Goal: Task Accomplishment & Management: Complete application form

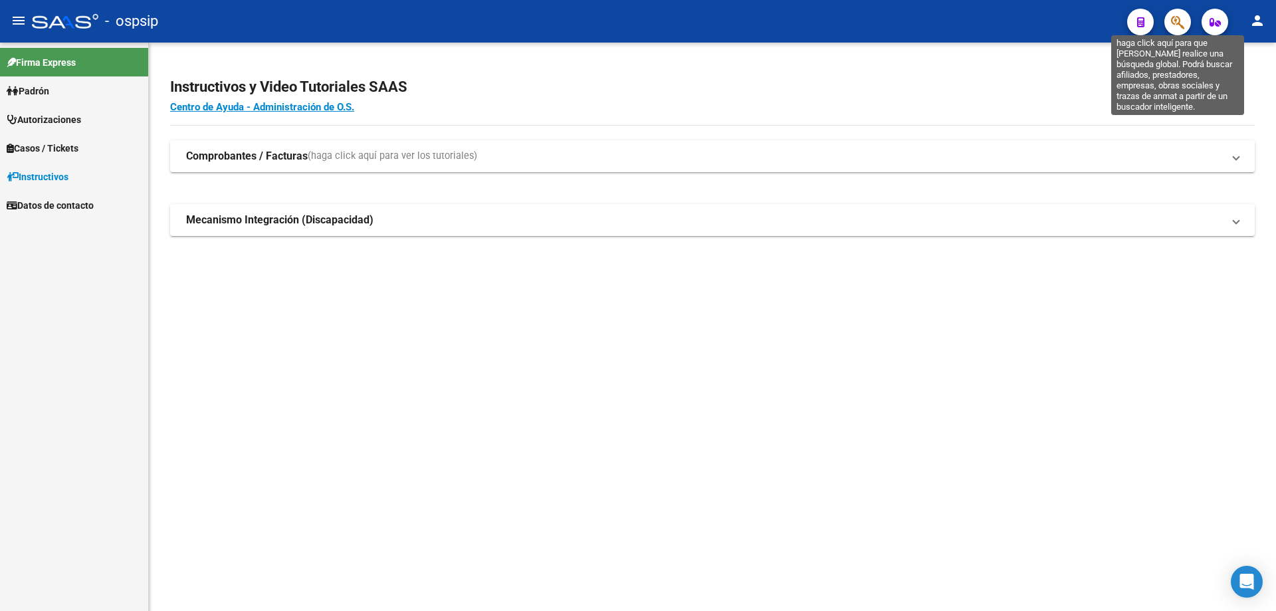
click at [1176, 27] on icon "button" at bounding box center [1177, 22] width 13 height 15
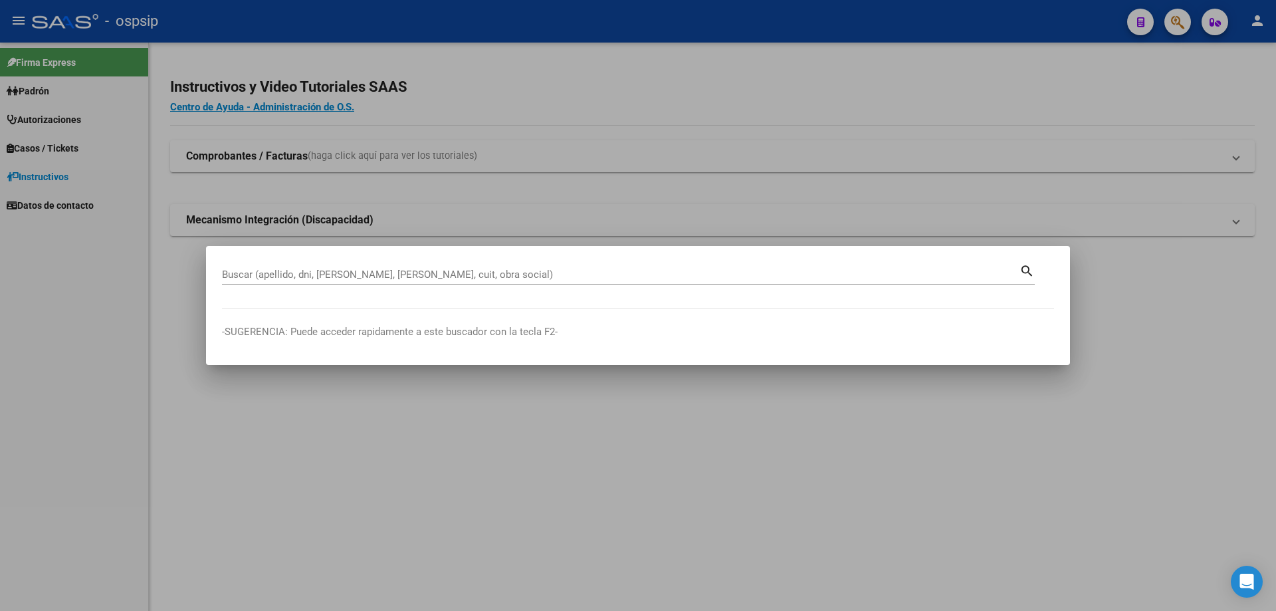
drag, startPoint x: 237, startPoint y: 265, endPoint x: 239, endPoint y: 275, distance: 10.2
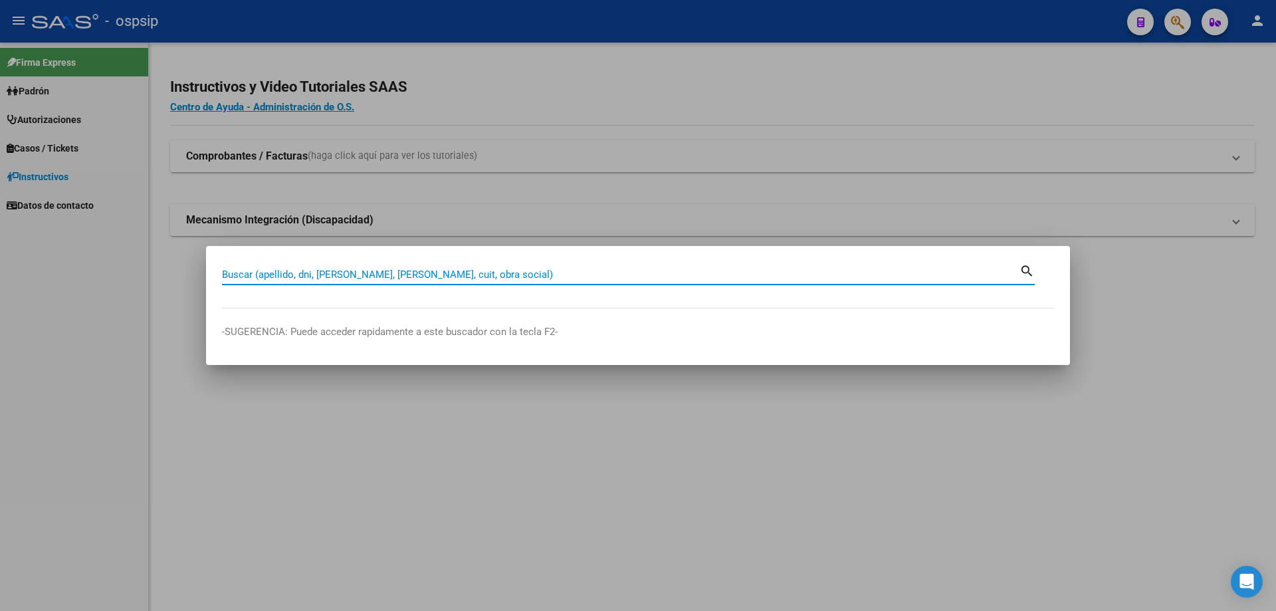
paste input "47639361"
type input "47639361"
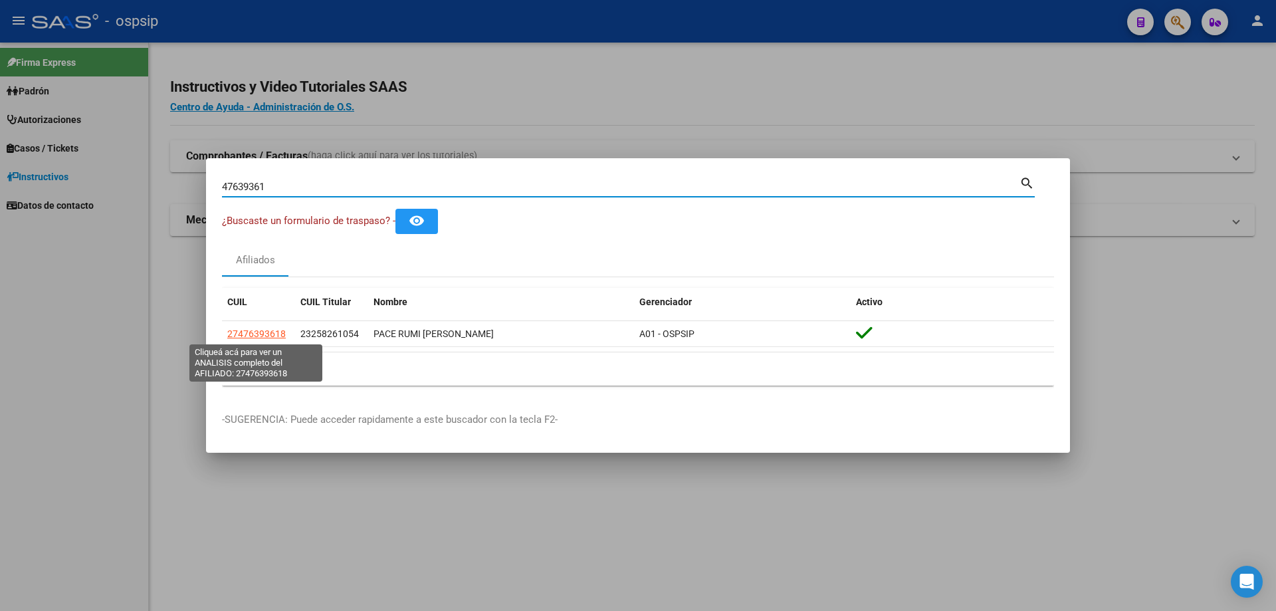
click at [255, 339] on span "27476393618" at bounding box center [256, 333] width 58 height 11
type textarea "27476393618"
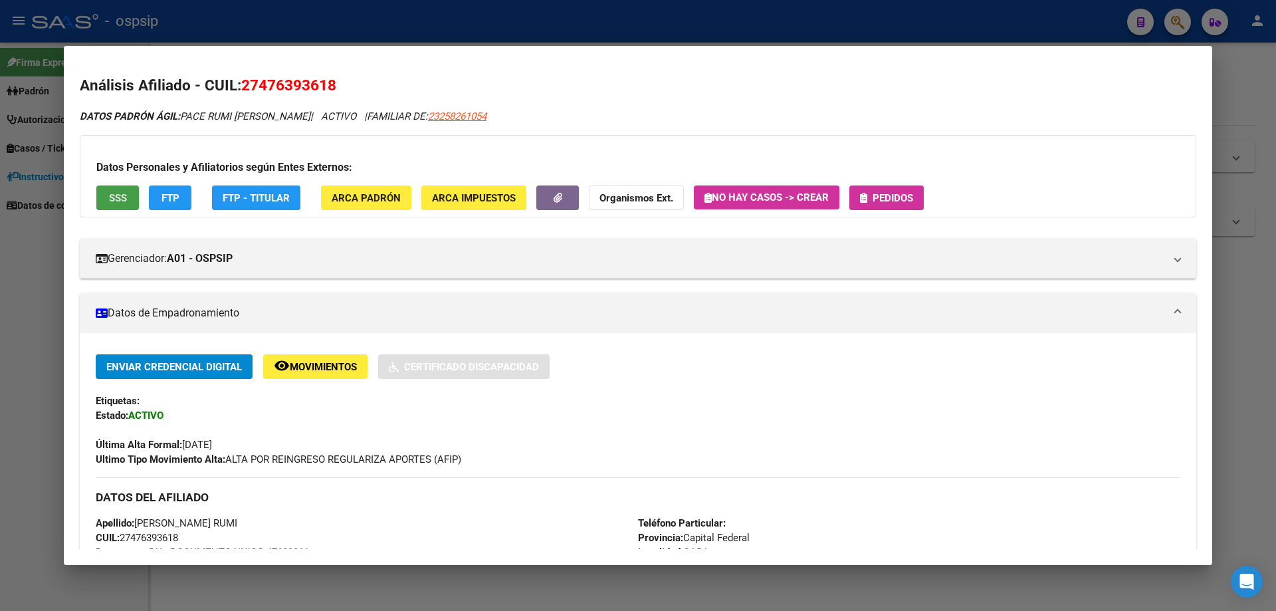
click at [120, 203] on span "SSS" at bounding box center [118, 198] width 18 height 12
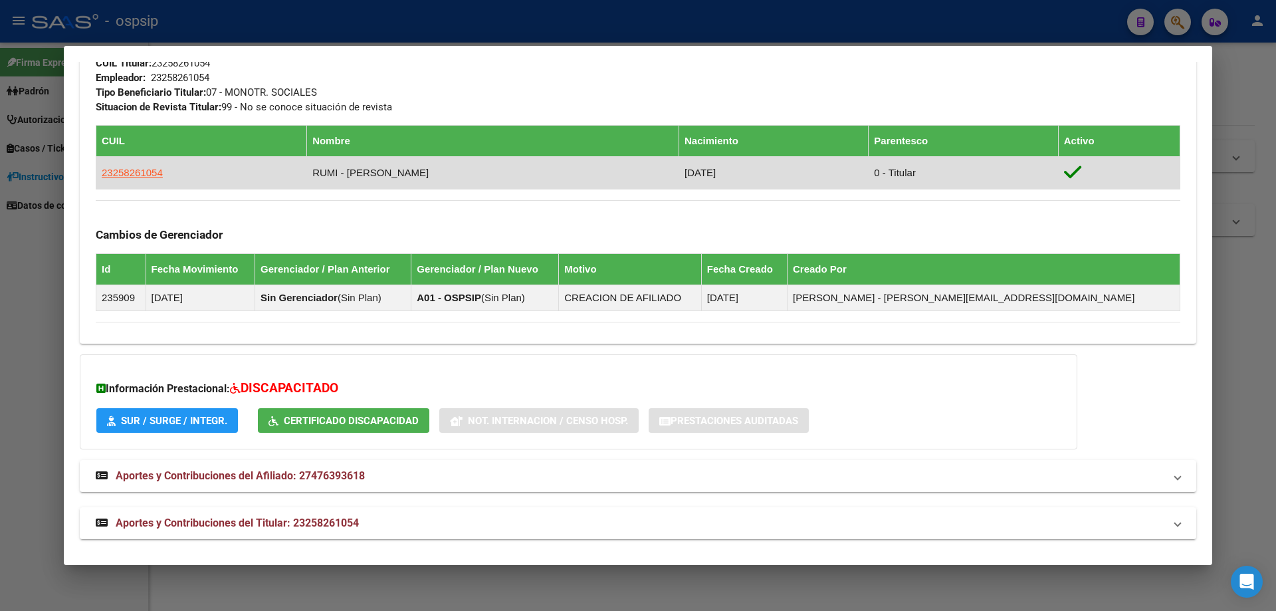
scroll to position [675, 0]
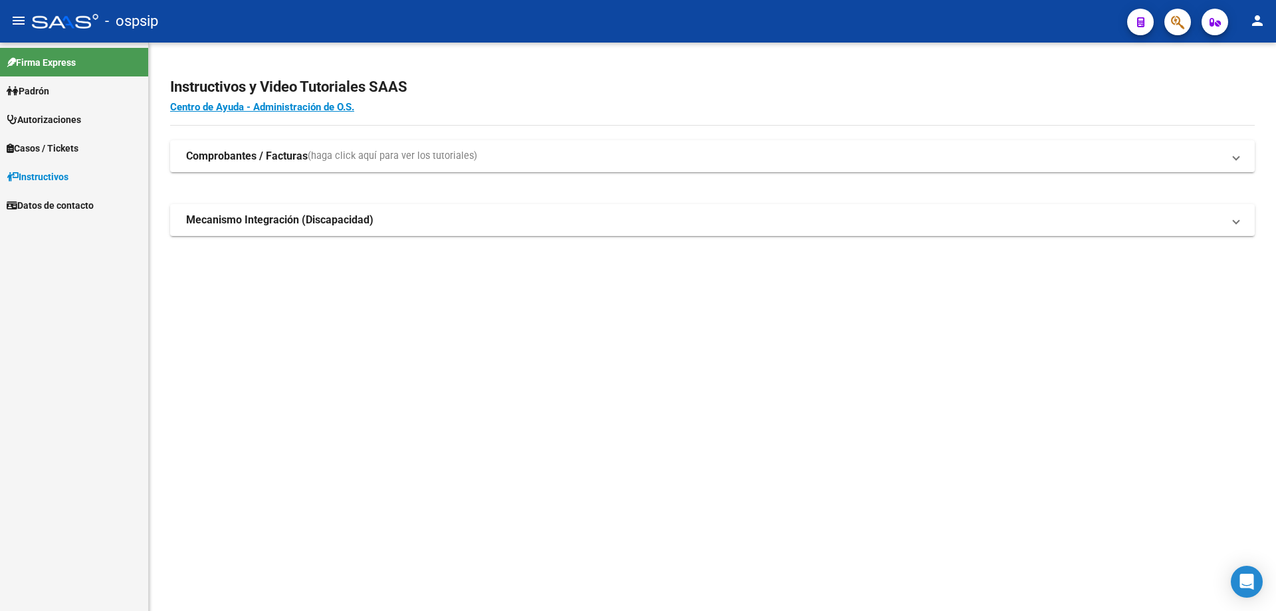
click at [1169, 27] on button "button" at bounding box center [1177, 22] width 27 height 27
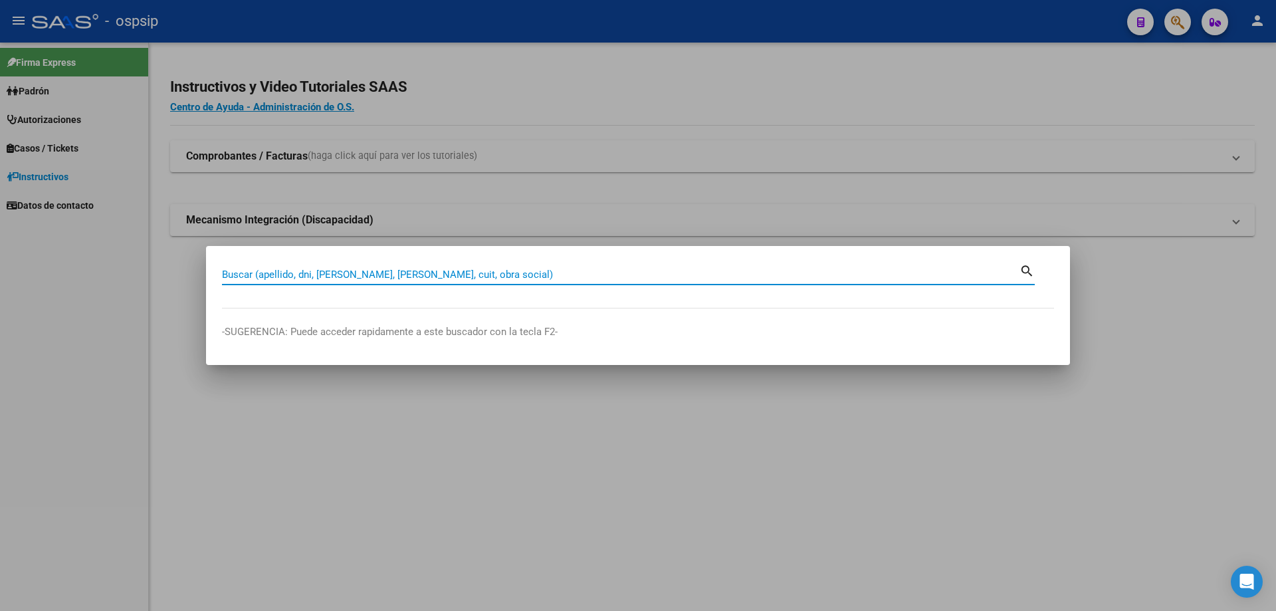
paste input "47639361"
type input "47639361"
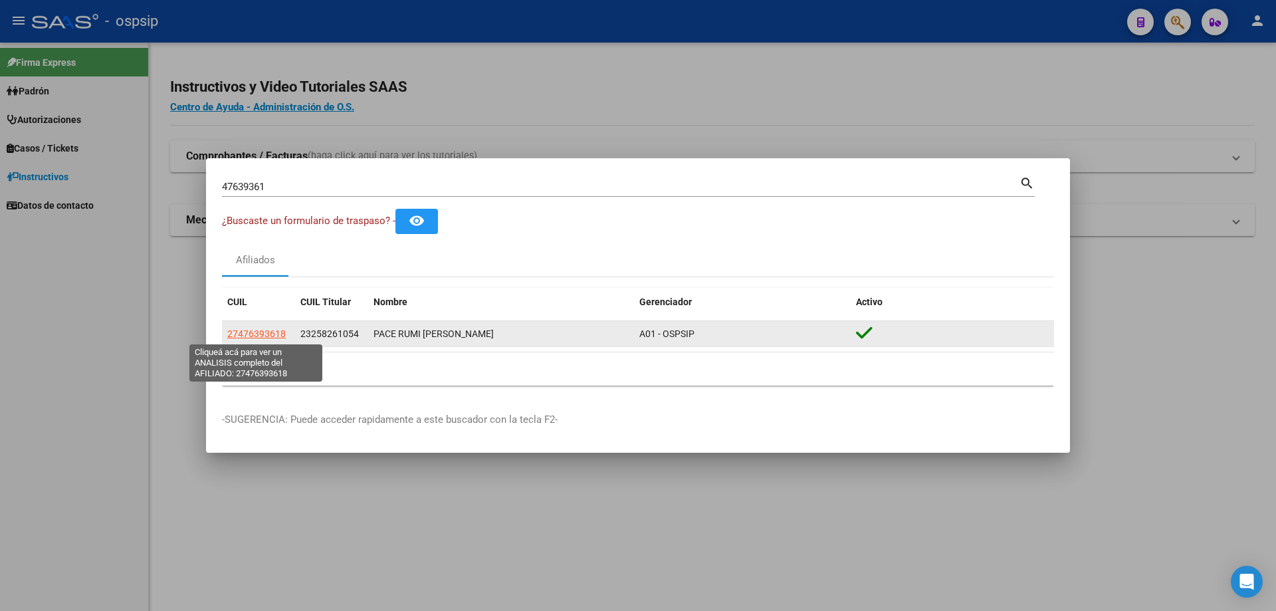
click at [253, 334] on span "27476393618" at bounding box center [256, 333] width 58 height 11
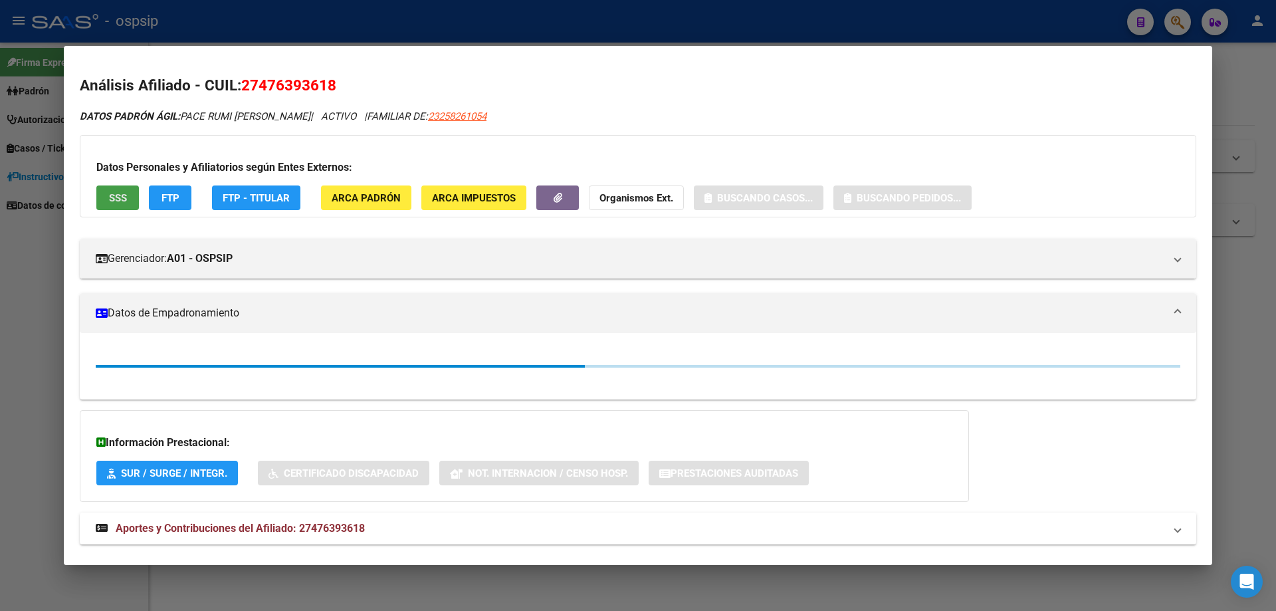
click at [115, 207] on button "SSS" at bounding box center [117, 197] width 43 height 25
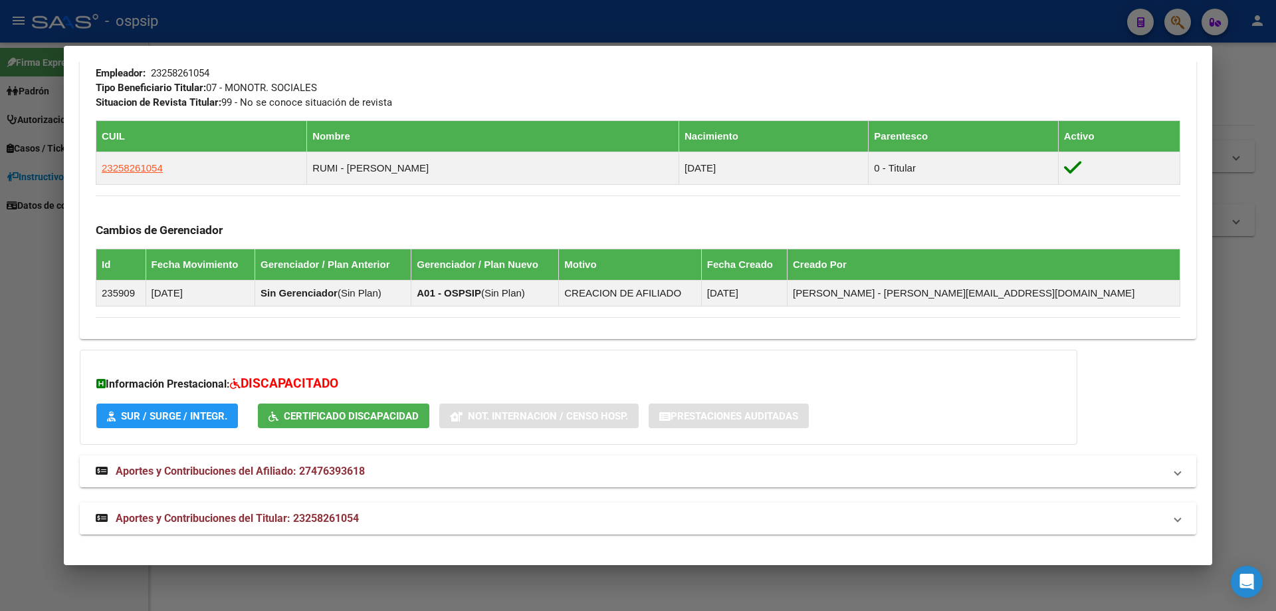
click at [310, 502] on mat-expansion-panel-header "Aportes y Contribuciones del Titular: 23258261054" at bounding box center [638, 518] width 1117 height 32
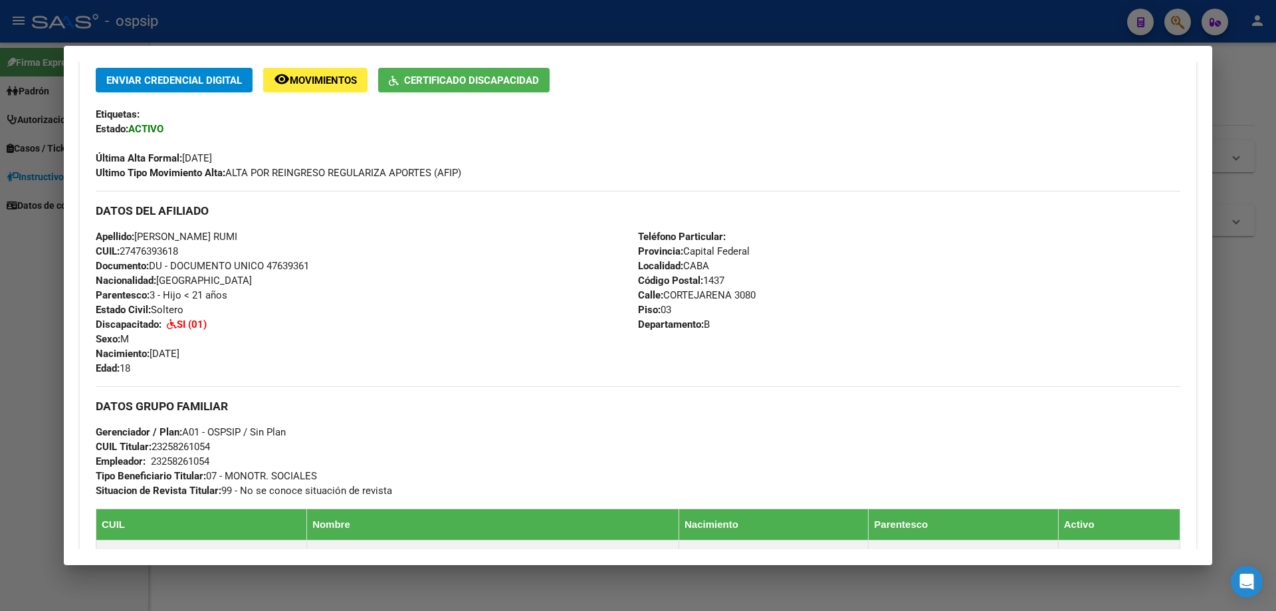
scroll to position [0, 0]
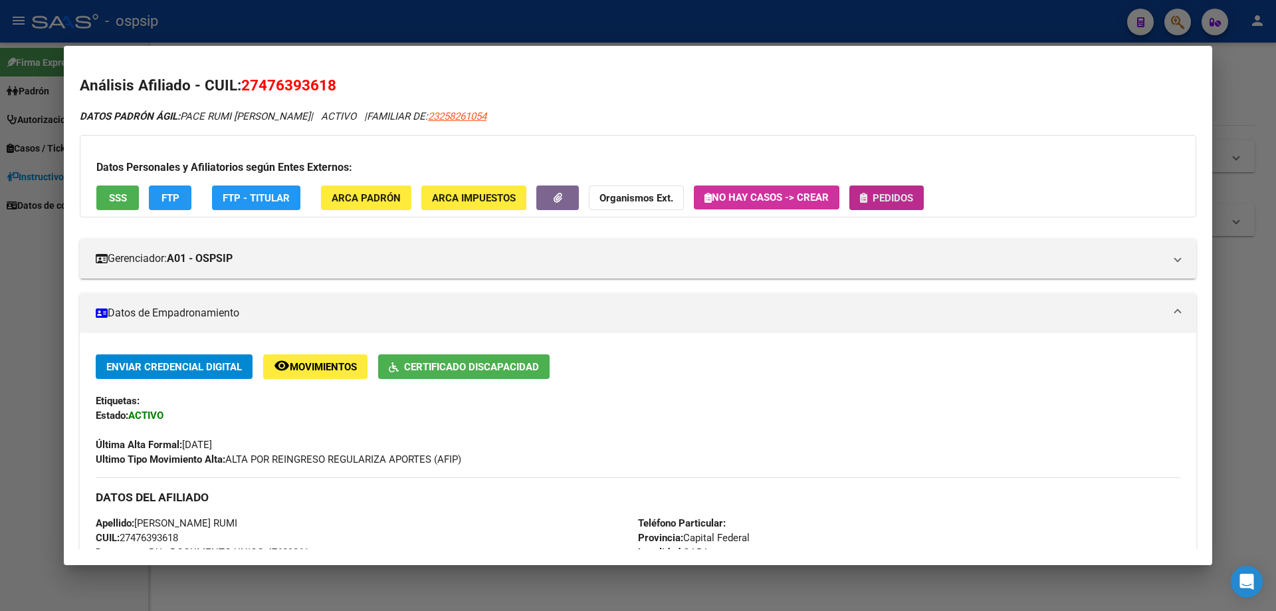
click at [874, 197] on span "Pedidos" at bounding box center [886, 197] width 53 height 12
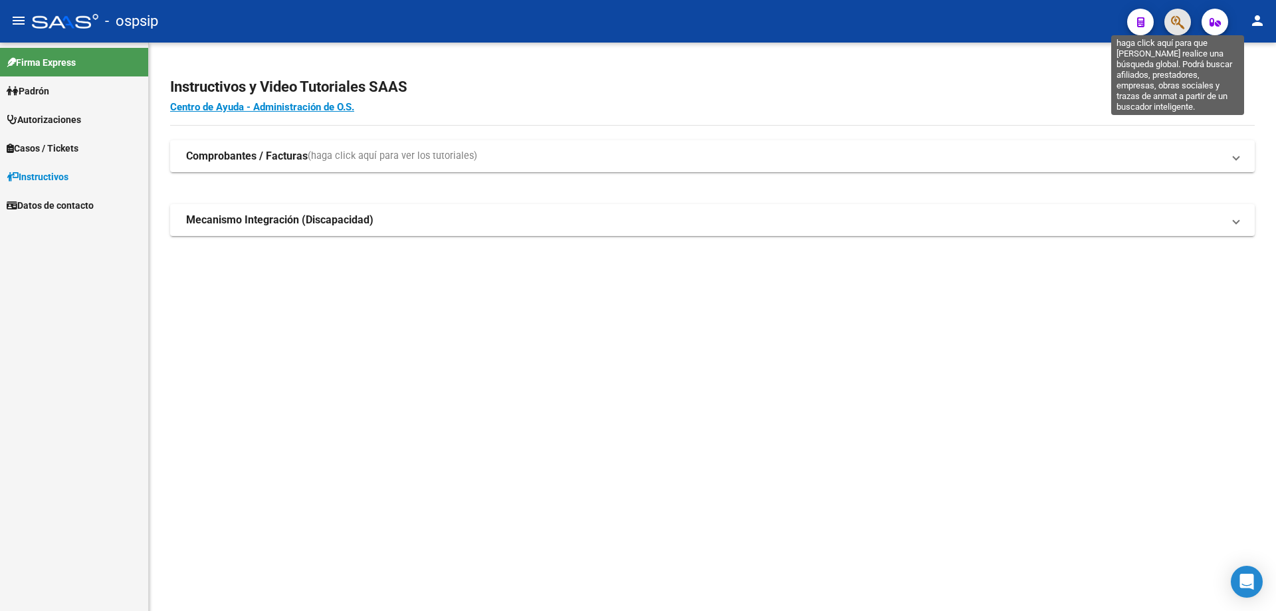
click at [1180, 25] on icon "button" at bounding box center [1177, 22] width 13 height 15
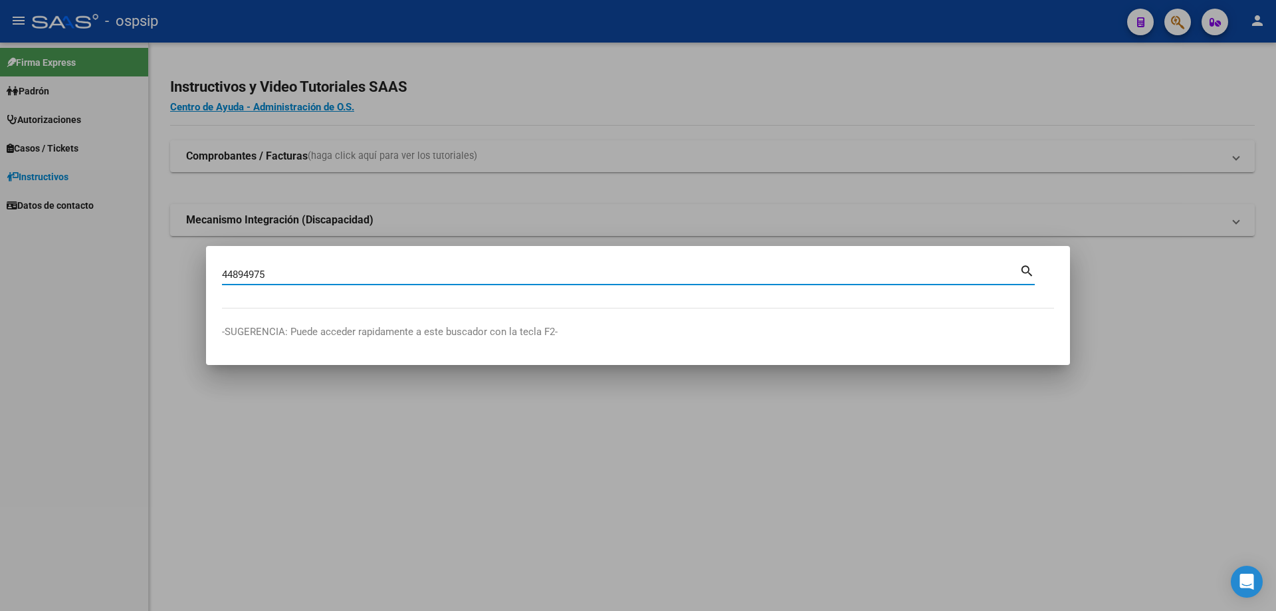
type input "44894975"
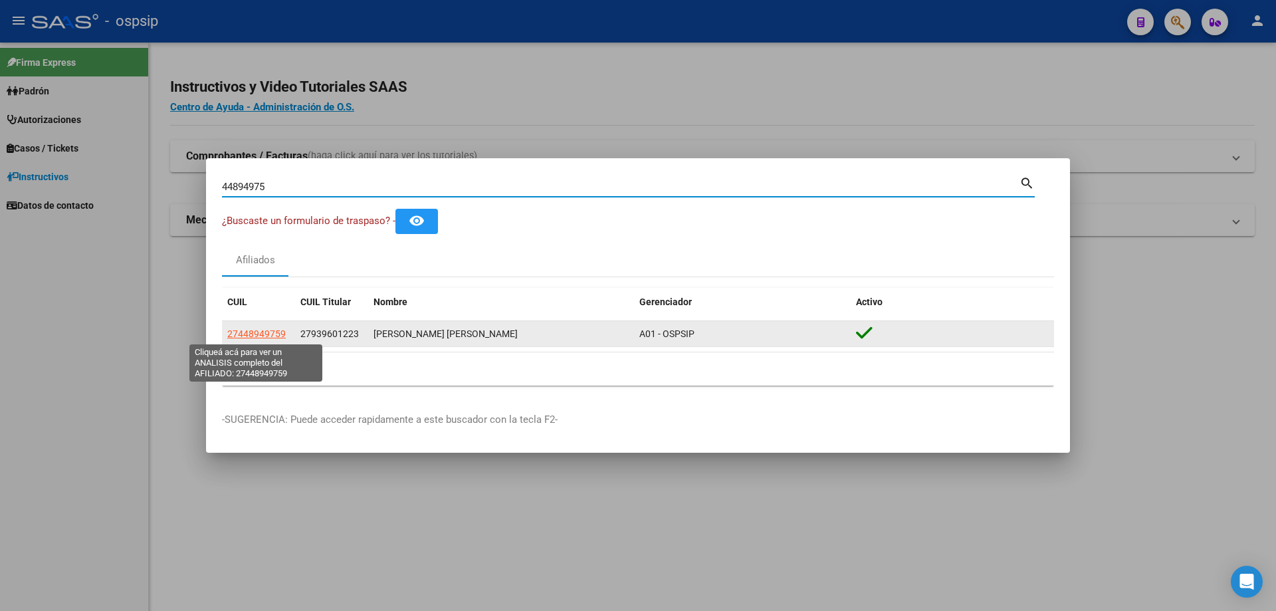
click at [269, 335] on span "27448949759" at bounding box center [256, 333] width 58 height 11
type textarea "27448949759"
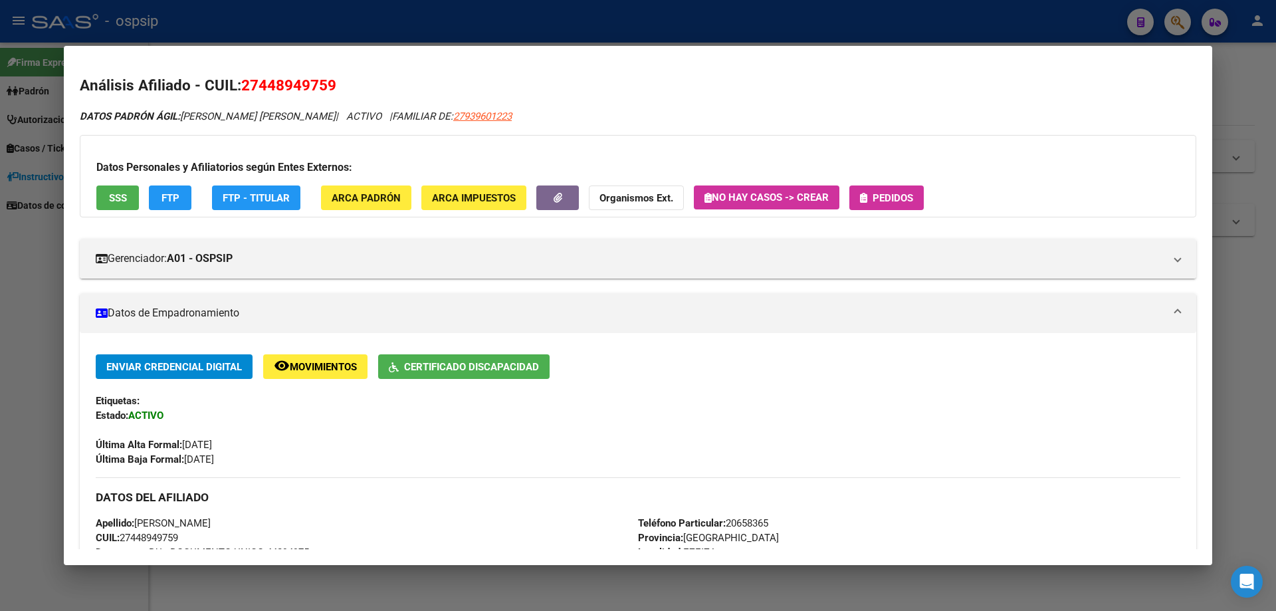
click at [893, 197] on span "Pedidos" at bounding box center [893, 198] width 41 height 12
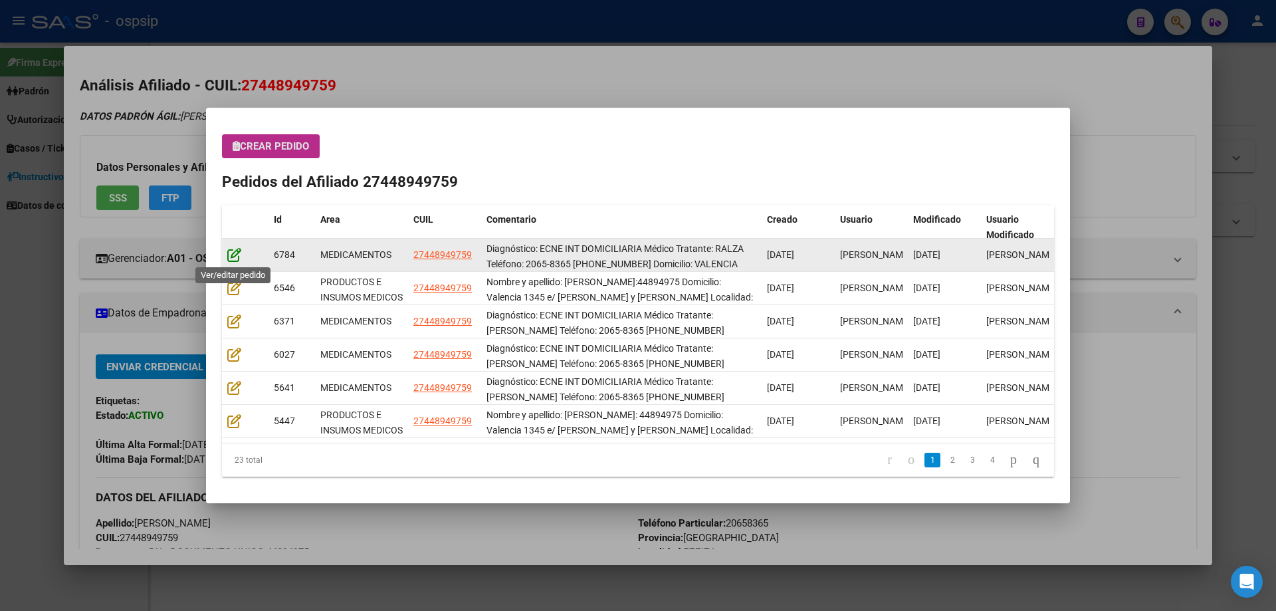
click at [235, 253] on icon at bounding box center [234, 254] width 14 height 15
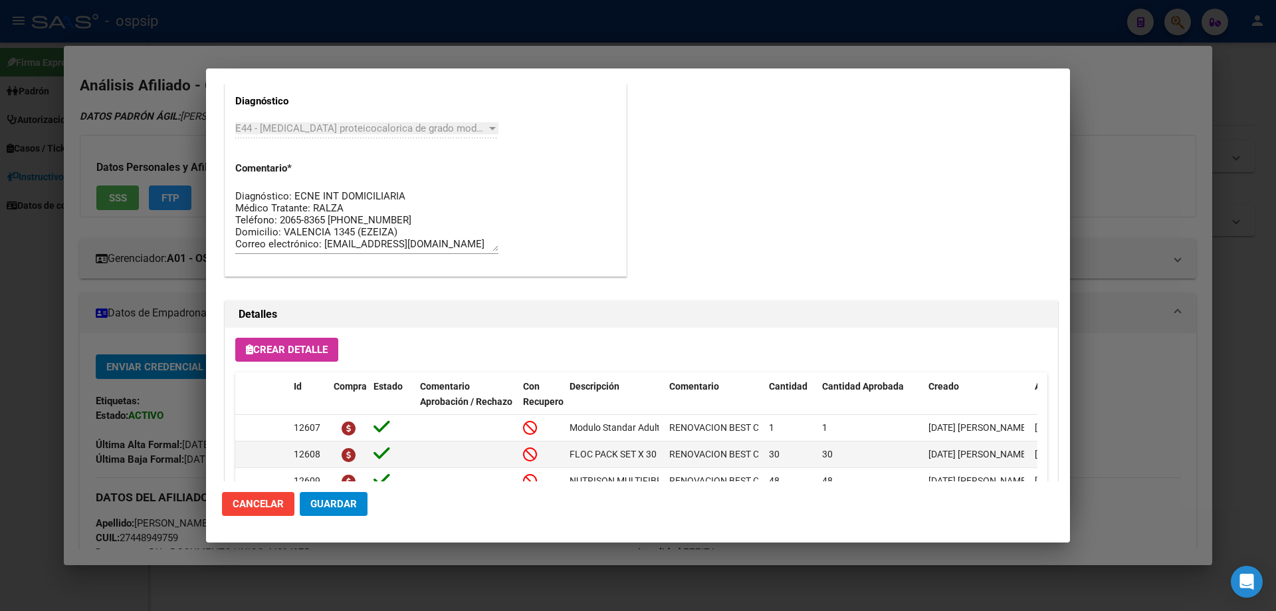
scroll to position [864, 0]
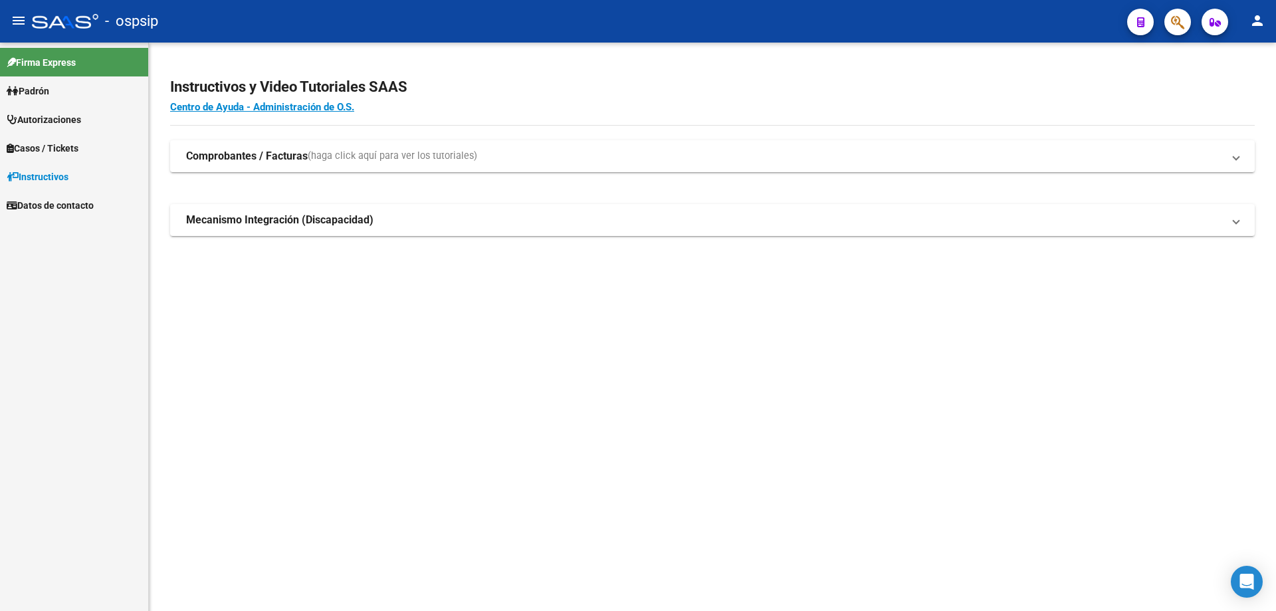
click at [1178, 19] on icon "button" at bounding box center [1177, 22] width 13 height 15
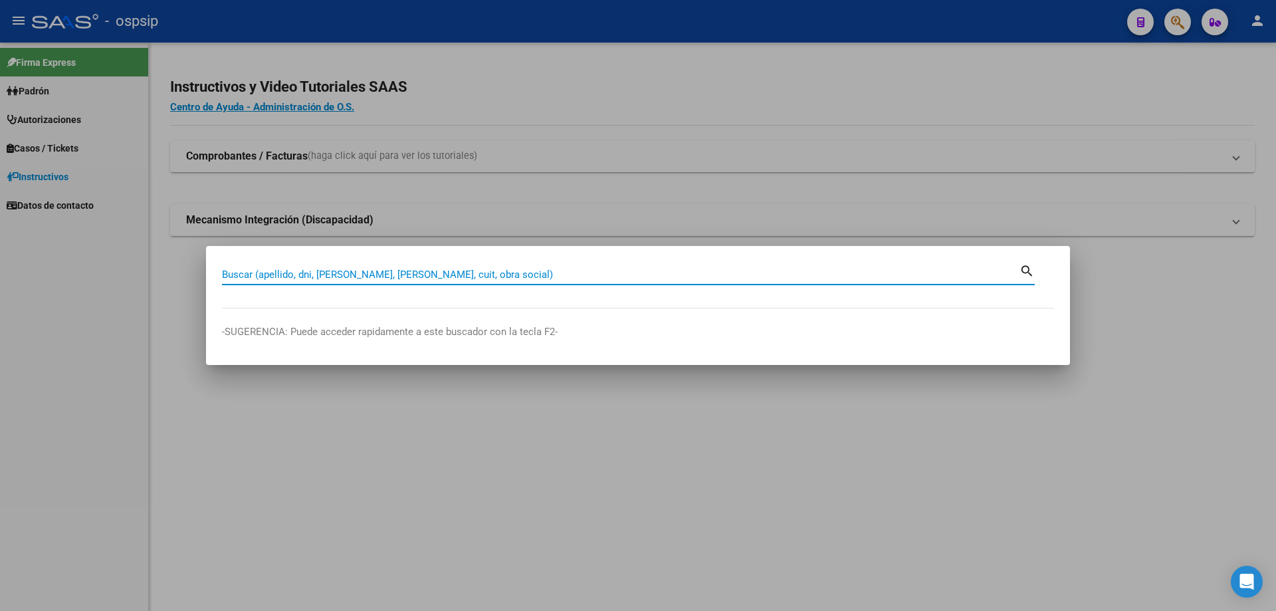
paste input "47639361"
type input "47639361"
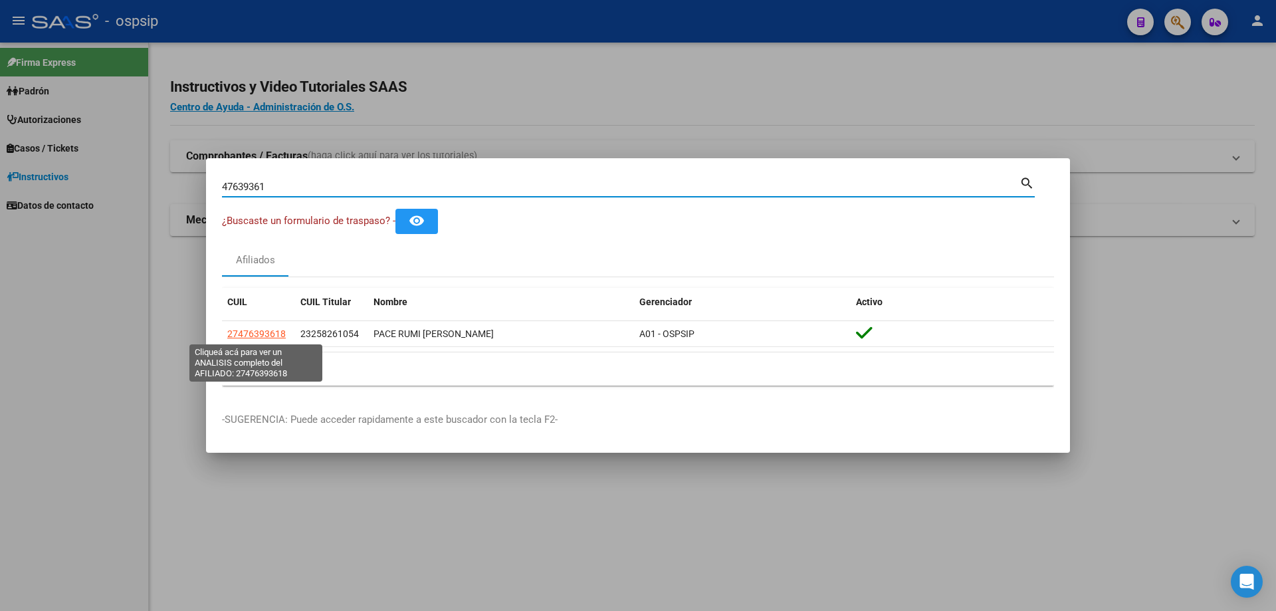
click at [259, 338] on span "27476393618" at bounding box center [256, 333] width 58 height 11
type textarea "27476393618"
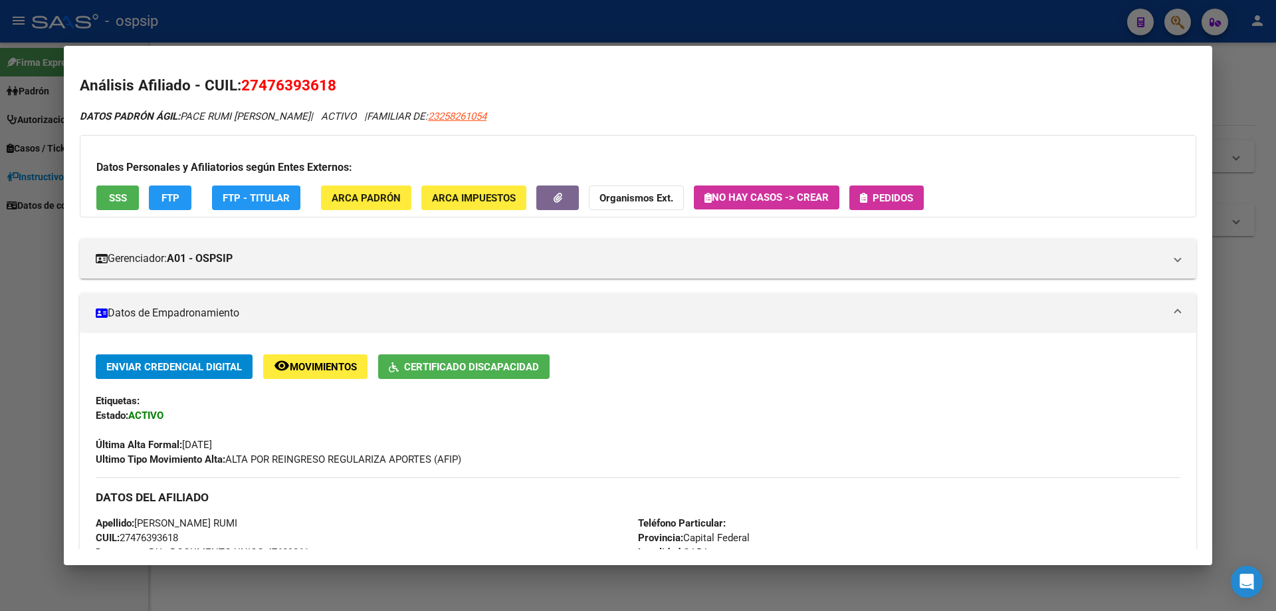
click at [872, 187] on button "Pedidos" at bounding box center [886, 197] width 74 height 25
click at [107, 201] on button "SSS" at bounding box center [117, 197] width 43 height 25
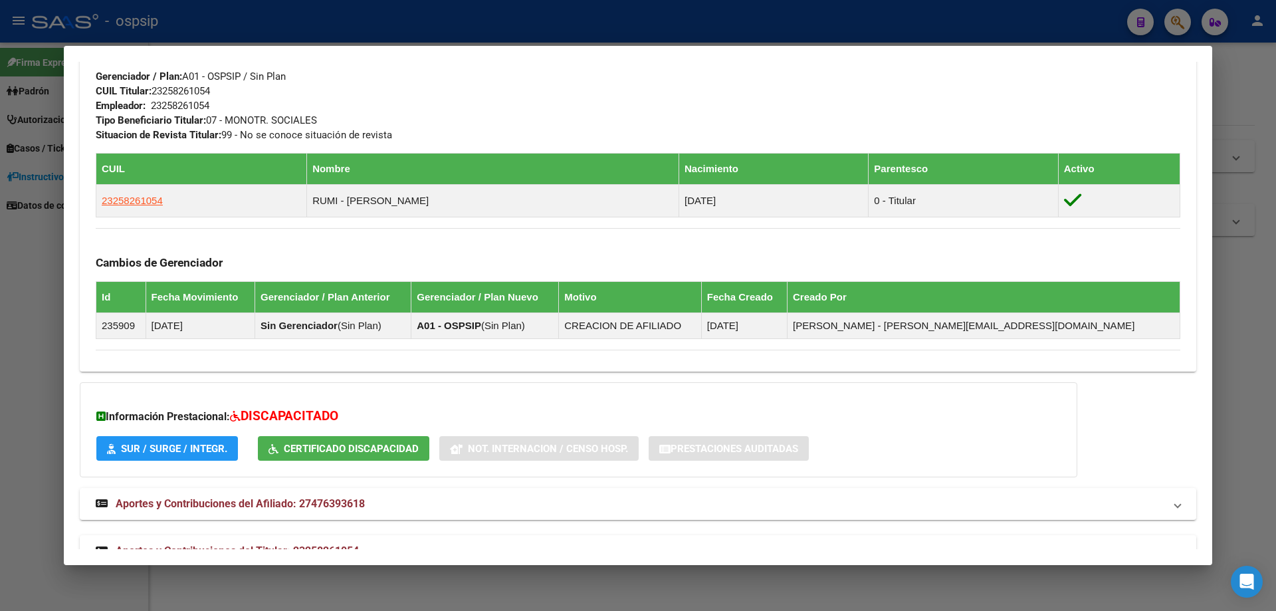
scroll to position [675, 0]
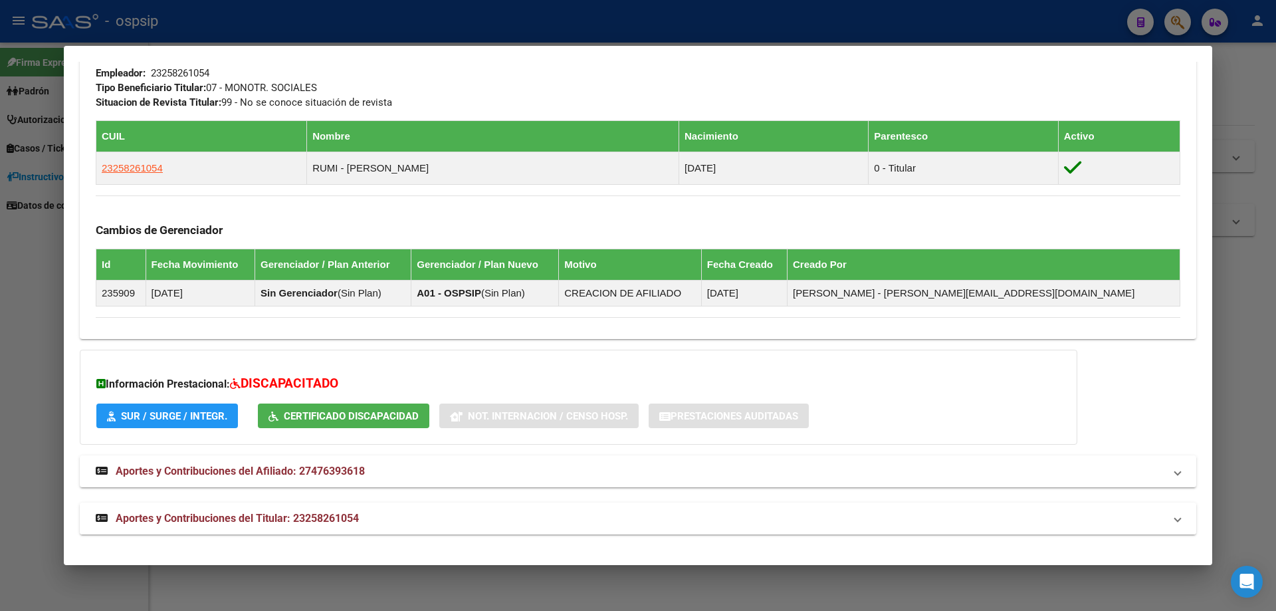
click at [286, 518] on span "Aportes y Contribuciones del Titular: 23258261054" at bounding box center [237, 518] width 243 height 13
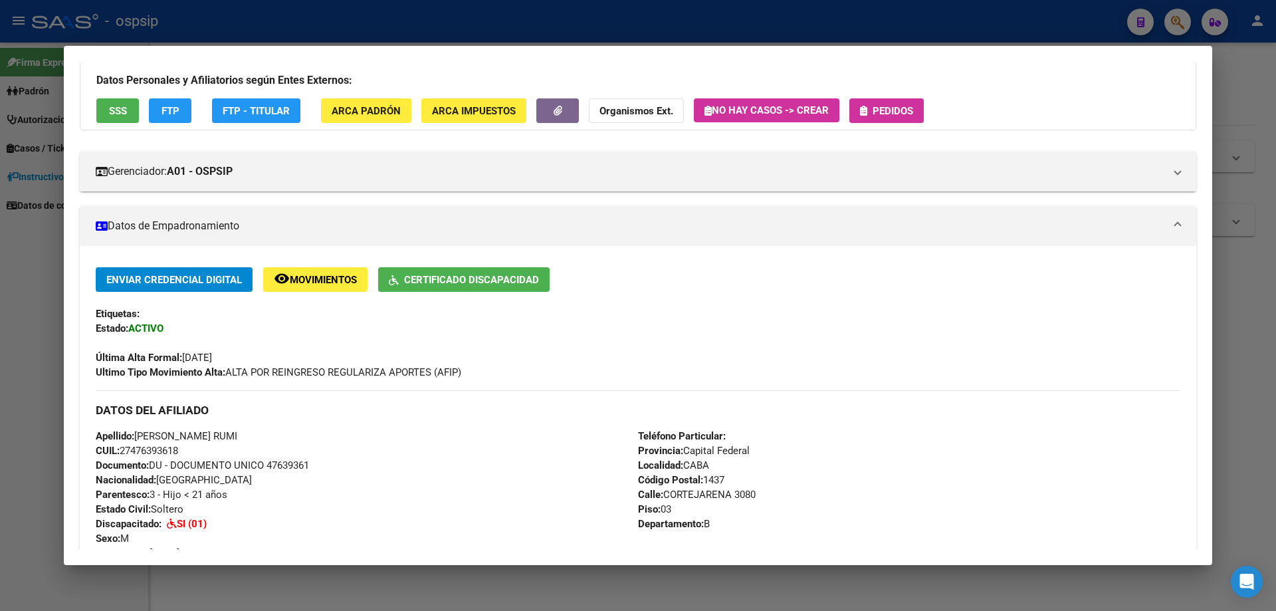
scroll to position [0, 0]
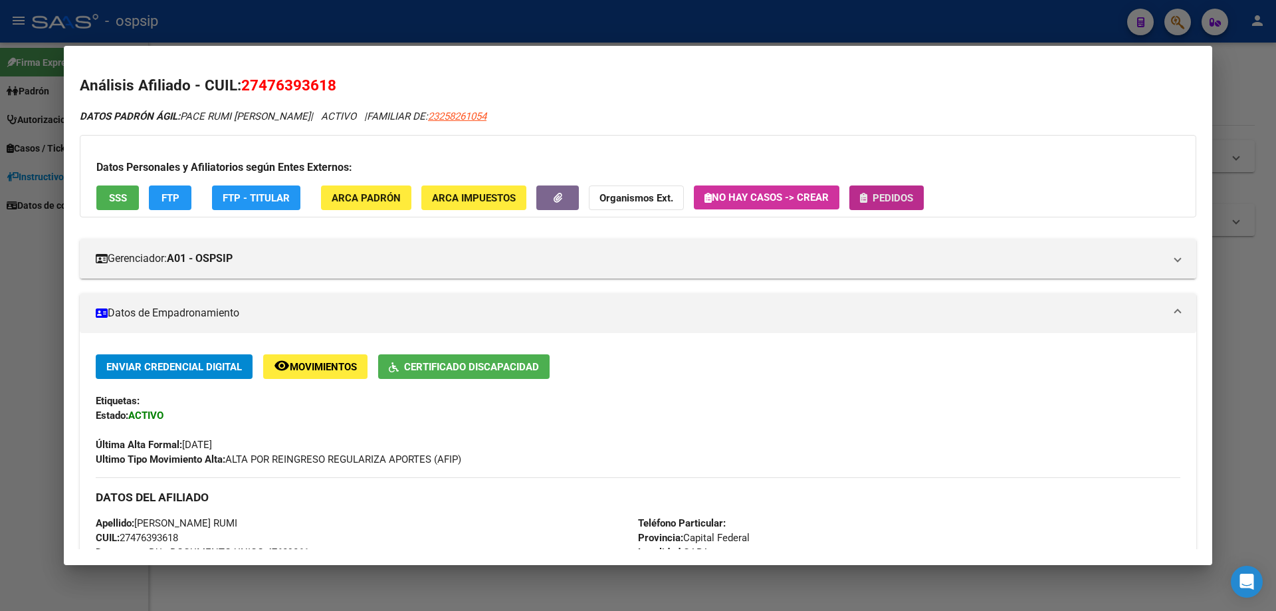
click at [875, 190] on button "Pedidos" at bounding box center [886, 197] width 74 height 25
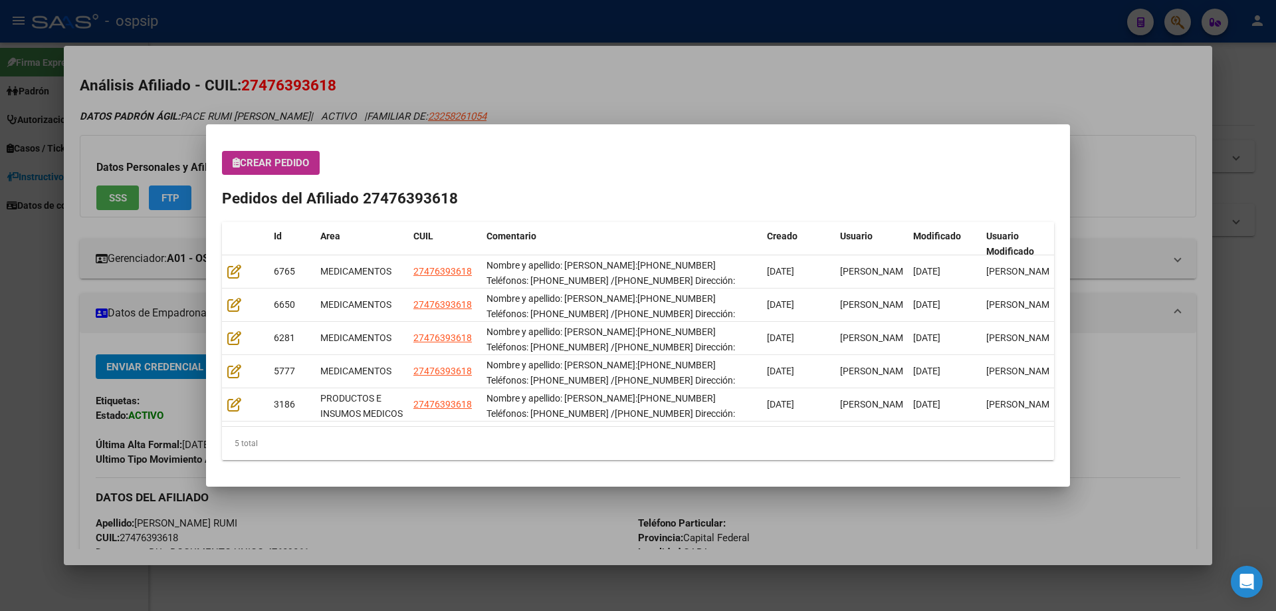
click at [286, 170] on button "Crear Pedido" at bounding box center [271, 163] width 98 height 24
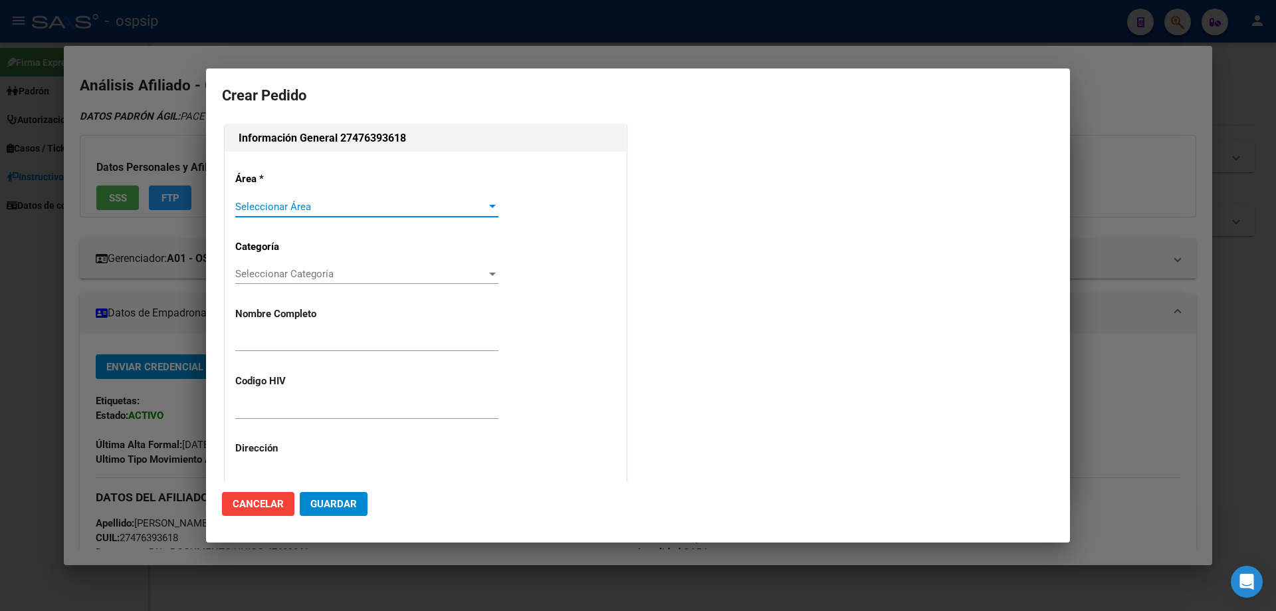
type input "VICTORIA JAZMIN PACE RUMI"
type input "NO CORRESPONDE"
type input "Capital Federal, CABA, CORTEJARENA 3080, Piso: 03, Departamento: B"
type input "PACE RUMI VICTORIA JAZMIN"
type input "CIUDAD AUTONOMA BUENOS AIRES, CABA, CORTEJARENA 3080, Piso: 03"
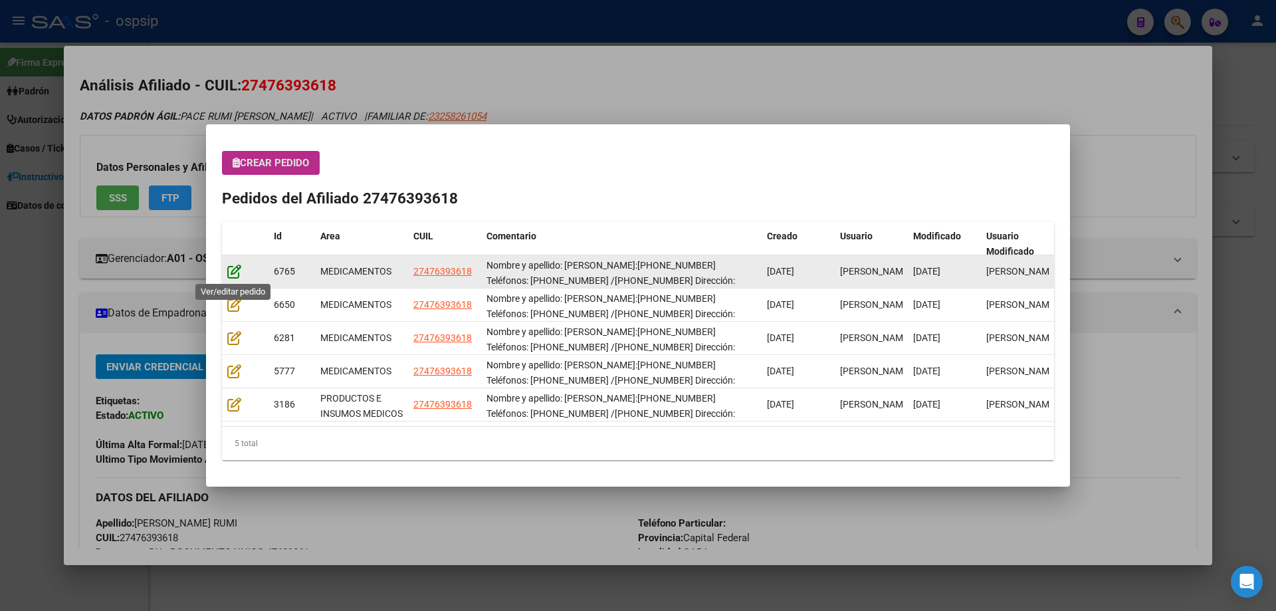
click at [229, 272] on icon at bounding box center [234, 271] width 14 height 15
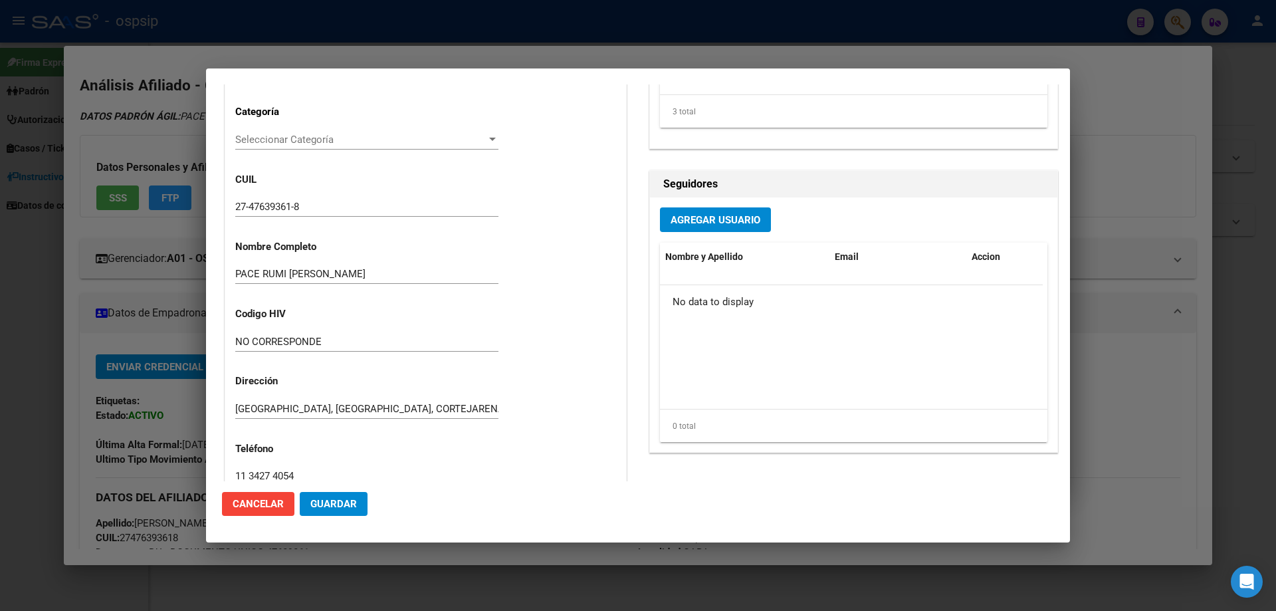
scroll to position [399, 0]
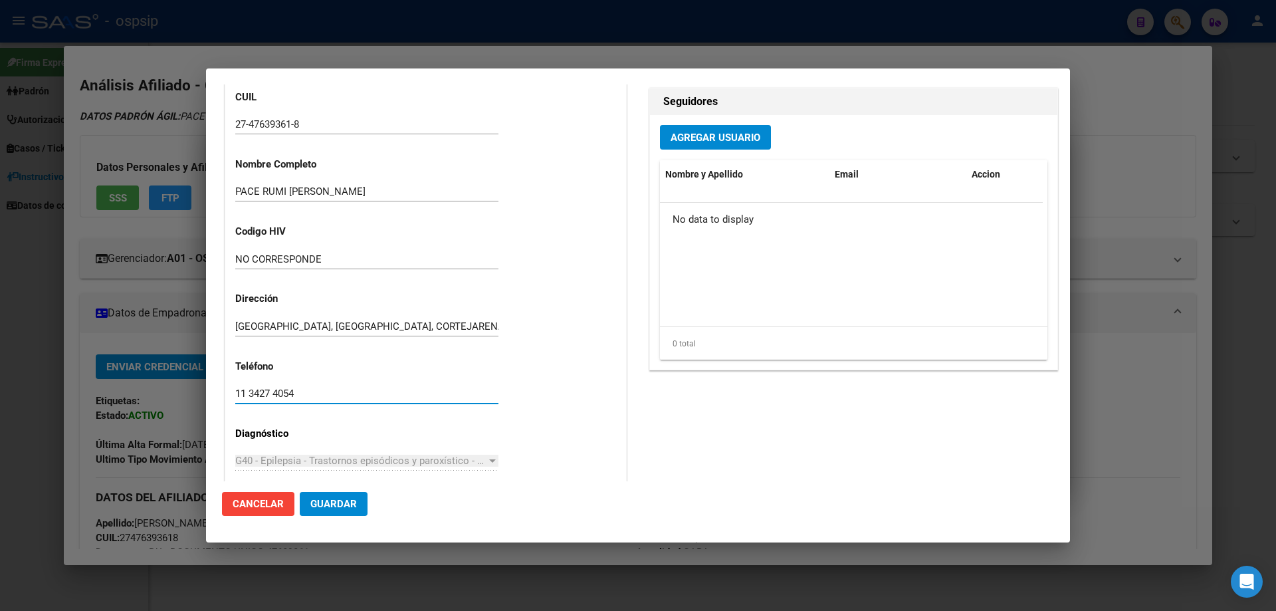
drag, startPoint x: 308, startPoint y: 393, endPoint x: 227, endPoint y: 399, distance: 81.3
click at [227, 399] on div "Casos (0) Creado: 06/08/2025 11:46 - Ortiz Jesica Área Liquidación: MEDICAMENTO…" at bounding box center [425, 205] width 401 height 808
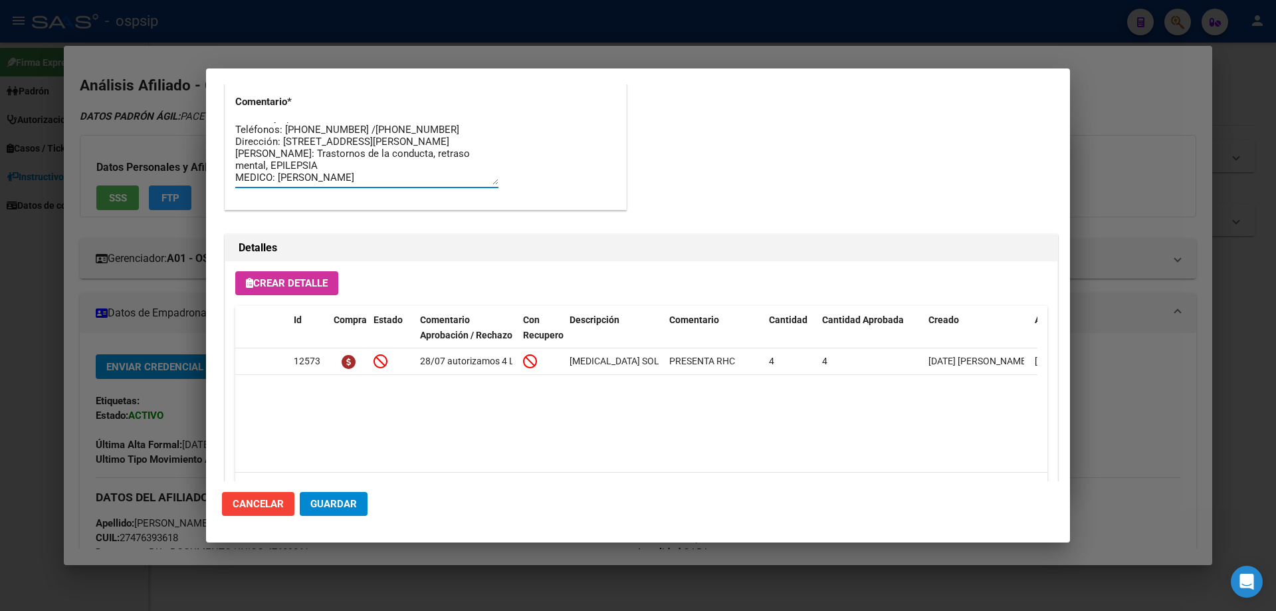
scroll to position [0, 0]
drag, startPoint x: 364, startPoint y: 178, endPoint x: 229, endPoint y: 108, distance: 152.5
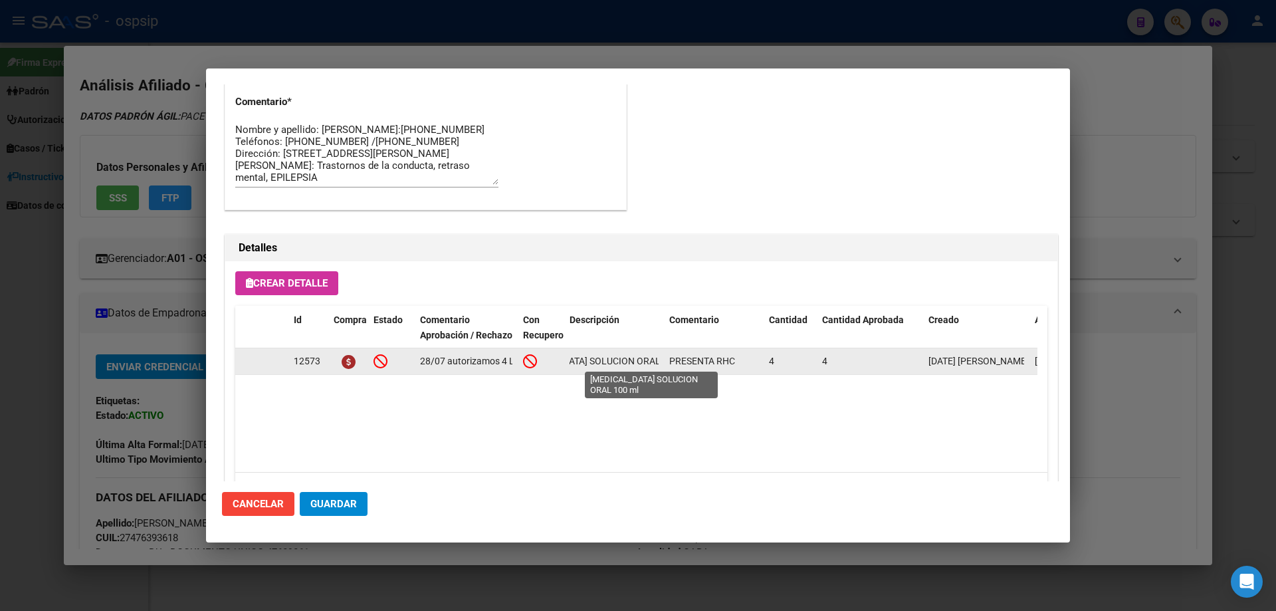
scroll to position [0, 74]
drag, startPoint x: 568, startPoint y: 362, endPoint x: 662, endPoint y: 365, distance: 94.4
click at [662, 365] on datatable-body-cell "[MEDICAL_DATA] SOLUCION ORAL 100 ml" at bounding box center [614, 361] width 100 height 26
copy span "[MEDICAL_DATA] SOLUCION ORAL 100 ml"
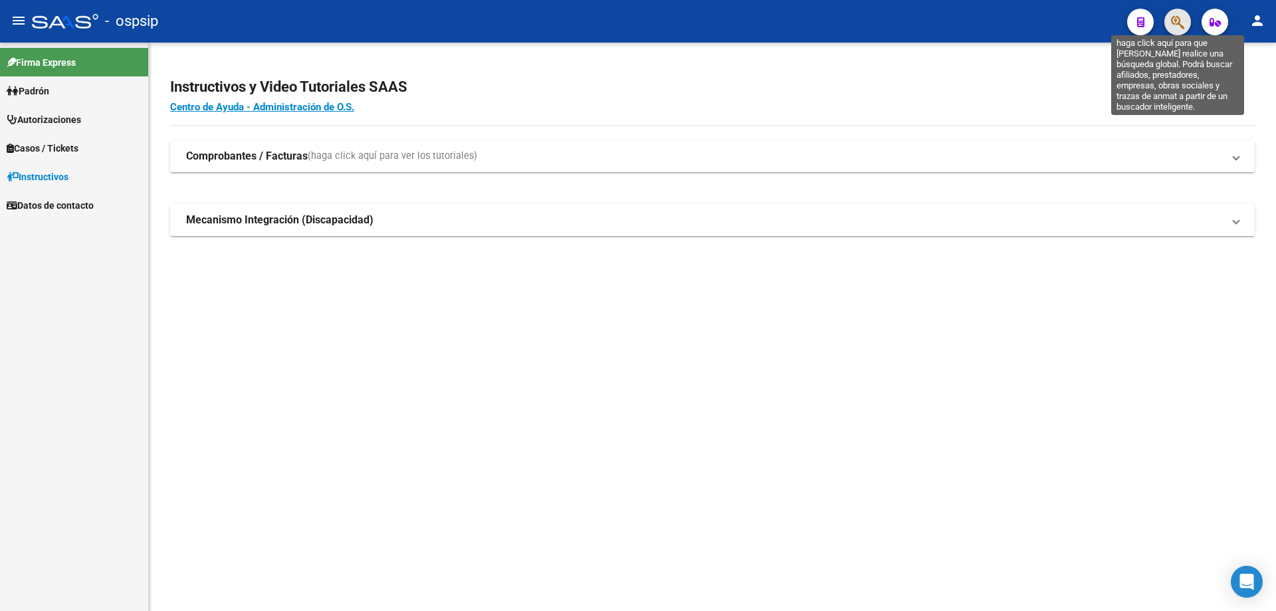
click at [1174, 23] on icon "button" at bounding box center [1177, 22] width 13 height 15
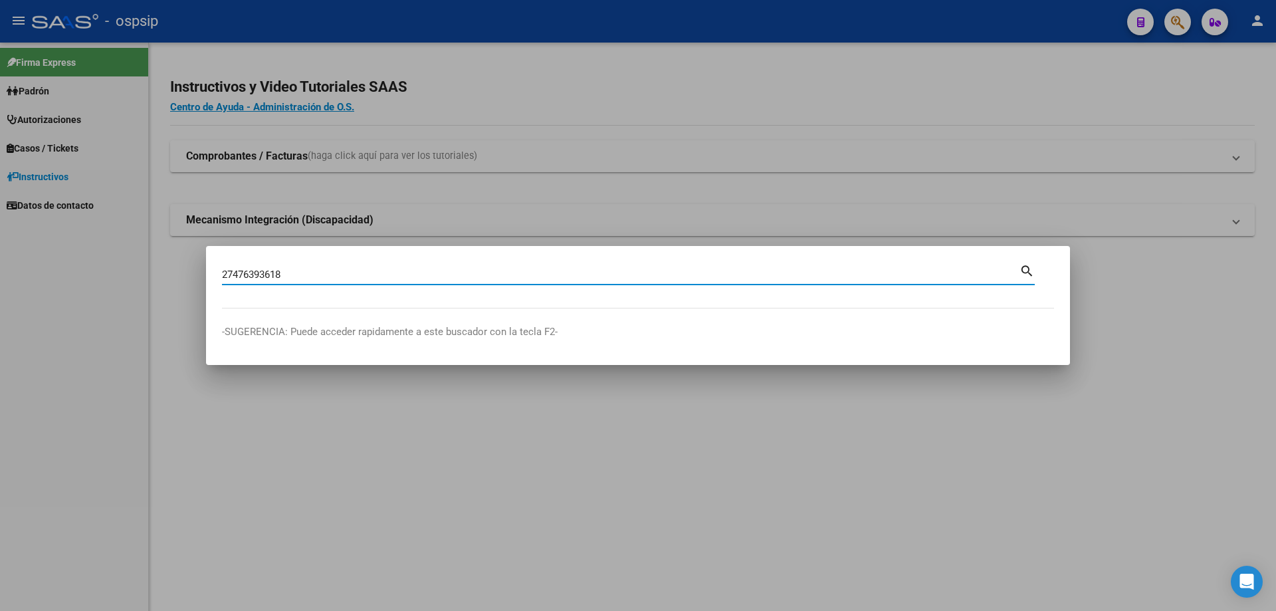
type input "27476393618"
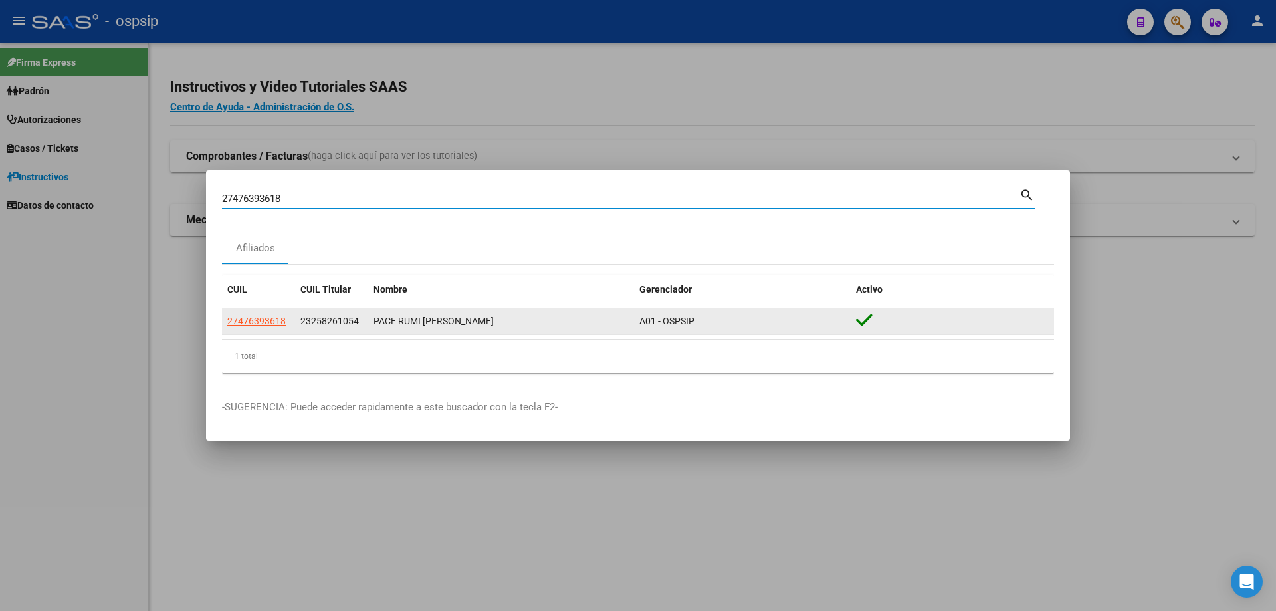
click at [278, 323] on span "27476393618" at bounding box center [256, 321] width 58 height 11
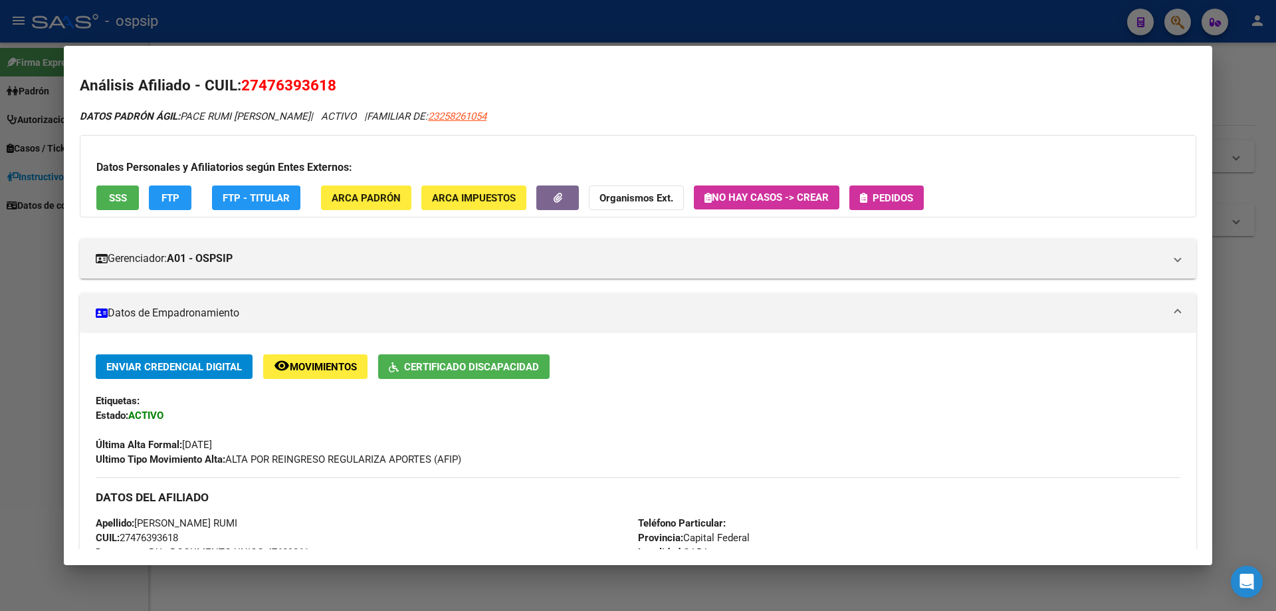
click at [901, 202] on span "Pedidos" at bounding box center [893, 198] width 41 height 12
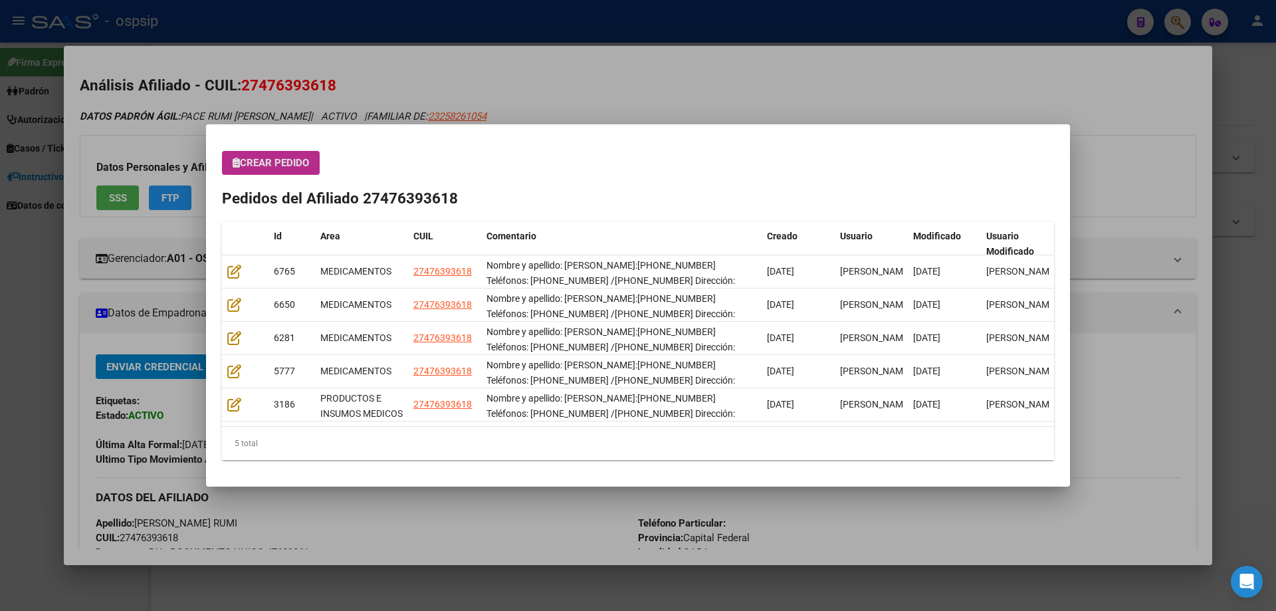
click at [309, 159] on span "Crear Pedido" at bounding box center [271, 163] width 76 height 12
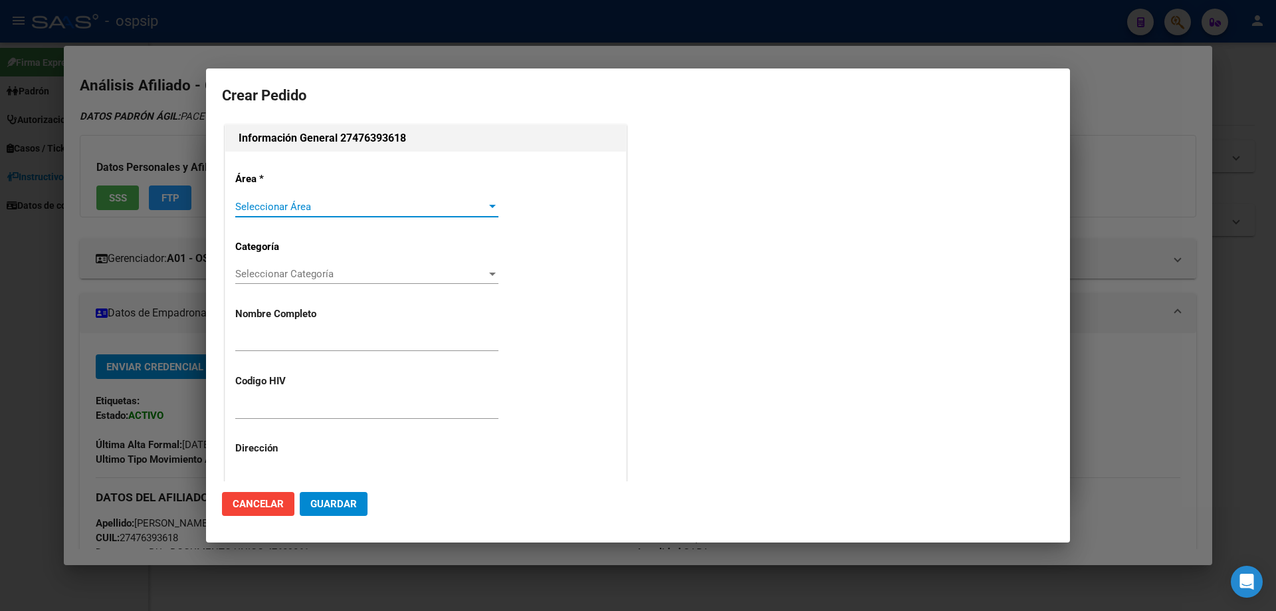
click at [288, 197] on div "Seleccionar Área Seleccionar Área" at bounding box center [366, 207] width 263 height 20
type input "[PERSON_NAME] RUMI"
type input "NO CORRESPONDE"
type input "Capital Federal, CABA, CORTEJARENA 3080, Piso: 03, Departamento: B"
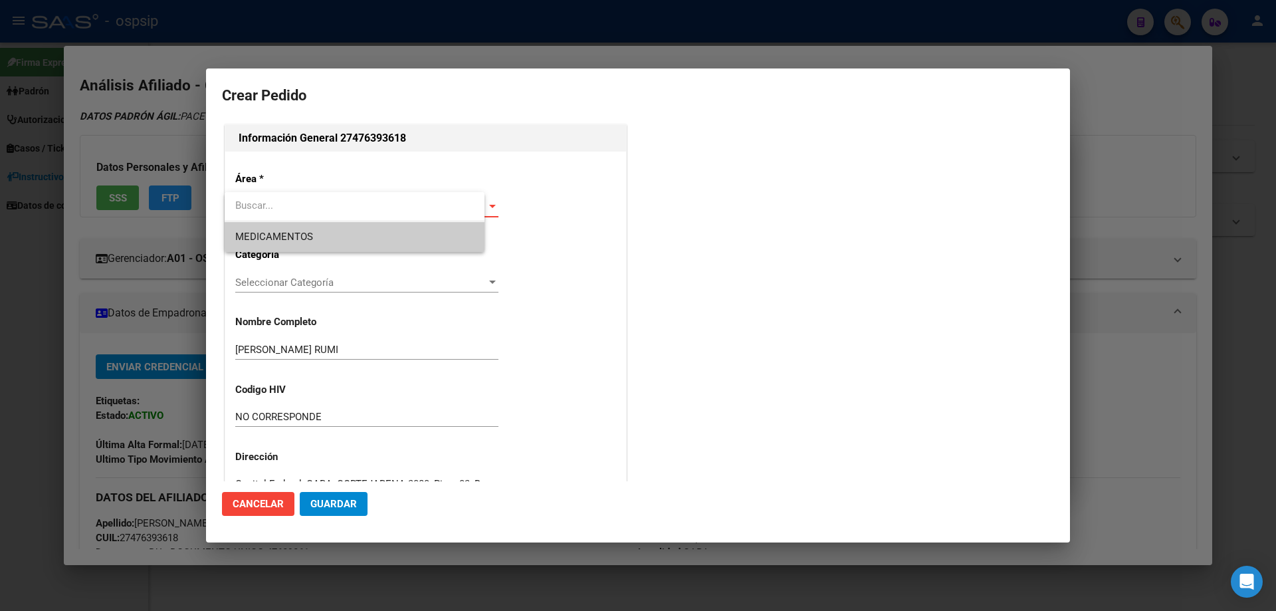
type input "PACE RUMI [PERSON_NAME]"
type input "[GEOGRAPHIC_DATA], [GEOGRAPHIC_DATA], CORTEJARENA 3080, [GEOGRAPHIC_DATA]: 03"
click at [286, 236] on span "MEDICAMENTOS" at bounding box center [274, 237] width 78 height 12
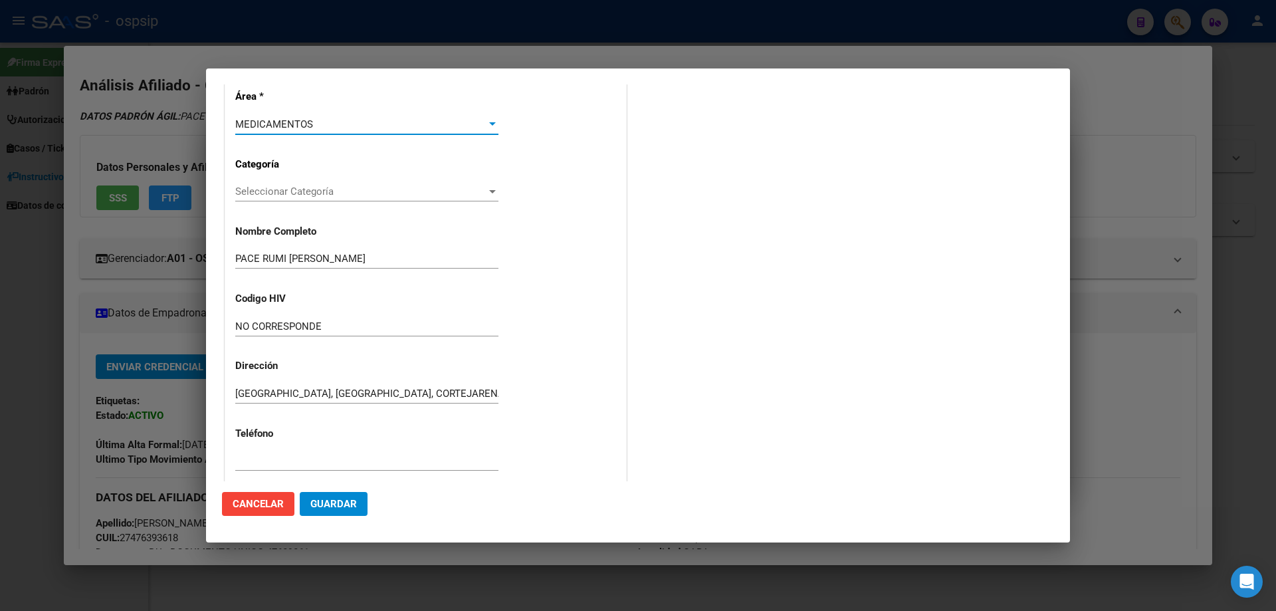
scroll to position [165, 0]
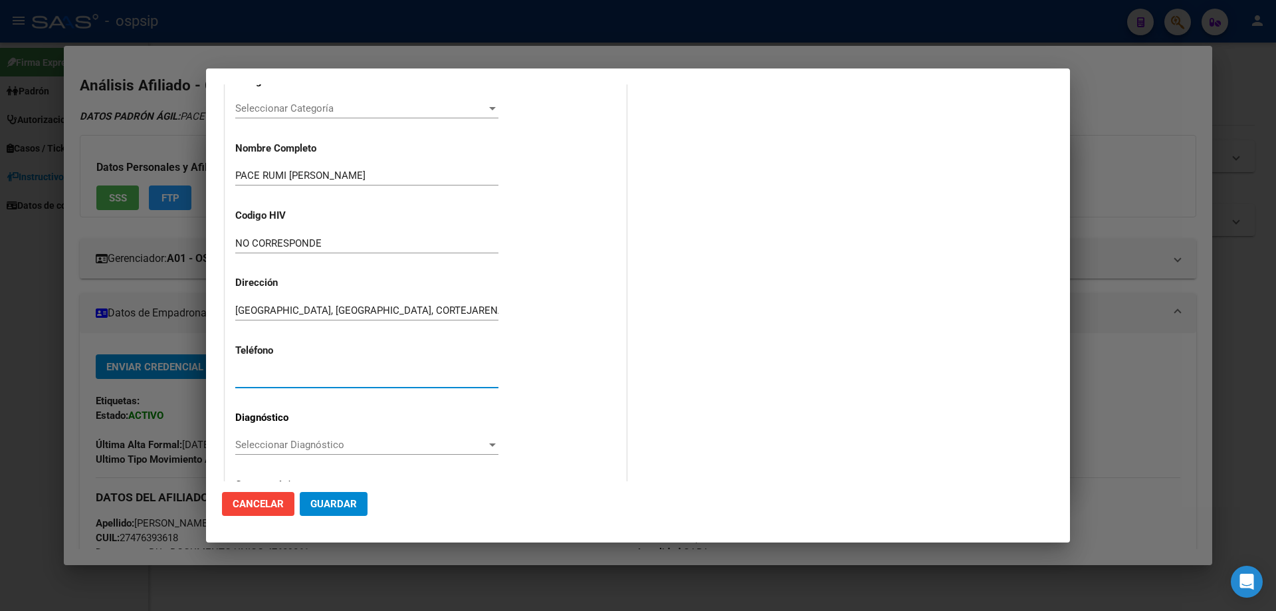
paste input "11 3427 4054"
type input "11 3427 4054"
click at [255, 448] on span "Seleccionar Diagnóstico" at bounding box center [360, 445] width 251 height 12
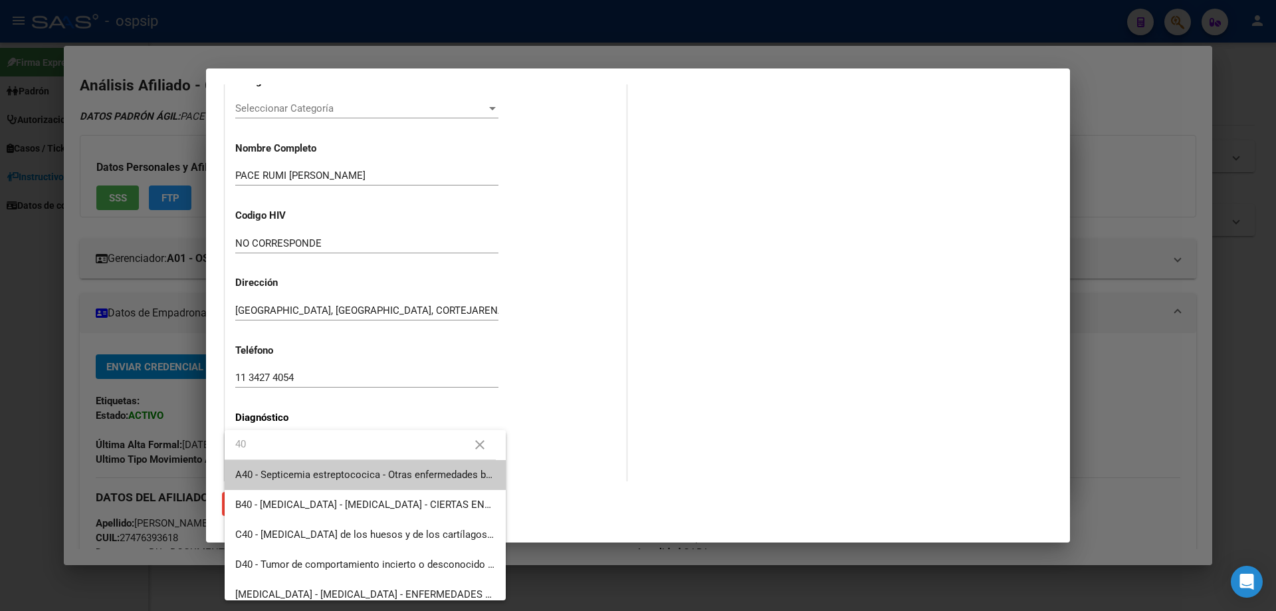
type input "4"
type input "6"
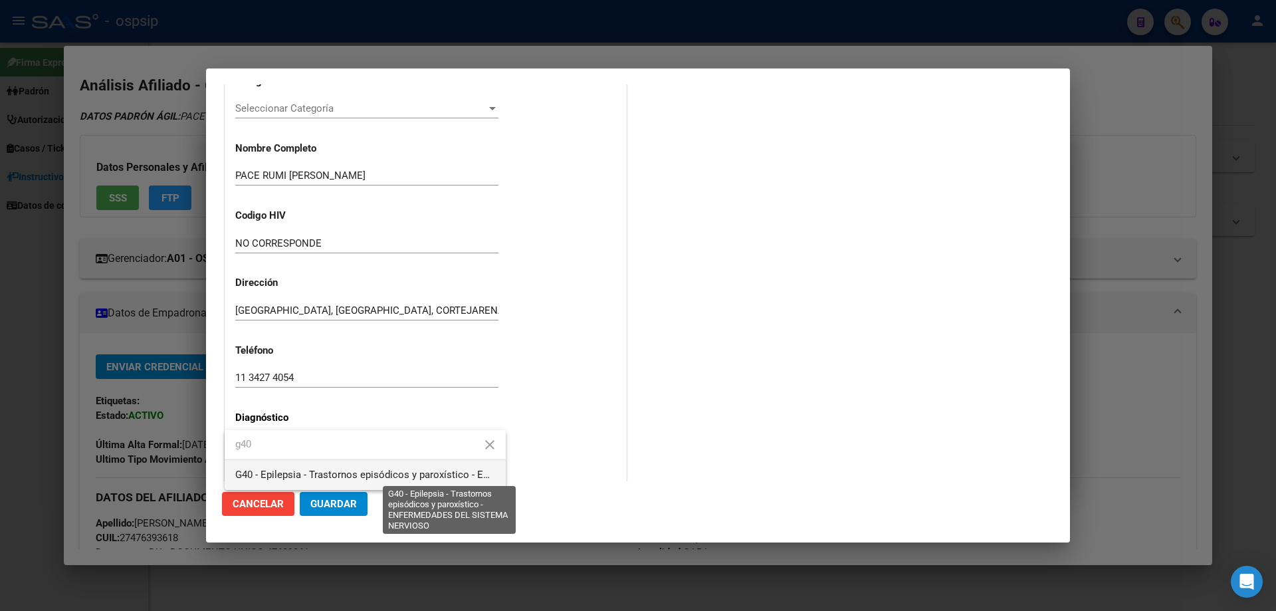
type input "g40"
click at [331, 479] on span "G40 - Epilepsia - Trastornos episódicos y paroxístico - ENFERMEDADES DEL SISTEM…" at bounding box center [452, 475] width 435 height 12
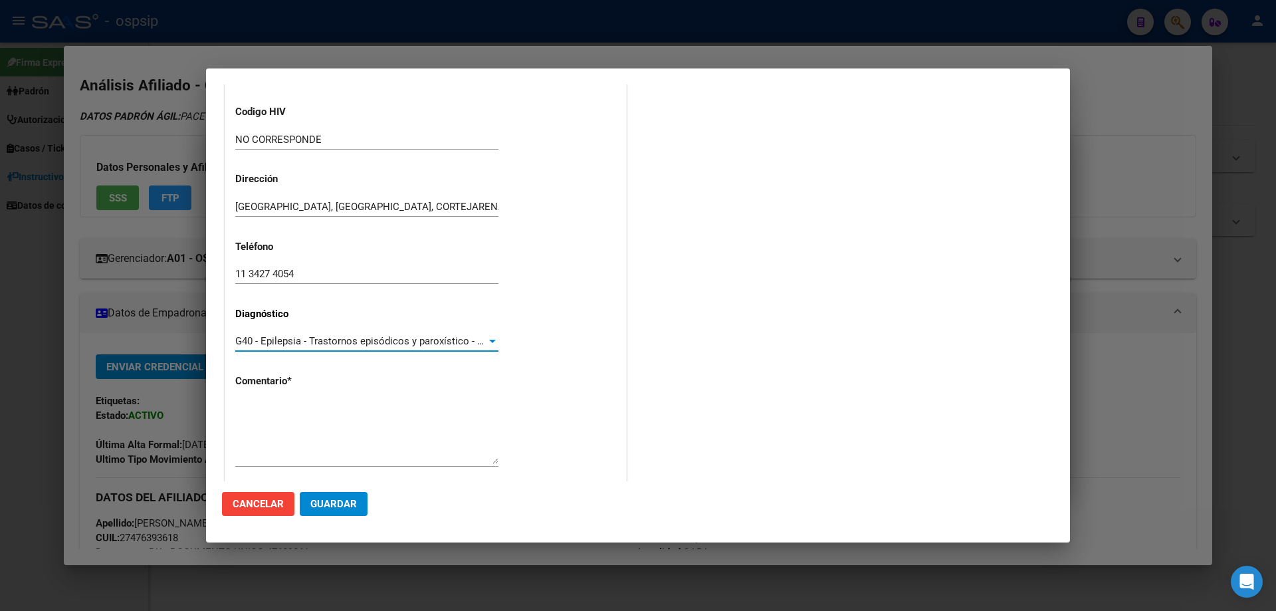
scroll to position [298, 0]
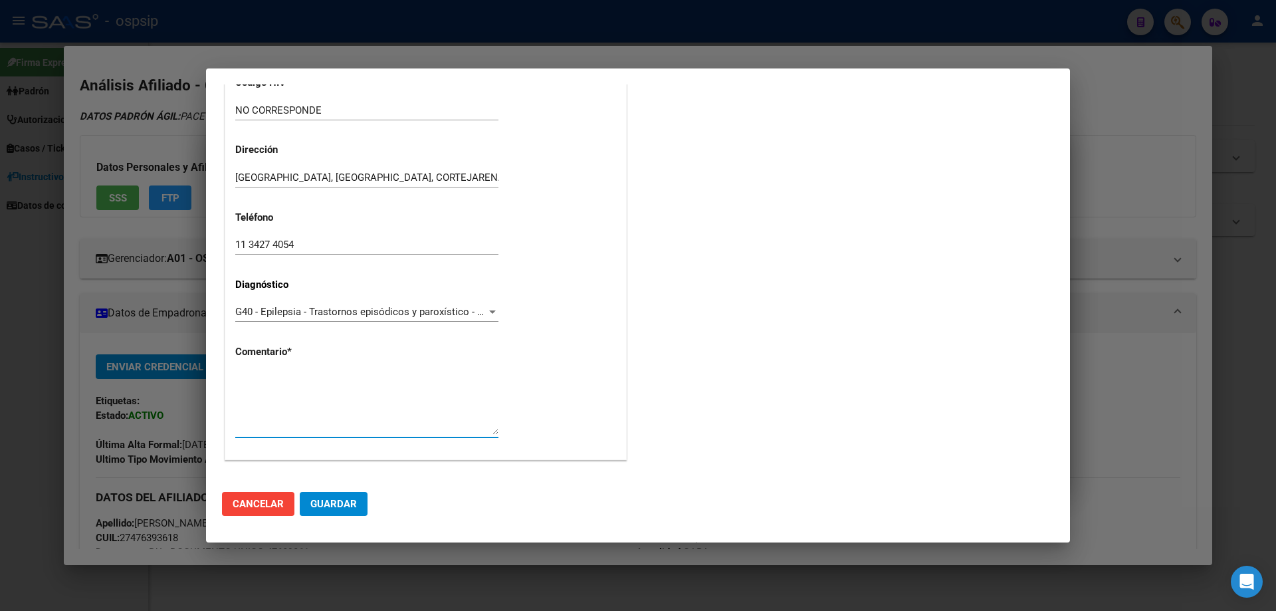
paste textarea "Nombre y apellido: Pace Rumi Victoria Jazmin Dni:47639361 Teléfonos: 1130495245…"
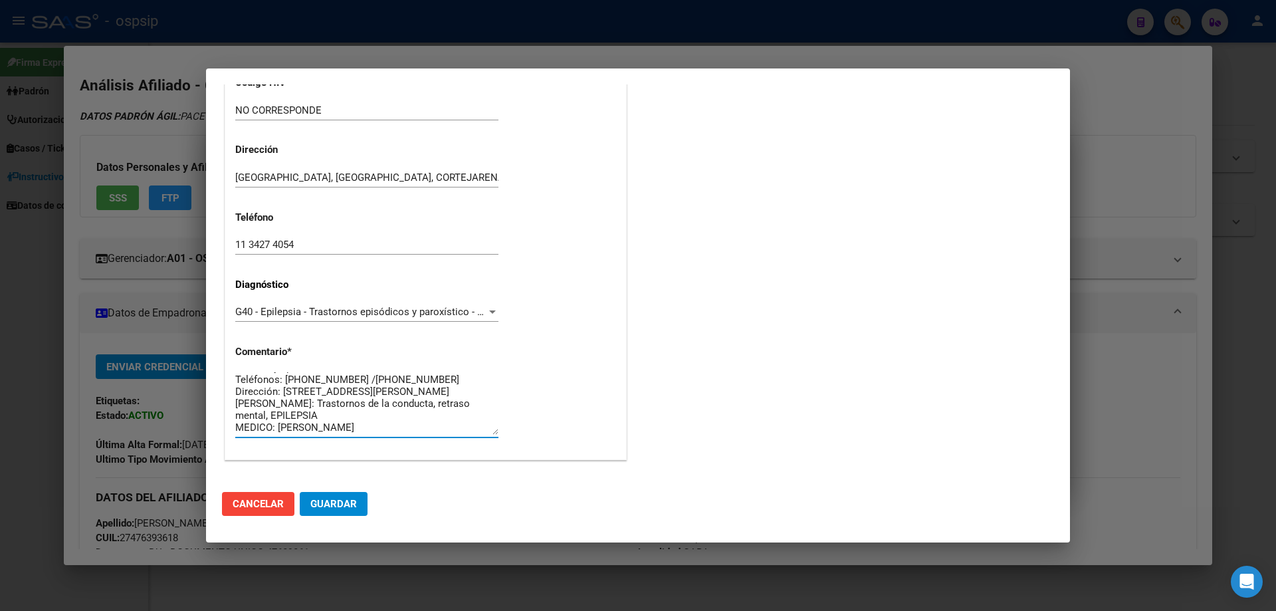
type textarea "Nombre y apellido: Pace Rumi Victoria Jazmin Dni:47639361 Teléfonos: 1130495245…"
click at [342, 518] on mat-dialog-actions "Cancelar Guardar" at bounding box center [638, 503] width 832 height 45
click at [345, 509] on span "Guardar" at bounding box center [333, 504] width 47 height 12
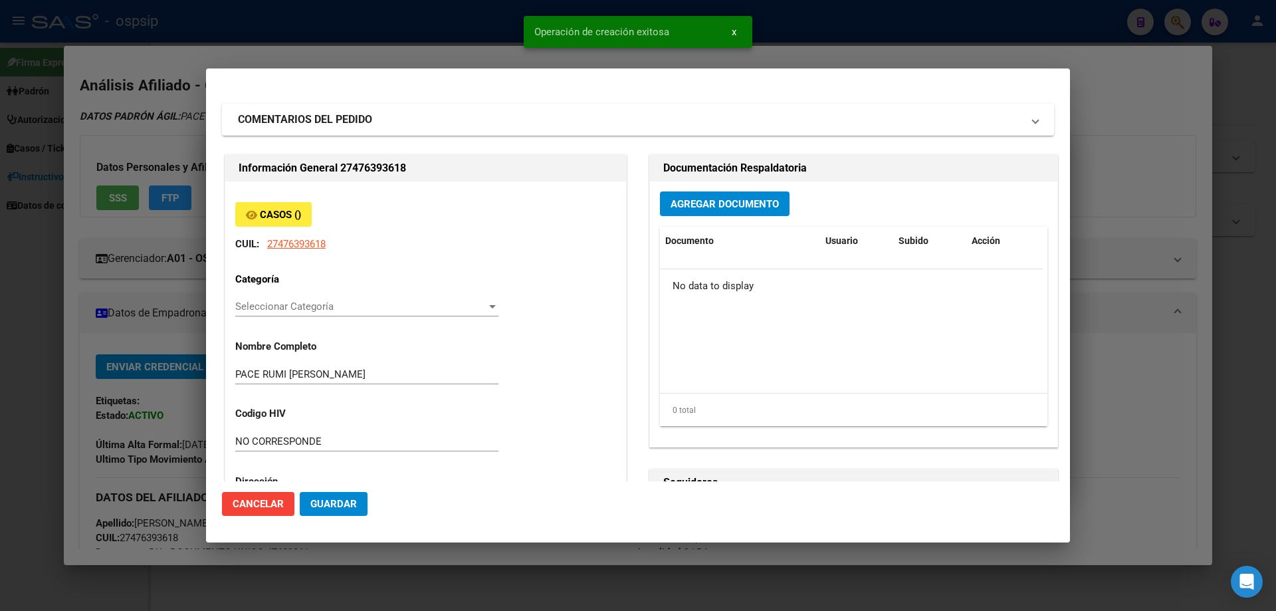
scroll to position [0, 0]
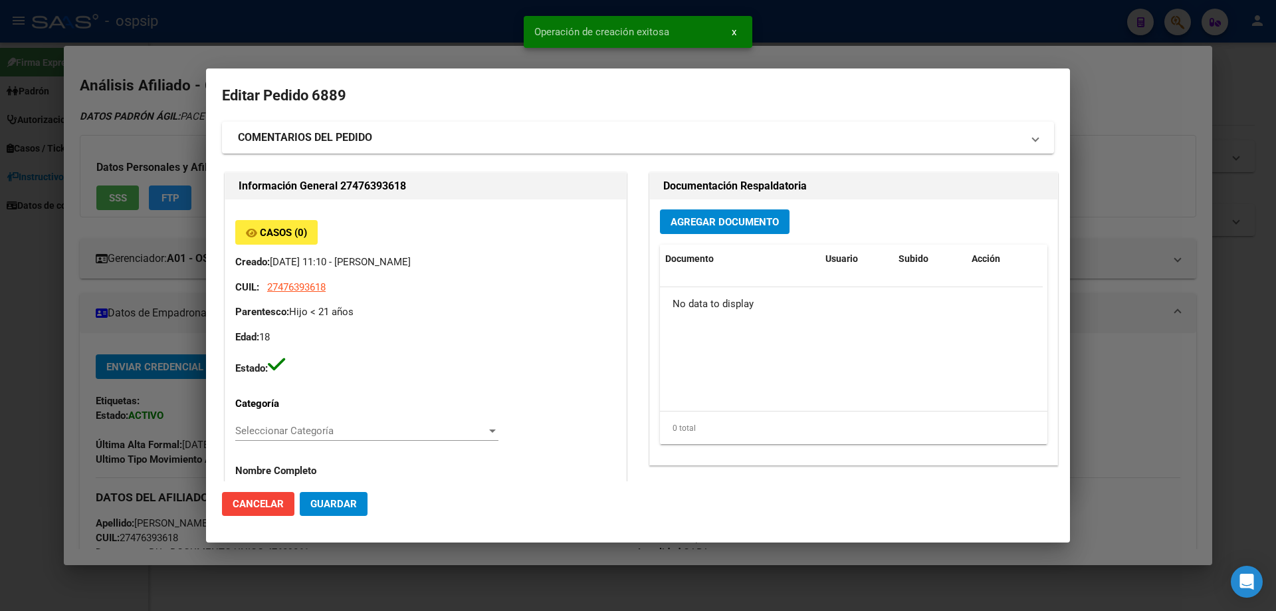
click at [677, 217] on span "Agregar Documento" at bounding box center [725, 222] width 108 height 12
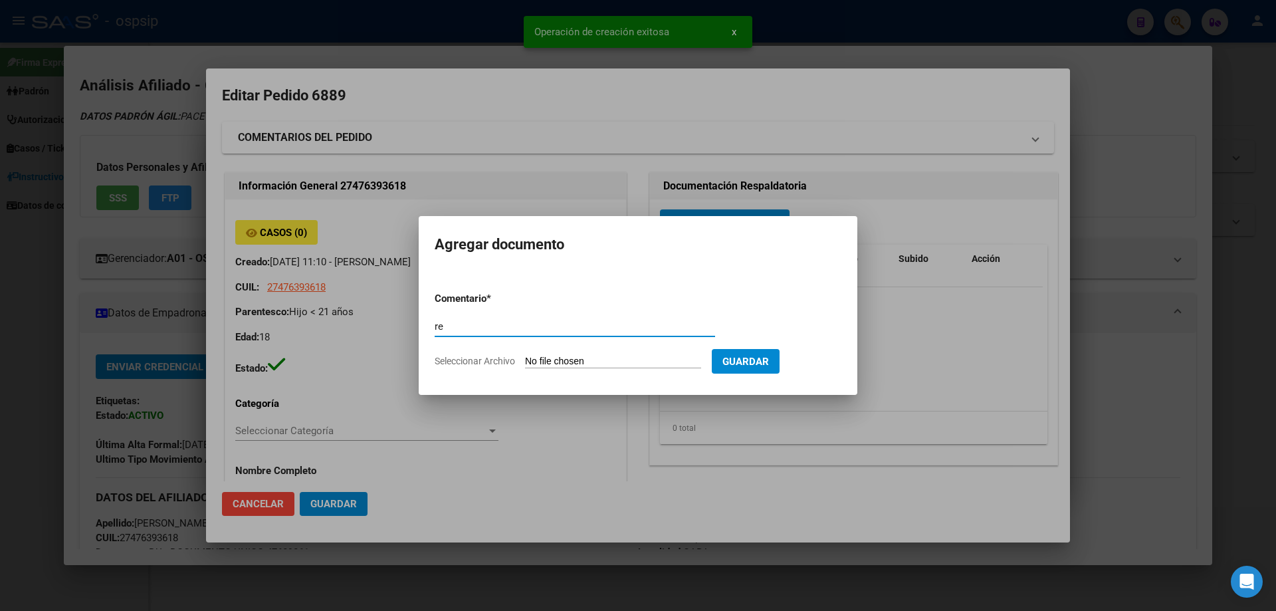
type input "r"
type input "RECETA"
click at [557, 356] on input "Seleccionar Archivo" at bounding box center [613, 362] width 176 height 13
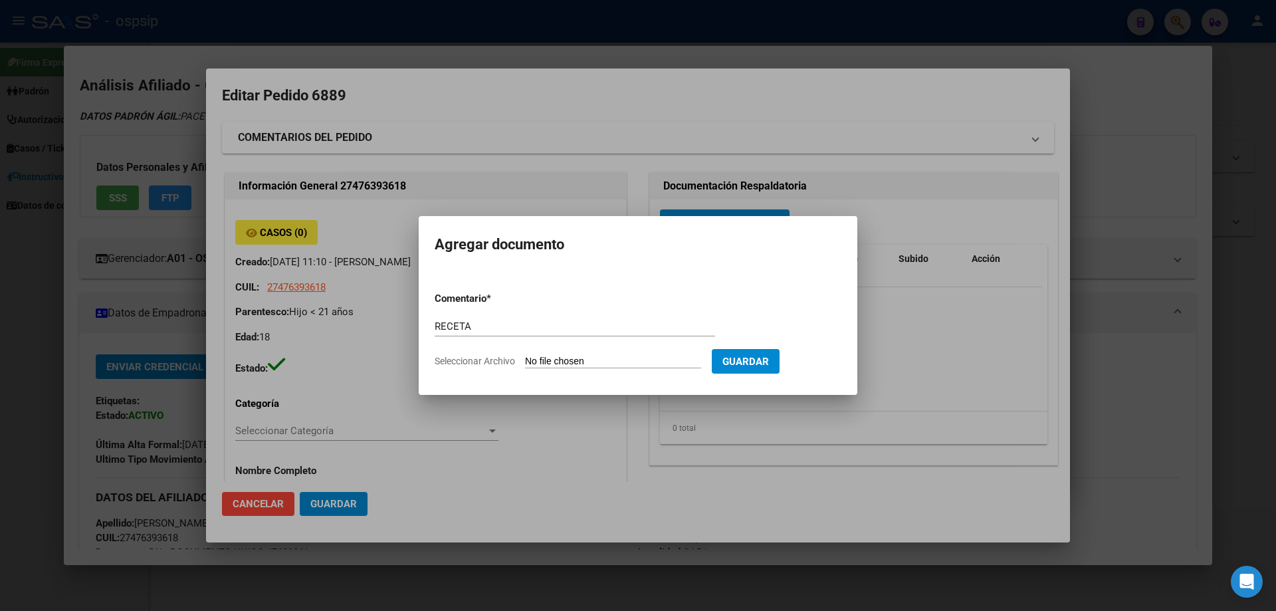
type input "C:\fakepath\1000007702 (1).jpg"
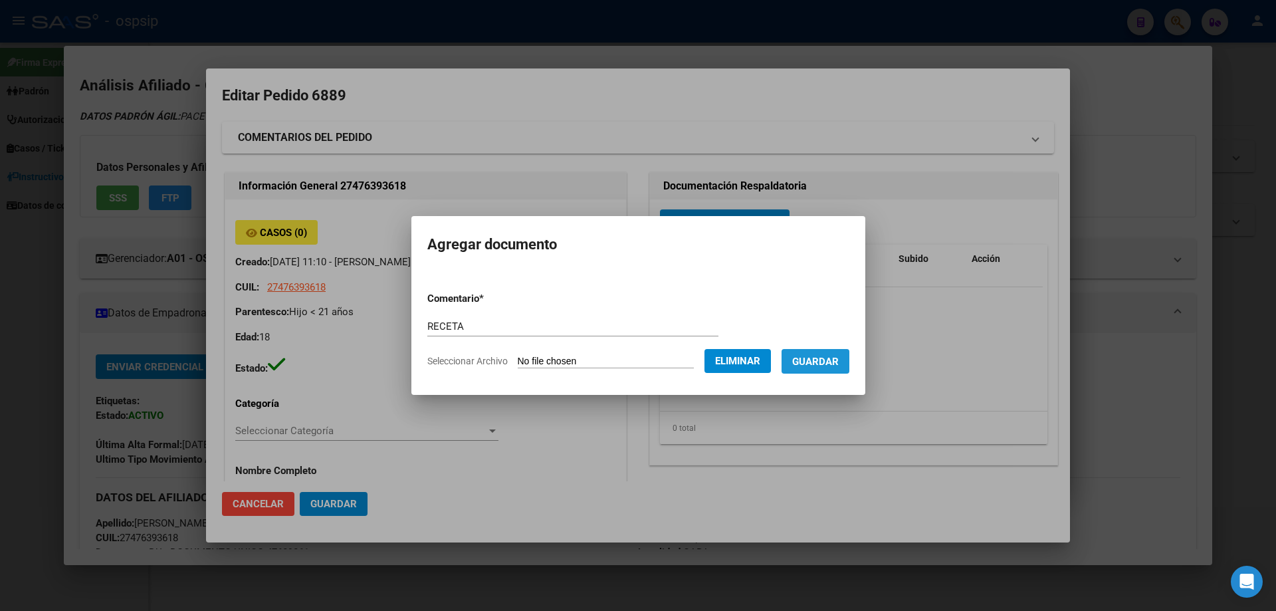
click at [826, 370] on button "Guardar" at bounding box center [816, 361] width 68 height 25
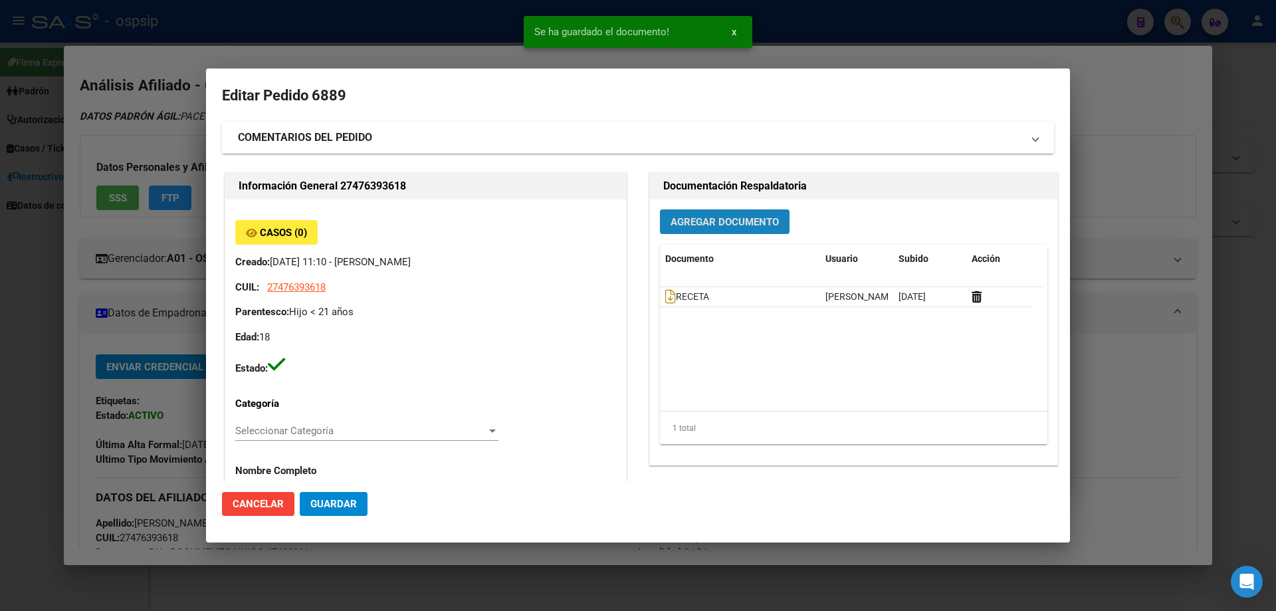
click at [706, 233] on button "Agregar Documento" at bounding box center [725, 221] width 130 height 25
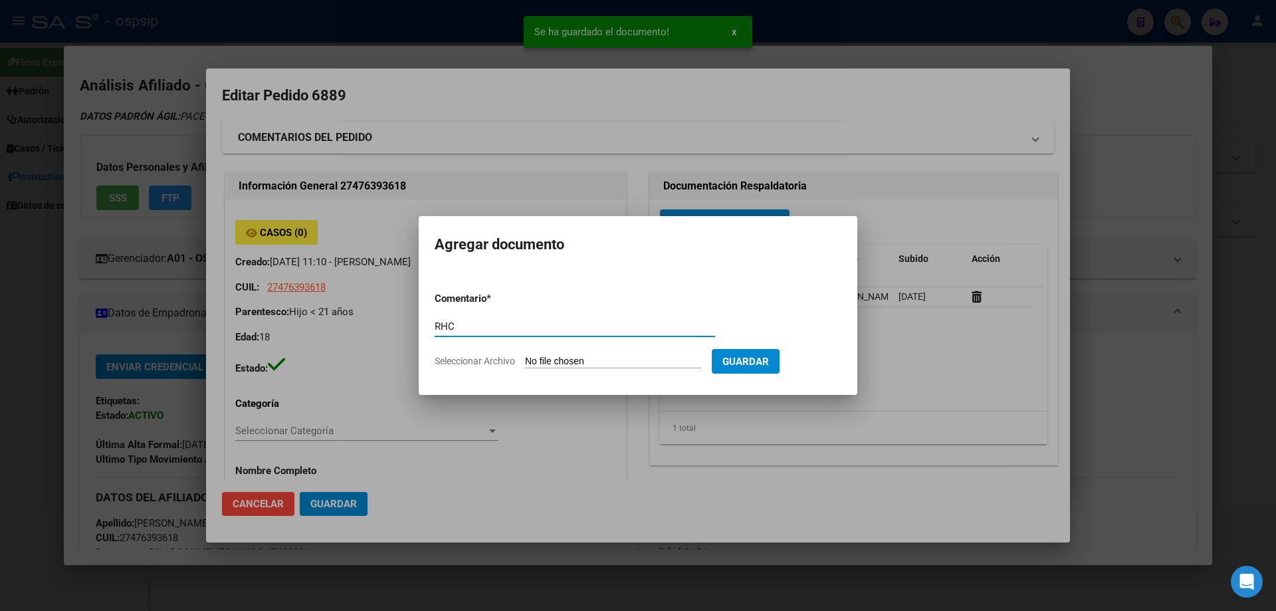
type input "RHC"
click at [582, 364] on input "Seleccionar Archivo" at bounding box center [613, 362] width 176 height 13
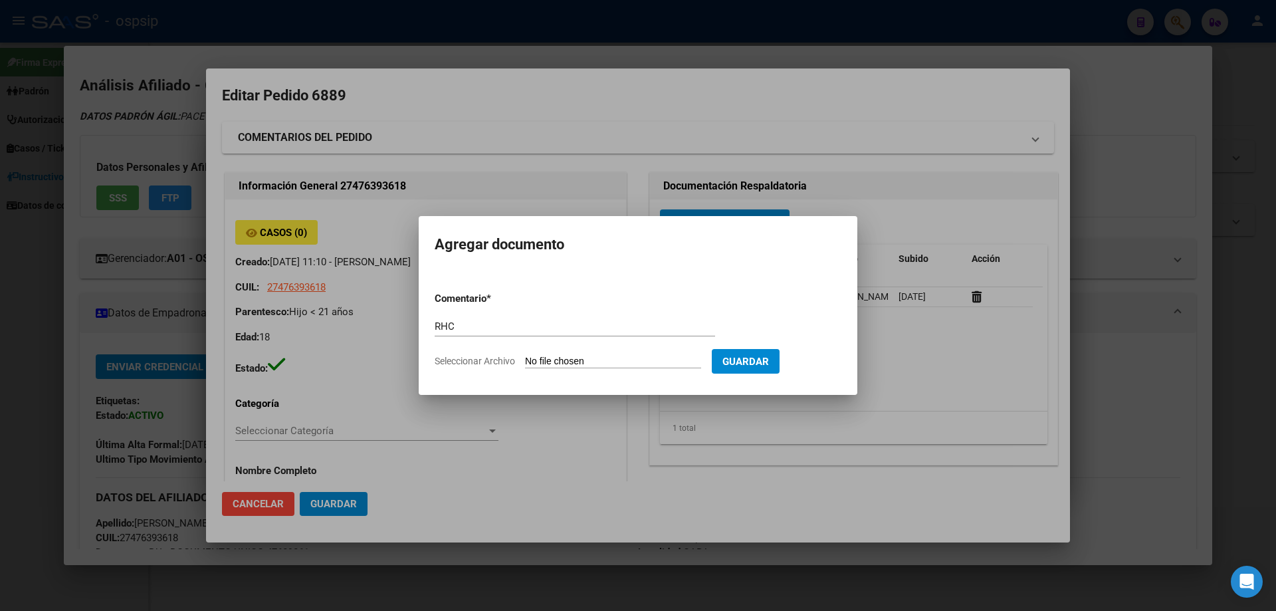
type input "C:\fakepath\1000007700 (1).jpg"
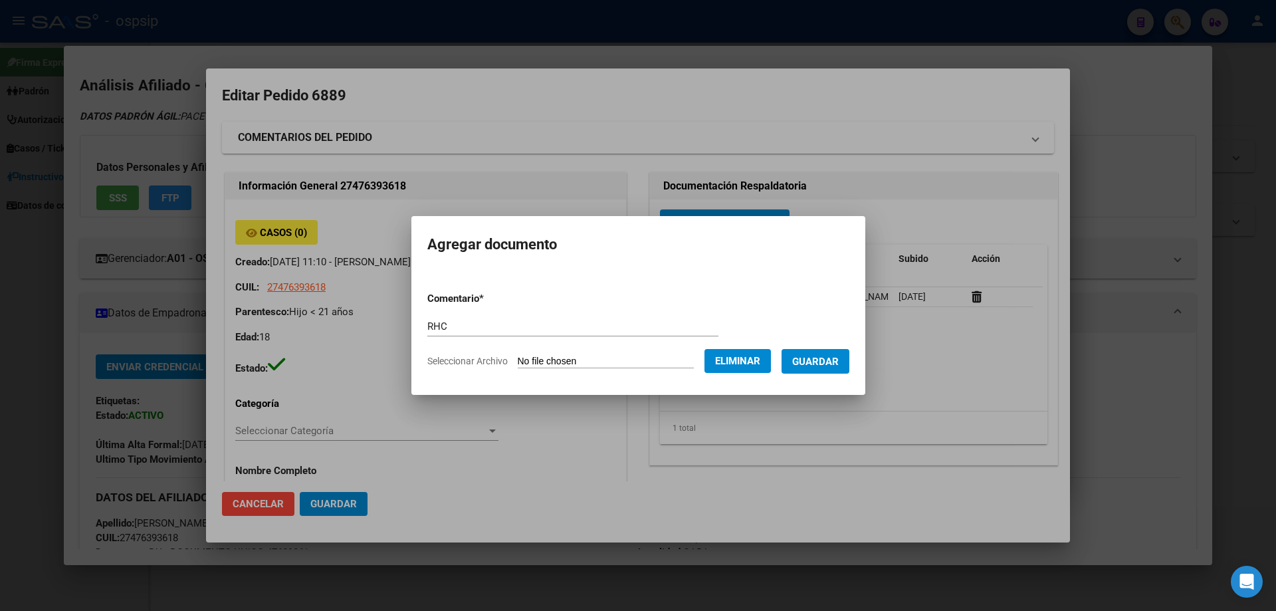
click at [831, 366] on span "Guardar" at bounding box center [815, 362] width 47 height 12
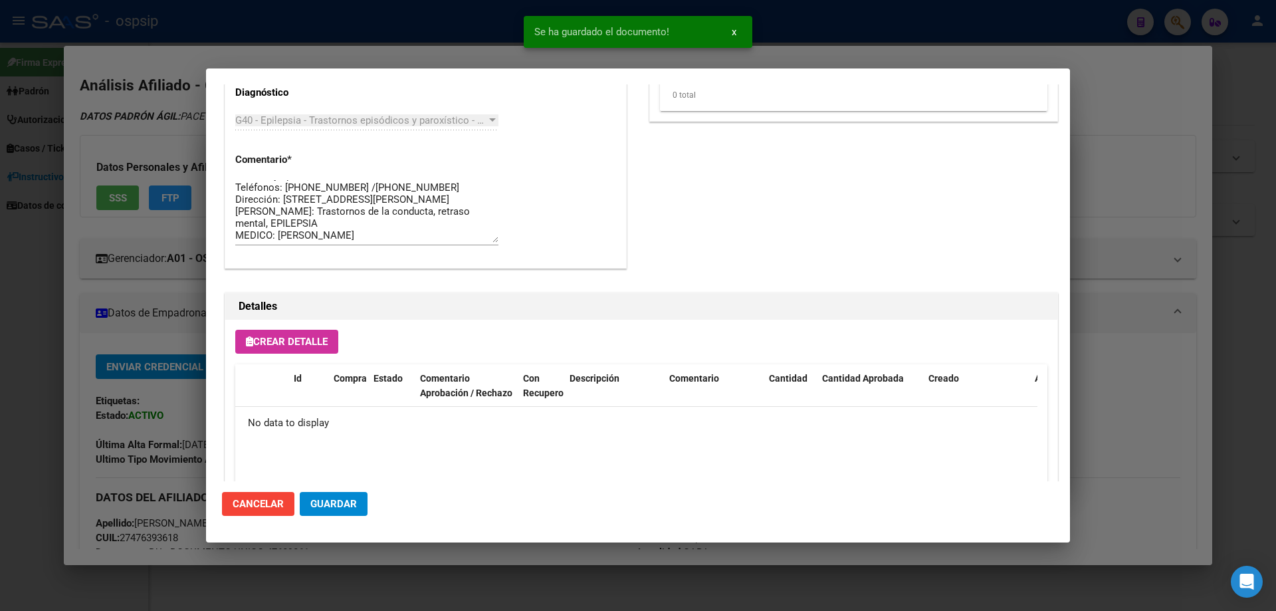
scroll to position [772, 0]
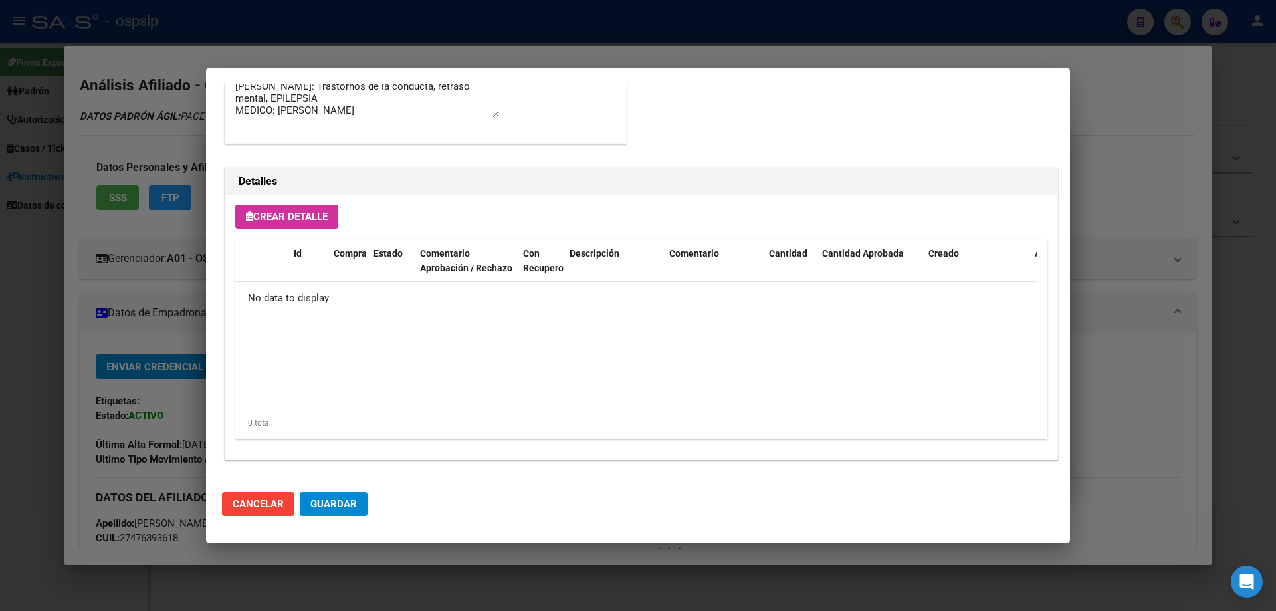
click at [320, 221] on span "Crear Detalle" at bounding box center [287, 217] width 82 height 12
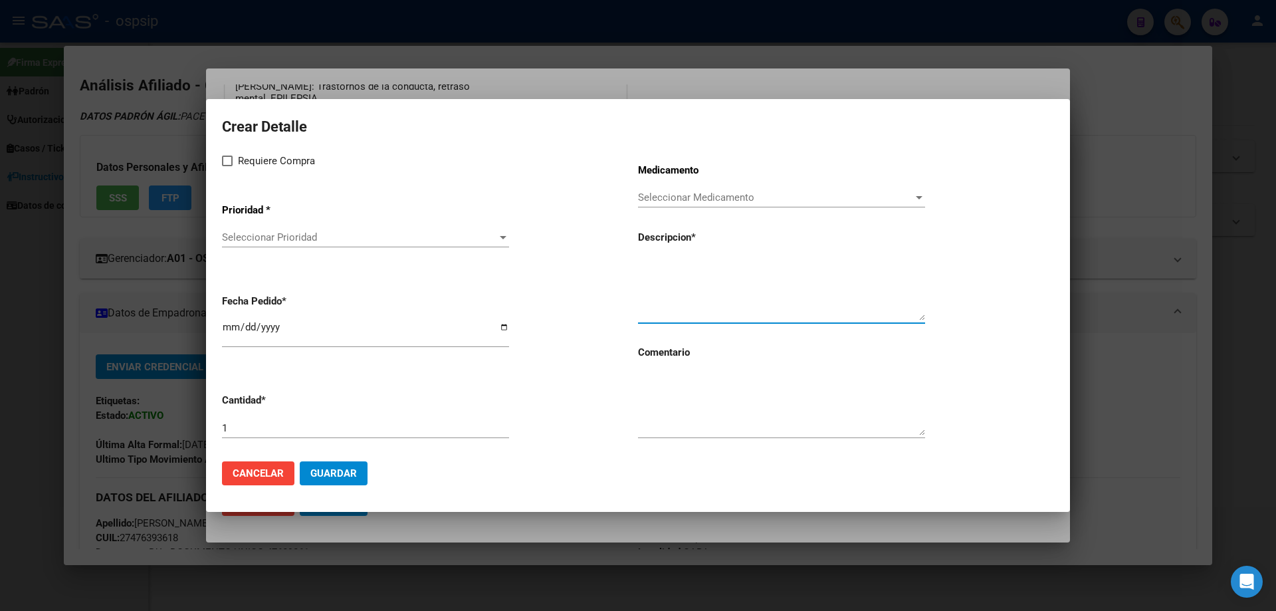
paste textarea "CANNABIDIOL SOLUCION ORAL 100 ml"
type textarea "CANNABIDIOL SOLUCION ORAL 100 ml"
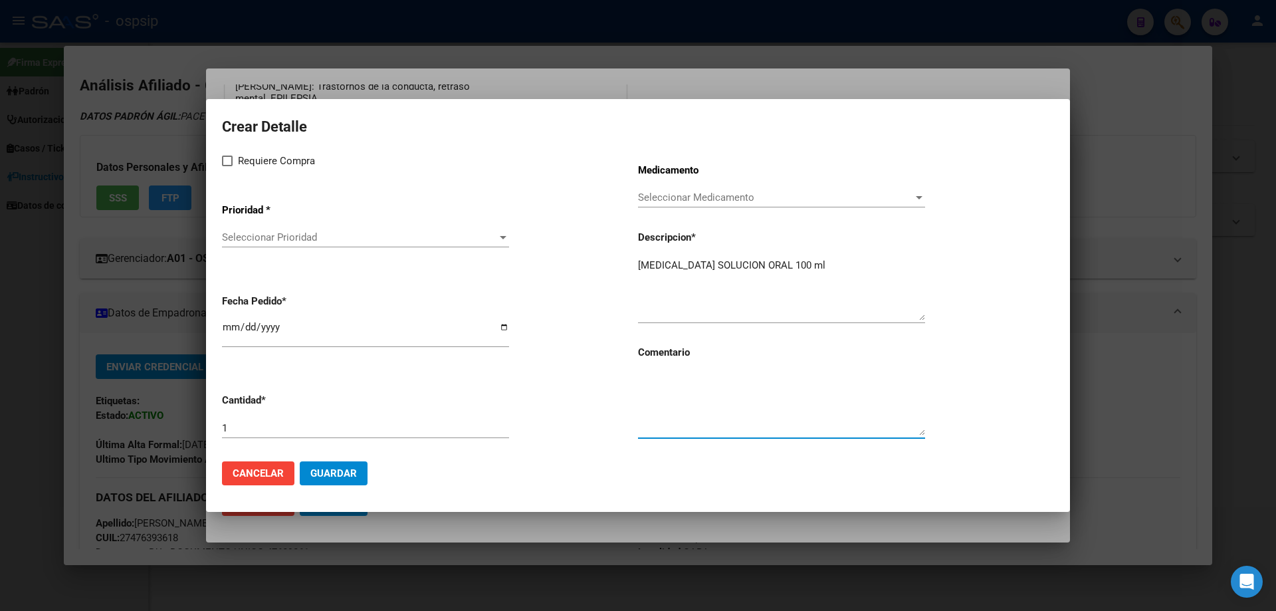
click at [714, 405] on textarea at bounding box center [781, 404] width 287 height 62
type textarea "M"
type textarea "MISMO TTO"
click at [306, 439] on div "1" at bounding box center [365, 434] width 287 height 33
click at [278, 430] on input "1" at bounding box center [365, 428] width 287 height 12
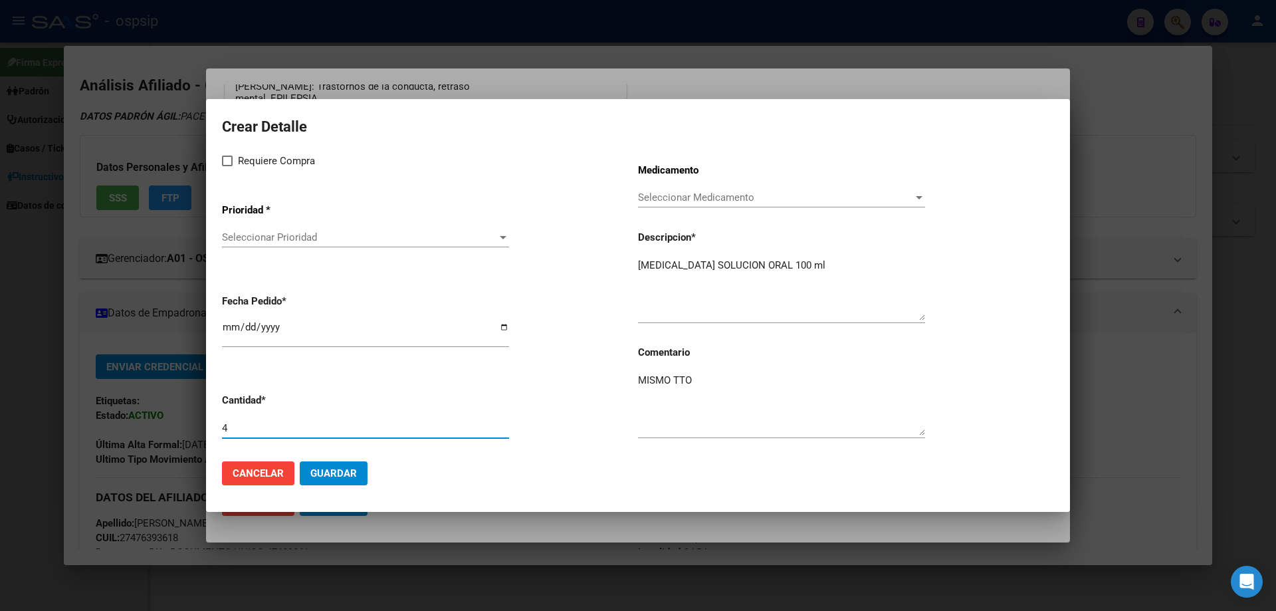
type input "4"
click at [235, 161] on label "Requiere Compra" at bounding box center [268, 161] width 93 height 16
click at [227, 166] on input "Requiere Compra" at bounding box center [227, 166] width 1 height 1
checkbox input "true"
click at [247, 229] on div "Seleccionar Prioridad Seleccionar Prioridad" at bounding box center [365, 237] width 287 height 20
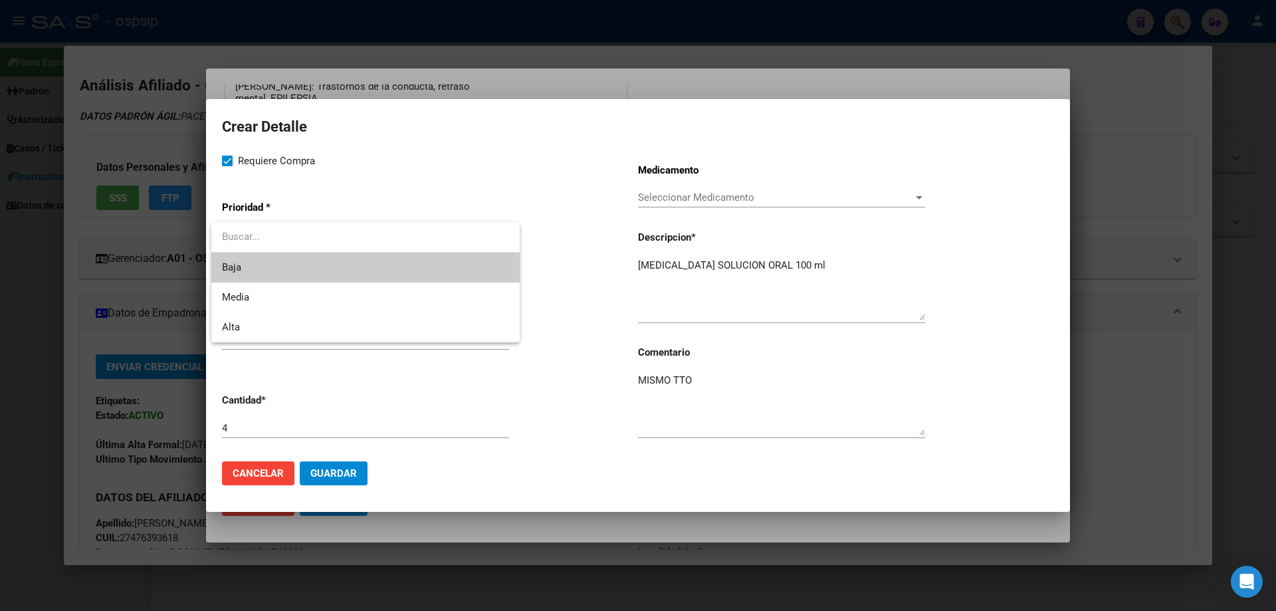
click at [249, 241] on input "dropdown search" at bounding box center [365, 237] width 308 height 30
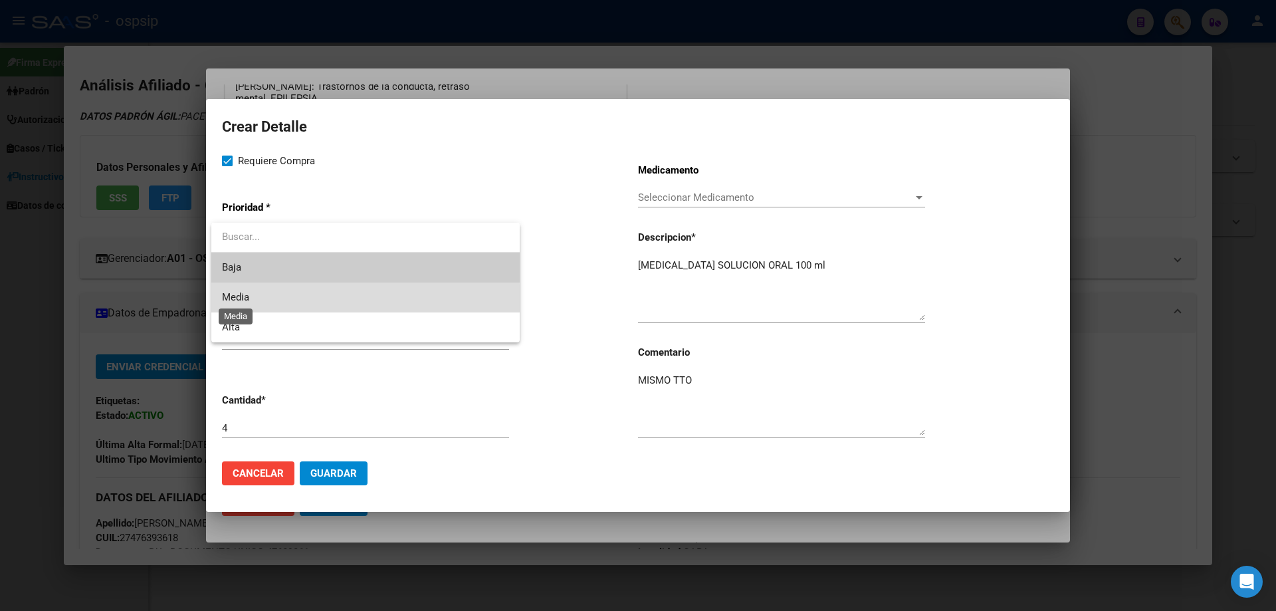
click at [243, 302] on span "Media" at bounding box center [235, 297] width 27 height 12
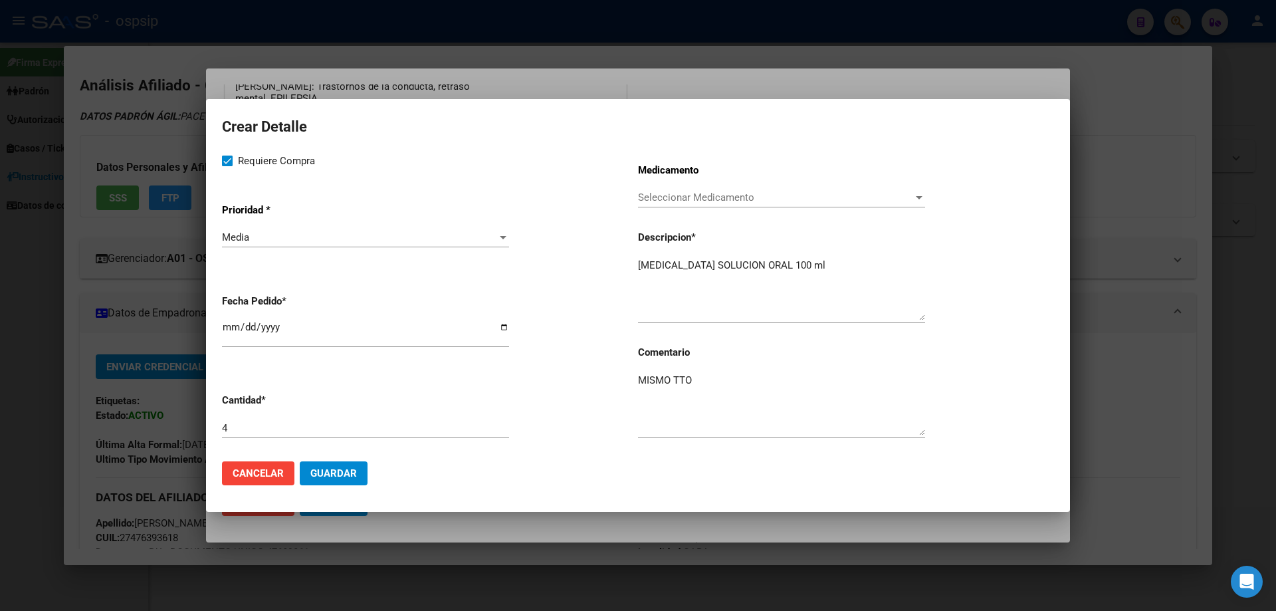
click at [221, 331] on mat-dialog-content "Crear Detalle Requiere Compra Prioridad * Media Seleccionar Prioridad Fecha Ped…" at bounding box center [638, 282] width 864 height 335
click at [234, 334] on input "[DATE]" at bounding box center [365, 332] width 287 height 21
type input "2025-08-04"
click at [314, 486] on mat-dialog-actions "Cancelar Guardar" at bounding box center [638, 473] width 832 height 45
click at [324, 480] on button "Guardar" at bounding box center [334, 473] width 68 height 24
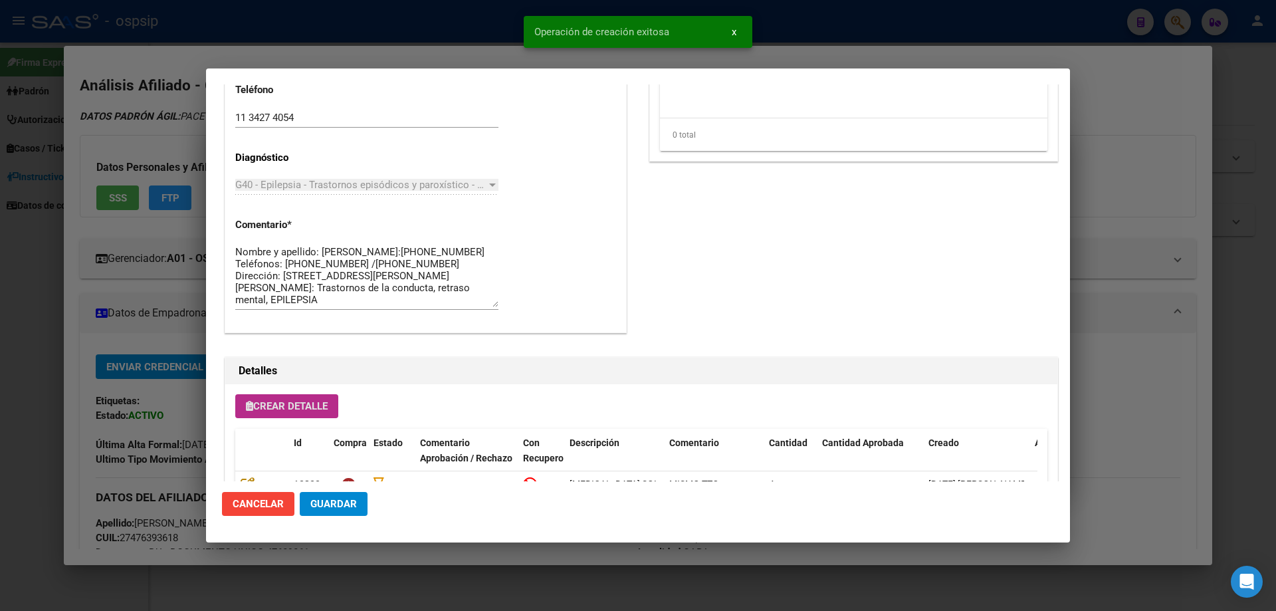
scroll to position [665, 0]
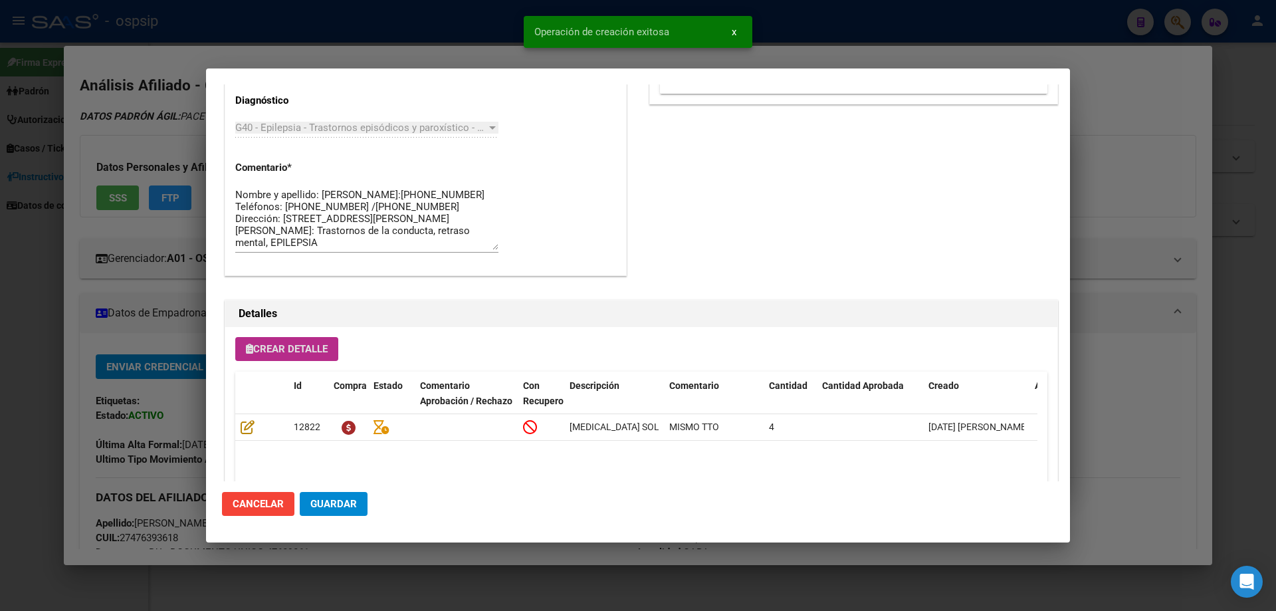
click at [326, 505] on span "Guardar" at bounding box center [333, 504] width 47 height 12
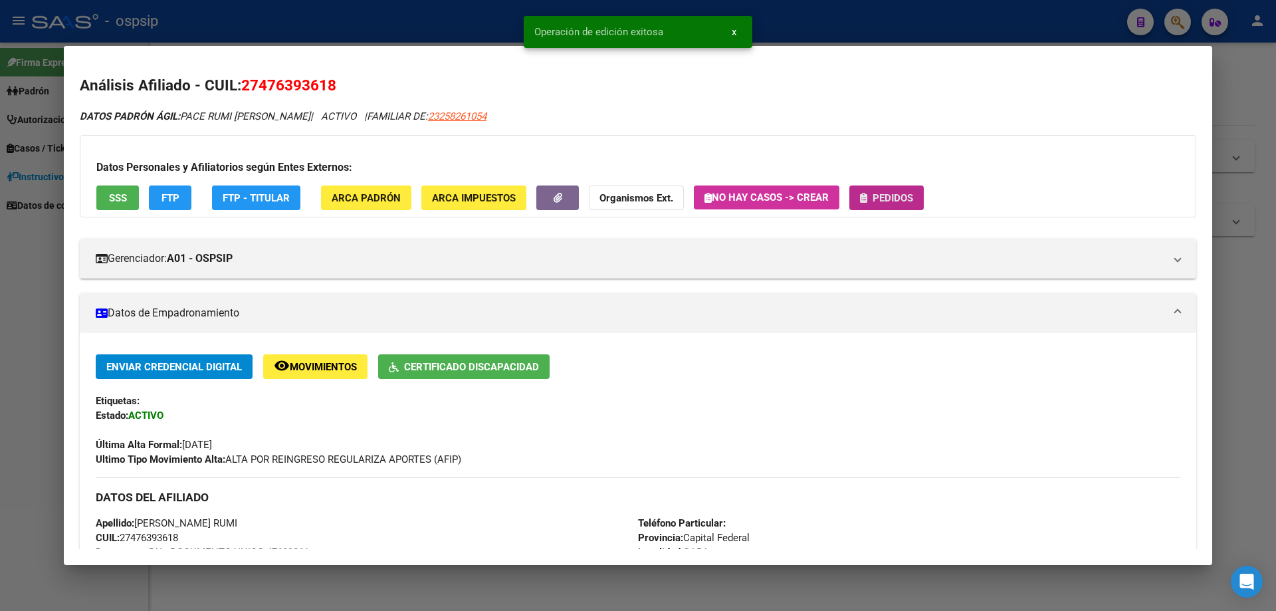
click at [893, 200] on span "Pedidos" at bounding box center [893, 198] width 41 height 12
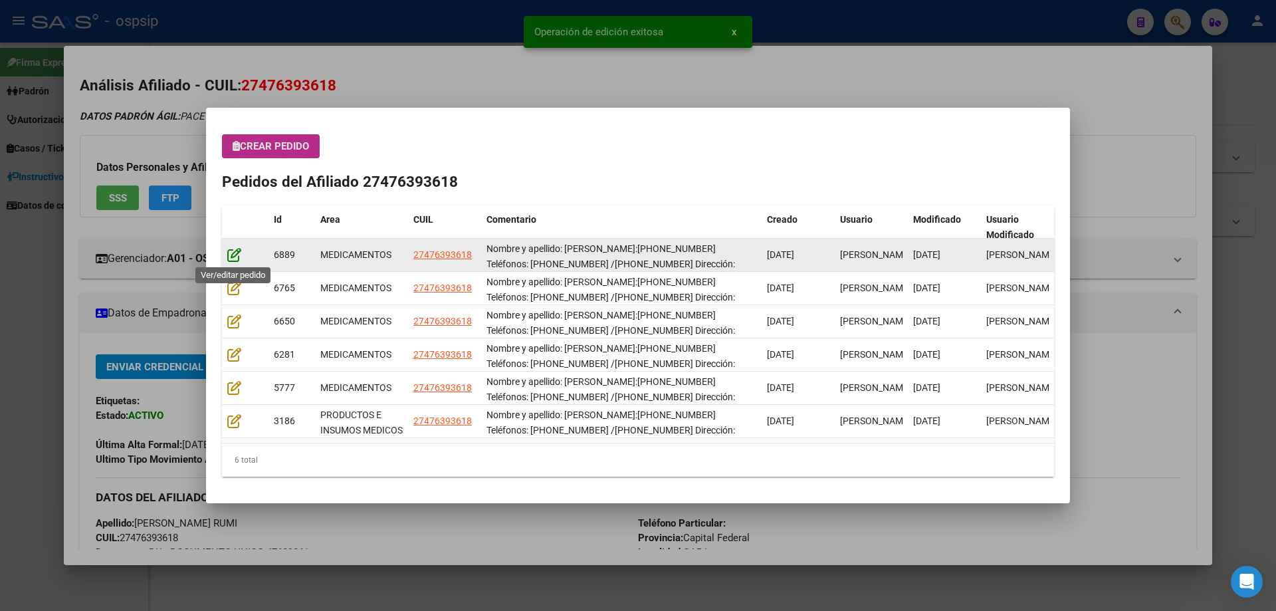
click at [231, 259] on icon at bounding box center [234, 254] width 14 height 15
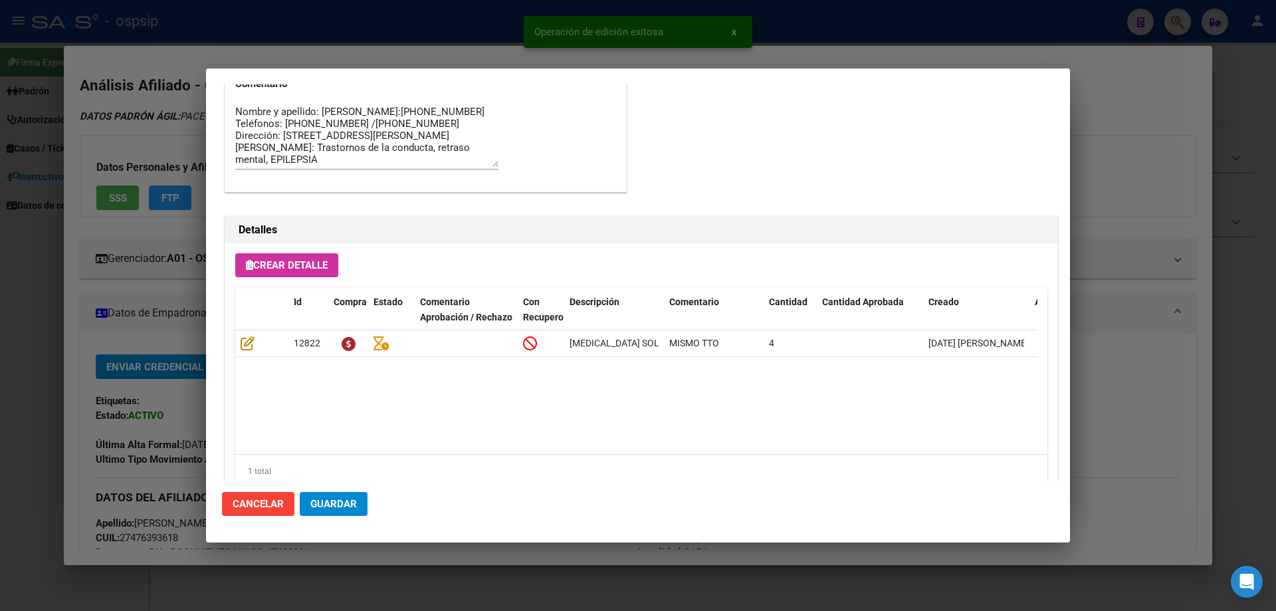
scroll to position [864, 0]
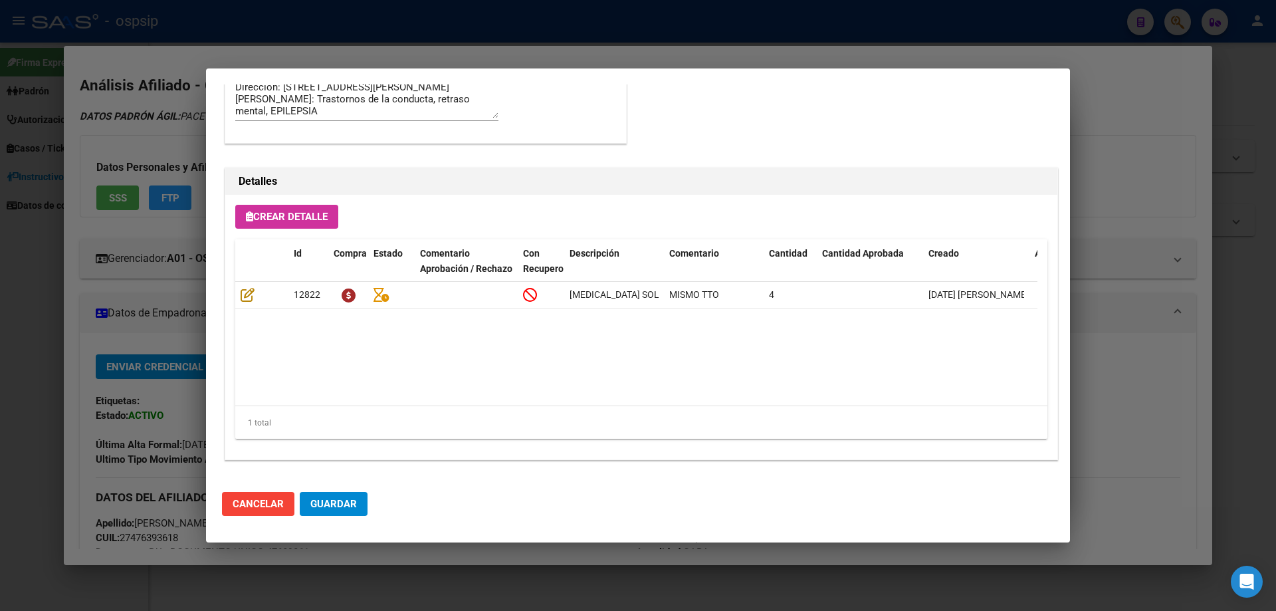
click at [334, 496] on button "Guardar" at bounding box center [334, 504] width 68 height 24
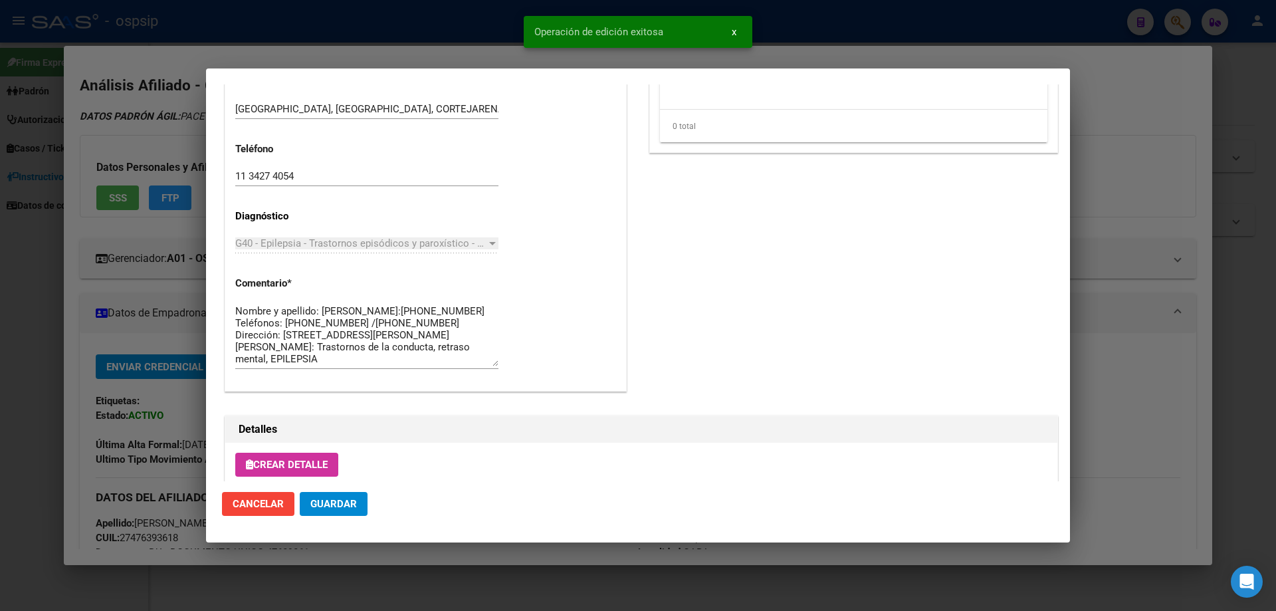
scroll to position [798, 0]
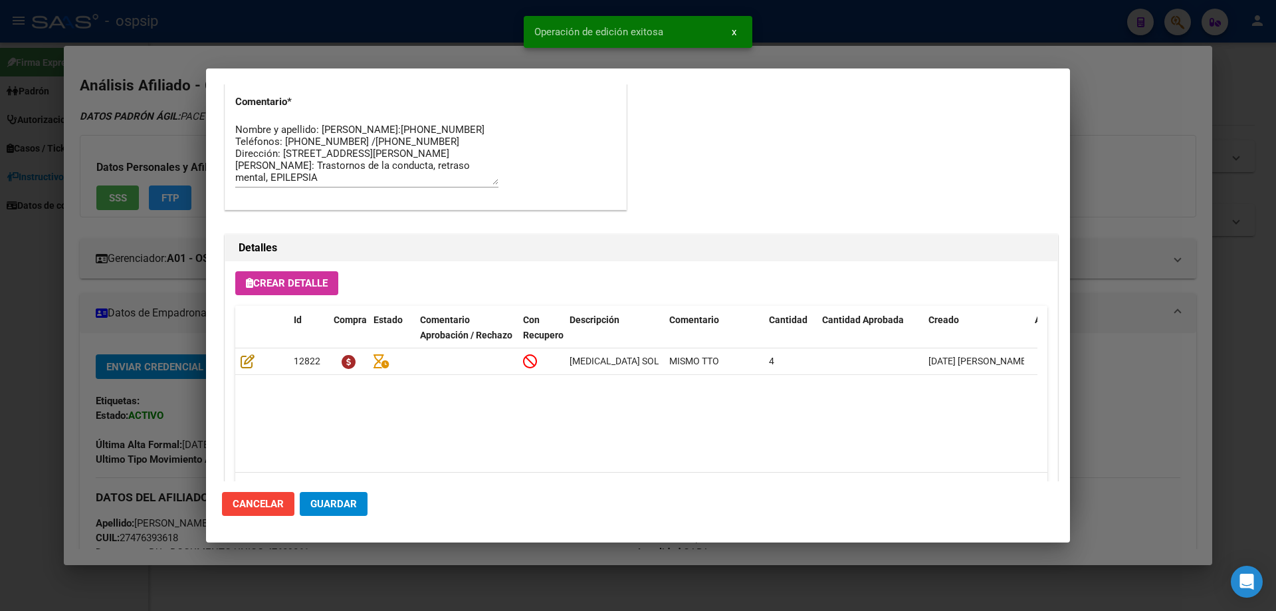
click at [342, 510] on span "Guardar" at bounding box center [333, 504] width 47 height 12
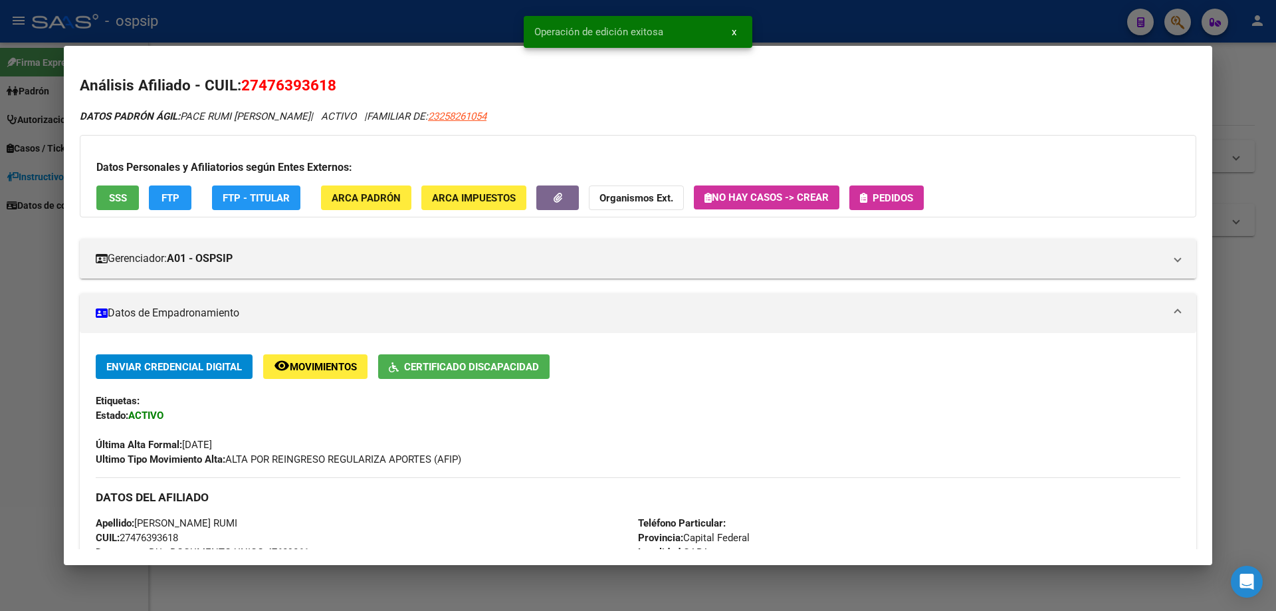
click at [899, 203] on span "Pedidos" at bounding box center [893, 198] width 41 height 12
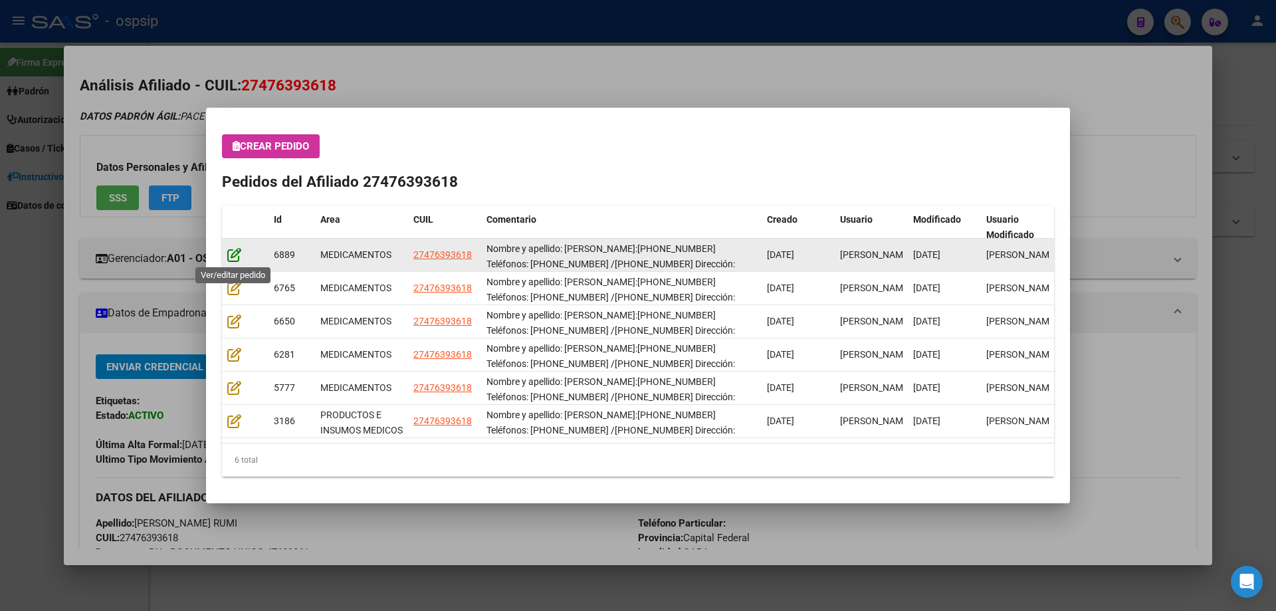
click at [231, 258] on icon at bounding box center [234, 254] width 14 height 15
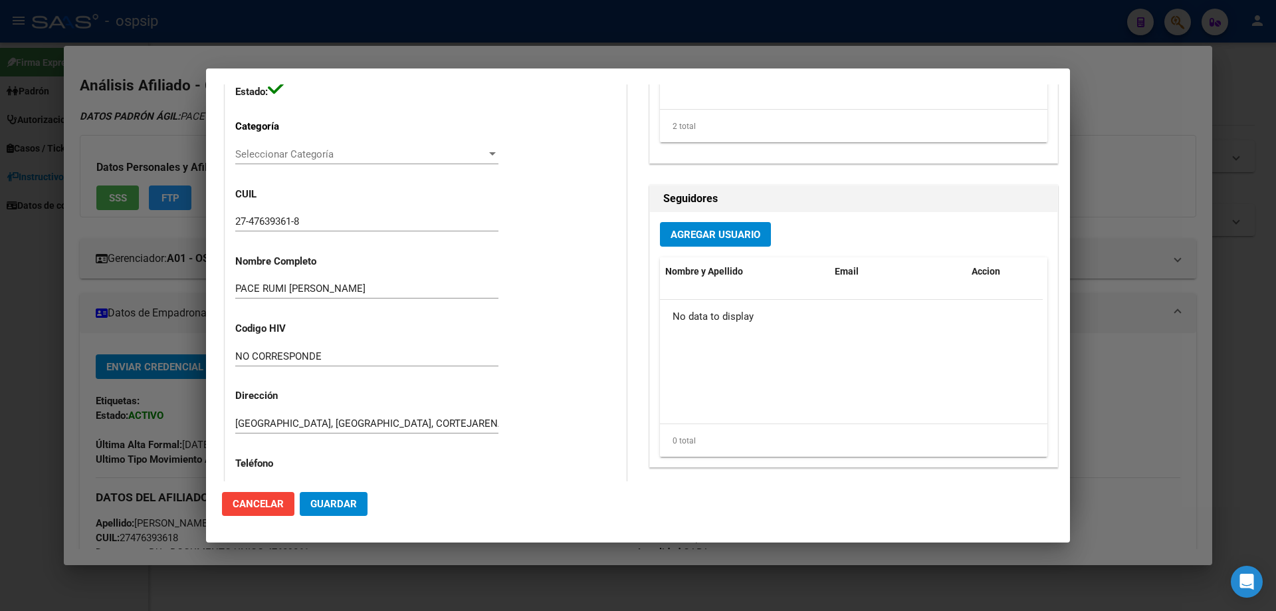
scroll to position [133, 0]
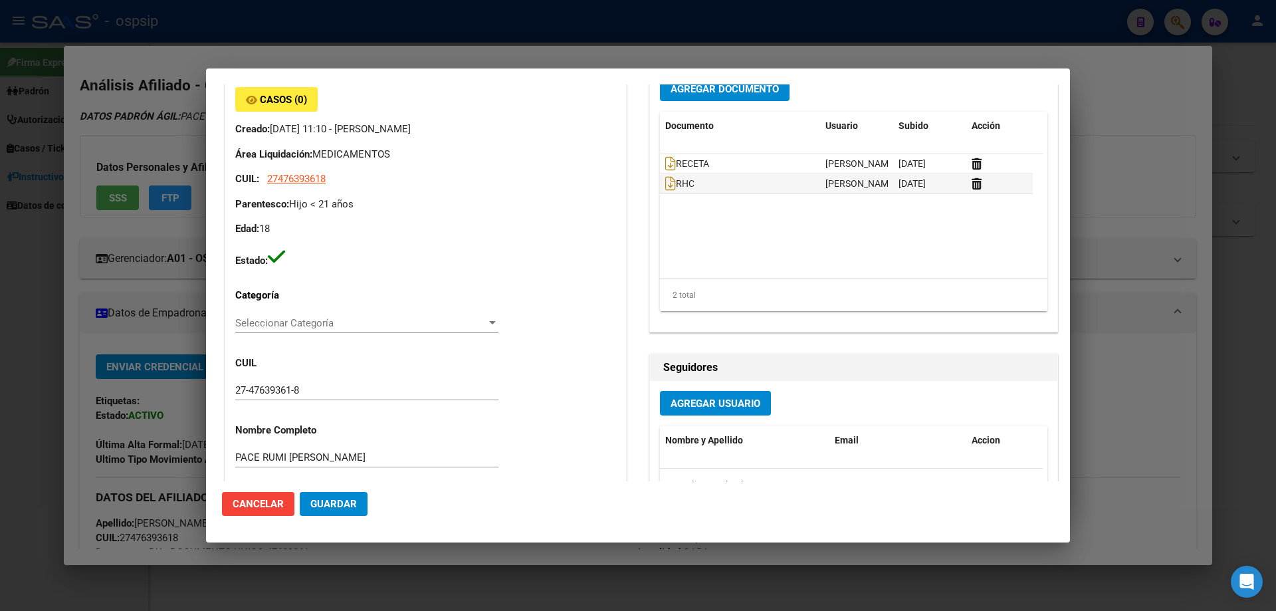
click at [337, 509] on span "Guardar" at bounding box center [333, 504] width 47 height 12
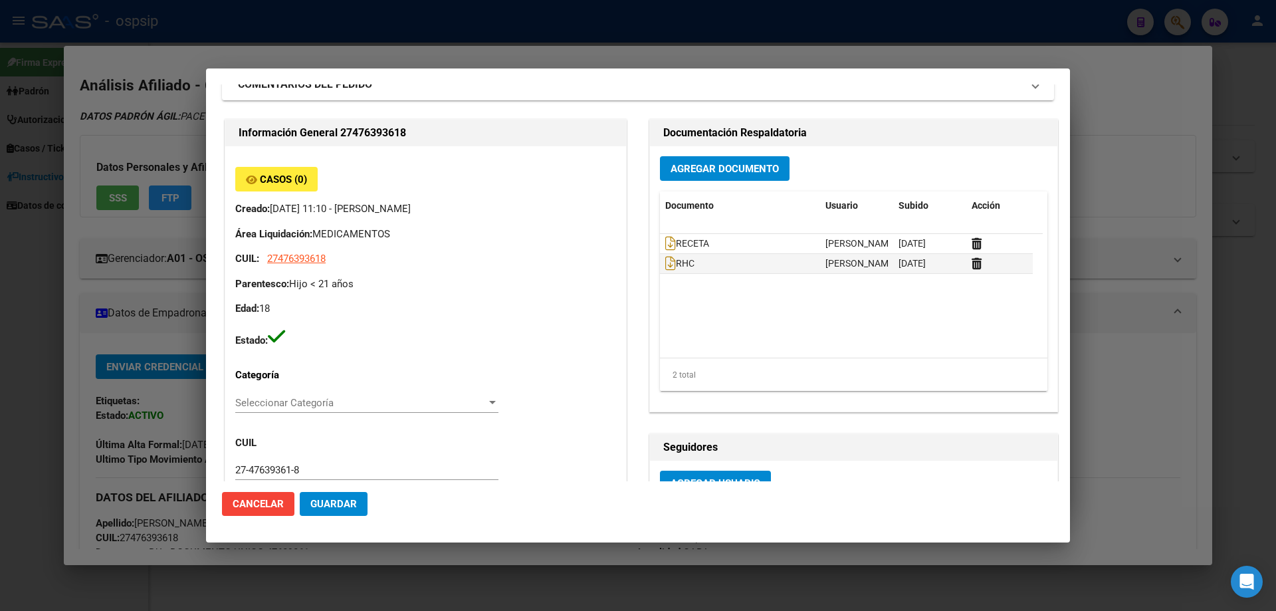
scroll to position [0, 0]
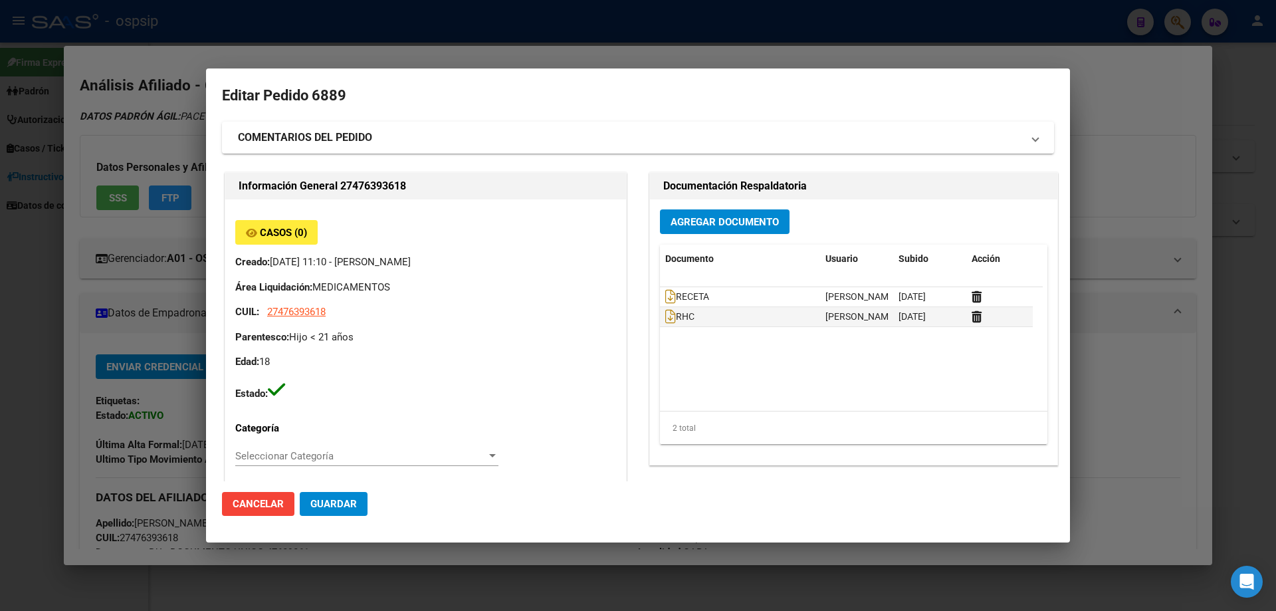
click at [326, 503] on span "Guardar" at bounding box center [333, 504] width 47 height 12
click at [344, 510] on button "Guardar" at bounding box center [334, 504] width 68 height 24
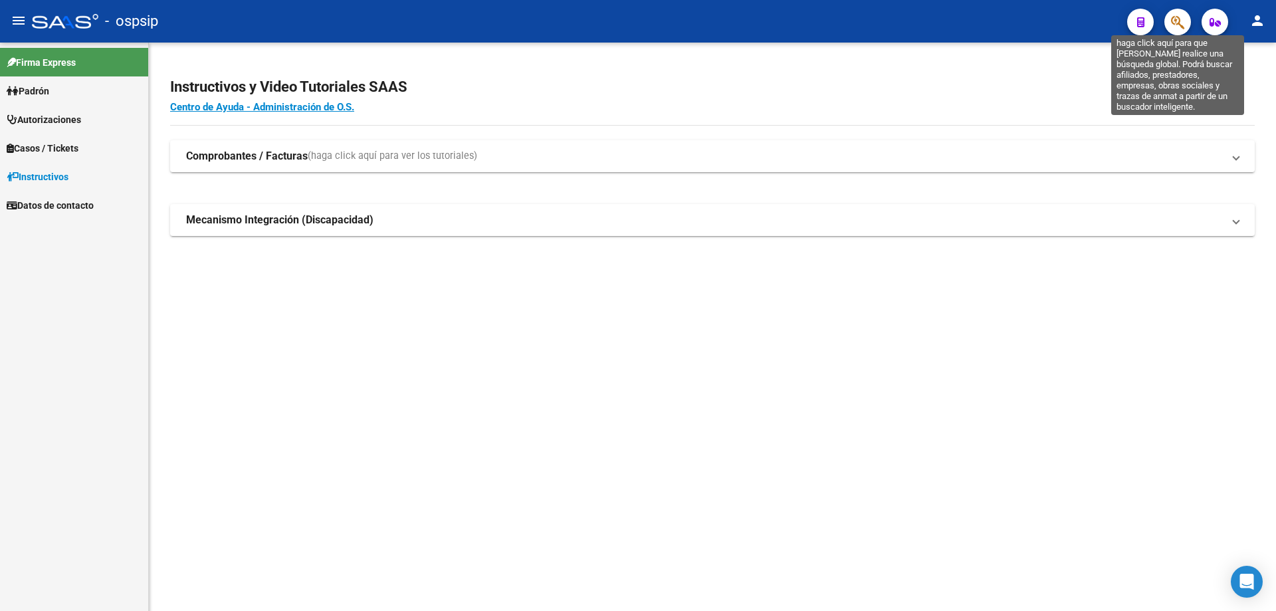
click at [1177, 25] on icon "button" at bounding box center [1177, 22] width 13 height 15
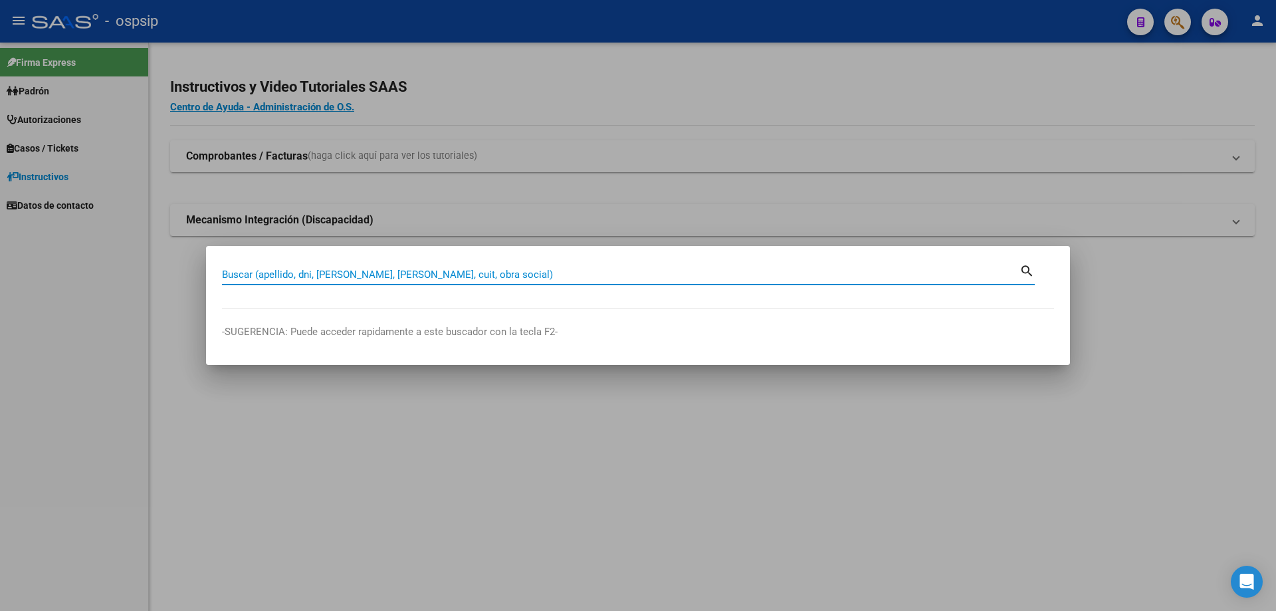
paste input "20182761193"
type input "20182761193"
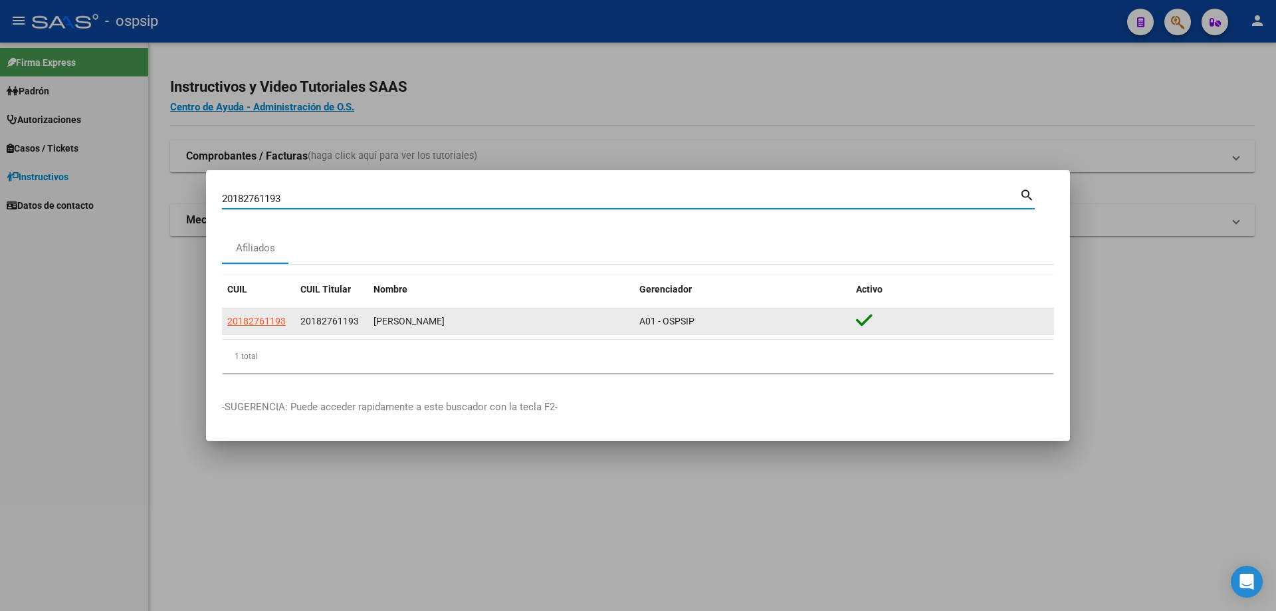
click at [264, 314] on app-link-go-to "20182761193" at bounding box center [256, 321] width 58 height 15
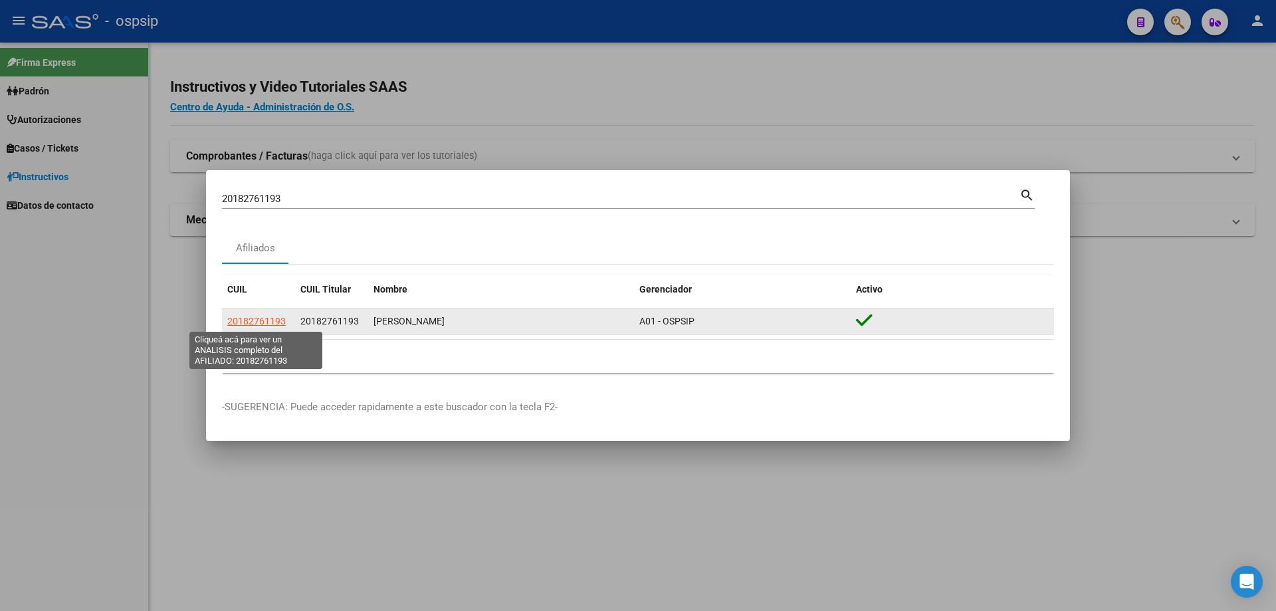
click at [264, 320] on span "20182761193" at bounding box center [256, 321] width 58 height 11
type textarea "20182761193"
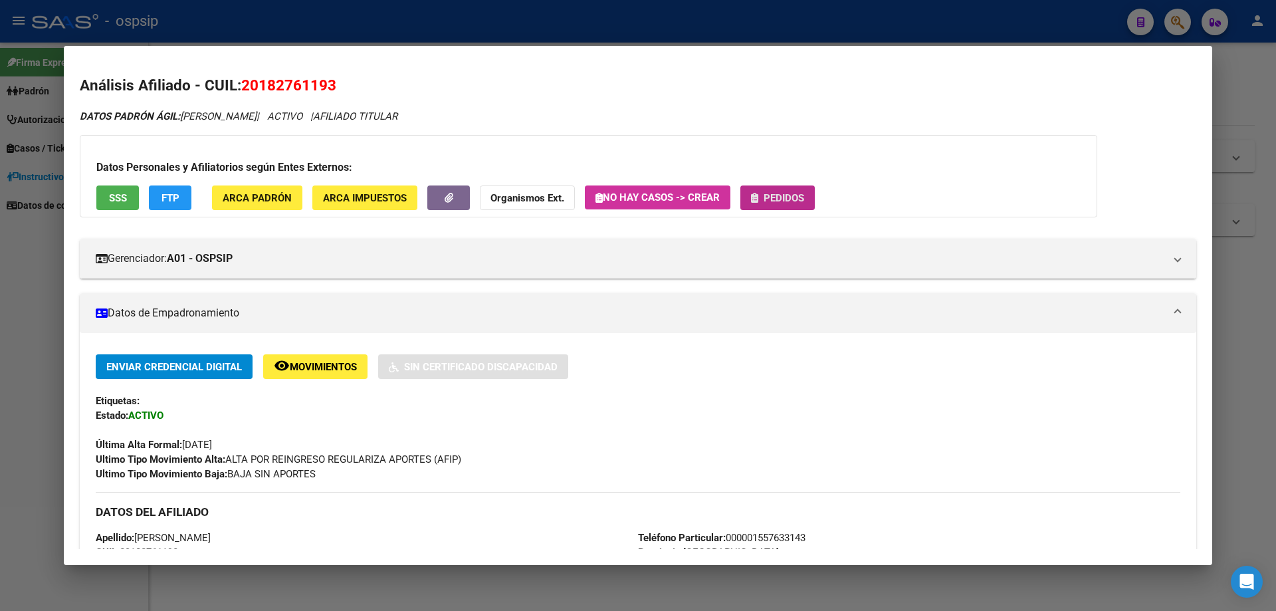
click at [784, 205] on button "Pedidos" at bounding box center [777, 197] width 74 height 25
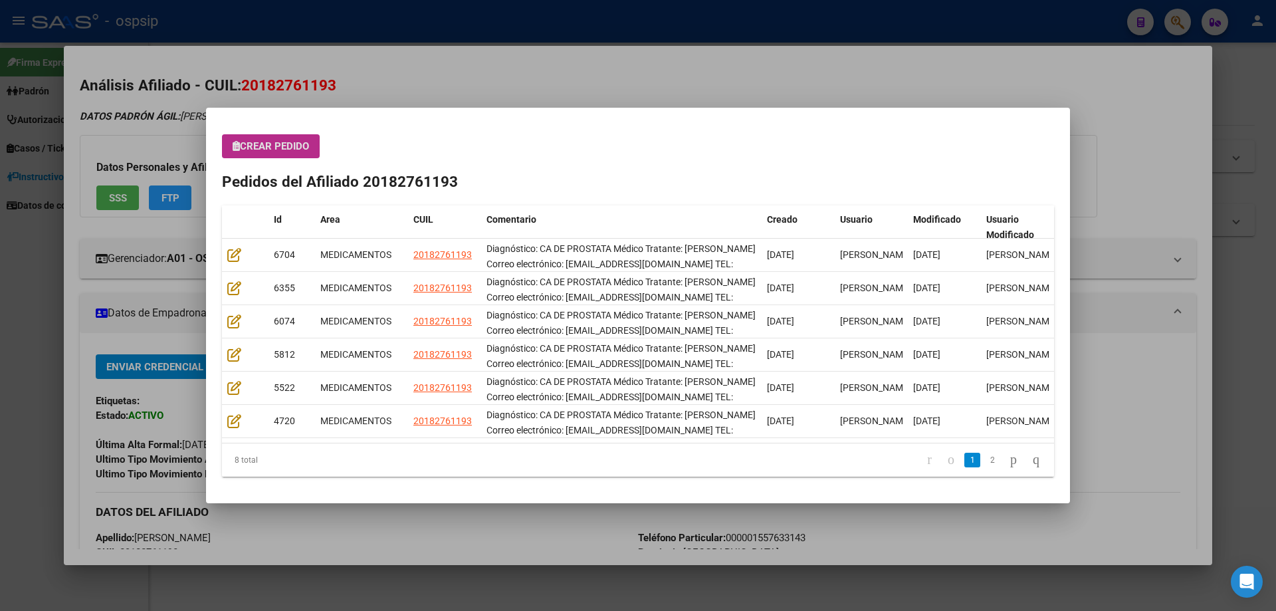
click at [282, 144] on span "Crear Pedido" at bounding box center [271, 146] width 76 height 12
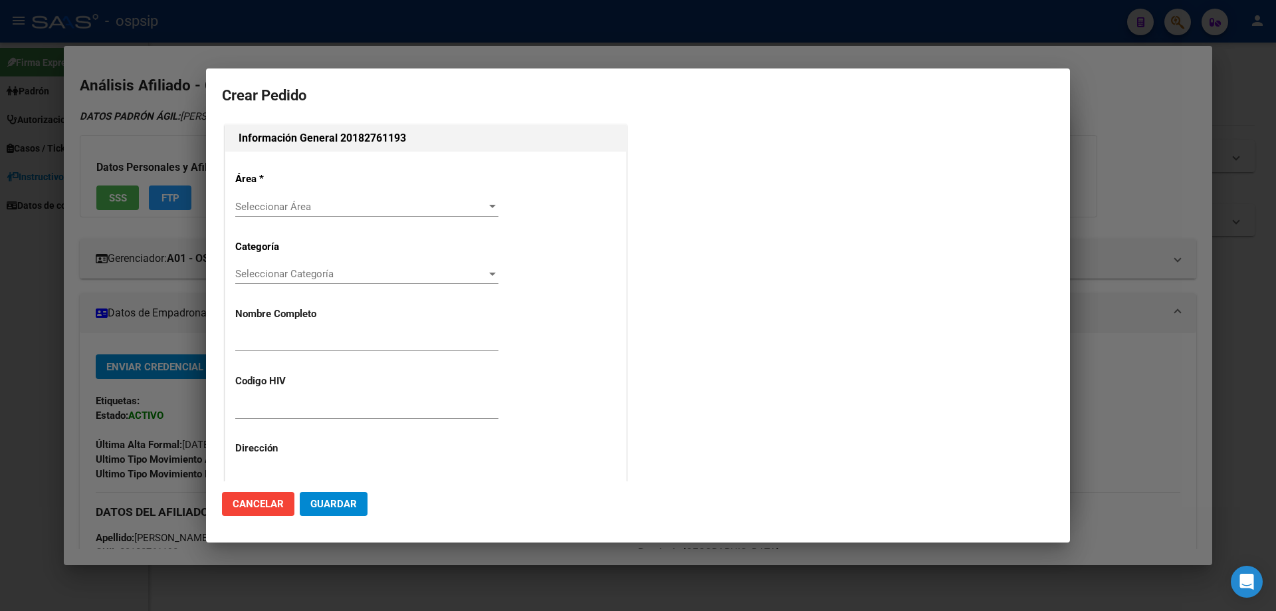
type input "JAVIER MARCELO BAER"
type input "NO CORRESPONDE"
type input "Buenos Aires, BELLA VISTA, CORDOBA 569"
type input "Particular: 000001557633143"
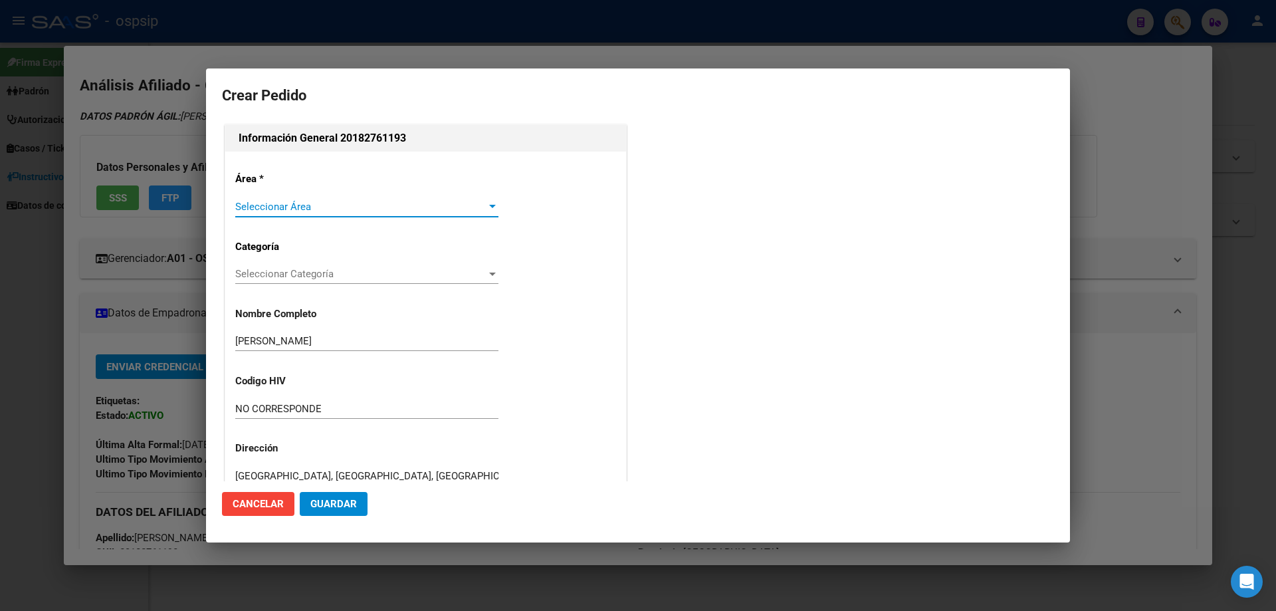
type input "BUENOS AIRES, BELLA VISTA, CORDOBA 569"
click at [272, 204] on span "Seleccionar Área" at bounding box center [360, 207] width 251 height 12
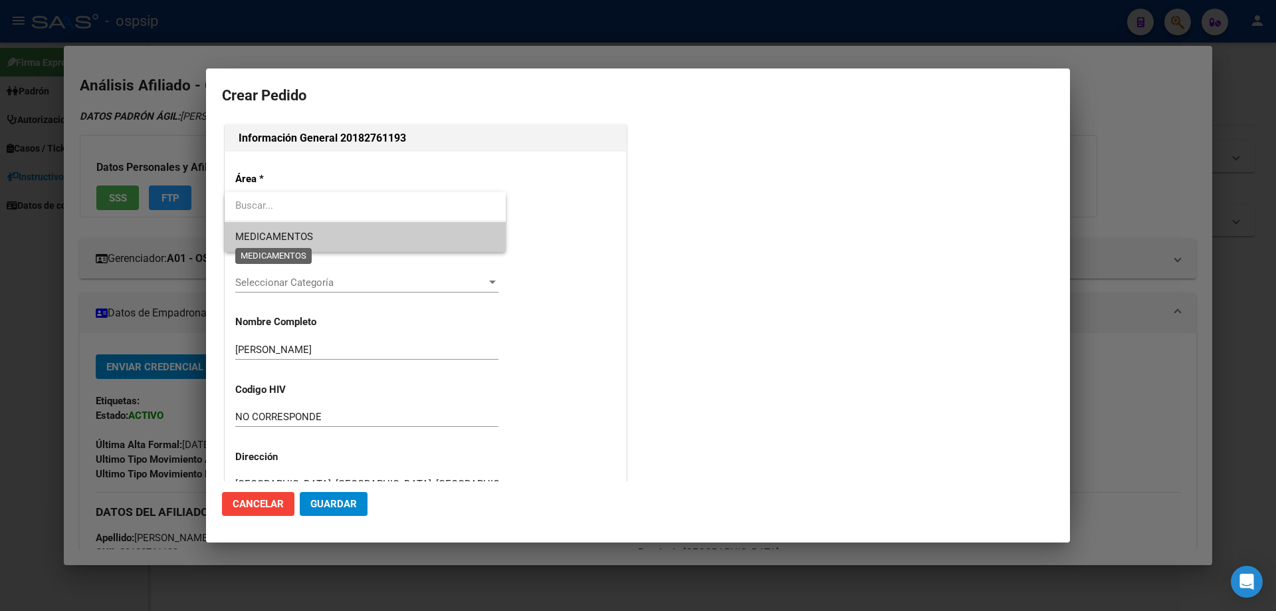
click at [264, 239] on span "MEDICAMENTOS" at bounding box center [274, 237] width 78 height 12
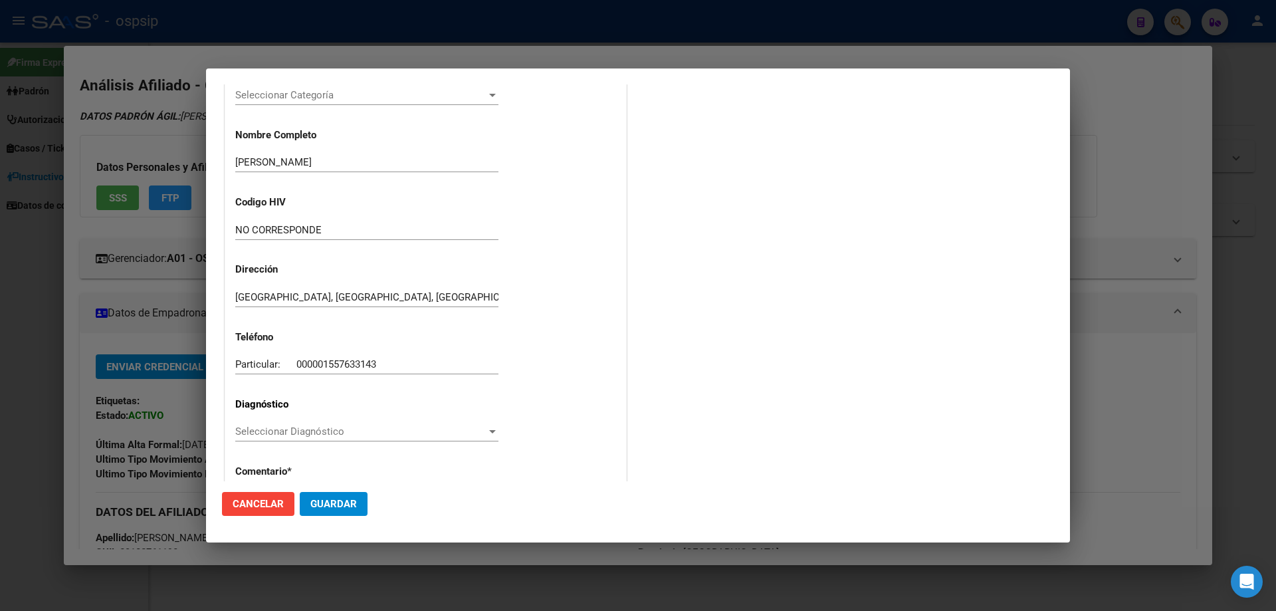
scroll to position [199, 0]
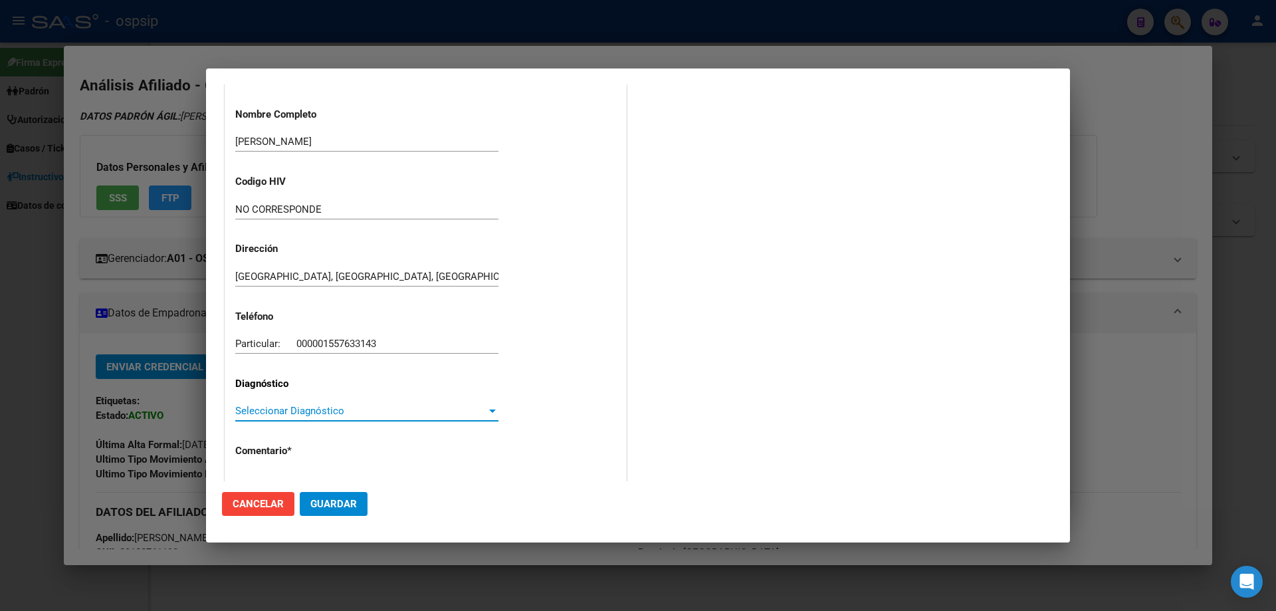
click at [251, 411] on span "Seleccionar Diagnóstico" at bounding box center [360, 411] width 251 height 12
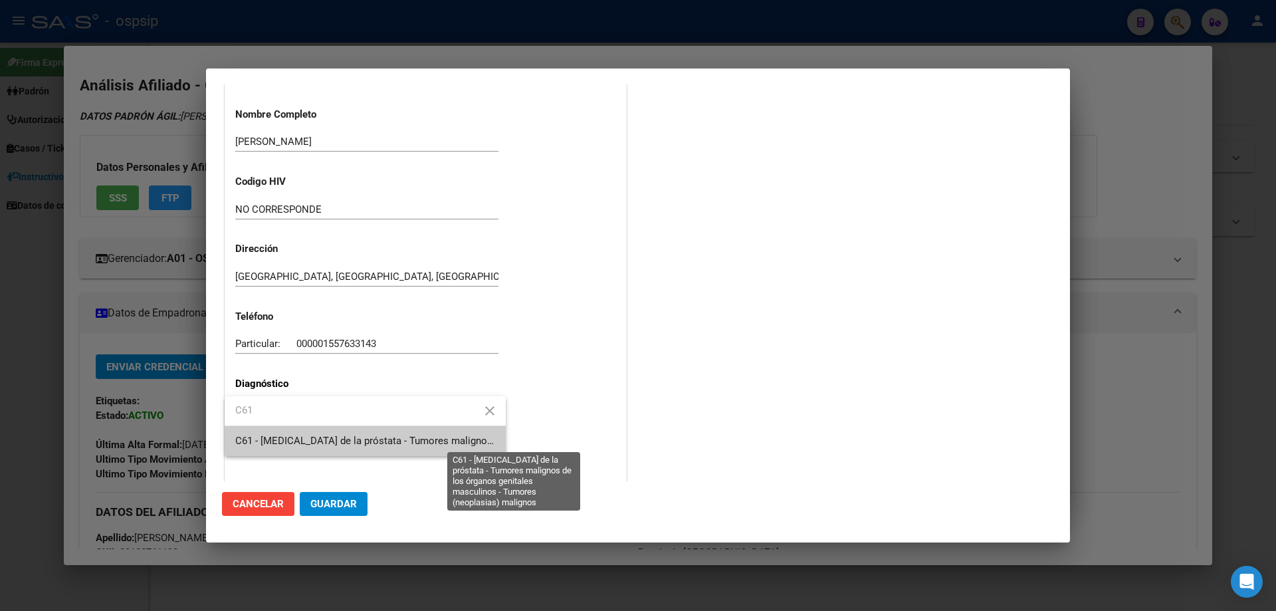
type input "C61"
click at [306, 441] on span "C61 - [MEDICAL_DATA] de la próstata - Tumores malignos de los órganos genitales…" at bounding box center [521, 441] width 573 height 12
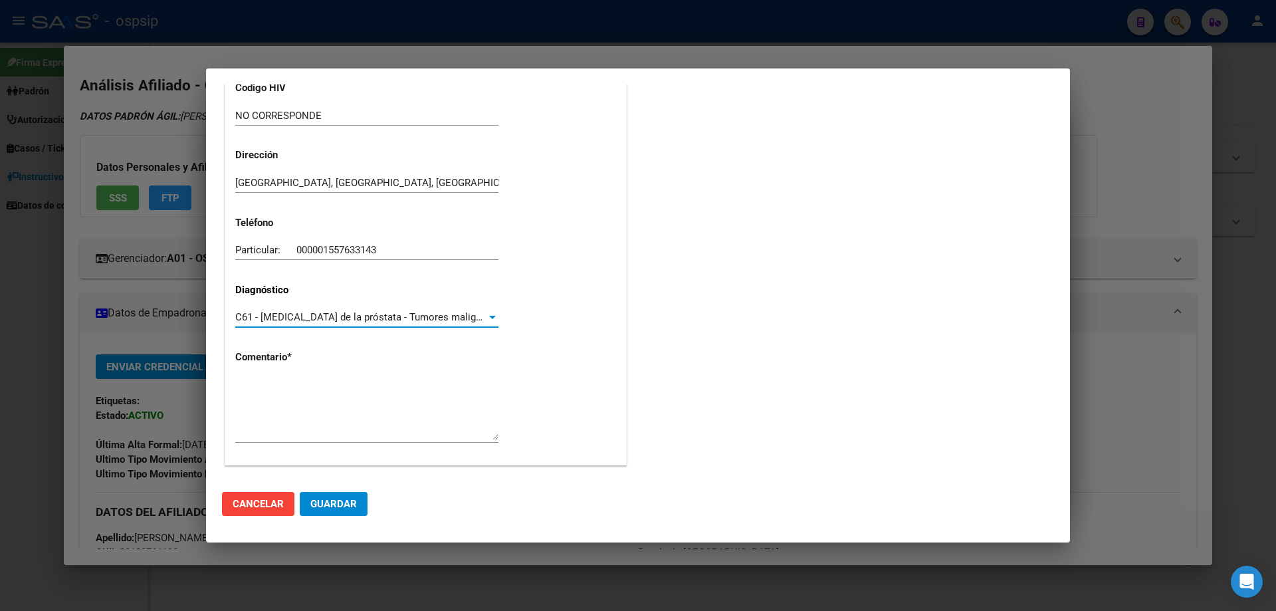
scroll to position [298, 0]
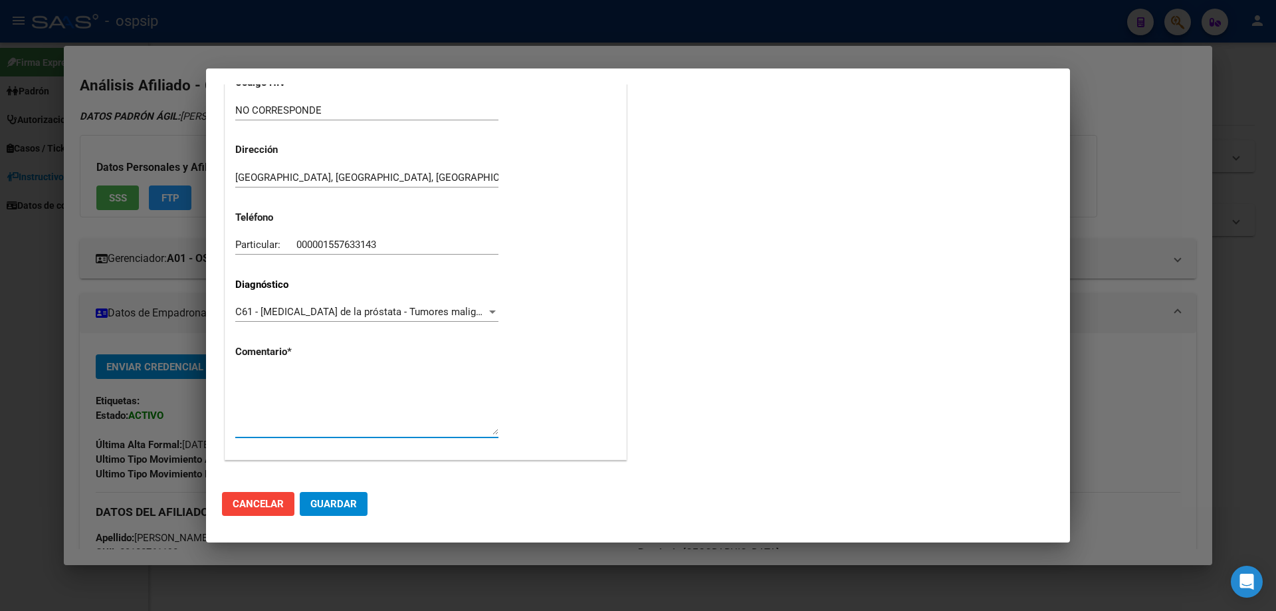
paste textarea "Diagnóstico: CA DE PROSTATA Médico Tratante: CISNEROS Correo electrónico: litva…"
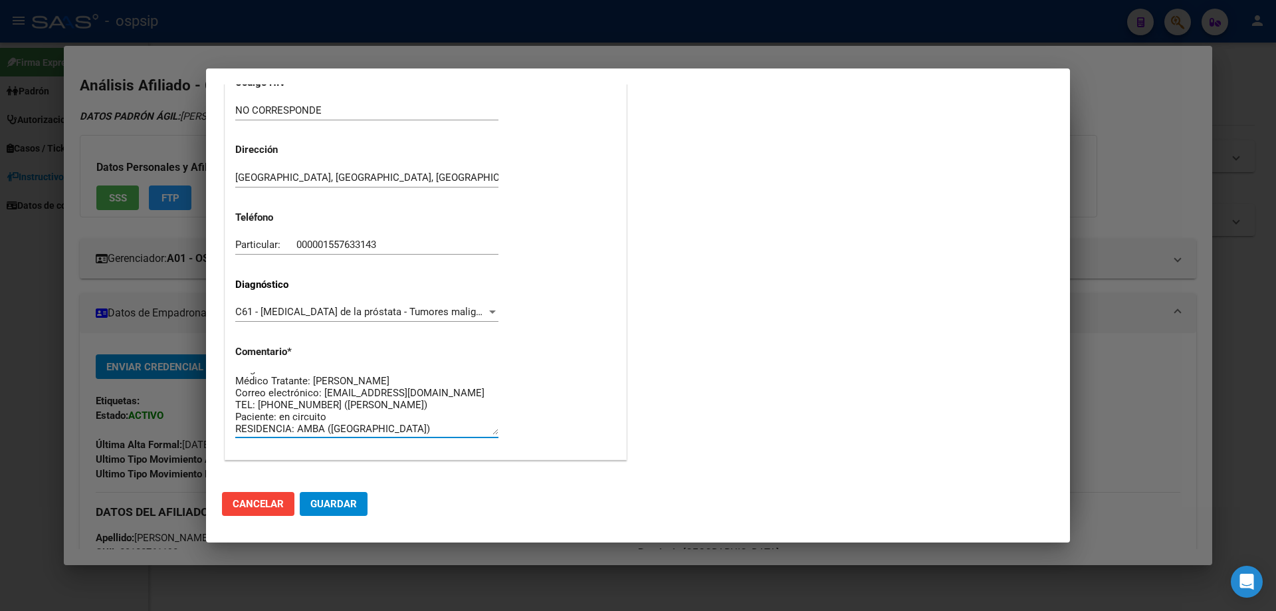
scroll to position [12, 0]
type textarea "Diagnóstico: CA DE PROSTATA Médico Tratante: [PERSON_NAME] Correo electrónico: …"
click at [352, 510] on span "Guardar" at bounding box center [333, 504] width 47 height 12
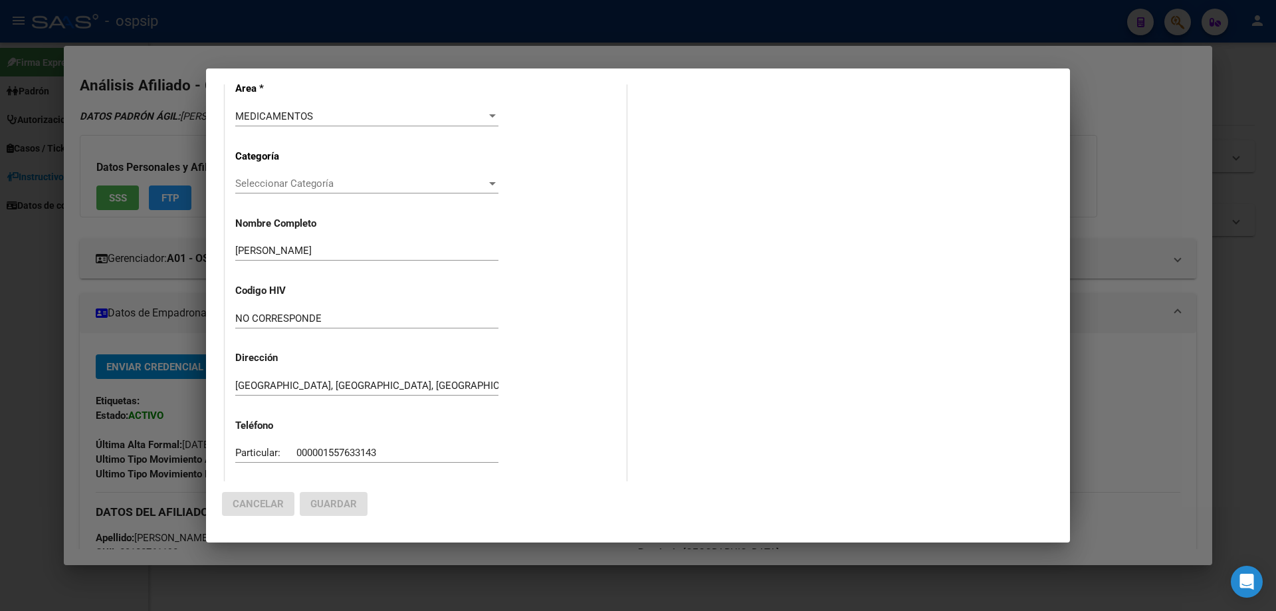
scroll to position [0, 0]
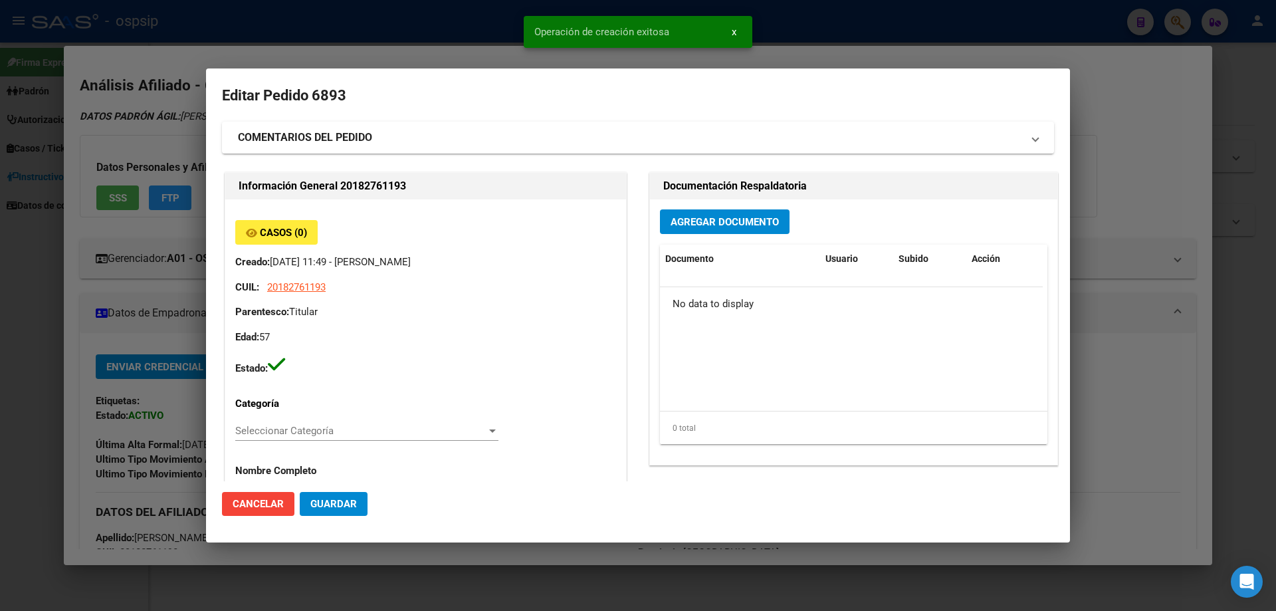
click at [684, 219] on span "Agregar Documento" at bounding box center [725, 222] width 108 height 12
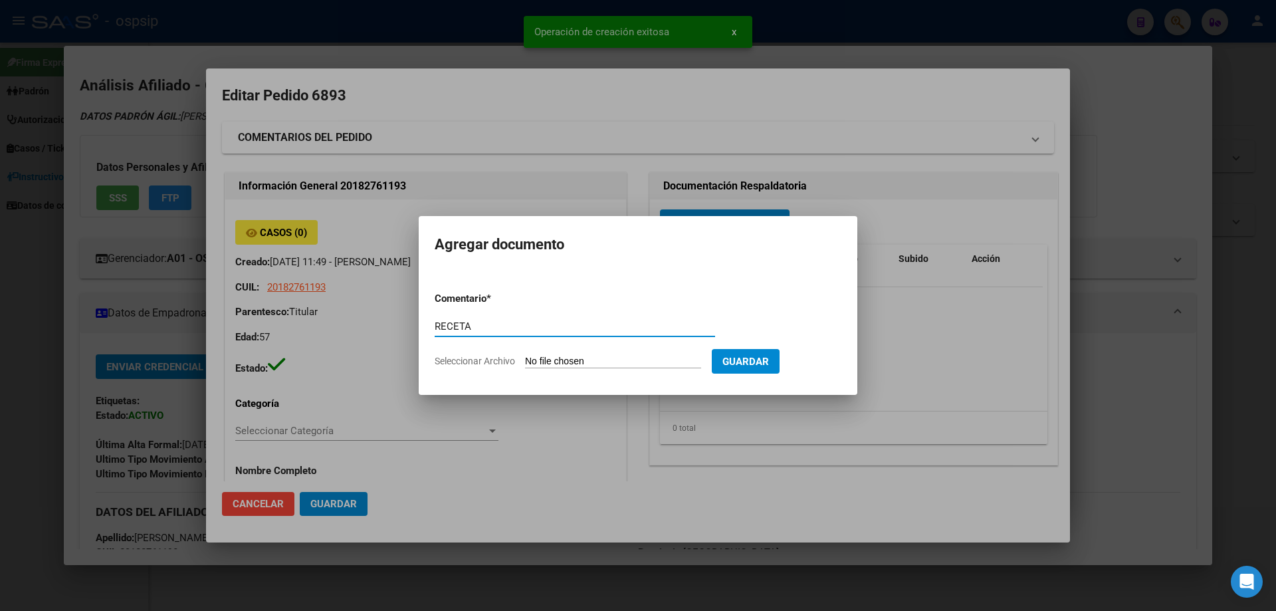
type input "RECETA"
click at [580, 362] on input "Seleccionar Archivo" at bounding box center [613, 362] width 176 height 13
type input "C:\fakepath\gmail_images20250814_172937.png"
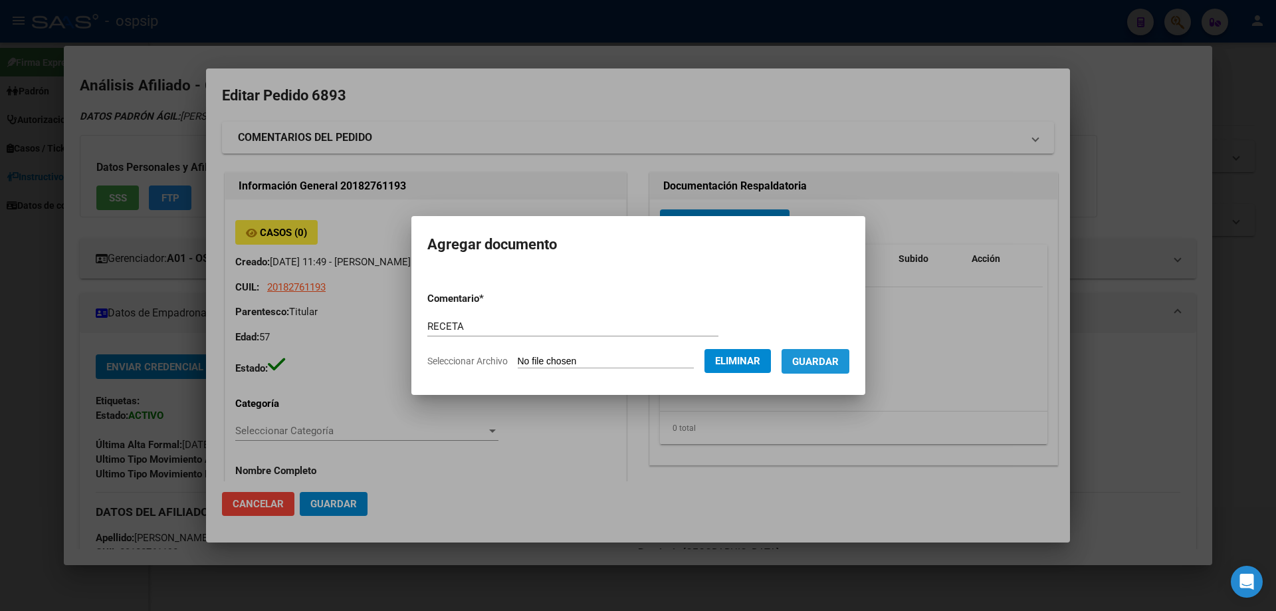
click at [837, 372] on button "Guardar" at bounding box center [816, 361] width 68 height 25
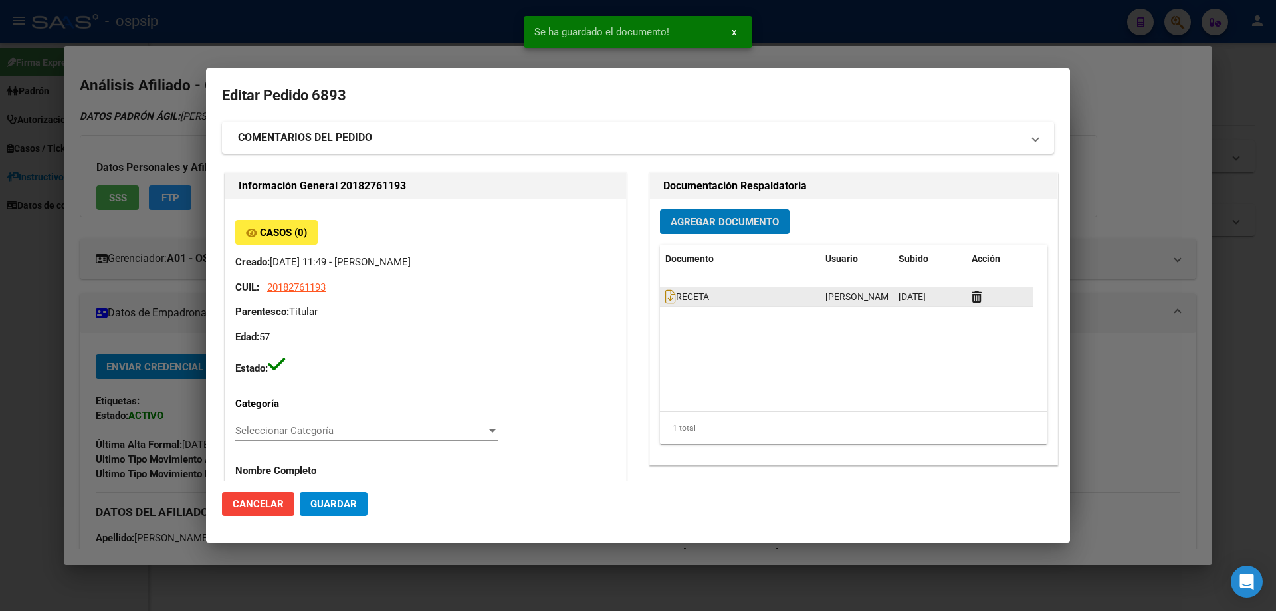
click at [665, 304] on div "RECETA" at bounding box center [740, 296] width 150 height 15
click at [665, 291] on icon at bounding box center [670, 296] width 11 height 15
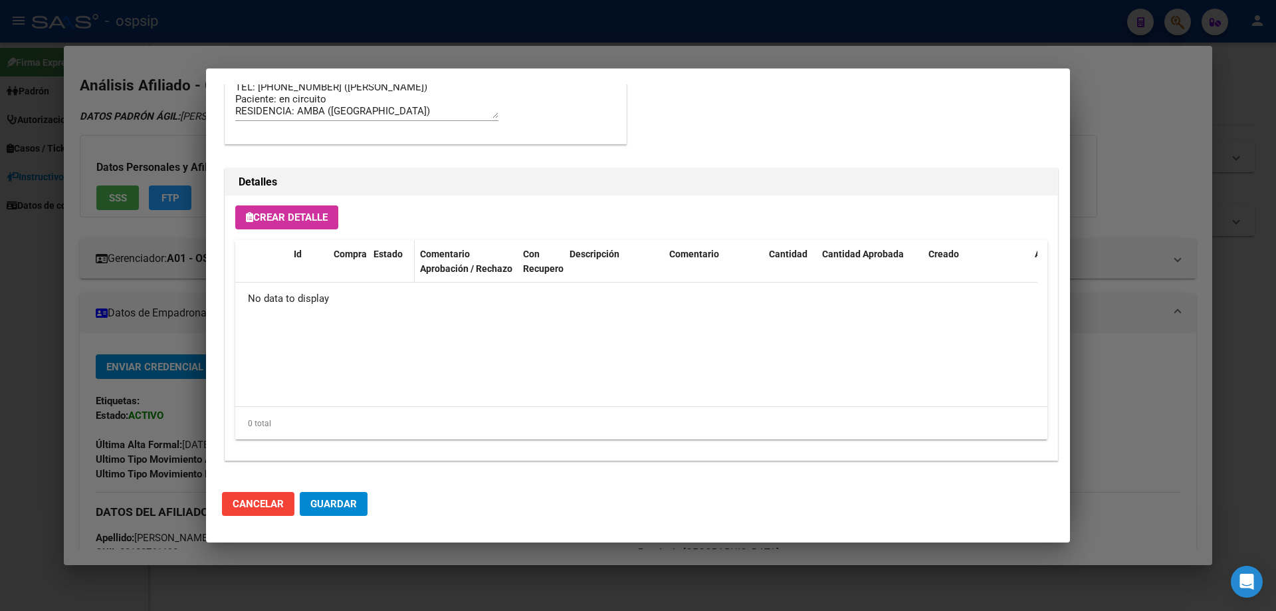
scroll to position [772, 0]
click at [302, 215] on span "Crear Detalle" at bounding box center [287, 217] width 82 height 12
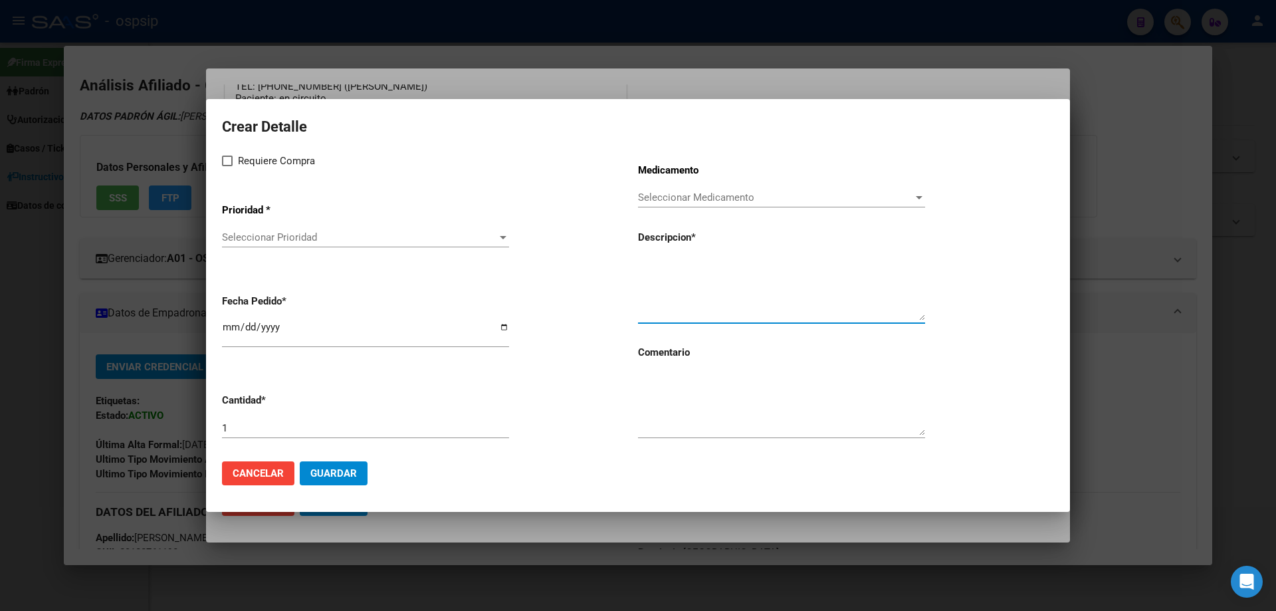
paste textarea "LEUPROLIDE, ACETATO 7,5 mg kit x 1"
type textarea "LEUPROLIDE, ACETATO 7,5 mg kit x 1"
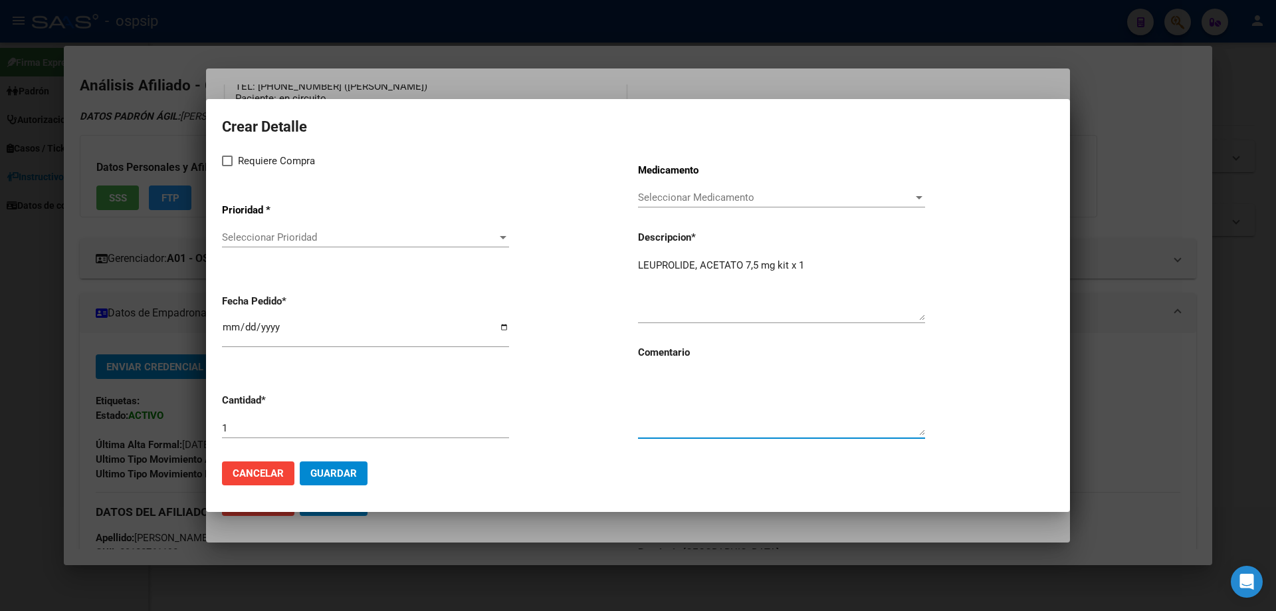
click at [702, 417] on textarea at bounding box center [781, 404] width 287 height 62
type textarea "MISMO TTO"
click at [224, 162] on span at bounding box center [227, 161] width 11 height 11
click at [227, 166] on input "Requiere Compra" at bounding box center [227, 166] width 1 height 1
checkbox input "true"
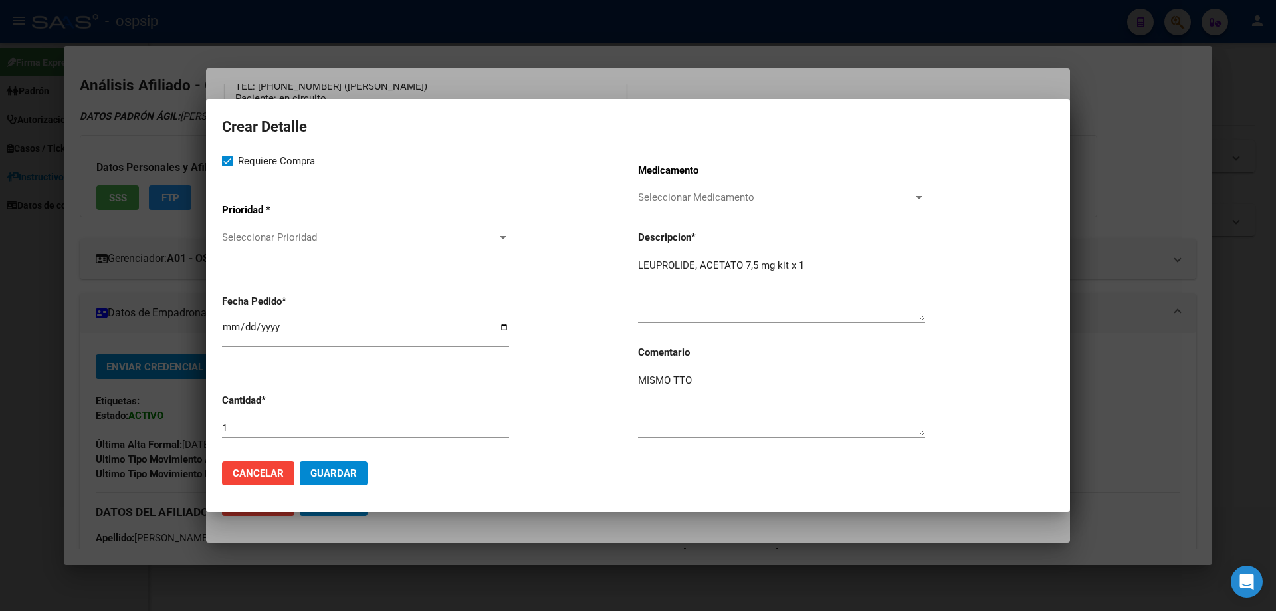
drag, startPoint x: 247, startPoint y: 219, endPoint x: 249, endPoint y: 237, distance: 18.0
click at [249, 233] on app-drop-down-list "Prioridad * Seleccionar Prioridad Seleccionar Prioridad" at bounding box center [430, 226] width 416 height 67
click at [249, 237] on span "Seleccionar Prioridad" at bounding box center [359, 237] width 275 height 12
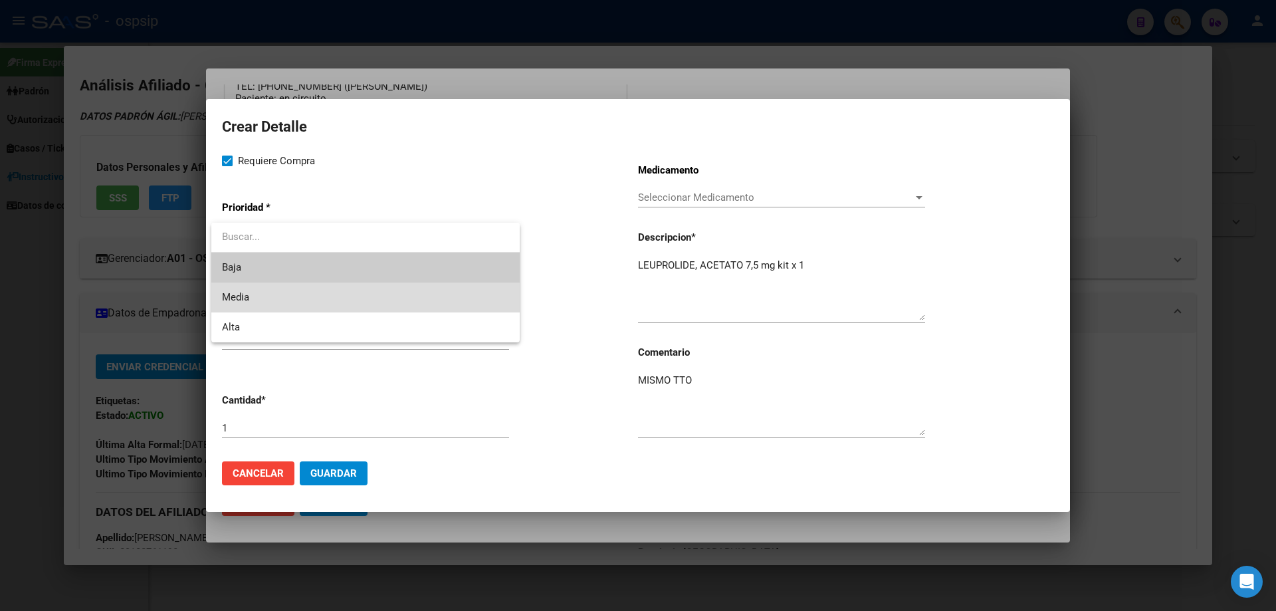
click at [255, 298] on span "Media" at bounding box center [365, 297] width 287 height 30
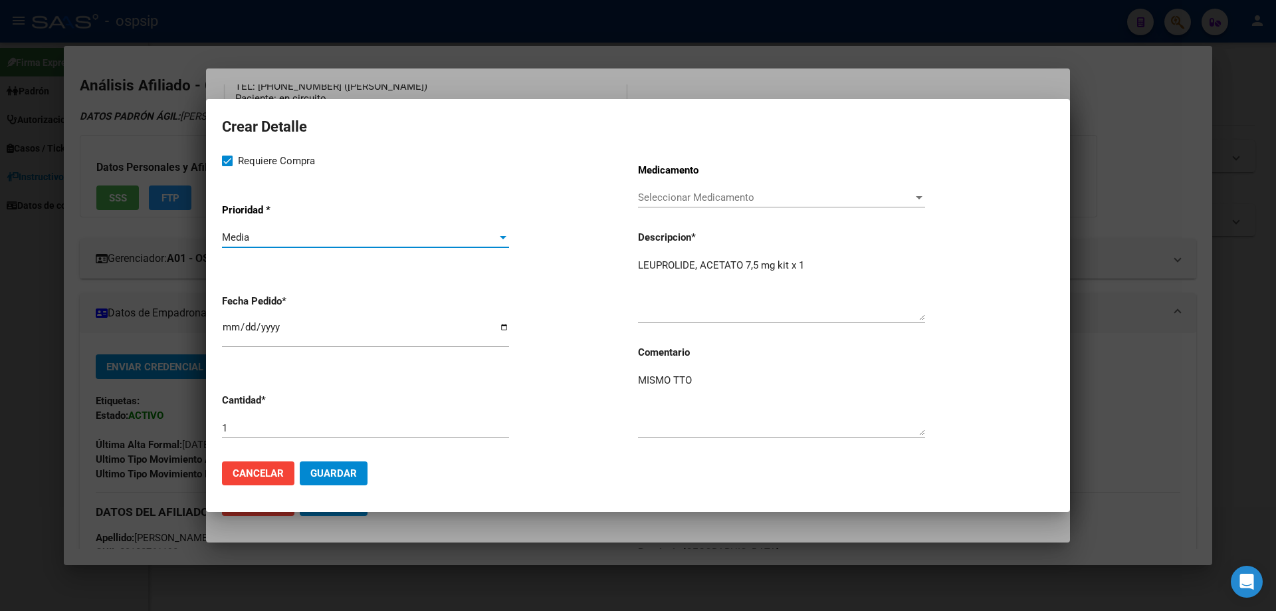
click at [229, 334] on input "[DATE]" at bounding box center [365, 332] width 287 height 21
type input "2025-08-13"
click at [359, 467] on button "Guardar" at bounding box center [334, 473] width 68 height 24
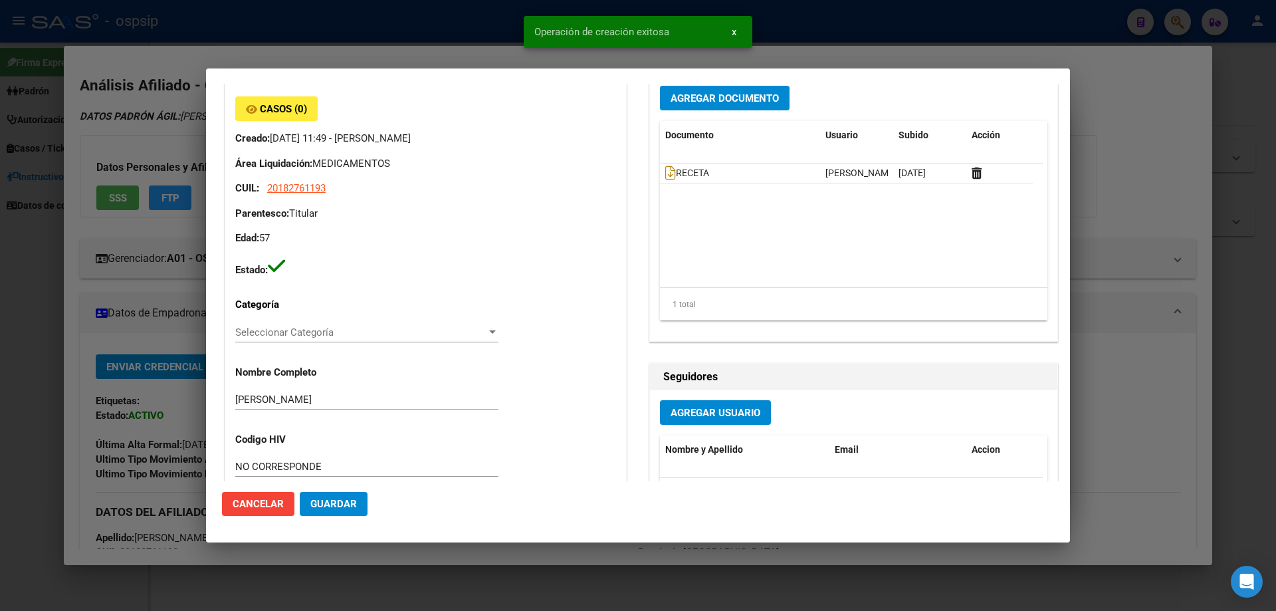
scroll to position [0, 0]
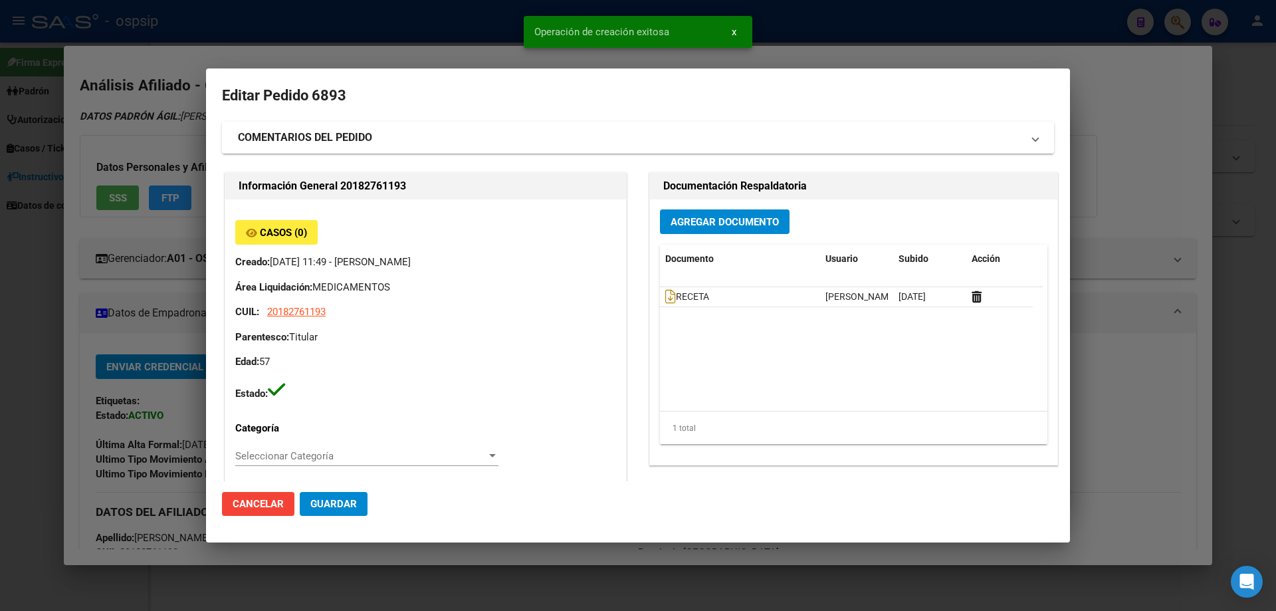
click at [322, 141] on strong "COMENTARIOS DEL PEDIDO" at bounding box center [305, 138] width 134 height 16
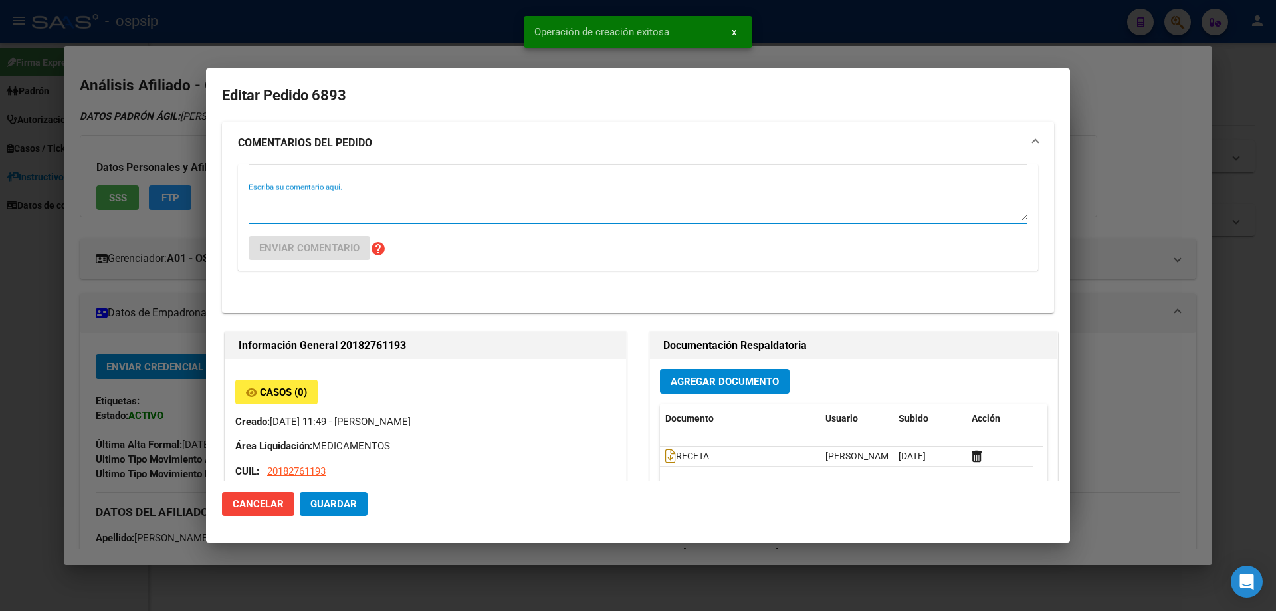
click at [281, 213] on textarea "Escriba su comentario aquí." at bounding box center [638, 207] width 779 height 27
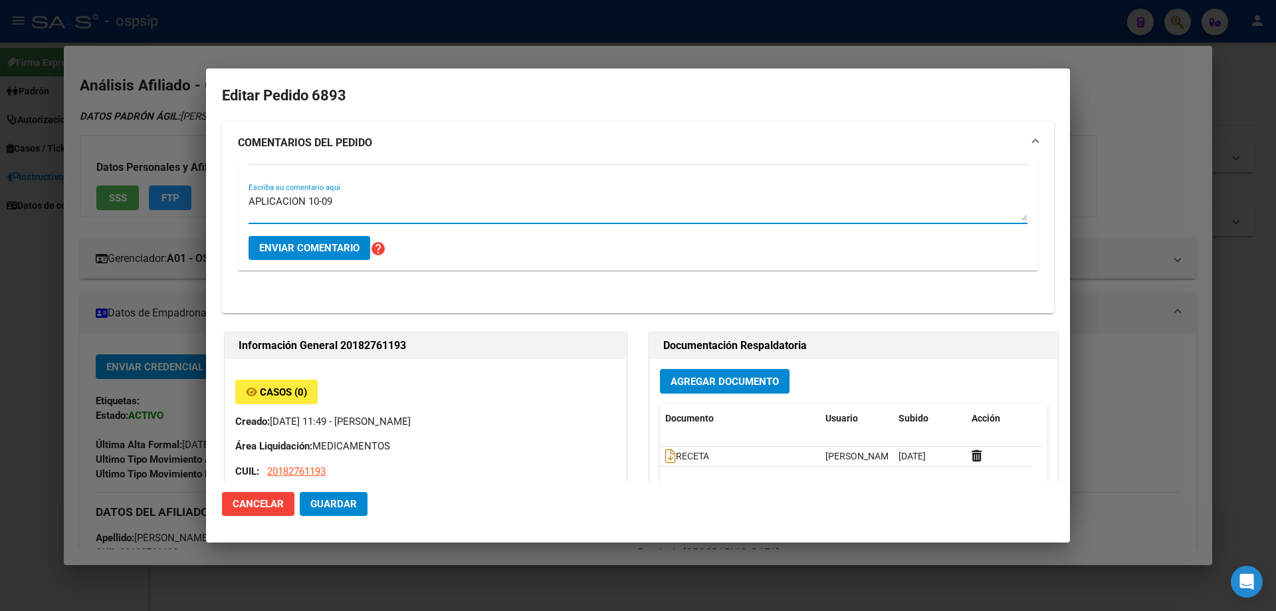
type textarea "APLICACION 10-09"
click at [295, 237] on button "Enviar comentario" at bounding box center [310, 248] width 122 height 24
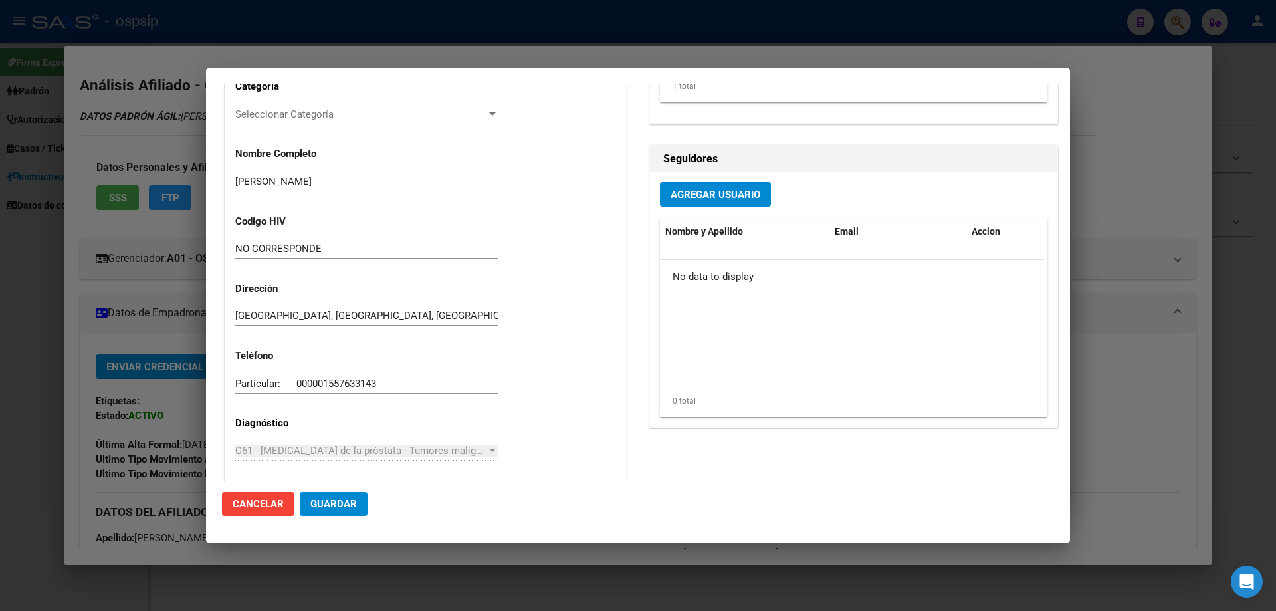
scroll to position [731, 0]
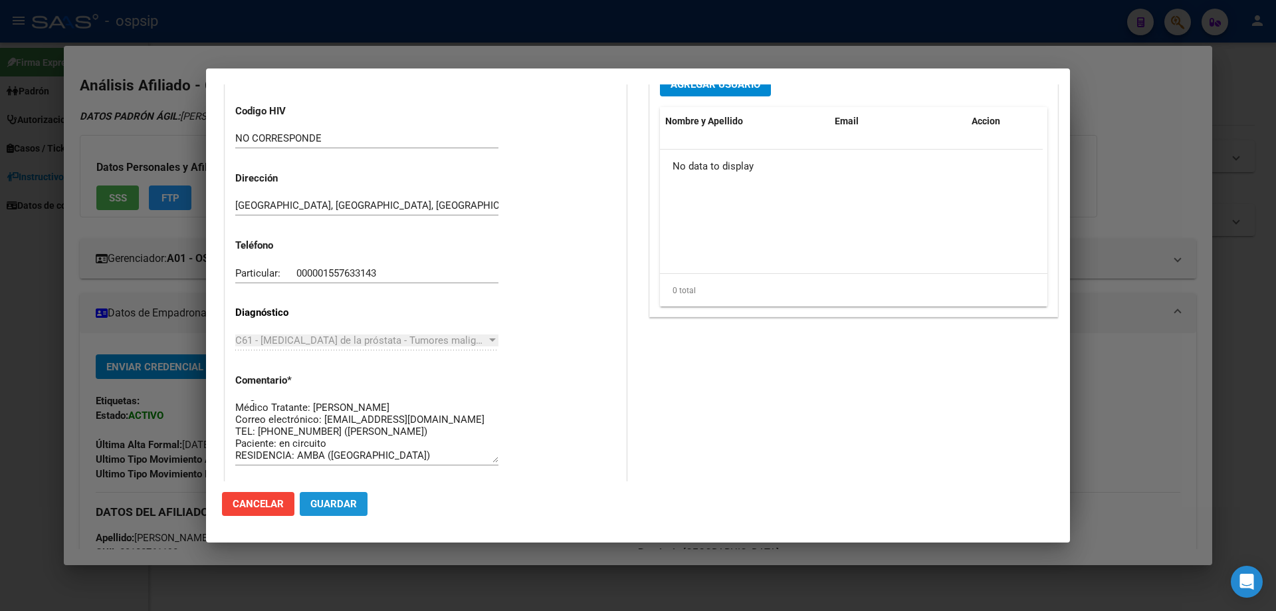
click at [334, 510] on button "Guardar" at bounding box center [334, 504] width 68 height 24
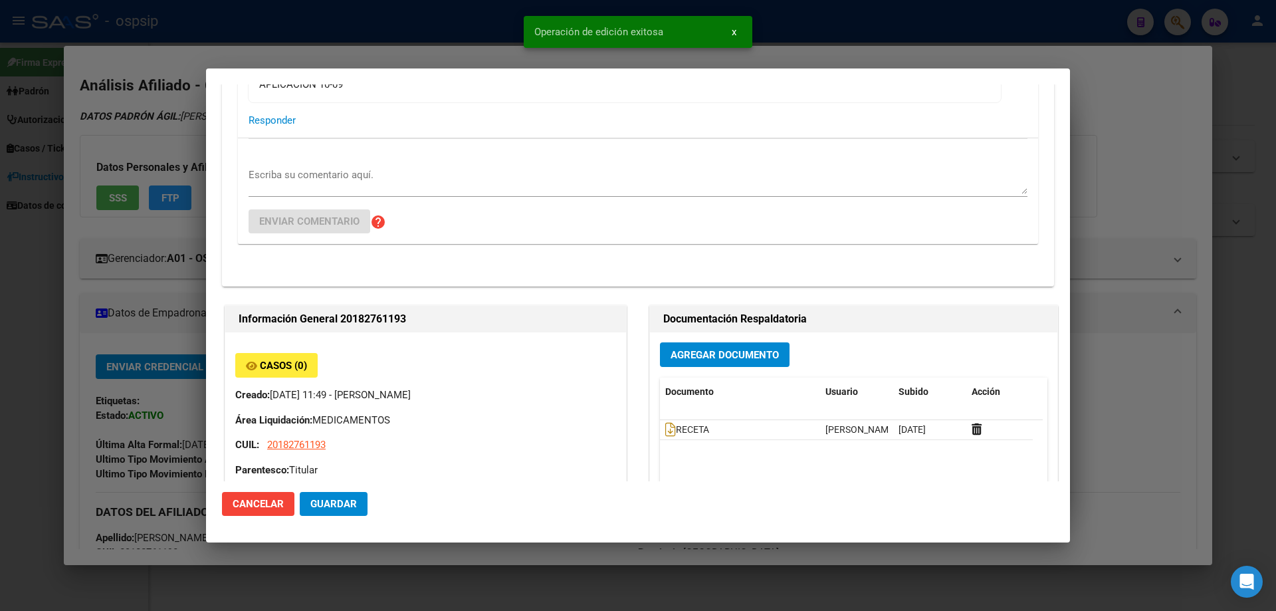
scroll to position [0, 0]
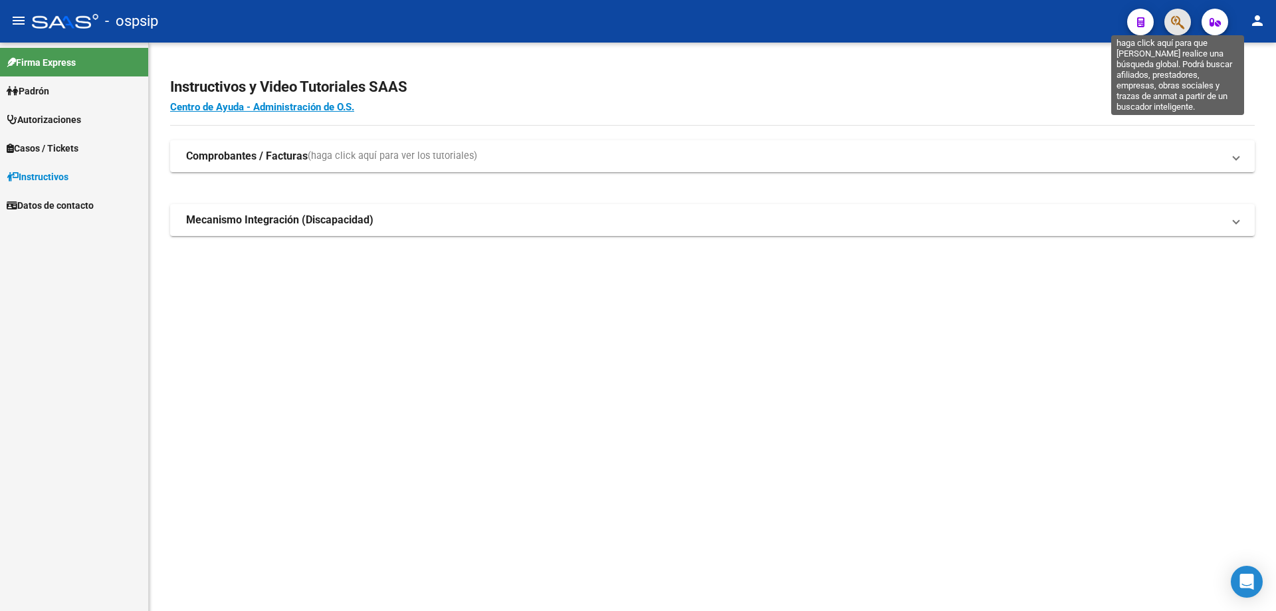
click at [1181, 22] on icon "button" at bounding box center [1177, 22] width 13 height 15
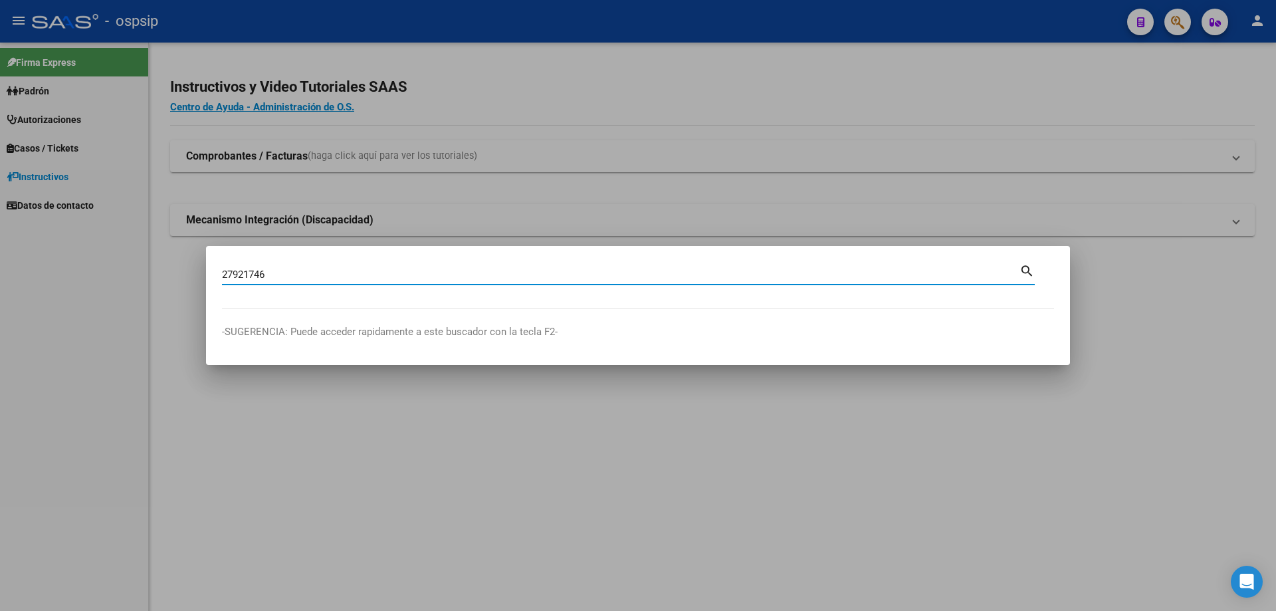
type input "27921746"
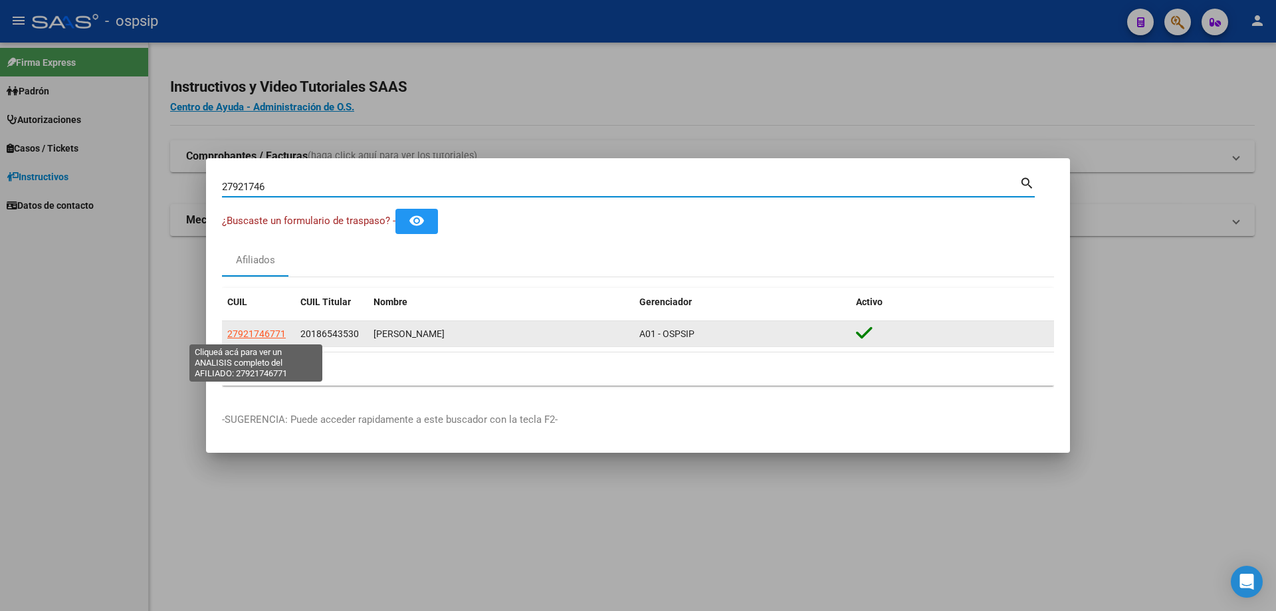
click at [271, 335] on span "27921746771" at bounding box center [256, 333] width 58 height 11
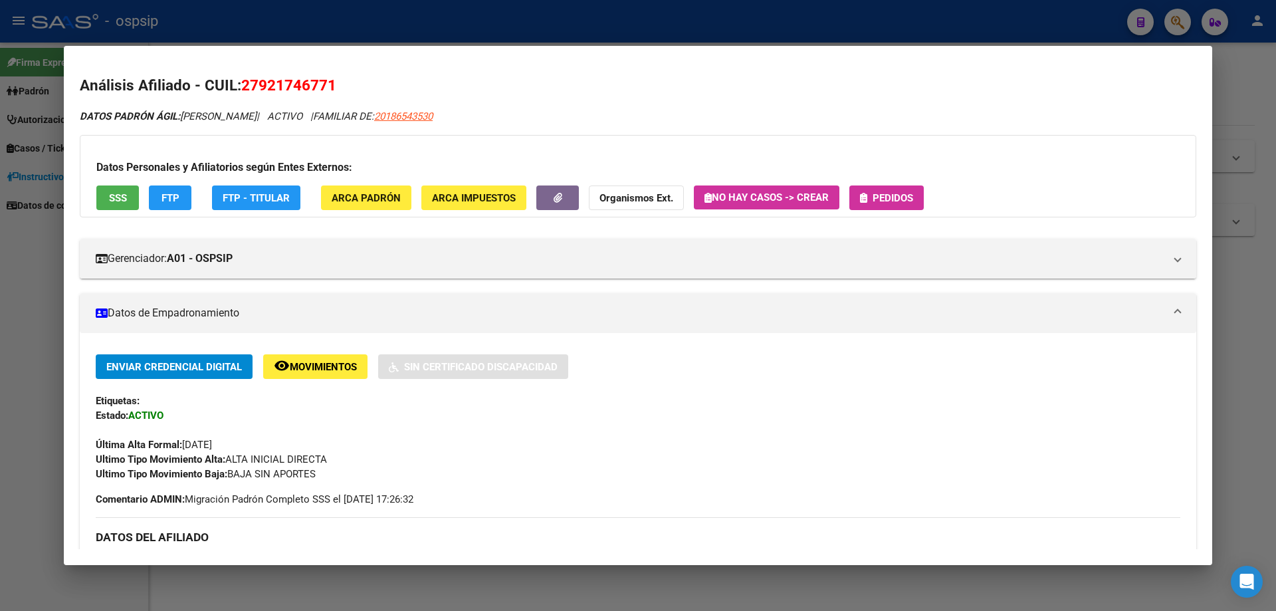
click at [890, 204] on button "Pedidos" at bounding box center [886, 197] width 74 height 25
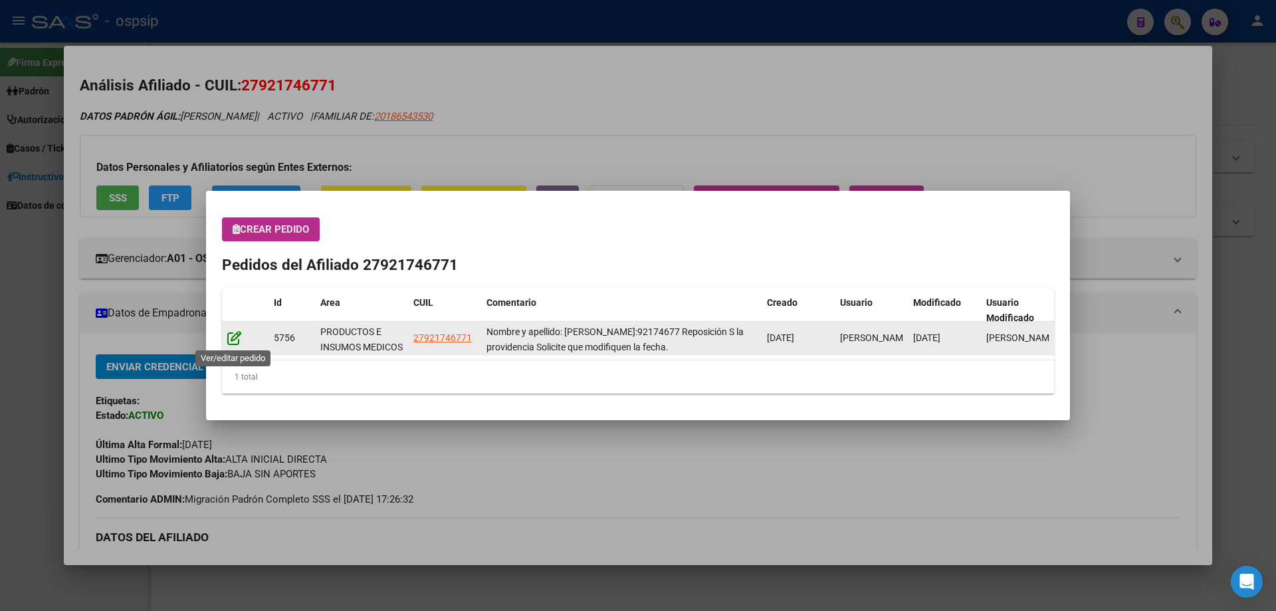
click at [239, 340] on icon at bounding box center [234, 337] width 14 height 15
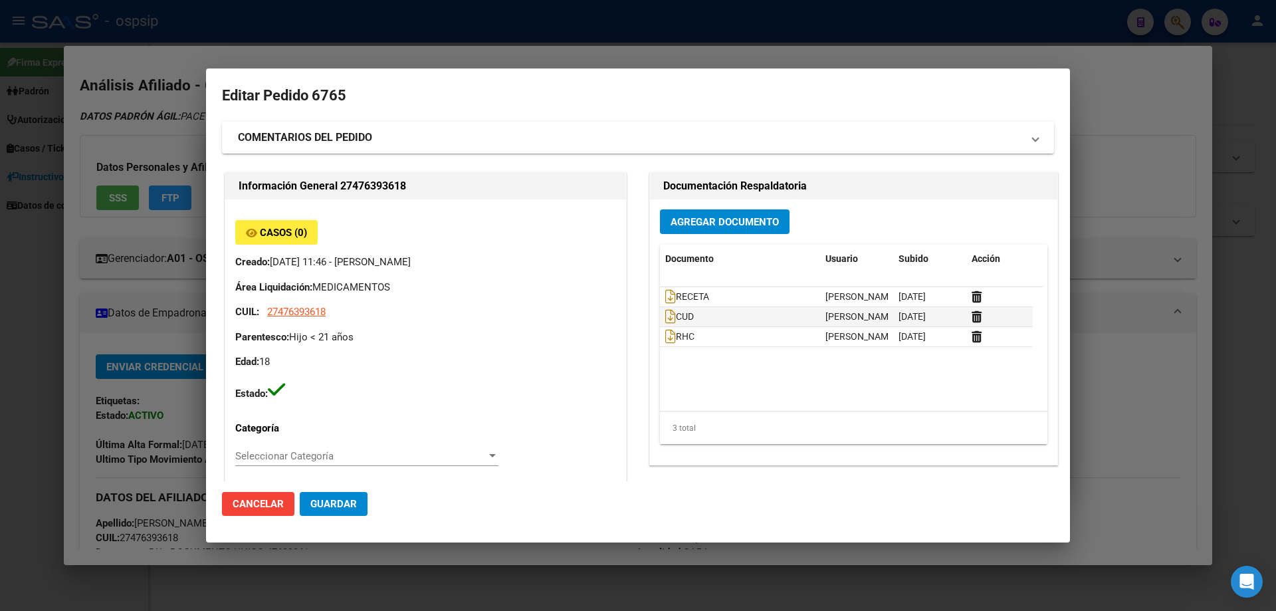
scroll to position [0, 74]
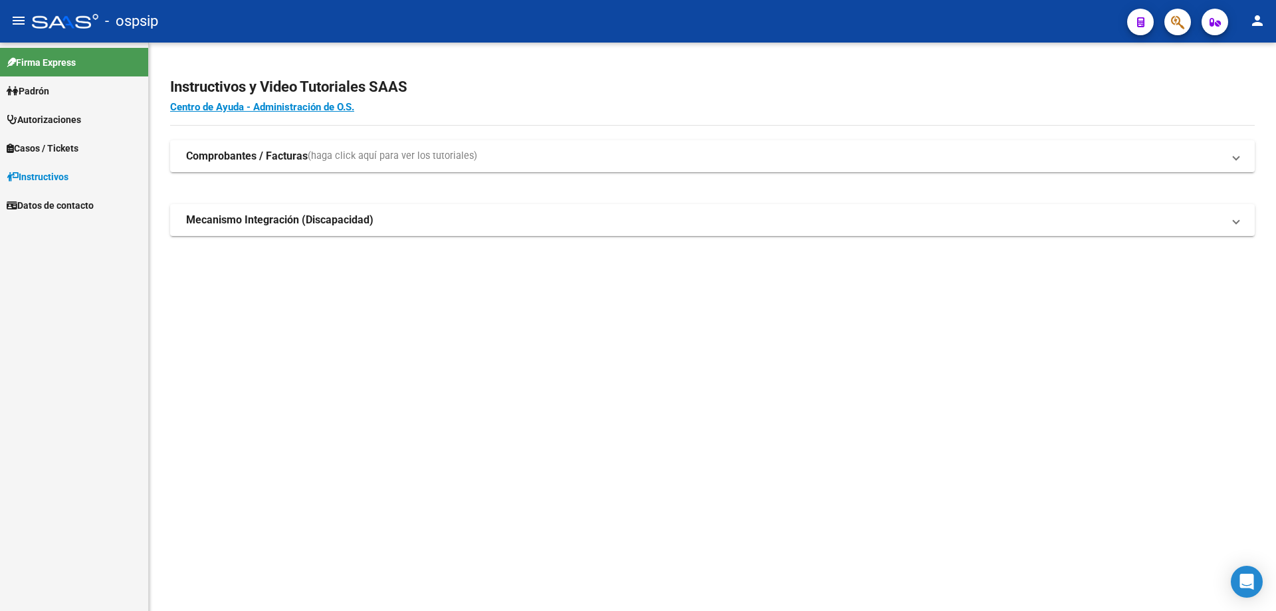
click at [1184, 28] on button "button" at bounding box center [1177, 22] width 27 height 27
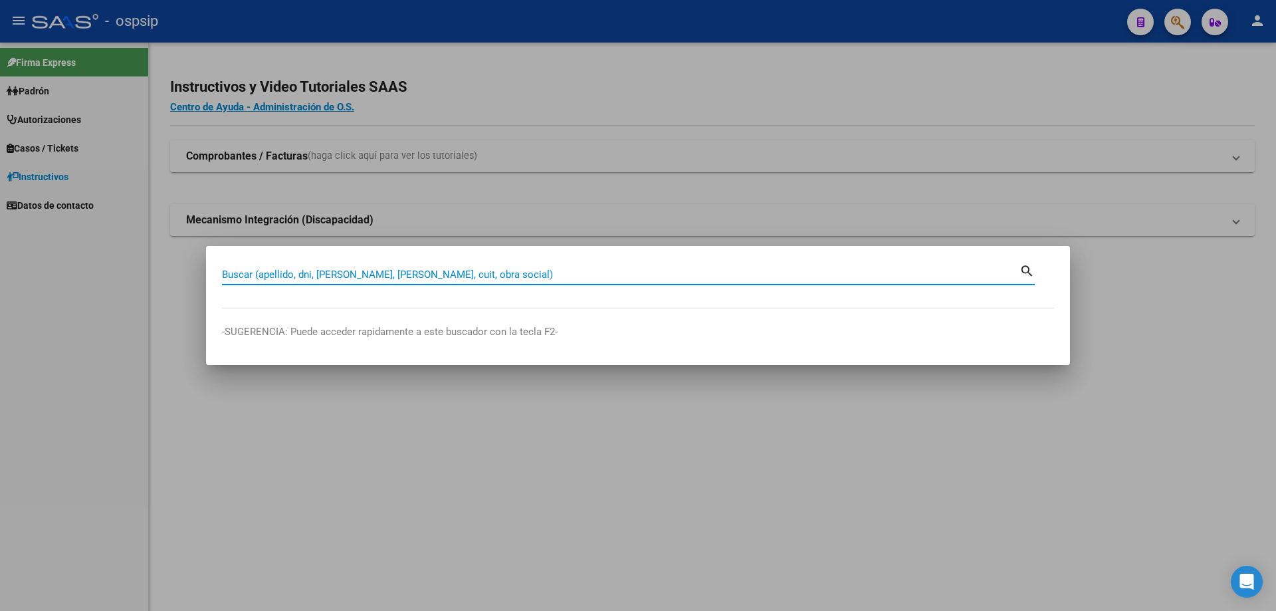
paste input "18276119"
type input "18276119"
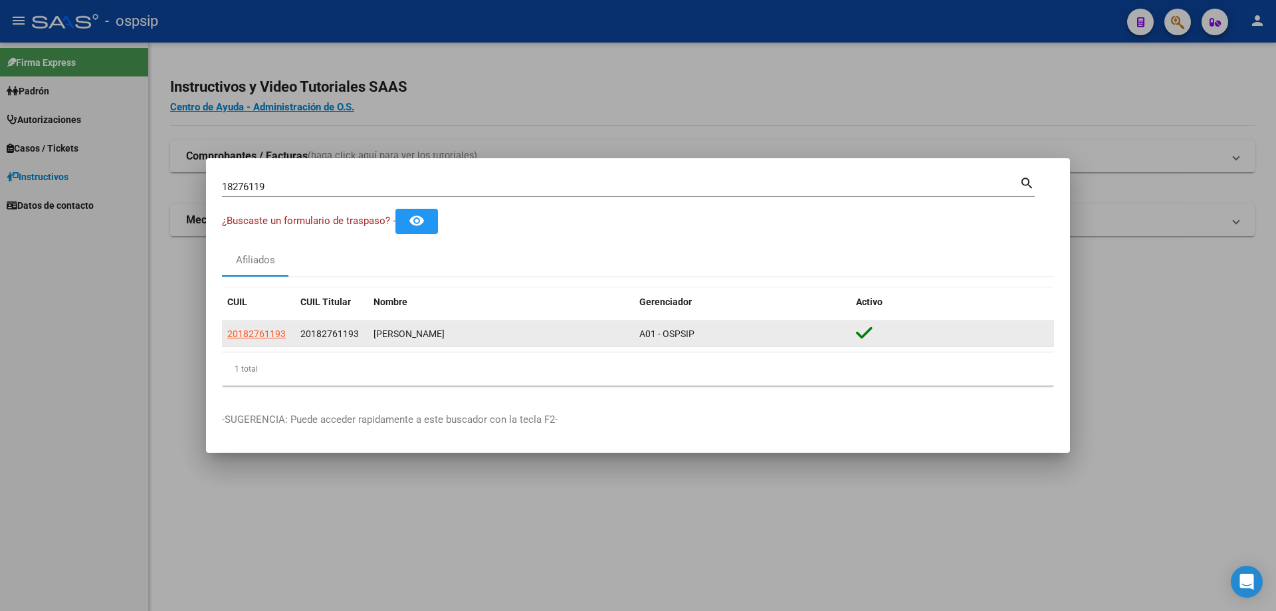
click at [252, 340] on app-link-go-to "20182761193" at bounding box center [256, 333] width 58 height 15
click at [253, 335] on span "20182761193" at bounding box center [256, 333] width 58 height 11
type textarea "20182761193"
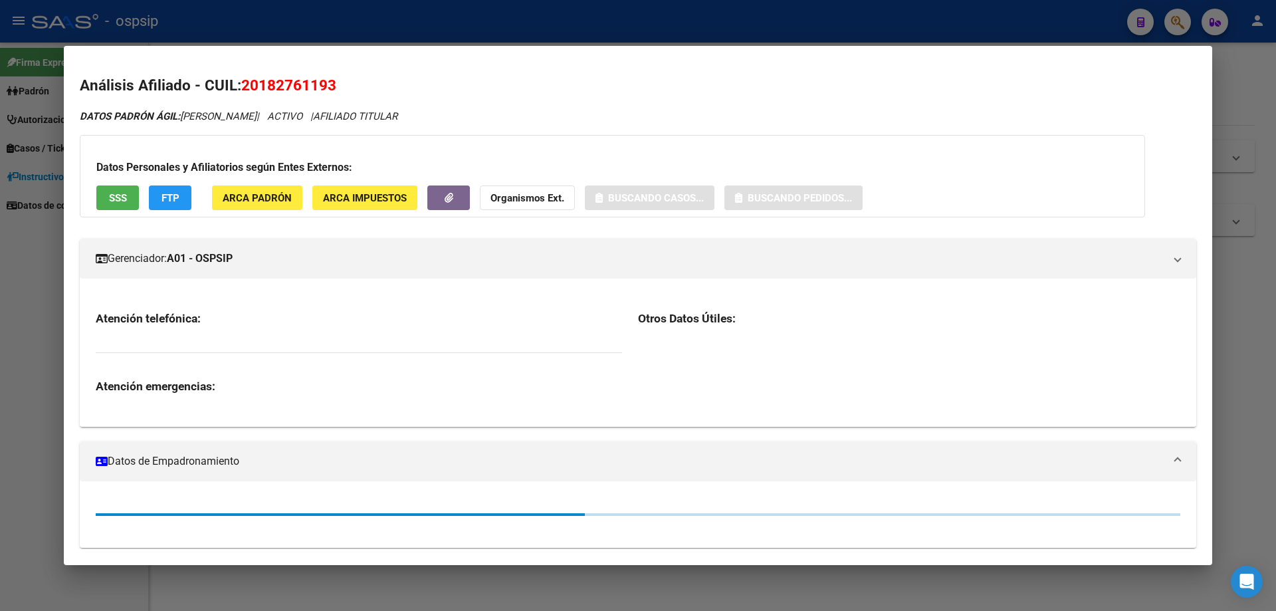
click at [120, 197] on span "SSS" at bounding box center [118, 198] width 18 height 12
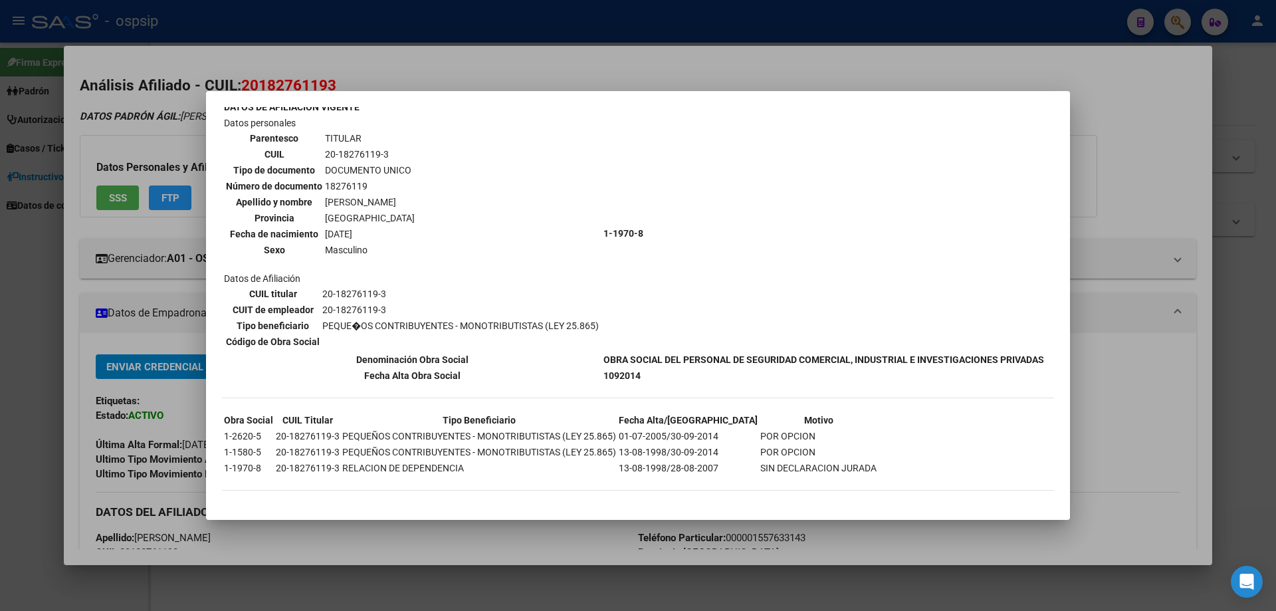
scroll to position [99, 0]
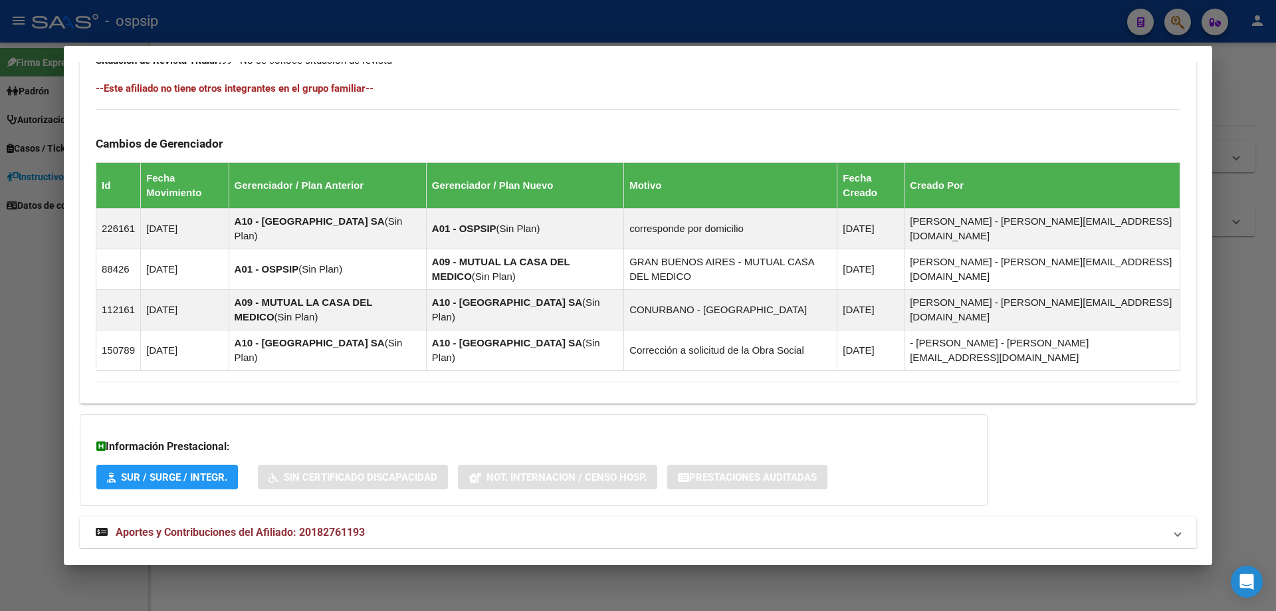
click at [314, 526] on span "Aportes y Contribuciones del Afiliado: 20182761193" at bounding box center [240, 532] width 249 height 13
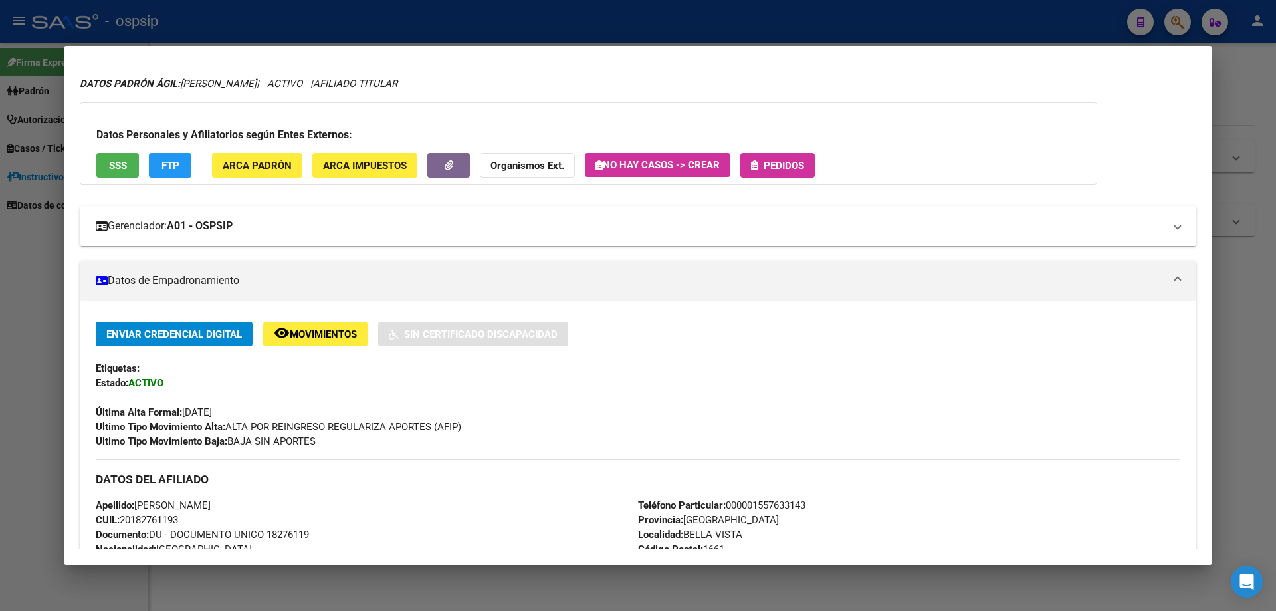
scroll to position [0, 0]
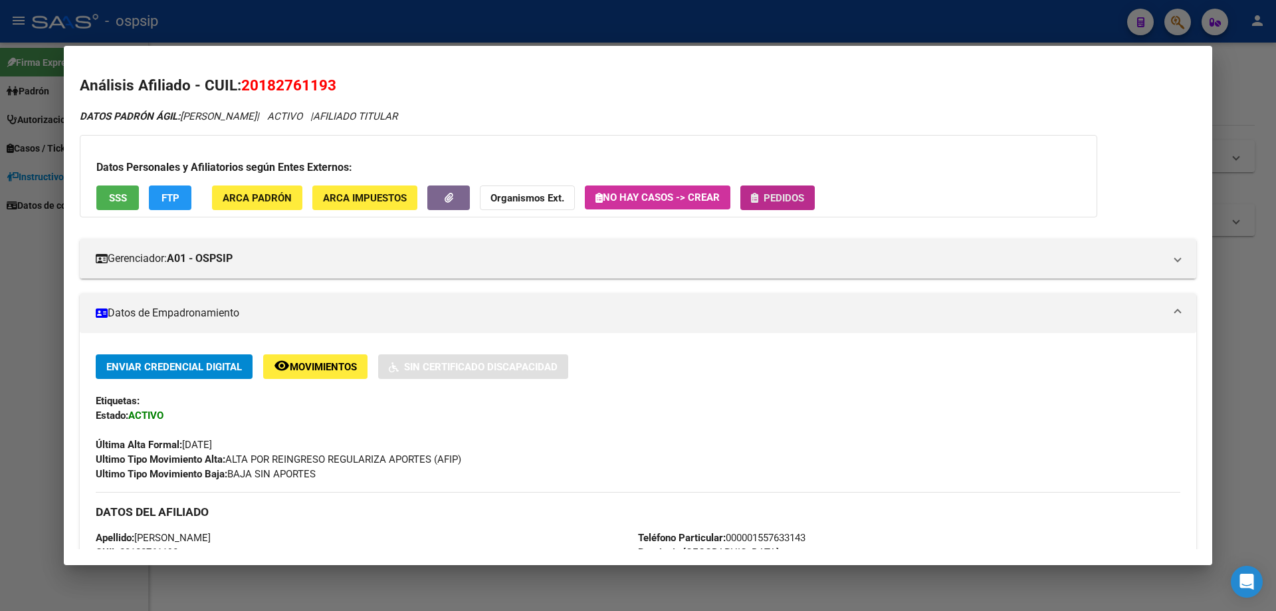
click at [774, 192] on span "Pedidos" at bounding box center [784, 198] width 41 height 12
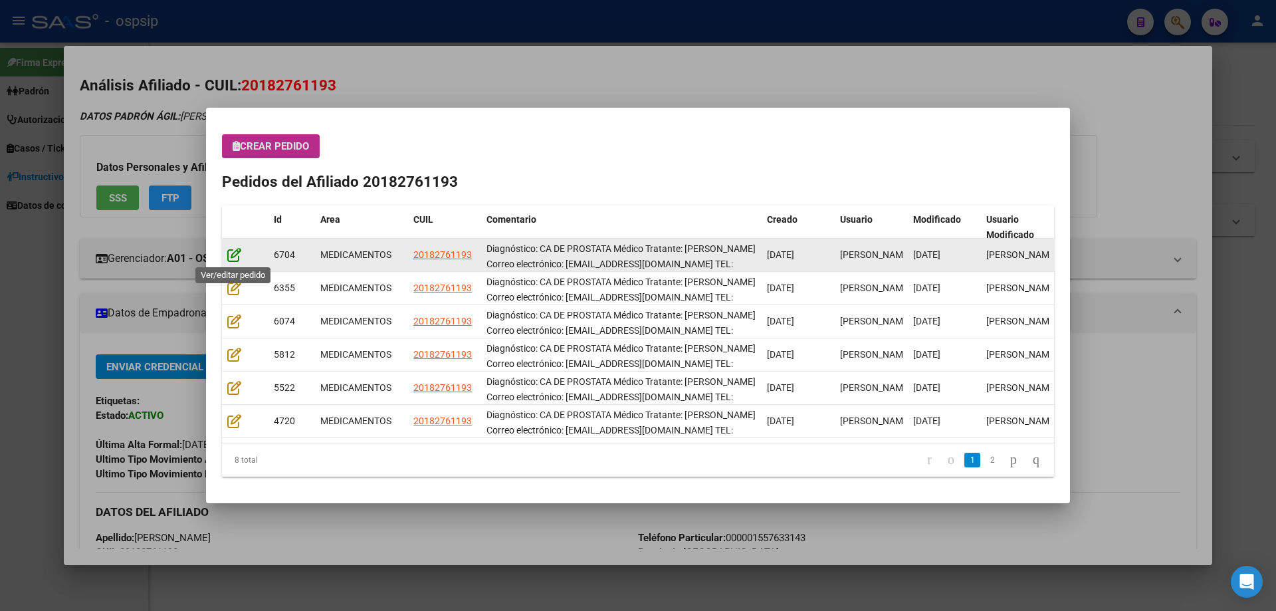
click at [231, 256] on icon at bounding box center [234, 254] width 14 height 15
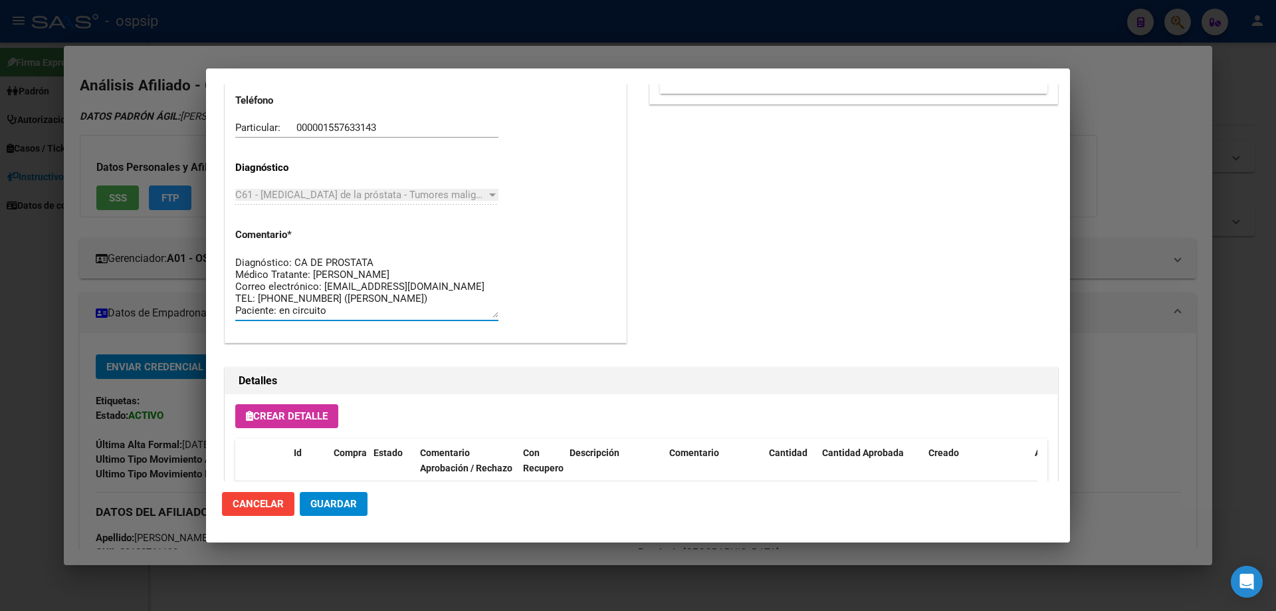
drag, startPoint x: 326, startPoint y: 312, endPoint x: 223, endPoint y: 241, distance: 126.1
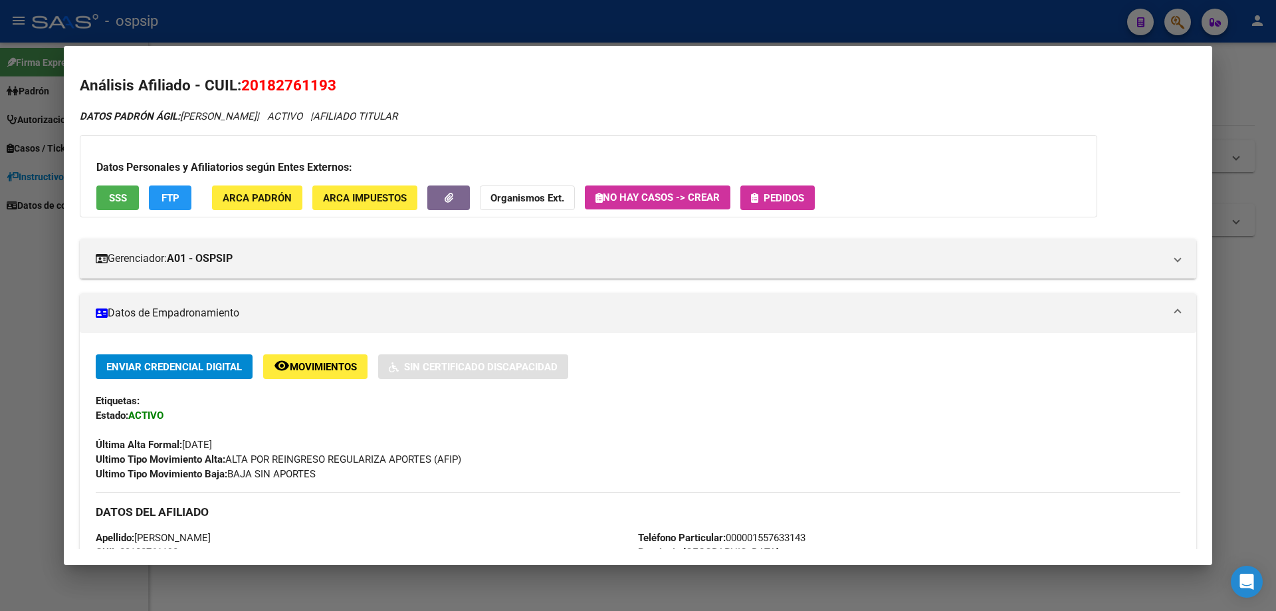
click at [794, 193] on span "Pedidos" at bounding box center [784, 198] width 41 height 12
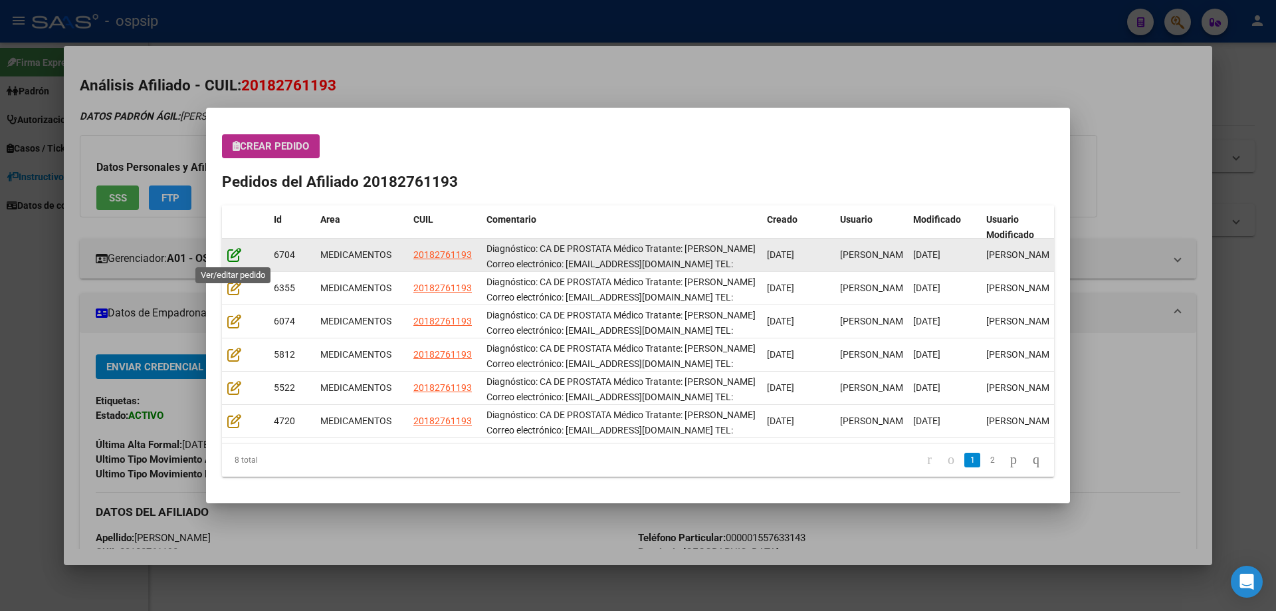
click at [233, 253] on icon at bounding box center [234, 254] width 14 height 15
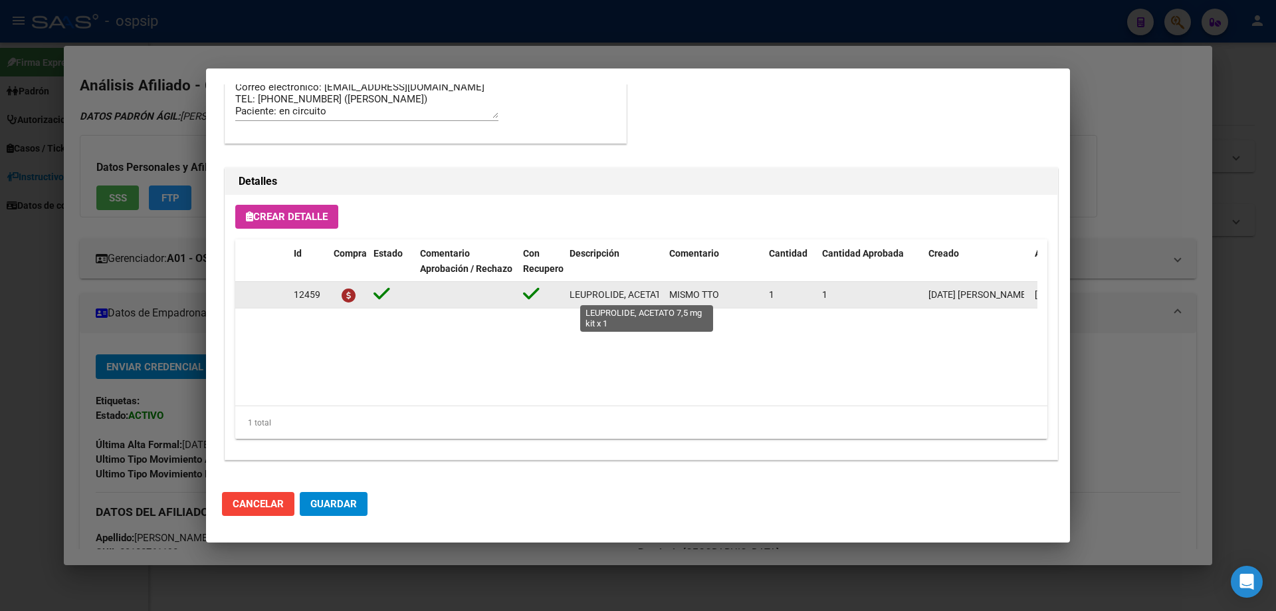
scroll to position [0, 65]
drag, startPoint x: 570, startPoint y: 294, endPoint x: 665, endPoint y: 300, distance: 95.3
click at [665, 300] on div "12459 LEUPROLIDE, ACETATO 7,5 mg kit x 1 MISMO TTO 1 1 31/07/2025 Jesica 31/07/…" at bounding box center [732, 295] width 994 height 27
copy span "LEUPROLIDE, ACETATO 7,5 mg kit x 1"
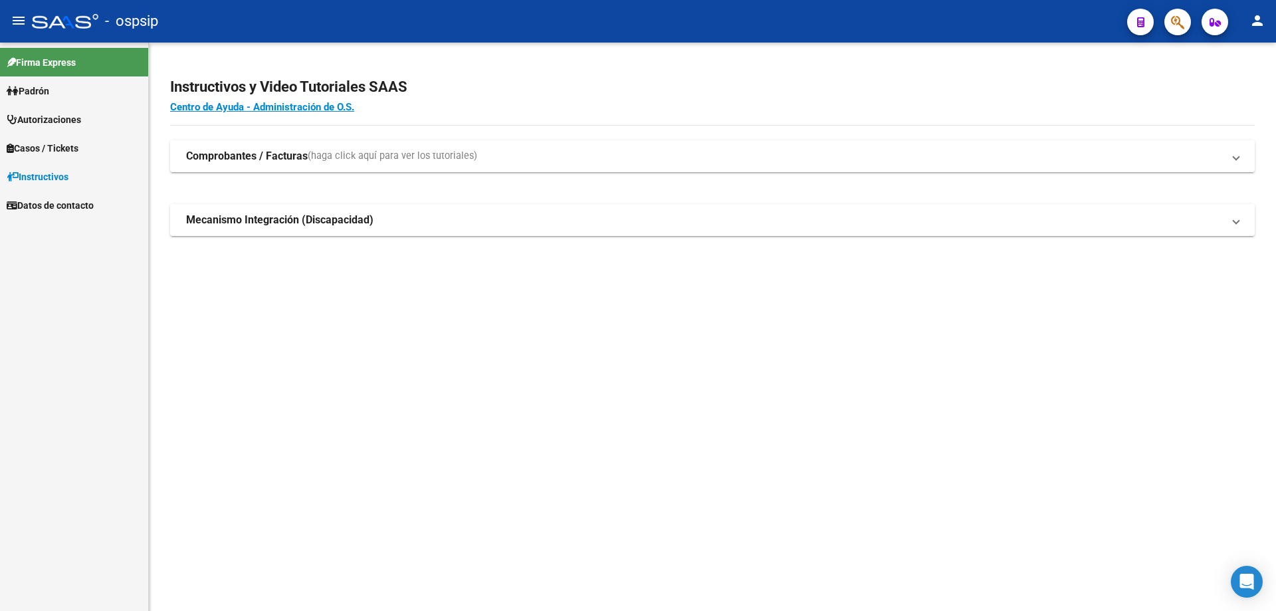
click at [1188, 24] on button "button" at bounding box center [1177, 22] width 27 height 27
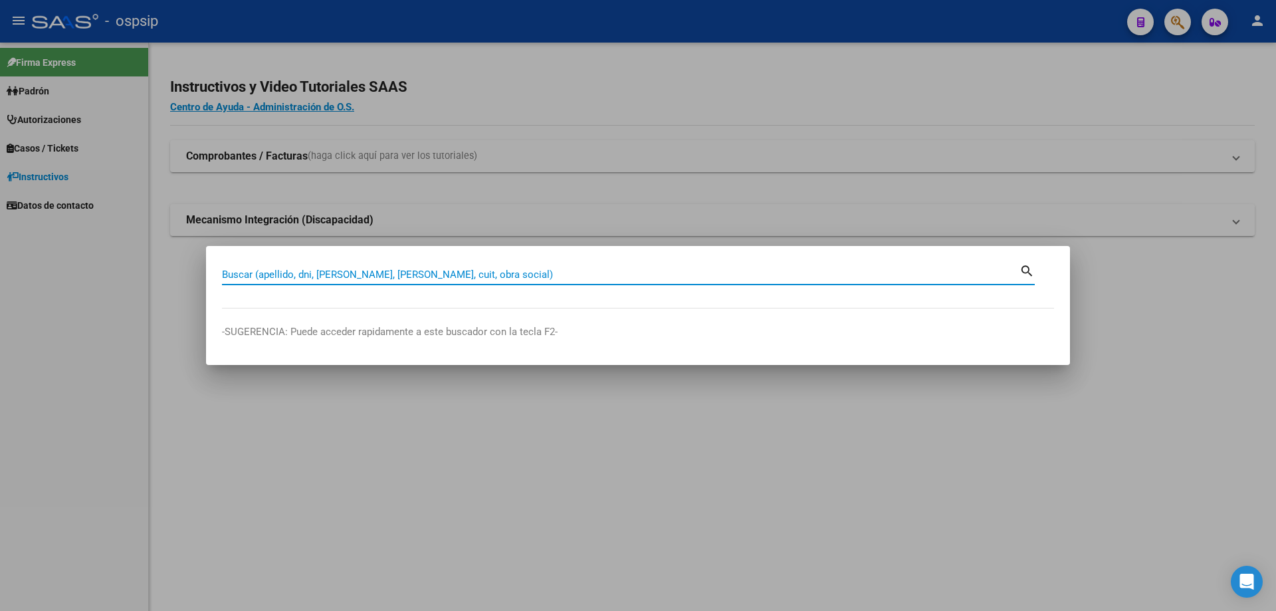
paste input "23192987"
type input "23192987"
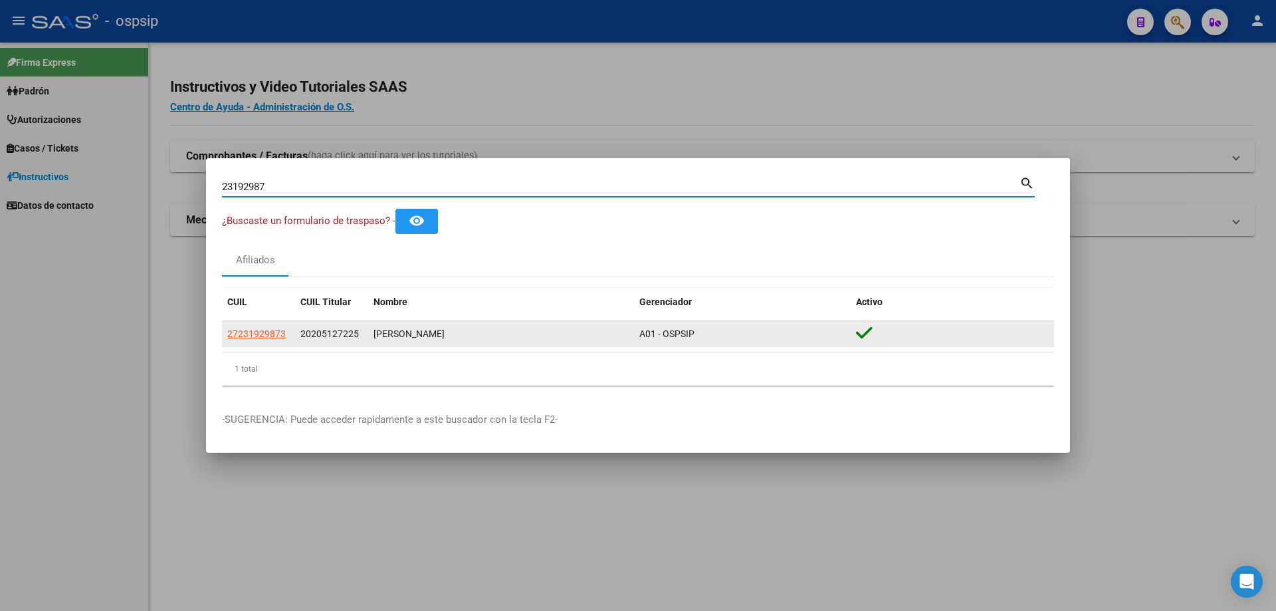
click at [254, 341] on app-link-go-to "27231929873" at bounding box center [256, 333] width 58 height 15
click at [254, 339] on span "27231929873" at bounding box center [256, 333] width 58 height 11
type textarea "27231929873"
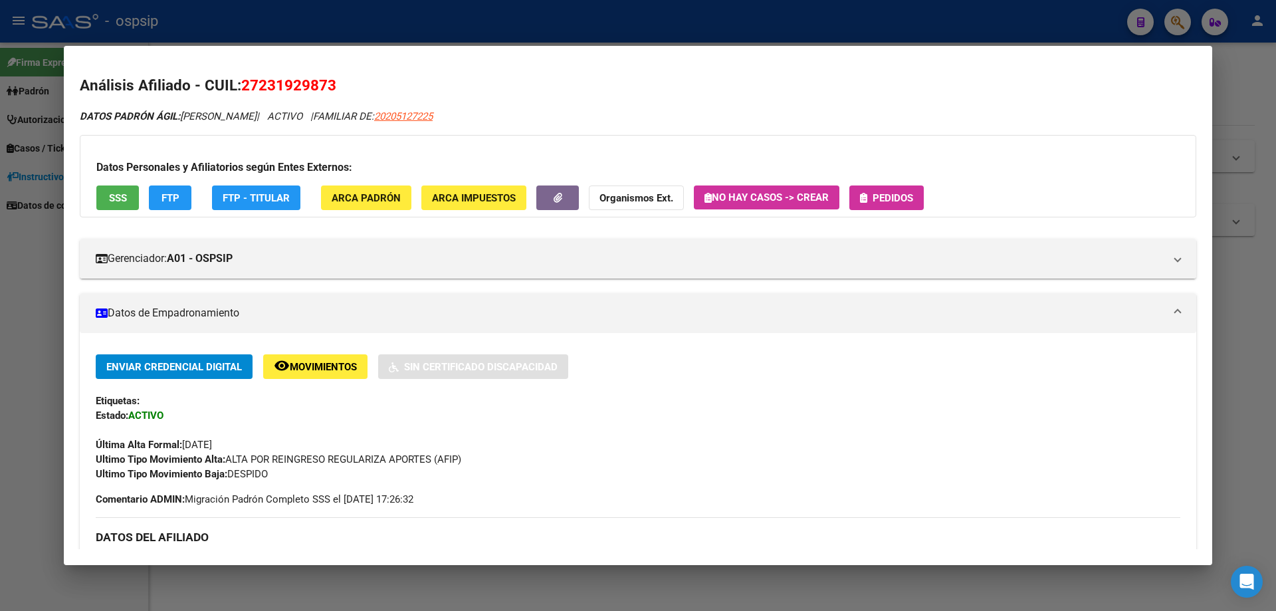
click at [896, 191] on span "Pedidos" at bounding box center [886, 197] width 53 height 12
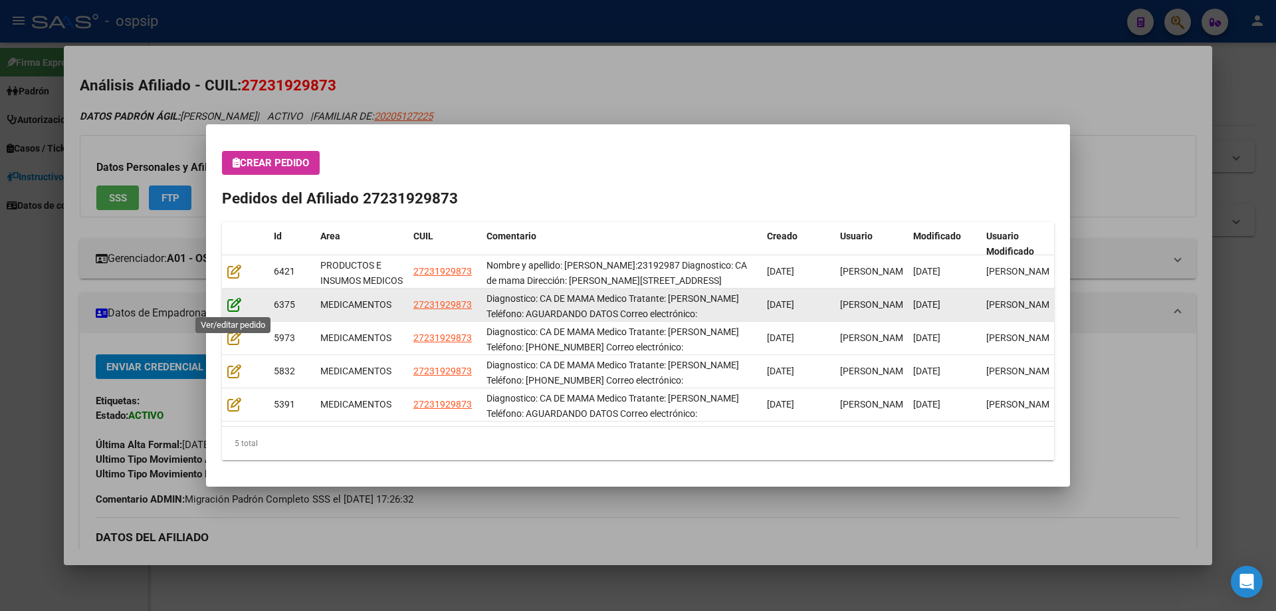
click at [236, 303] on icon at bounding box center [234, 304] width 14 height 15
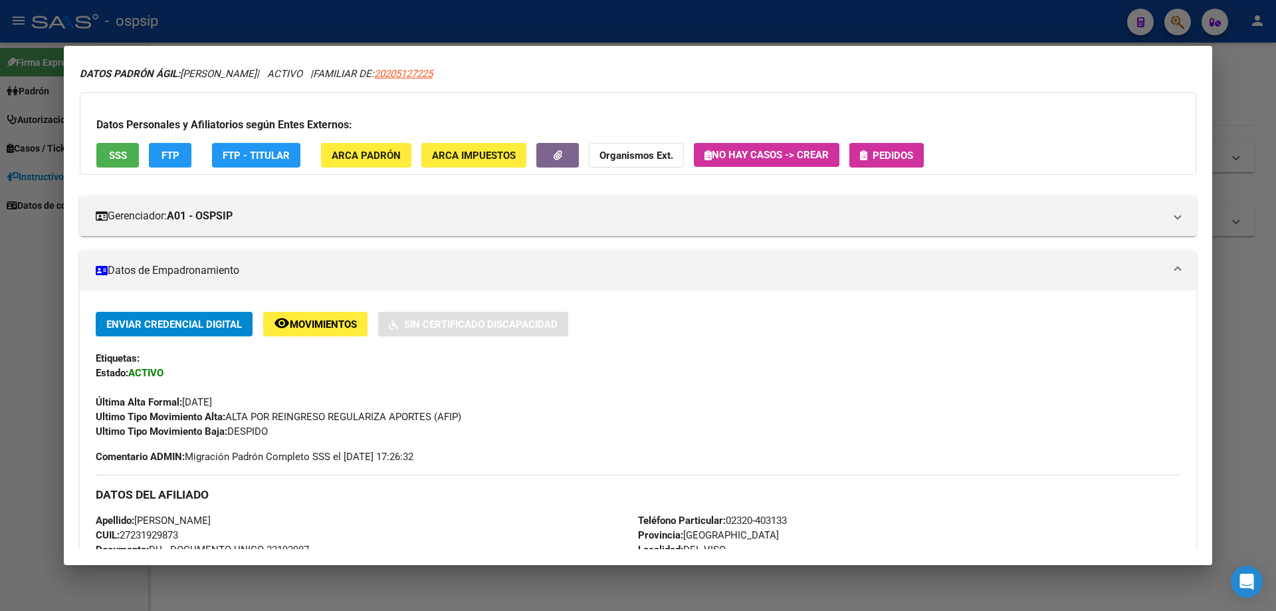
scroll to position [0, 0]
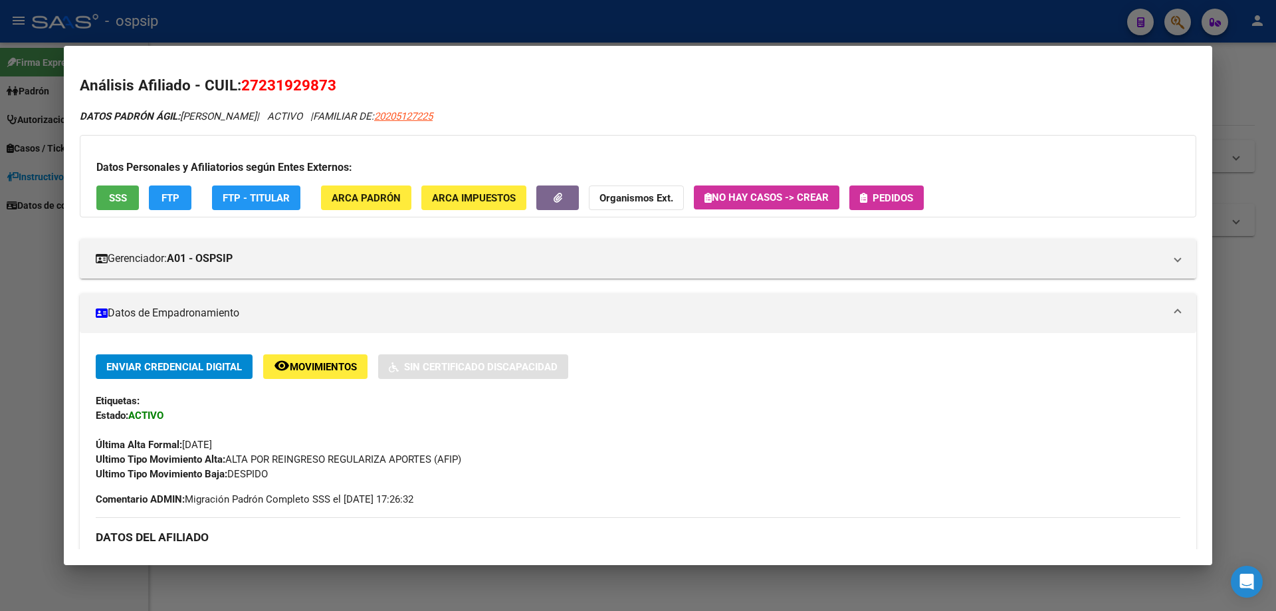
click at [115, 211] on div "Datos Personales y Afiliatorios según Entes Externos: SSS FTP FTP - Titular ARC…" at bounding box center [638, 176] width 1117 height 82
click at [114, 196] on span "SSS" at bounding box center [118, 198] width 18 height 12
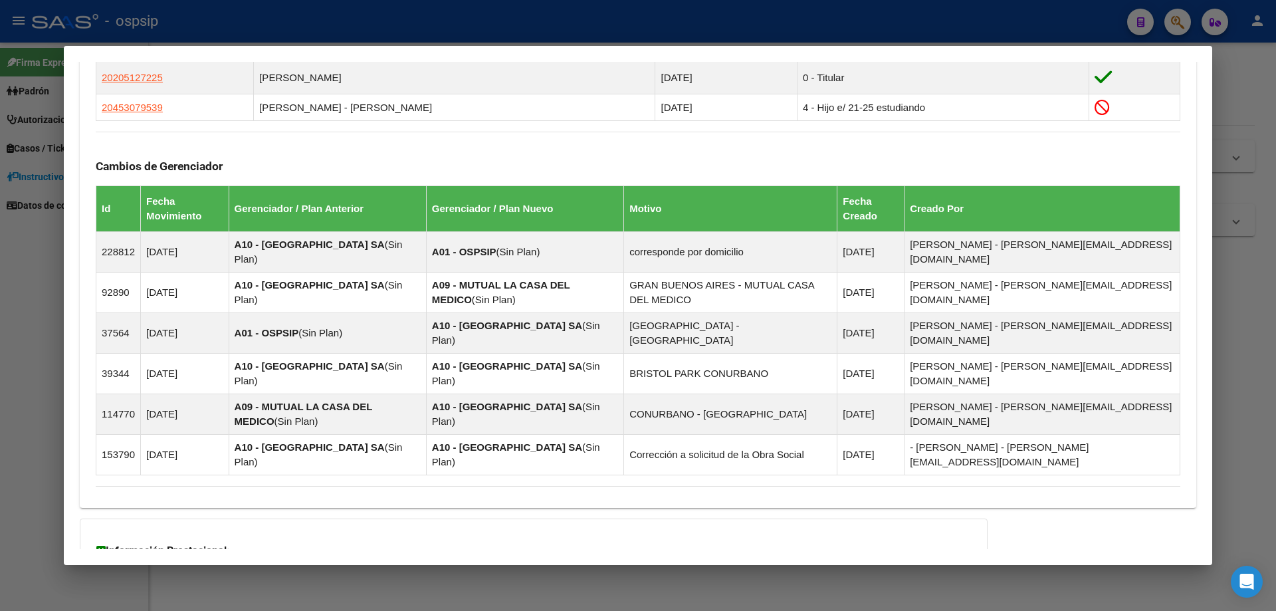
scroll to position [941, 0]
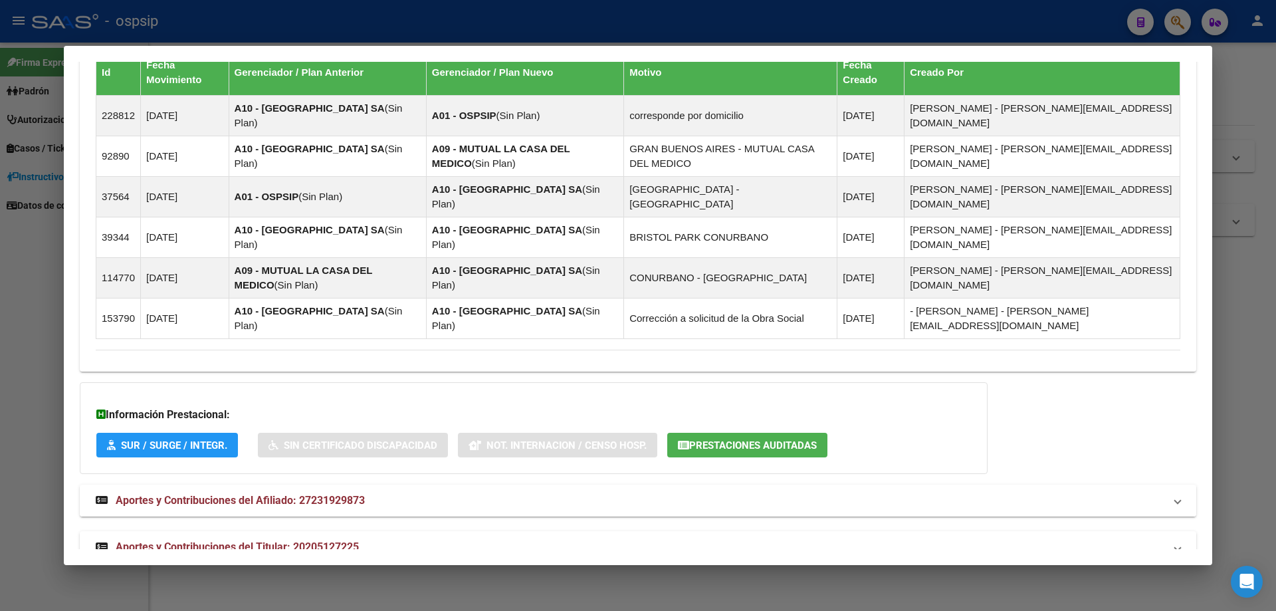
click at [210, 494] on span "Aportes y Contribuciones del Afiliado: 27231929873" at bounding box center [240, 500] width 249 height 13
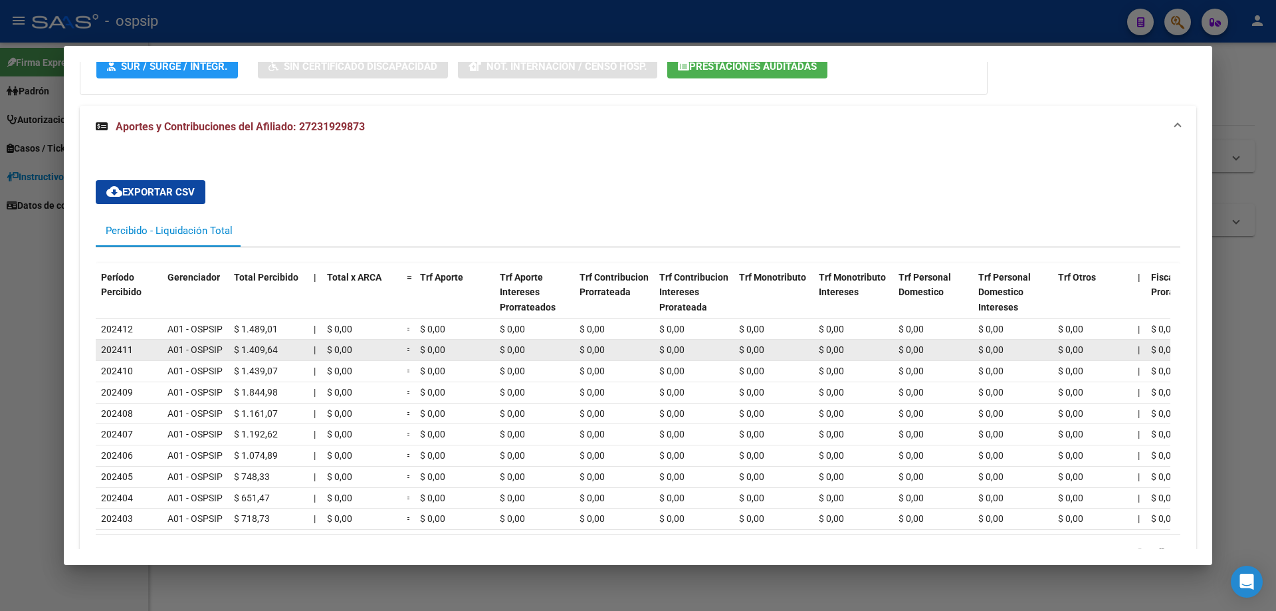
scroll to position [1413, 0]
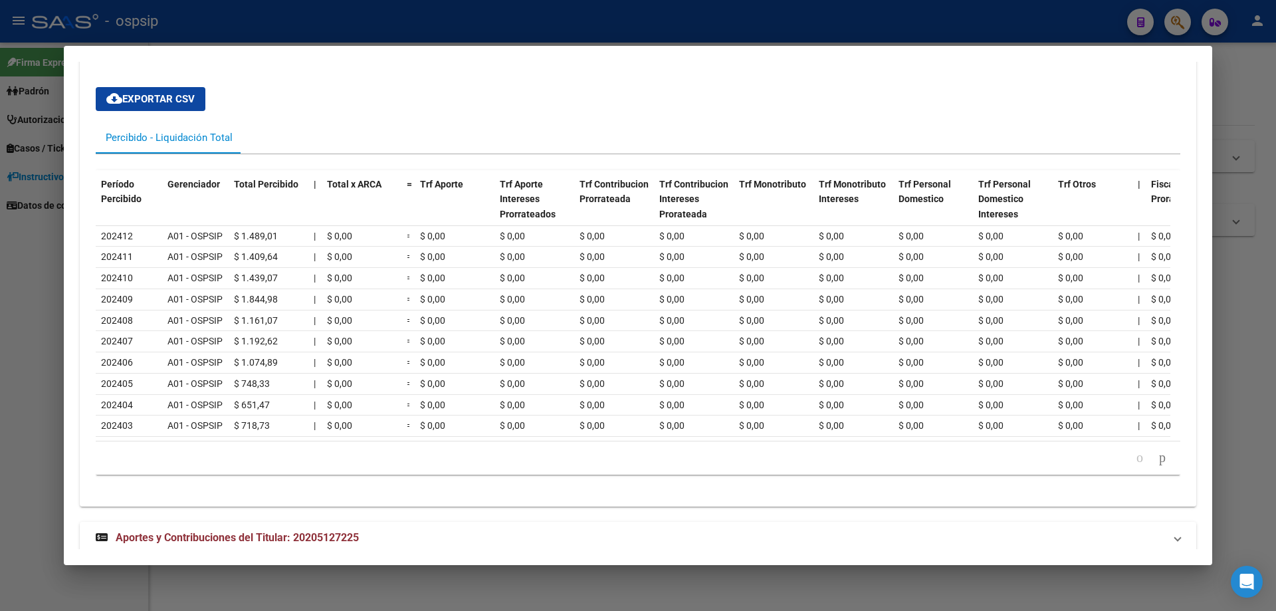
click at [217, 522] on mat-expansion-panel-header "Aportes y Contribuciones del Titular: 20205127225" at bounding box center [638, 538] width 1117 height 32
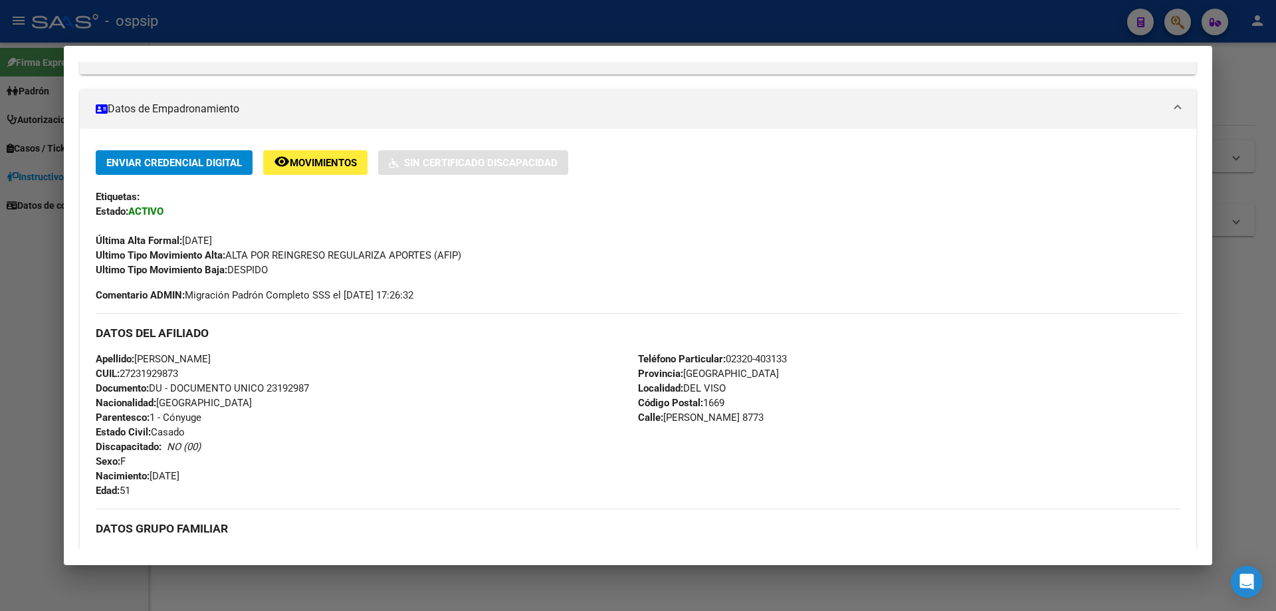
scroll to position [199, 0]
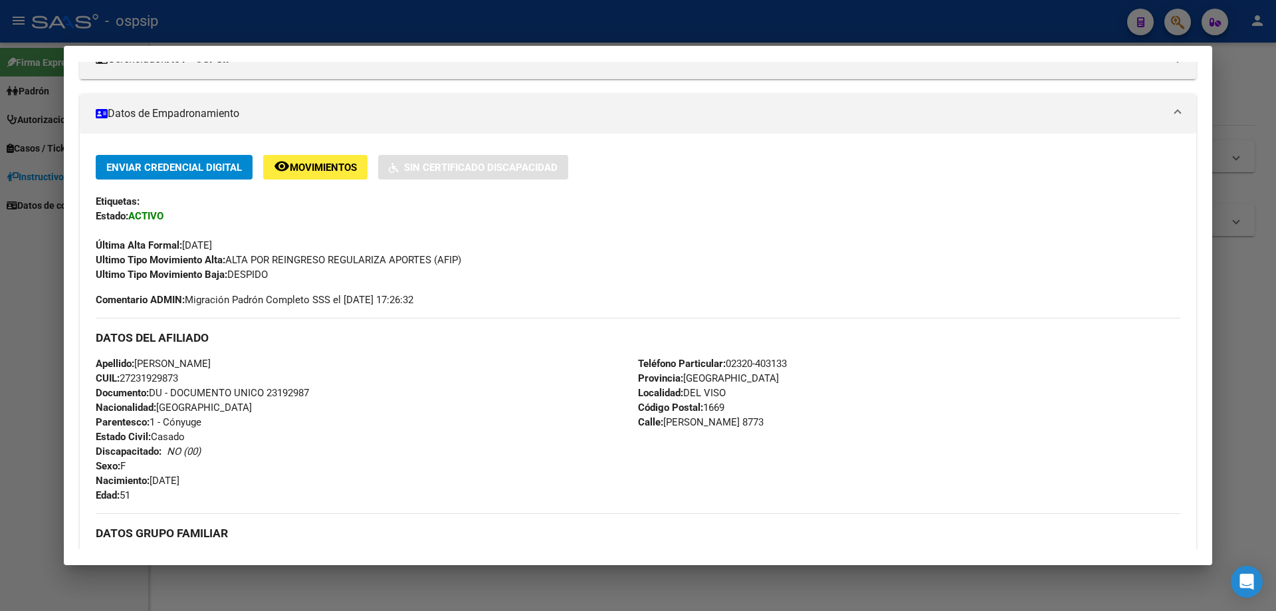
click at [324, 171] on span "Movimientos" at bounding box center [323, 168] width 67 height 12
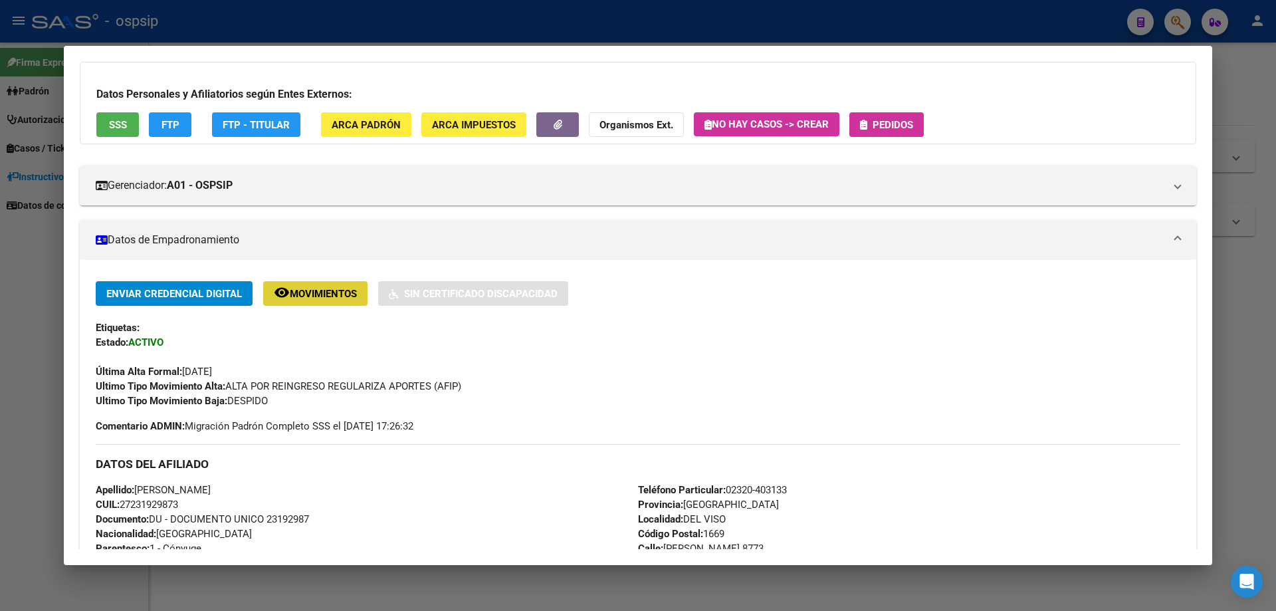
scroll to position [0, 0]
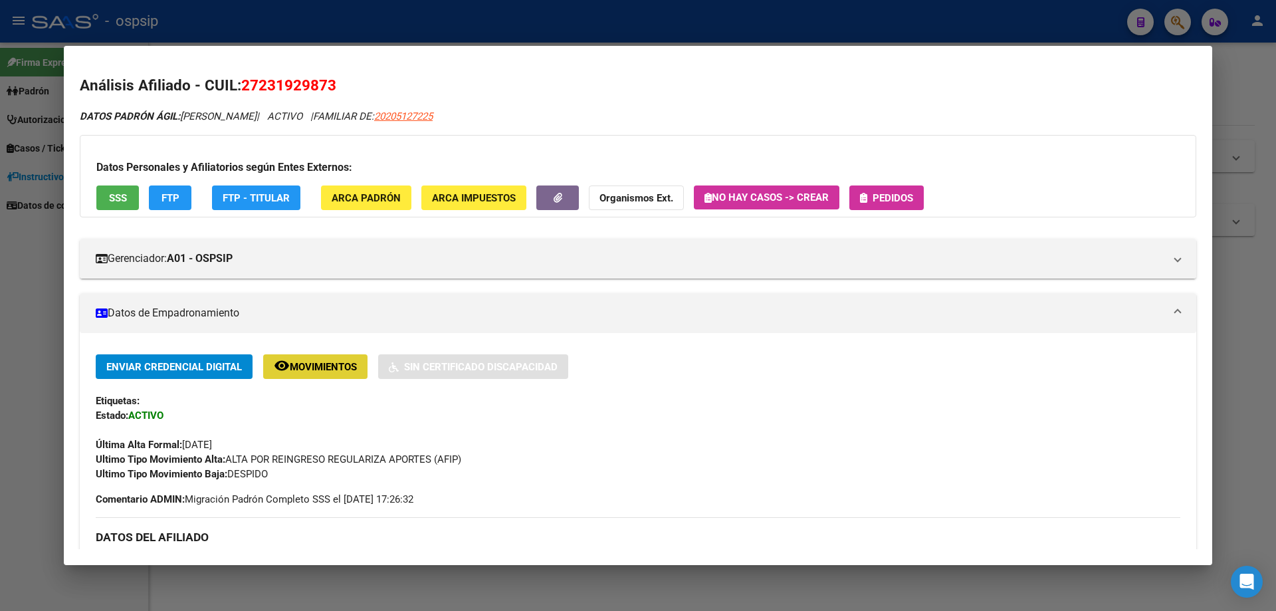
click at [112, 205] on button "SSS" at bounding box center [117, 197] width 43 height 25
click at [112, 193] on span "SSS" at bounding box center [118, 198] width 18 height 12
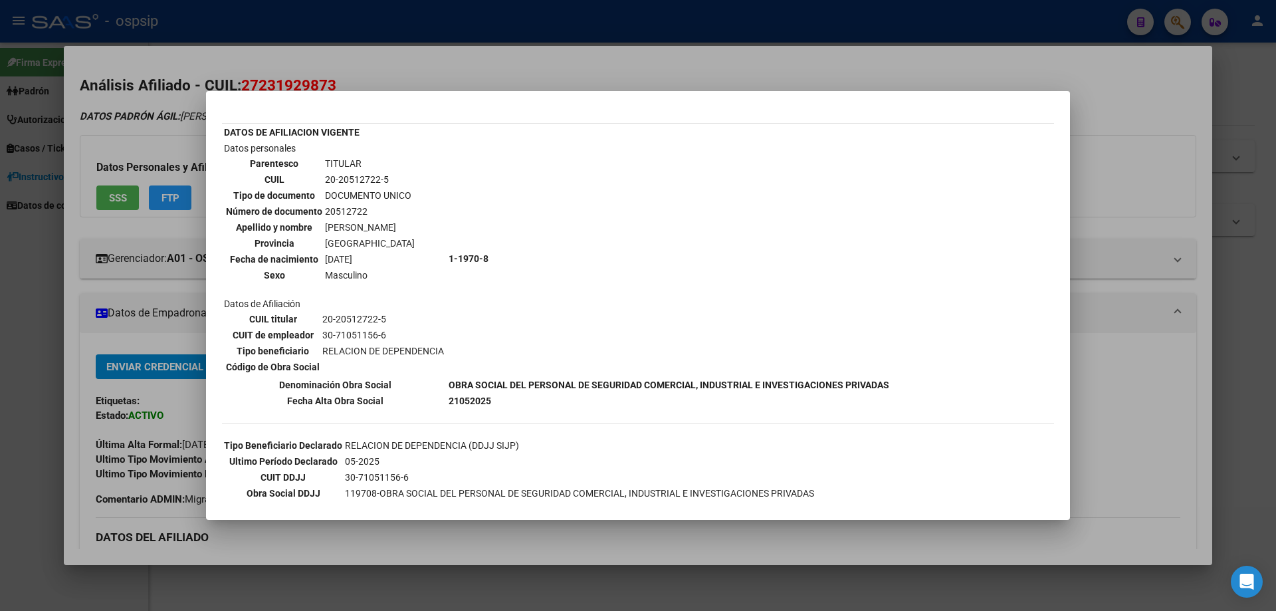
scroll to position [66, 0]
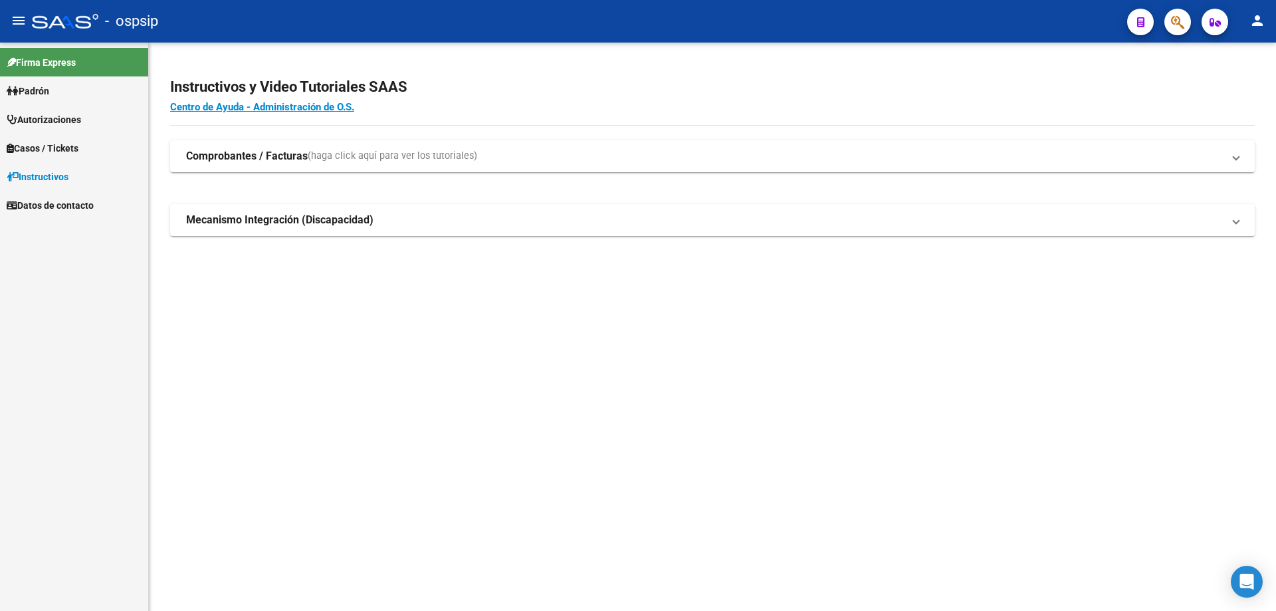
drag, startPoint x: 1183, startPoint y: 23, endPoint x: 1173, endPoint y: 25, distance: 10.3
click at [1173, 25] on icon "button" at bounding box center [1177, 22] width 13 height 15
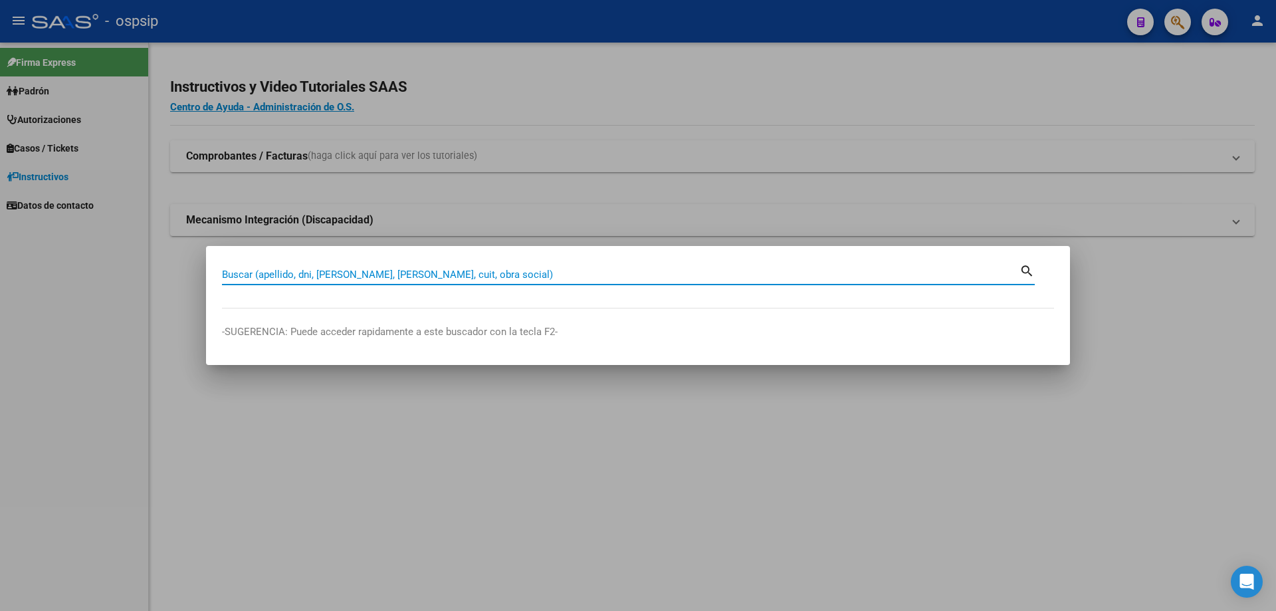
paste input "24032667"
type input "24032667"
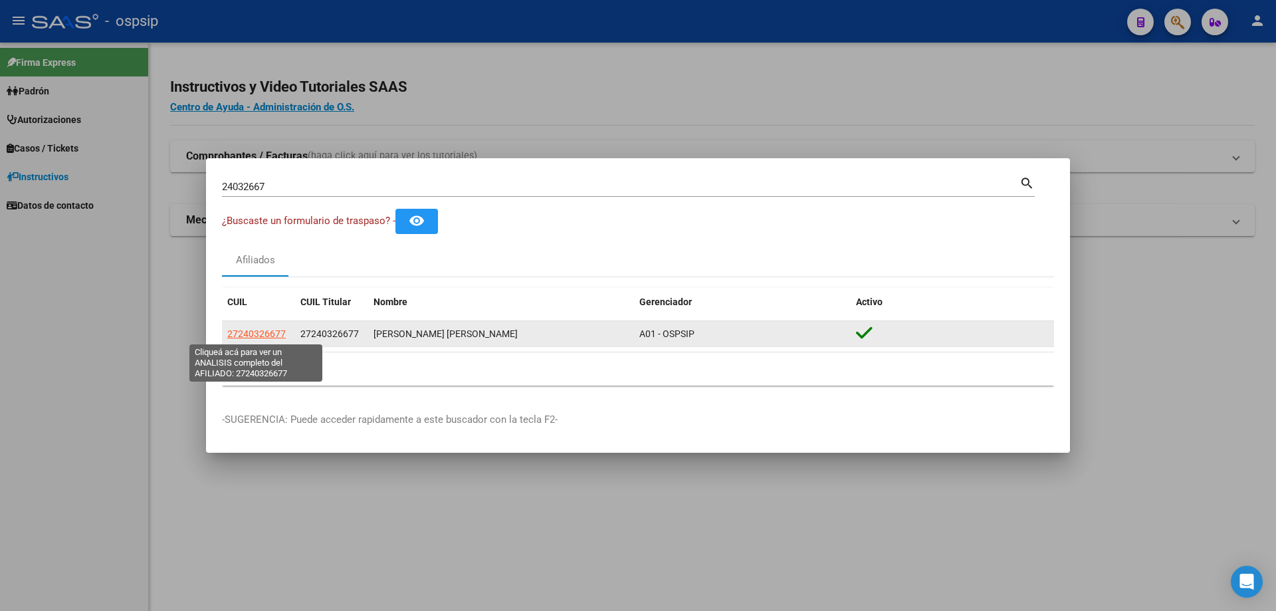
click at [269, 336] on span "27240326677" at bounding box center [256, 333] width 58 height 11
type textarea "27240326677"
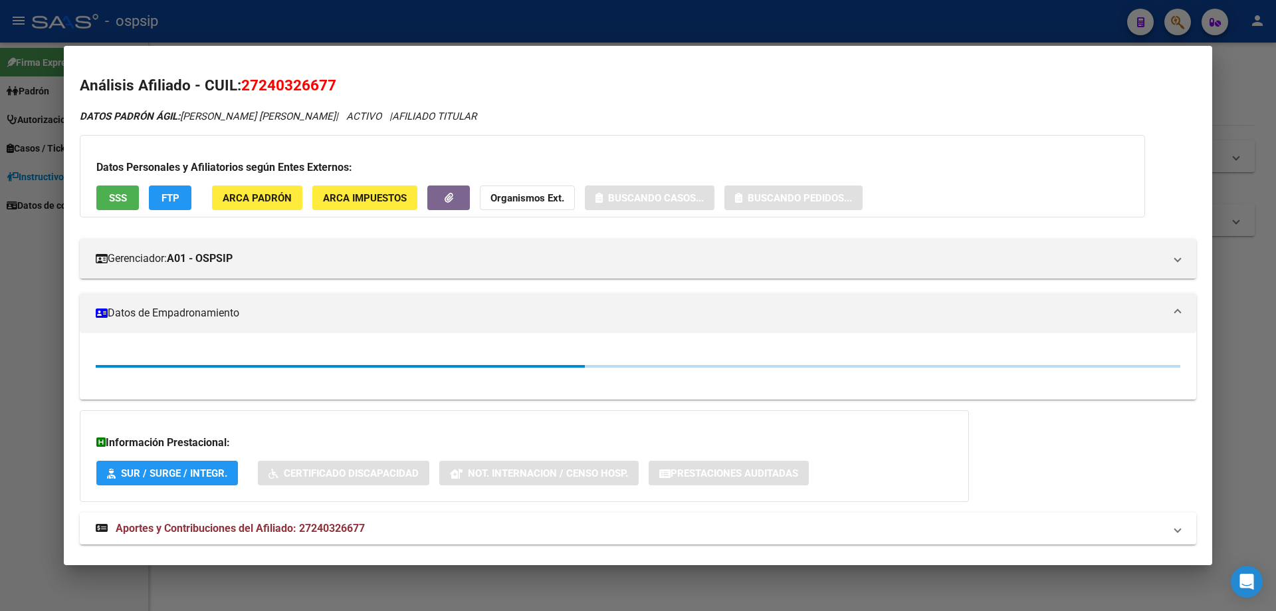
click at [125, 199] on span "SSS" at bounding box center [118, 198] width 18 height 12
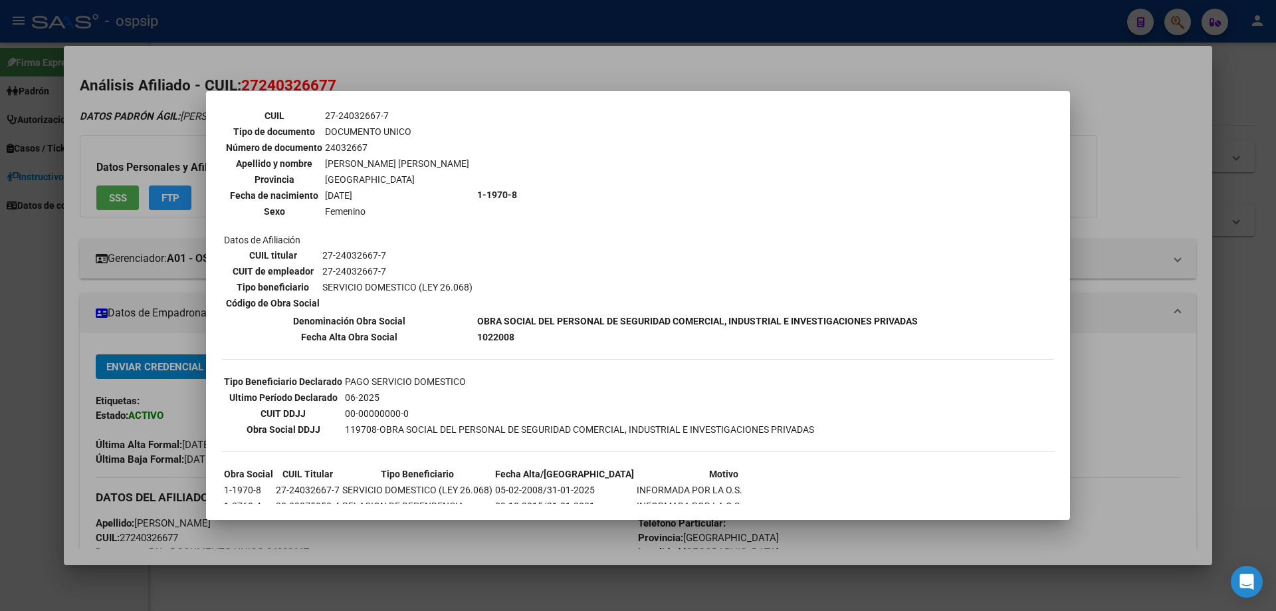
scroll to position [167, 0]
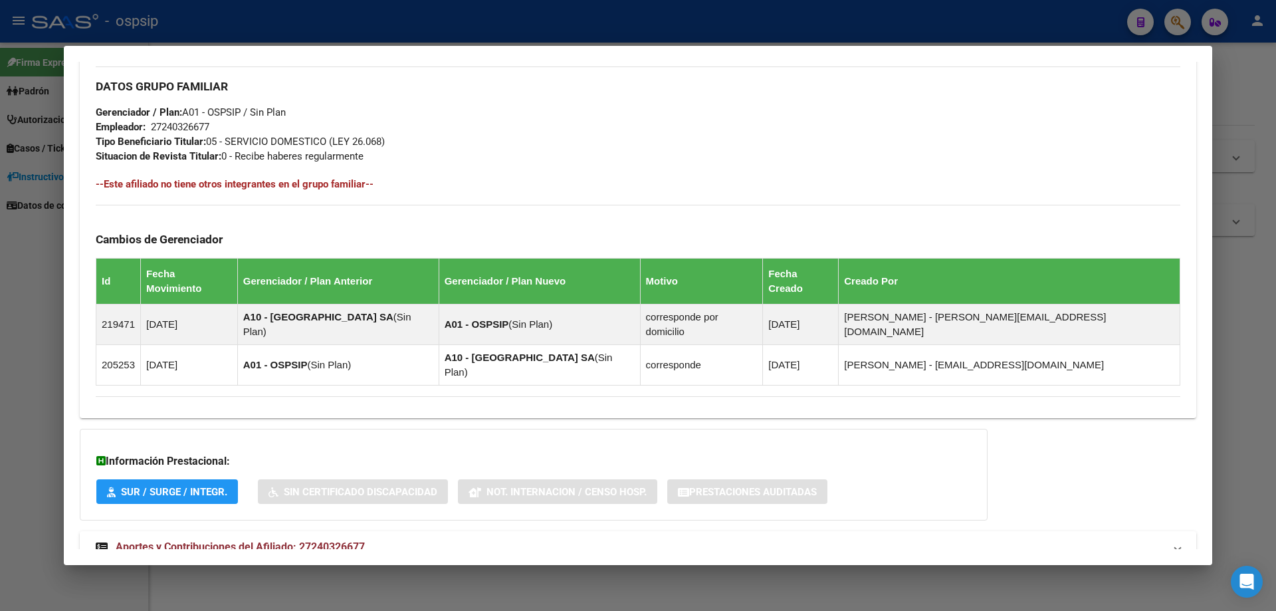
click at [340, 540] on span "Aportes y Contribuciones del Afiliado: 27240326677" at bounding box center [240, 546] width 249 height 13
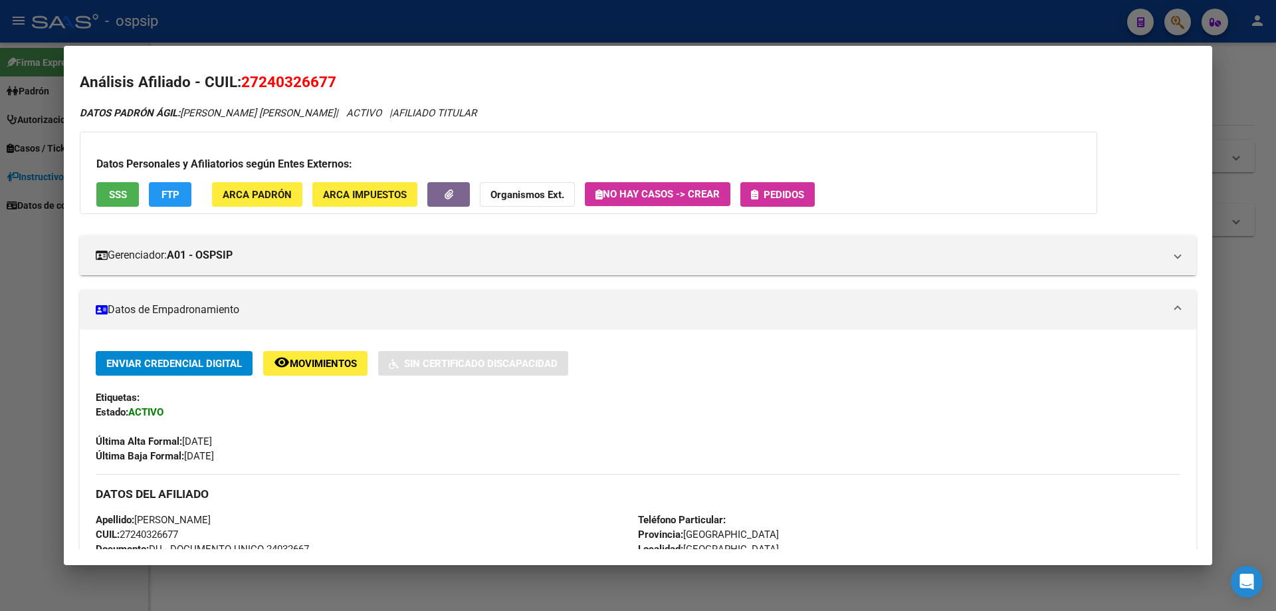
scroll to position [0, 0]
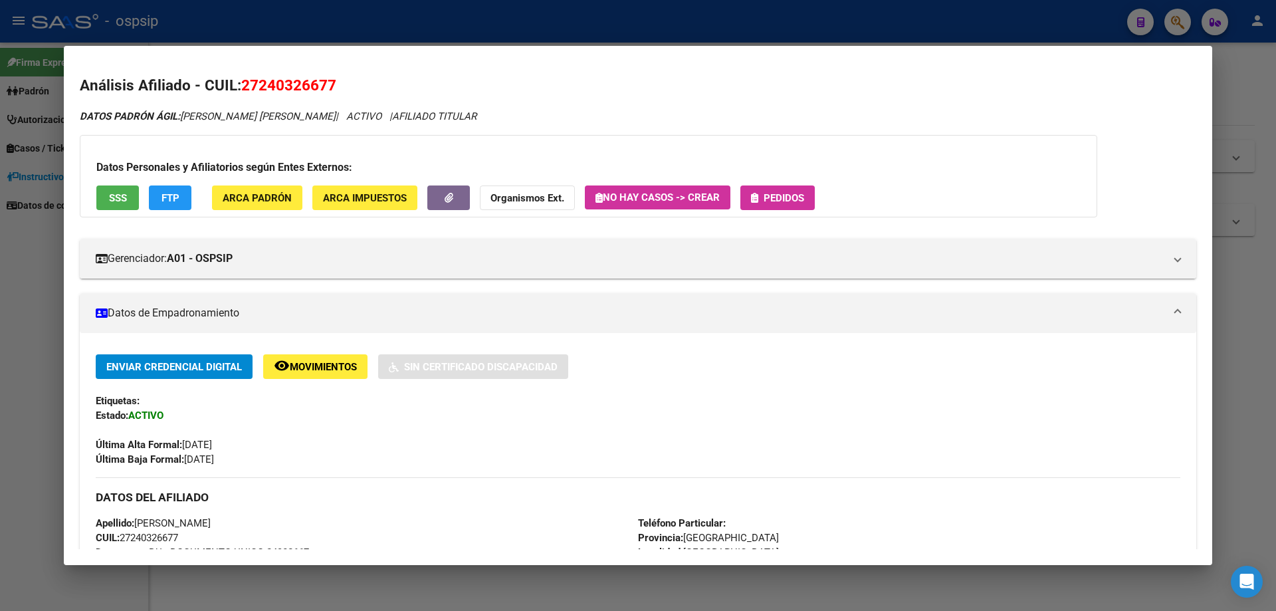
click at [778, 193] on span "Pedidos" at bounding box center [784, 198] width 41 height 12
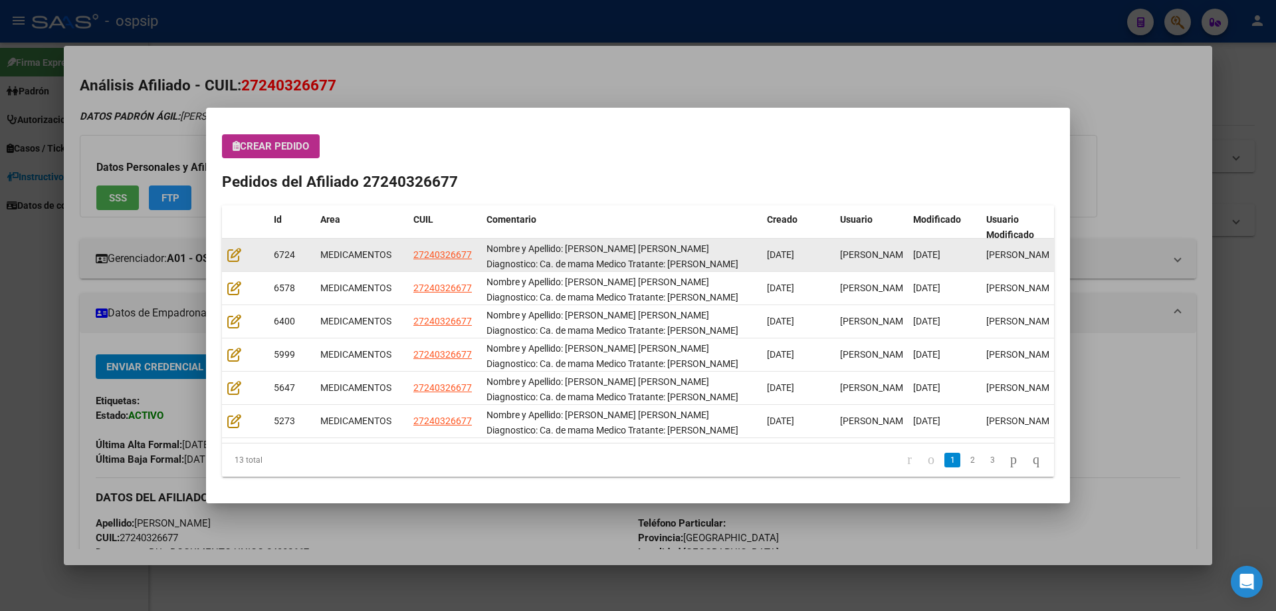
click at [241, 265] on datatable-body-cell at bounding box center [245, 255] width 47 height 33
click at [235, 257] on icon at bounding box center [234, 254] width 14 height 15
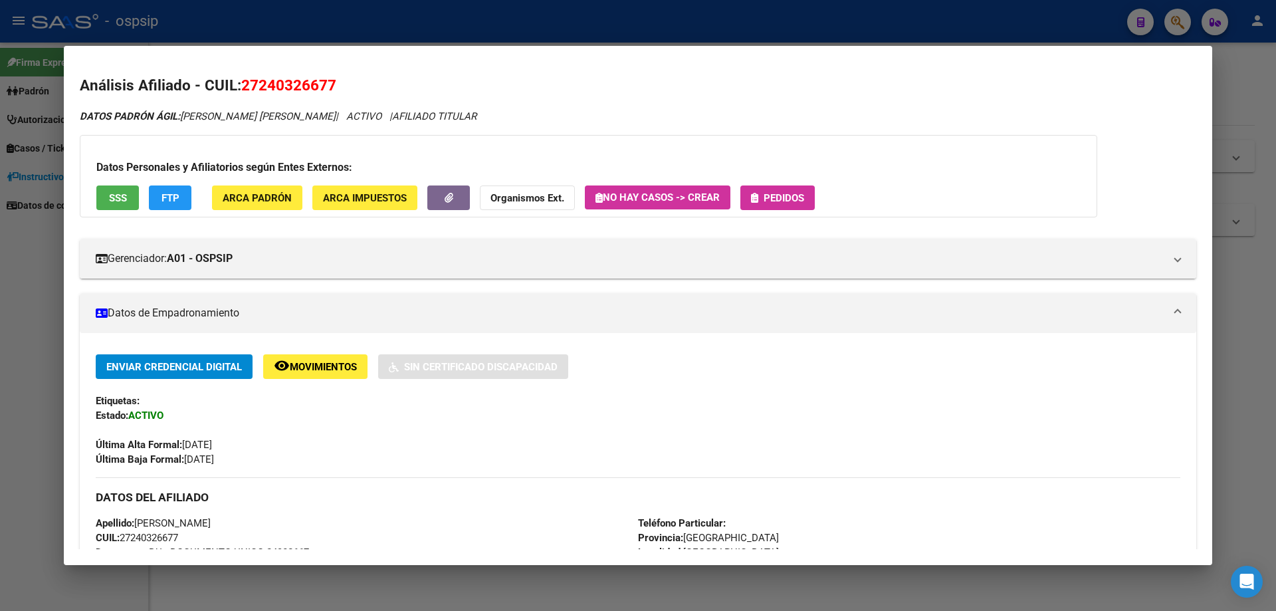
click at [791, 193] on span "Pedidos" at bounding box center [784, 198] width 41 height 12
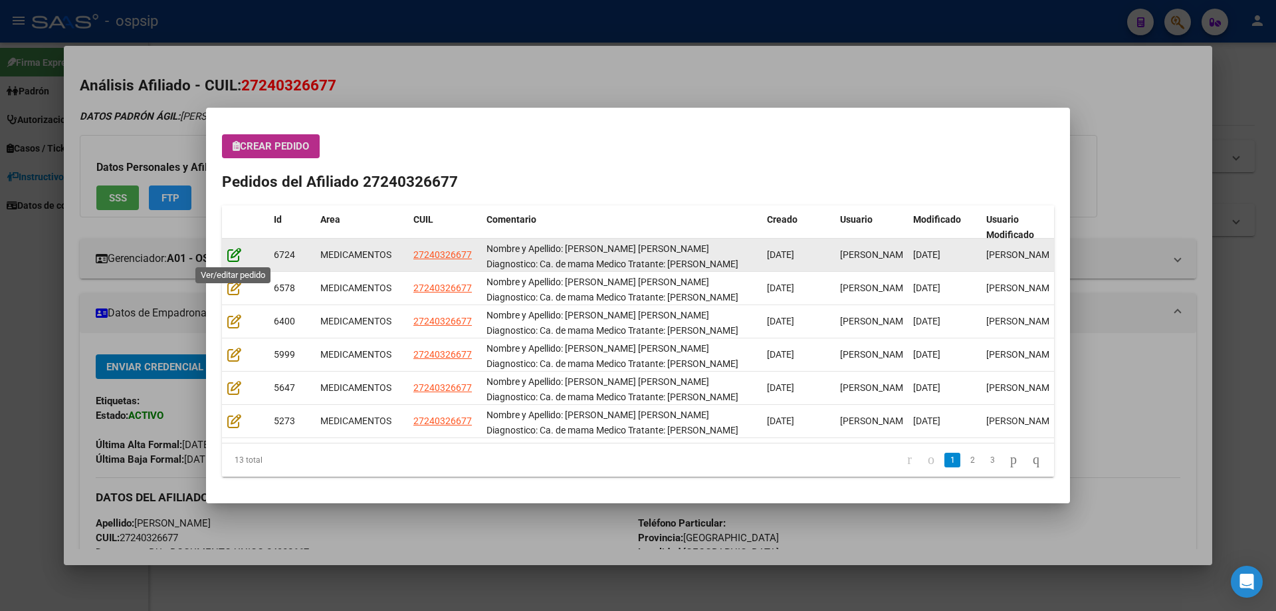
click at [235, 252] on icon at bounding box center [234, 254] width 14 height 15
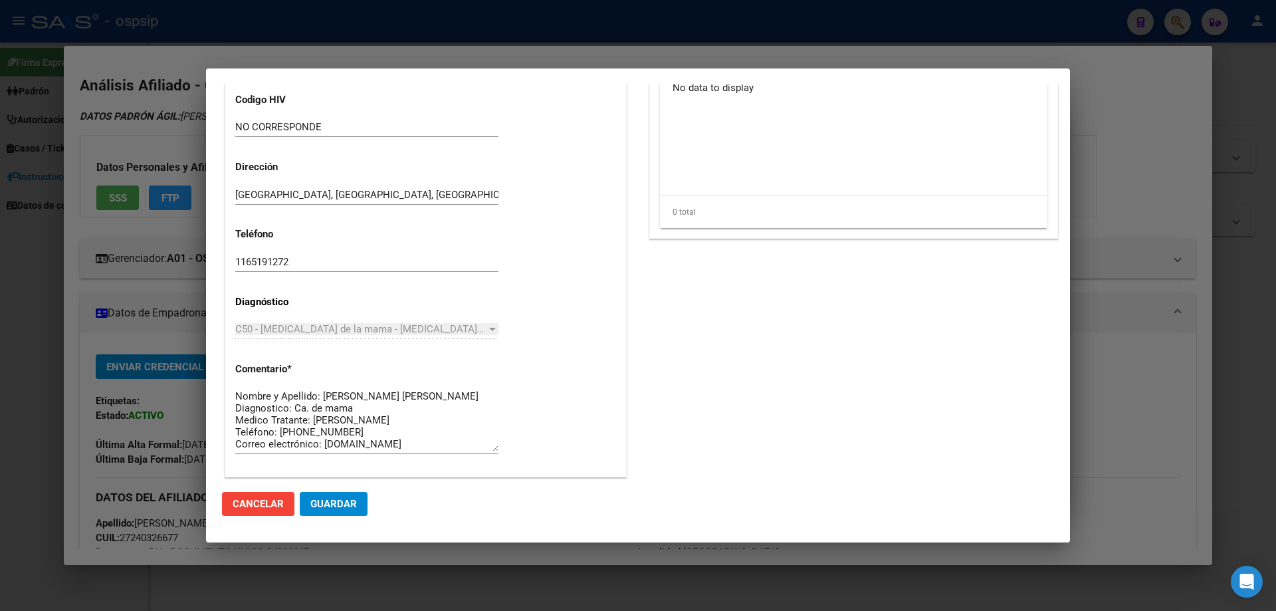
scroll to position [997, 0]
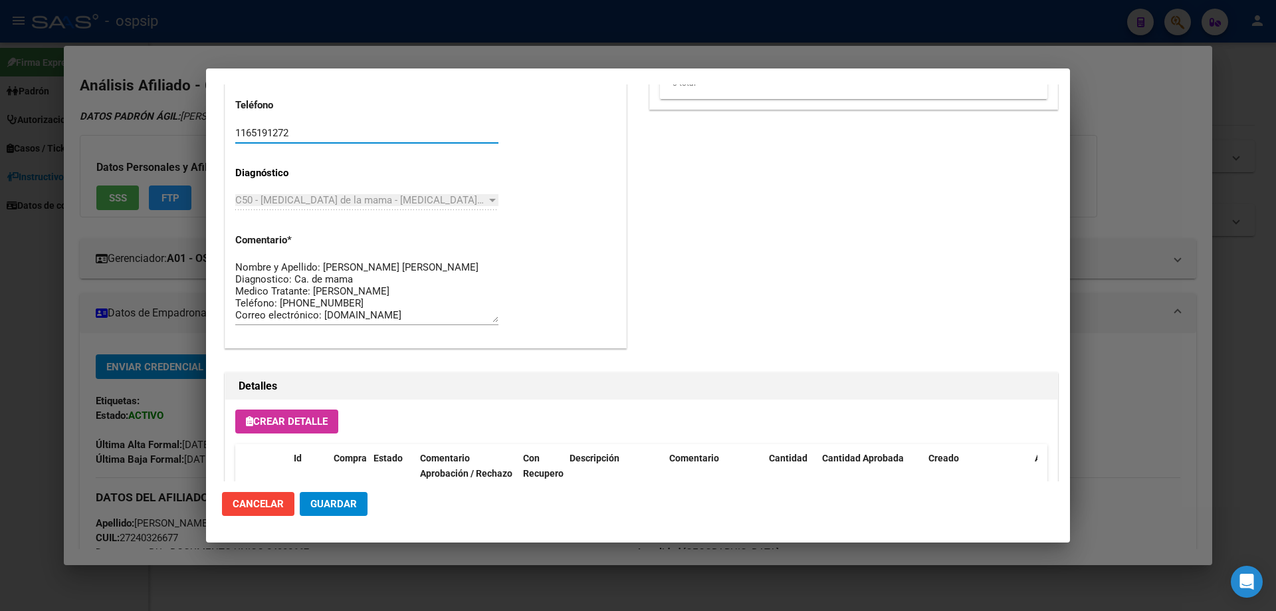
drag, startPoint x: 326, startPoint y: 135, endPoint x: 224, endPoint y: 140, distance: 101.8
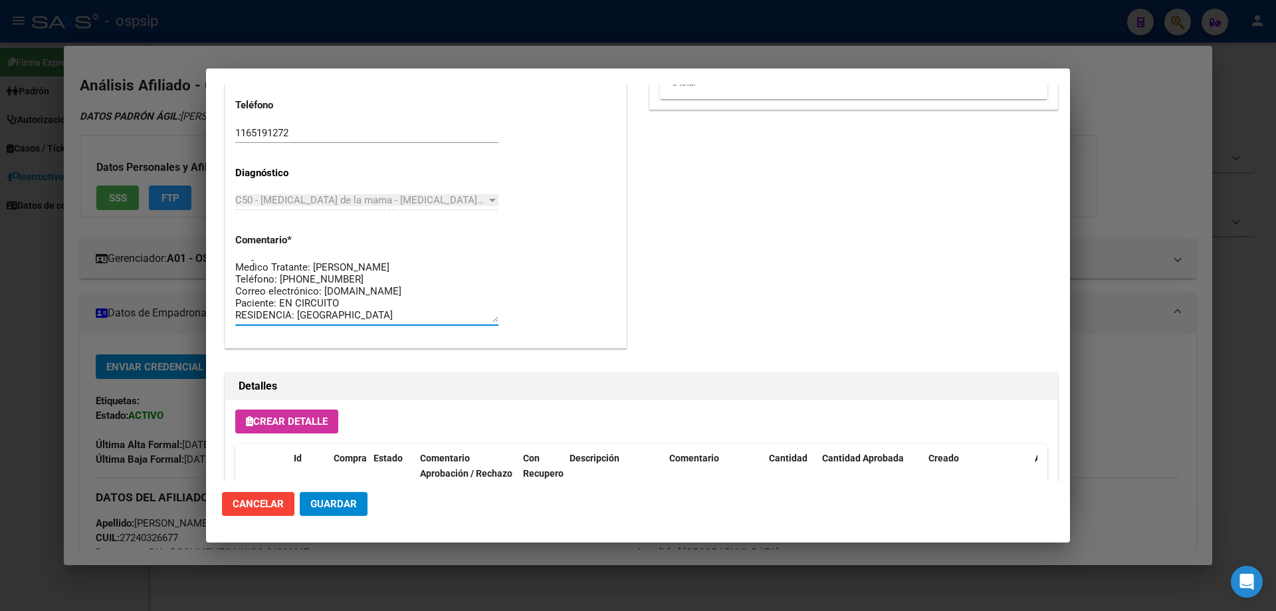
scroll to position [0, 0]
drag, startPoint x: 377, startPoint y: 314, endPoint x: 223, endPoint y: 255, distance: 164.8
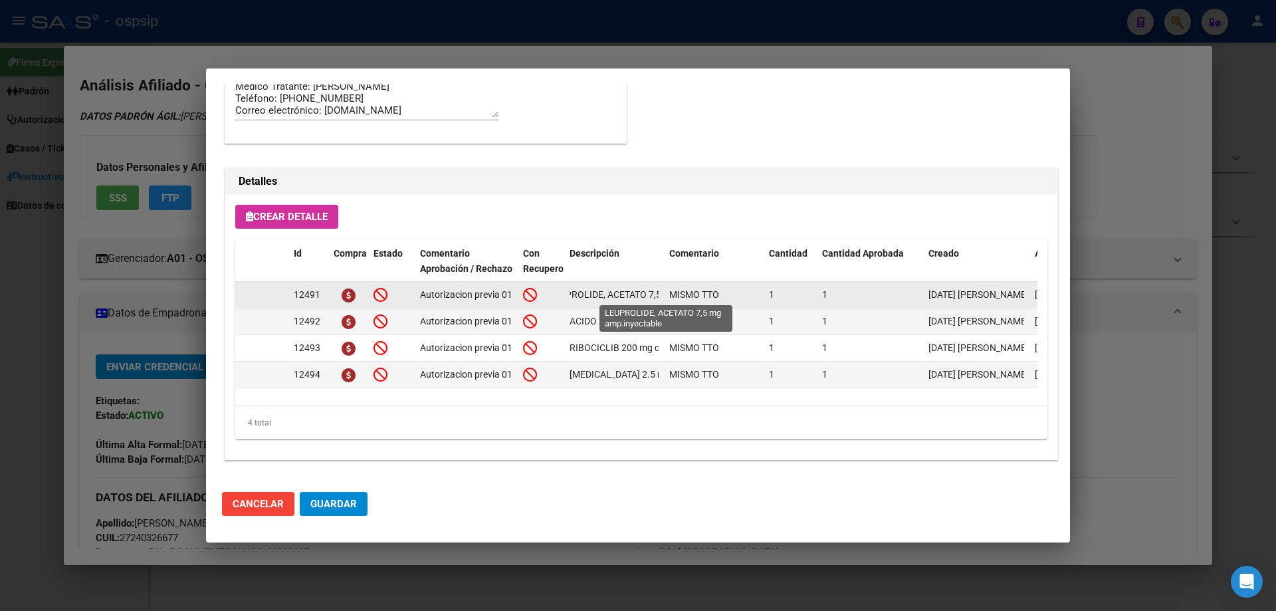
scroll to position [0, 104]
drag, startPoint x: 565, startPoint y: 292, endPoint x: 666, endPoint y: 297, distance: 101.1
click at [666, 297] on div "12491 Autorizacion previa 01/08. Aun no corresponde autorizacion. Se dejan obse…" at bounding box center [732, 295] width 994 height 27
copy span "LEUPROLIDE, ACETATO 7,5 mg amp.inyectable"
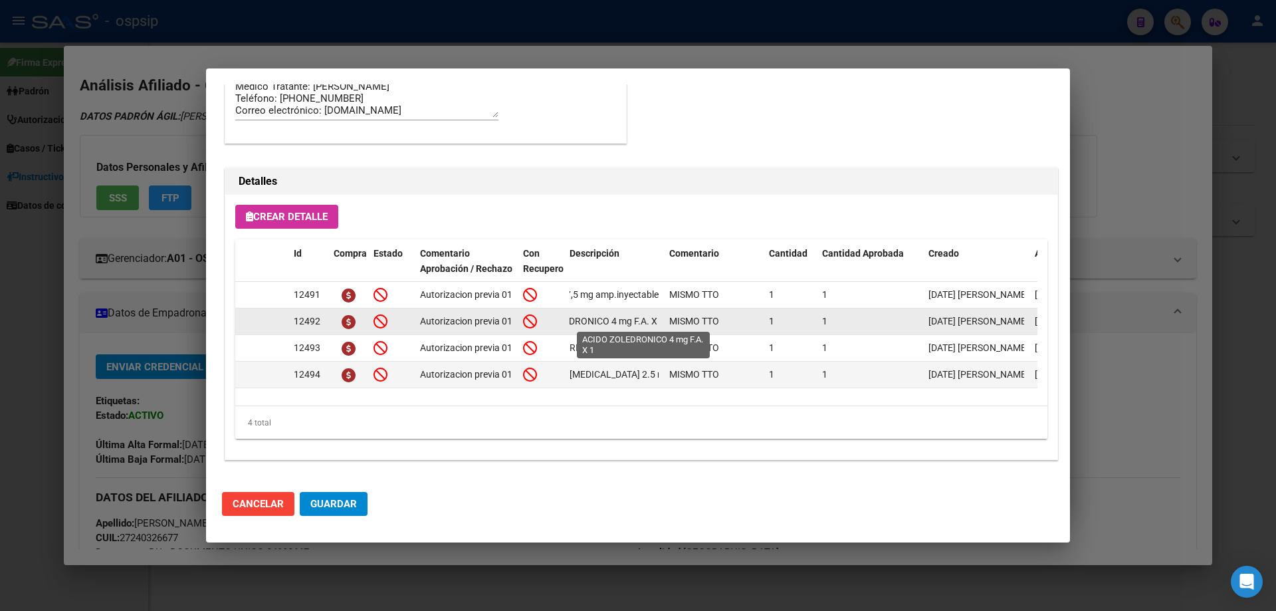
scroll to position [0, 58]
drag, startPoint x: 568, startPoint y: 319, endPoint x: 665, endPoint y: 322, distance: 97.1
click at [665, 322] on div "12492 Autorizacion previa 01/08. Aun no corresponde autorizacion. Se dejan obse…" at bounding box center [732, 321] width 994 height 27
copy span "ACIDO ZOLEDRONICO 4 mg F.A. X 1"
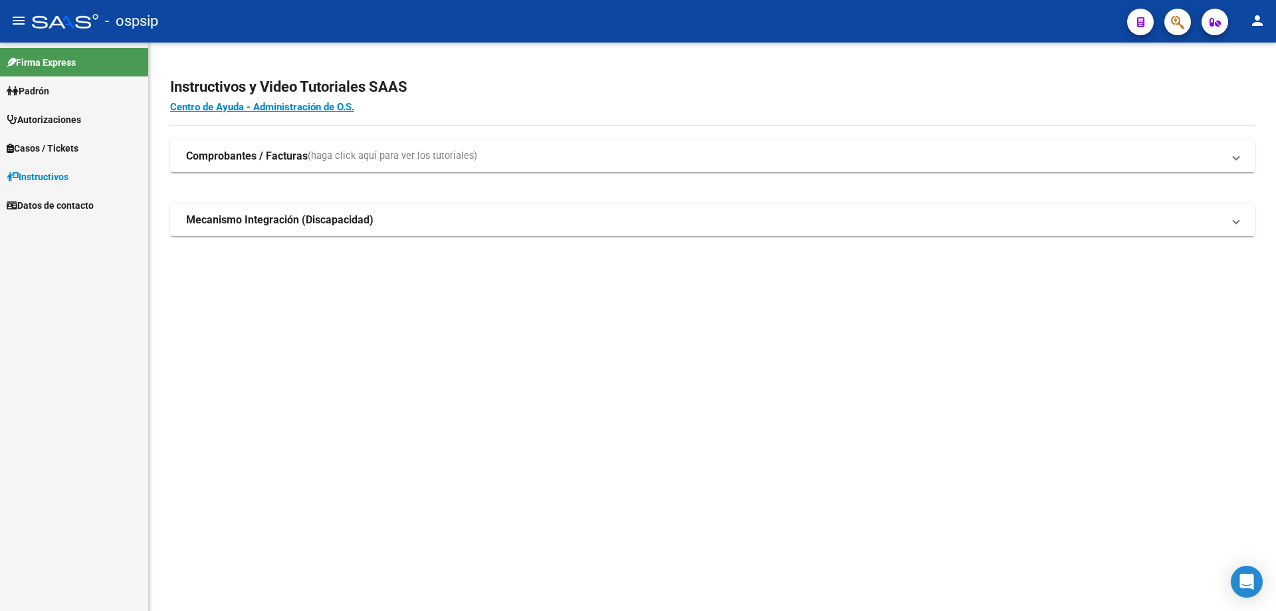
click at [1172, 25] on icon "button" at bounding box center [1177, 22] width 13 height 15
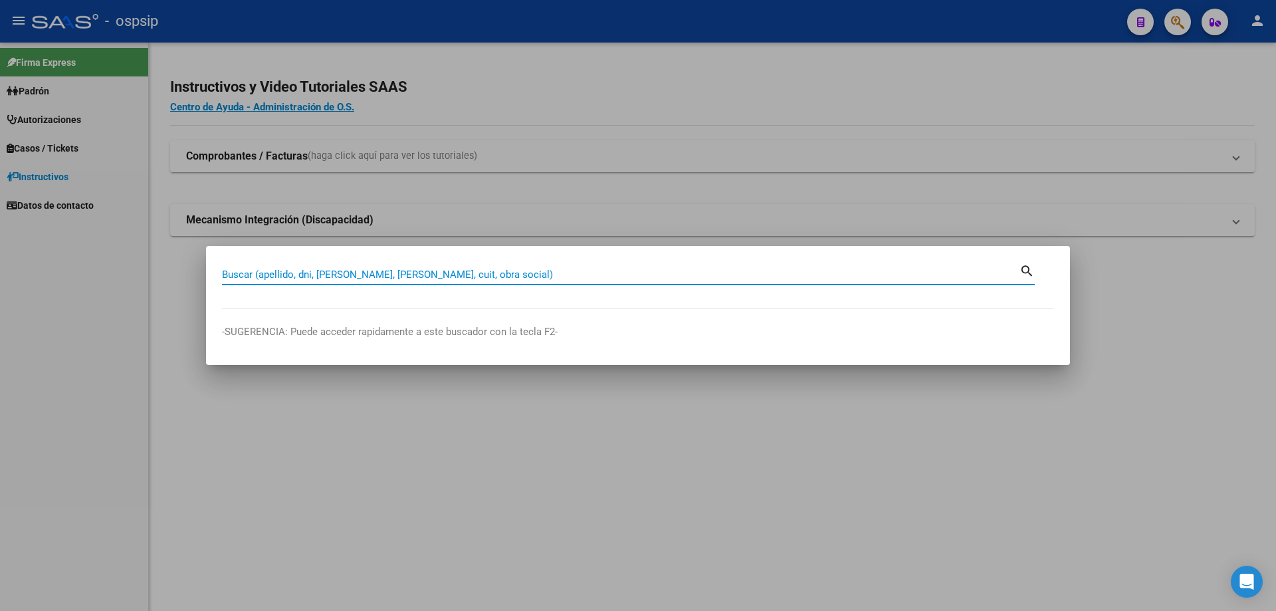
paste input "23192987"
type input "23192987"
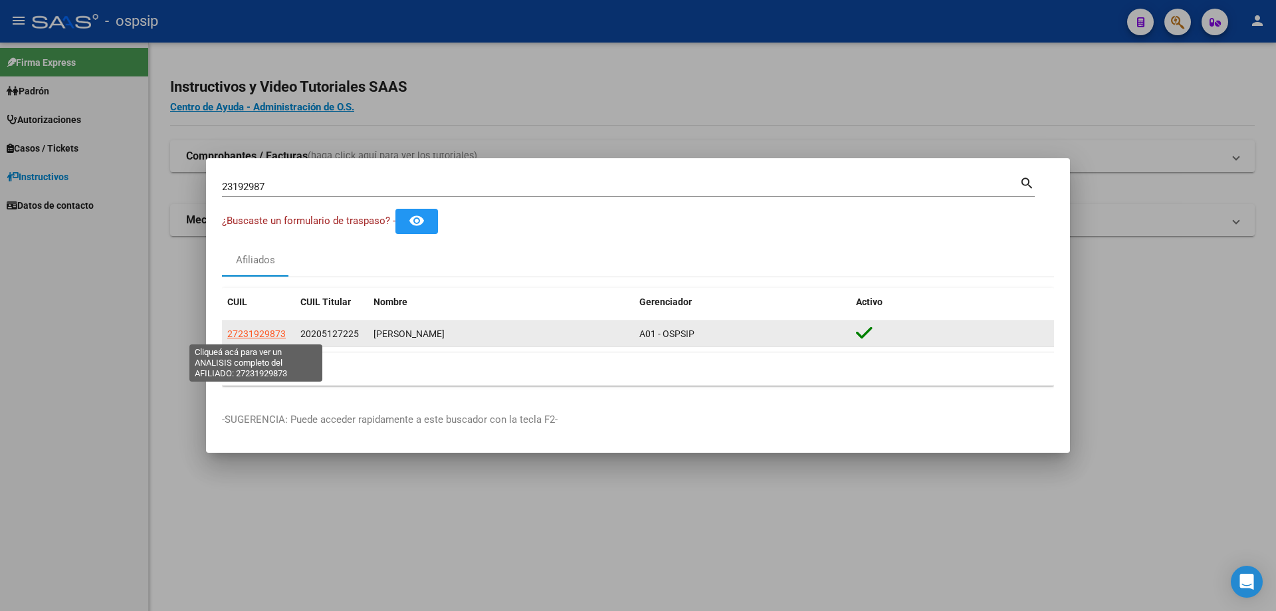
click at [255, 330] on span "27231929873" at bounding box center [256, 333] width 58 height 11
type textarea "27231929873"
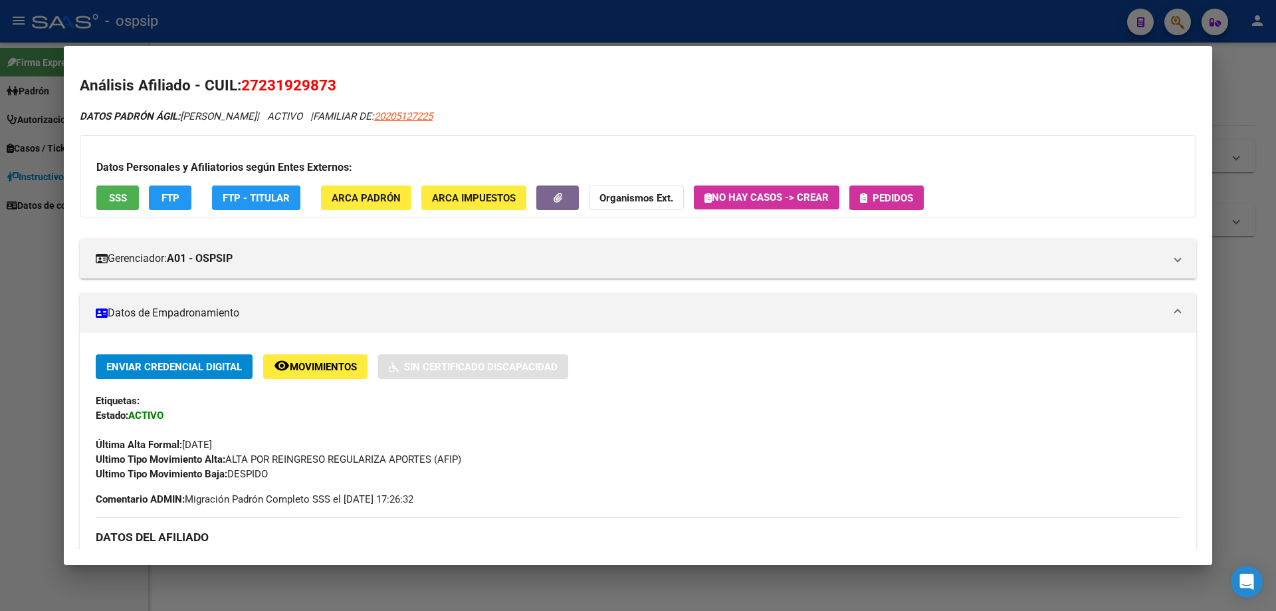
click at [128, 194] on button "SSS" at bounding box center [117, 197] width 43 height 25
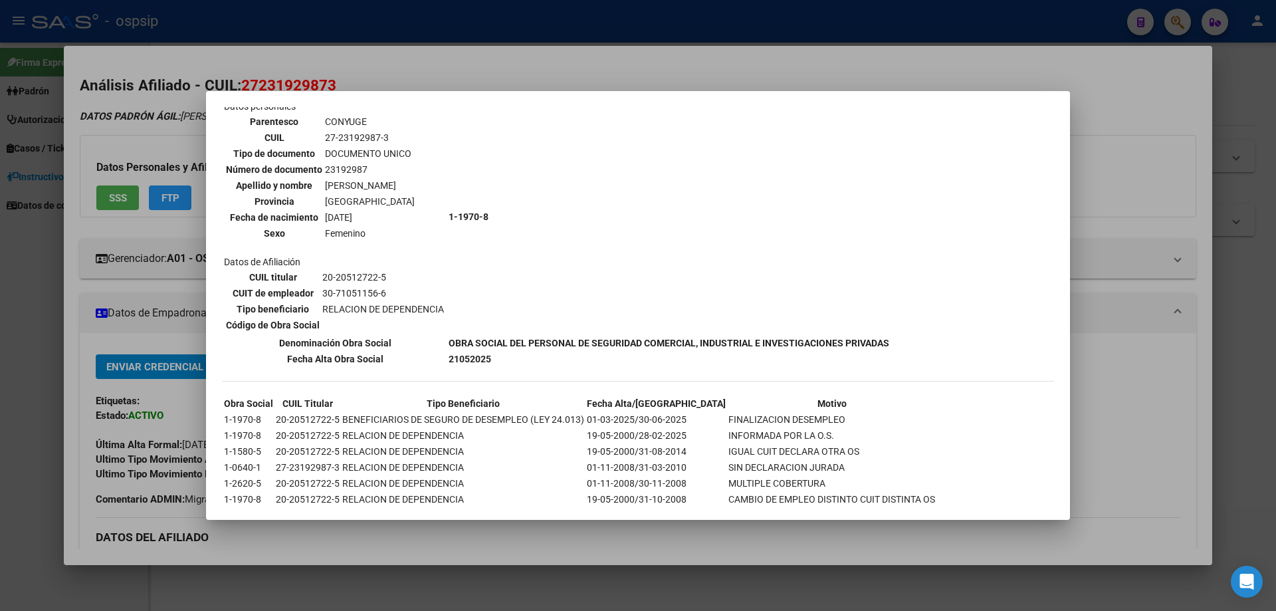
scroll to position [528, 0]
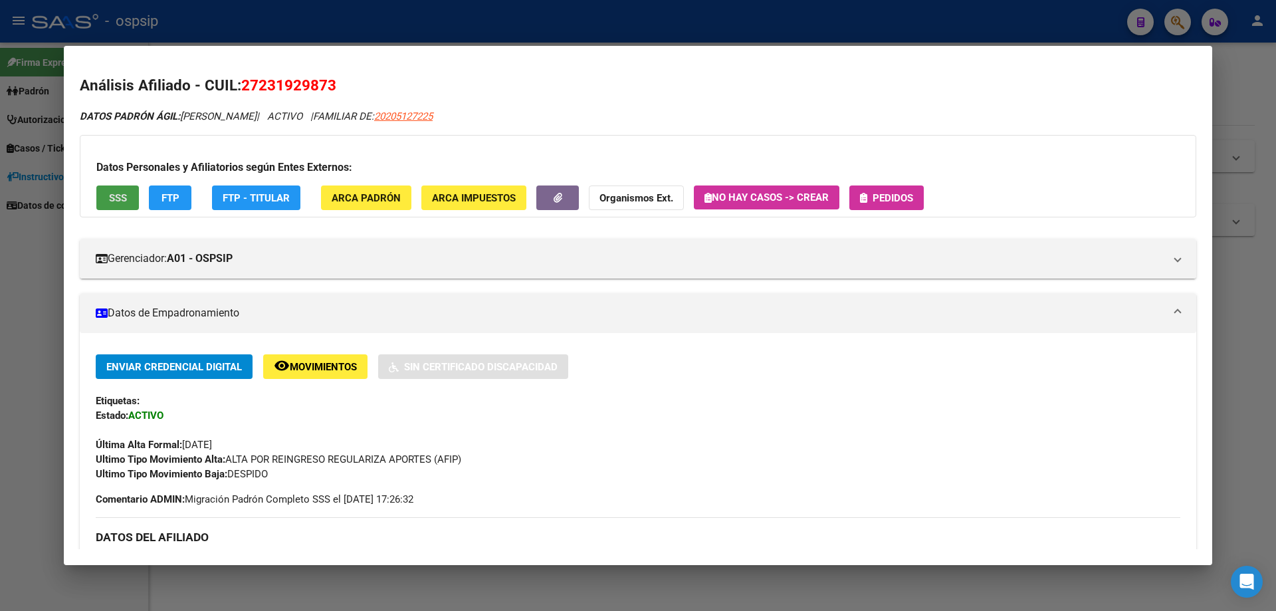
click at [871, 192] on span "Pedidos" at bounding box center [886, 197] width 53 height 12
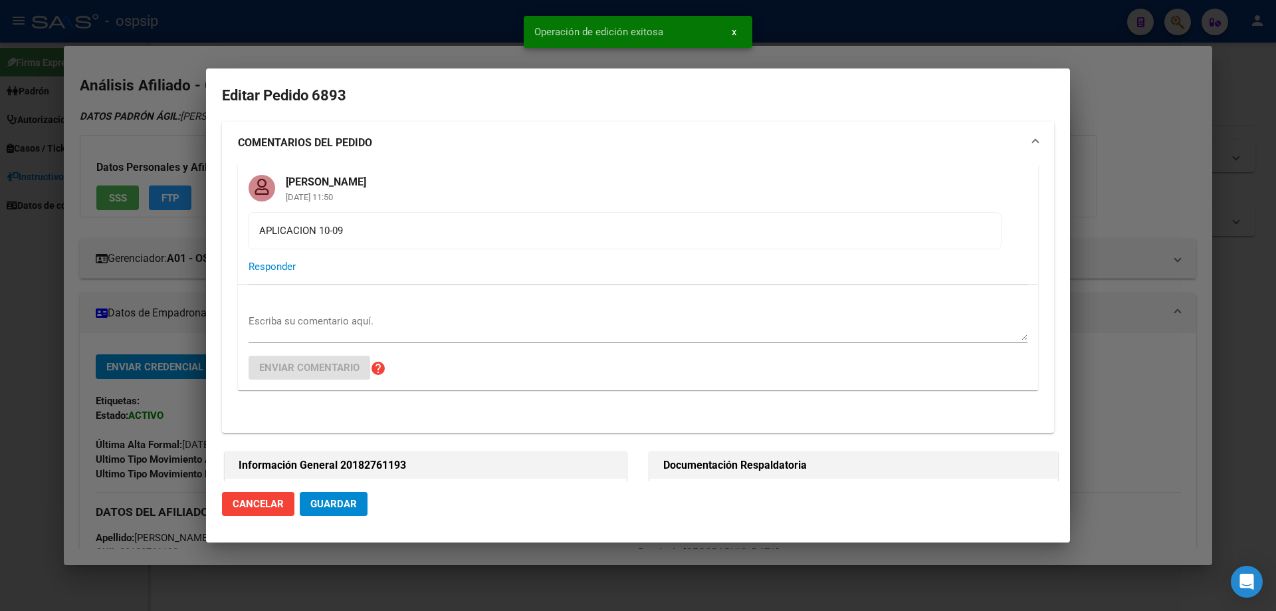
scroll to position [12, 0]
click at [353, 500] on span "Guardar" at bounding box center [333, 504] width 47 height 12
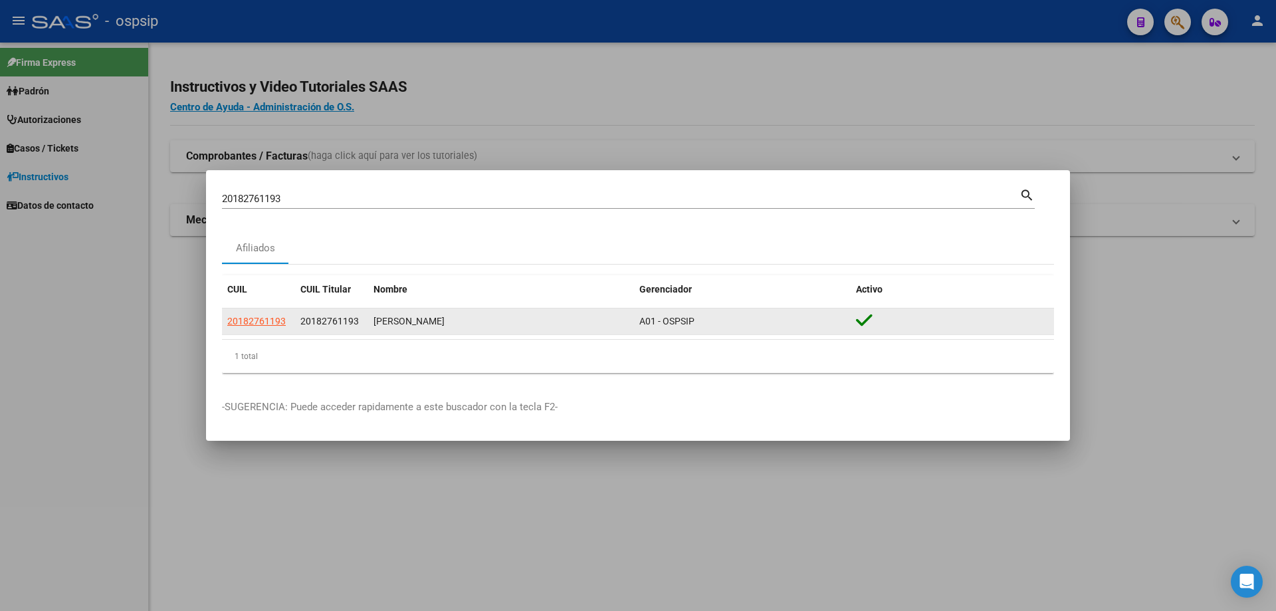
click at [267, 329] on datatable-body-cell "20182761193" at bounding box center [258, 321] width 73 height 26
click at [267, 326] on span "20182761193" at bounding box center [256, 321] width 58 height 11
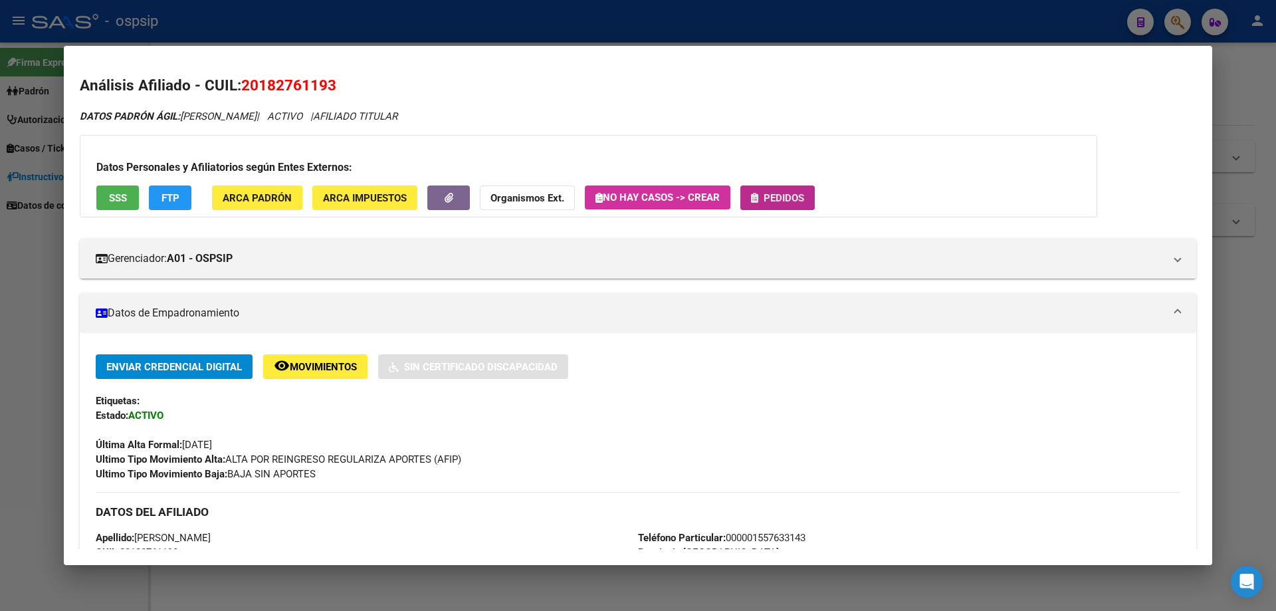
click at [774, 192] on span "Pedidos" at bounding box center [784, 198] width 41 height 12
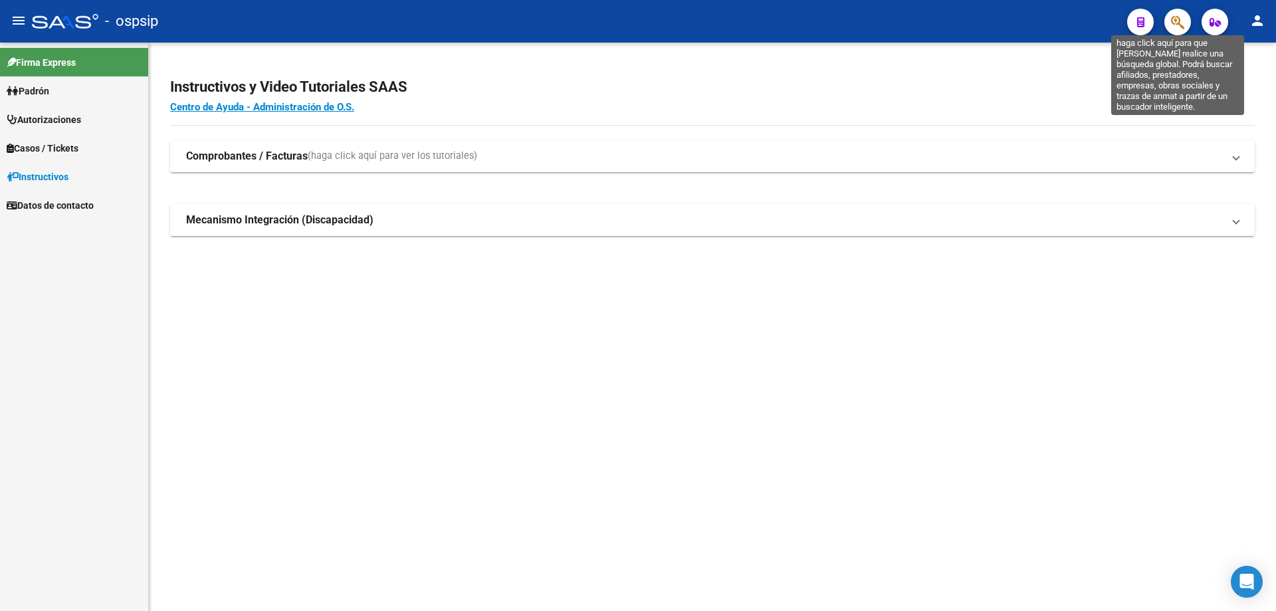
click at [1173, 19] on icon "button" at bounding box center [1177, 22] width 13 height 15
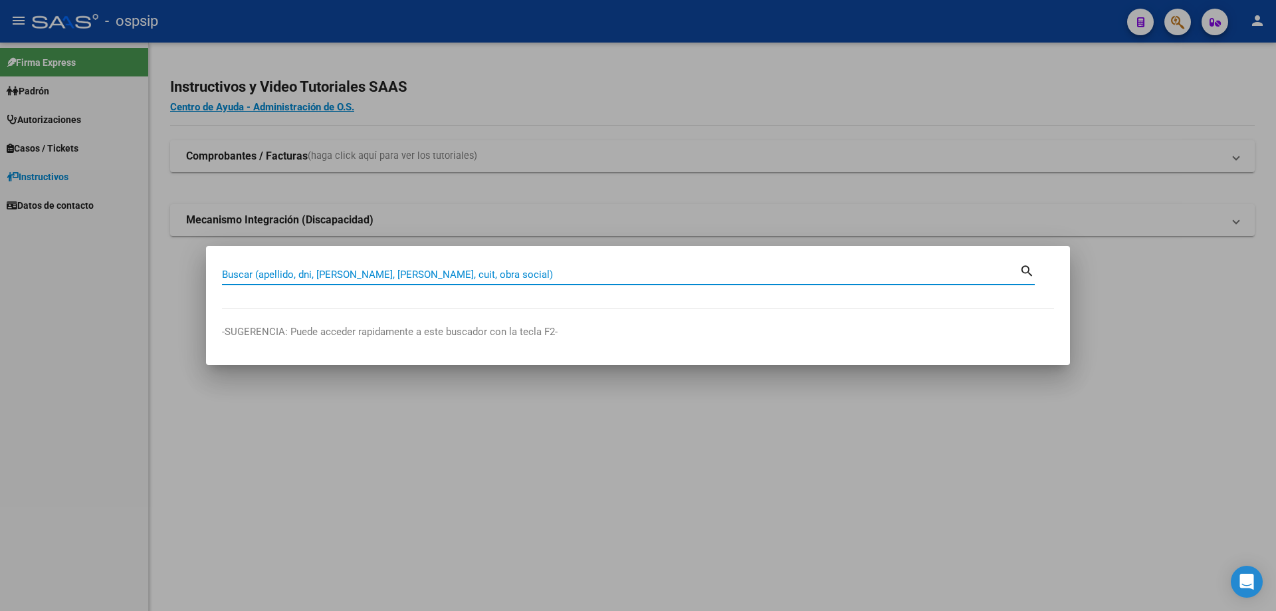
paste input "27231929873"
type input "27231929873"
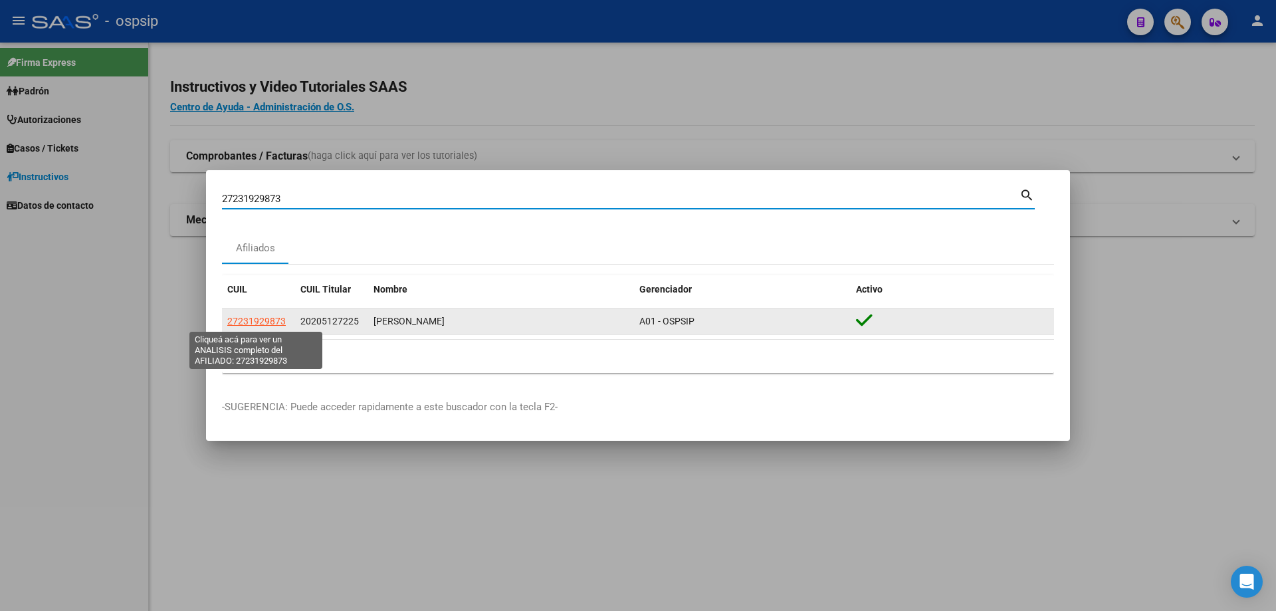
click at [272, 319] on span "27231929873" at bounding box center [256, 321] width 58 height 11
type textarea "27231929873"
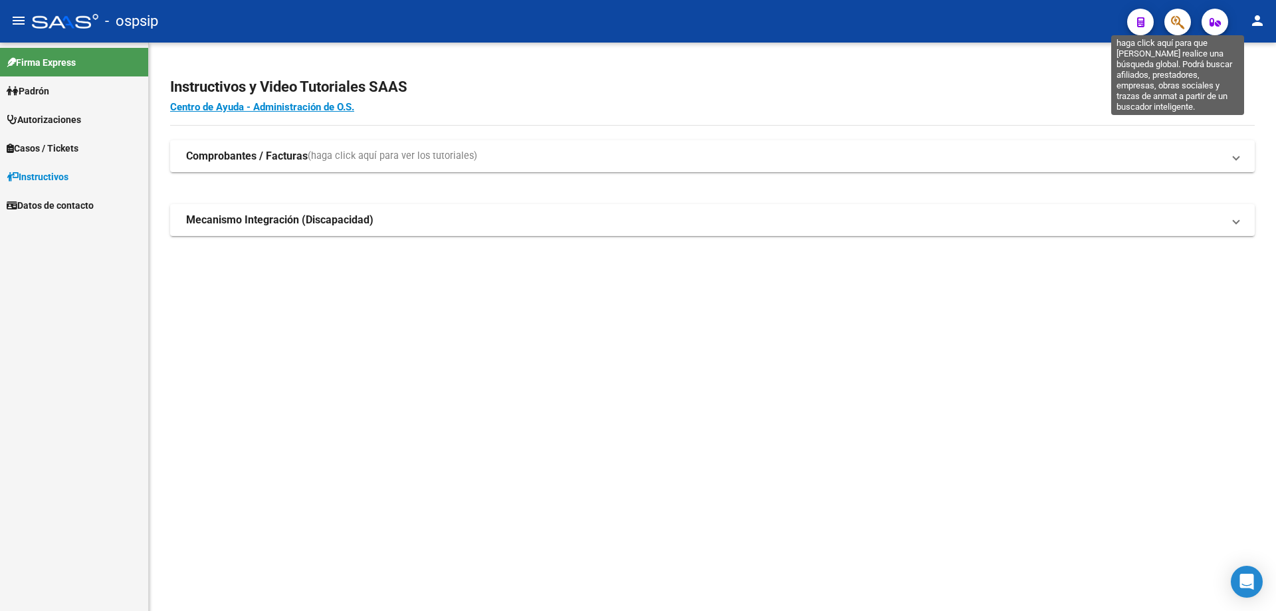
click at [1180, 23] on icon "button" at bounding box center [1177, 22] width 13 height 15
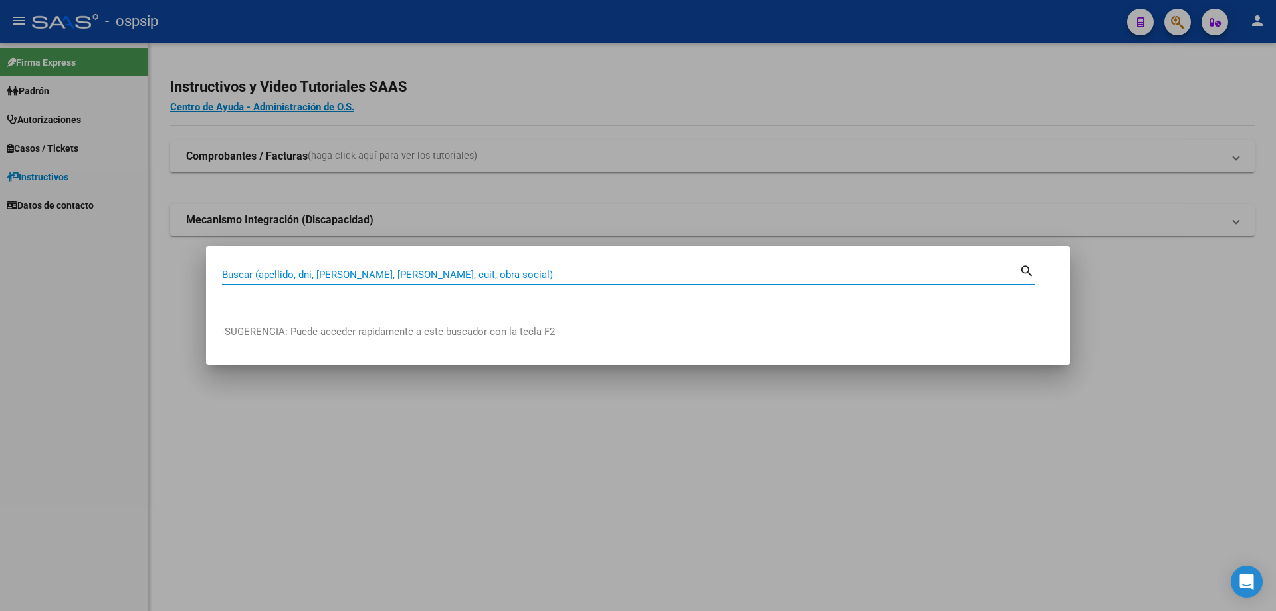
paste input "27240326677"
type input "27240326677"
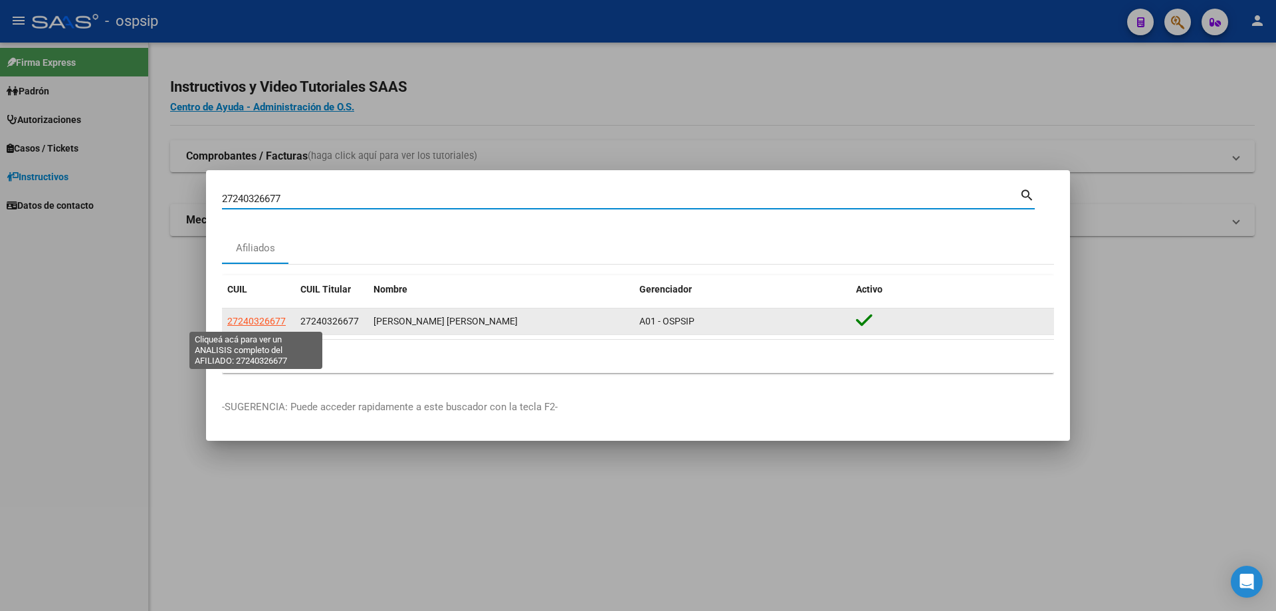
click at [250, 320] on span "27240326677" at bounding box center [256, 321] width 58 height 11
type textarea "27240326677"
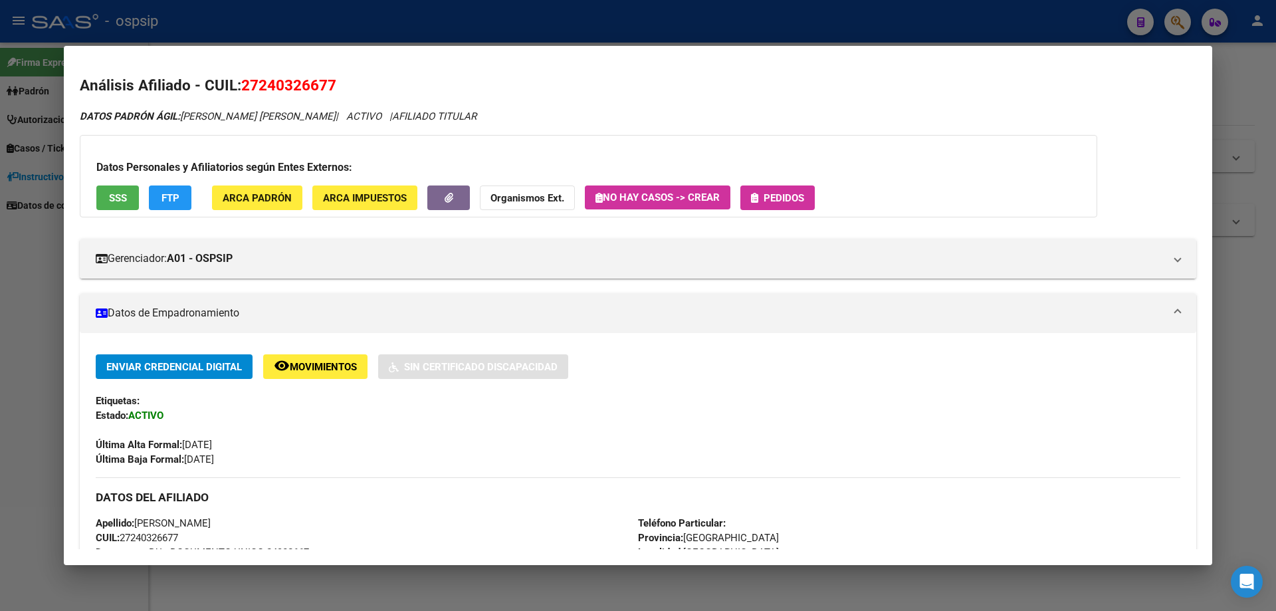
click at [758, 198] on icon "button" at bounding box center [754, 198] width 7 height 10
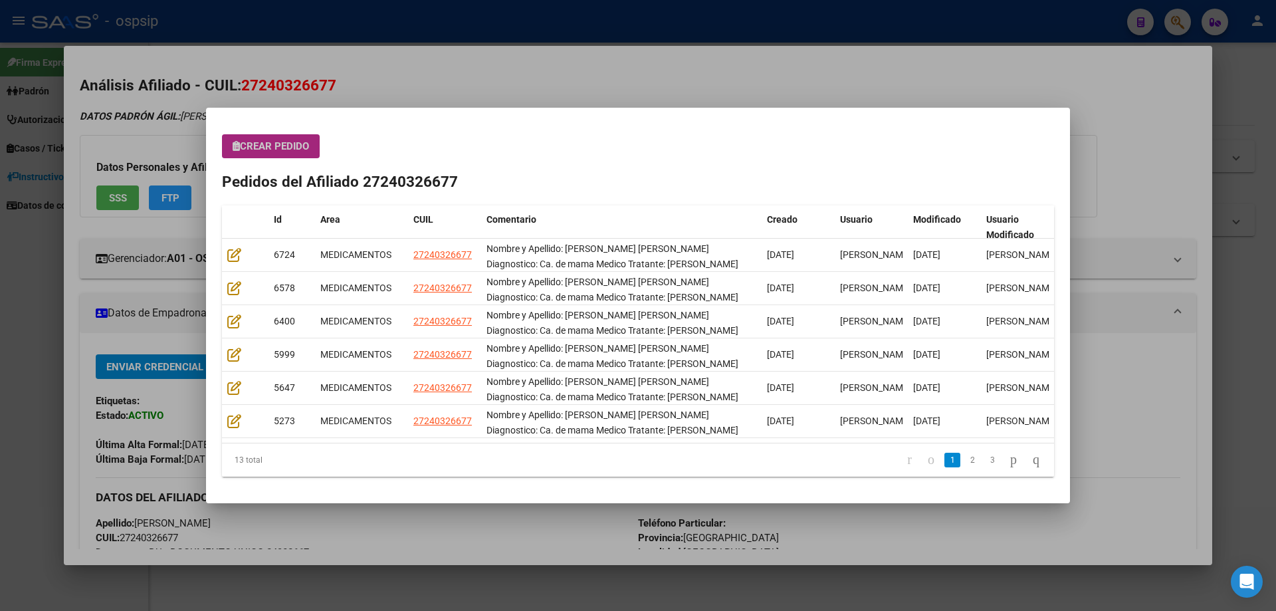
click at [279, 150] on span "Crear Pedido" at bounding box center [271, 146] width 76 height 12
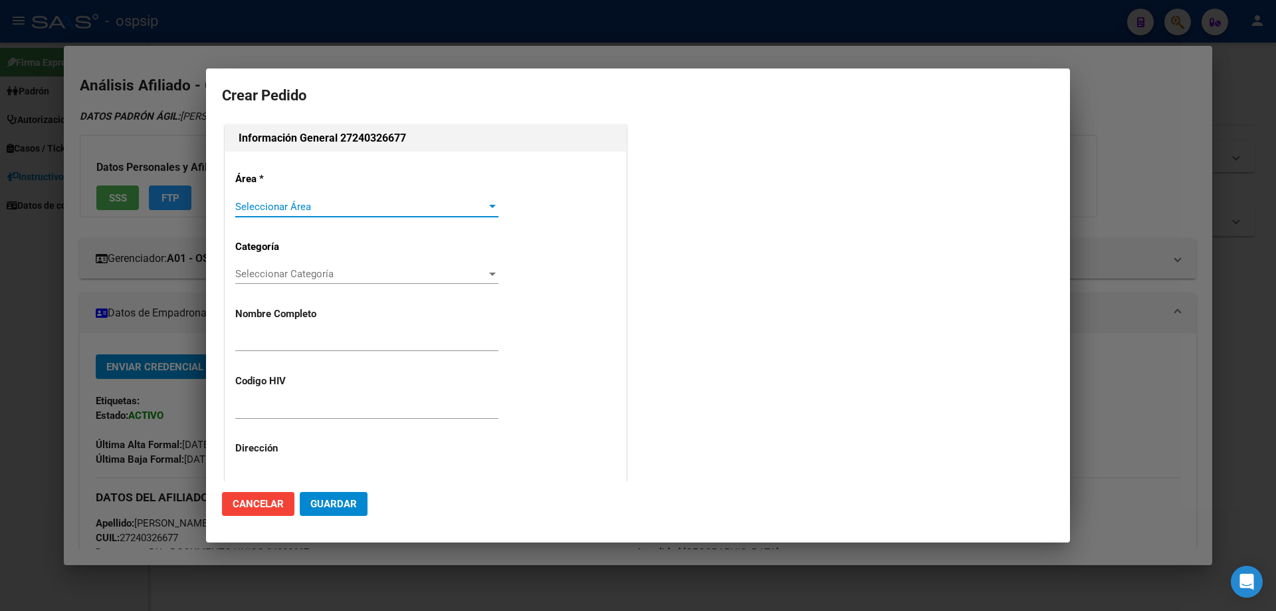
type input "[PERSON_NAME]"
type input "NO CORRESPONDE"
type input "[GEOGRAPHIC_DATA], [GEOGRAPHIC_DATA], [GEOGRAPHIC_DATA] 3504"
click at [252, 208] on span "Seleccionar Área" at bounding box center [360, 207] width 251 height 12
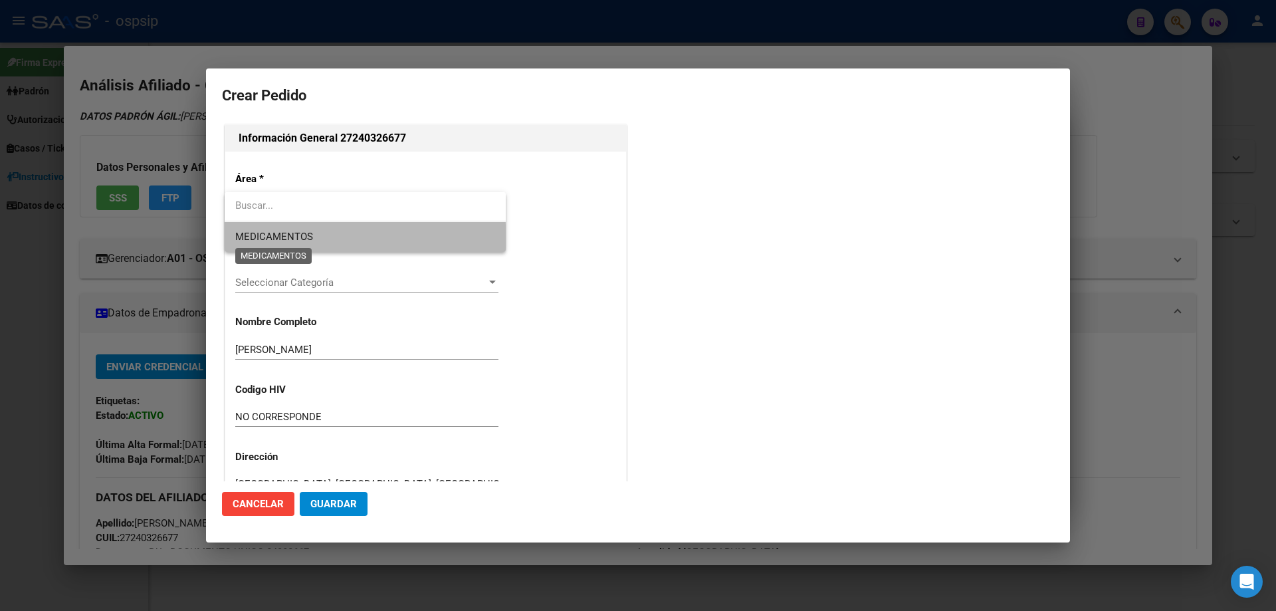
click at [261, 242] on span "MEDICAMENTOS" at bounding box center [274, 237] width 78 height 12
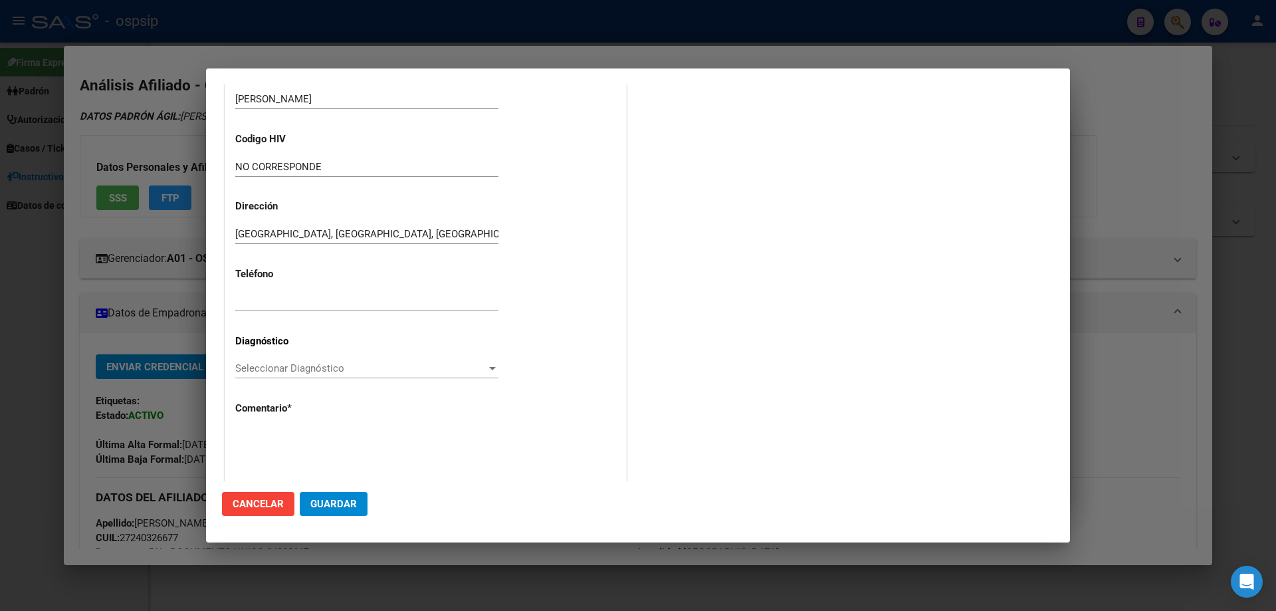
scroll to position [298, 0]
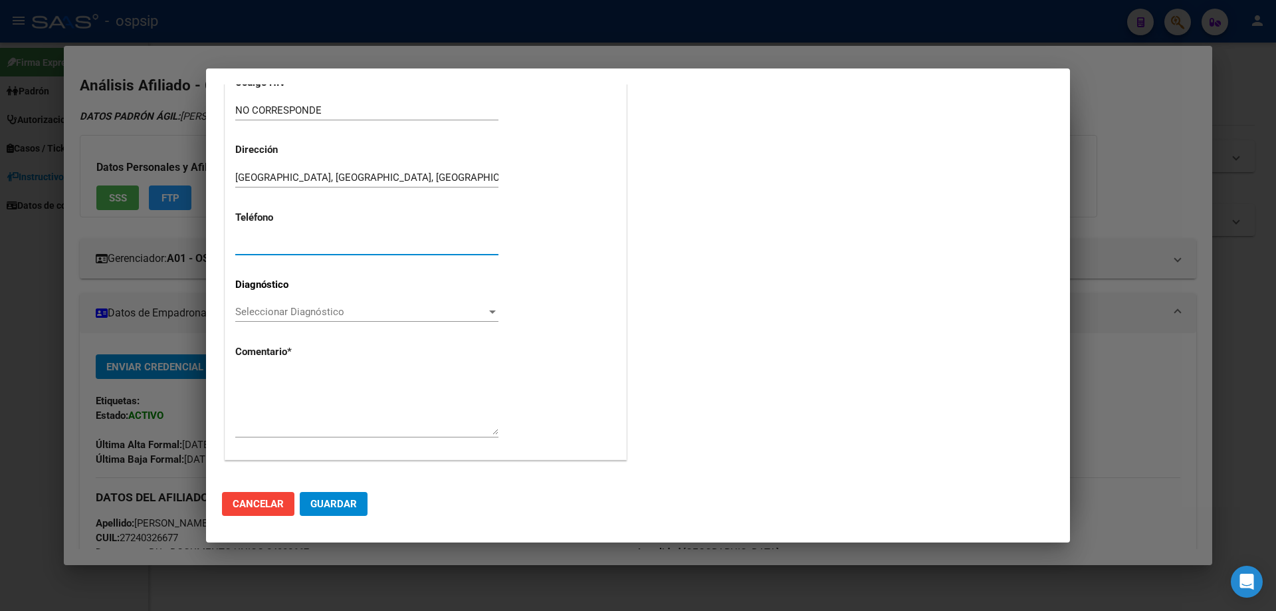
paste input "1165191272"
type input "1165191272"
click at [267, 308] on span "Seleccionar Diagnóstico" at bounding box center [360, 312] width 251 height 12
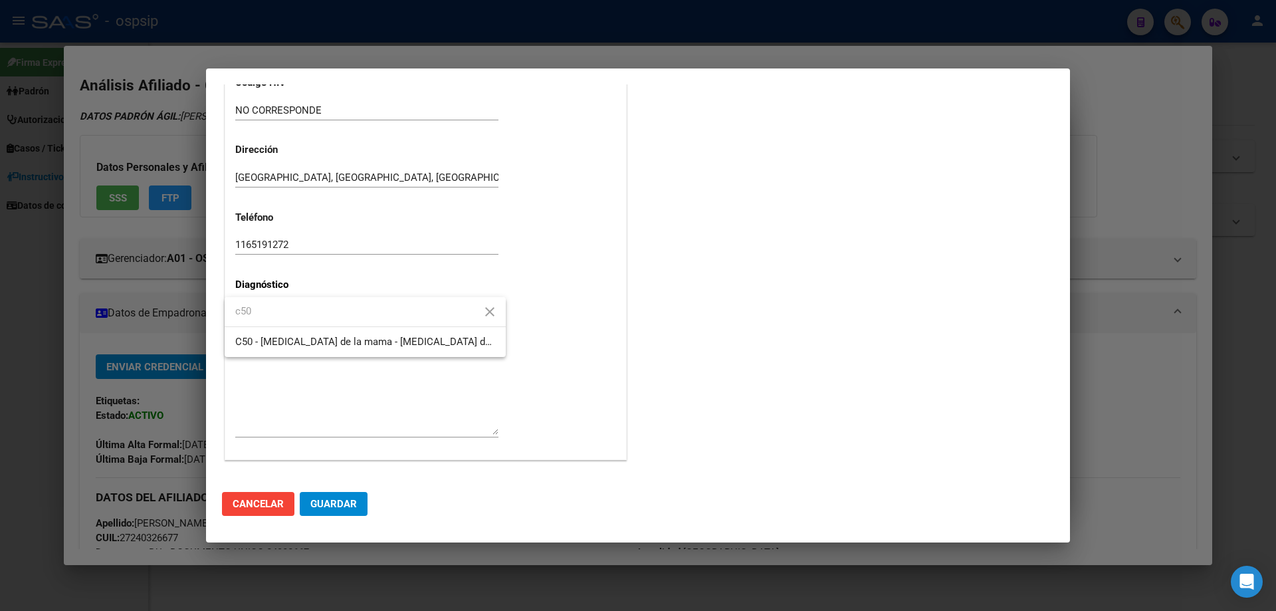
type input "c50"
click at [279, 363] on div at bounding box center [638, 305] width 1276 height 611
click at [280, 360] on div "Área * MEDICAMENTOS Seleccionar Área Categoría Seleccionar Categoría Selecciona…" at bounding box center [425, 156] width 401 height 606
click at [292, 309] on span "Seleccionar Diagnóstico" at bounding box center [360, 312] width 251 height 12
type input "c50"
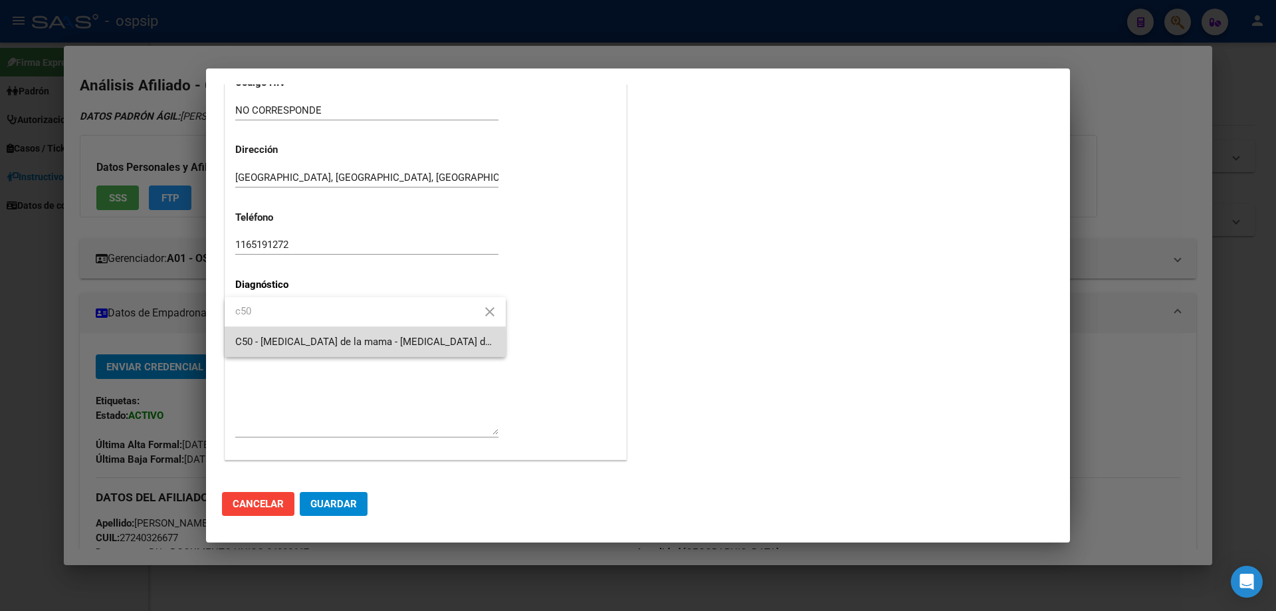
click at [291, 354] on span "C50 - [MEDICAL_DATA] de la mama - [MEDICAL_DATA] de mama - Tumores (neoplasias)…" at bounding box center [365, 342] width 260 height 30
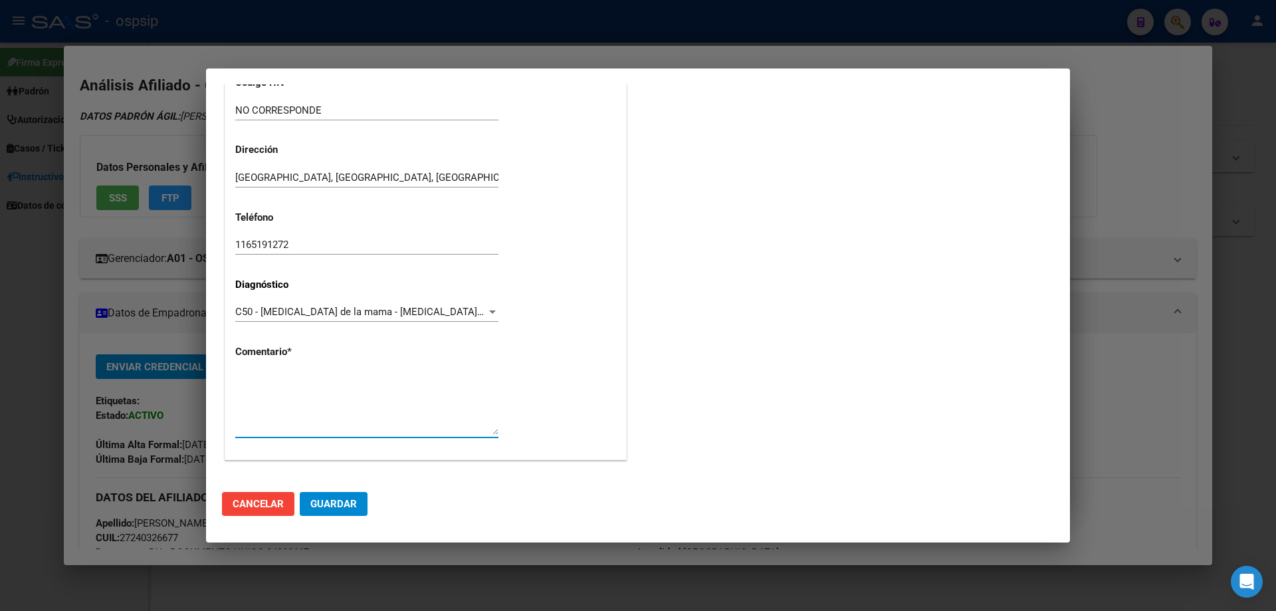
paste textarea "Nombre y Apellido: [PERSON_NAME] [PERSON_NAME] Diagnostico: Ca. de mama Medico …"
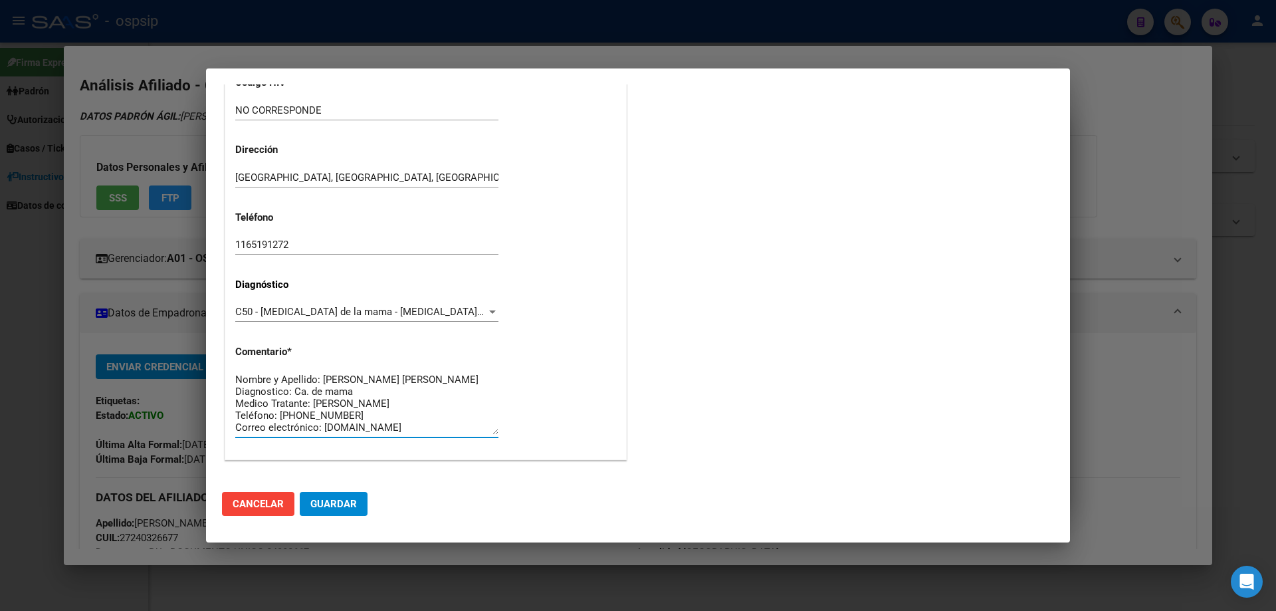
type textarea "Nombre y Apellido: [PERSON_NAME] [PERSON_NAME] Diagnostico: Ca. de mama Medico …"
click at [357, 498] on button "Guardar" at bounding box center [334, 504] width 68 height 24
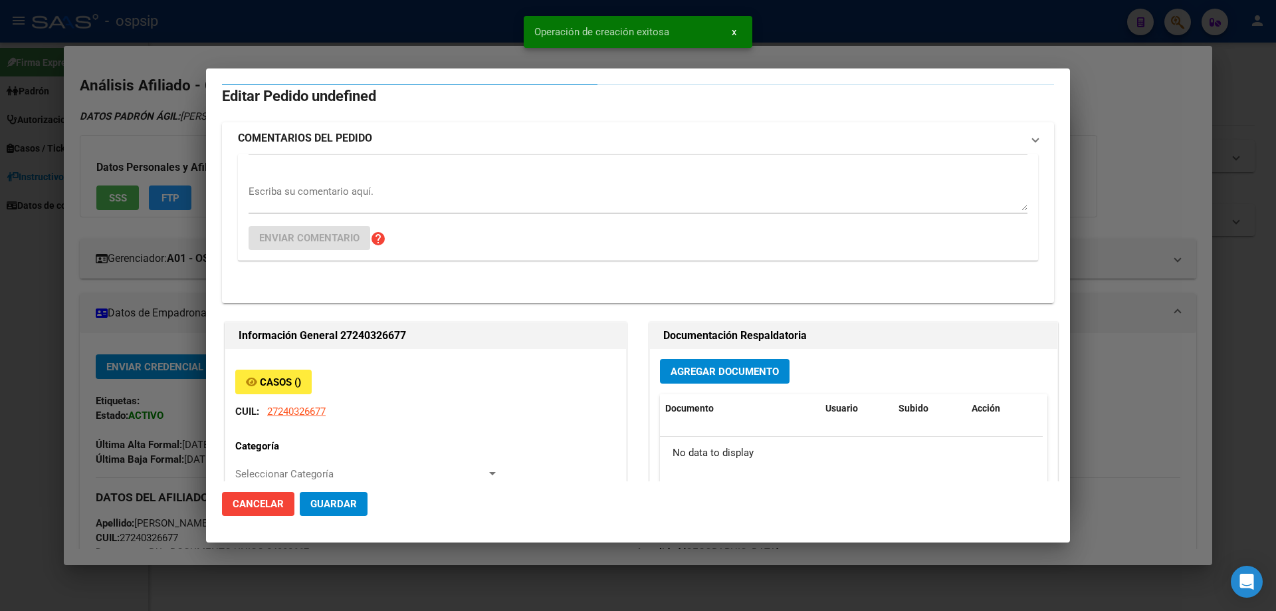
scroll to position [0, 0]
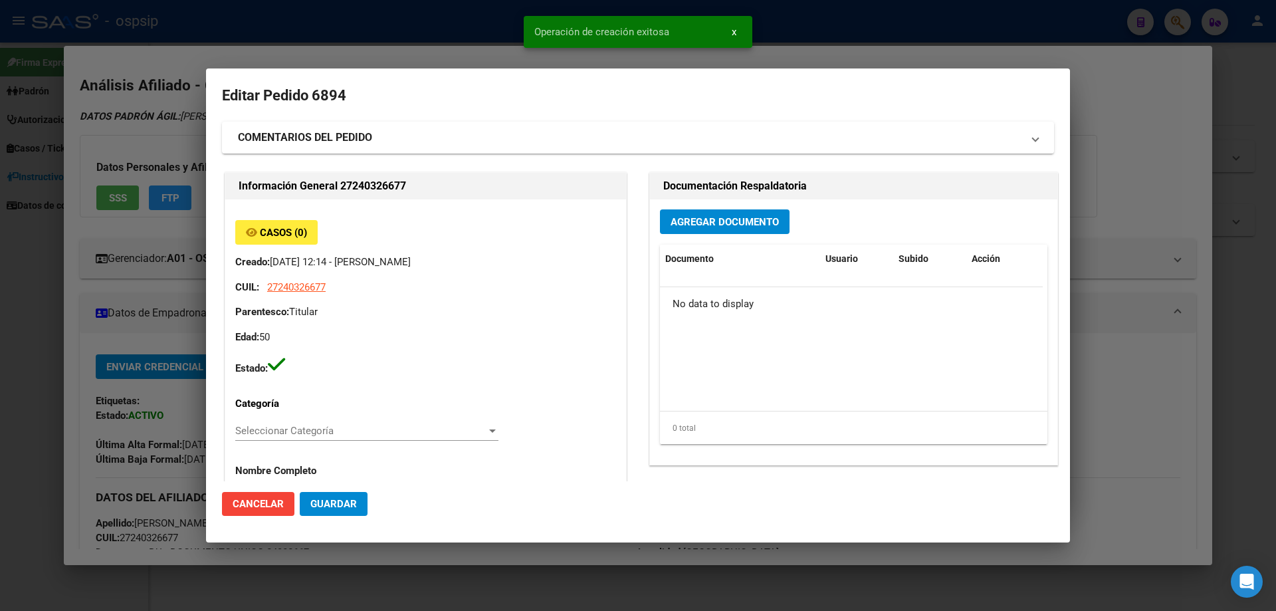
click at [695, 224] on span "Agregar Documento" at bounding box center [725, 222] width 108 height 12
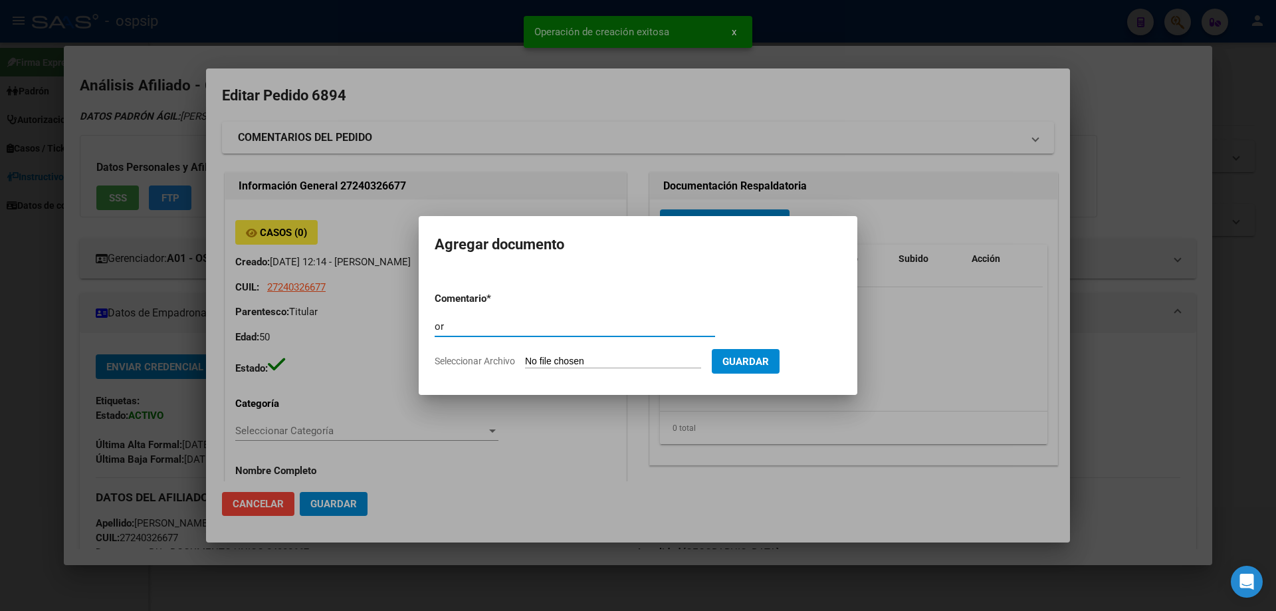
type input "o"
type input "ORDEN DE APLICACION"
click at [584, 362] on input "Seleccionar Archivo" at bounding box center [613, 362] width 176 height 13
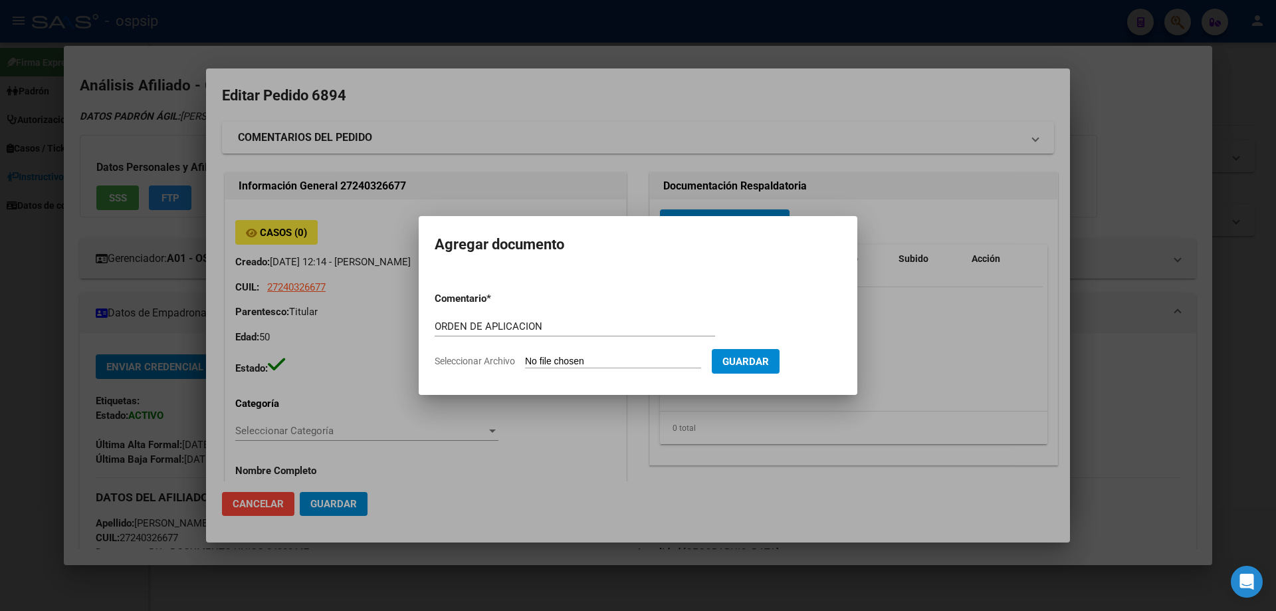
type input "C:\fakepath\IMG_20250818_152128567.jpg"
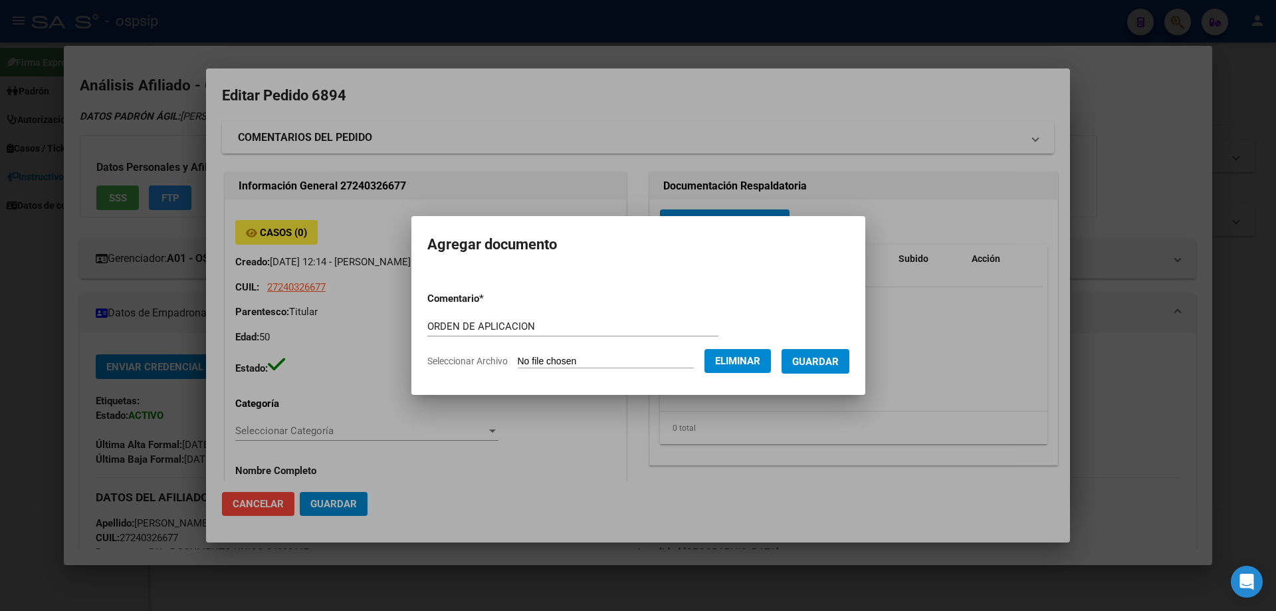
click at [837, 368] on button "Guardar" at bounding box center [816, 361] width 68 height 25
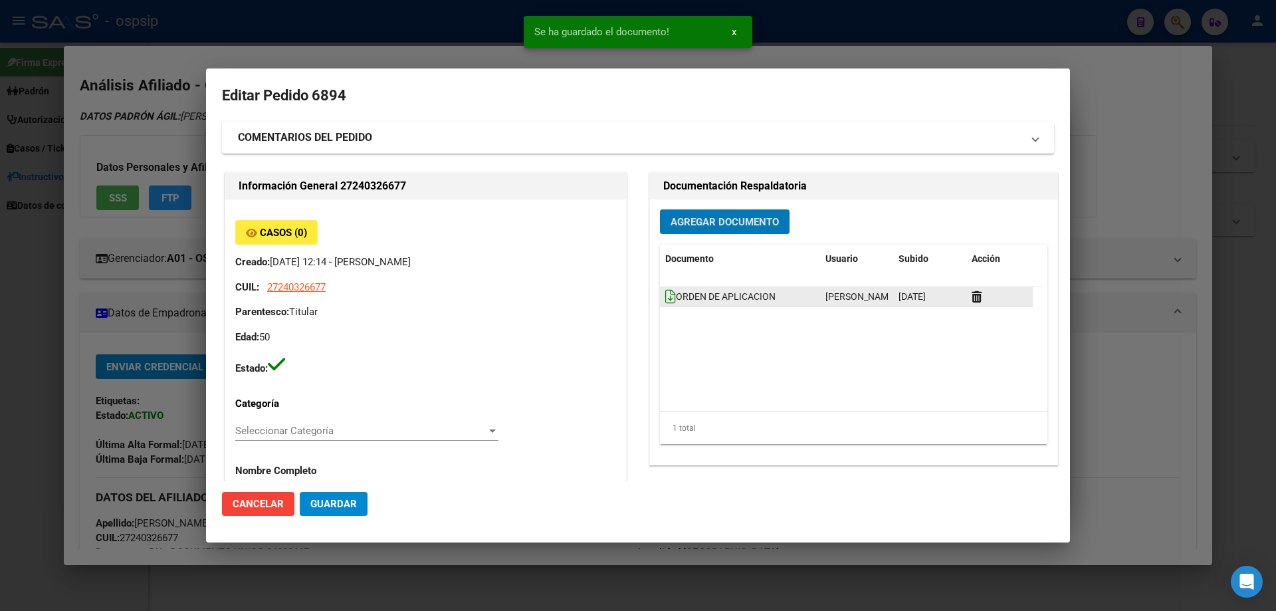
click at [665, 303] on icon at bounding box center [670, 296] width 11 height 15
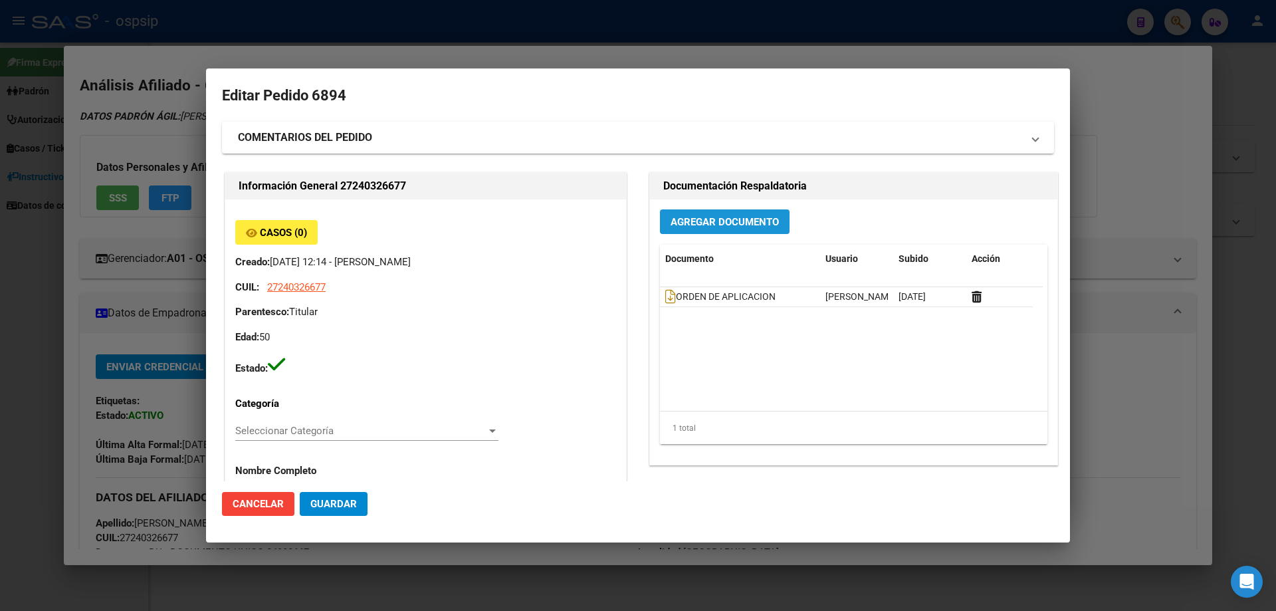
click at [725, 223] on span "Agregar Documento" at bounding box center [725, 222] width 108 height 12
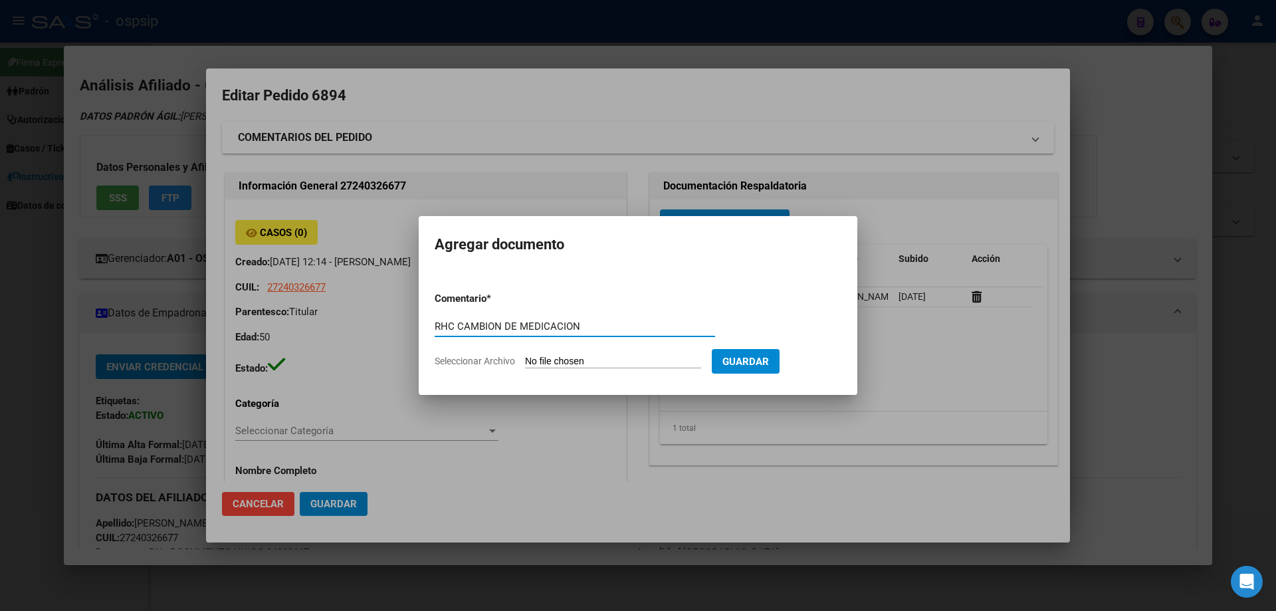
click at [504, 325] on input "RHC CAMBION DE MEDICACION" at bounding box center [575, 326] width 280 height 12
type input "RHC CAMBIO DE MEDICACION"
click at [572, 366] on input "Seleccionar Archivo" at bounding box center [613, 362] width 176 height 13
type input "C:\fakepath\IMG_20250813_000346913_HDR.jpg"
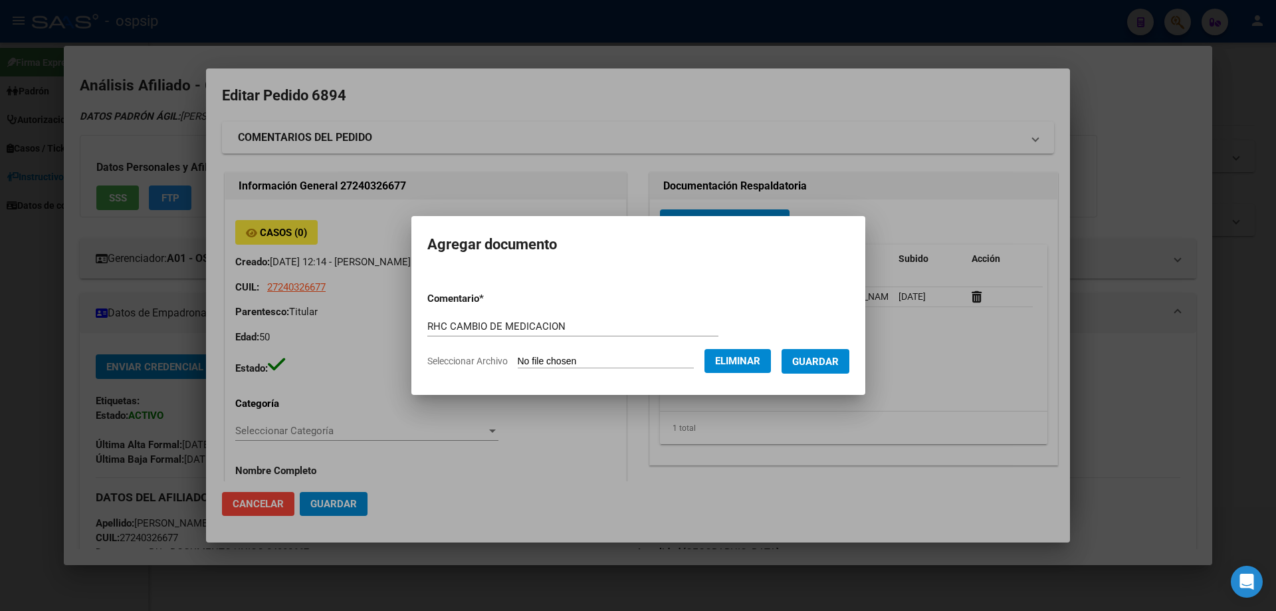
click at [837, 370] on button "Guardar" at bounding box center [816, 361] width 68 height 25
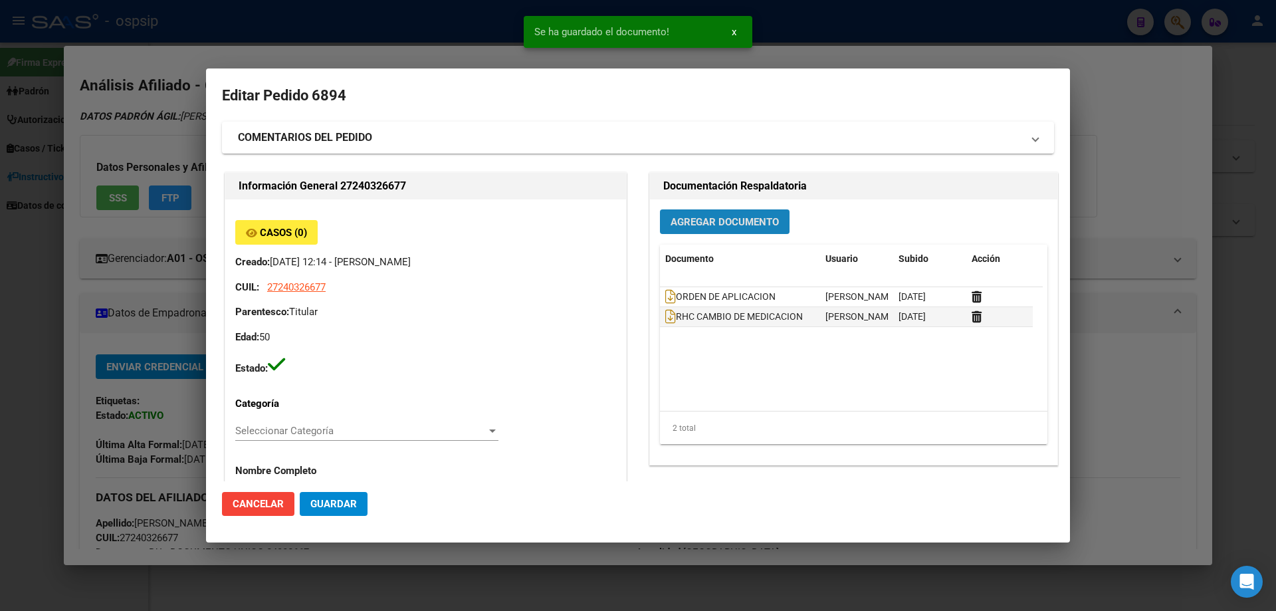
click at [671, 219] on span "Agregar Documento" at bounding box center [725, 222] width 108 height 12
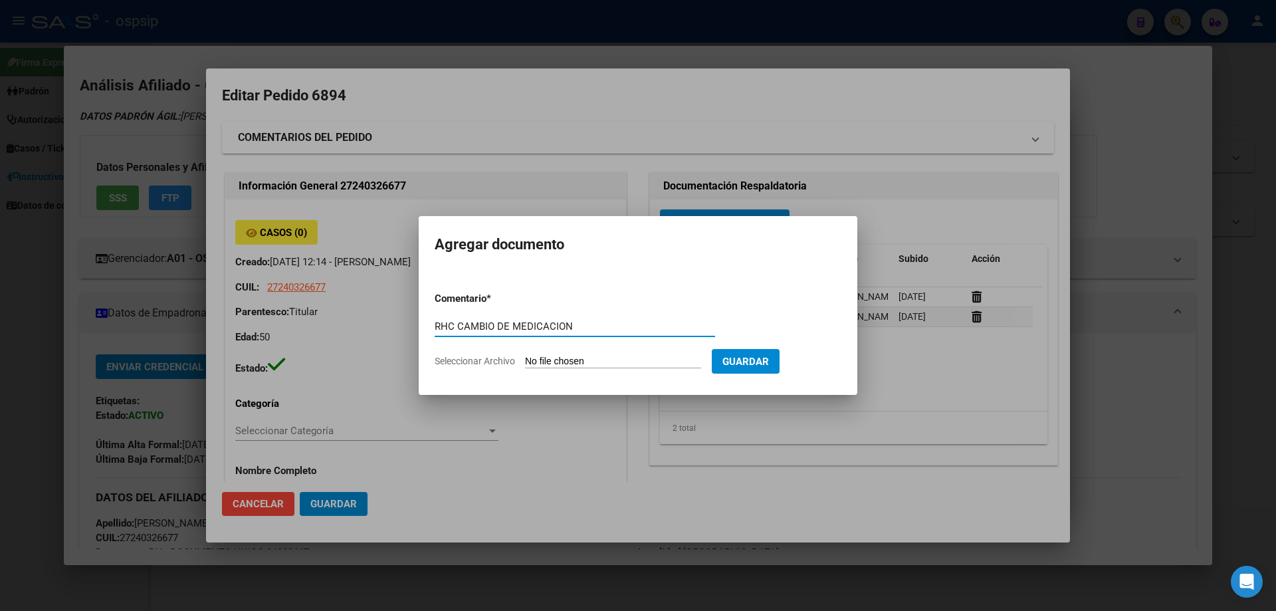
type input "RHC CAMBIO DE MEDICACION"
click at [564, 368] on form "Comentario * RHC CAMBIO DE MEDICACION Comentario Seleccionar Archivo Guardar" at bounding box center [638, 329] width 407 height 97
click at [567, 360] on input "Seleccionar Archivo" at bounding box center [613, 362] width 176 height 13
type input "C:\fakepath\IMG_20250813_000406891_HDR.jpg"
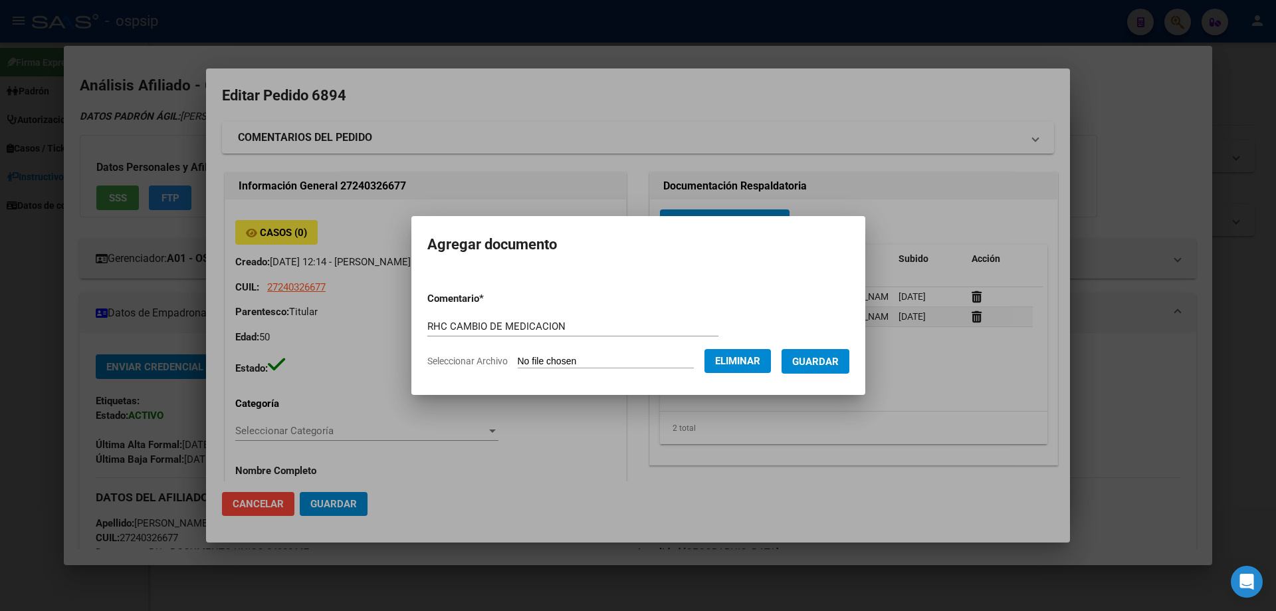
click at [838, 365] on span "Guardar" at bounding box center [815, 362] width 47 height 12
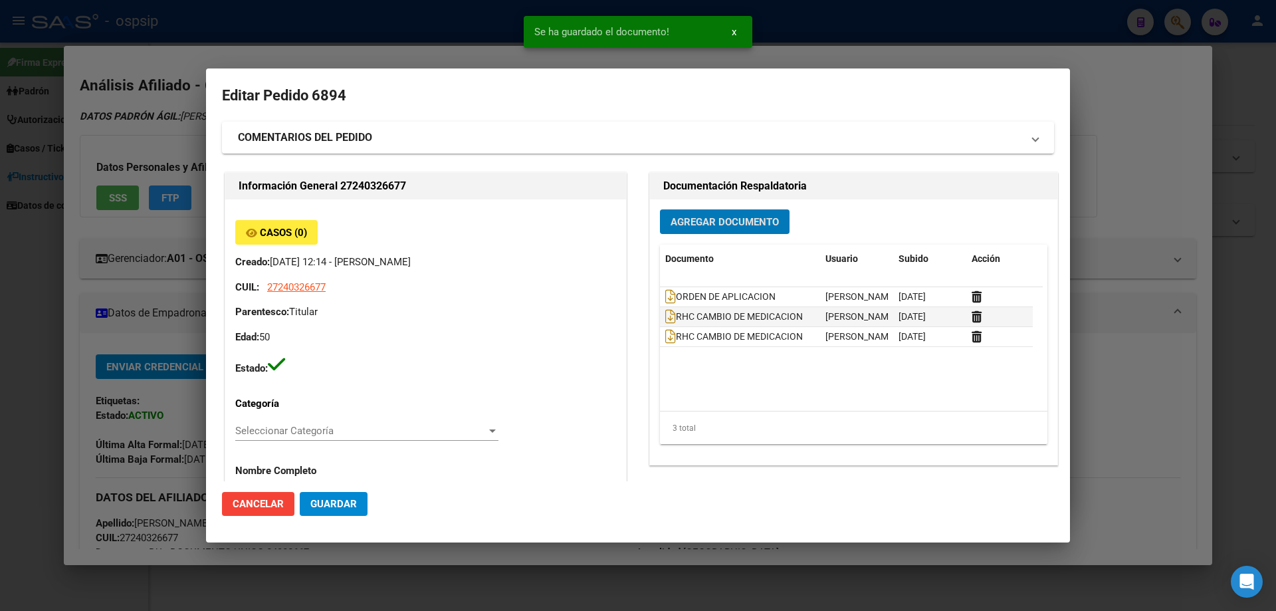
click at [679, 224] on span "Agregar Documento" at bounding box center [725, 222] width 108 height 12
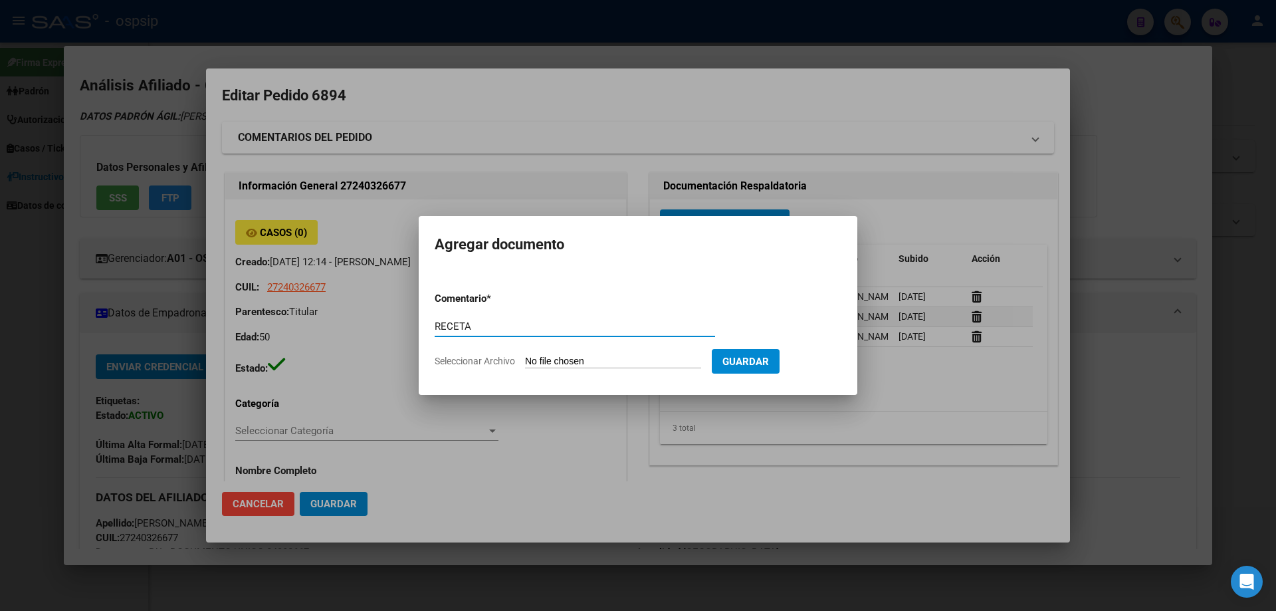
type input "RECETA"
click at [561, 363] on input "Seleccionar Archivo" at bounding box center [613, 362] width 176 height 13
type input "C:\fakepath\103150_455032981GSMQ3SBUZ5KGJNW0IMXJWSTQ7B6X.pdf"
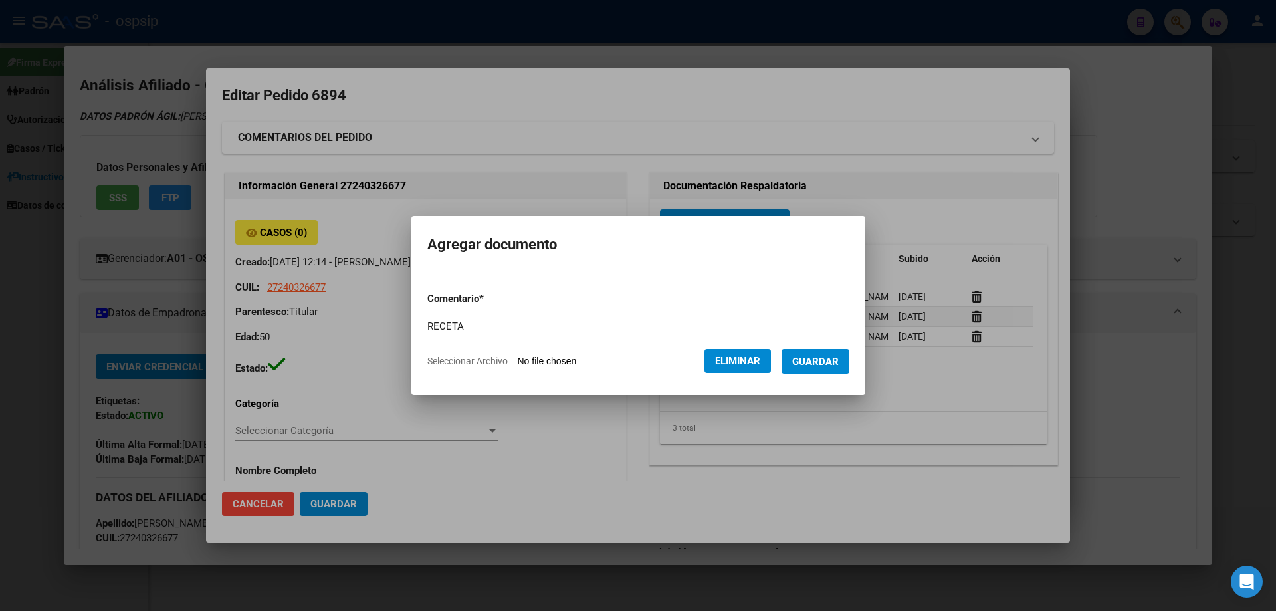
click at [831, 365] on span "Guardar" at bounding box center [815, 362] width 47 height 12
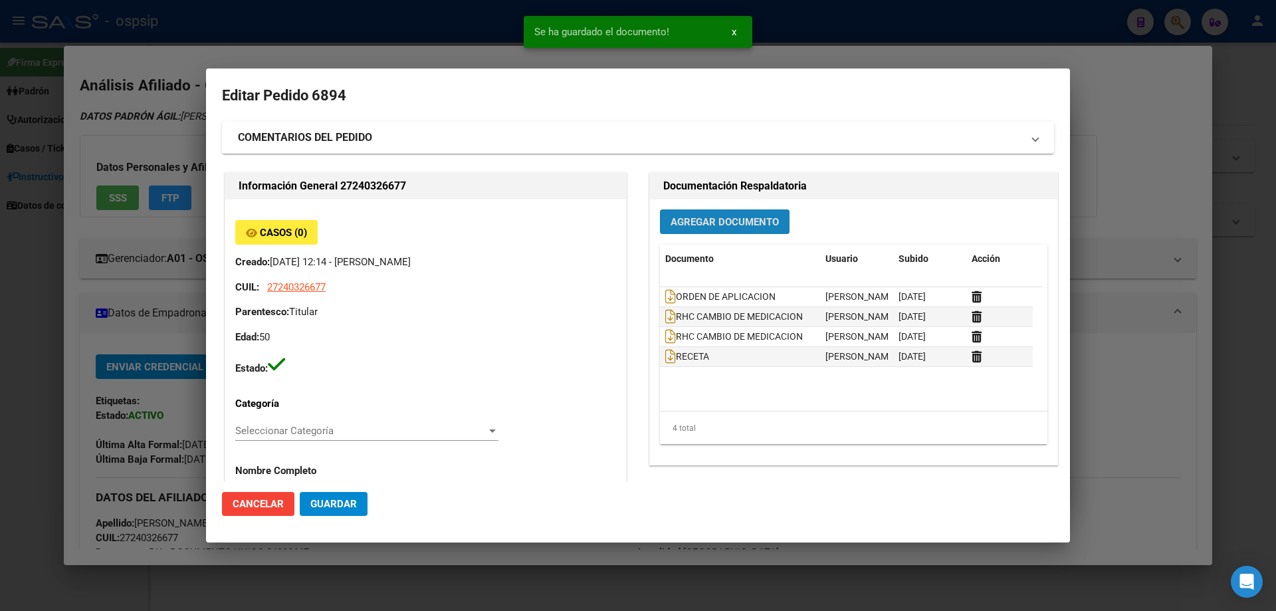
click at [703, 225] on span "Agregar Documento" at bounding box center [725, 222] width 108 height 12
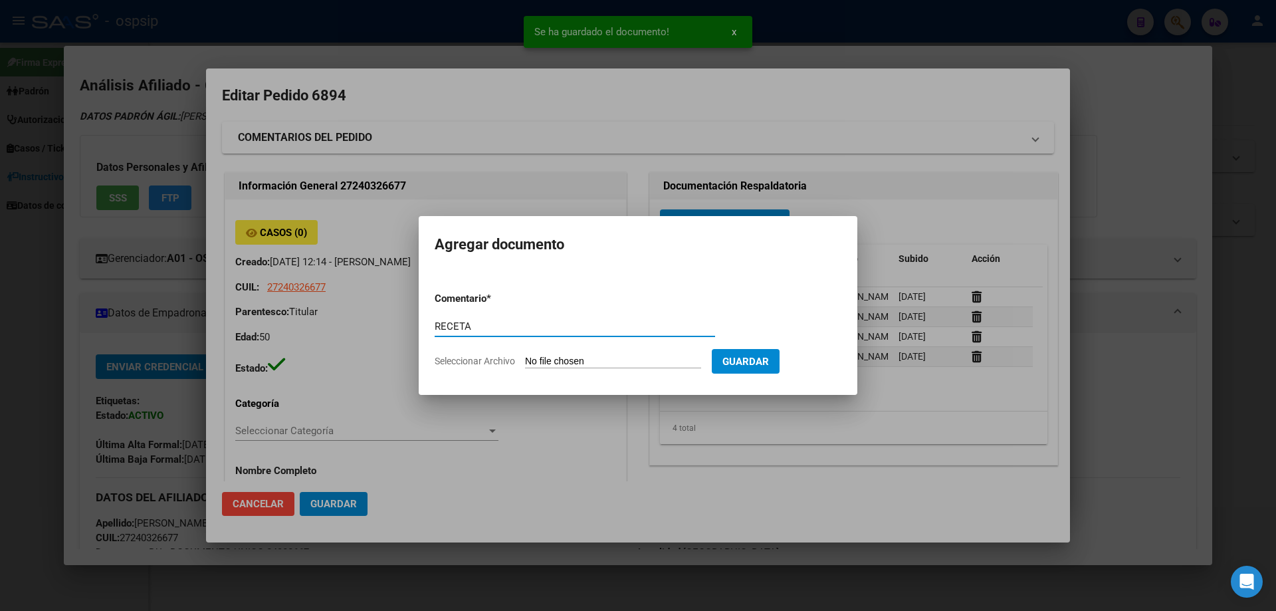
type input "RECETA"
click at [590, 360] on input "Seleccionar Archivo" at bounding box center [613, 362] width 176 height 13
type input "C:\fakepath\103150_4550329BETB8IWES6FAEH2SBTVCKSN4JILK4Q.pdf"
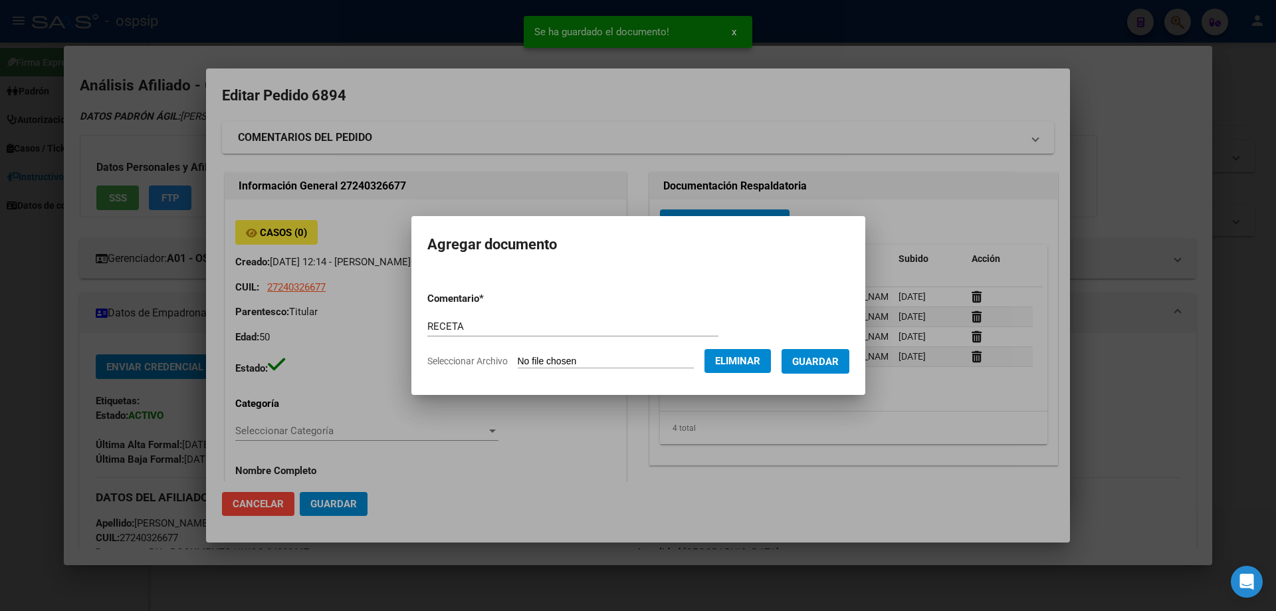
click at [839, 370] on button "Guardar" at bounding box center [816, 361] width 68 height 25
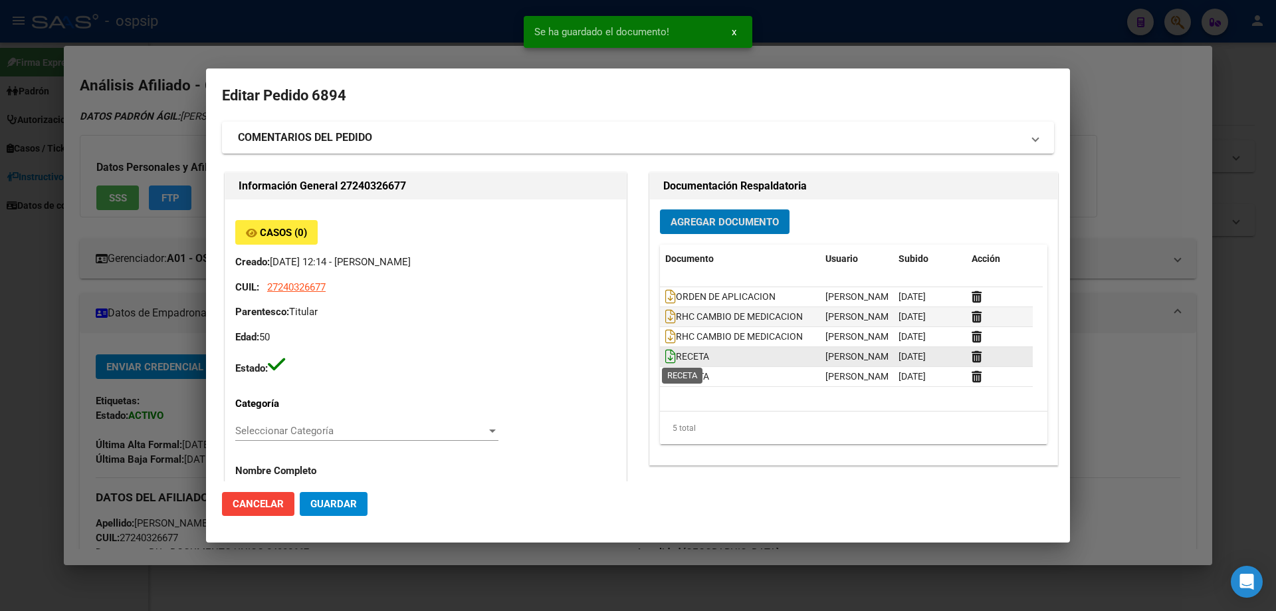
click at [666, 354] on icon at bounding box center [670, 356] width 11 height 15
click at [667, 376] on icon at bounding box center [670, 376] width 11 height 15
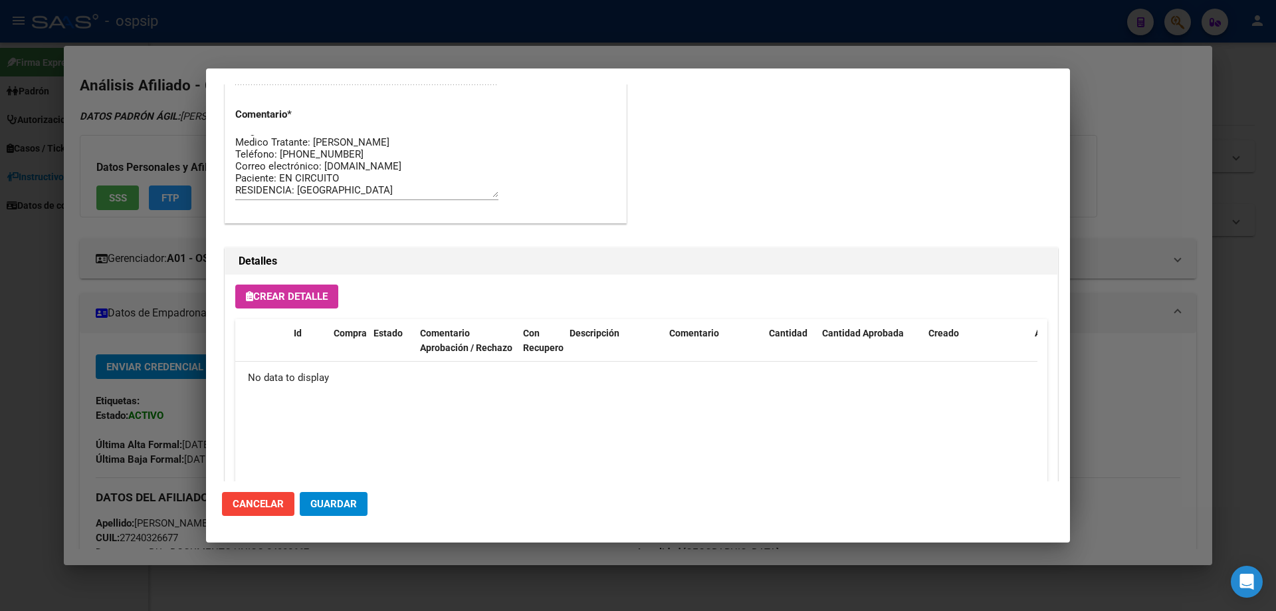
scroll to position [772, 0]
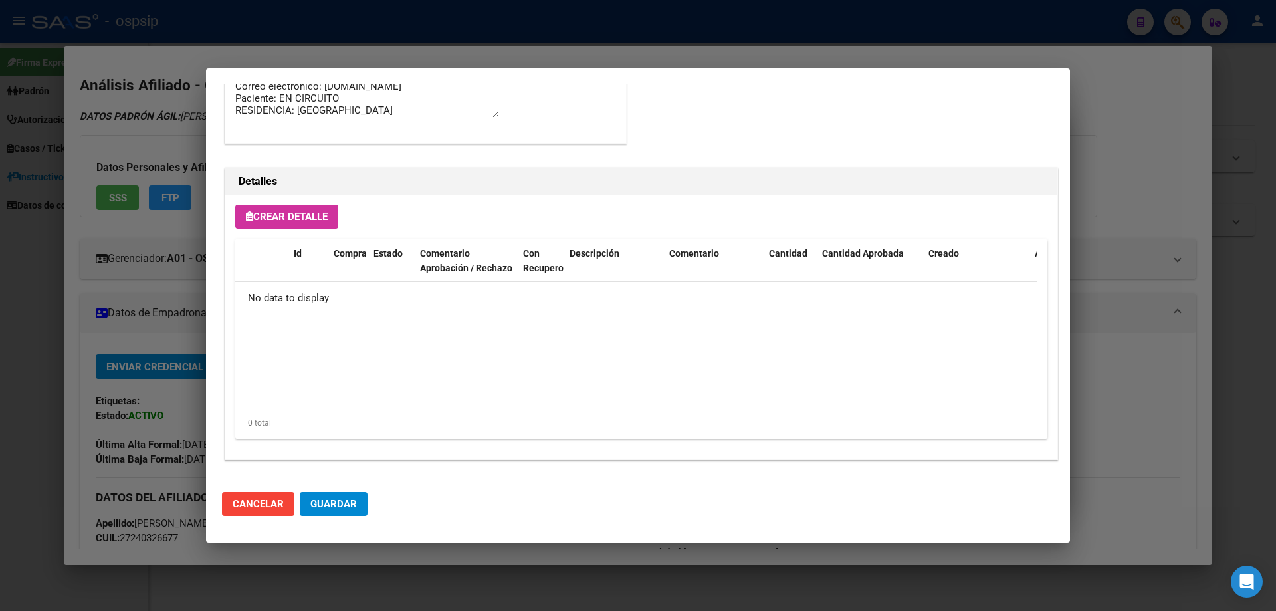
click at [312, 214] on span "Crear Detalle" at bounding box center [287, 217] width 82 height 12
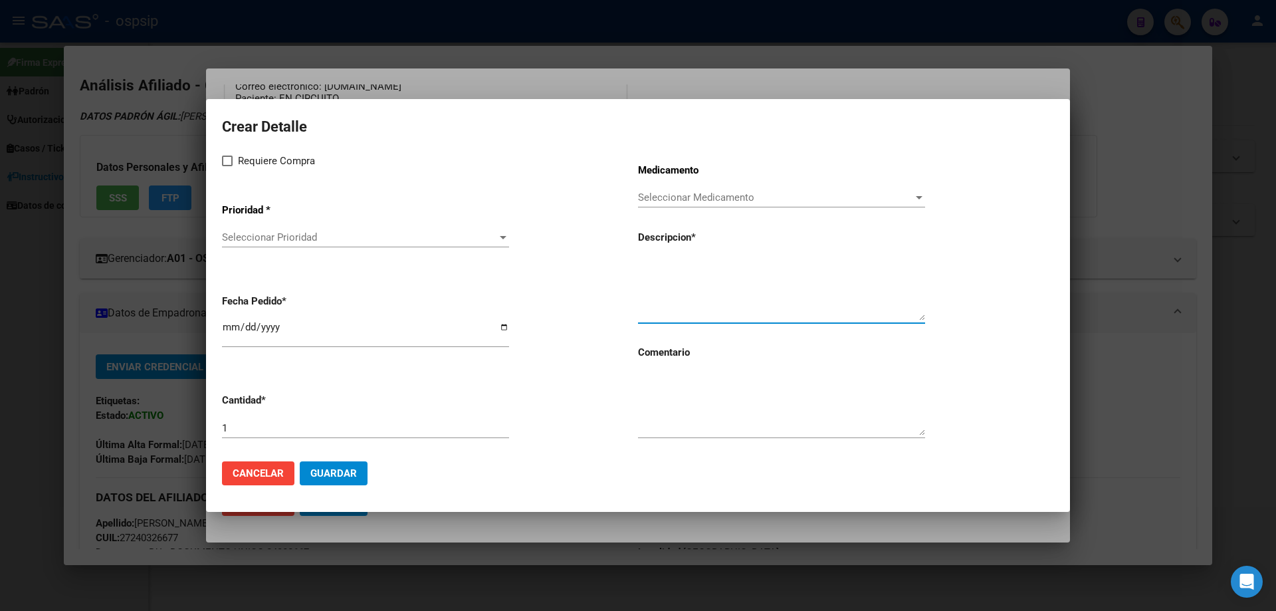
paste textarea "exemestano"
paste textarea "25 mg comp.rec.x 30"
type textarea "exemestano 25 mg comp.rec.x 30"
click at [689, 411] on textarea at bounding box center [781, 404] width 287 height 62
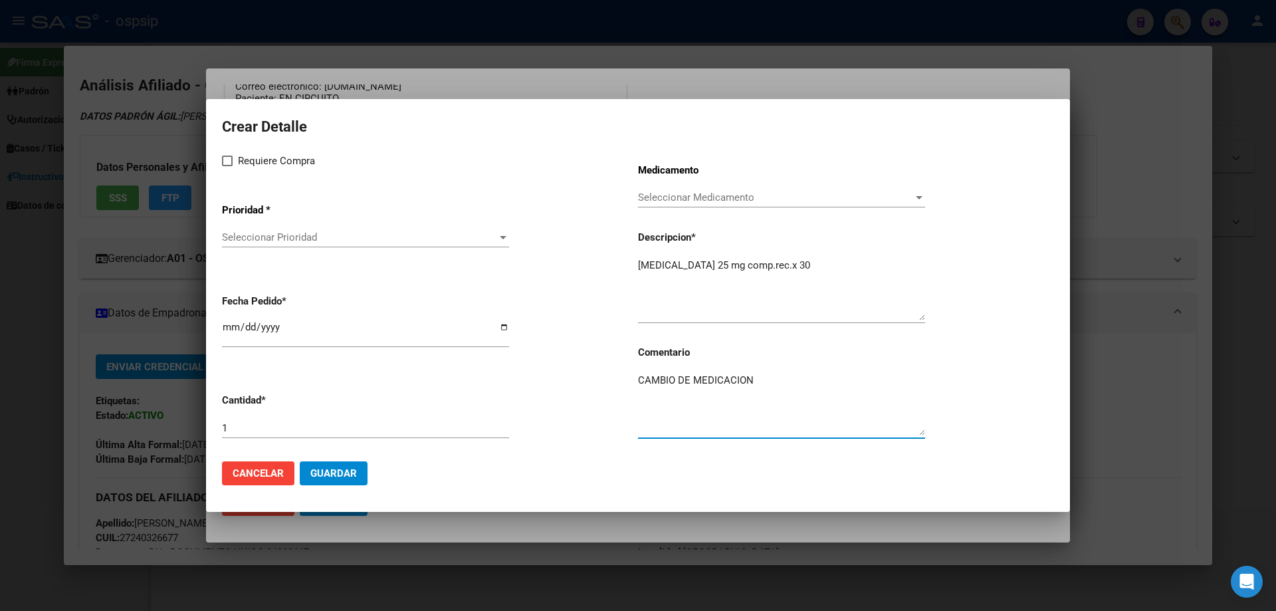
type textarea "CAMBIO DE MEDICACION"
click at [223, 160] on mat-dialog-content "Crear Detalle Requiere Compra Prioridad * Seleccionar Prioridad Seleccionar Pri…" at bounding box center [638, 282] width 864 height 335
click at [223, 160] on span at bounding box center [227, 161] width 11 height 11
click at [227, 166] on input "Requiere Compra" at bounding box center [227, 166] width 1 height 1
checkbox input "true"
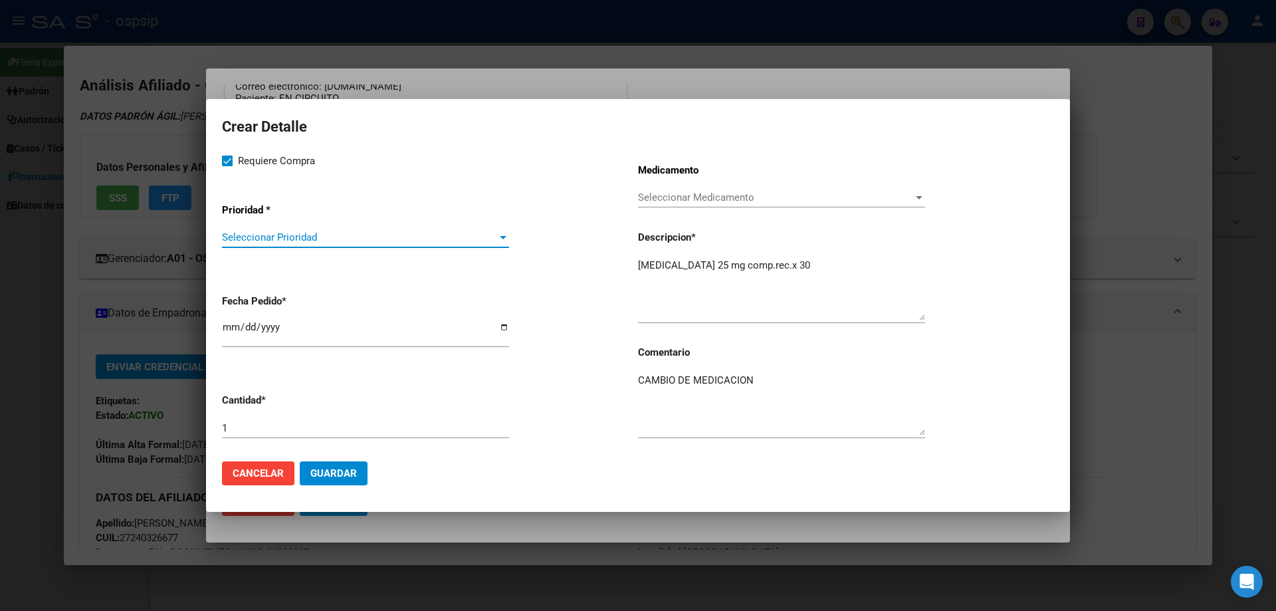
click at [248, 234] on span "Seleccionar Prioridad" at bounding box center [359, 237] width 275 height 12
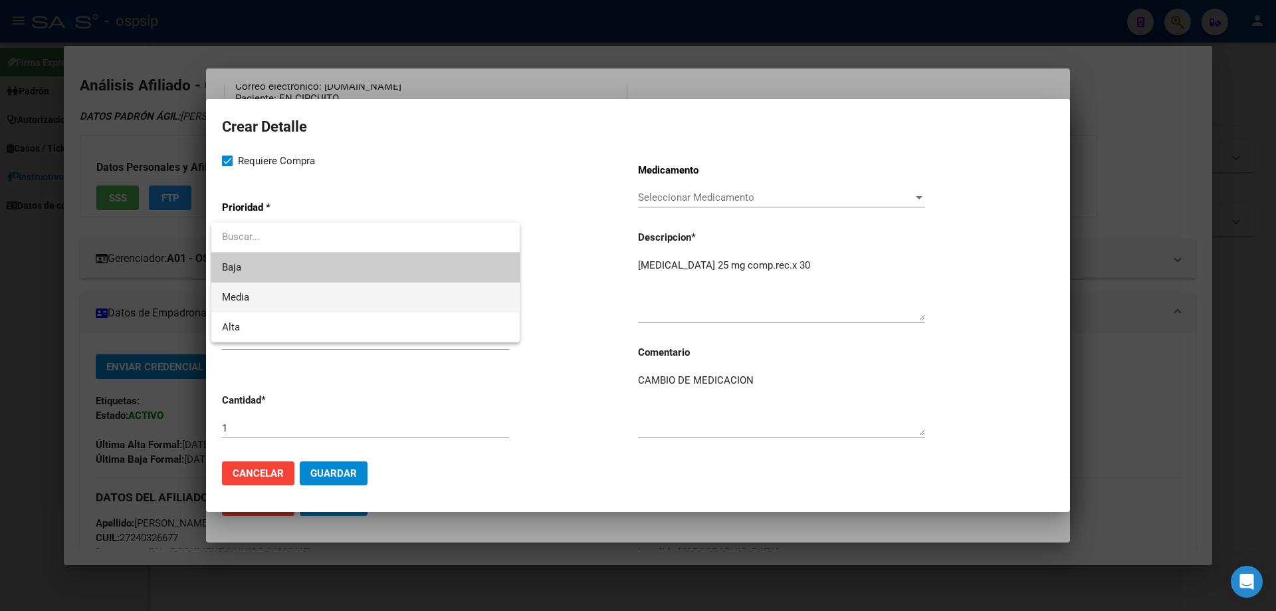
click at [248, 302] on span "Media" at bounding box center [235, 297] width 27 height 12
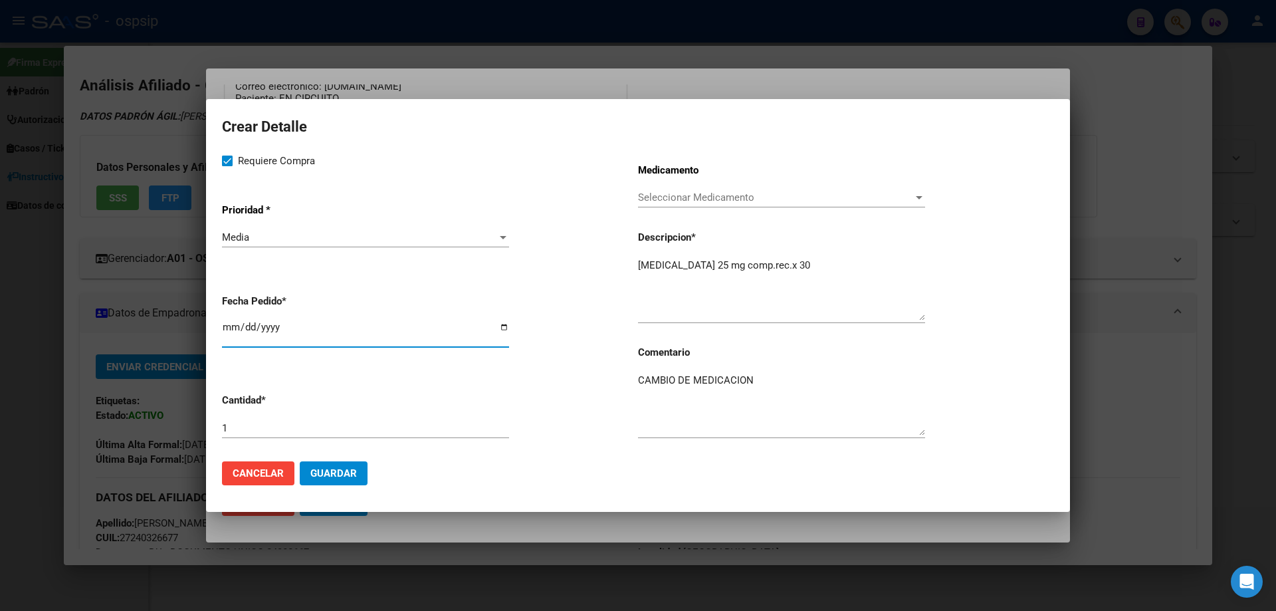
click at [227, 332] on input "[DATE]" at bounding box center [365, 332] width 287 height 21
type input "2025-08-07"
click at [345, 470] on span "Guardar" at bounding box center [333, 473] width 47 height 12
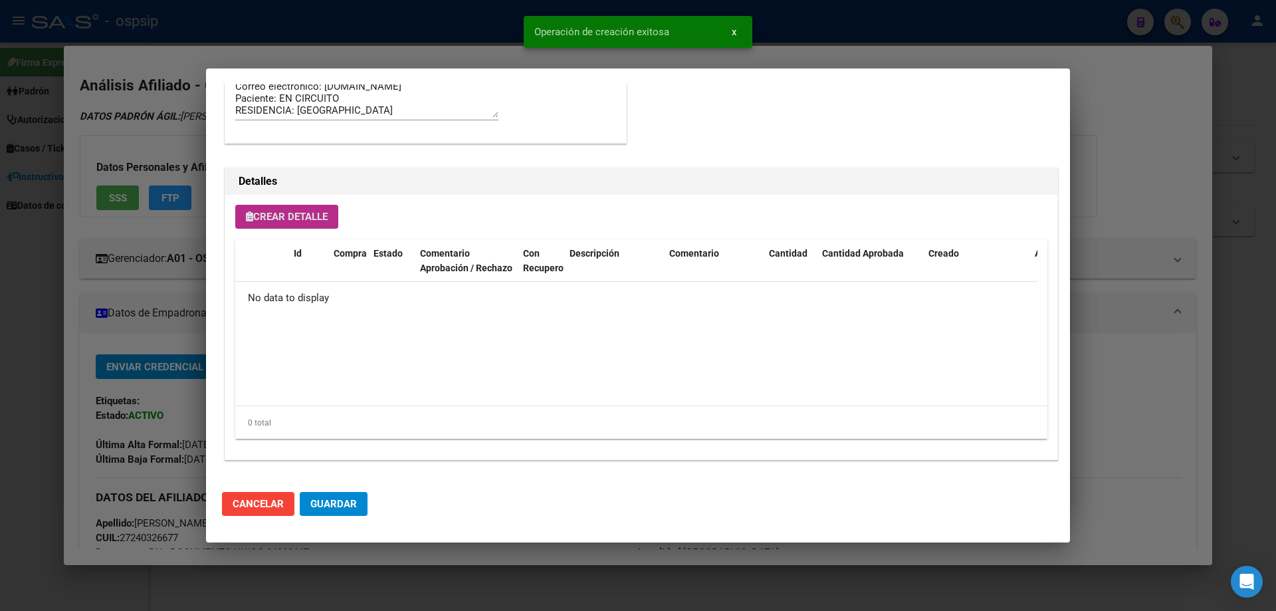
scroll to position [797, 0]
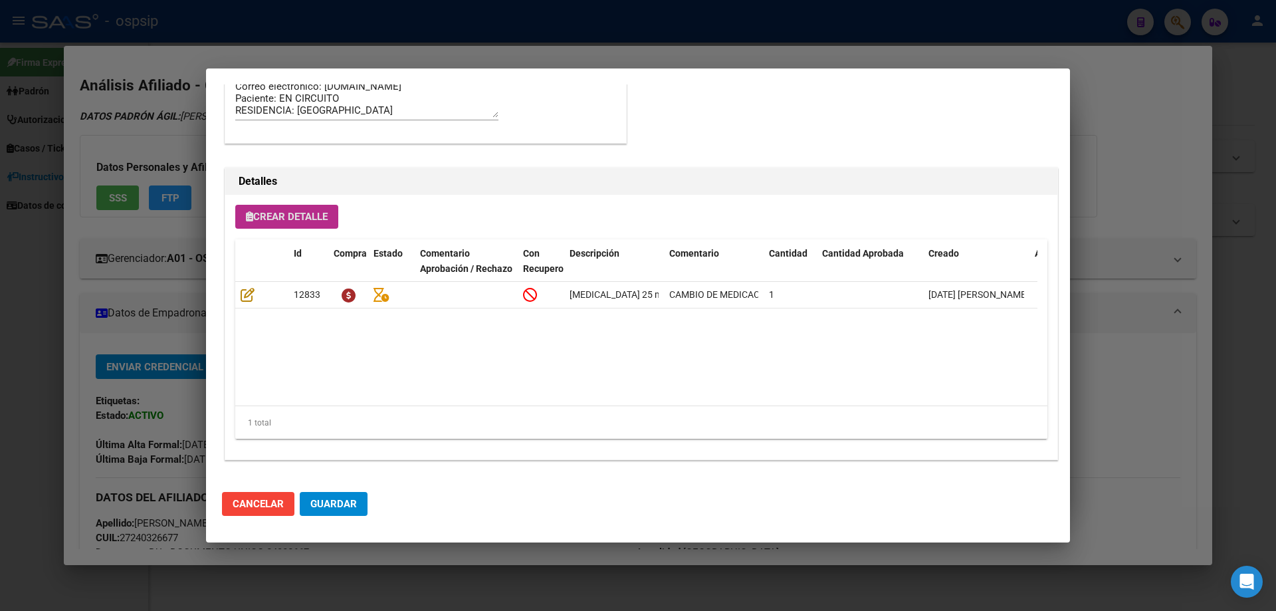
click at [275, 217] on span "Crear Detalle" at bounding box center [287, 217] width 82 height 12
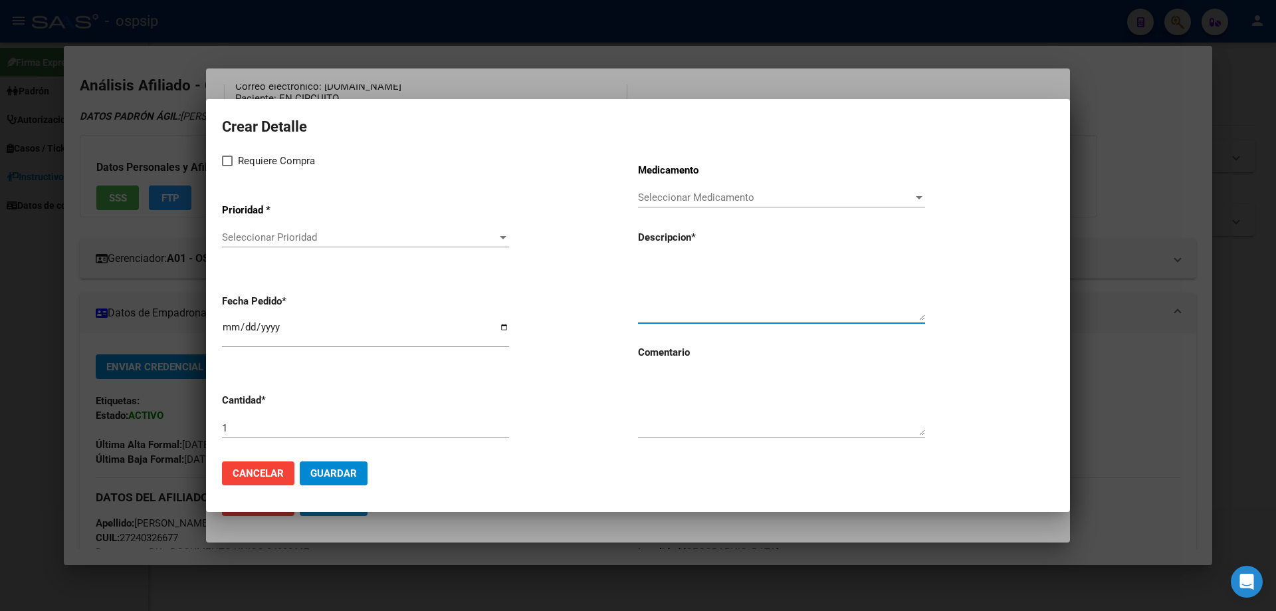
paste textarea "EVEROLIMUS 10 mg Comp x 30"
type textarea "EVEROLIMUS 10 mg Comp x 30"
click at [735, 408] on textarea at bounding box center [781, 404] width 287 height 62
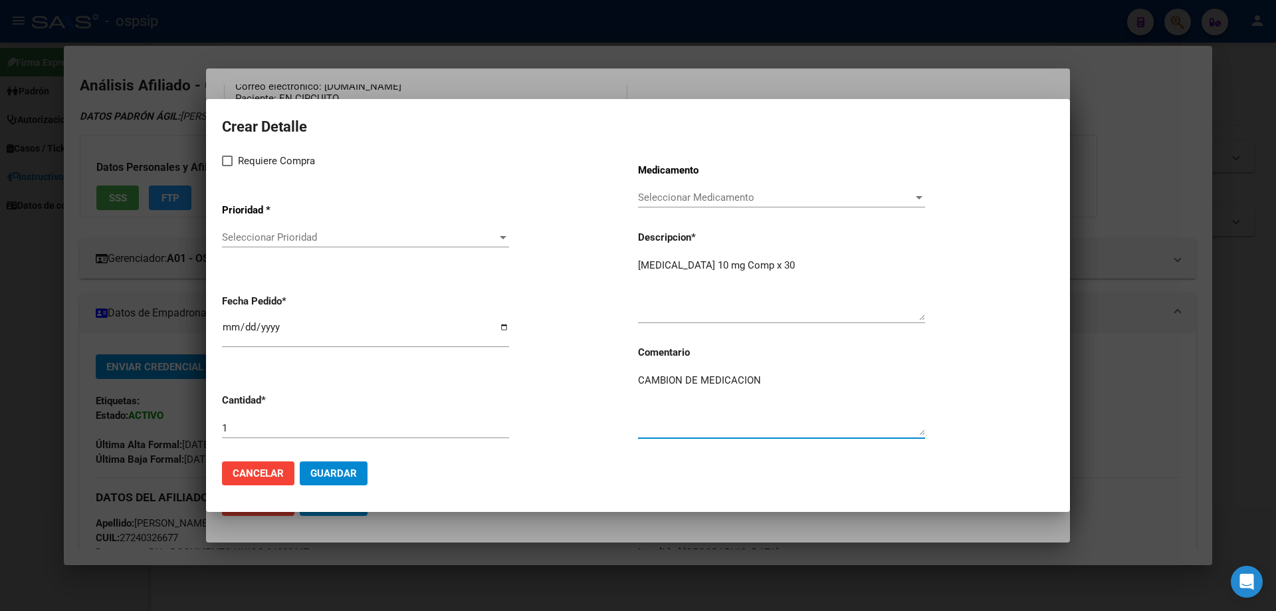
type textarea "CAMBION DE MEDICACION"
click at [229, 328] on input "[DATE]" at bounding box center [365, 332] width 287 height 21
type input "2025-08-07"
click at [230, 163] on span at bounding box center [227, 161] width 11 height 11
click at [227, 166] on input "Requiere Compra" at bounding box center [227, 166] width 1 height 1
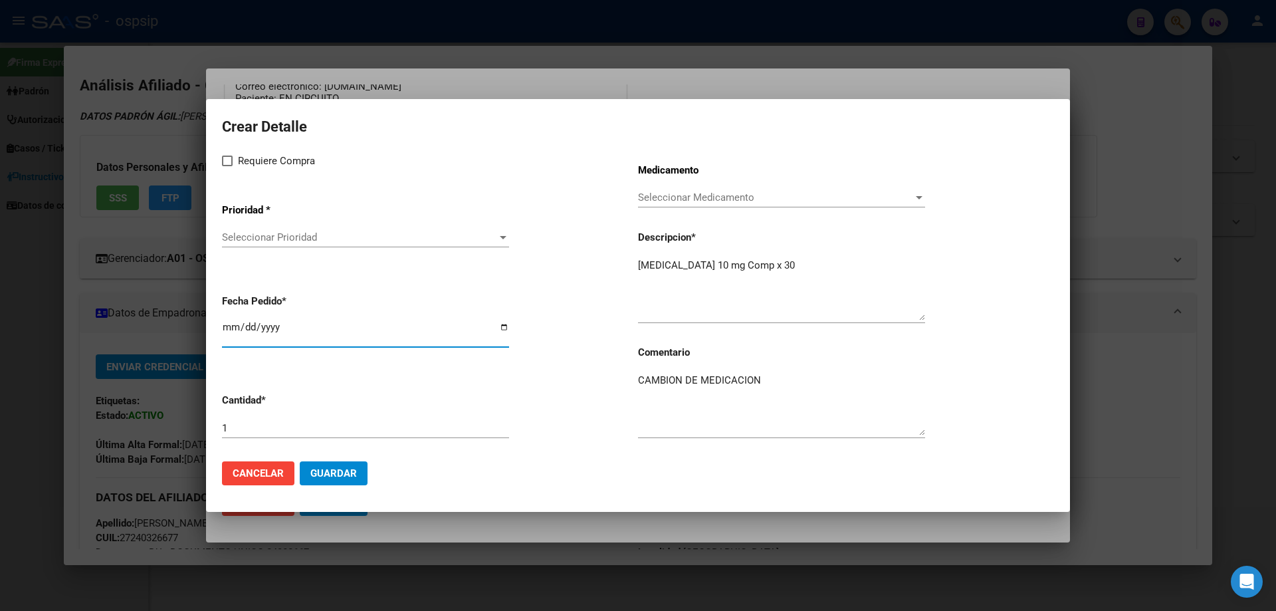
checkbox input "true"
click at [252, 234] on span "Seleccionar Prioridad" at bounding box center [359, 237] width 275 height 12
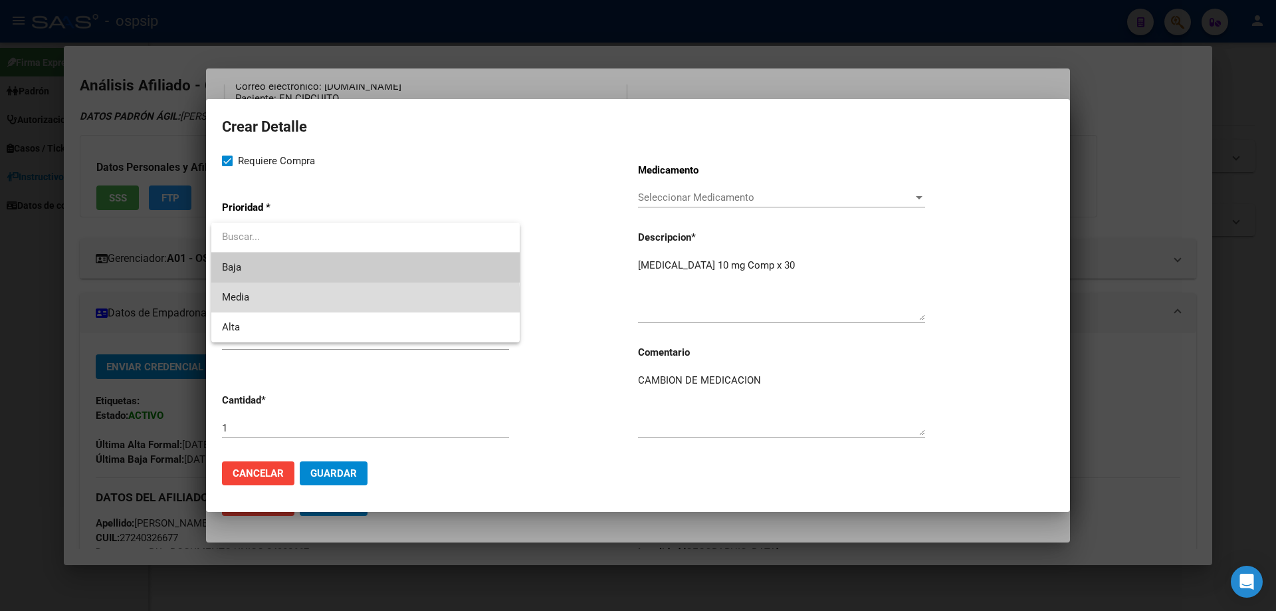
click at [267, 305] on span "Media" at bounding box center [365, 297] width 287 height 30
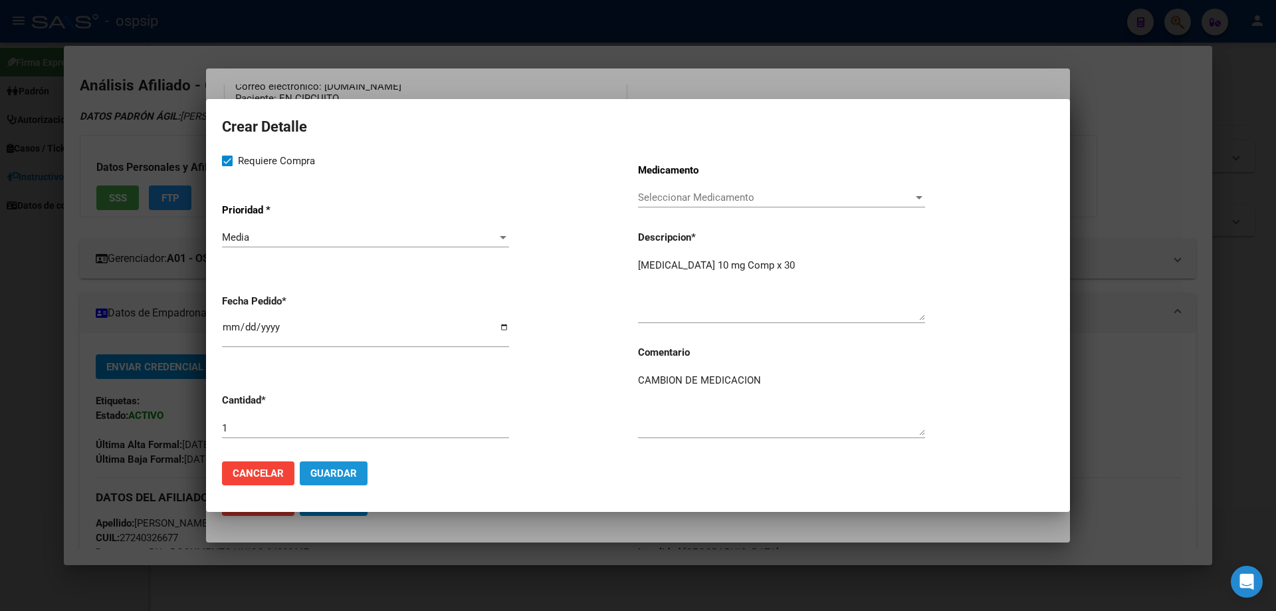
click at [348, 472] on span "Guardar" at bounding box center [333, 473] width 47 height 12
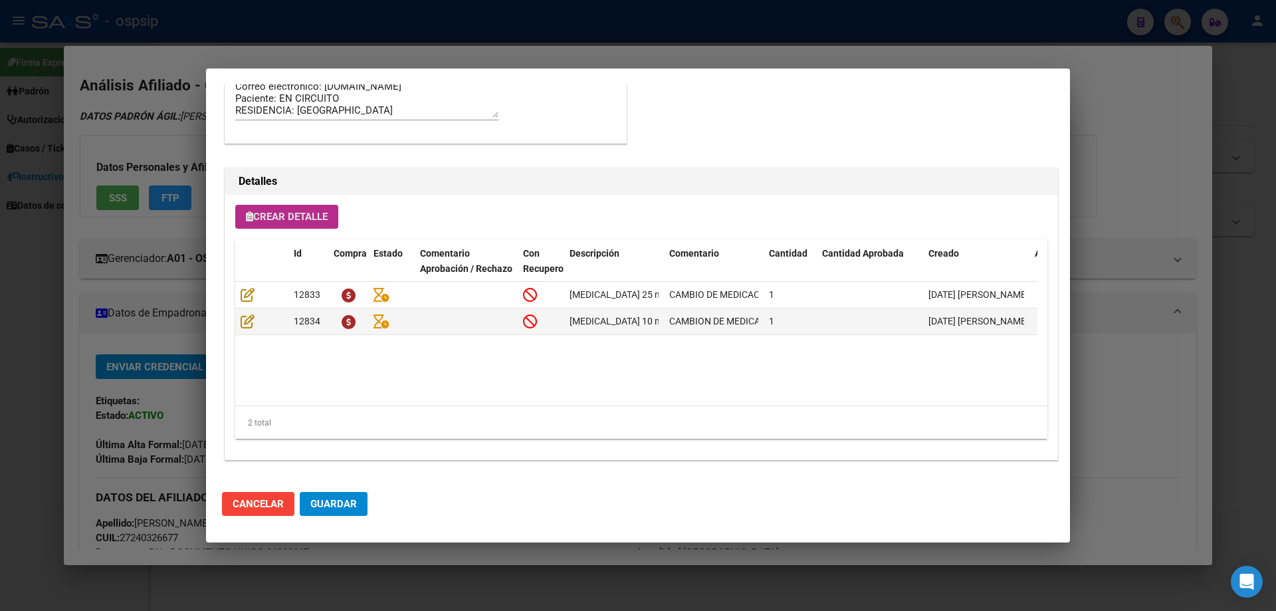
click at [293, 231] on div "Crear Detalle Id Compra Estado Comentario Aprobación / Rechazo Con Recupero Des…" at bounding box center [641, 327] width 832 height 265
click at [294, 227] on button "Crear Detalle" at bounding box center [286, 217] width 103 height 24
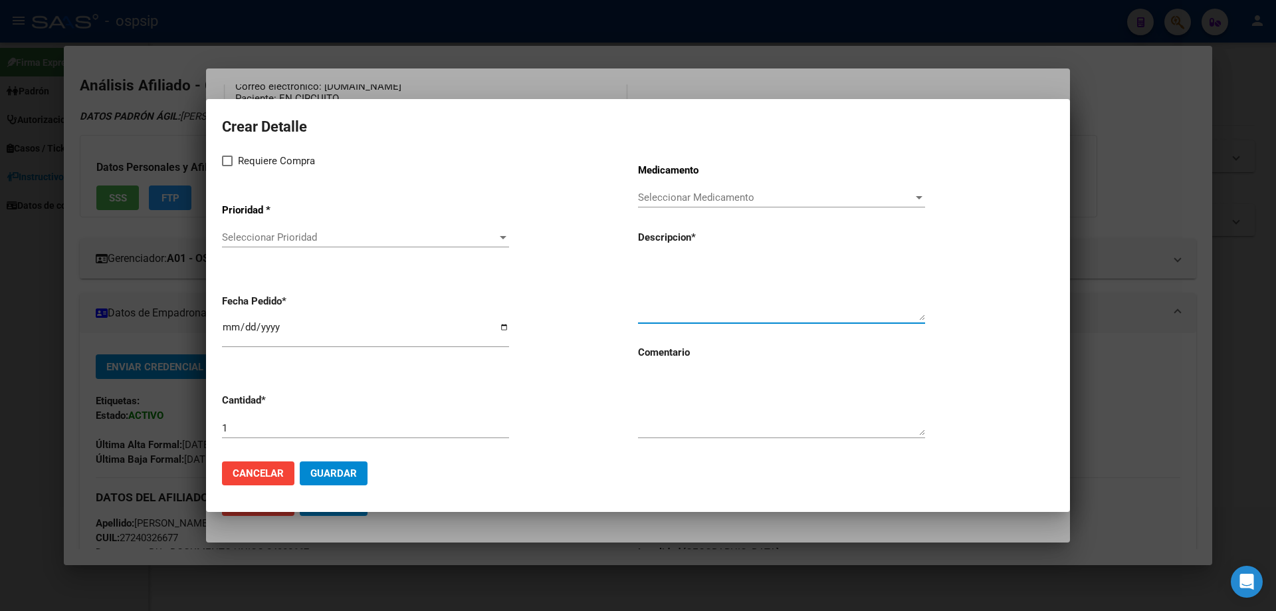
paste textarea "LEUPROLIDE, ACETATO 7,5 mg amp.inyectable"
type textarea "LEUPROLIDE, ACETATO 7,5 mg amp.inyectable"
click at [698, 395] on textarea at bounding box center [781, 404] width 287 height 62
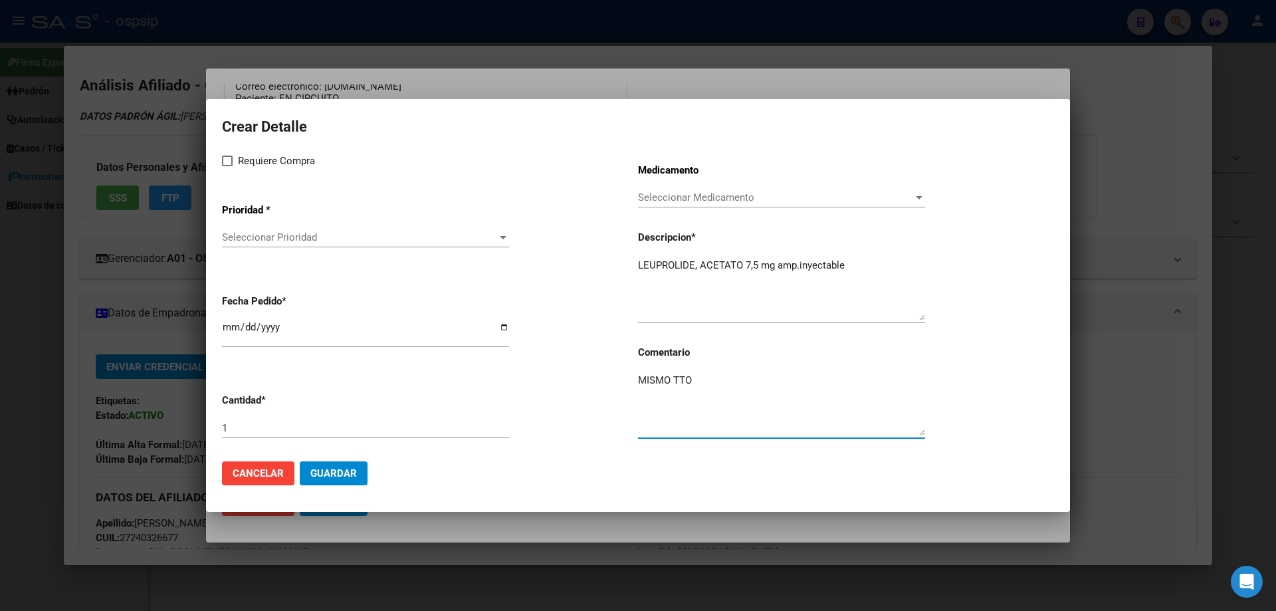
type textarea "MISMO TTO"
click at [232, 160] on span at bounding box center [227, 161] width 11 height 11
click at [227, 166] on input "Requiere Compra" at bounding box center [227, 166] width 1 height 1
checkbox input "true"
click at [253, 238] on span "Seleccionar Prioridad" at bounding box center [359, 237] width 275 height 12
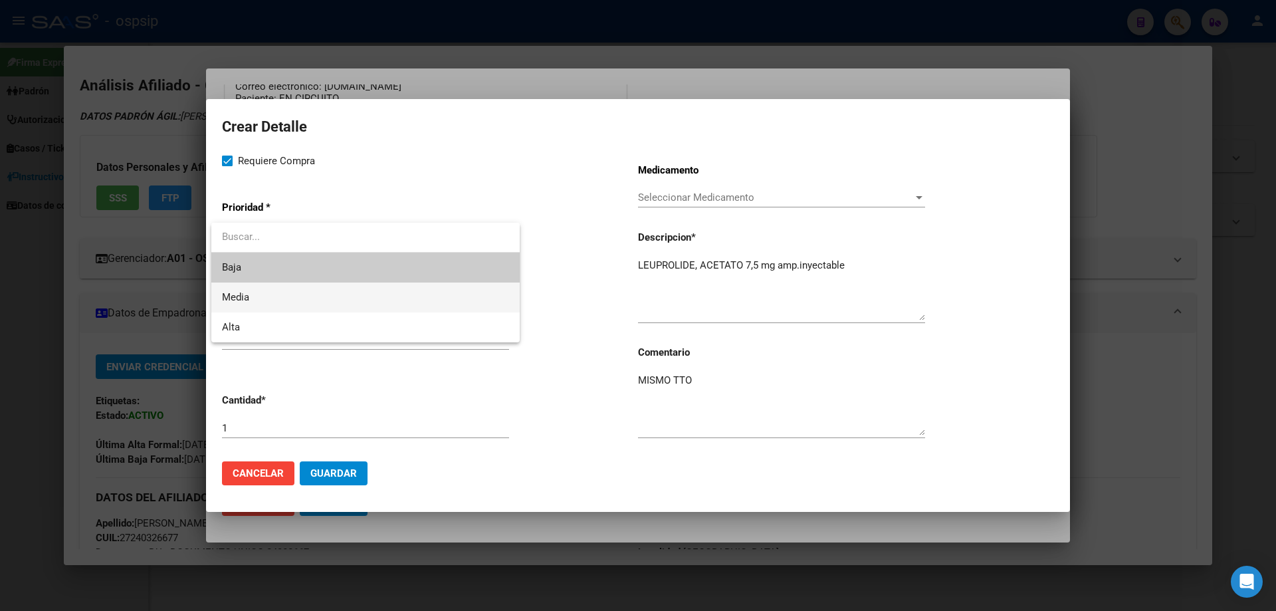
click at [278, 302] on span "Media" at bounding box center [365, 297] width 287 height 30
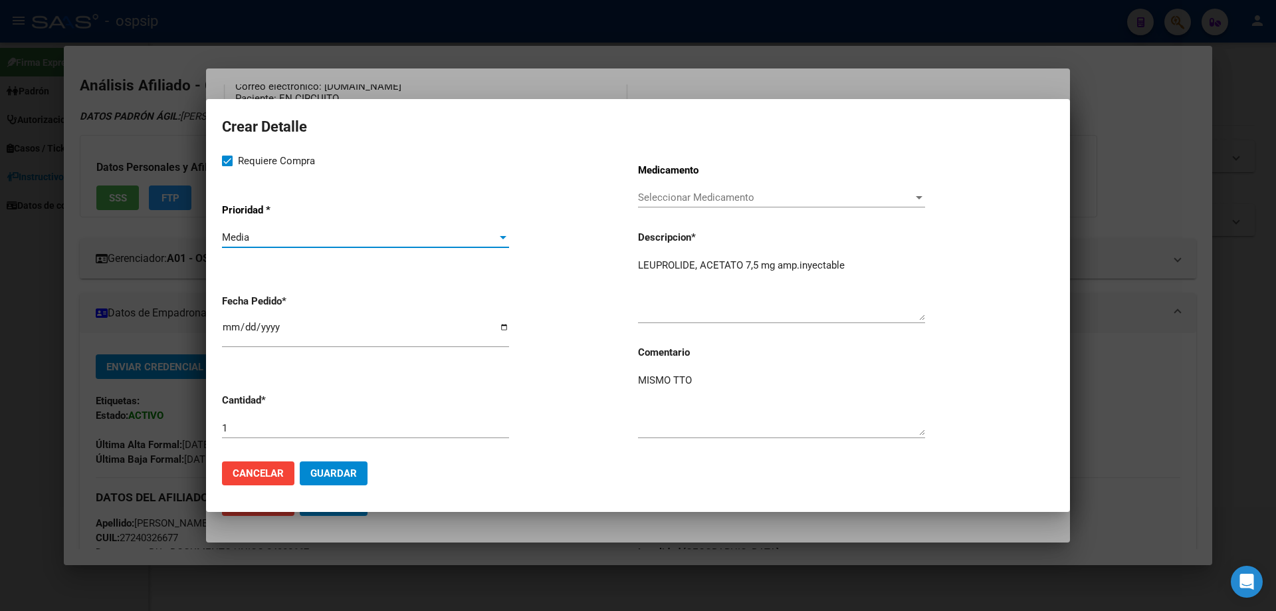
click at [225, 332] on input "[DATE]" at bounding box center [365, 332] width 287 height 21
type input "2025-08-07"
click at [357, 476] on button "Guardar" at bounding box center [334, 473] width 68 height 24
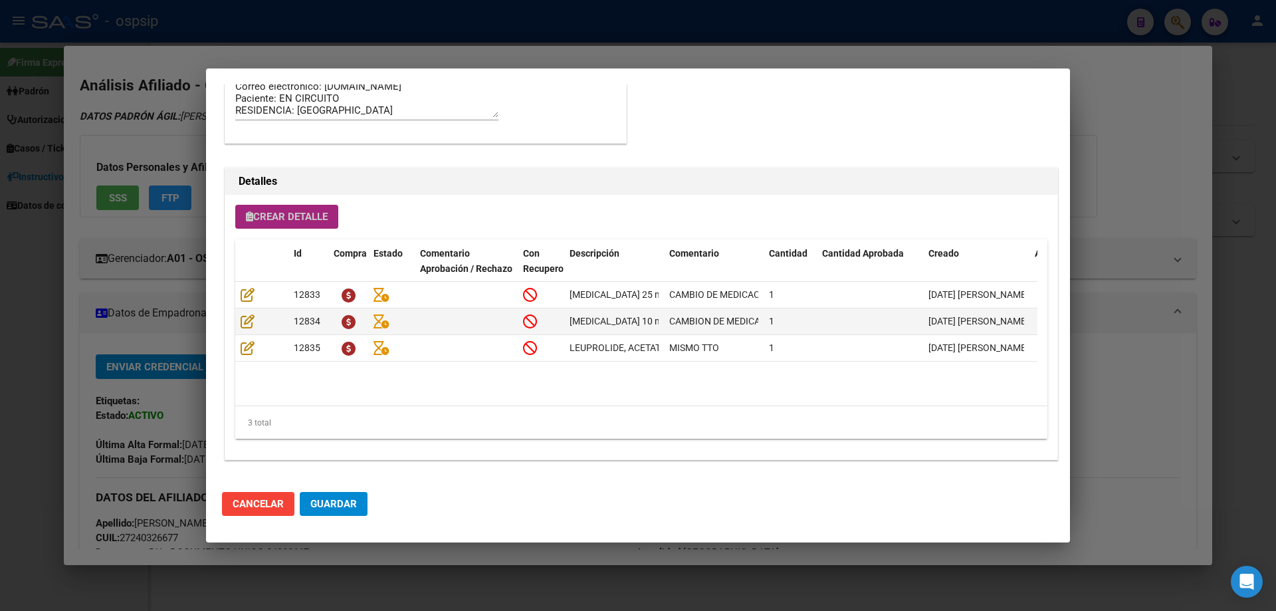
click at [269, 211] on span "Crear Detalle" at bounding box center [287, 217] width 82 height 12
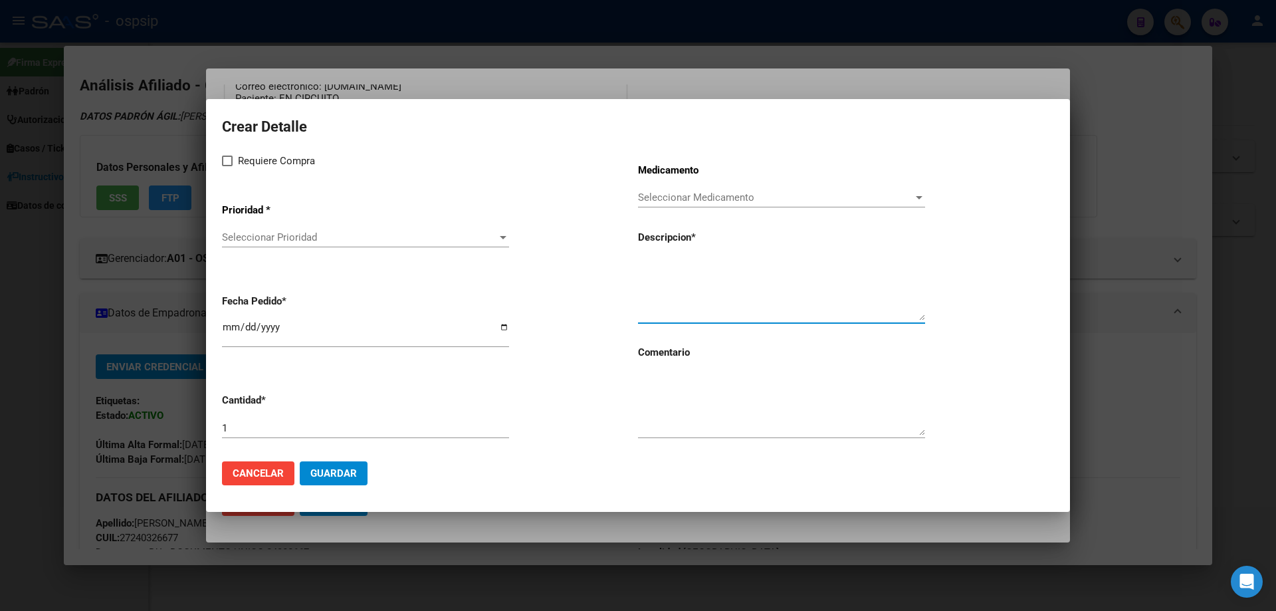
paste textarea "ACIDO ZOLEDRONICO 4 mg F.A. X 1"
type textarea "ACIDO ZOLEDRONICO 4 mg F.A. X 1"
click at [718, 415] on textarea at bounding box center [781, 404] width 287 height 62
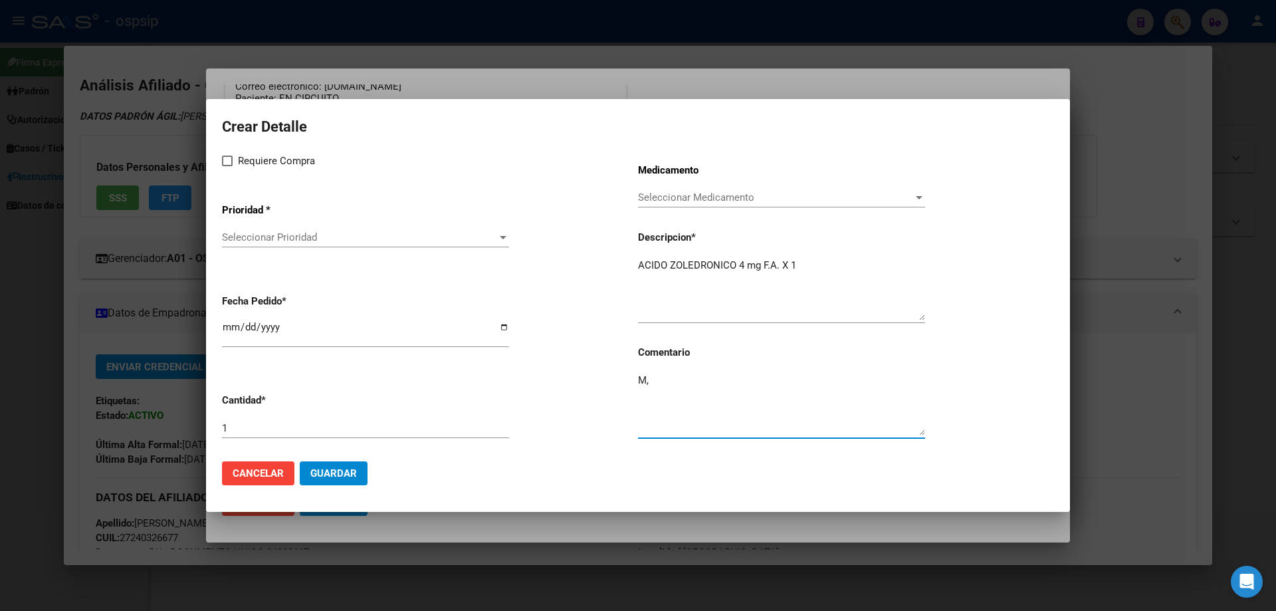
type textarea "M"
type textarea "MISMO TTO"
click at [235, 163] on label "Requiere Compra" at bounding box center [268, 161] width 93 height 16
click at [227, 166] on input "Requiere Compra" at bounding box center [227, 166] width 1 height 1
checkbox input "true"
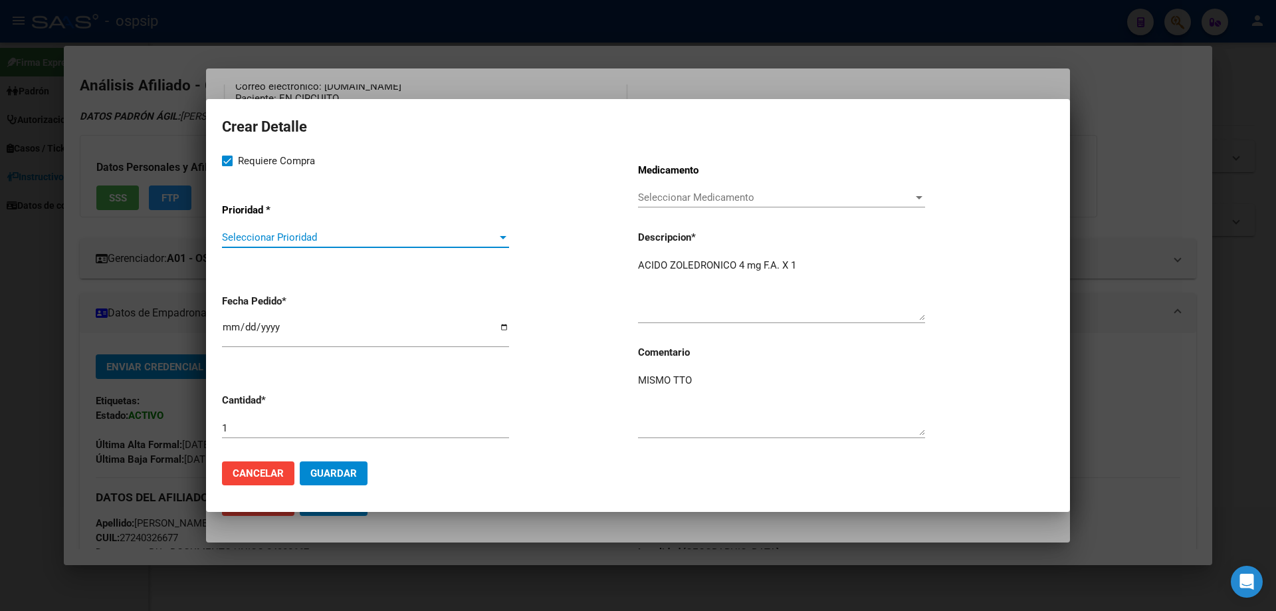
click at [272, 236] on span "Seleccionar Prioridad" at bounding box center [359, 237] width 275 height 12
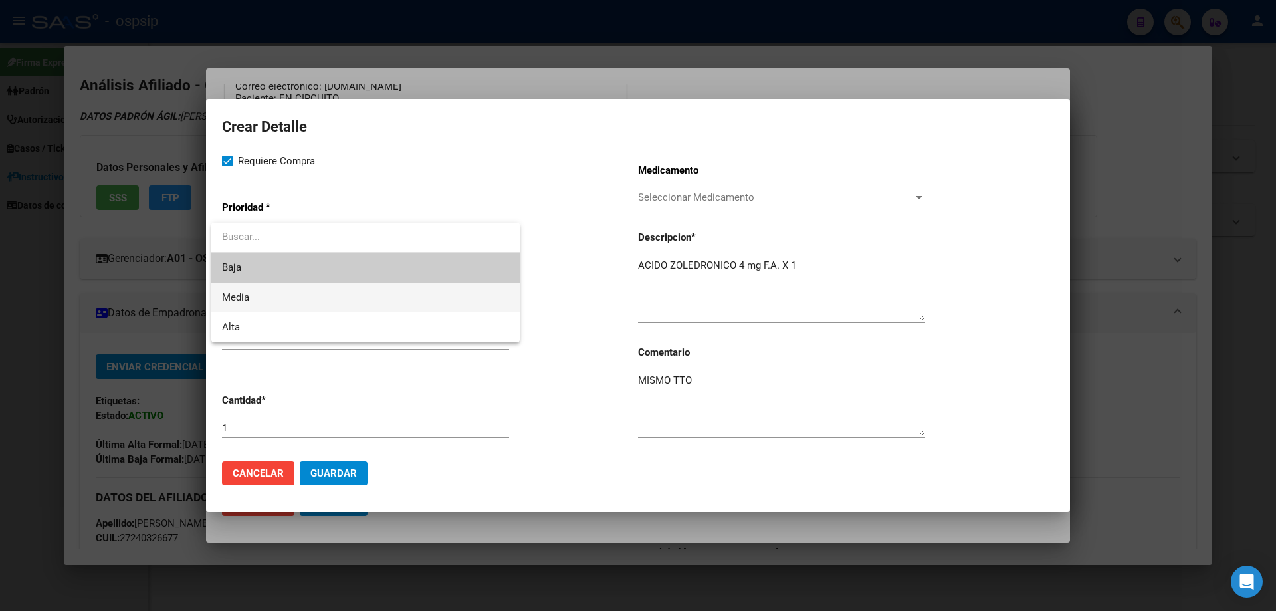
click at [269, 300] on span "Media" at bounding box center [365, 297] width 287 height 30
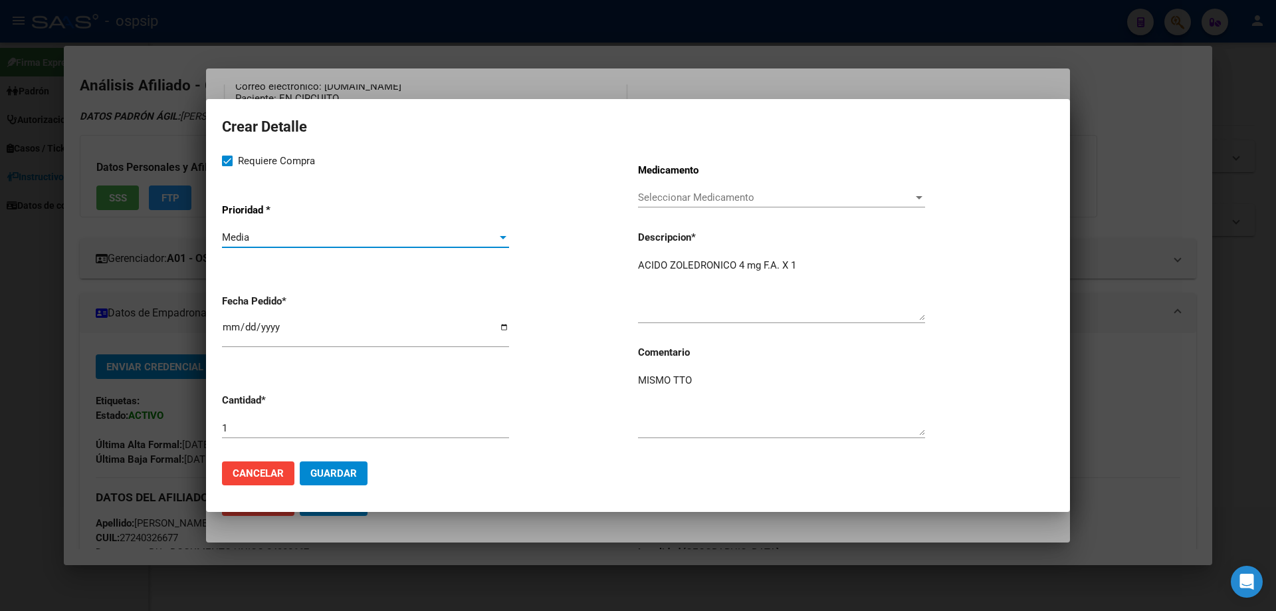
click at [232, 333] on input "[DATE]" at bounding box center [365, 332] width 287 height 21
type input "2025-08-07"
click at [348, 477] on span "Guardar" at bounding box center [333, 473] width 47 height 12
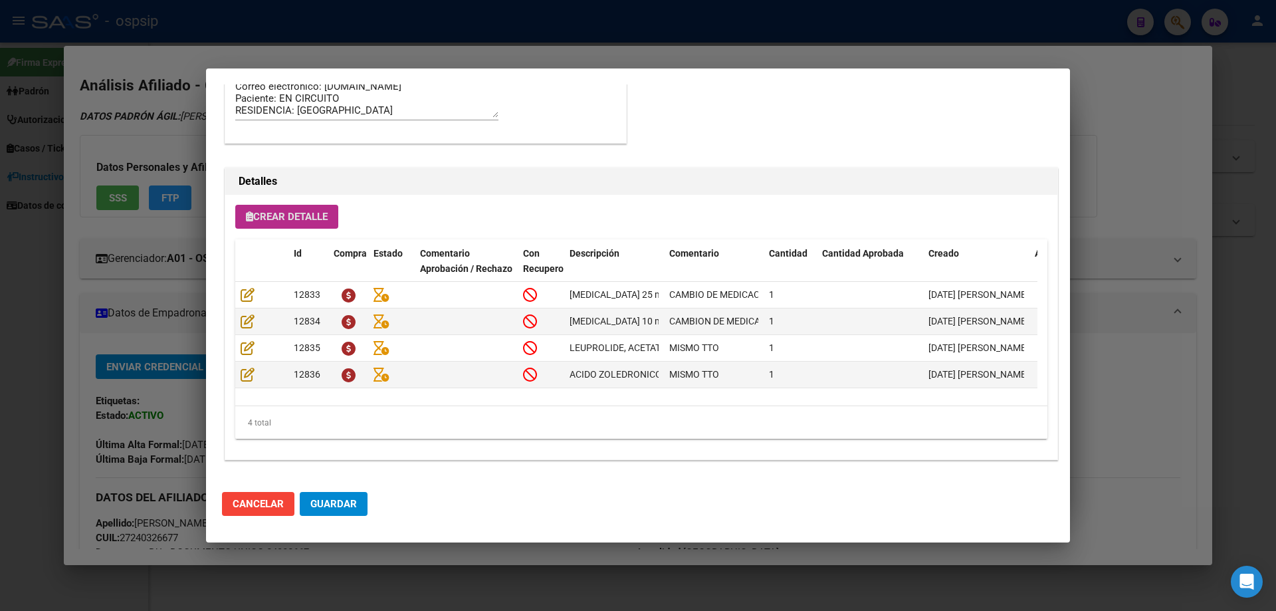
click at [357, 501] on button "Guardar" at bounding box center [334, 504] width 68 height 24
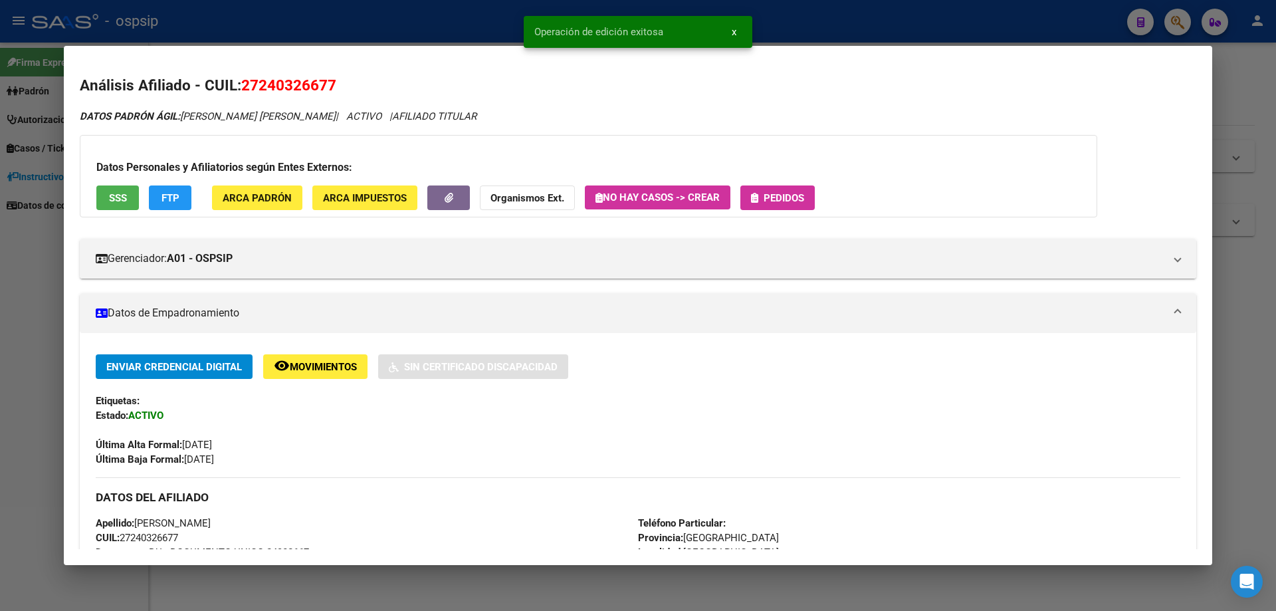
click at [807, 207] on button "Pedidos" at bounding box center [777, 197] width 74 height 25
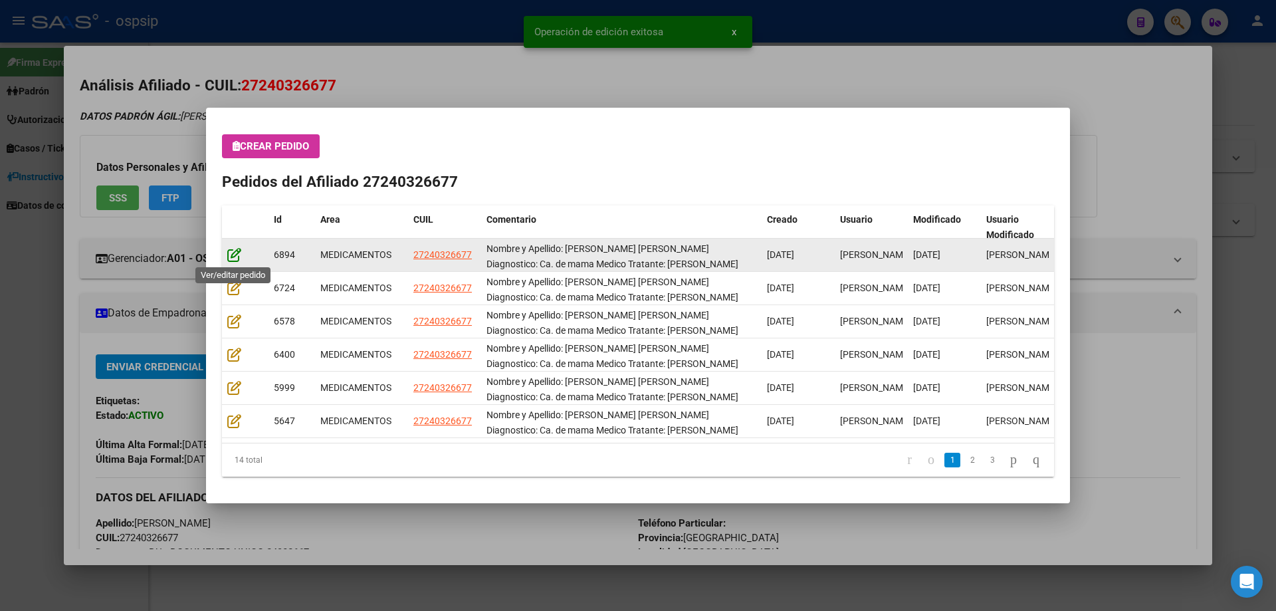
click at [232, 257] on icon at bounding box center [234, 254] width 14 height 15
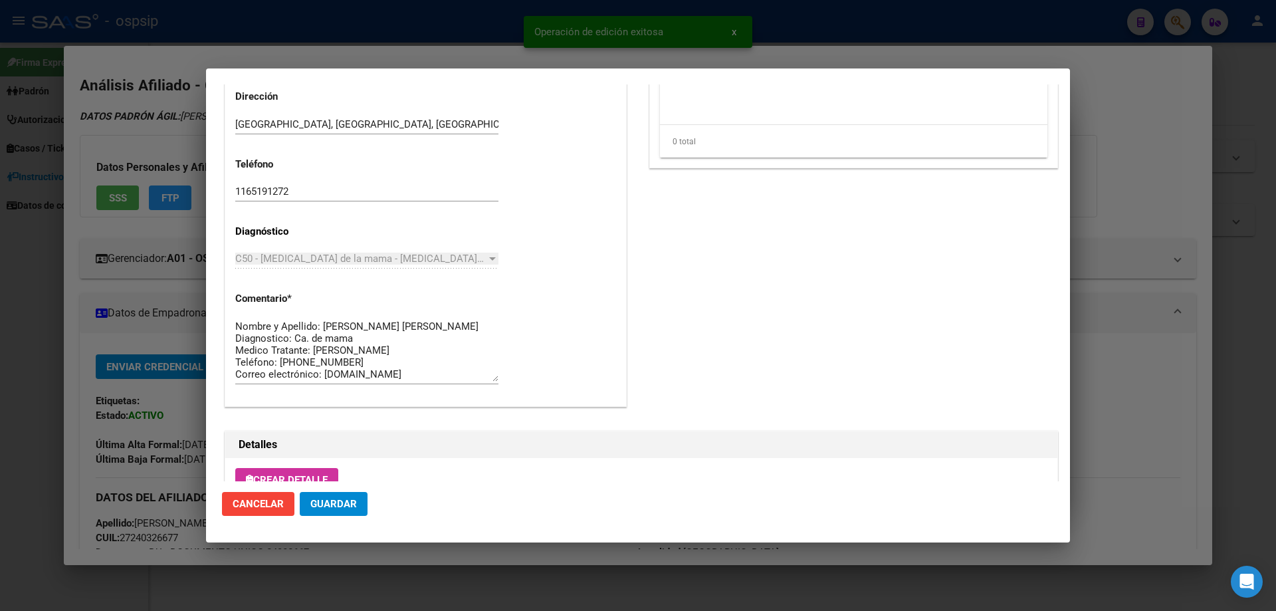
scroll to position [864, 0]
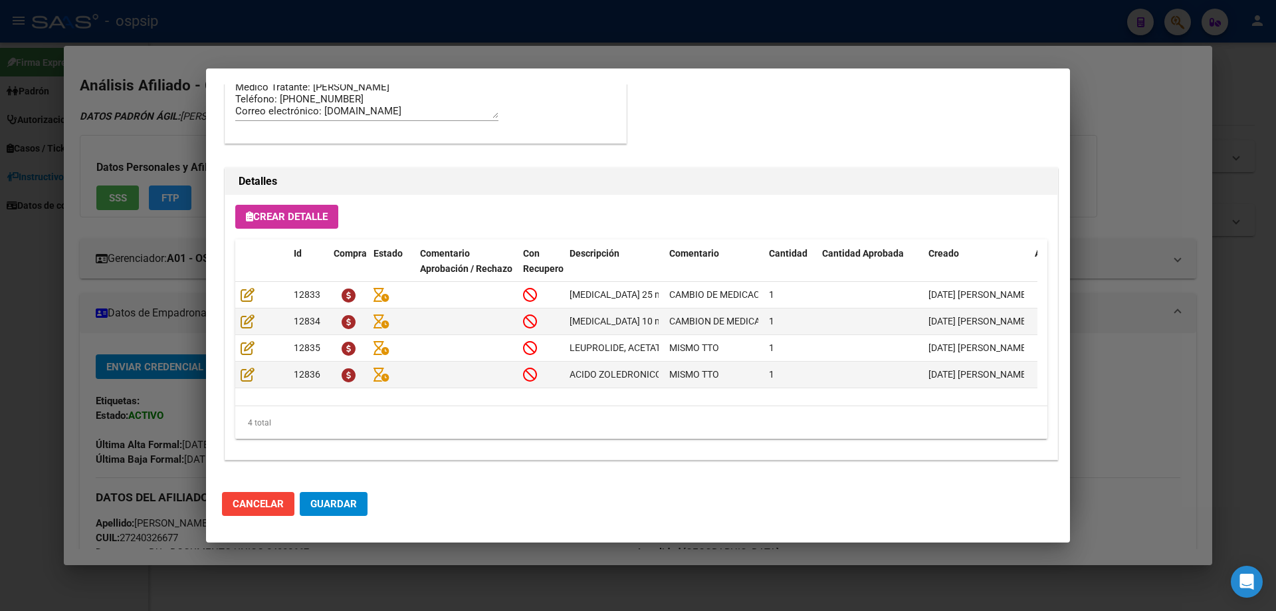
click at [334, 505] on span "Guardar" at bounding box center [333, 504] width 47 height 12
click at [337, 502] on span "Guardar" at bounding box center [333, 504] width 47 height 12
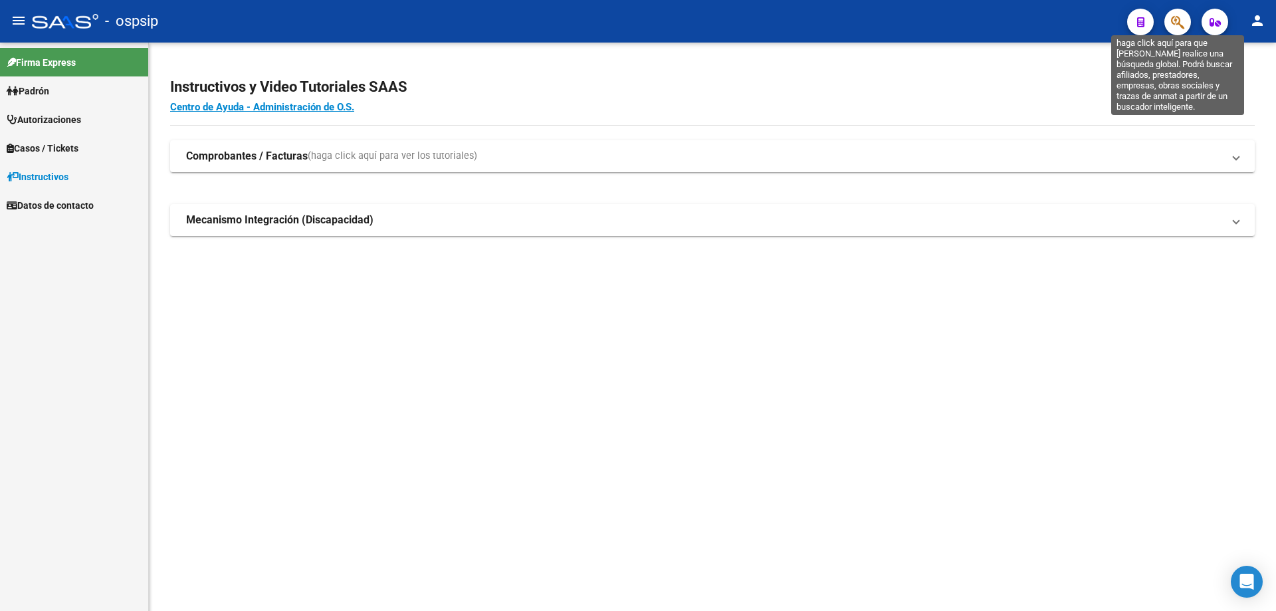
click at [1179, 26] on icon "button" at bounding box center [1177, 22] width 13 height 15
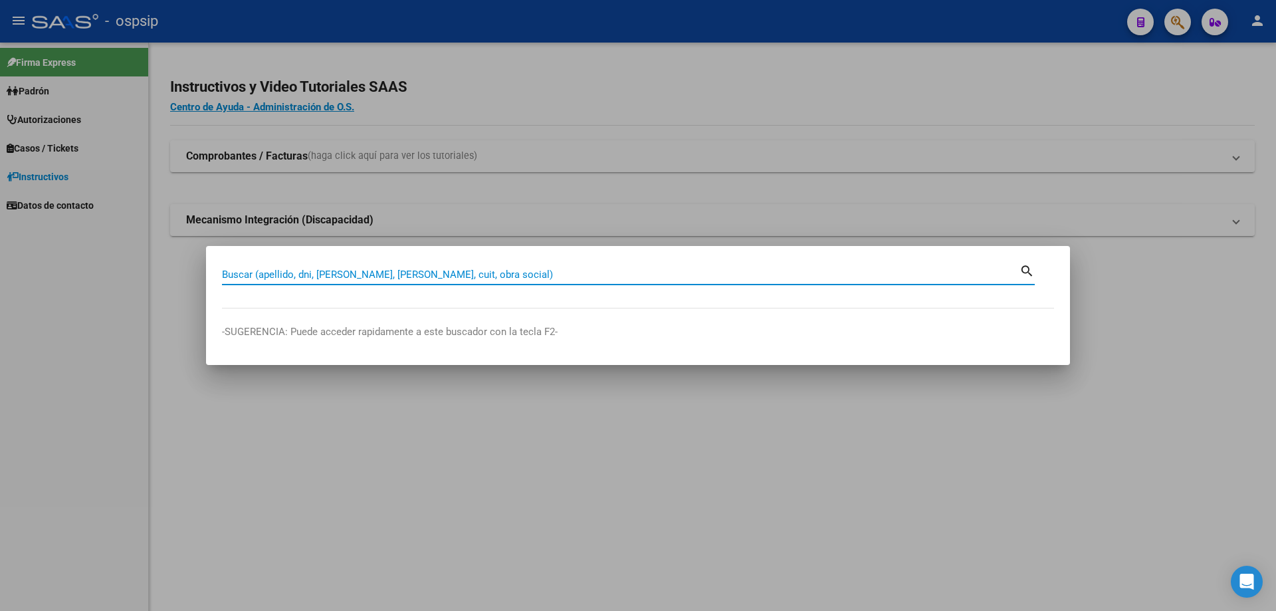
paste input "27231929873"
type input "27231929873"
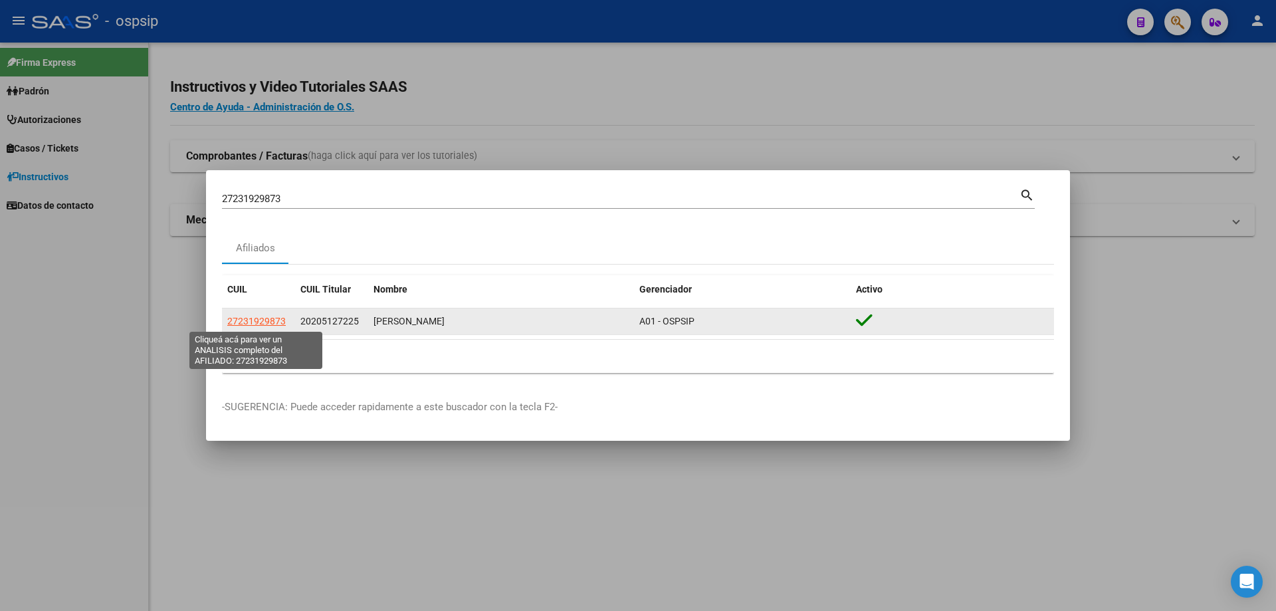
click at [261, 318] on span "27231929873" at bounding box center [256, 321] width 58 height 11
type textarea "27231929873"
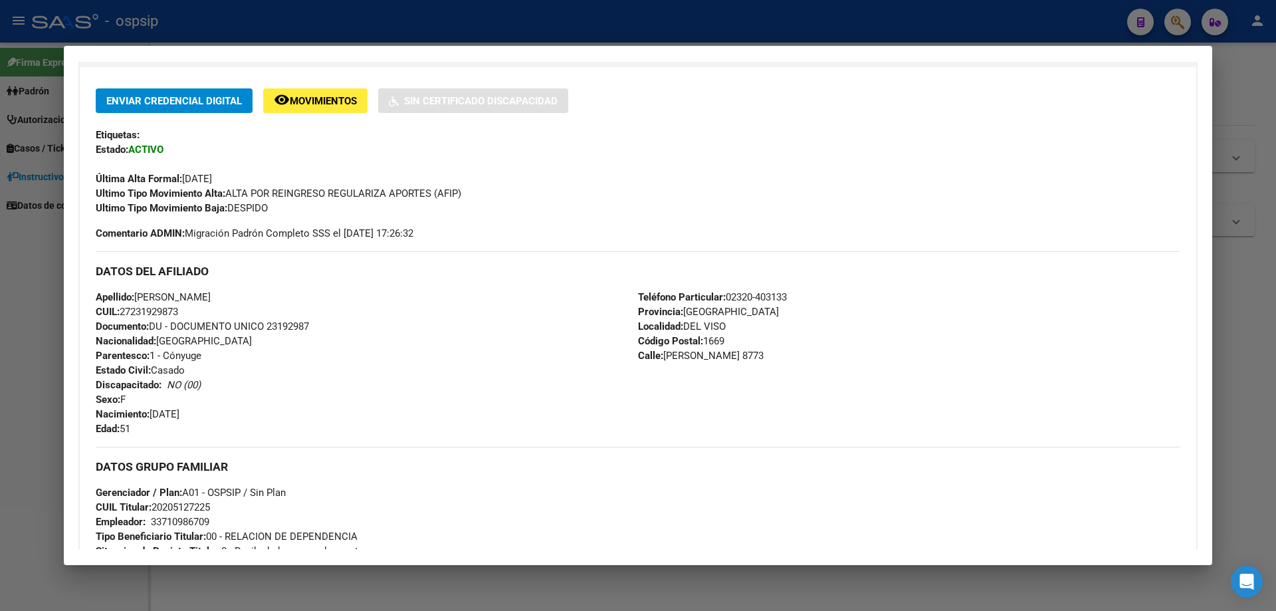
scroll to position [0, 0]
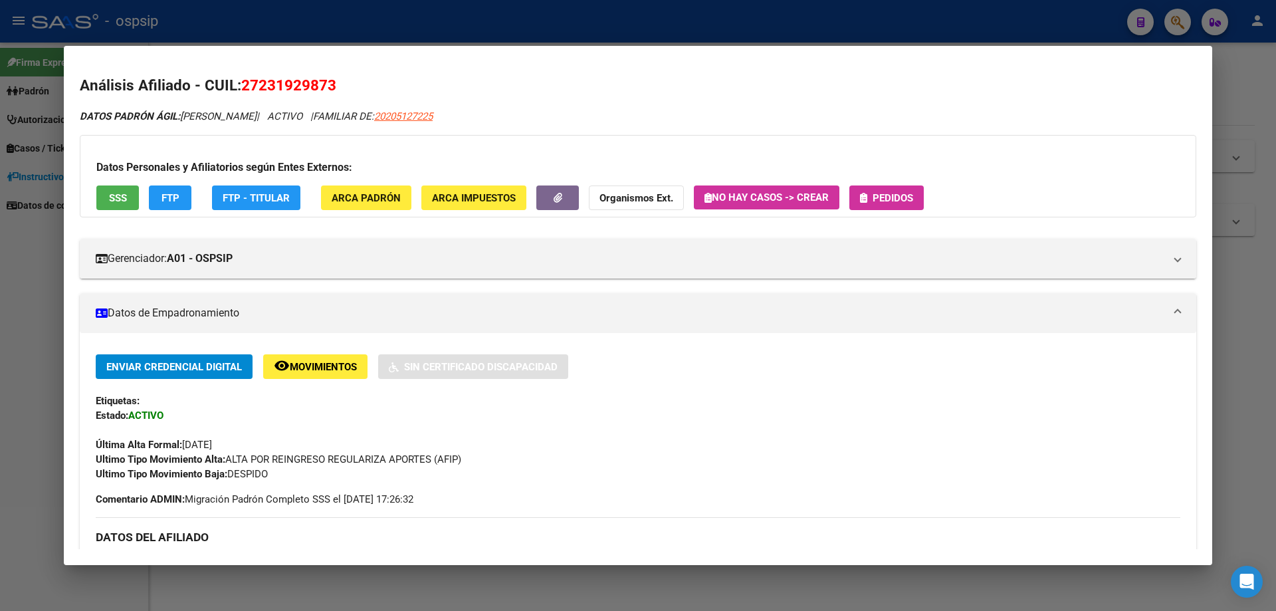
click at [906, 193] on span "Pedidos" at bounding box center [893, 198] width 41 height 12
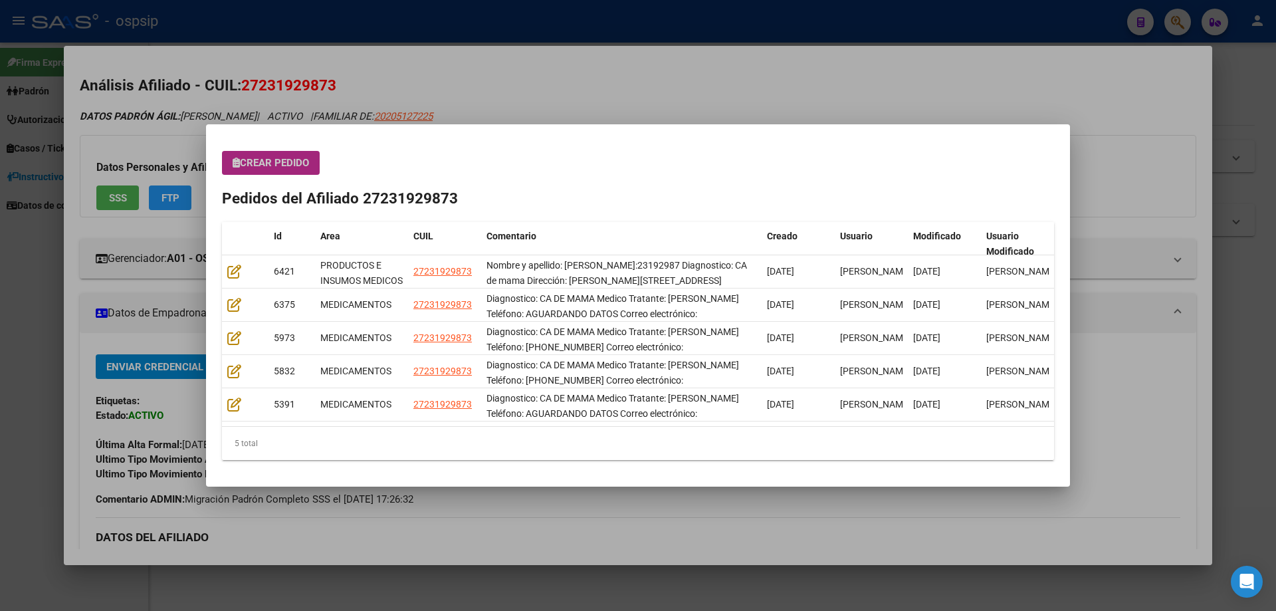
click at [312, 156] on button "Crear Pedido" at bounding box center [271, 163] width 98 height 24
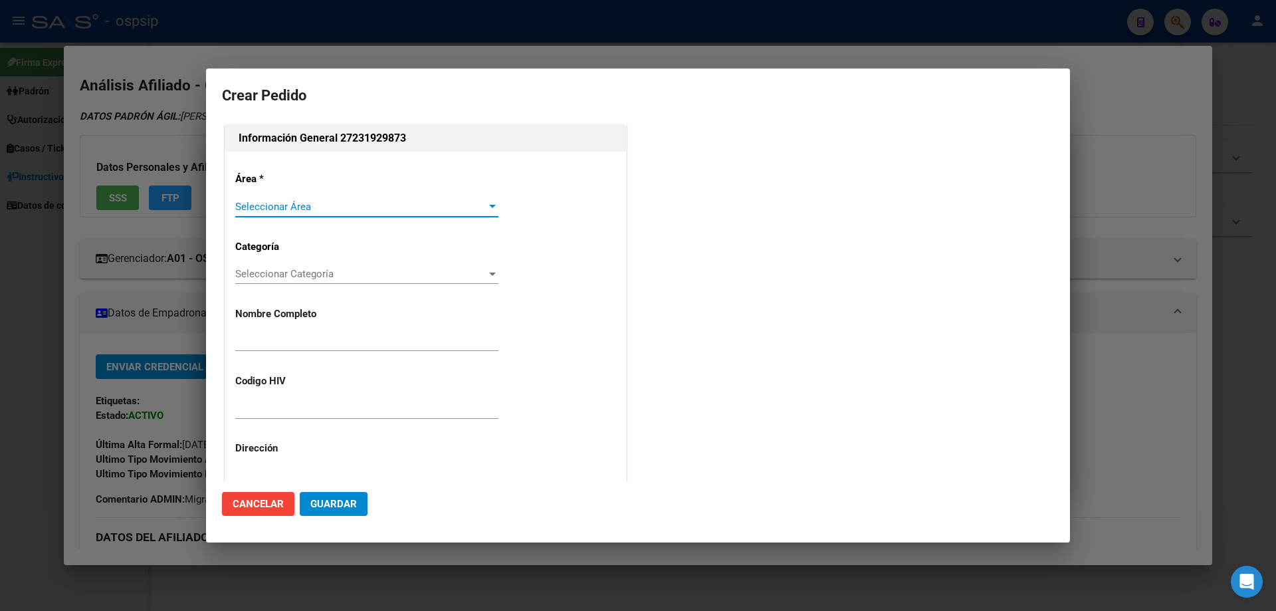
type input "[PERSON_NAME]"
type input "NO CORRESPONDE"
type input "[GEOGRAPHIC_DATA], [GEOGRAPHIC_DATA][PERSON_NAME] 8773"
type input "Particular: 02320-403133"
type input "[GEOGRAPHIC_DATA], [GEOGRAPHIC_DATA][PERSON_NAME] 8773"
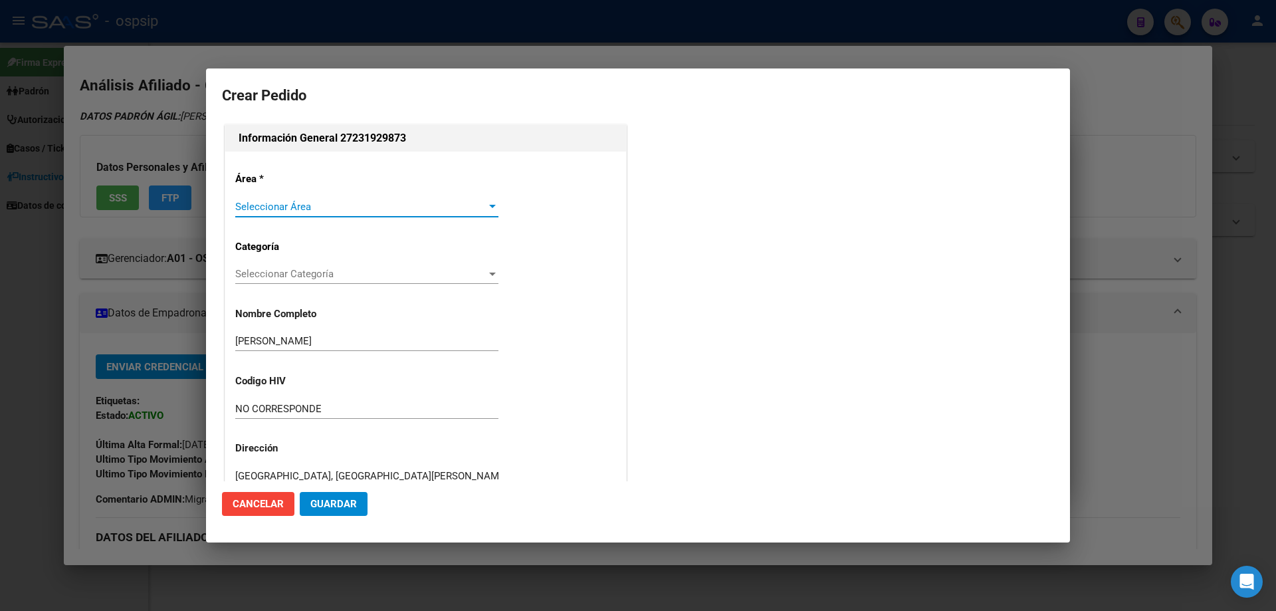
click at [314, 201] on span "Seleccionar Área" at bounding box center [360, 207] width 251 height 12
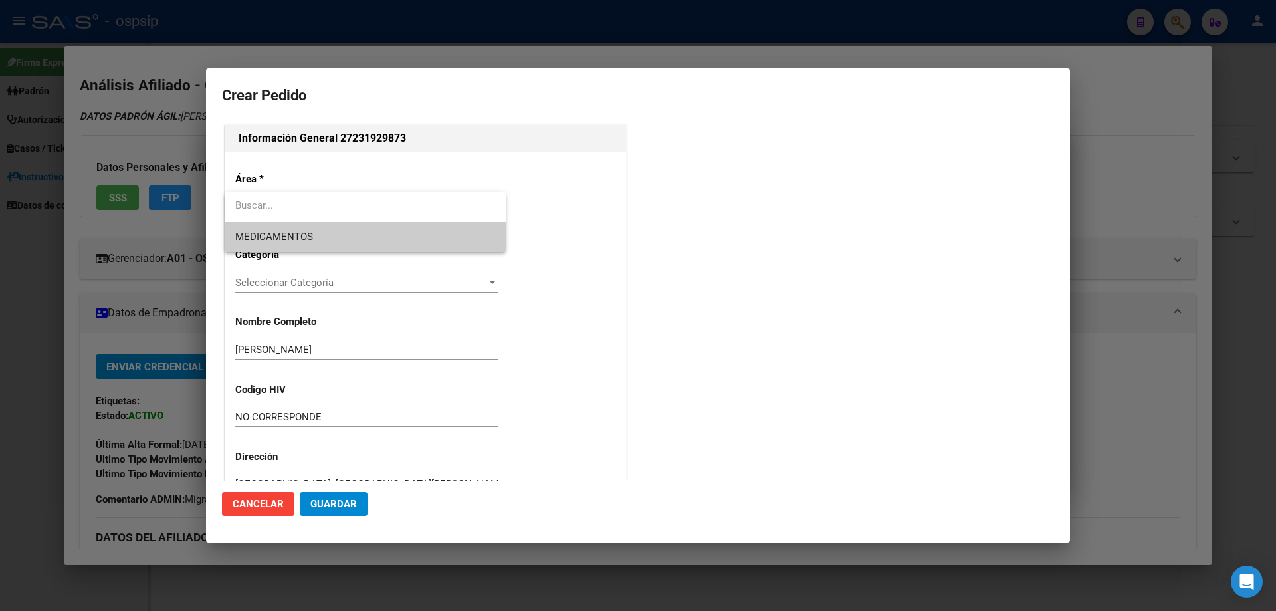
click at [319, 239] on span "MEDICAMENTOS" at bounding box center [365, 237] width 260 height 30
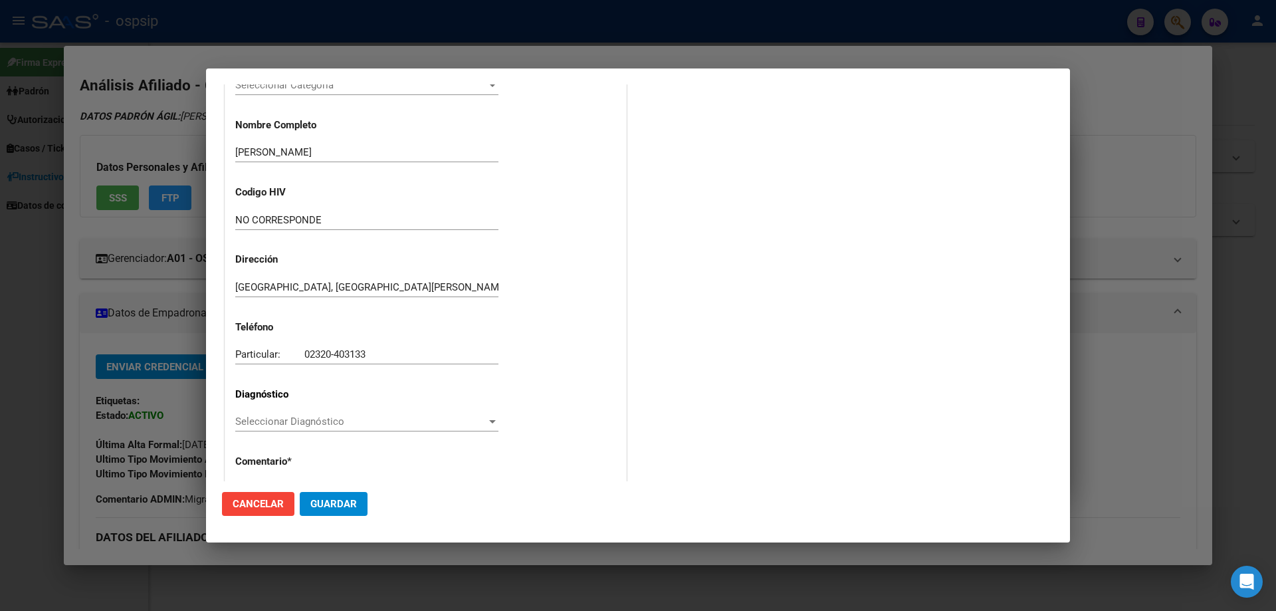
scroll to position [266, 0]
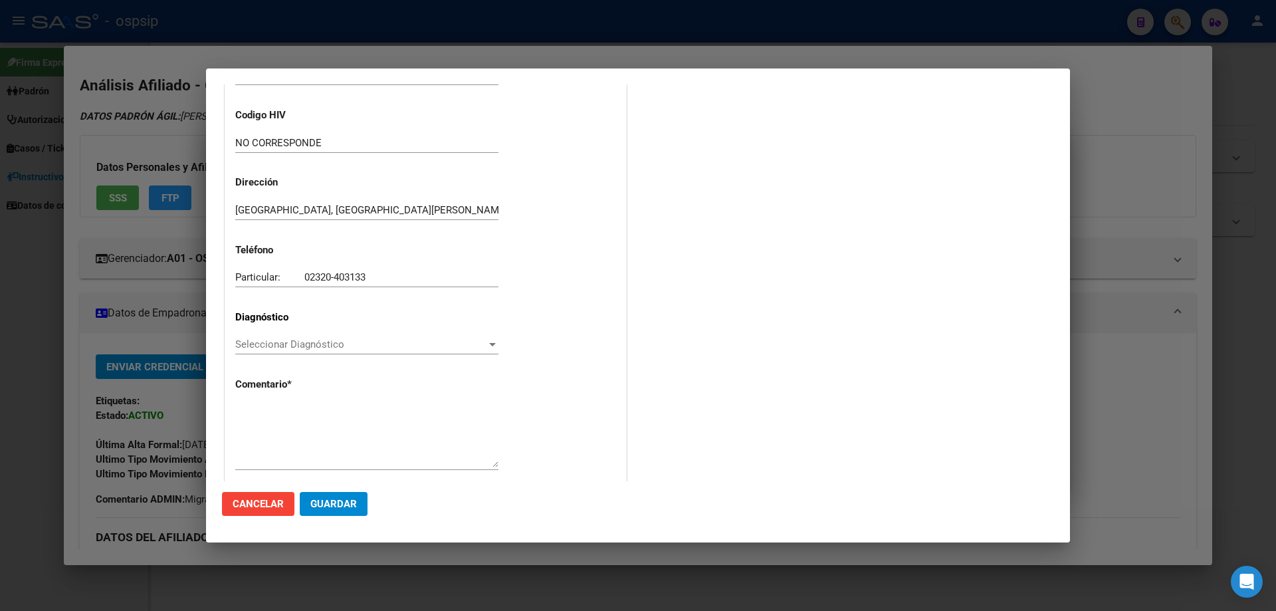
click at [263, 340] on span "Seleccionar Diagnóstico" at bounding box center [360, 344] width 251 height 12
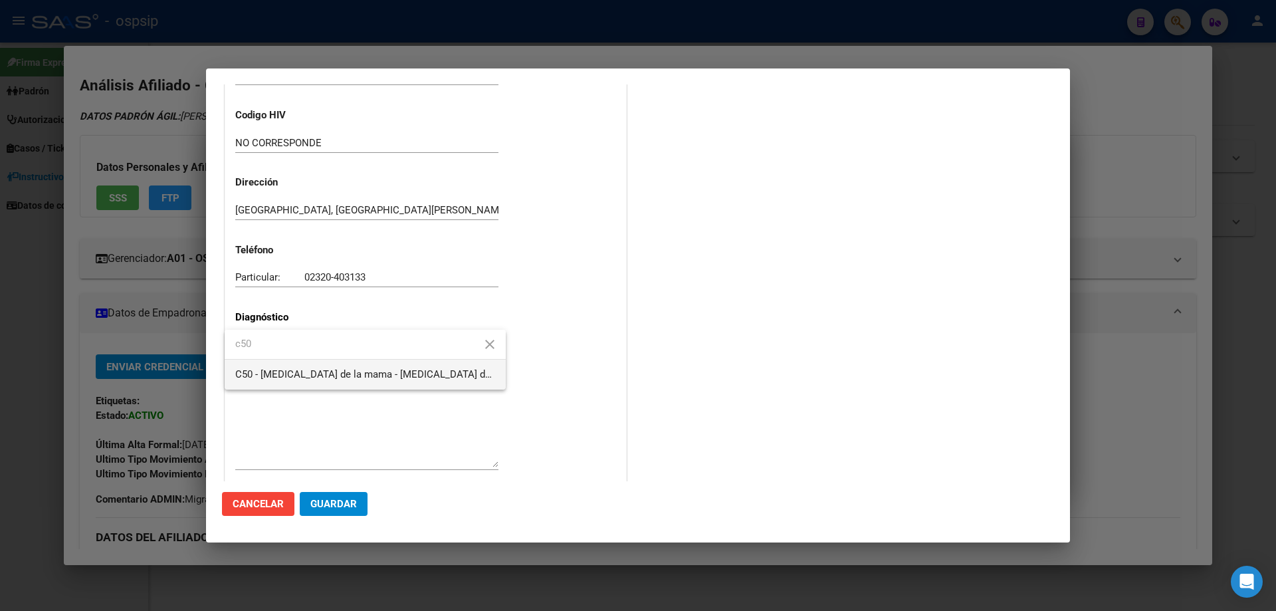
type input "c50"
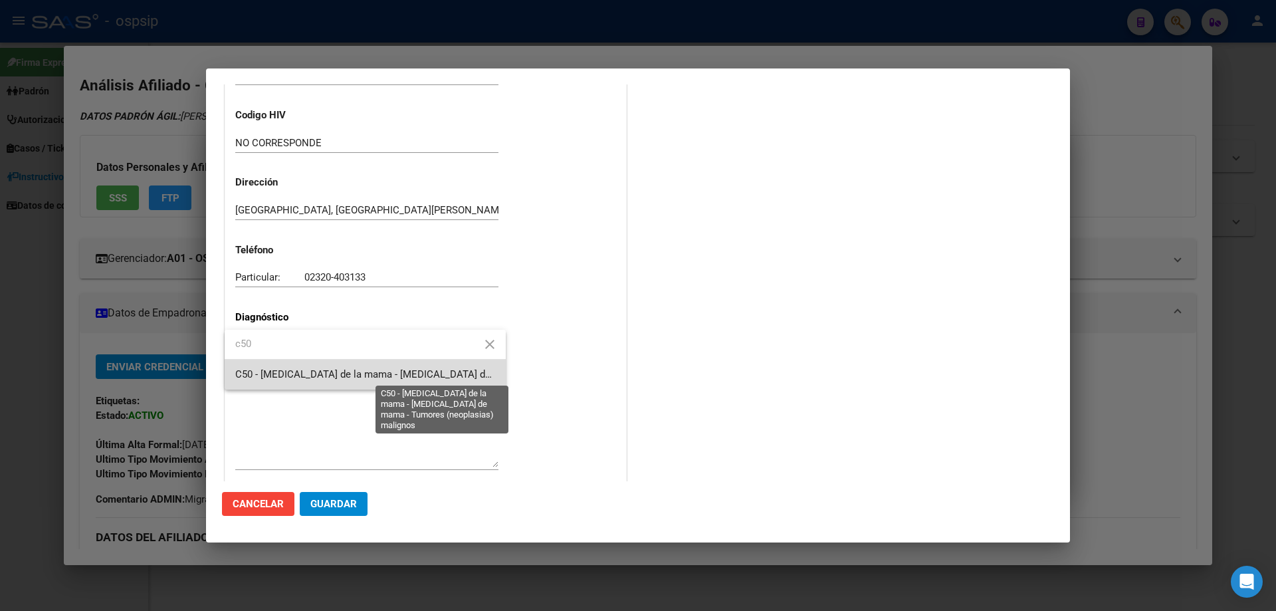
click at [276, 370] on span "C50 - [MEDICAL_DATA] de la mama - [MEDICAL_DATA] de mama - Tumores (neoplasias)…" at bounding box center [452, 374] width 435 height 12
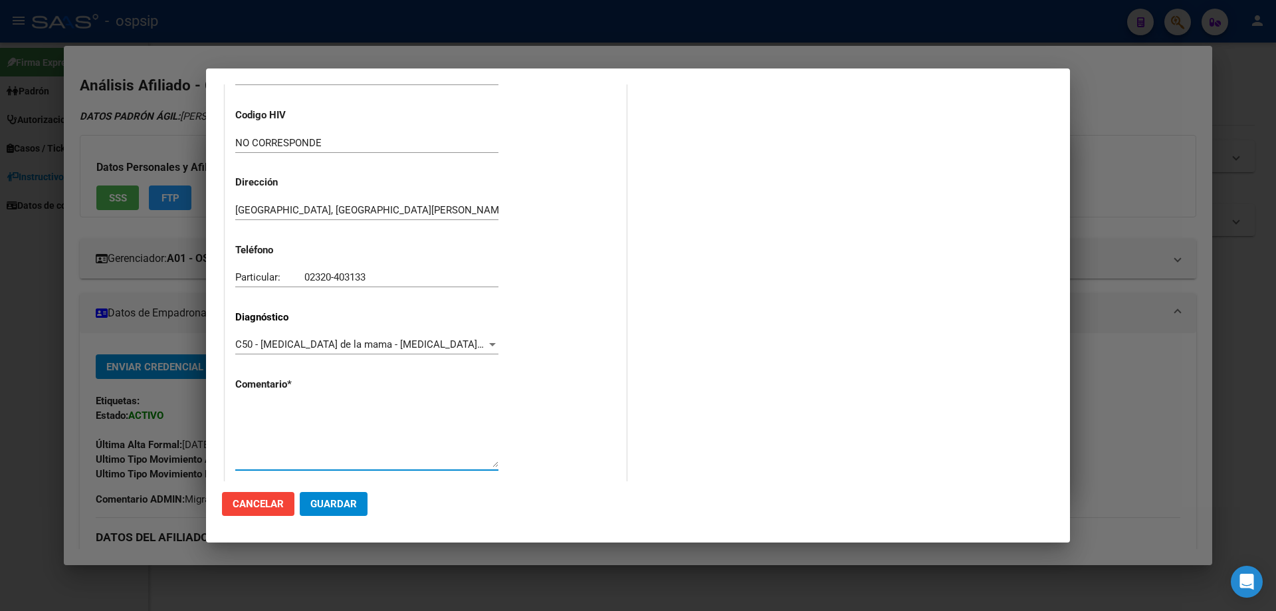
paste textarea "Diagnostico: CA DE MAMA Medico Tratante: [PERSON_NAME] Teléfono: AGUARDANDO DAT…"
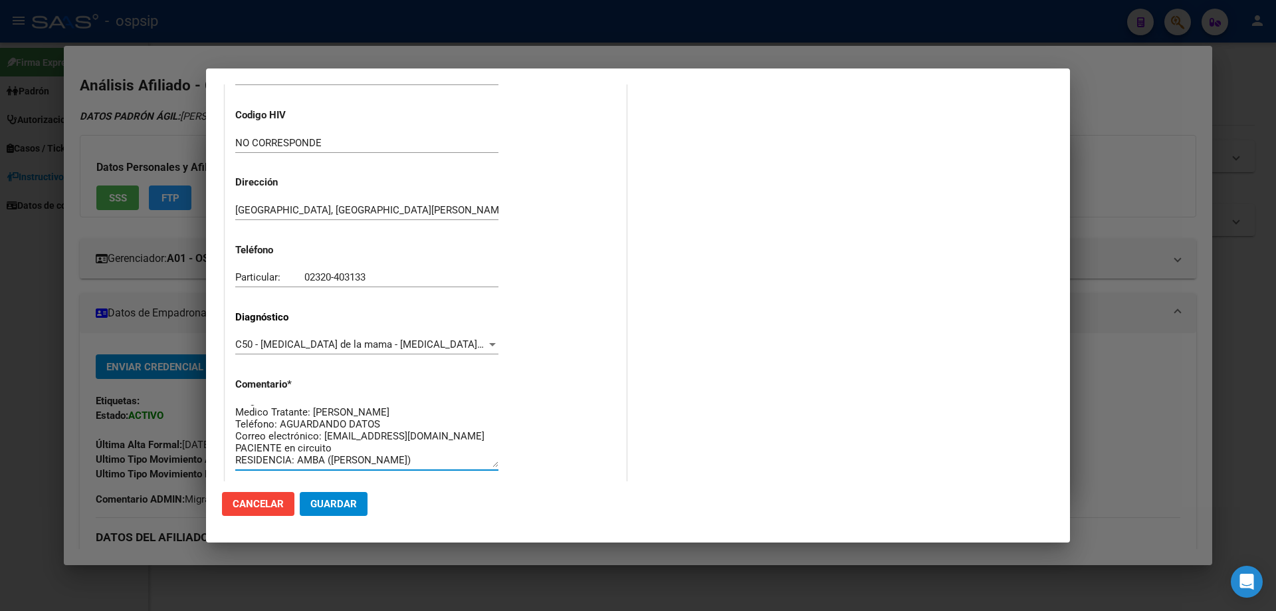
scroll to position [298, 0]
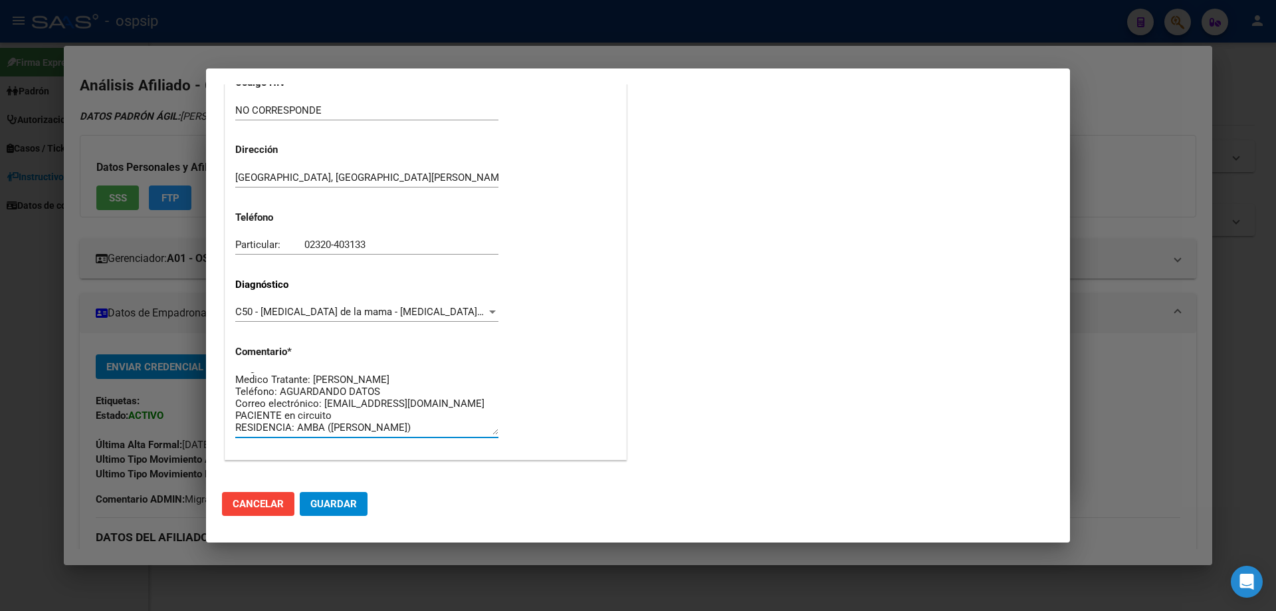
type textarea "Diagnostico: CA DE MAMA Medico Tratante: ROGANOVICH Teléfono: AGUARDANDO DATOS …"
click at [334, 503] on span "Guardar" at bounding box center [333, 504] width 47 height 12
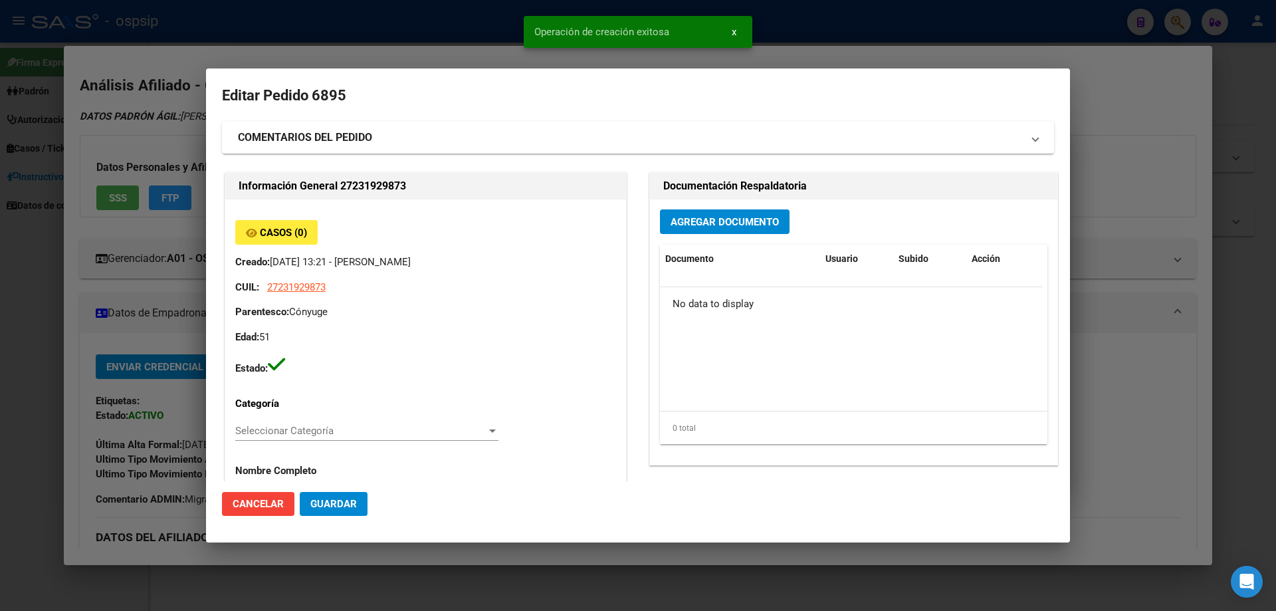
click at [718, 217] on span "Agregar Documento" at bounding box center [725, 222] width 108 height 12
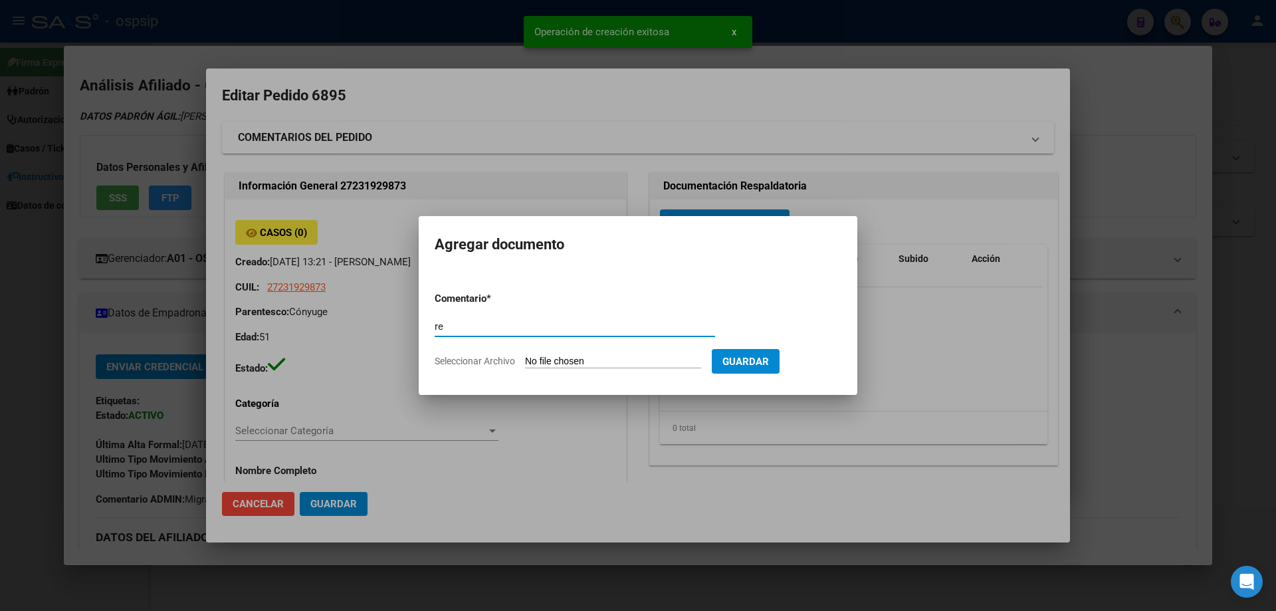
type input "r"
type input "RECETAS"
click at [528, 358] on input "Seleccionar Archivo" at bounding box center [613, 362] width 176 height 13
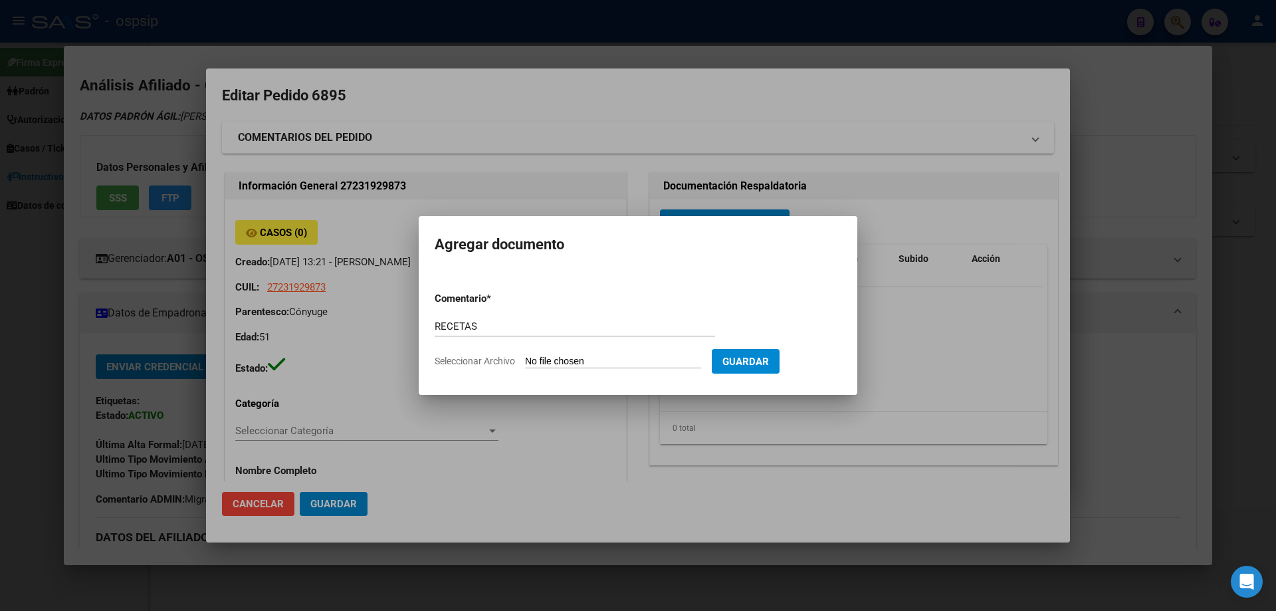
type input "C:\fakepath\103150_5225422KBQ2A9CRJ84QK9JYYZIJ3P0O4OLZ7T (1).pdf"
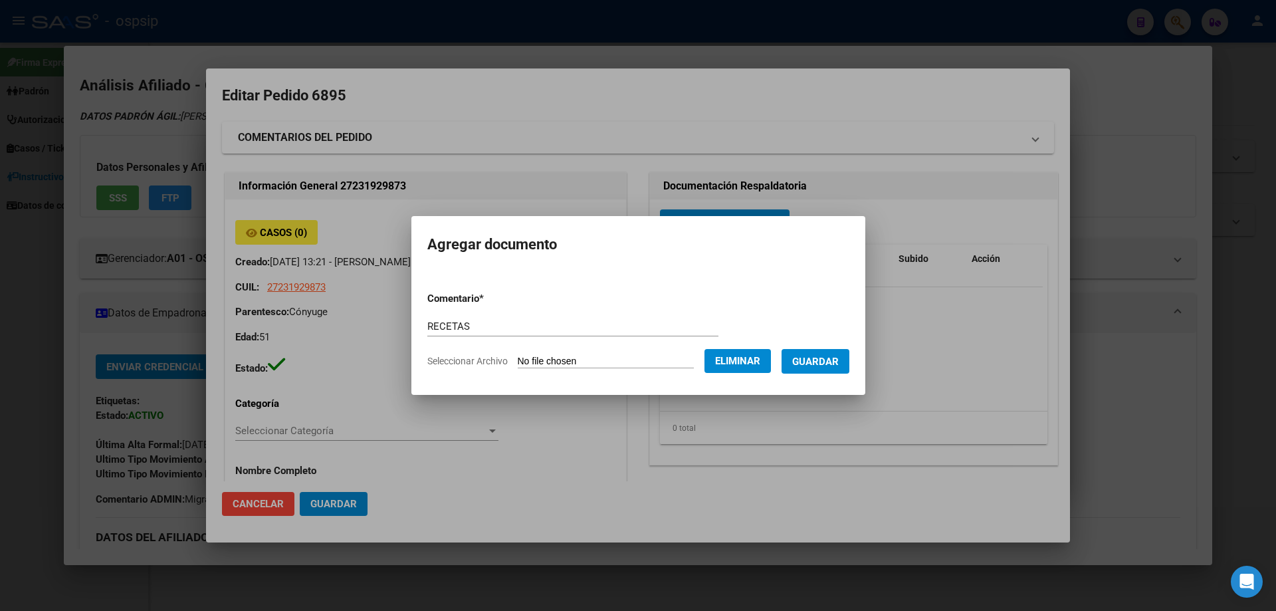
click at [833, 360] on span "Guardar" at bounding box center [815, 362] width 47 height 12
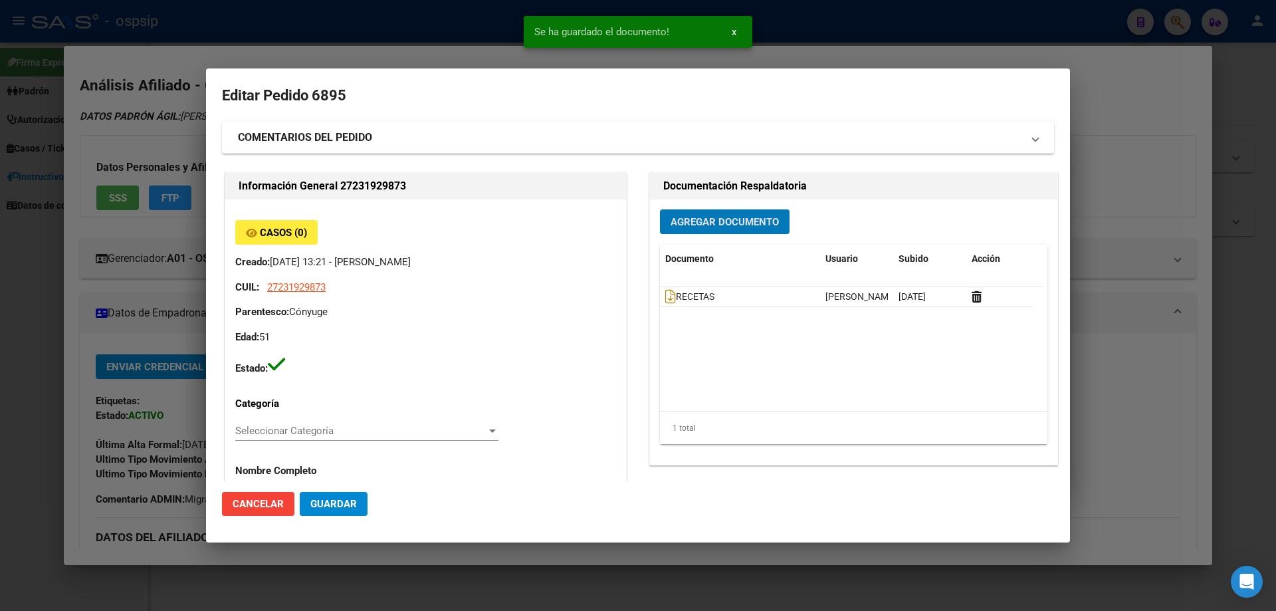
click at [722, 220] on span "Agregar Documento" at bounding box center [725, 222] width 108 height 12
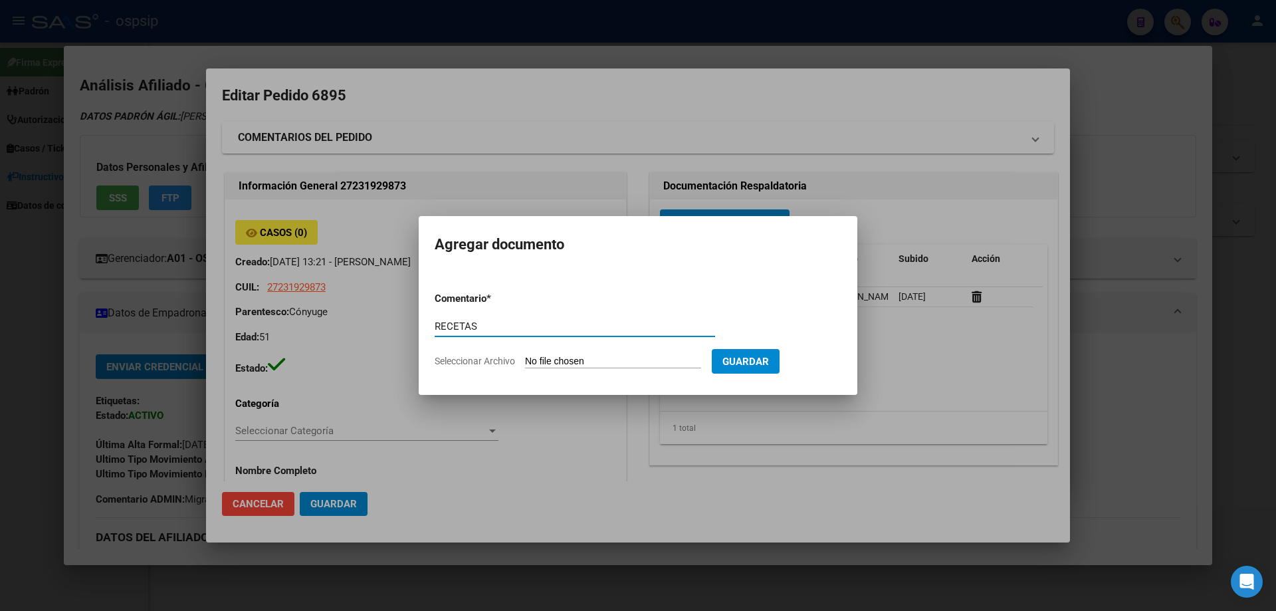
type input "RECETAS"
click at [552, 365] on input "Seleccionar Archivo" at bounding box center [613, 362] width 176 height 13
type input "C:\fakepath\103150_5225422KV1AT159JJ3P2EOWAO2ONHBPJDANL4 (1).pdf"
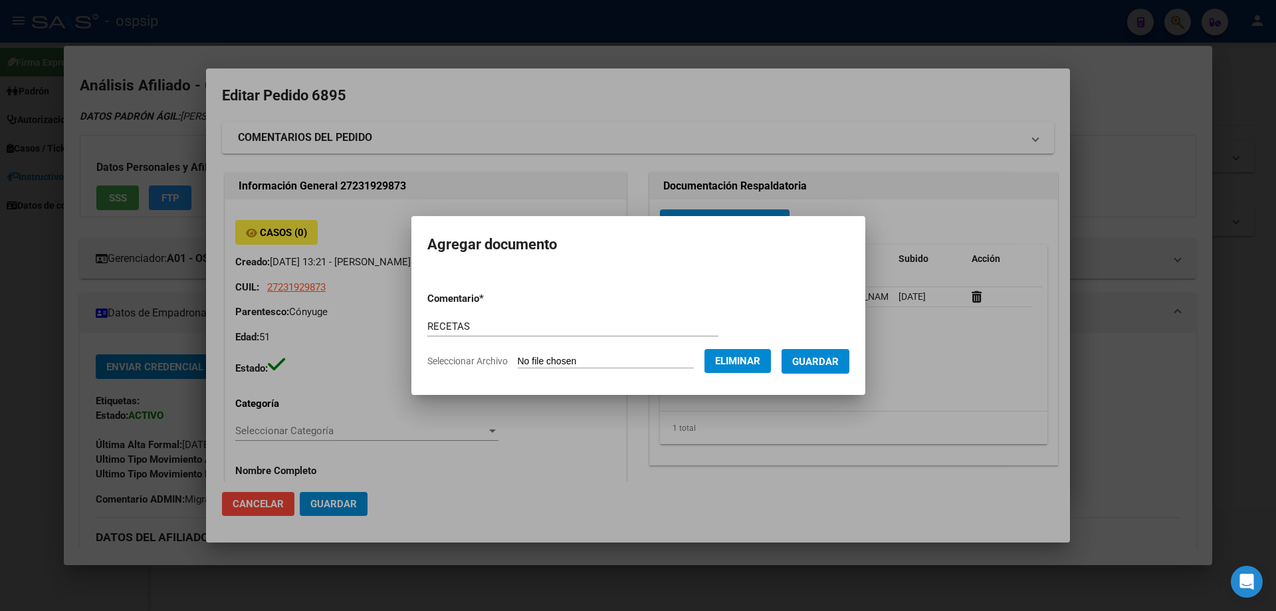
click at [837, 366] on span "Guardar" at bounding box center [815, 362] width 47 height 12
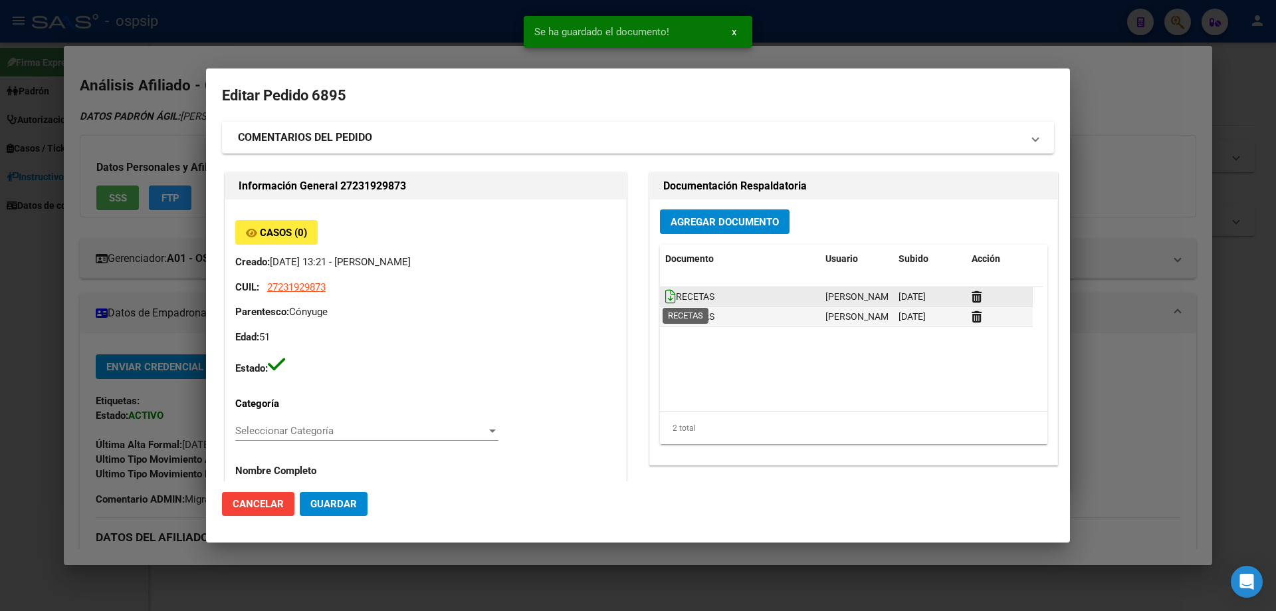
click at [665, 296] on icon at bounding box center [670, 296] width 11 height 15
click at [668, 301] on icon at bounding box center [670, 296] width 11 height 15
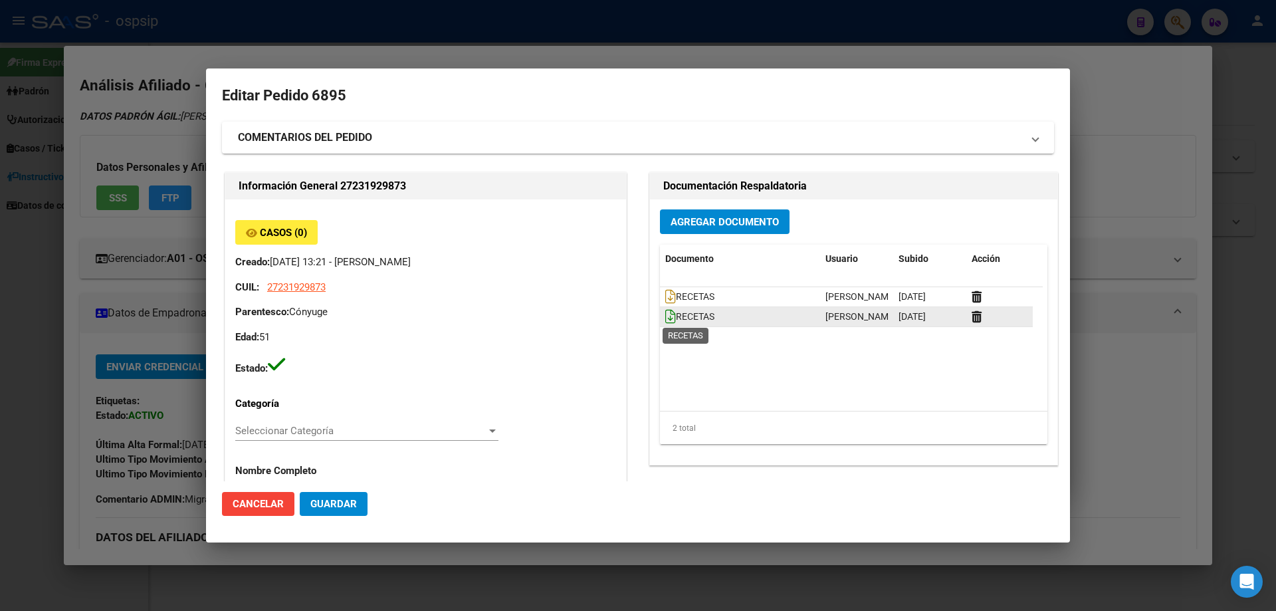
click at [665, 321] on icon at bounding box center [670, 316] width 11 height 15
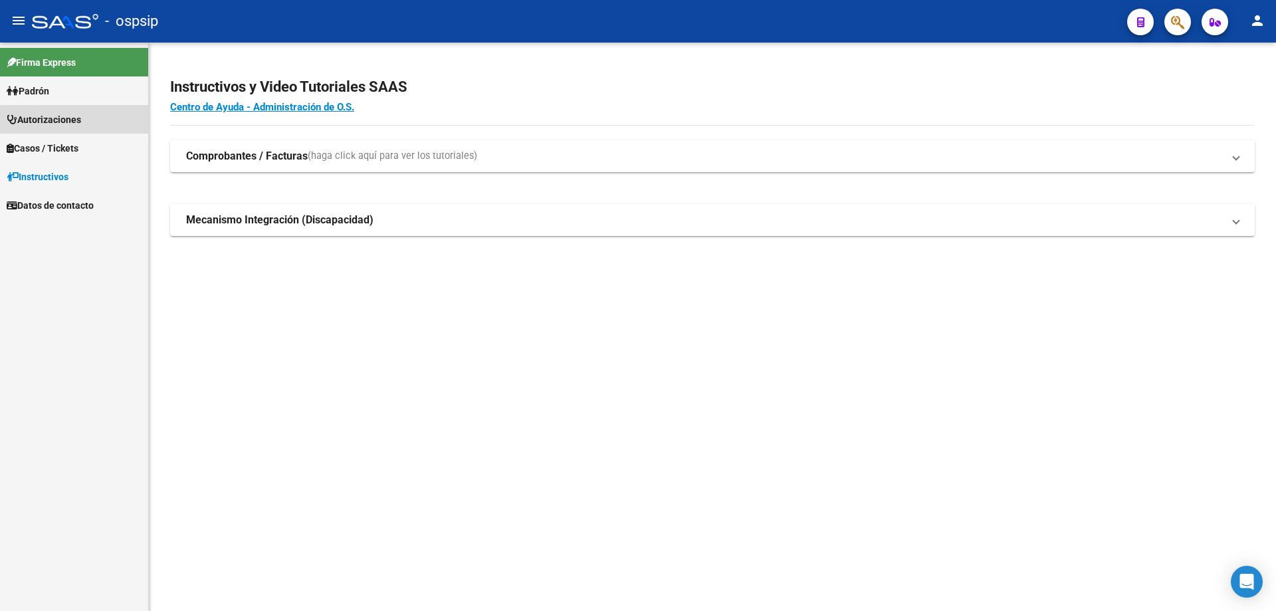
click at [81, 118] on span "Autorizaciones" at bounding box center [44, 119] width 74 height 15
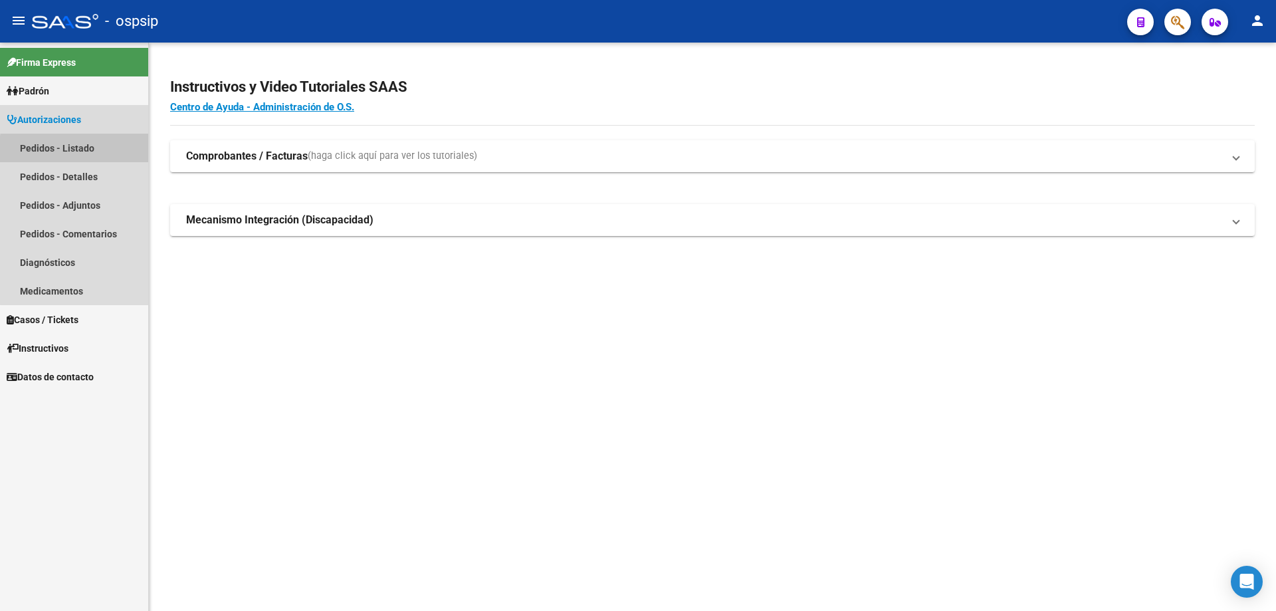
click at [91, 151] on link "Pedidos - Listado" at bounding box center [74, 148] width 148 height 29
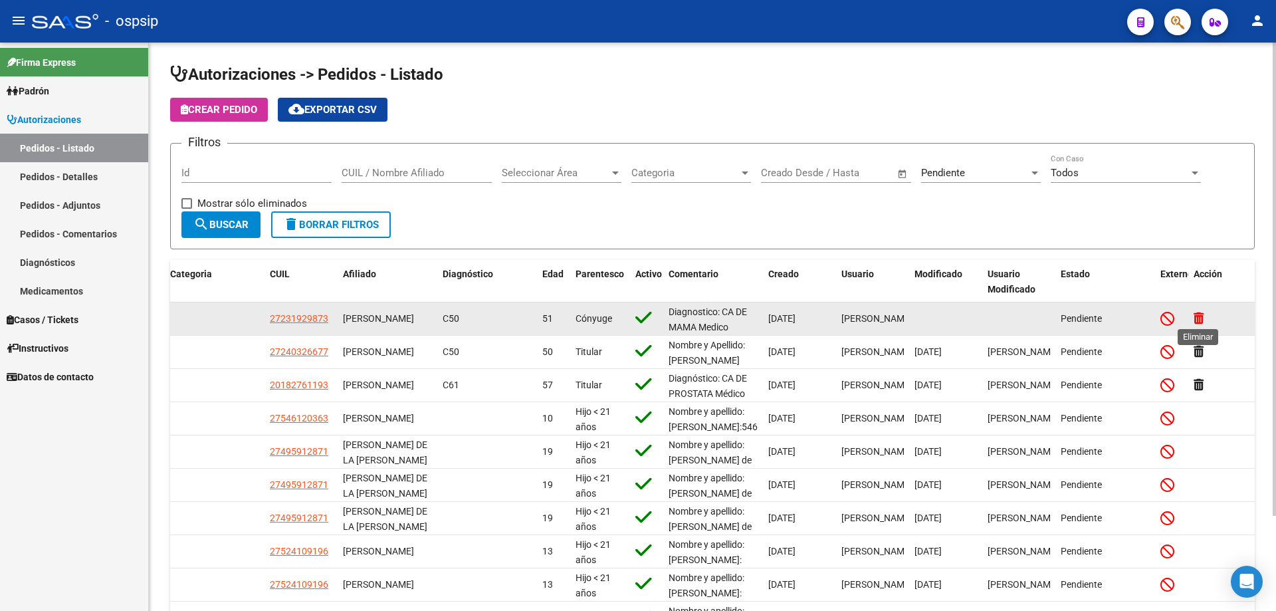
click at [1197, 320] on icon at bounding box center [1199, 318] width 10 height 13
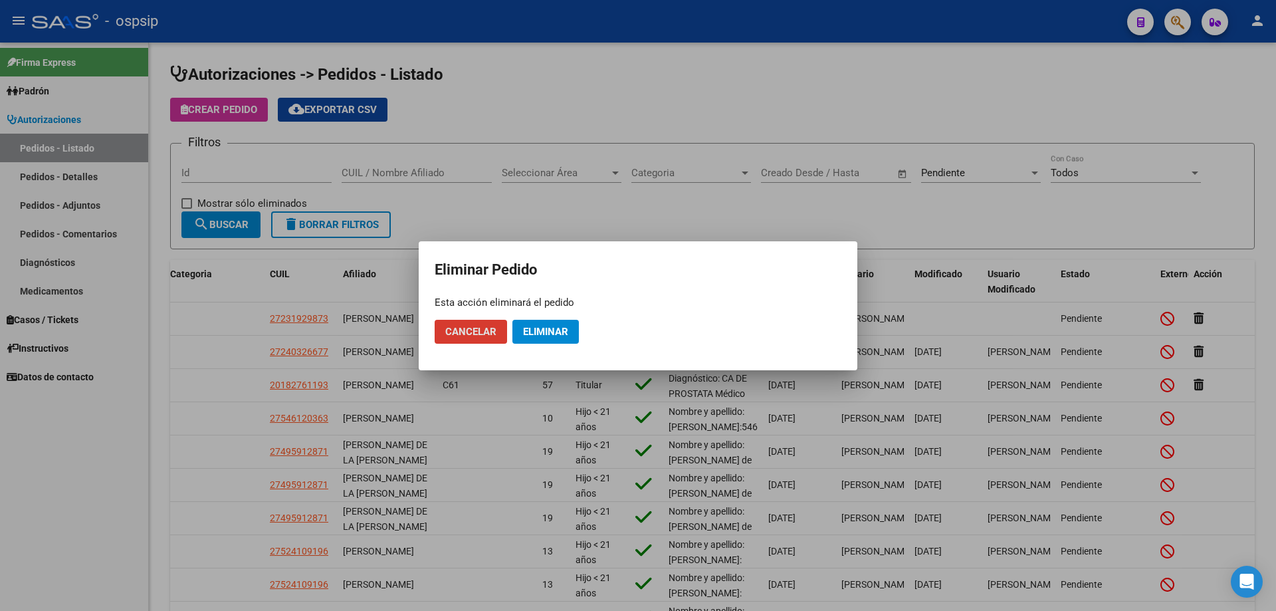
click at [551, 331] on span "Eliminar" at bounding box center [545, 332] width 45 height 12
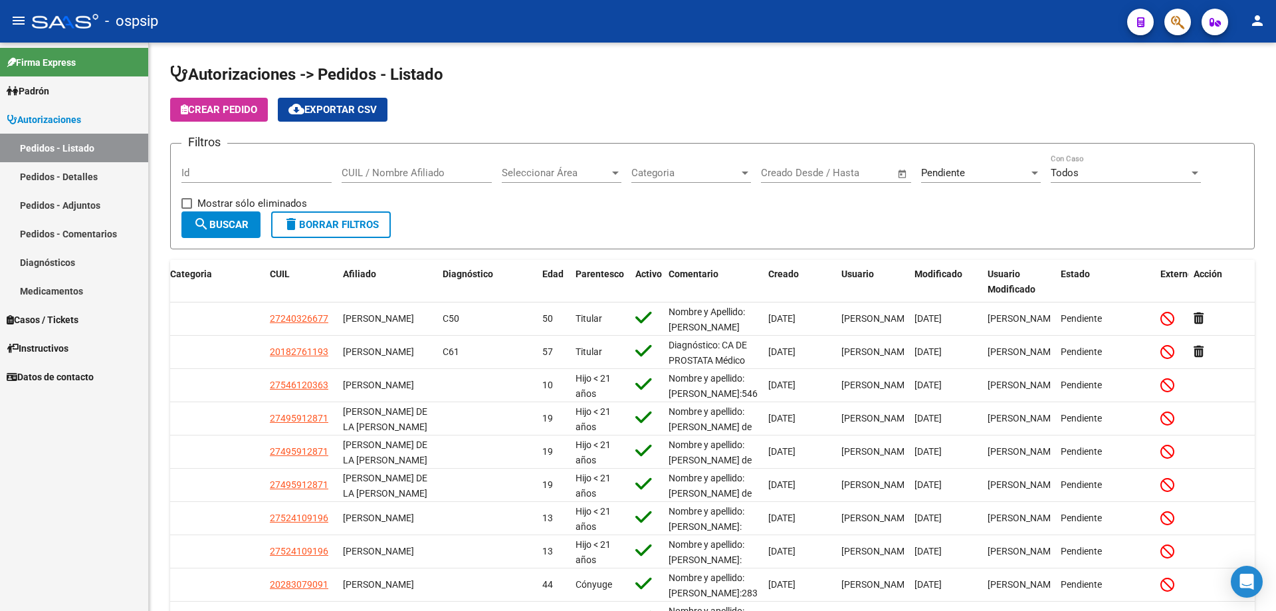
click at [1172, 33] on span "button" at bounding box center [1177, 22] width 13 height 27
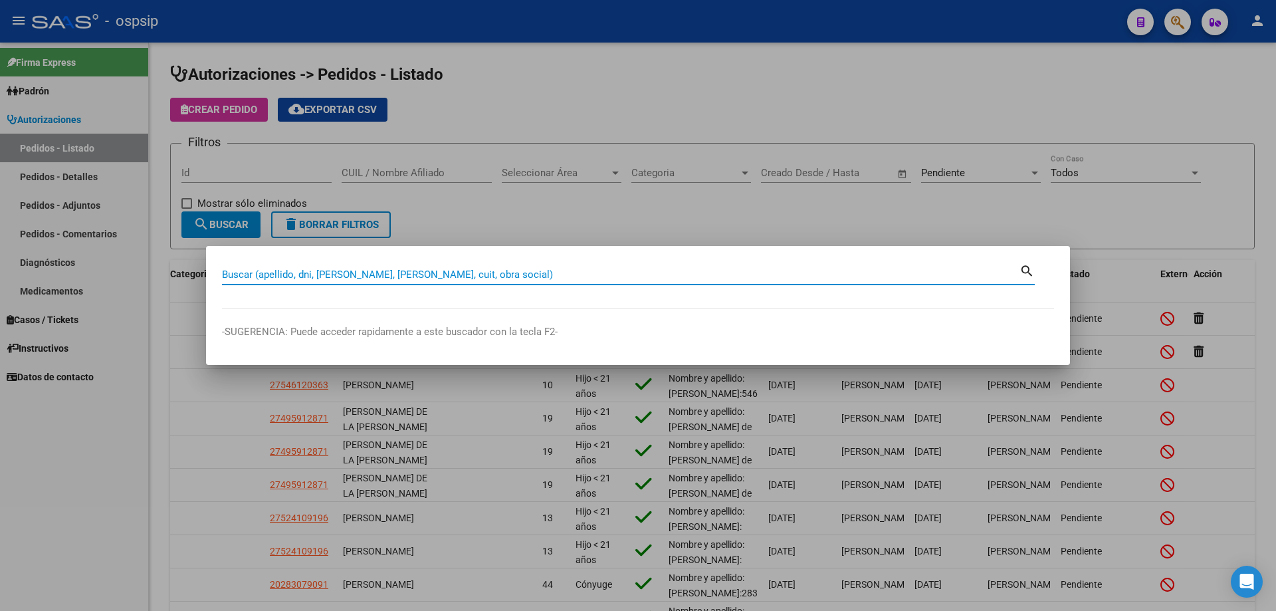
drag, startPoint x: 226, startPoint y: 276, endPoint x: 267, endPoint y: 274, distance: 40.6
click at [267, 274] on input "Buscar (apellido, dni, [PERSON_NAME], [PERSON_NAME], cuit, obra social)" at bounding box center [621, 275] width 798 height 12
paste input "742091967"
type input "742091967"
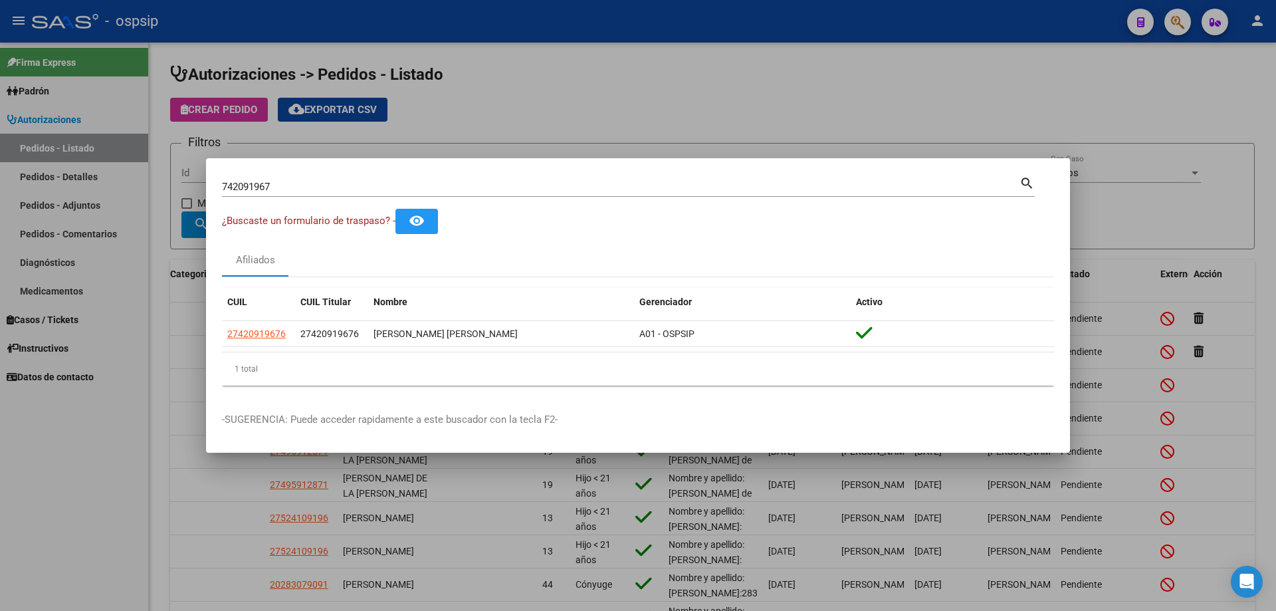
click at [263, 344] on datatable-body-cell "27420919676" at bounding box center [258, 334] width 73 height 26
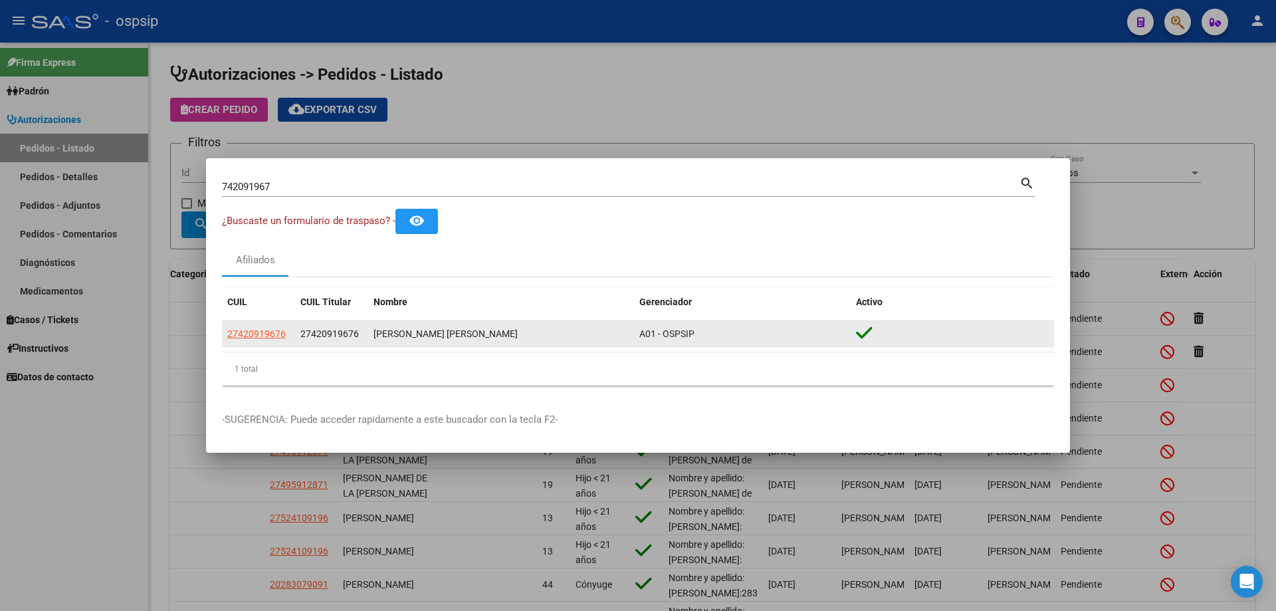
click at [264, 340] on app-link-go-to "27420919676" at bounding box center [256, 333] width 58 height 15
click at [265, 333] on span "27420919676" at bounding box center [256, 333] width 58 height 11
type textarea "27420919676"
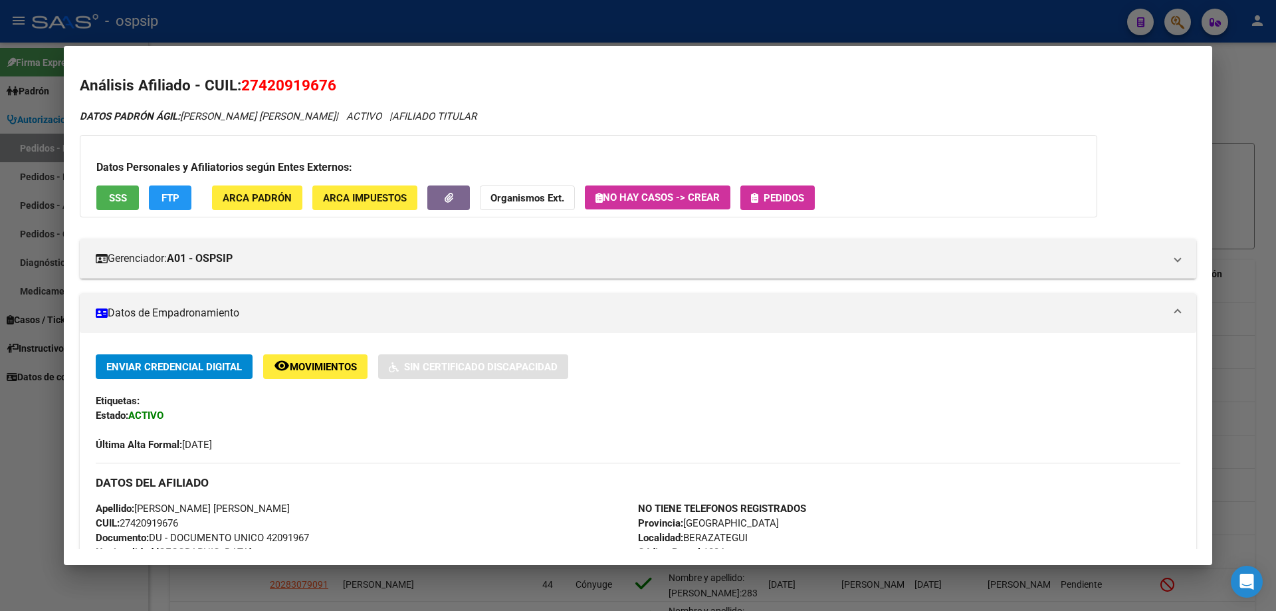
click at [758, 193] on icon "button" at bounding box center [754, 198] width 7 height 10
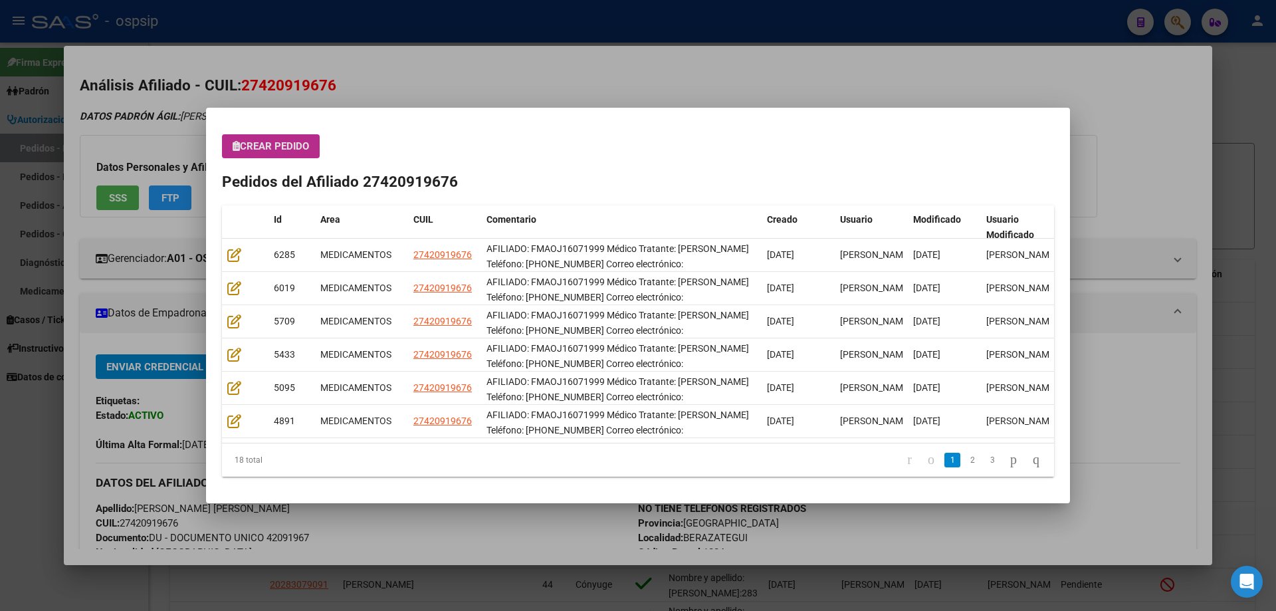
click at [285, 162] on div "Crear Pedido Pedidos del Afiliado 27420919676 Id Area CUIL Comentario Creado Us…" at bounding box center [638, 305] width 832 height 342
click at [272, 138] on button "Crear Pedido" at bounding box center [271, 146] width 98 height 24
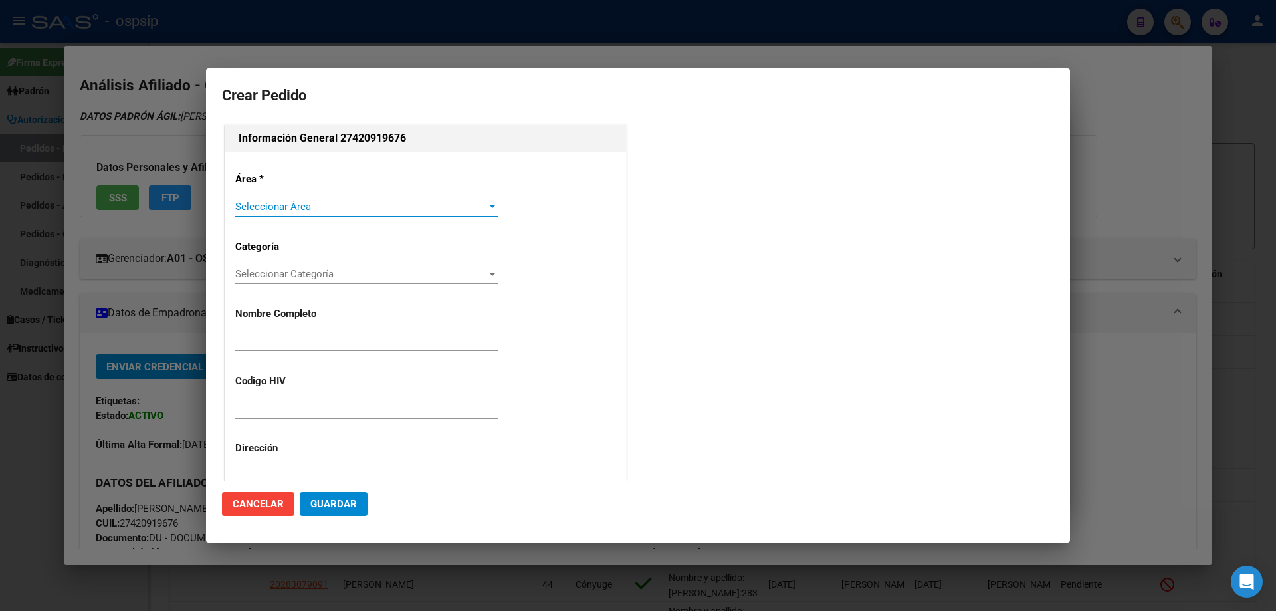
type input "MARIA MILAGROS CELINA OJEDA"
type input "FMAOJ16071999"
type input "Buenos Aires, BERAZATEGUI, 59 Y 126 2650"
click at [272, 203] on span "Seleccionar Área" at bounding box center [360, 207] width 251 height 12
type input "OJEDA MARIA MILAGROS CELINA"
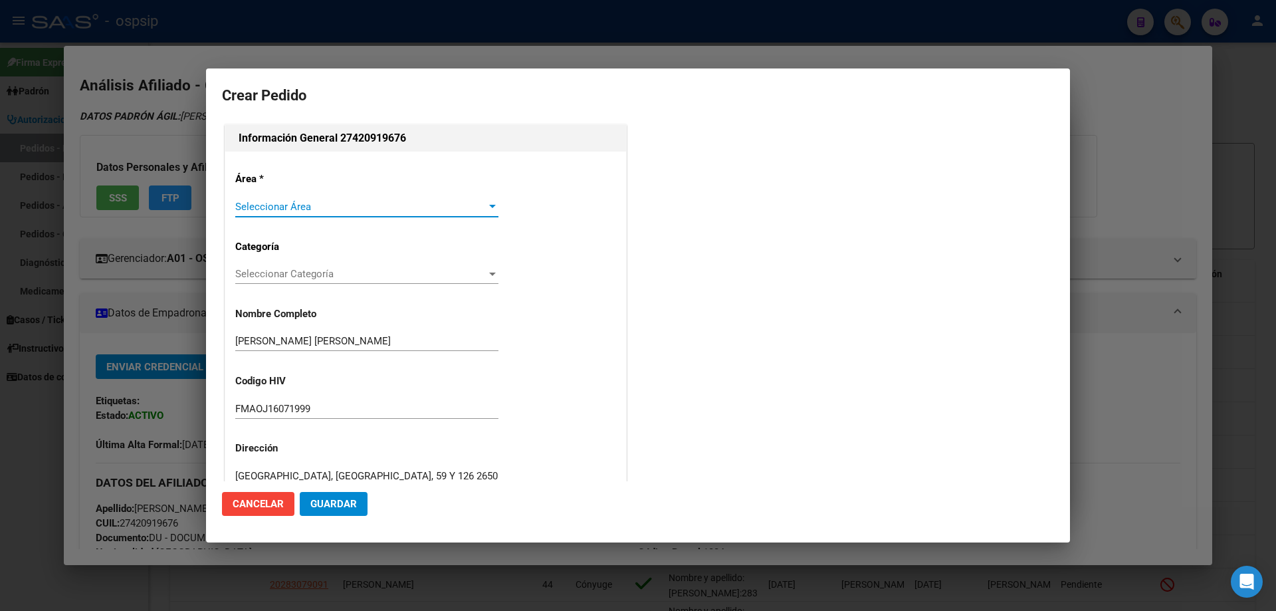
type input "BUENOS AIRES, BERAZATEGUI, 59 Y 126 2650"
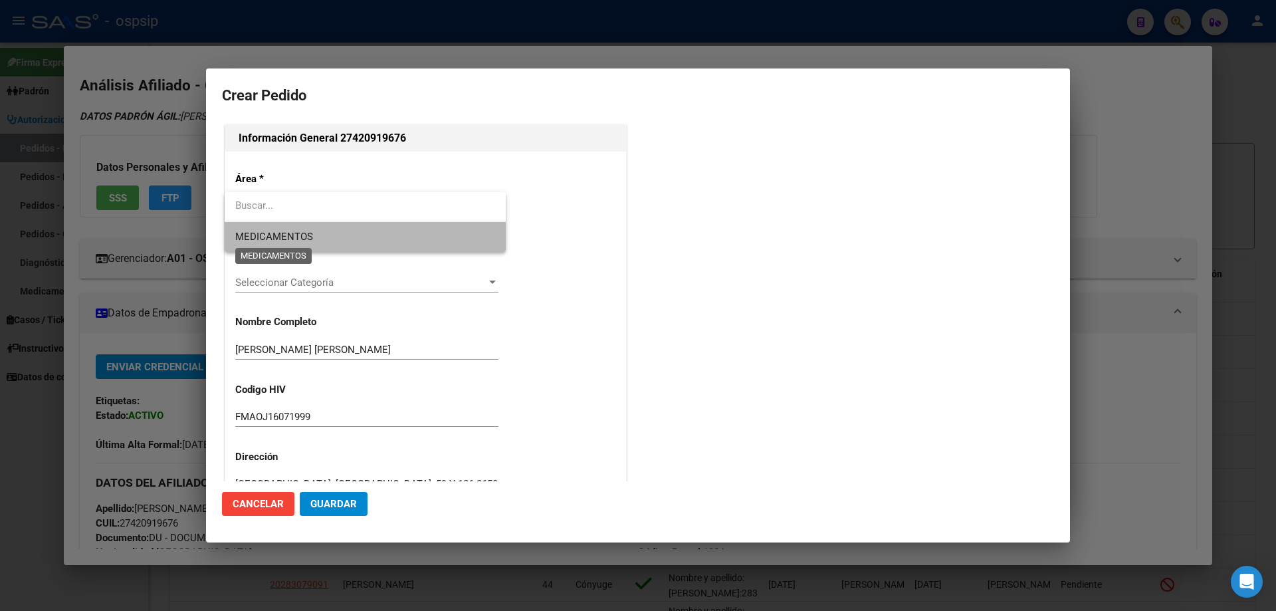
click at [276, 235] on span "MEDICAMENTOS" at bounding box center [274, 237] width 78 height 12
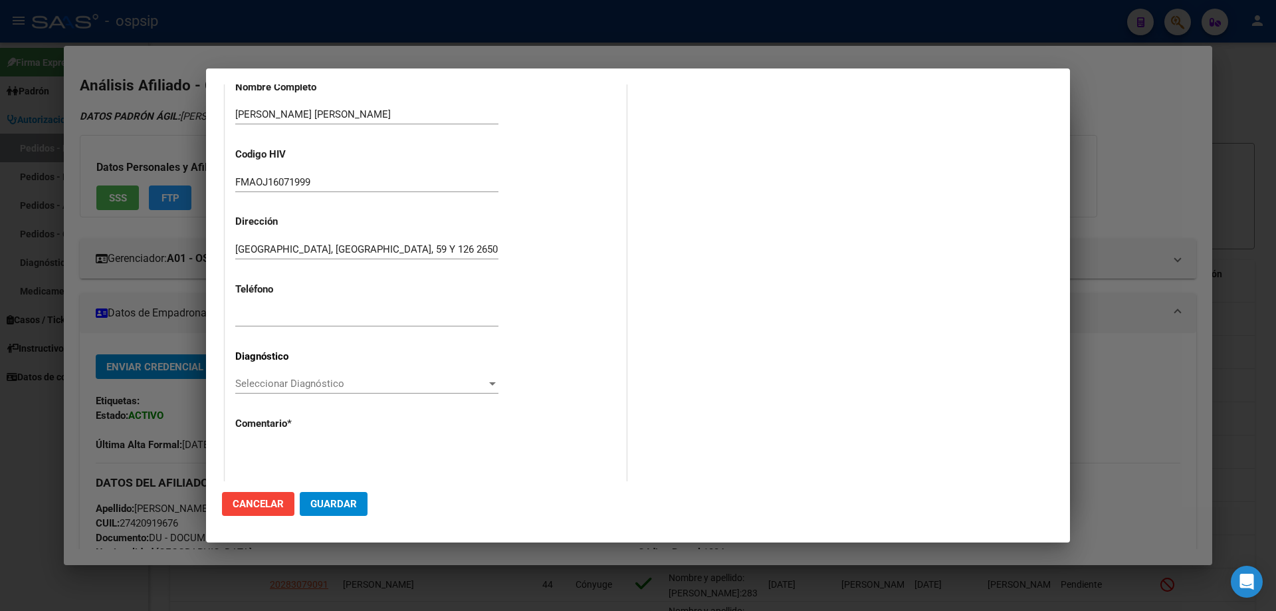
scroll to position [298, 0]
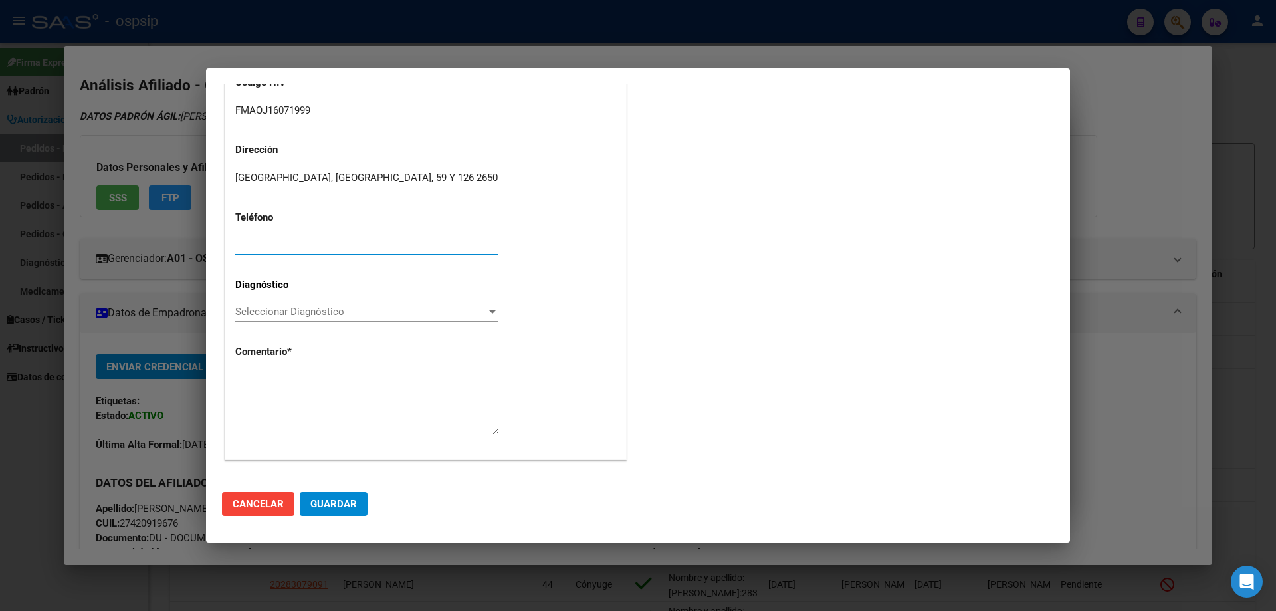
paste input "15-2603-4457"
type input "15-2603-4457"
click at [259, 324] on div "Seleccionar Diagnóstico Seleccionar Diagnóstico" at bounding box center [366, 318] width 263 height 33
click at [255, 311] on span "Seleccionar Diagnóstico" at bounding box center [360, 312] width 251 height 12
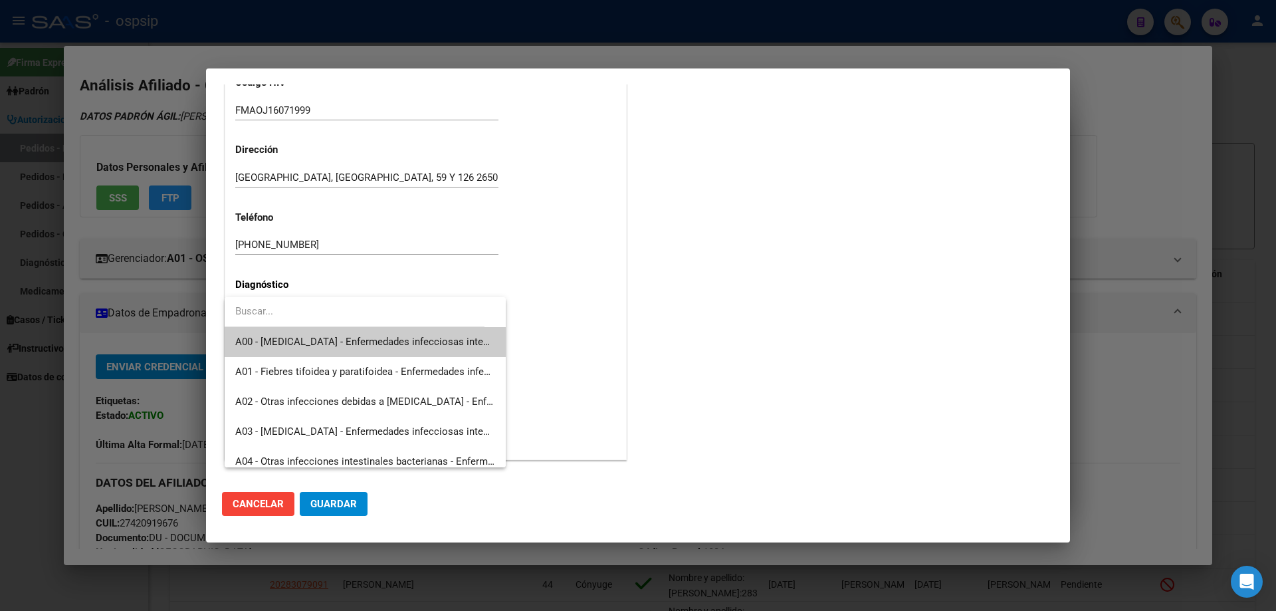
type input "2"
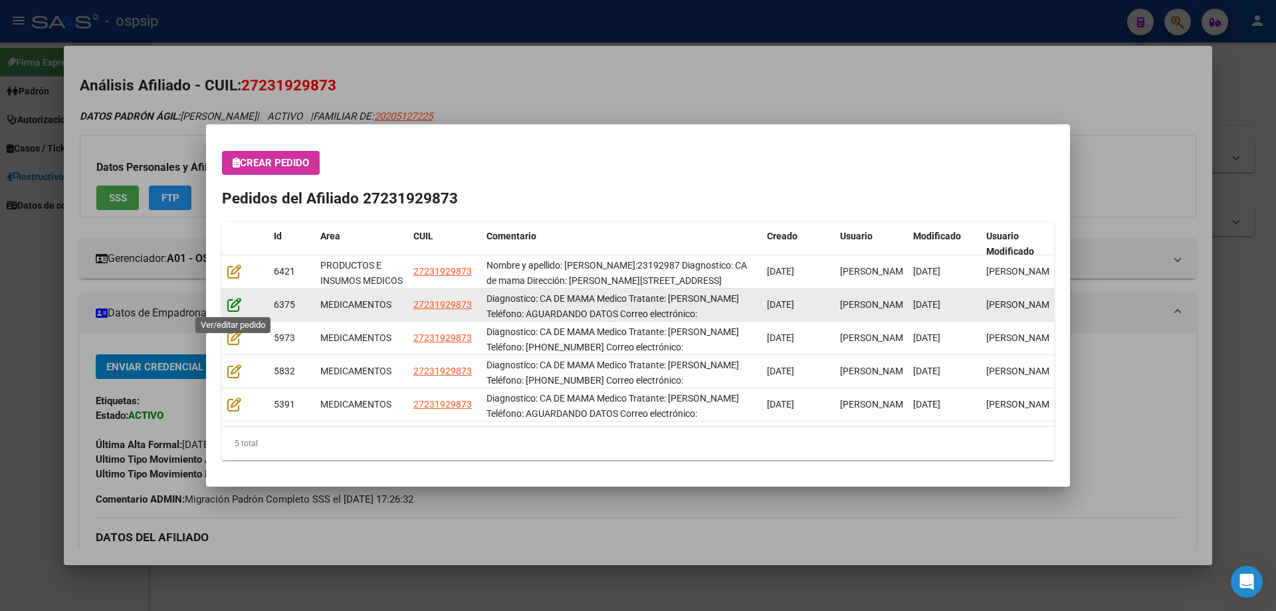
click at [238, 309] on icon at bounding box center [234, 304] width 14 height 15
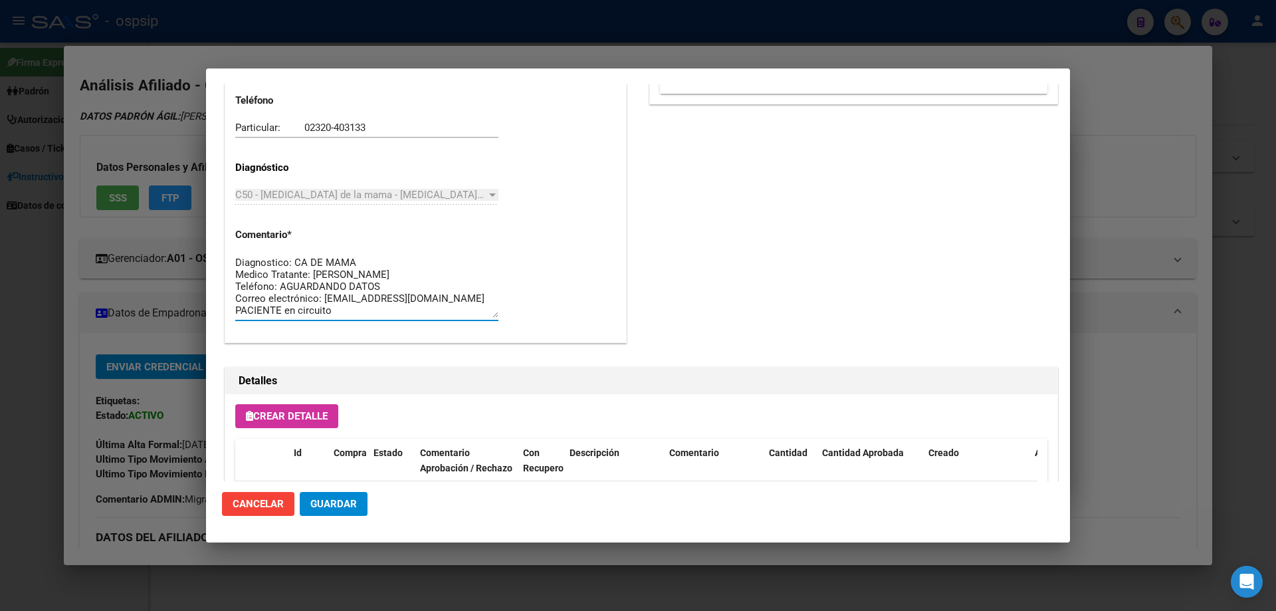
drag, startPoint x: 328, startPoint y: 314, endPoint x: 213, endPoint y: 223, distance: 147.2
click at [213, 223] on mat-dialog-content "Editar Pedido 6375 COMENTARIOS DEL PEDIDO Escriba su comentario aquí. Enviar co…" at bounding box center [638, 282] width 864 height 397
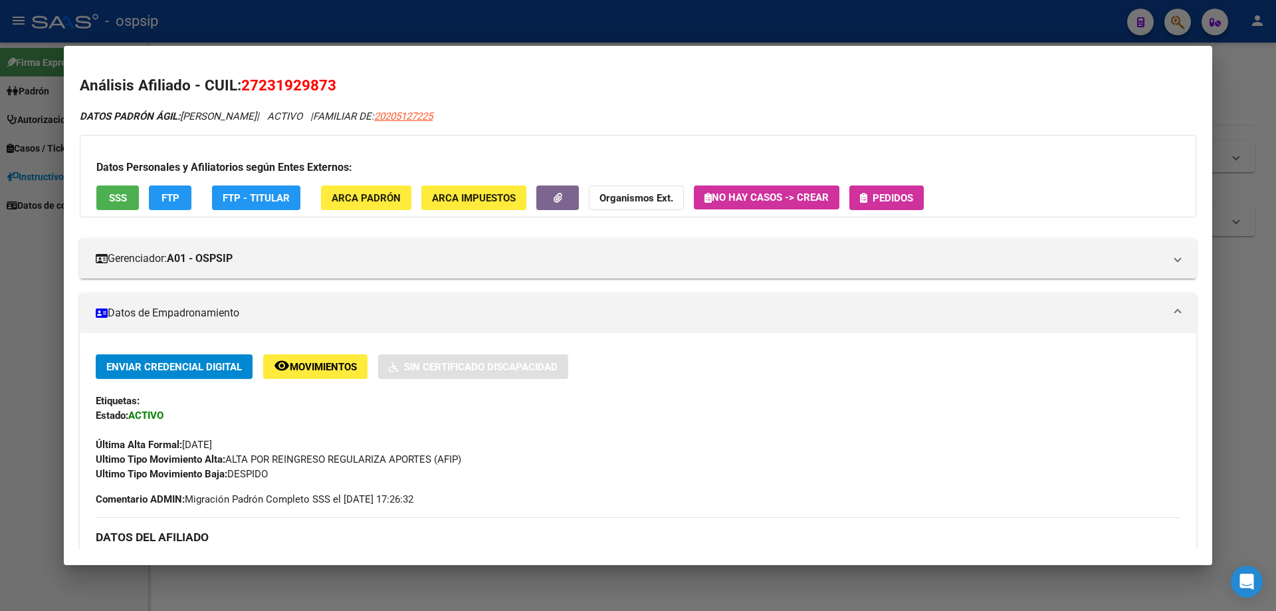
click at [893, 199] on span "Pedidos" at bounding box center [893, 198] width 41 height 12
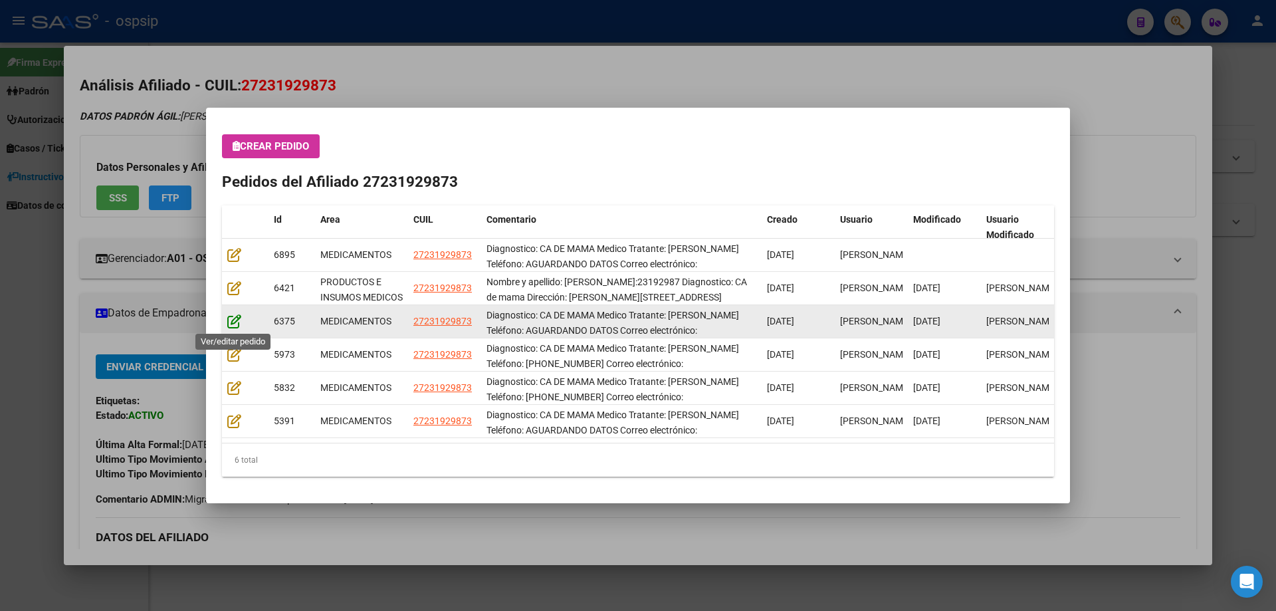
click at [233, 326] on icon at bounding box center [234, 321] width 14 height 15
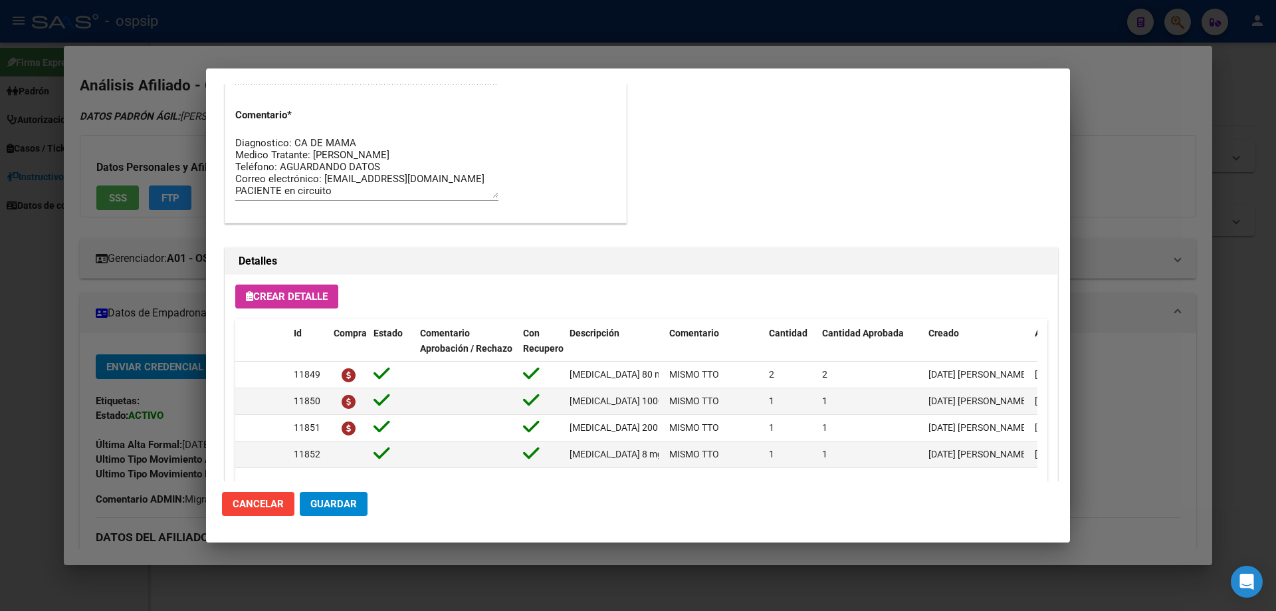
scroll to position [864, 0]
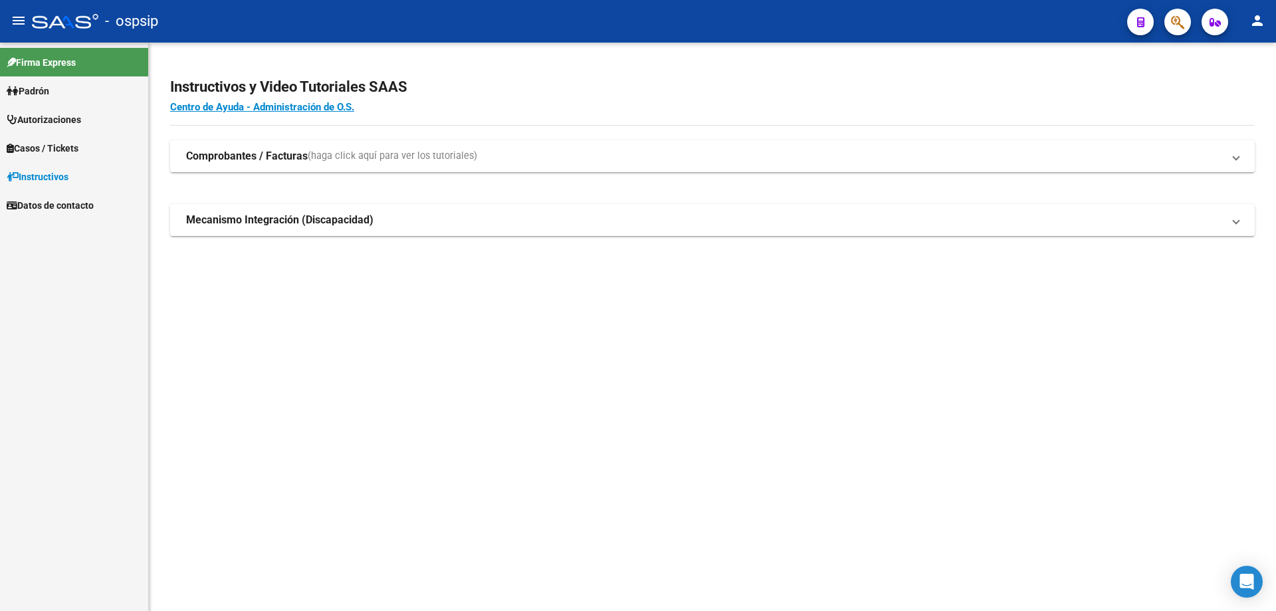
click at [1169, 18] on button "button" at bounding box center [1177, 22] width 27 height 27
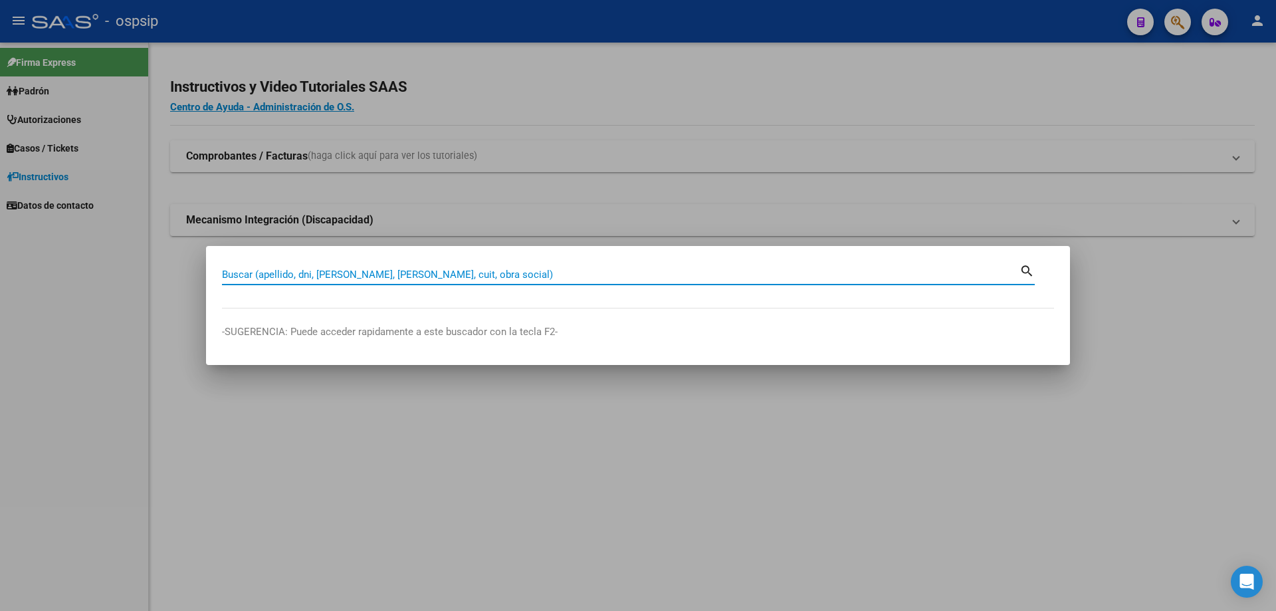
paste input "42091967"
type input "42091967"
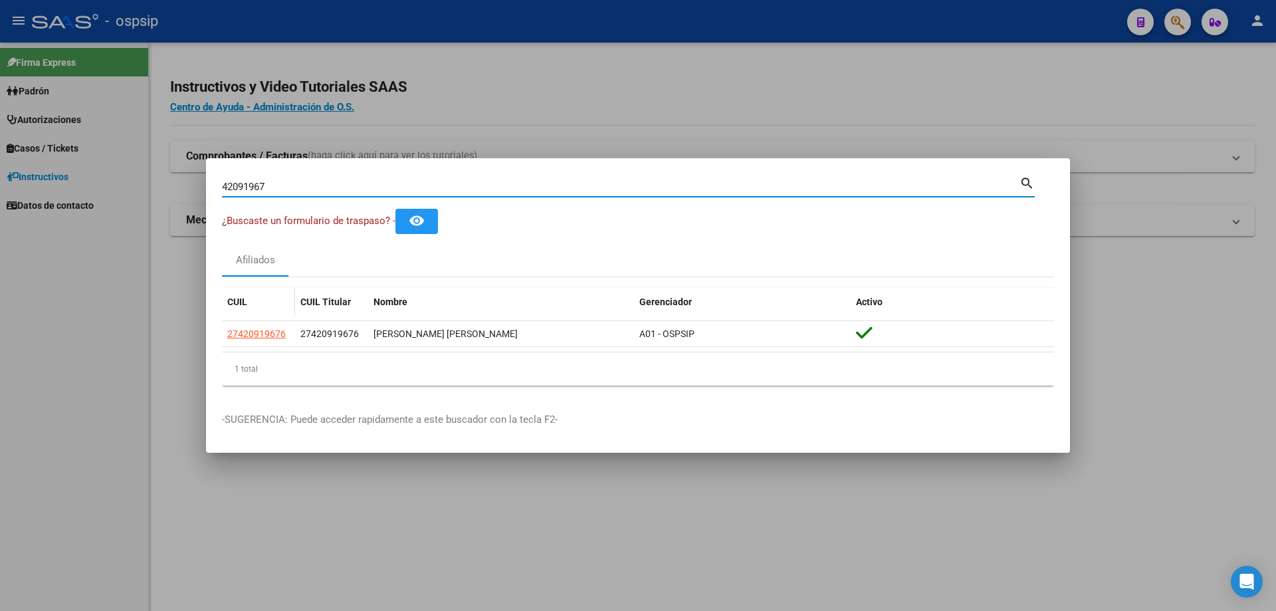
click at [266, 340] on app-link-go-to "27420919676" at bounding box center [256, 333] width 58 height 15
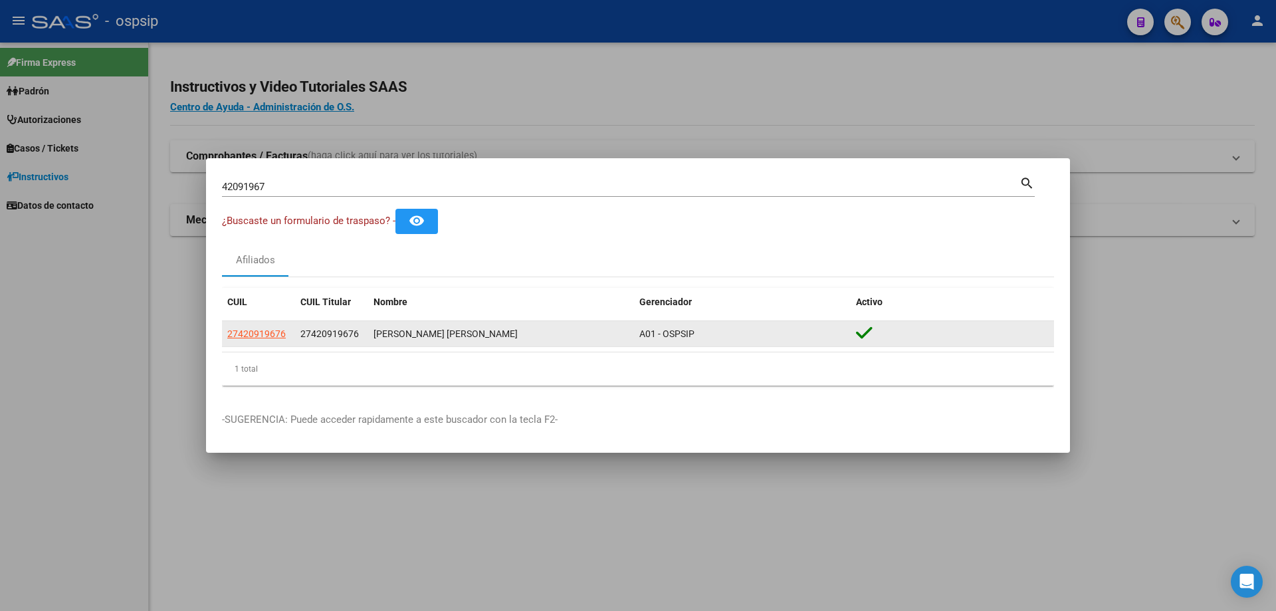
click at [263, 334] on span "27420919676" at bounding box center [256, 333] width 58 height 11
type textarea "27420919676"
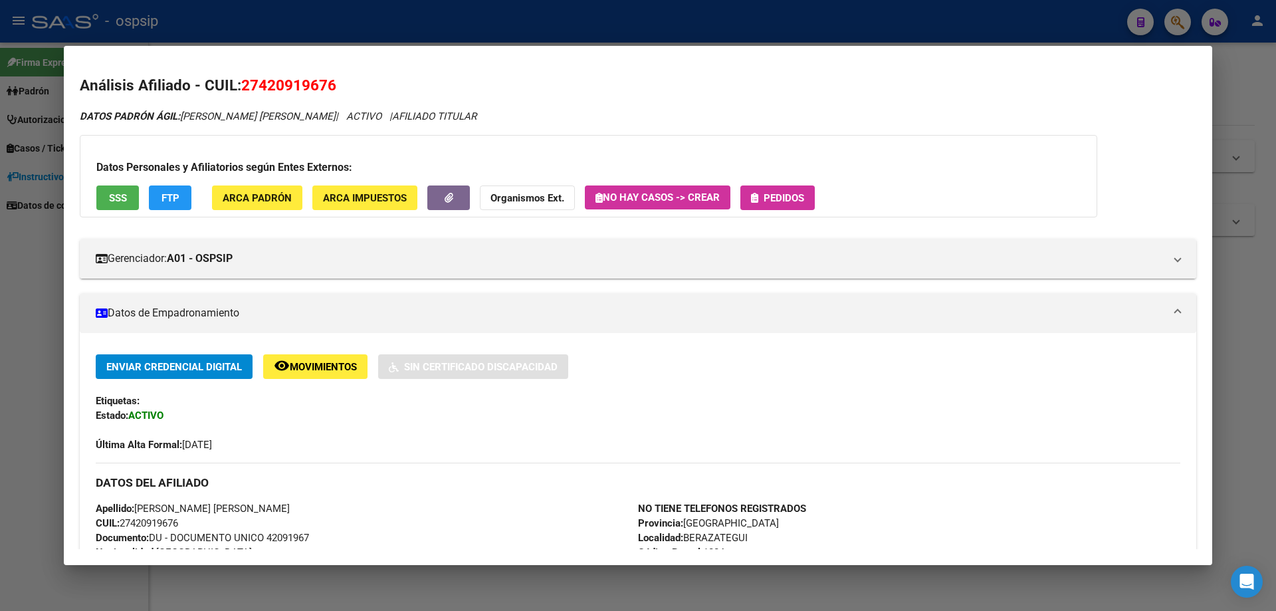
click at [792, 201] on span "Pedidos" at bounding box center [784, 198] width 41 height 12
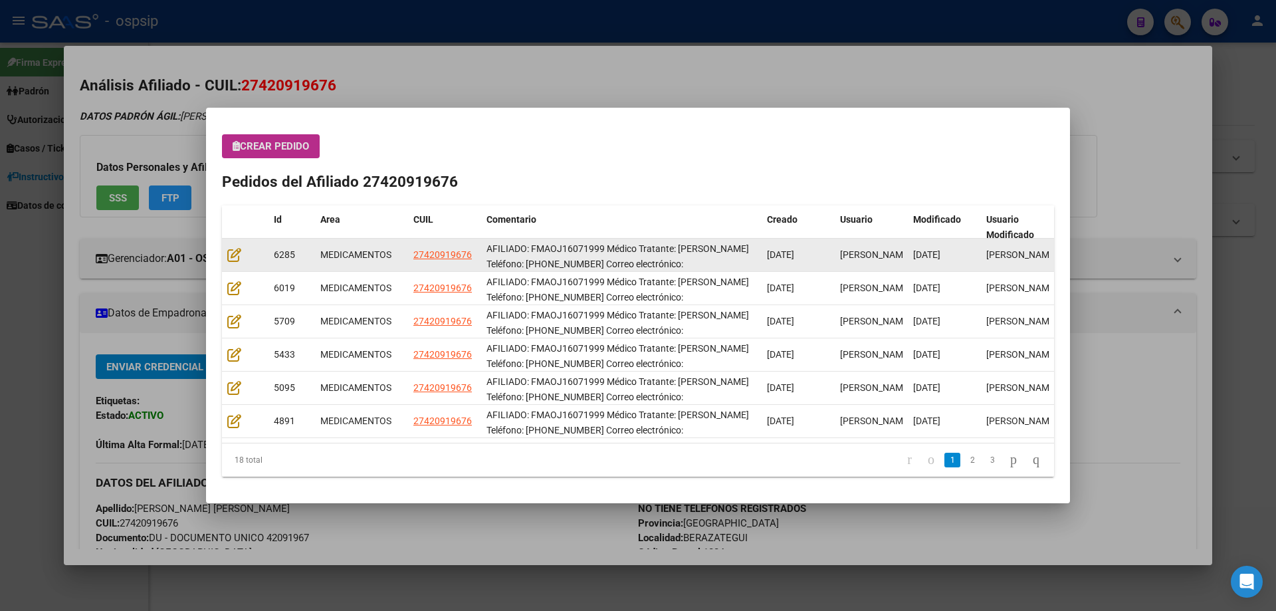
click at [235, 263] on div at bounding box center [245, 254] width 36 height 15
click at [234, 261] on icon at bounding box center [234, 254] width 14 height 15
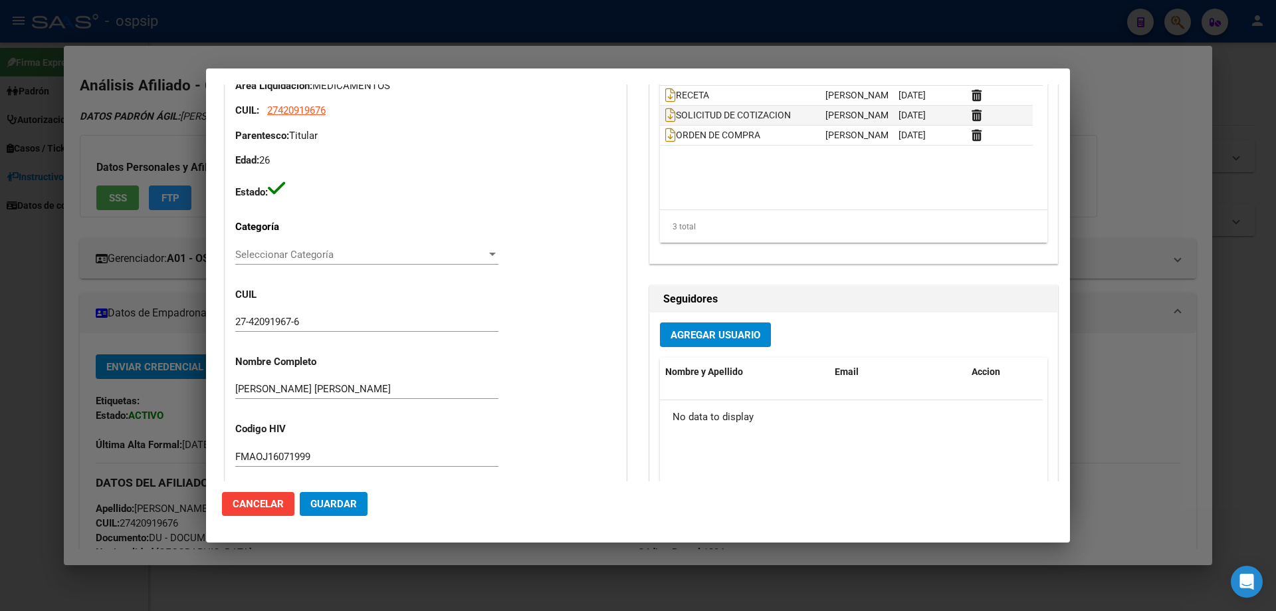
scroll to position [0, 0]
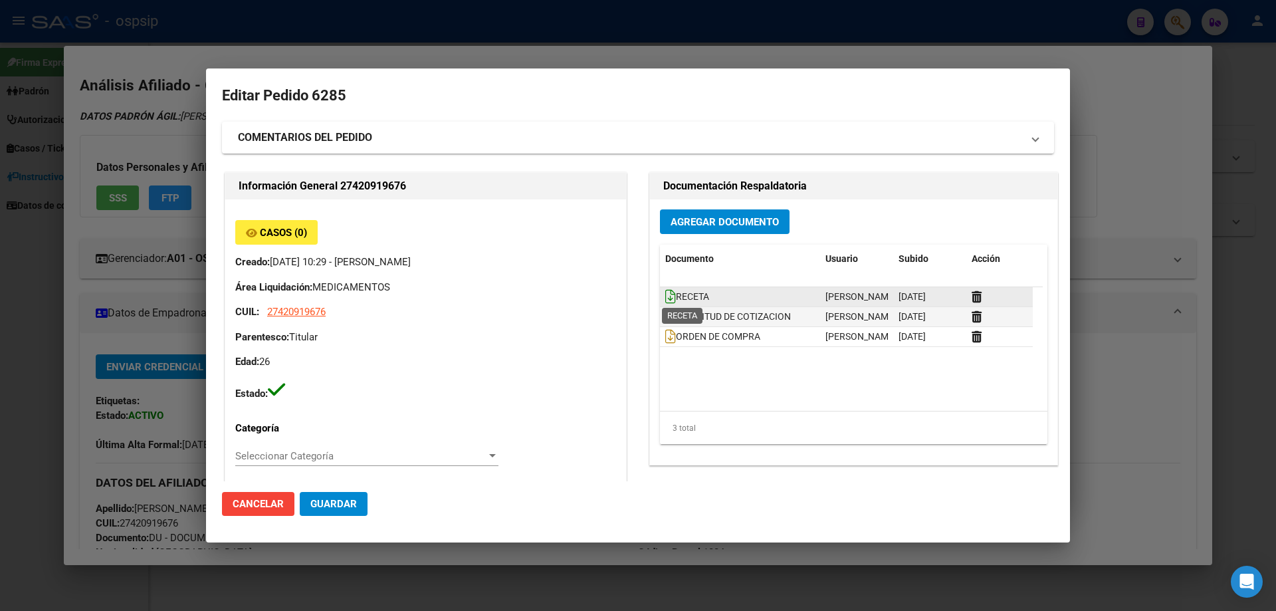
click at [665, 297] on icon at bounding box center [670, 296] width 11 height 15
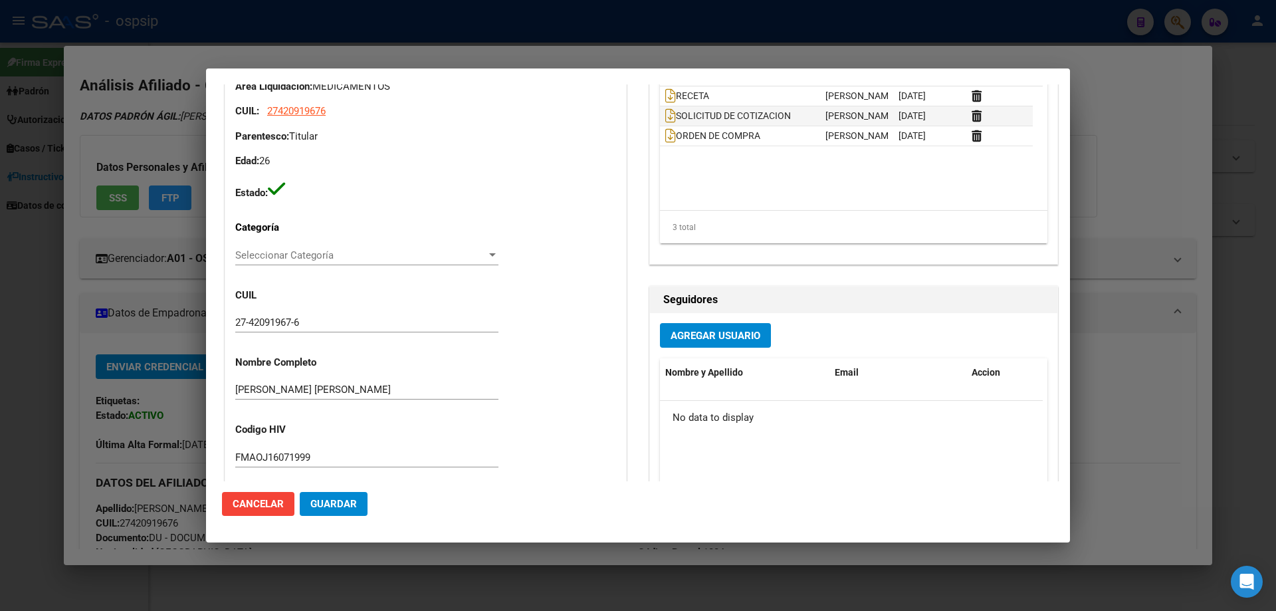
scroll to position [332, 0]
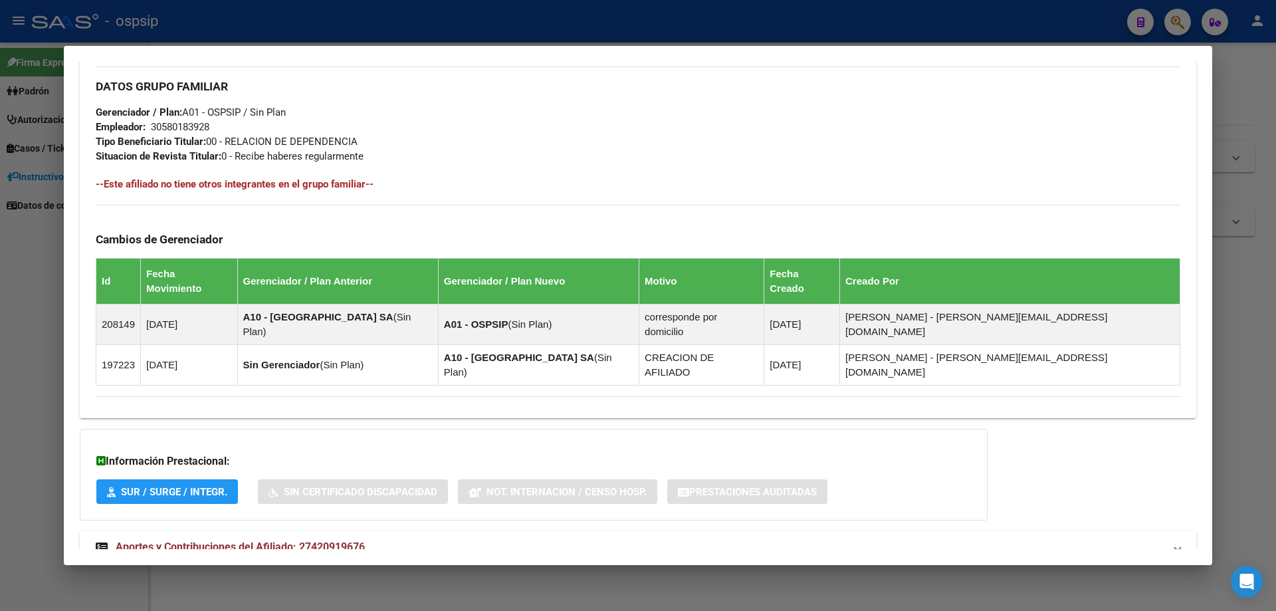
click at [189, 540] on span "Aportes y Contribuciones del Afiliado: 27420919676" at bounding box center [240, 546] width 249 height 13
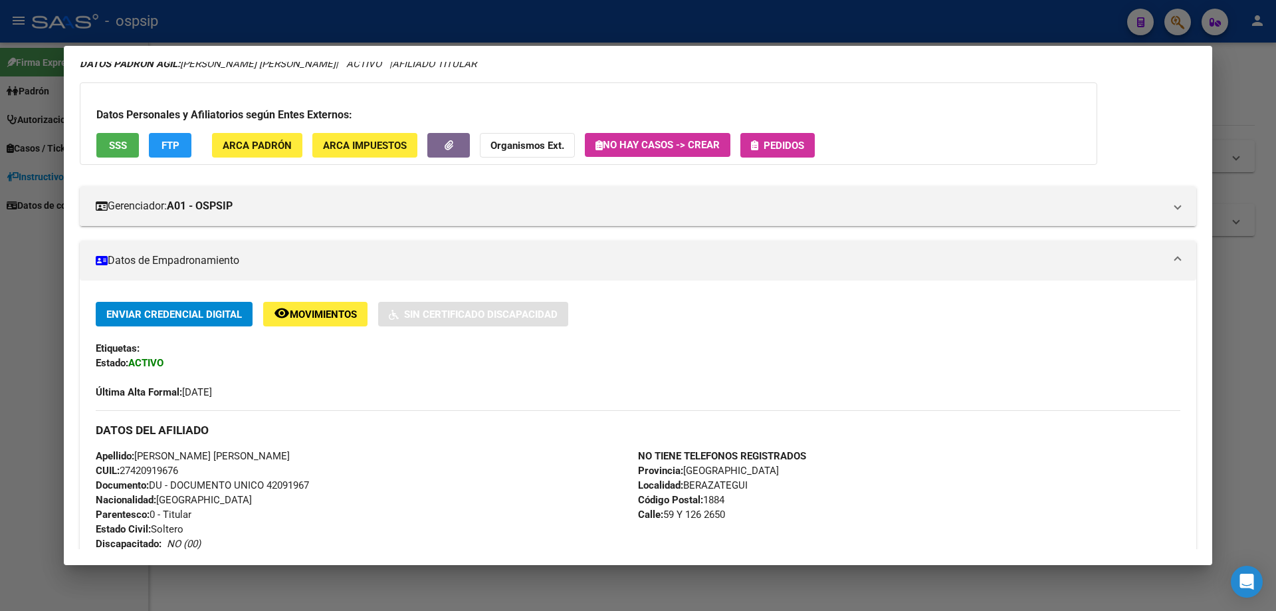
scroll to position [0, 0]
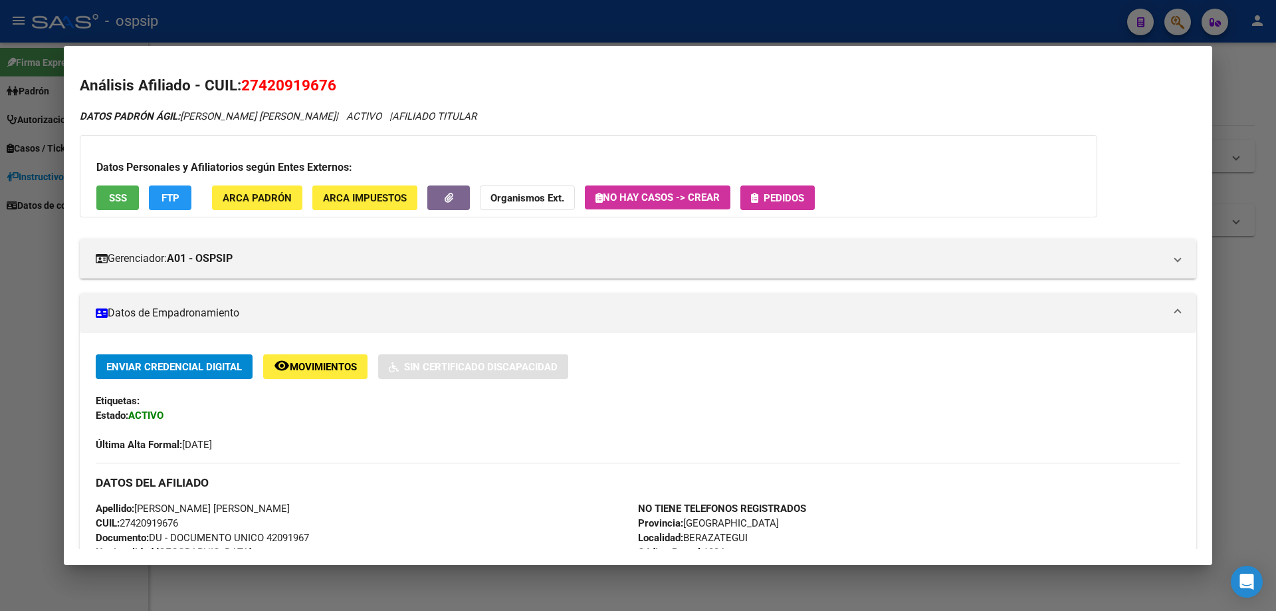
click at [771, 206] on button "Pedidos" at bounding box center [777, 197] width 74 height 25
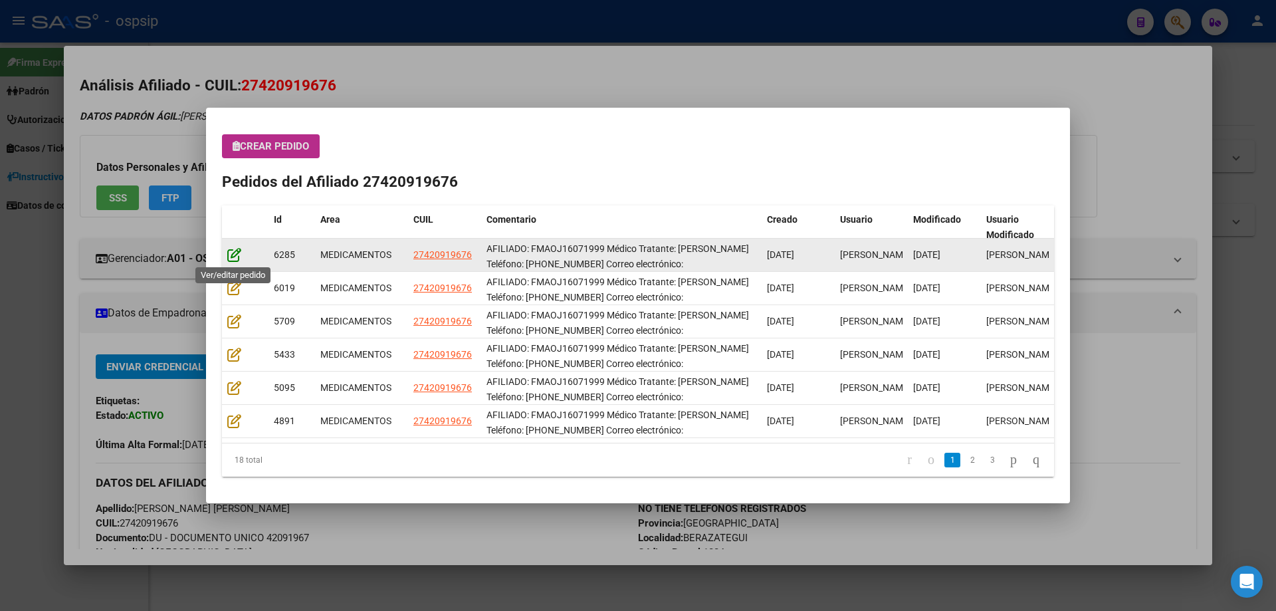
click at [236, 251] on icon at bounding box center [234, 254] width 14 height 15
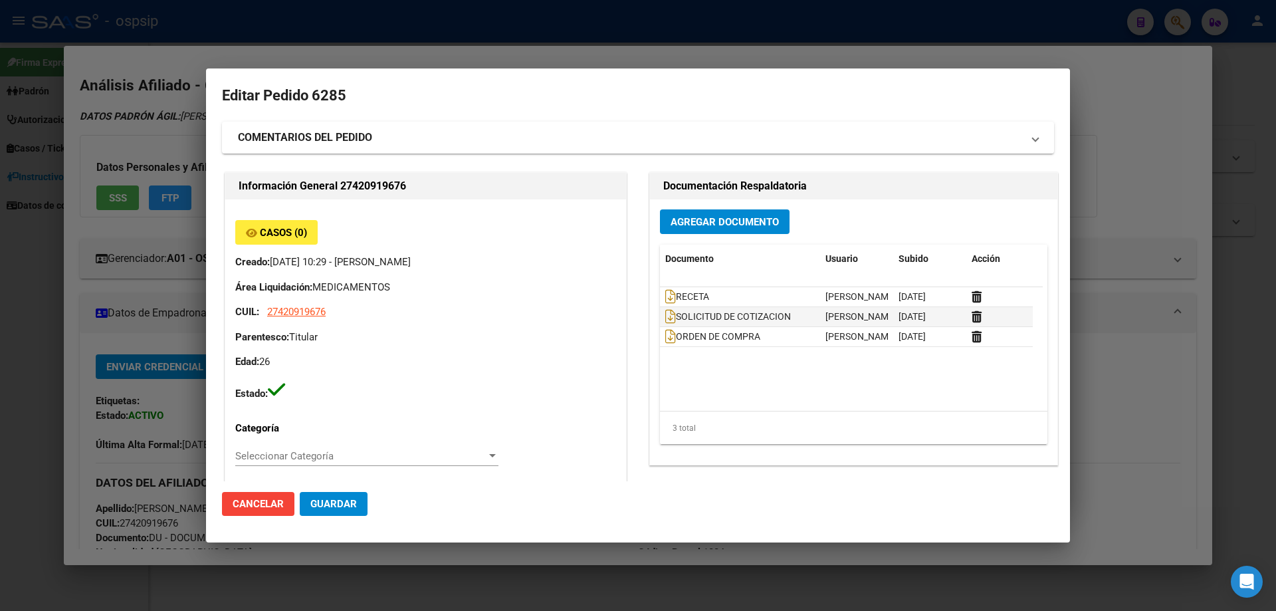
drag, startPoint x: 348, startPoint y: 186, endPoint x: 398, endPoint y: 186, distance: 50.5
click at [398, 186] on h2 "Información General 27420919676" at bounding box center [426, 186] width 374 height 16
copy h2 "742091967"
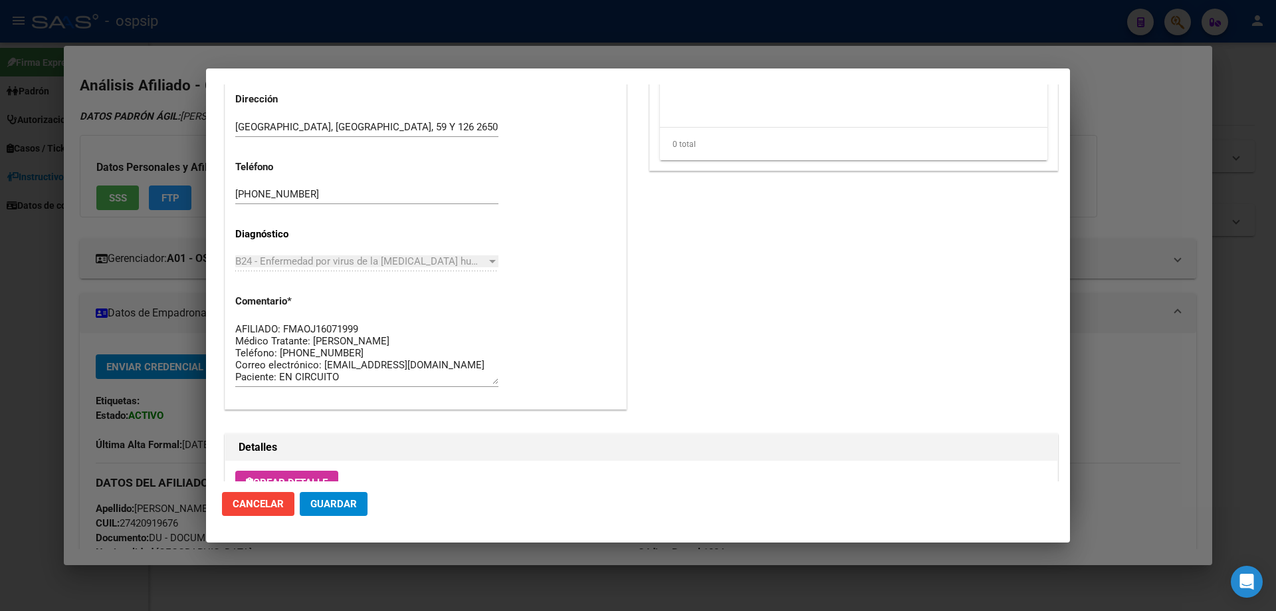
scroll to position [532, 0]
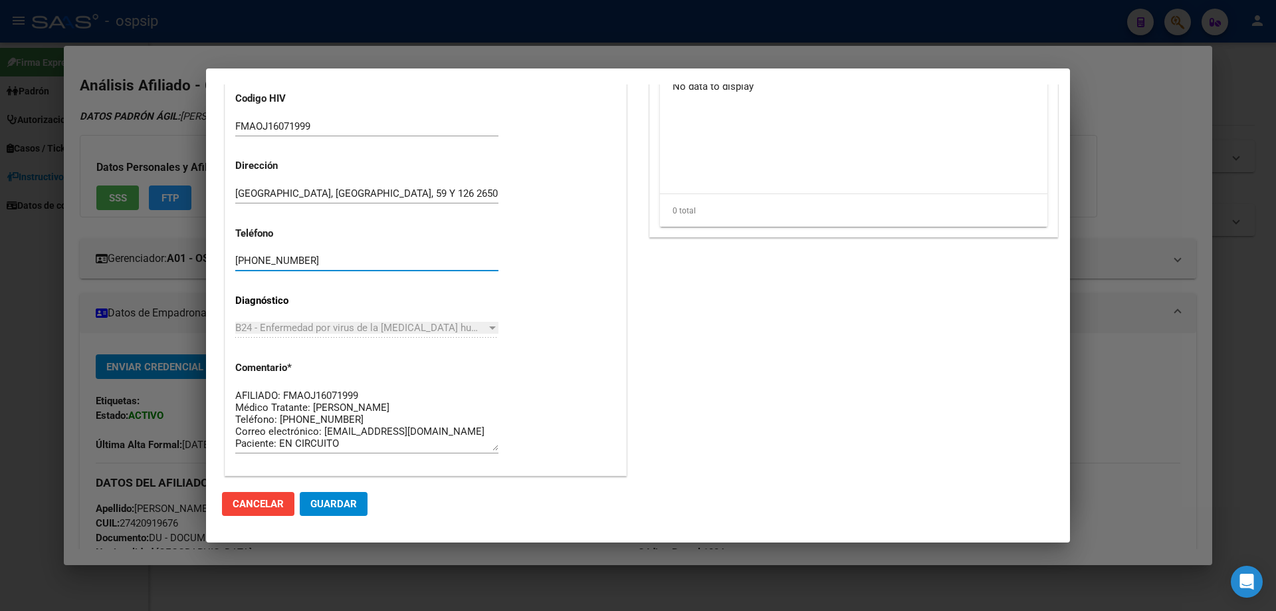
drag, startPoint x: 306, startPoint y: 266, endPoint x: 227, endPoint y: 271, distance: 78.6
click at [227, 271] on div "Casos (0) Creado: 19/06/2025 10:29 - Ortiz Jesica Área Liquidación: MEDICAMENTO…" at bounding box center [425, 72] width 401 height 808
drag, startPoint x: 242, startPoint y: 254, endPoint x: 357, endPoint y: 223, distance: 119.0
click at [357, 223] on div "Casos (0) Creado: 19/06/2025 10:29 - Ortiz Jesica Área Liquidación: MEDICAMENTO…" at bounding box center [425, 72] width 401 height 808
drag, startPoint x: 305, startPoint y: 257, endPoint x: 175, endPoint y: 253, distance: 130.3
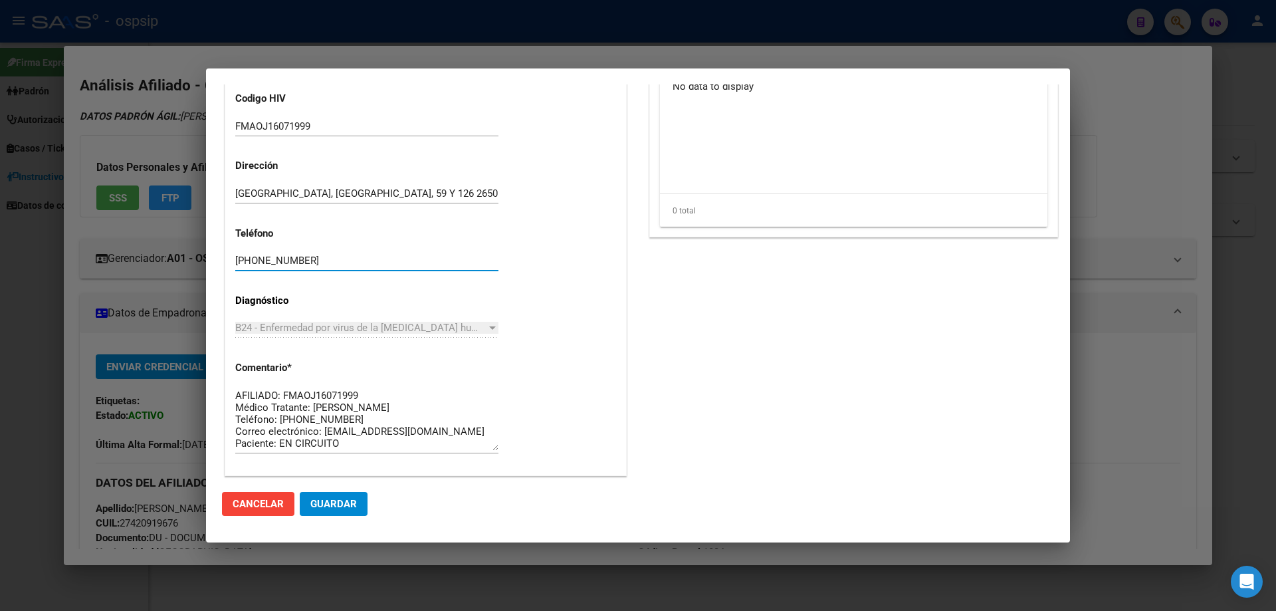
click at [175, 253] on div "42091967 Buscar (apellido, dni, cuil, nro traspaso, cuit, obra social) search ¿…" at bounding box center [638, 305] width 1276 height 611
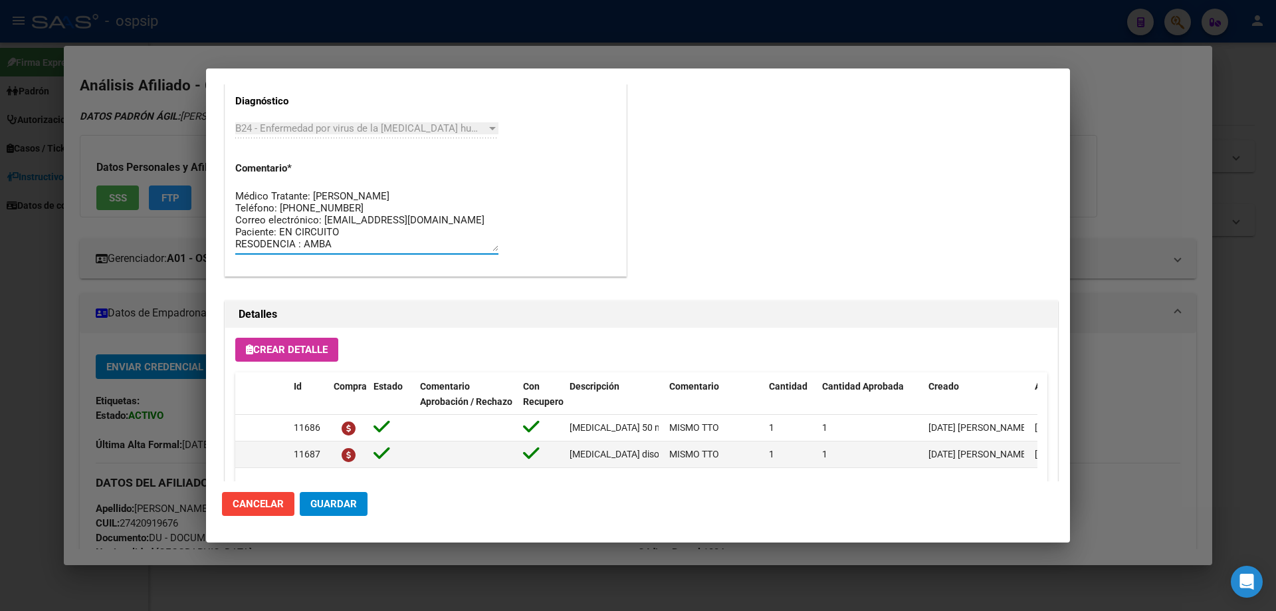
scroll to position [0, 0]
drag, startPoint x: 335, startPoint y: 244, endPoint x: 219, endPoint y: 173, distance: 135.8
click at [219, 173] on mat-dialog-content "Editar Pedido 6285 COMENTARIOS DEL PEDIDO Escriba su comentario aquí. Enviar co…" at bounding box center [638, 282] width 864 height 397
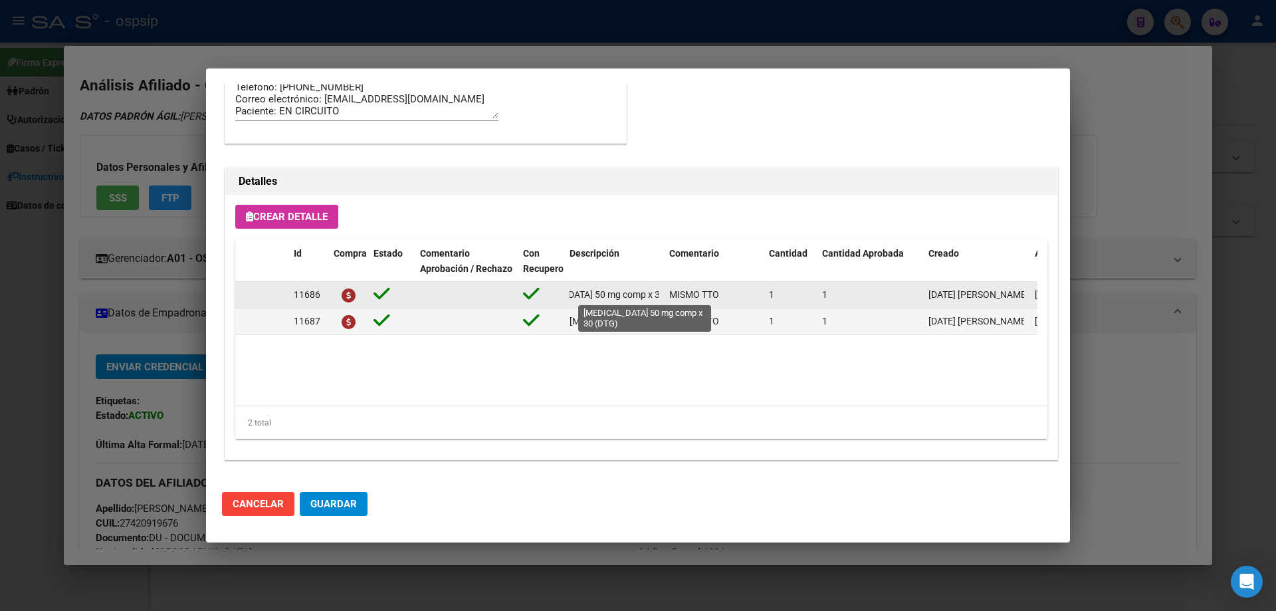
scroll to position [0, 60]
drag, startPoint x: 568, startPoint y: 291, endPoint x: 661, endPoint y: 294, distance: 93.1
click at [661, 294] on datatable-body-cell "dolutegravir 50 mg comp x 30 (DTG)" at bounding box center [614, 295] width 100 height 26
copy span "dolutegravir 50 mg comp x 30 (DTG)"
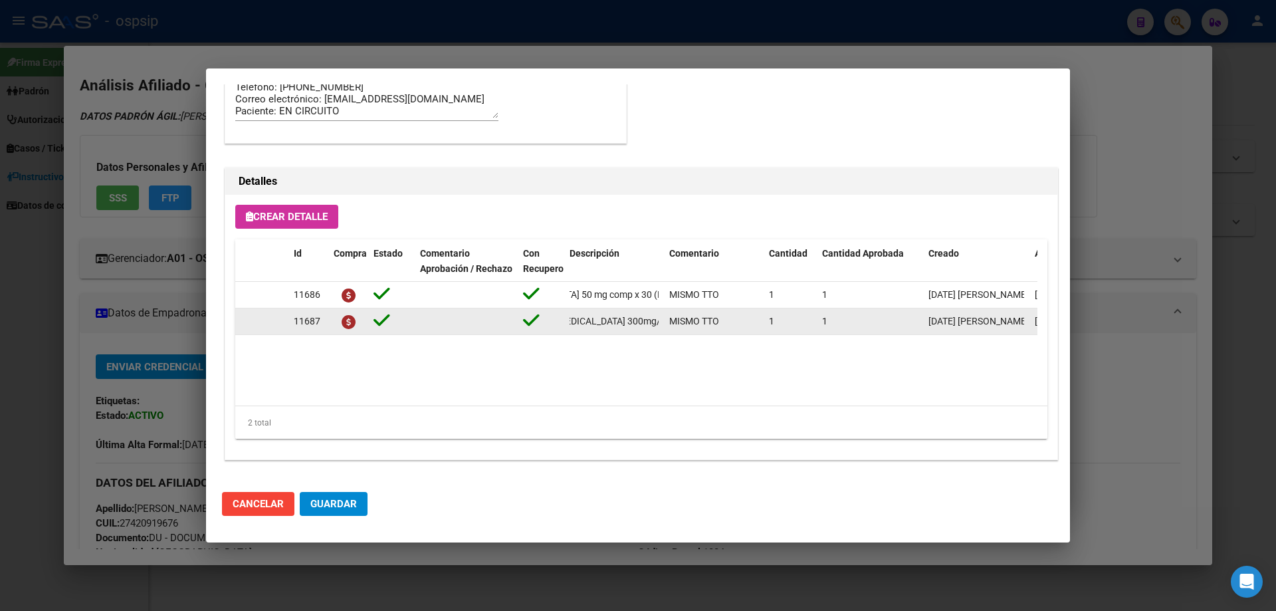
scroll to position [0, 214]
drag, startPoint x: 566, startPoint y: 319, endPoint x: 661, endPoint y: 320, distance: 94.4
click at [661, 320] on datatable-body-cell "Tenofovir disoproxil+lamivudina 300mg/300mg comp.rec.x 30 (TFD/3TC)" at bounding box center [614, 321] width 100 height 26
copy span "Tenofovir disoproxil+lamivudina 300mg/300mg comp.rec.x 30 (TFD/3TC)"
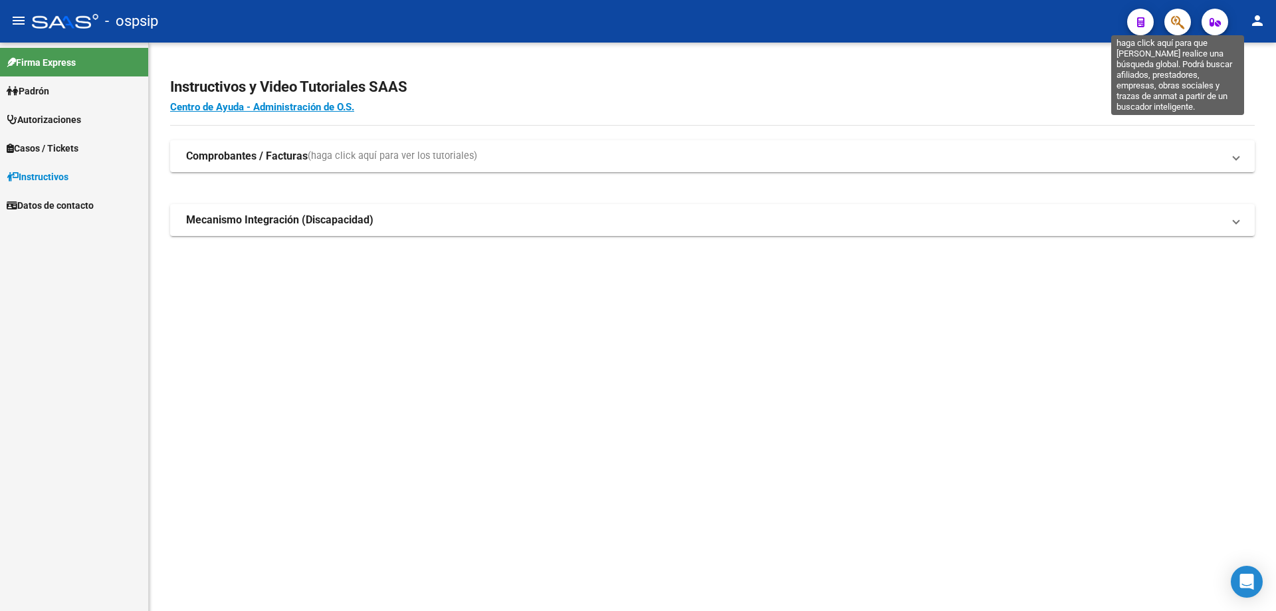
click at [1176, 23] on icon "button" at bounding box center [1177, 22] width 13 height 15
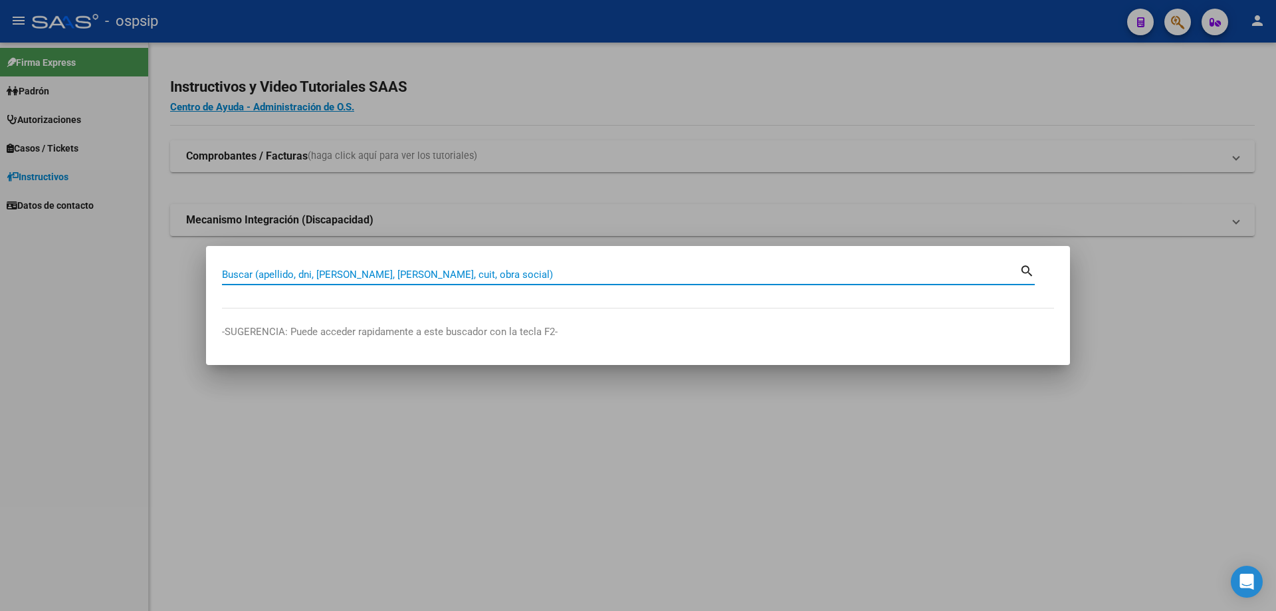
paste input "29082736"
type input "29082736"
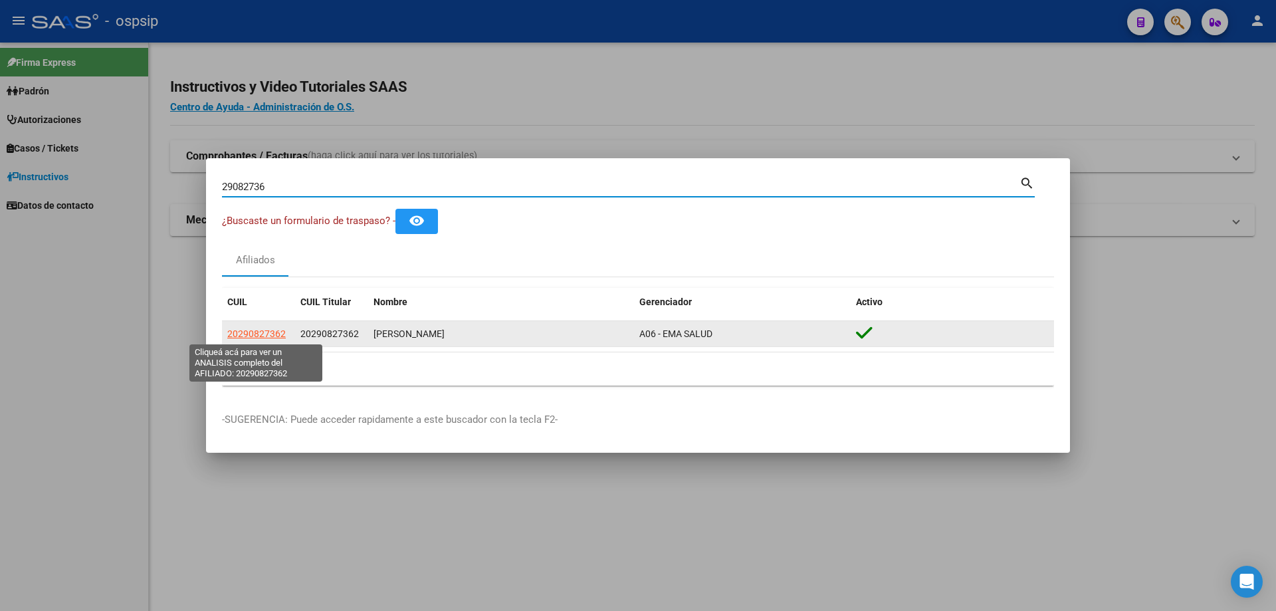
click at [262, 329] on span "20290827362" at bounding box center [256, 333] width 58 height 11
type textarea "20290827362"
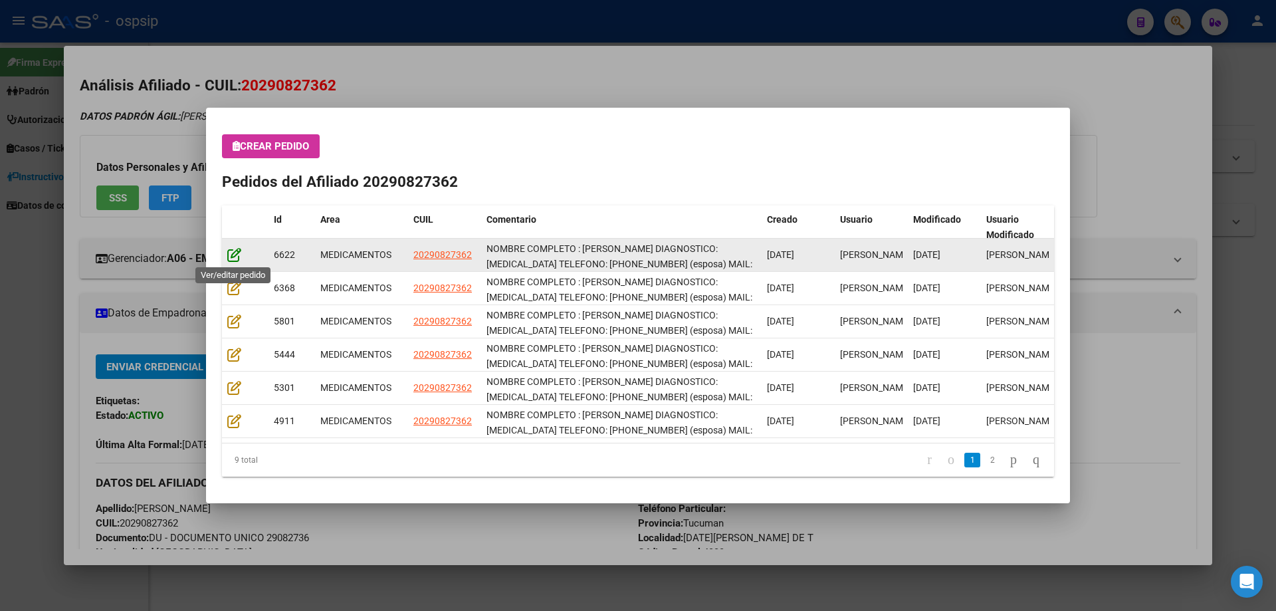
click at [231, 247] on icon at bounding box center [234, 254] width 14 height 15
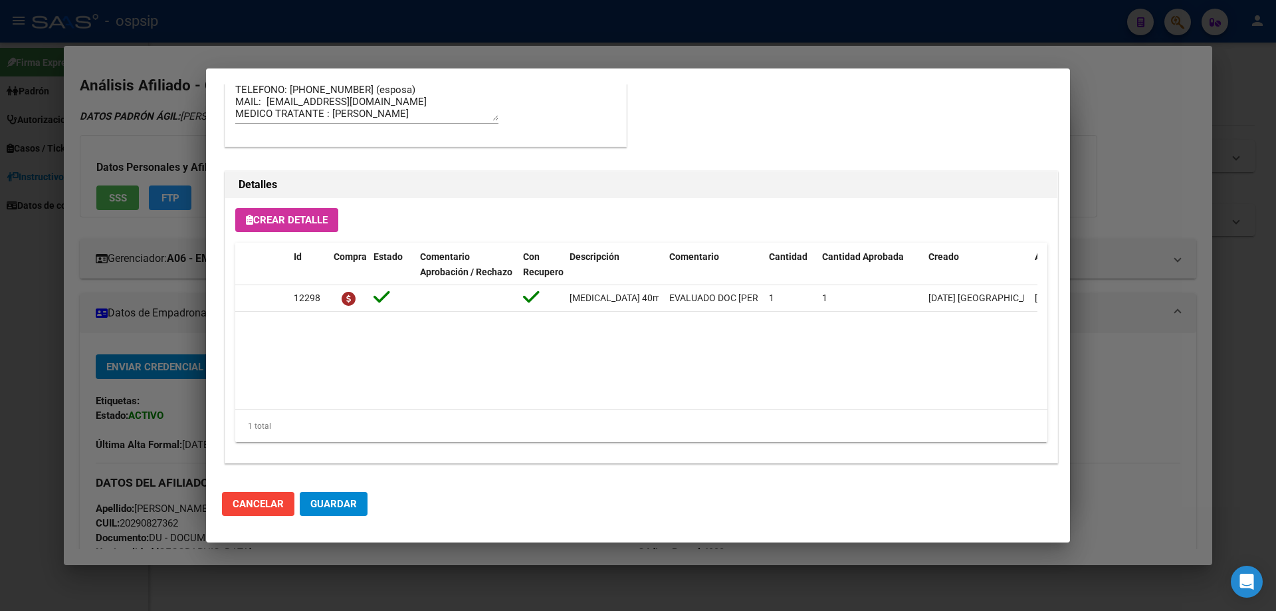
scroll to position [1158, 0]
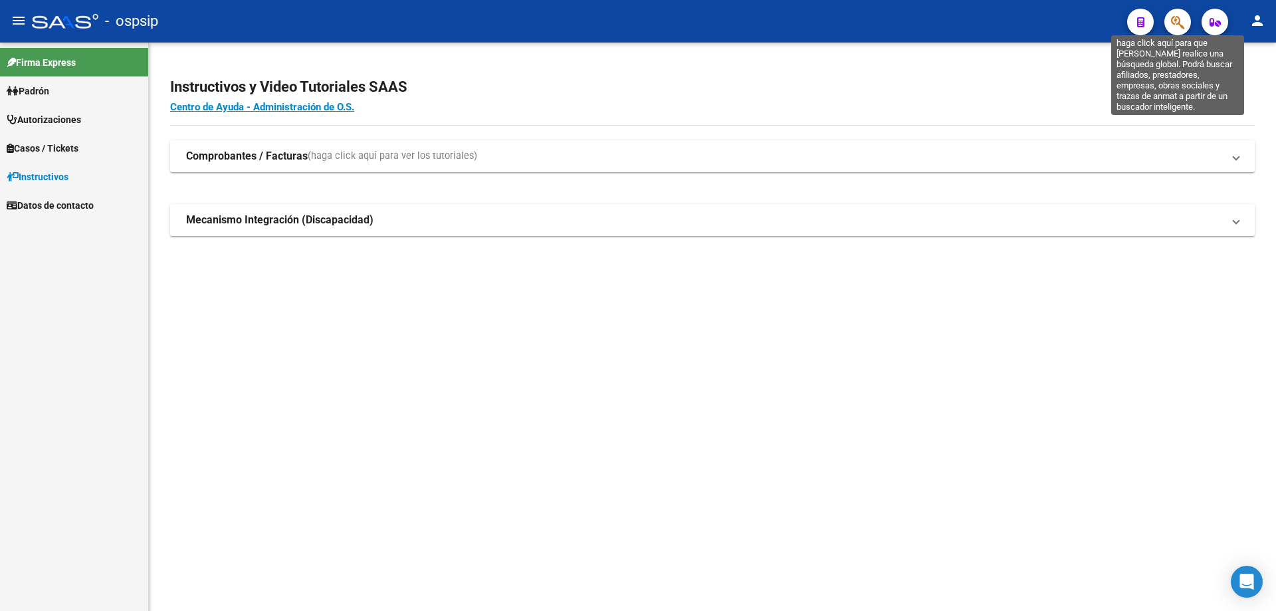
click at [1184, 27] on icon "button" at bounding box center [1177, 22] width 13 height 15
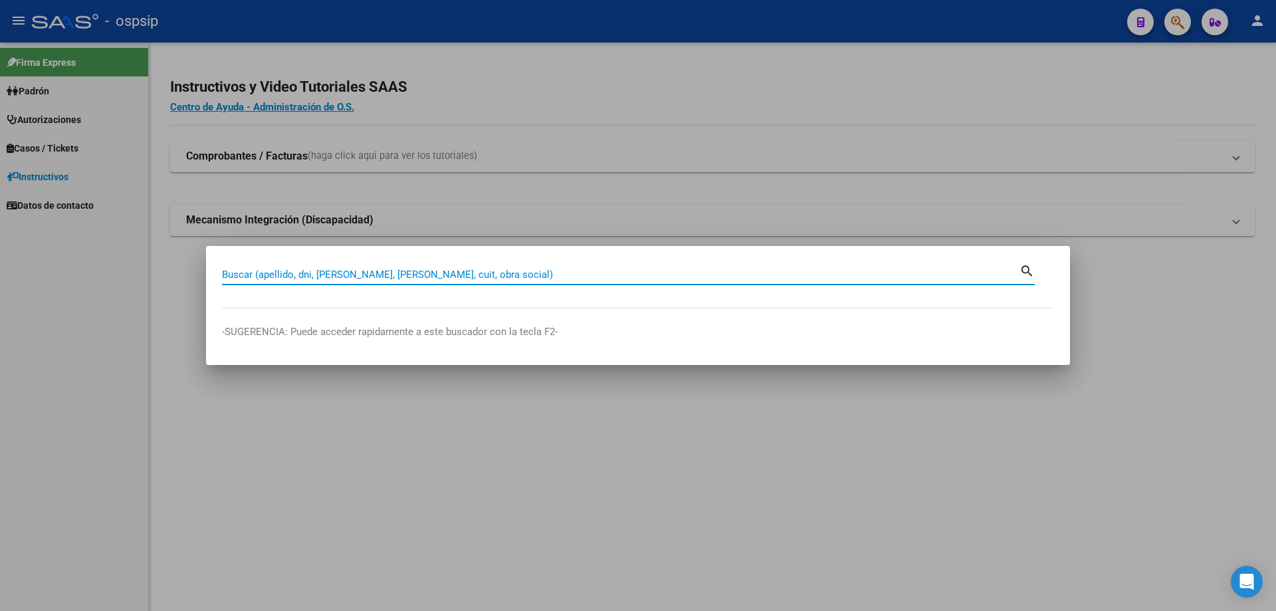
paste input "29082736"
type input "29082736"
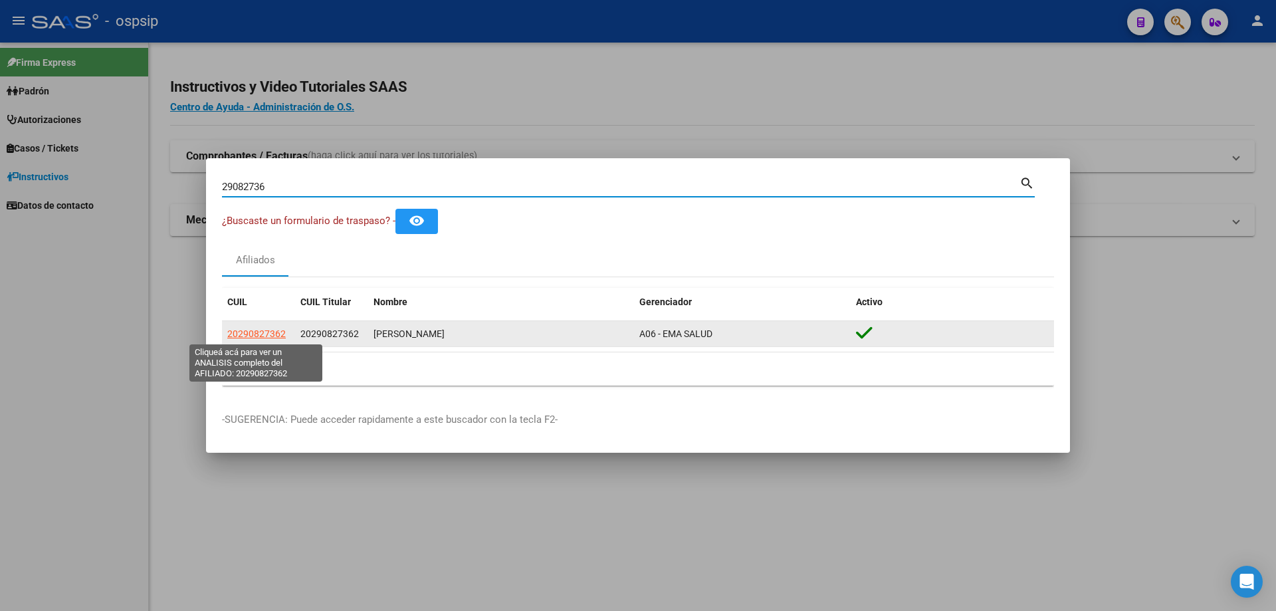
click at [253, 338] on span "20290827362" at bounding box center [256, 333] width 58 height 11
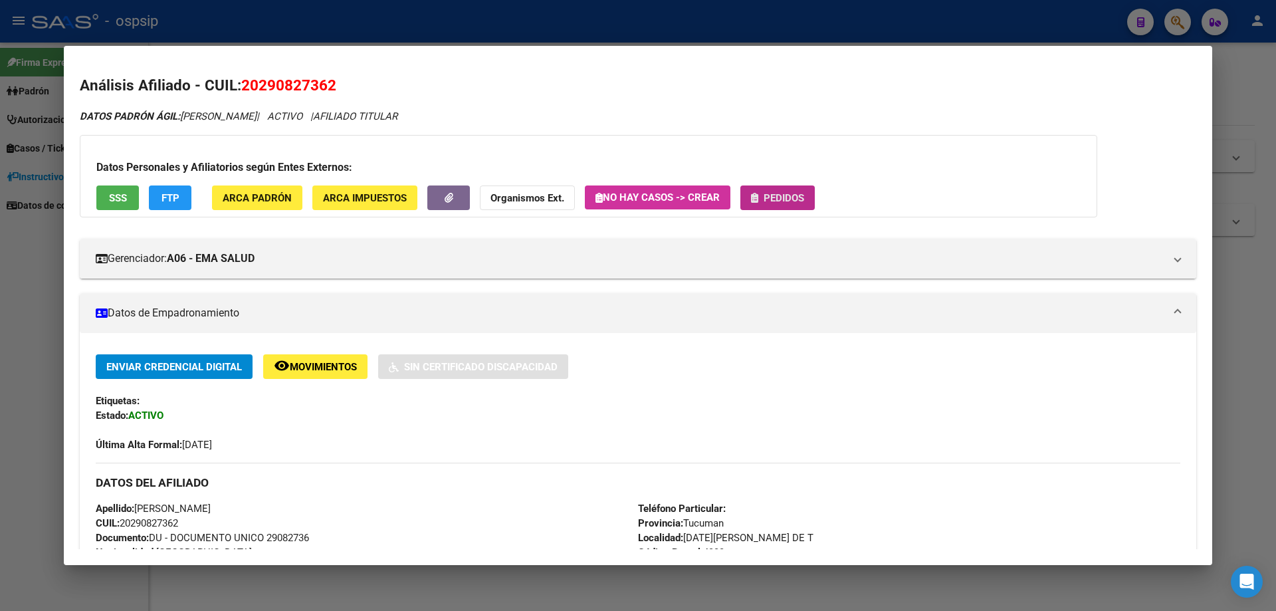
click at [799, 195] on span "Pedidos" at bounding box center [784, 198] width 41 height 12
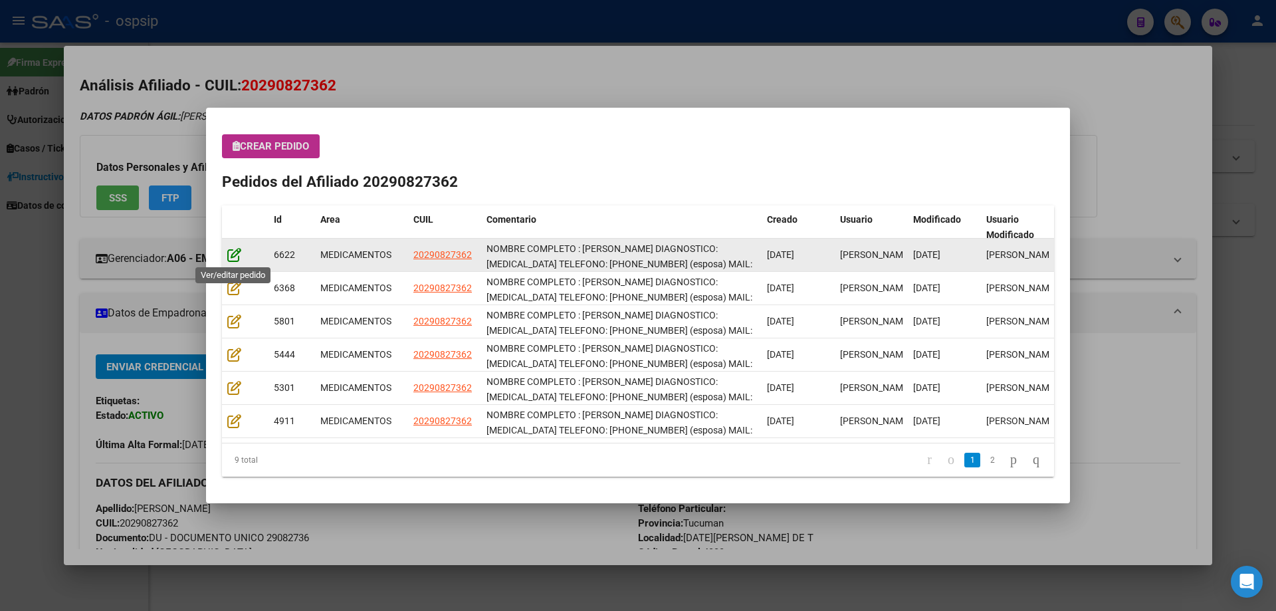
click at [235, 250] on icon at bounding box center [234, 254] width 14 height 15
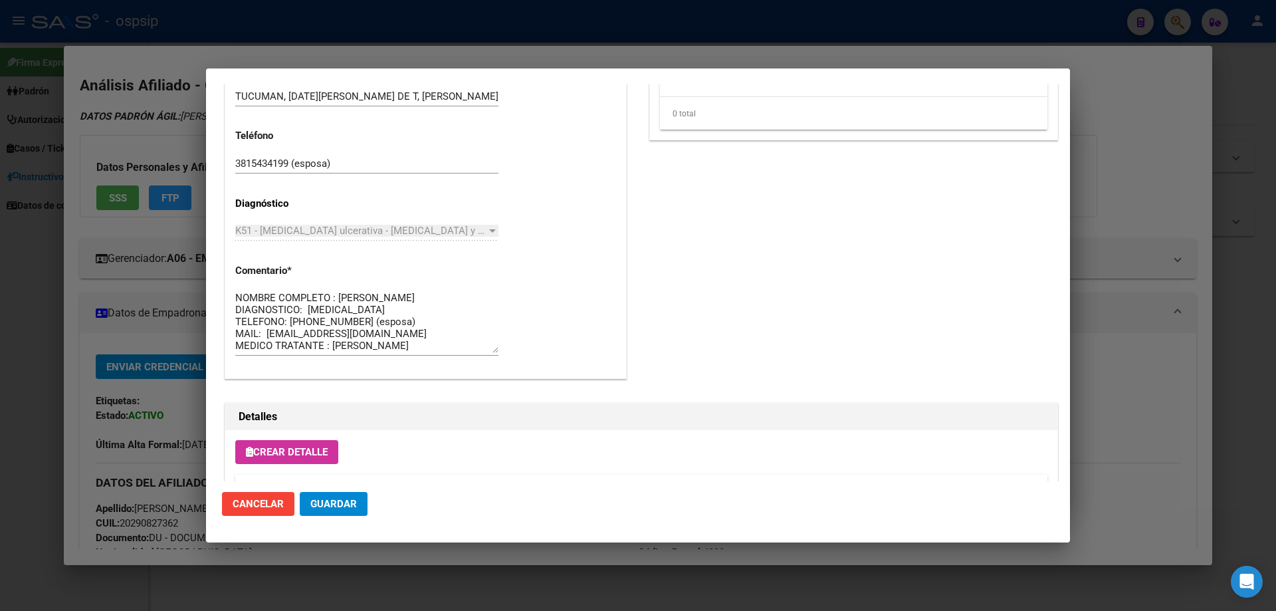
scroll to position [892, 0]
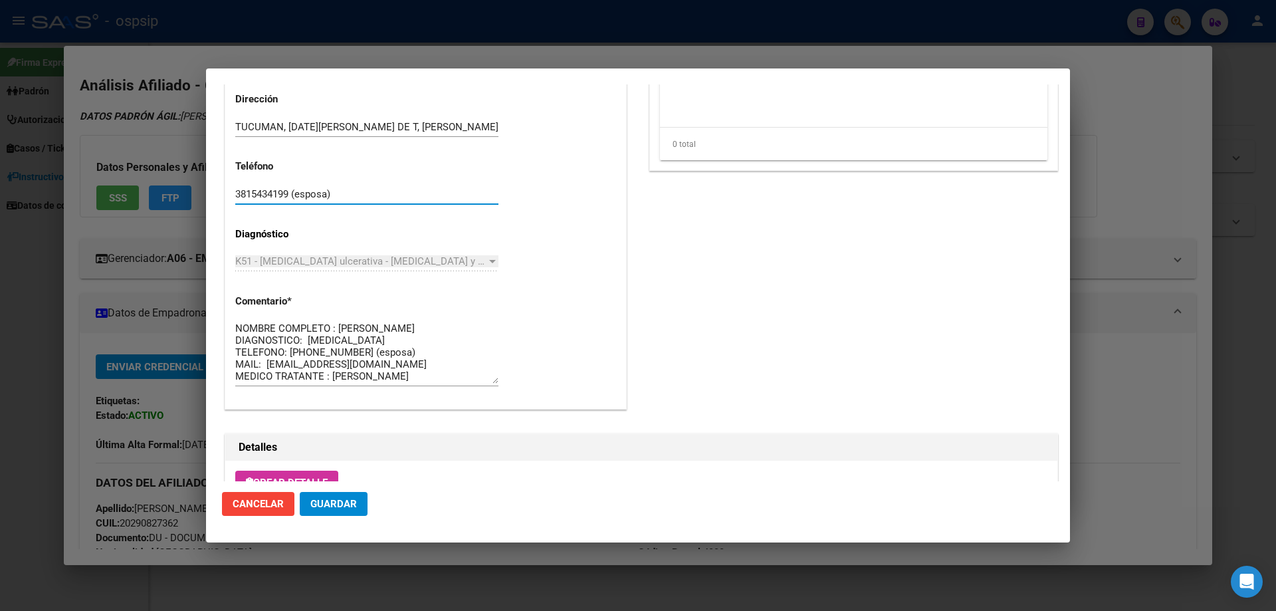
drag, startPoint x: 335, startPoint y: 195, endPoint x: 215, endPoint y: 203, distance: 120.6
click at [215, 203] on mat-dialog-content "Editar Pedido 6622 COMENTARIOS DEL PEDIDO Pedro Cagliari 24/07/2025 09:31 Se re…" at bounding box center [638, 282] width 864 height 397
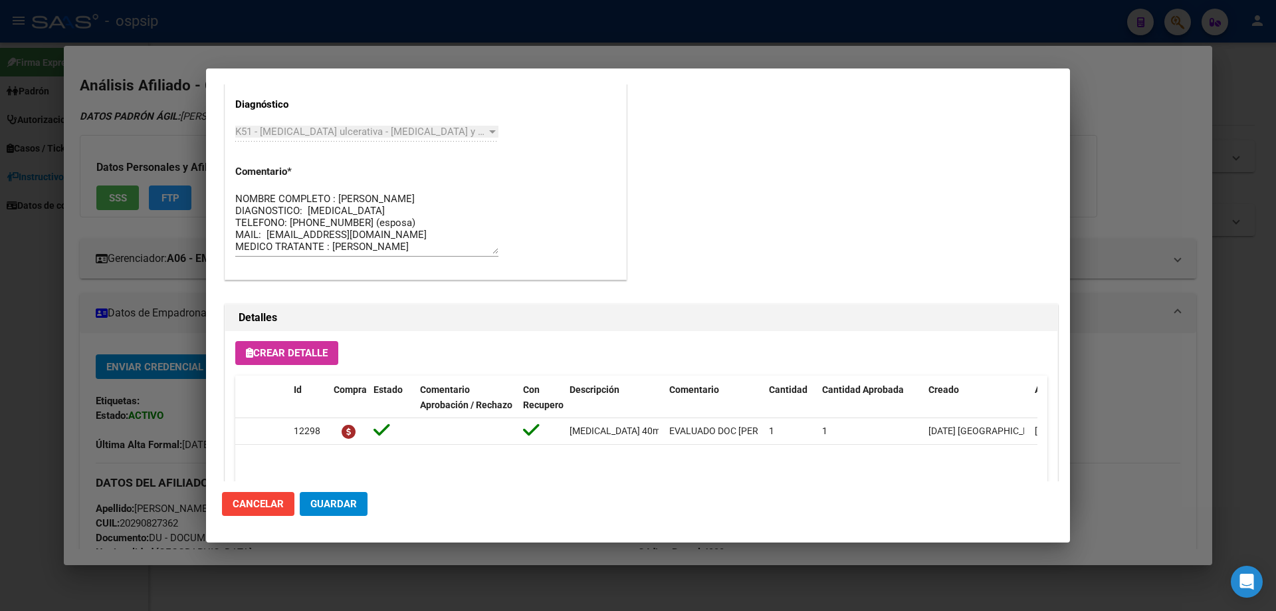
scroll to position [1025, 0]
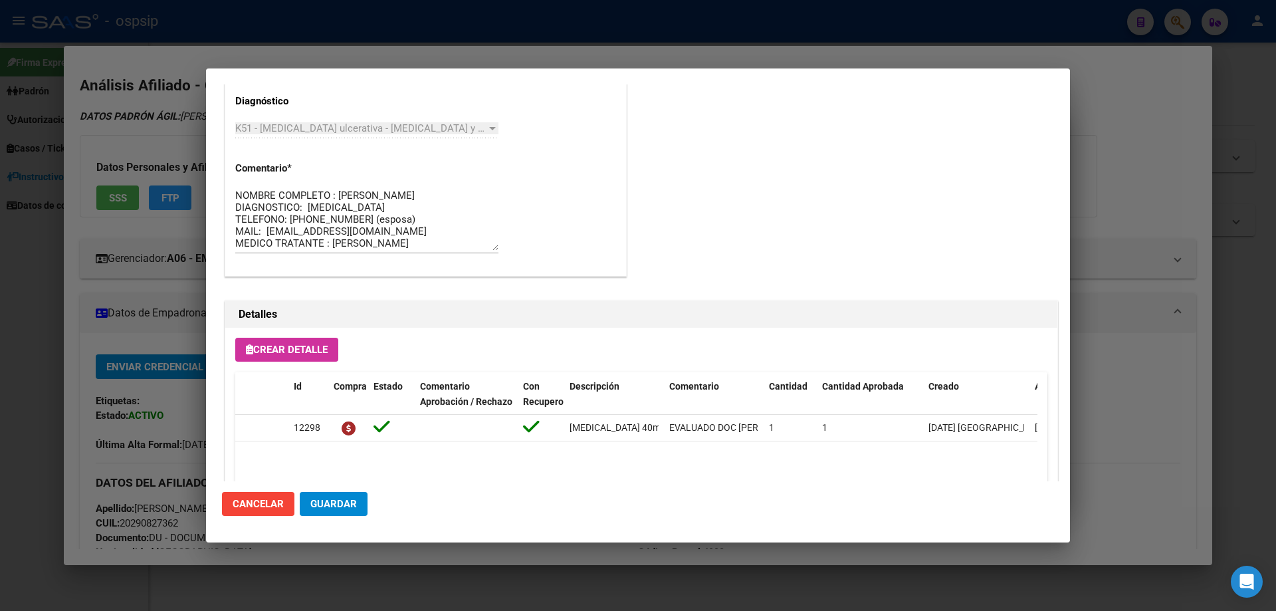
click at [493, 243] on textarea "NOMBRE COMPLETO : JULIO DIEGO CARDOZO DIAGNOSTICO: COLITIS ULCEROSA TELEFONO: 3…" at bounding box center [366, 219] width 263 height 62
drag, startPoint x: 374, startPoint y: 249, endPoint x: 213, endPoint y: 169, distance: 179.2
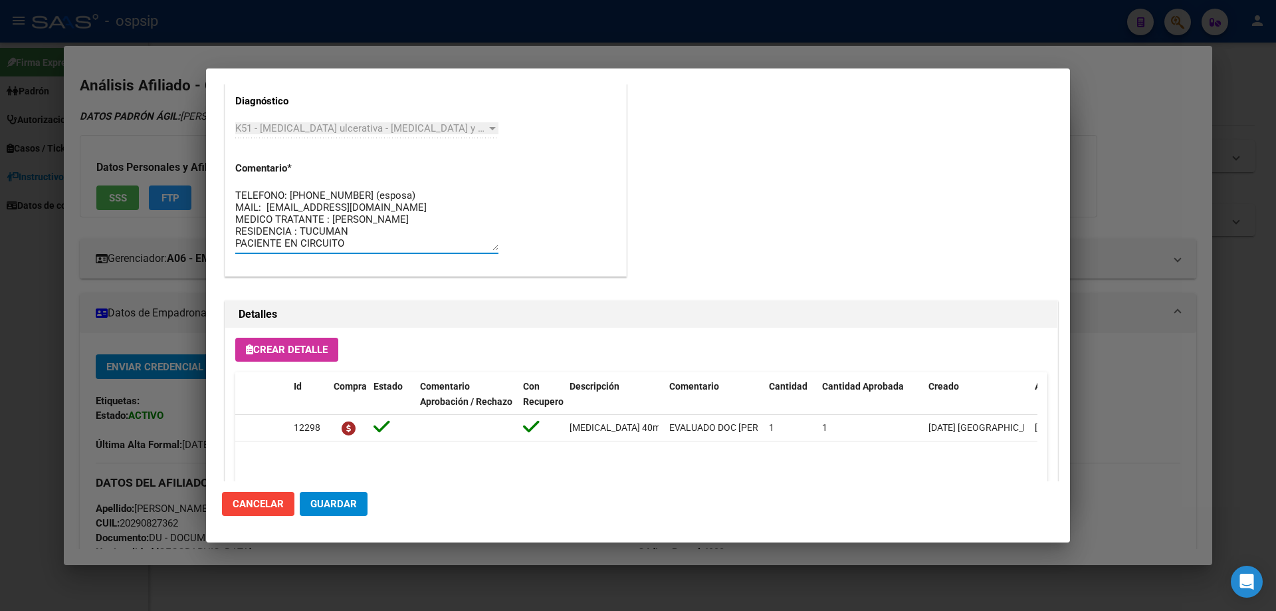
click at [213, 169] on mat-dialog-content "Editar Pedido 6622 COMENTARIOS DEL PEDIDO Pedro Cagliari 24/07/2025 09:31 Se re…" at bounding box center [638, 282] width 864 height 397
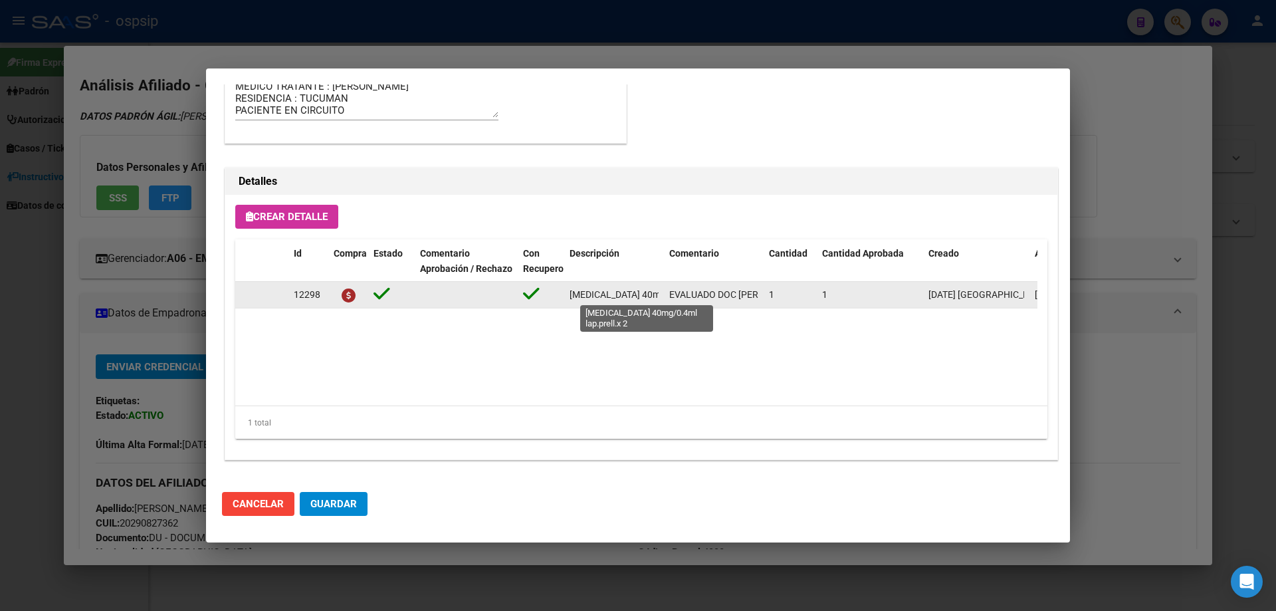
scroll to position [0, 66]
drag, startPoint x: 568, startPoint y: 292, endPoint x: 661, endPoint y: 297, distance: 93.9
click at [661, 297] on datatable-body-cell "adalimumab 40mg/0.4ml lap.prell.x 2" at bounding box center [614, 295] width 100 height 26
copy span "adalimumab 40mg/0.4ml lap.prell.x 2"
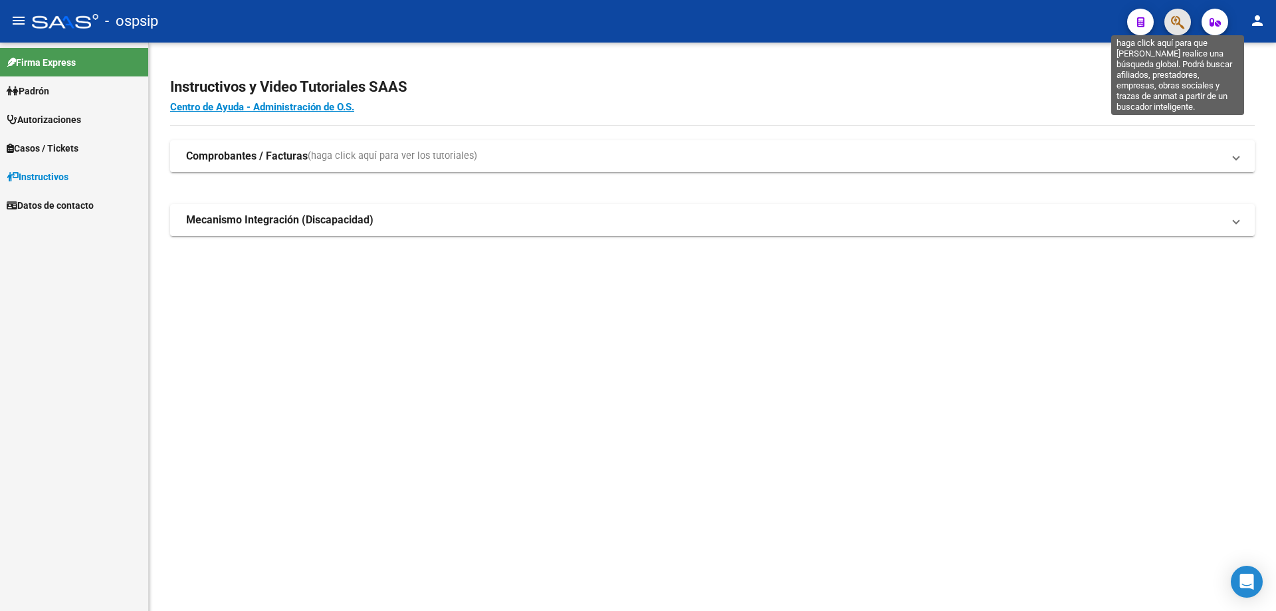
click at [1184, 24] on icon "button" at bounding box center [1177, 22] width 13 height 15
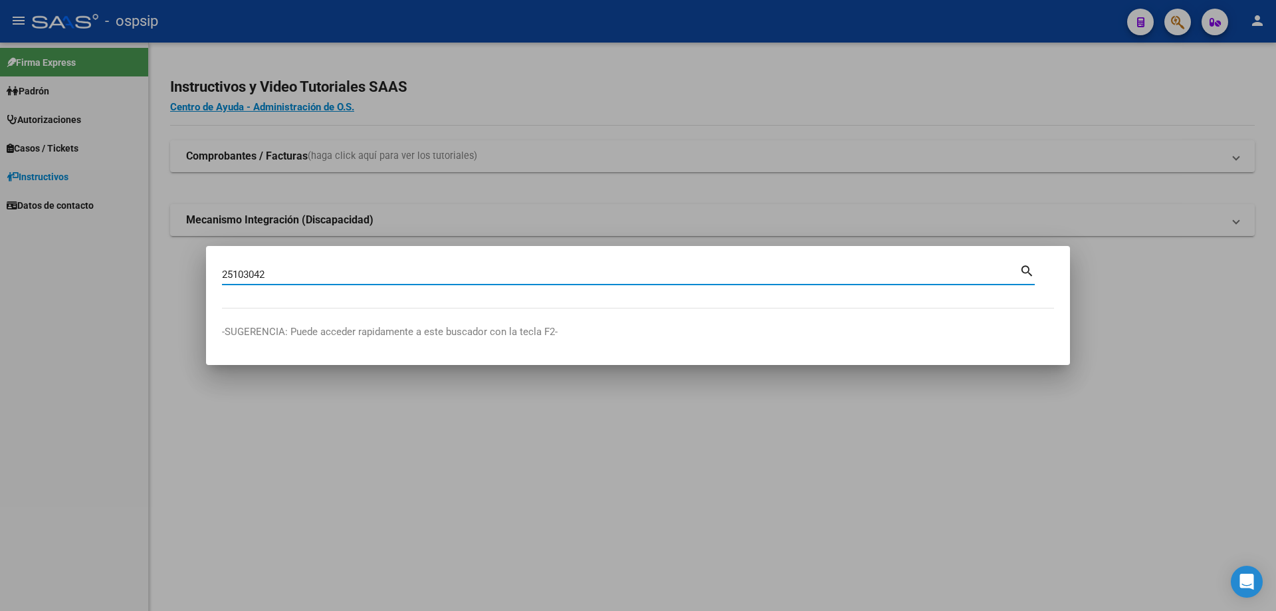
type input "25103042"
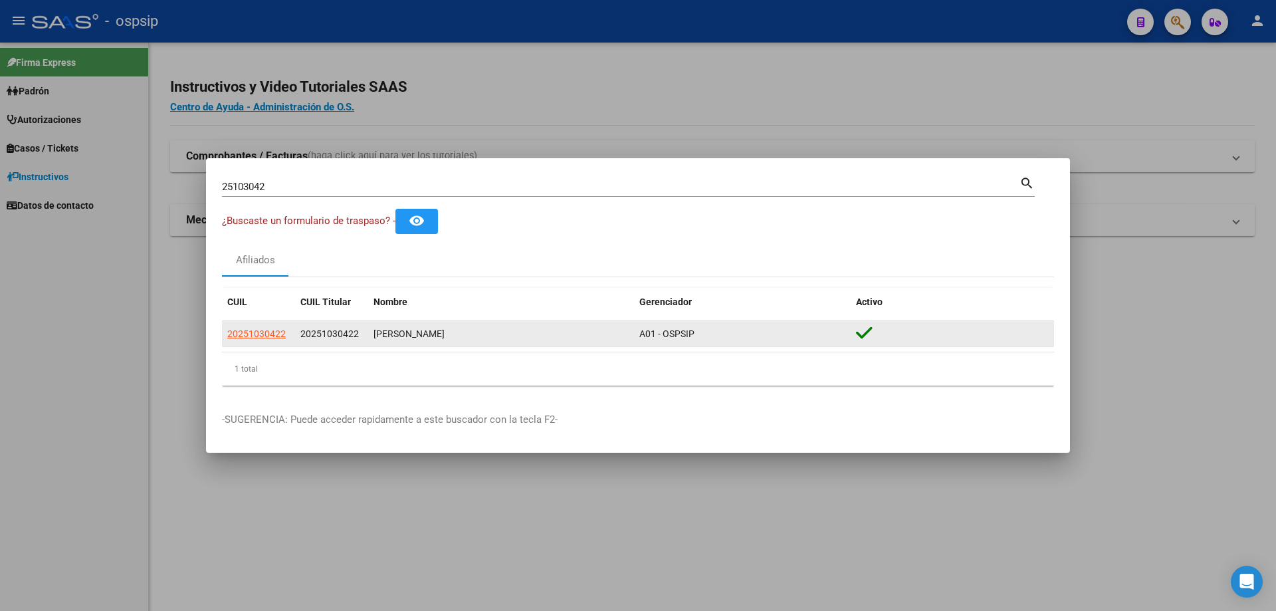
click at [267, 340] on app-link-go-to "20251030422" at bounding box center [256, 333] width 58 height 15
click at [267, 328] on span "20251030422" at bounding box center [256, 333] width 58 height 11
type textarea "20251030422"
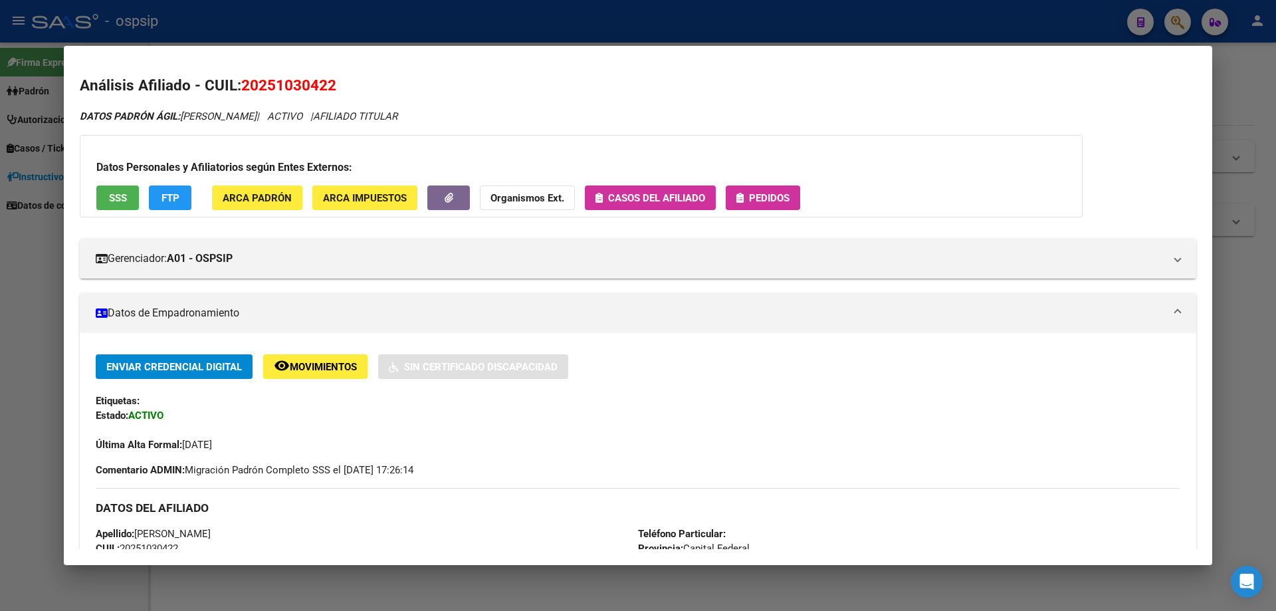
click at [752, 203] on span "Pedidos" at bounding box center [769, 198] width 41 height 12
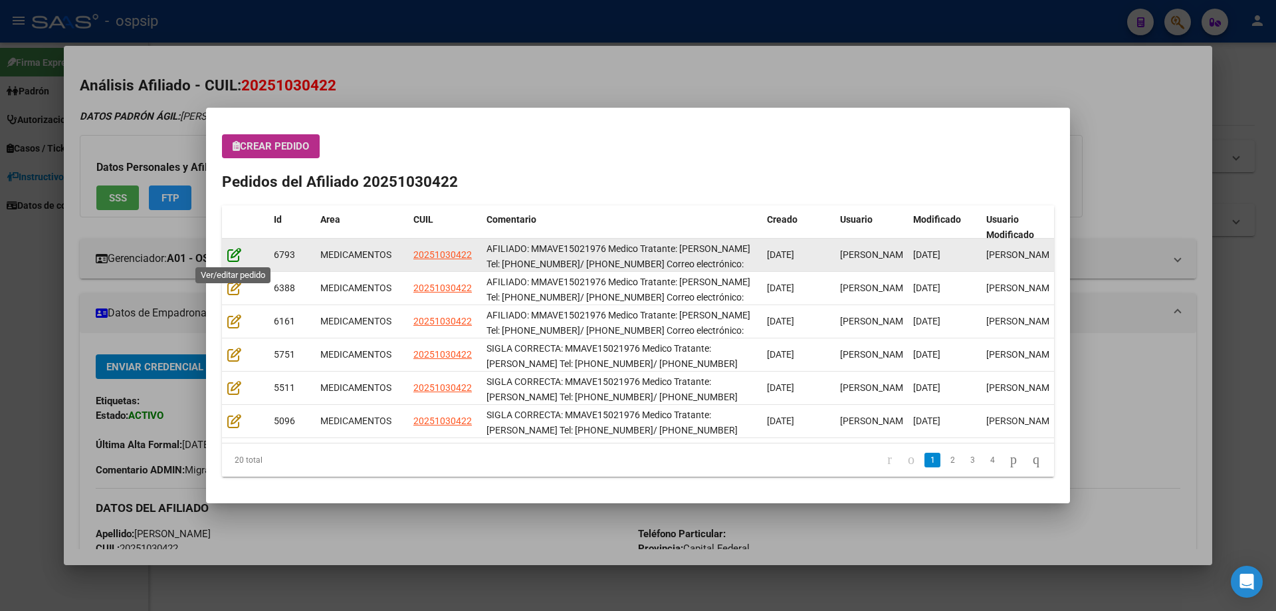
click at [234, 250] on icon at bounding box center [234, 254] width 14 height 15
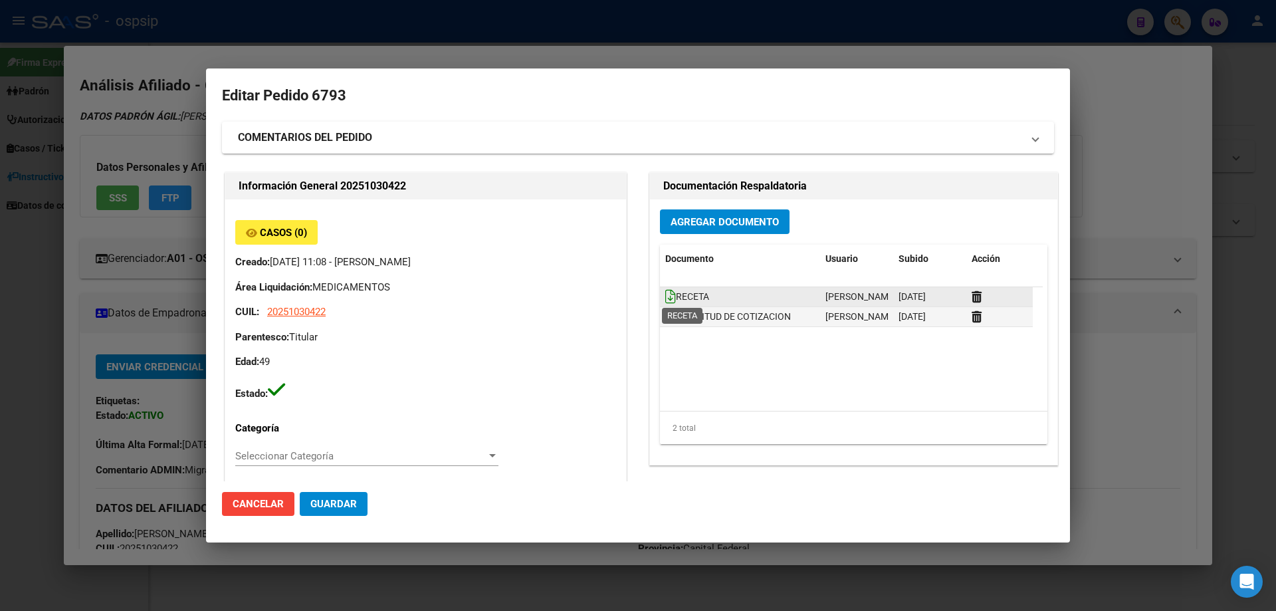
click at [667, 296] on icon at bounding box center [670, 296] width 11 height 15
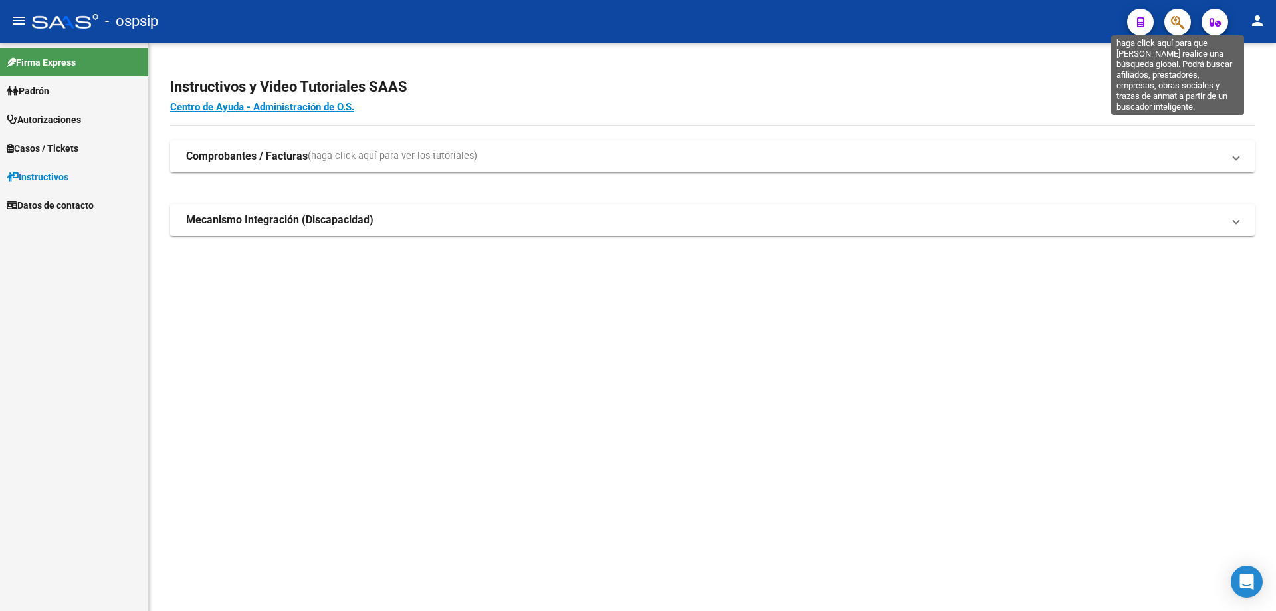
click at [1179, 27] on icon "button" at bounding box center [1177, 22] width 13 height 15
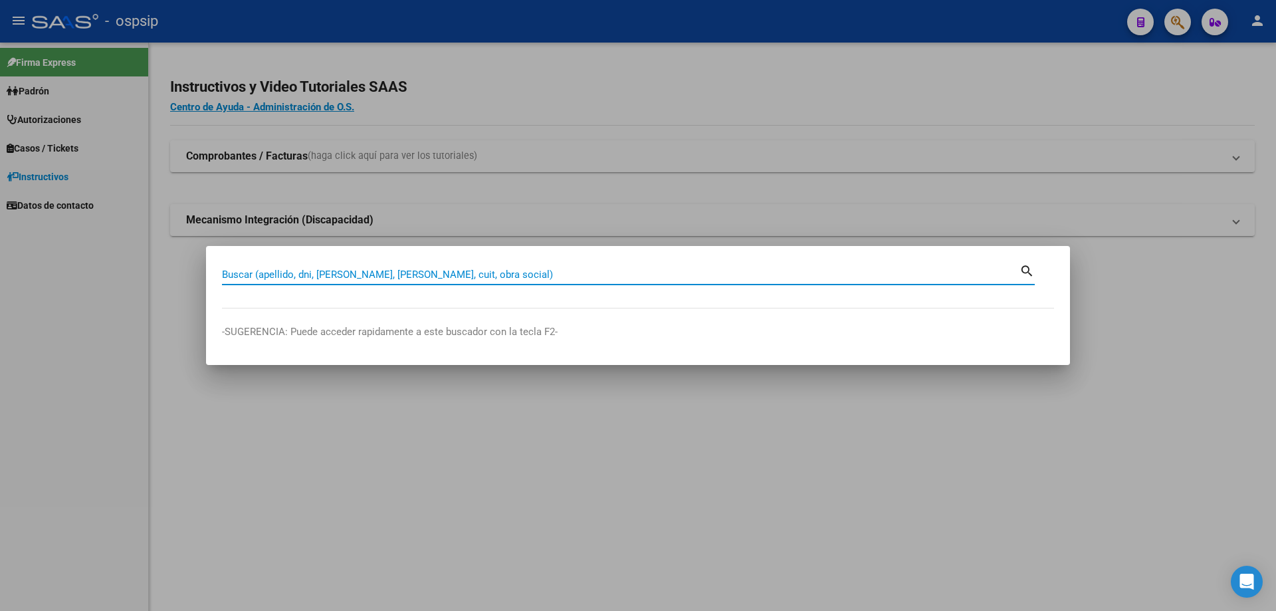
paste input "25103042"
type input "25103042"
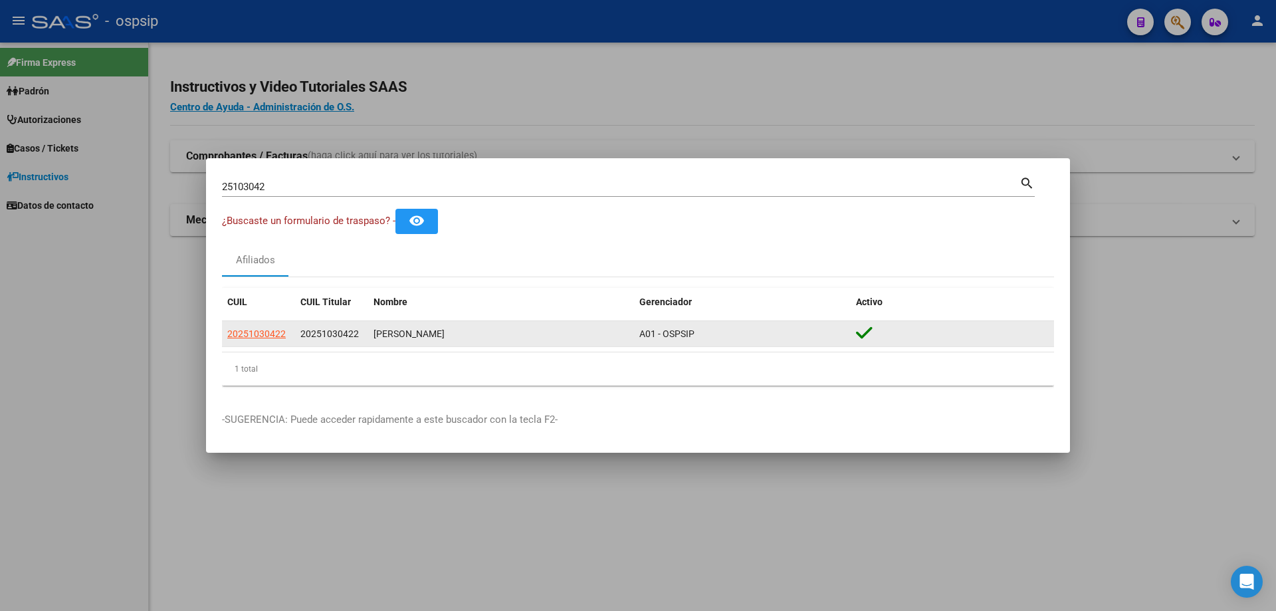
click at [261, 326] on app-link-go-to "20251030422" at bounding box center [256, 333] width 58 height 15
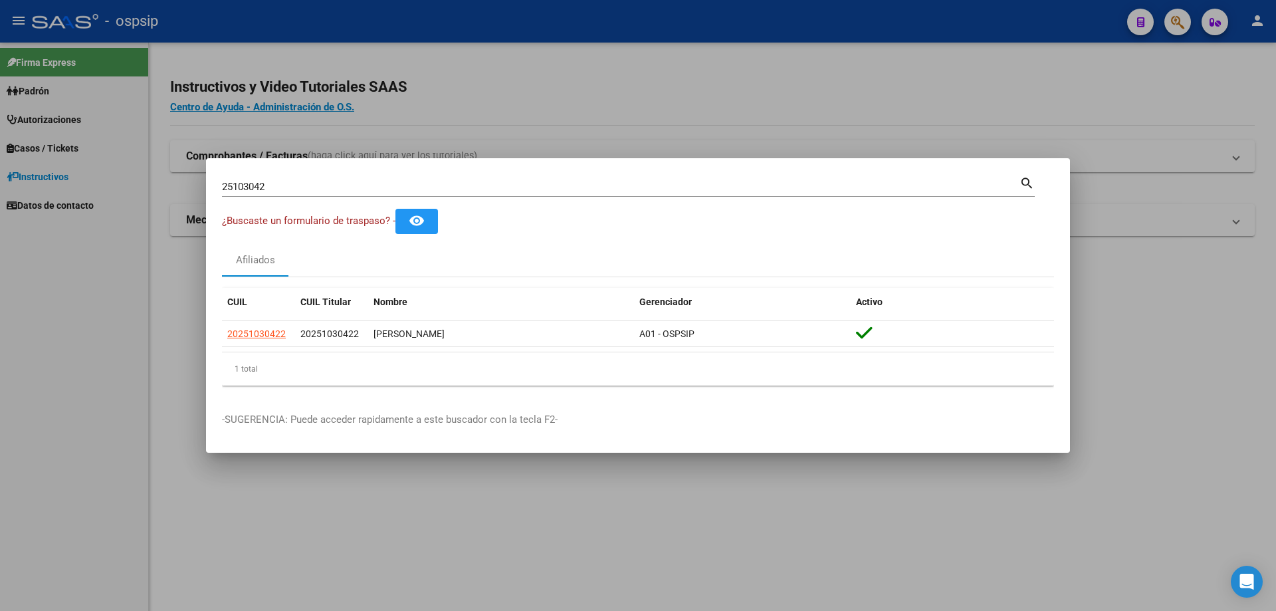
click at [265, 348] on datatable-selection "20251030422 20251030422 VERON MARTIN ORLANDO A01 - OSPSIP" at bounding box center [638, 344] width 832 height 12
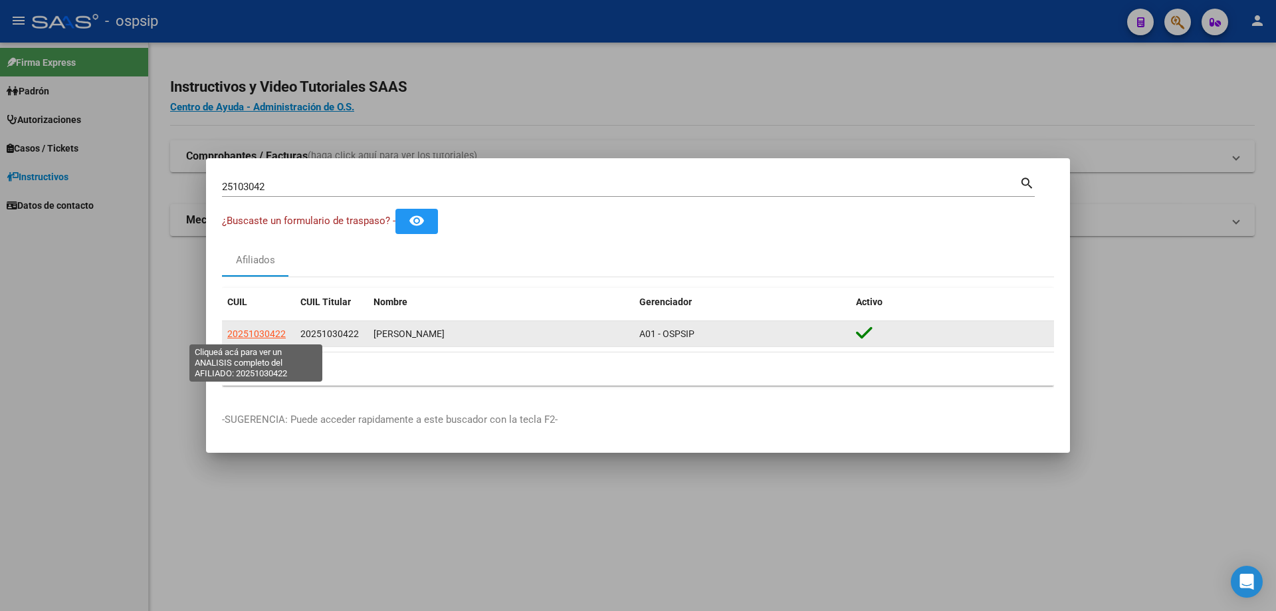
click at [265, 339] on span "20251030422" at bounding box center [256, 333] width 58 height 11
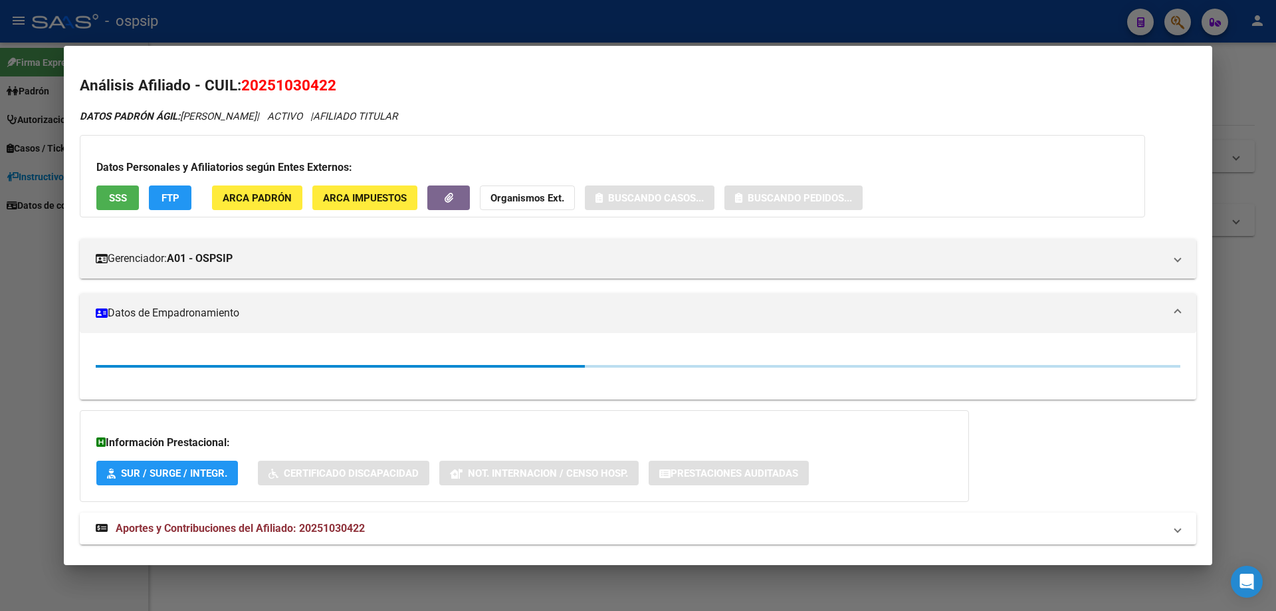
click at [110, 197] on span "SSS" at bounding box center [118, 198] width 18 height 12
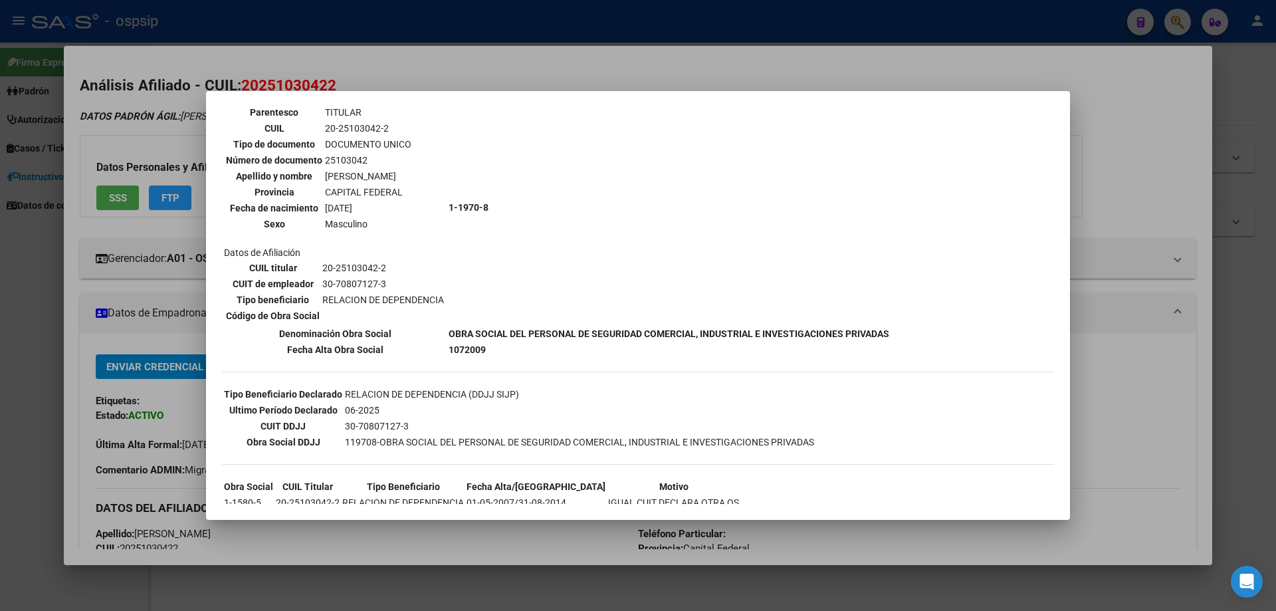
scroll to position [152, 0]
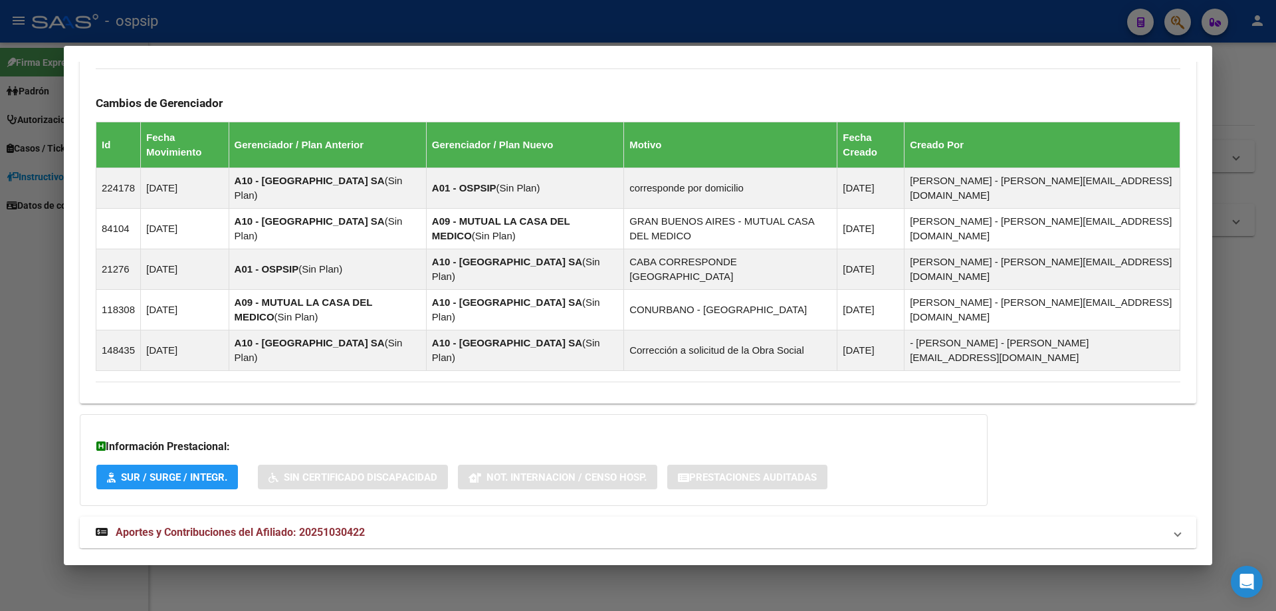
click at [307, 524] on strong "Aportes y Contribuciones del Afiliado: 20251030422" at bounding box center [230, 532] width 269 height 16
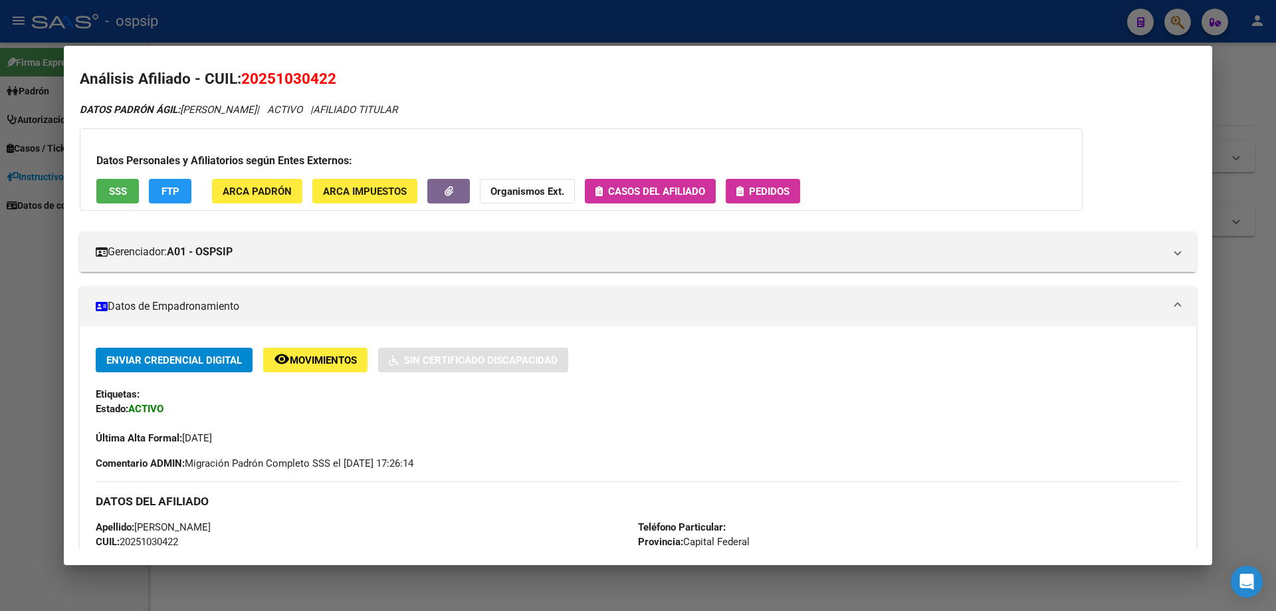
scroll to position [0, 0]
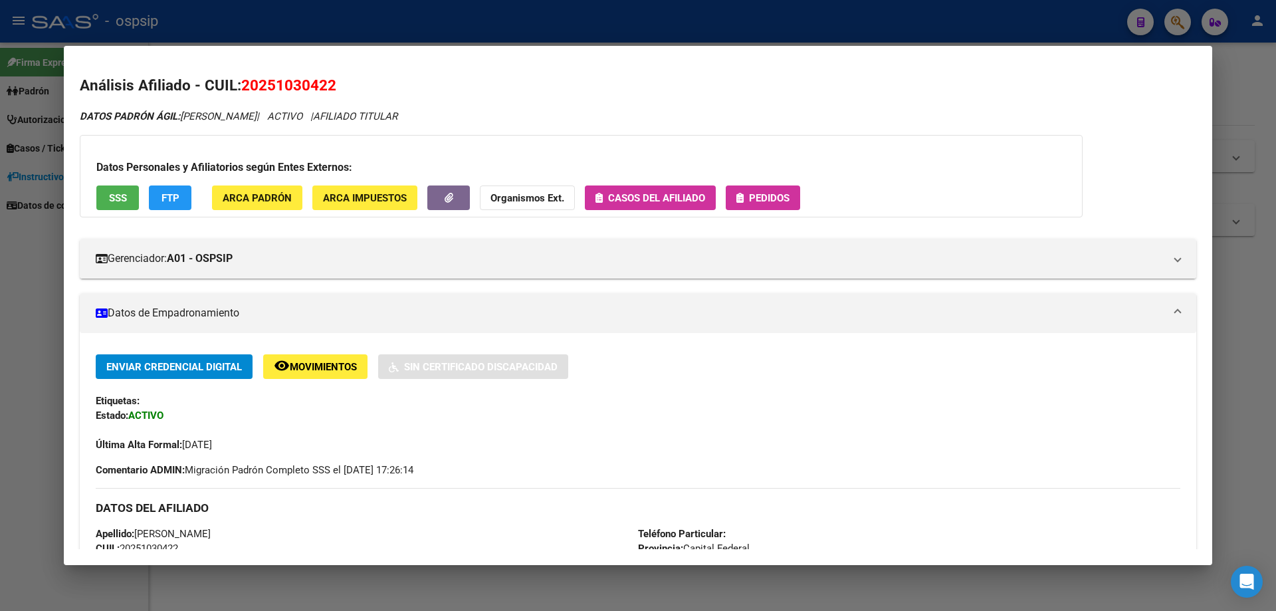
click at [737, 197] on icon "button" at bounding box center [739, 198] width 7 height 10
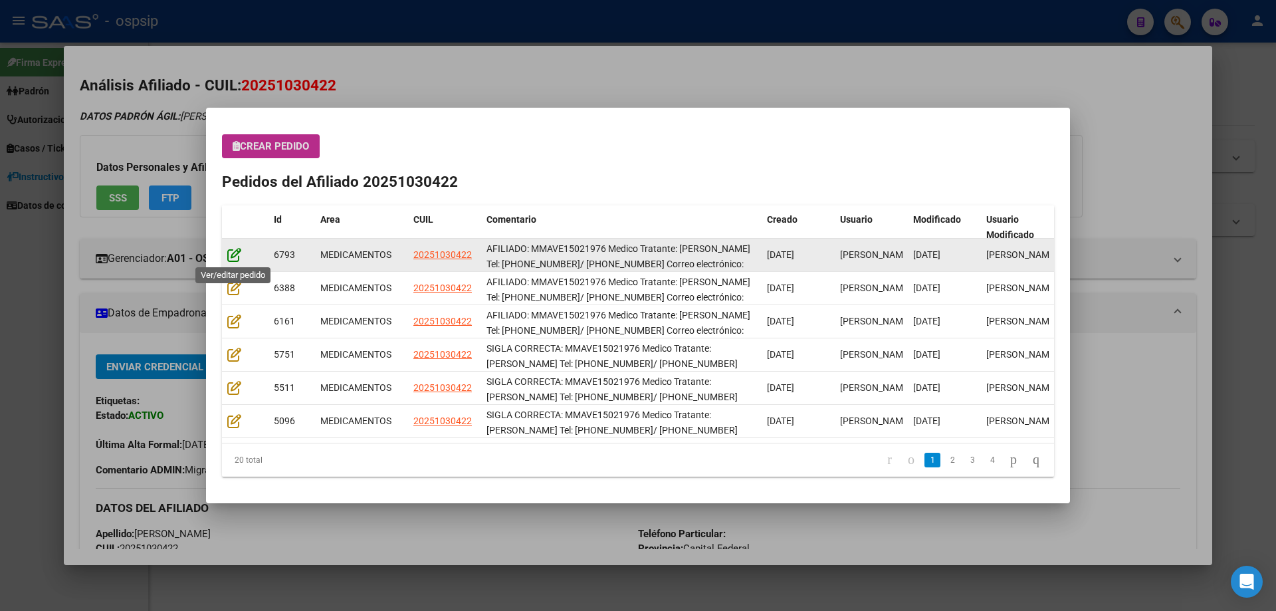
click at [235, 254] on icon at bounding box center [234, 254] width 14 height 15
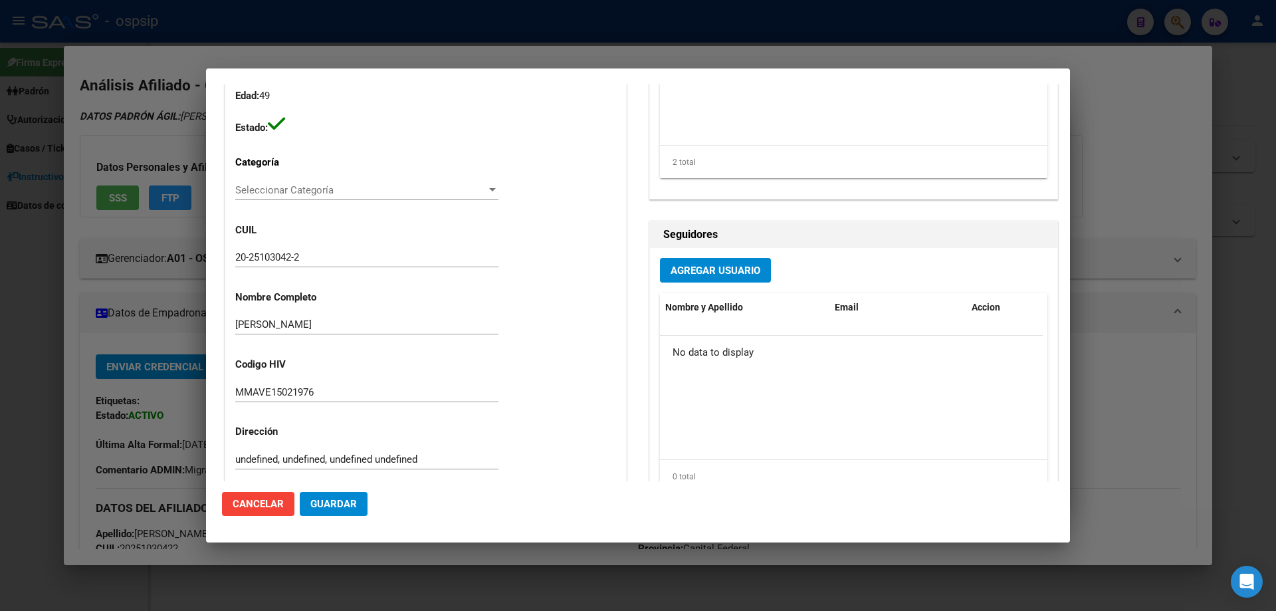
scroll to position [465, 0]
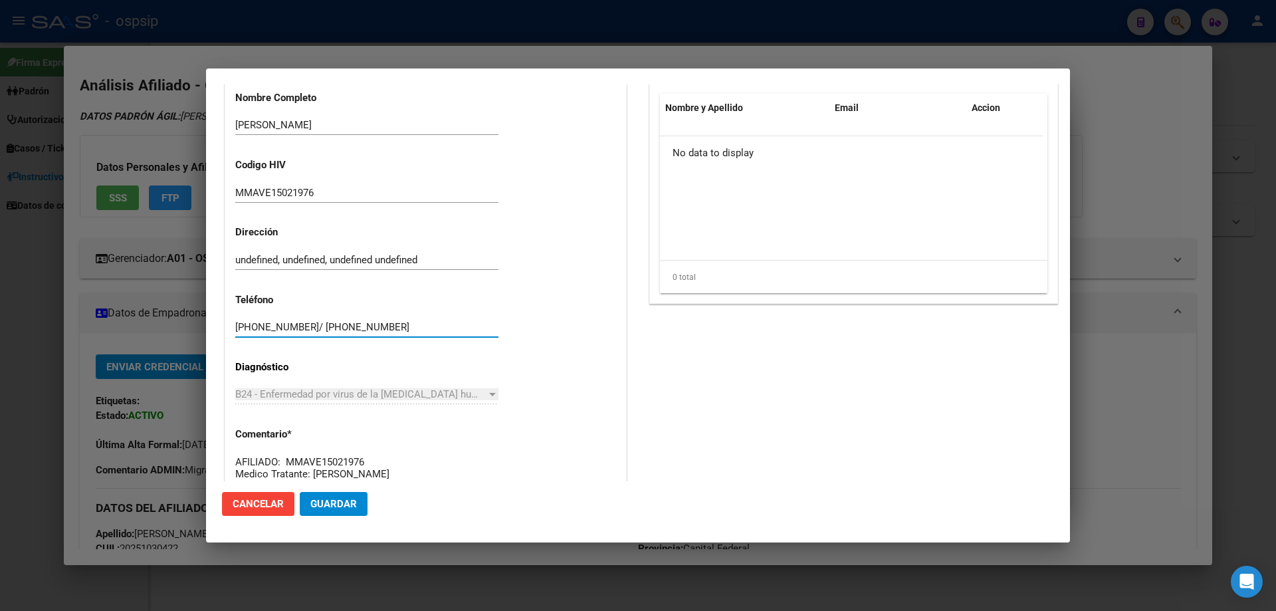
drag, startPoint x: 363, startPoint y: 330, endPoint x: 225, endPoint y: 328, distance: 137.6
click at [225, 328] on div "Casos (0) Creado: 11/08/2025 11:08 - Ortiz Jesica Área Liquidación: MEDICAMENTO…" at bounding box center [425, 138] width 401 height 808
paste input "25103042"
type input "25103042"
click at [255, 509] on span "Cancelar" at bounding box center [258, 504] width 51 height 12
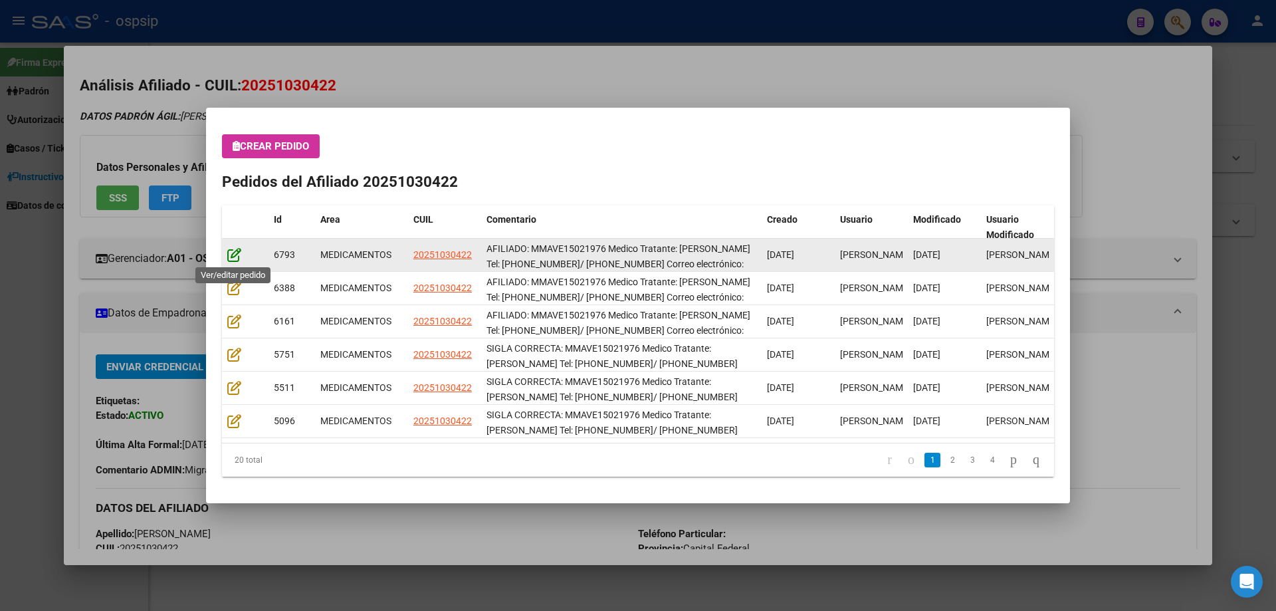
click at [231, 256] on icon at bounding box center [234, 254] width 14 height 15
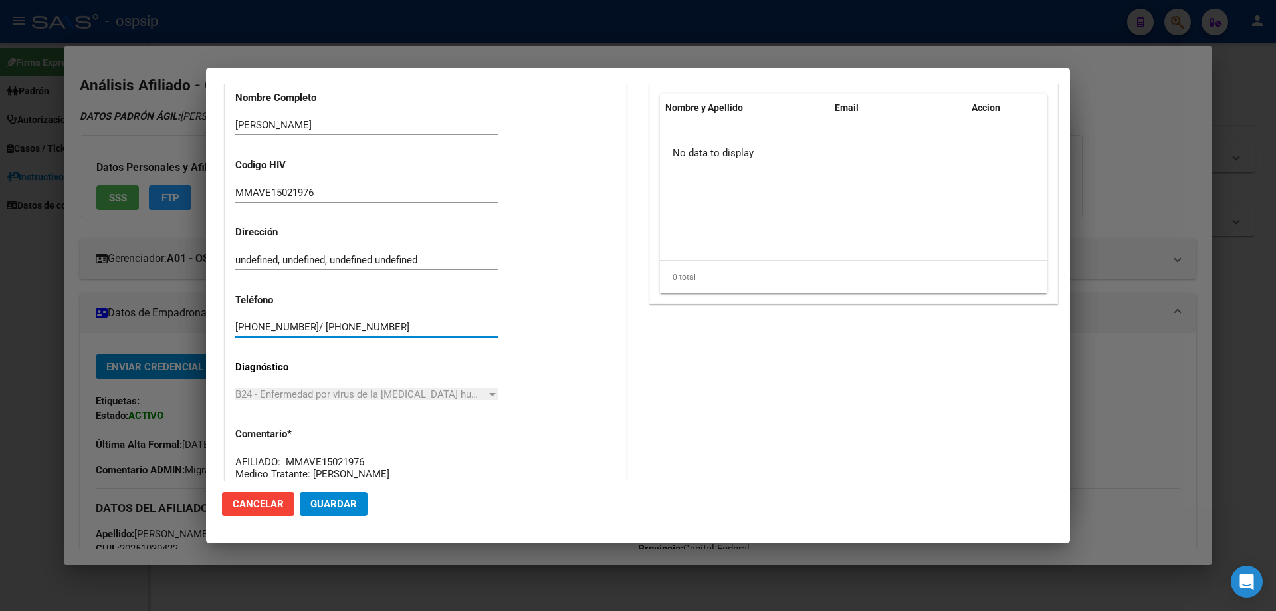
drag, startPoint x: 367, startPoint y: 330, endPoint x: 181, endPoint y: 326, distance: 186.1
click at [181, 326] on div "25103042 Buscar (apellido, dni, cuil, nro traspaso, cuit, obra social) search ¿…" at bounding box center [638, 305] width 1276 height 611
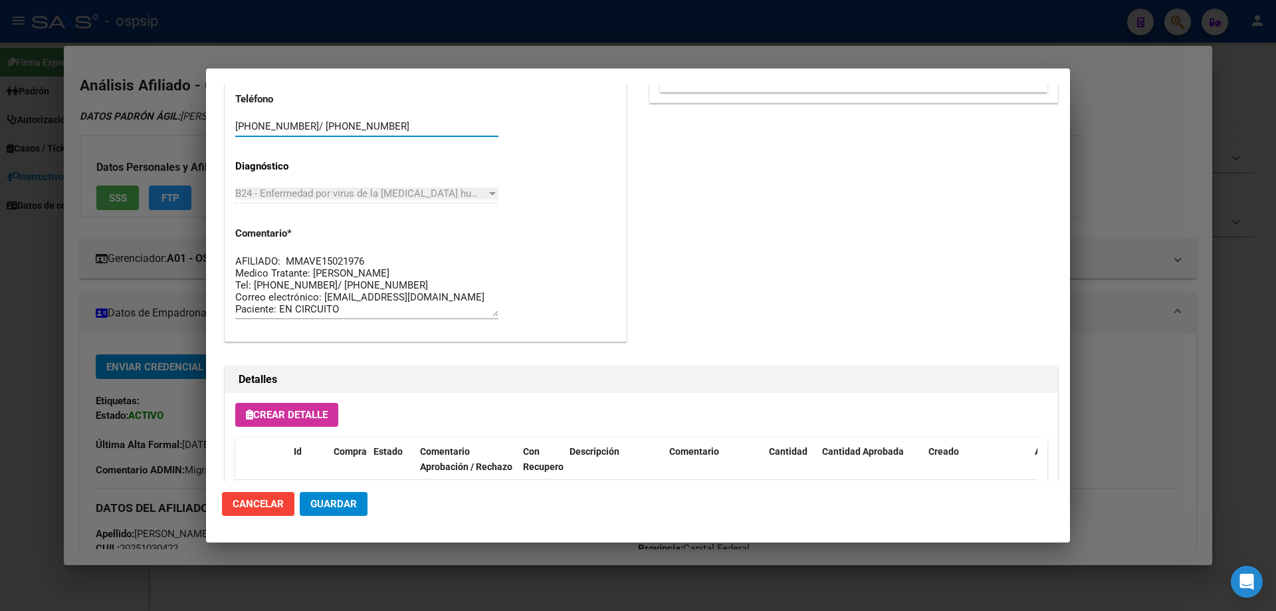
scroll to position [665, 0]
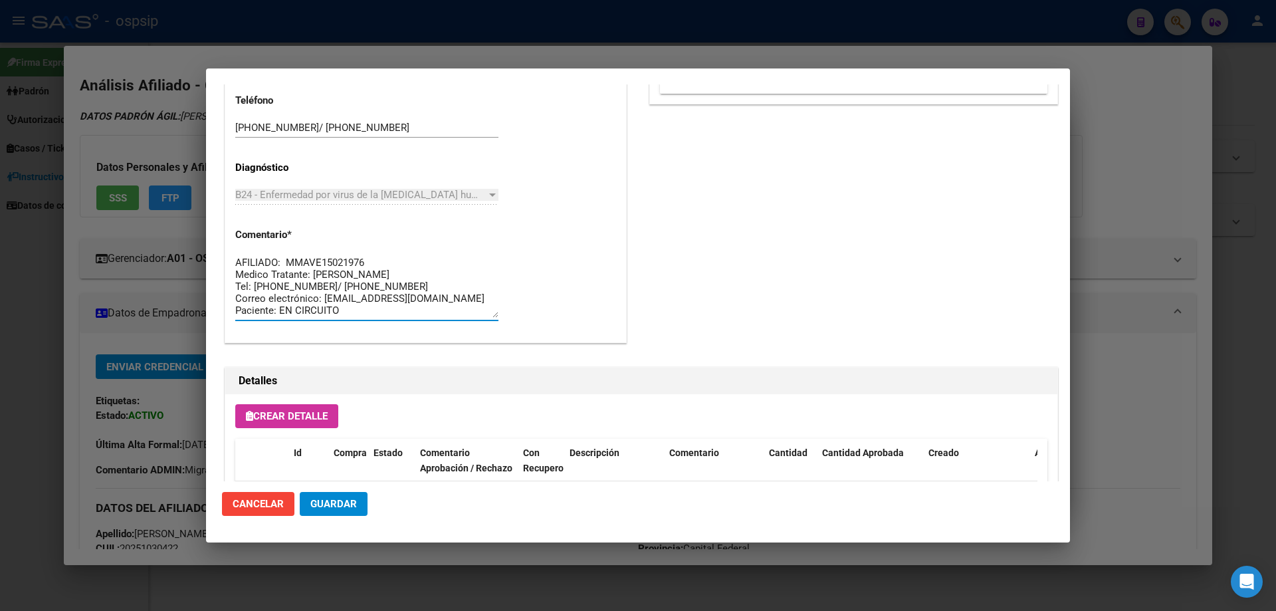
drag, startPoint x: 342, startPoint y: 316, endPoint x: 234, endPoint y: 215, distance: 147.6
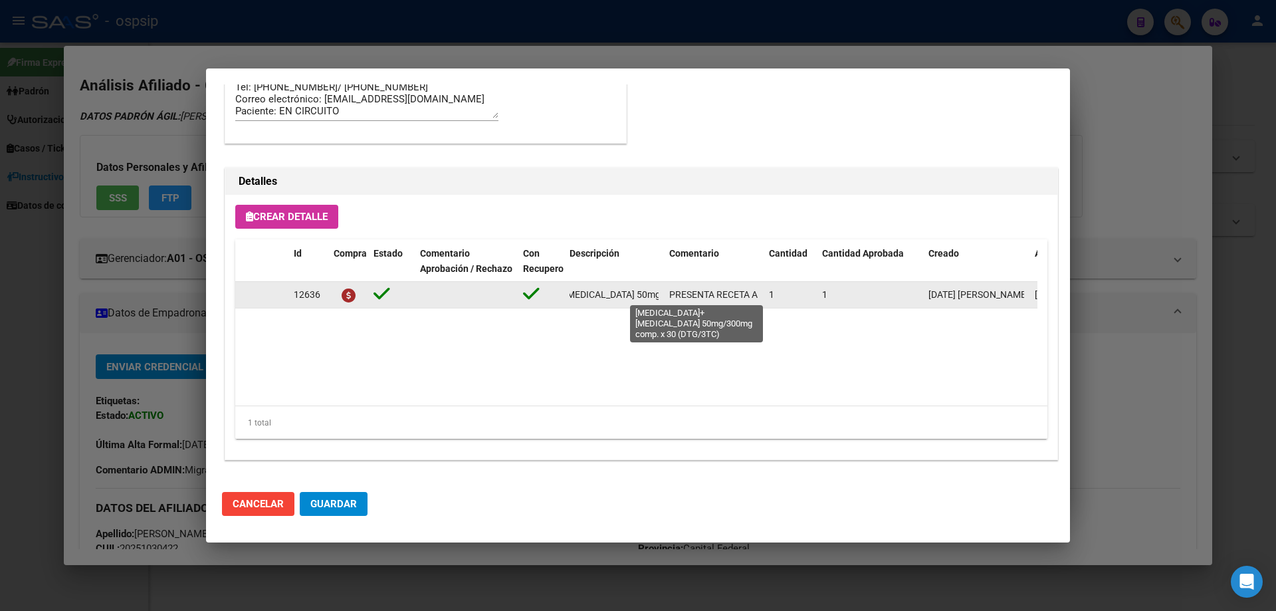
scroll to position [0, 164]
drag, startPoint x: 565, startPoint y: 298, endPoint x: 663, endPoint y: 299, distance: 97.7
click at [663, 299] on datatable-body-cell "dolutegravir+lamivudina 50mg/300mg comp. x 30 (DTG/3TC)" at bounding box center [614, 295] width 100 height 26
copy span "dolutegravir+lamivudina 50mg/300mg comp. x 30 (DTG/3TC)"
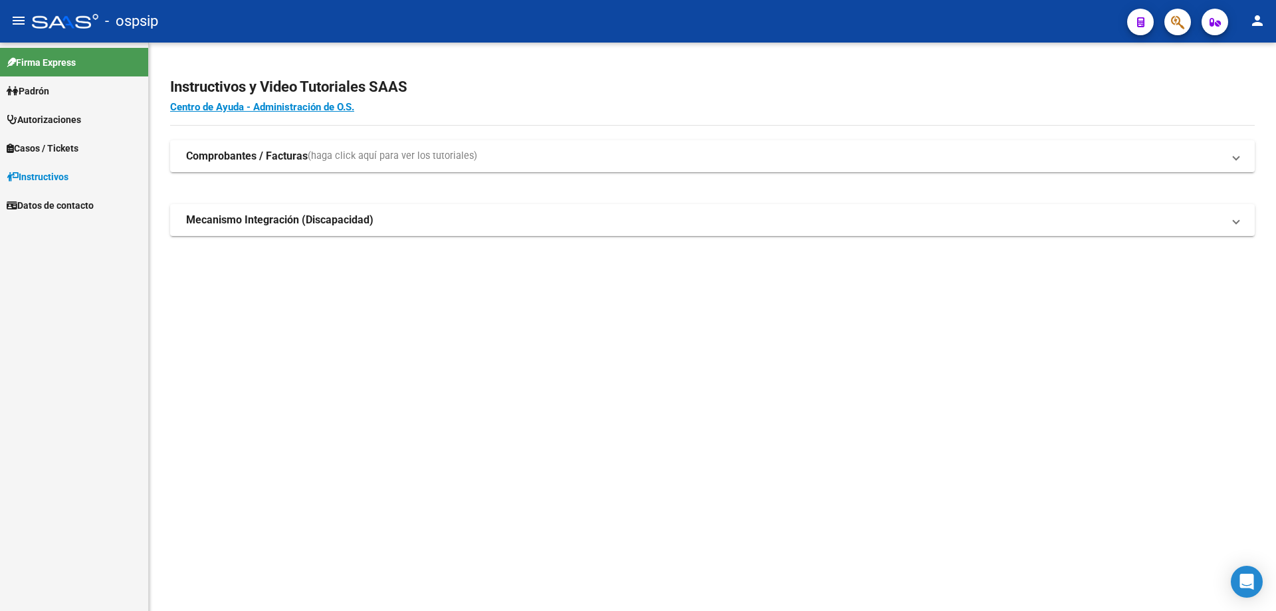
click at [1170, 24] on button "button" at bounding box center [1177, 22] width 27 height 27
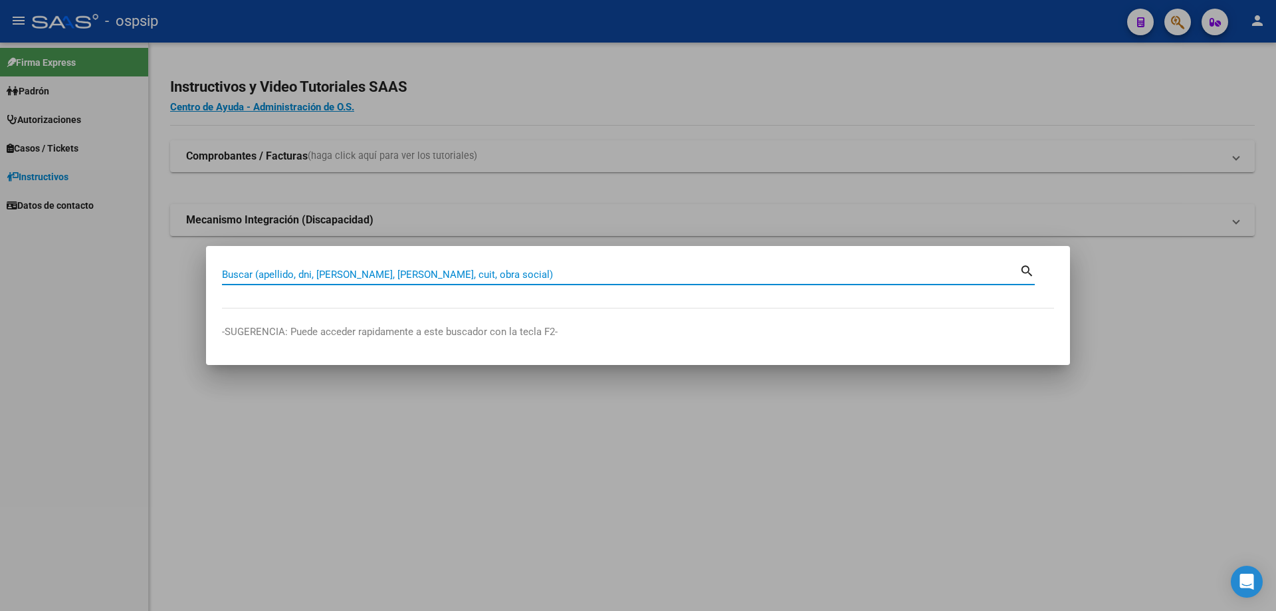
paste input "47639361"
type input "47639361"
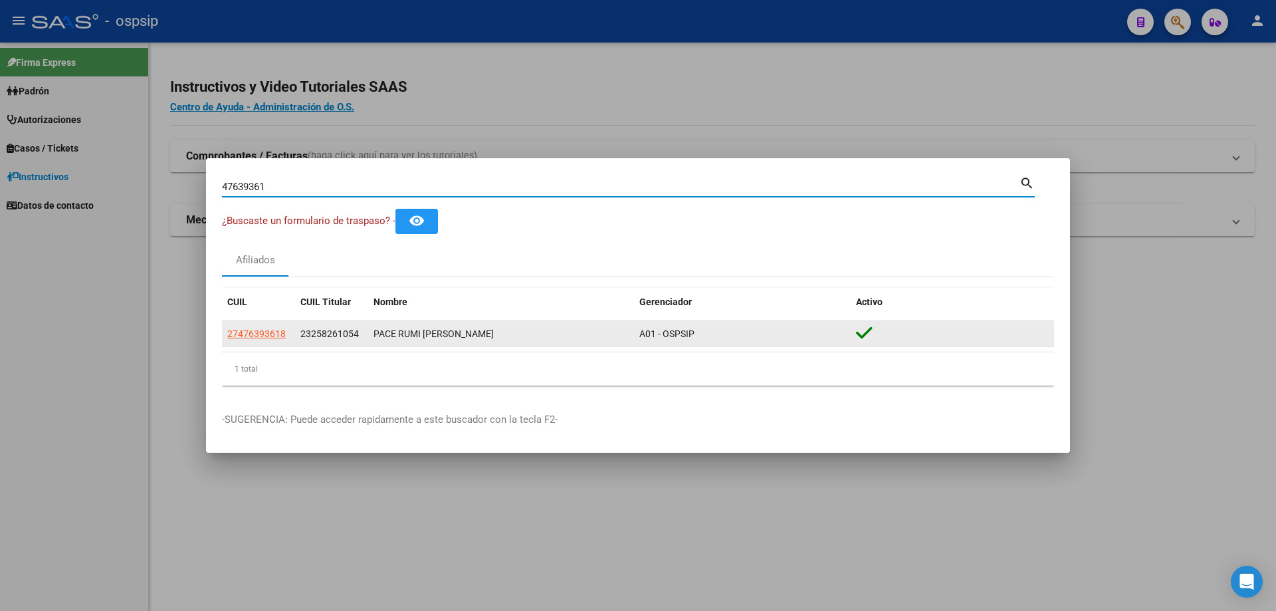
click at [262, 341] on app-link-go-to "27476393618" at bounding box center [256, 333] width 58 height 15
click at [265, 333] on span "27476393618" at bounding box center [256, 333] width 58 height 11
type textarea "27476393618"
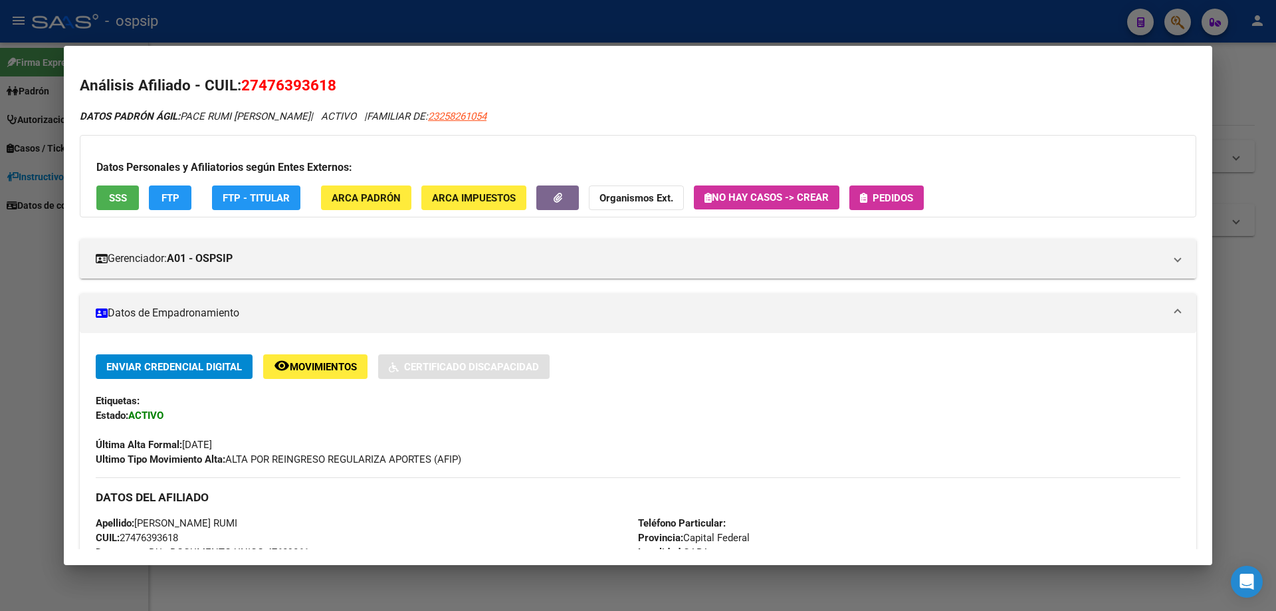
click at [895, 201] on span "Pedidos" at bounding box center [893, 198] width 41 height 12
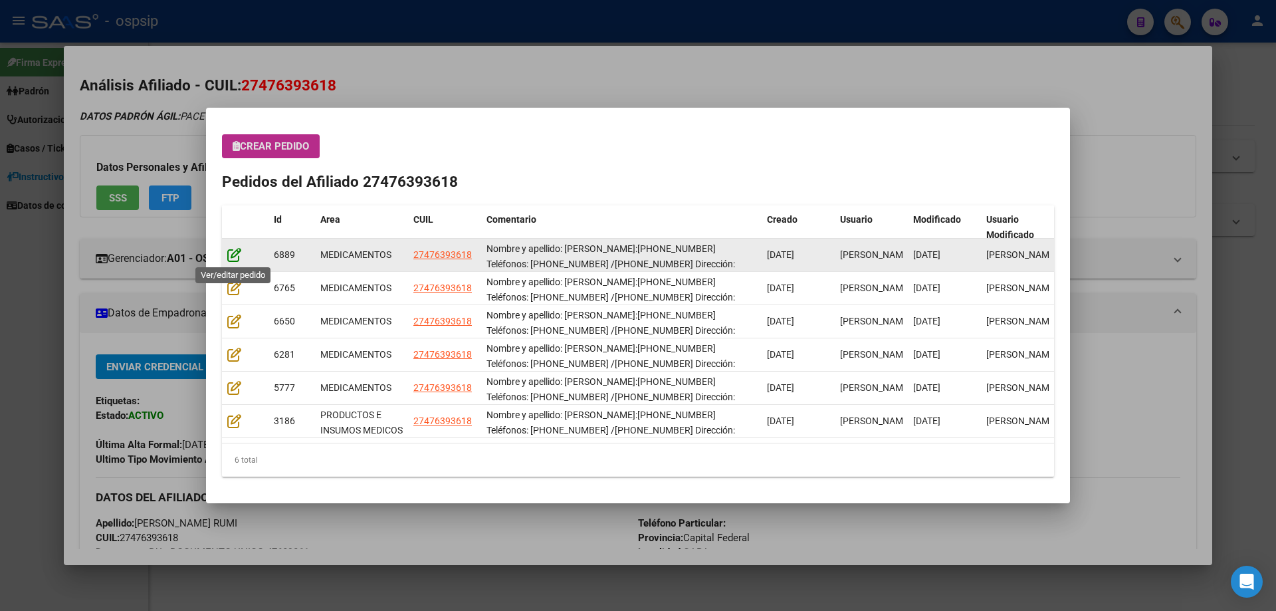
click at [237, 259] on icon at bounding box center [234, 254] width 14 height 15
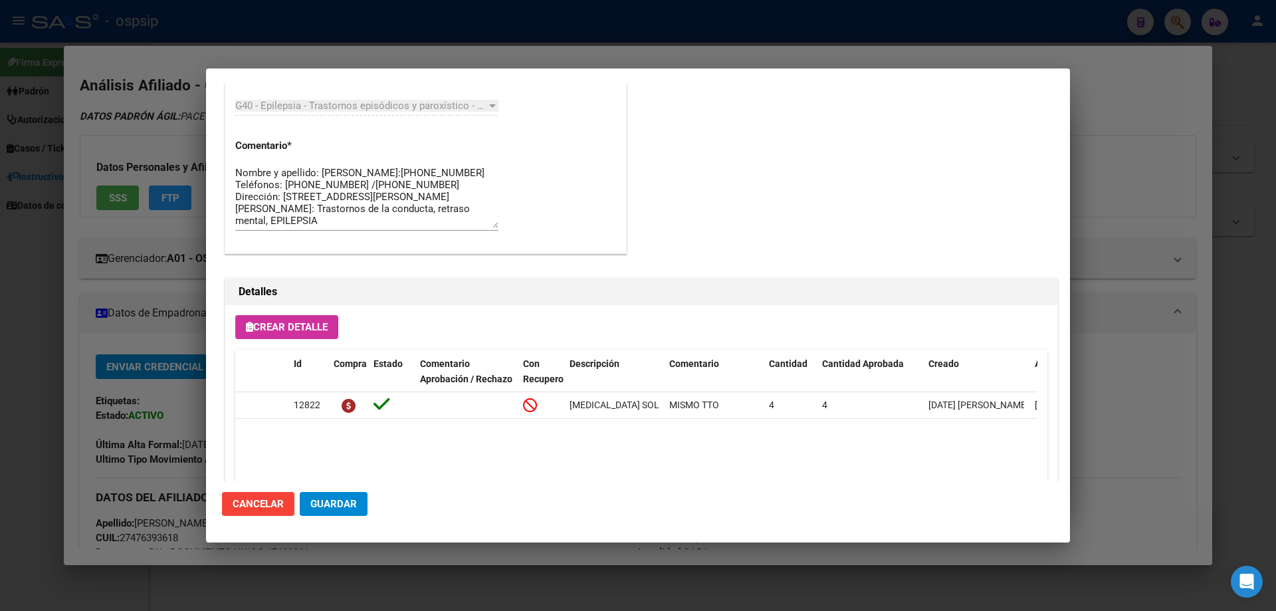
scroll to position [1143, 0]
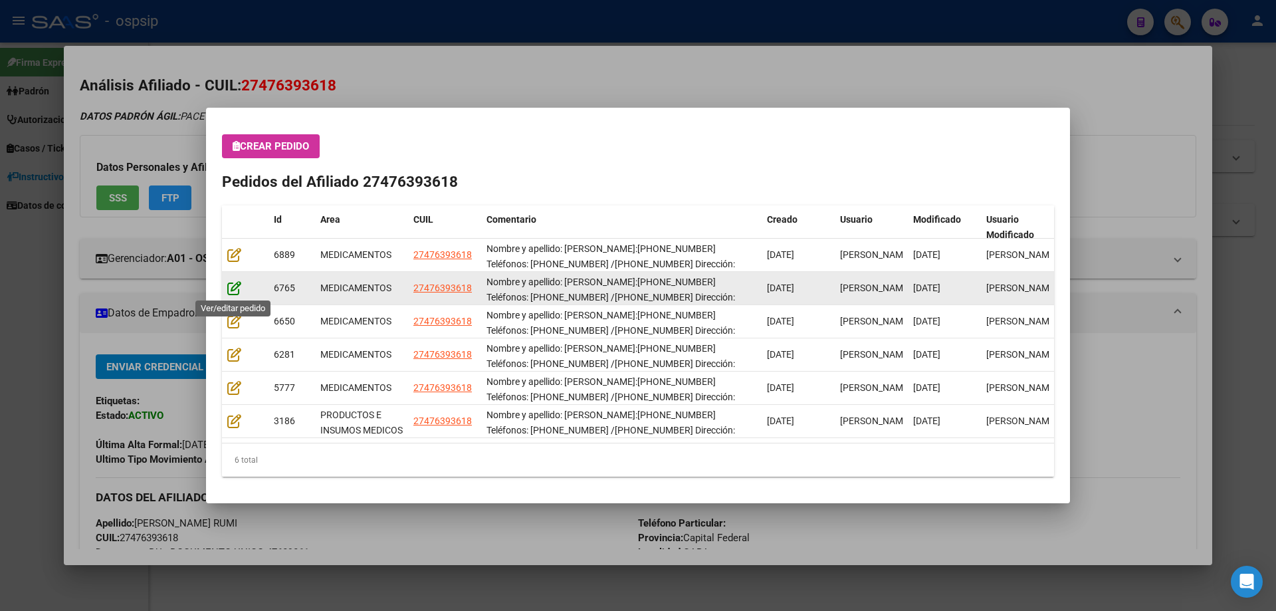
click at [233, 286] on icon at bounding box center [234, 287] width 14 height 15
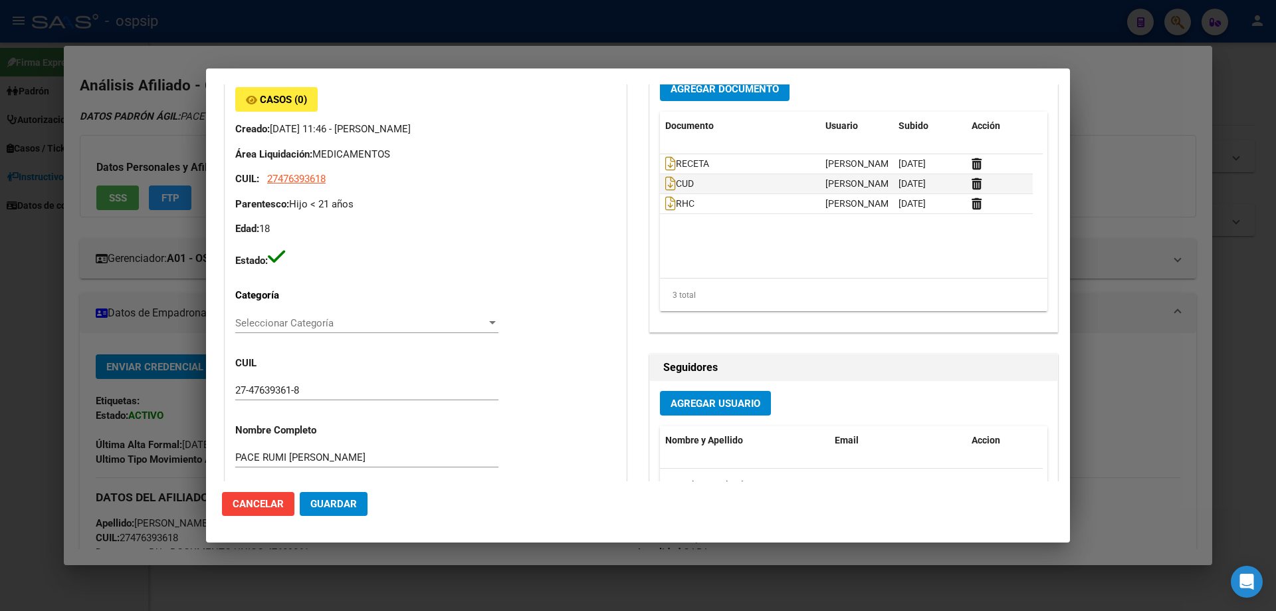
scroll to position [0, 0]
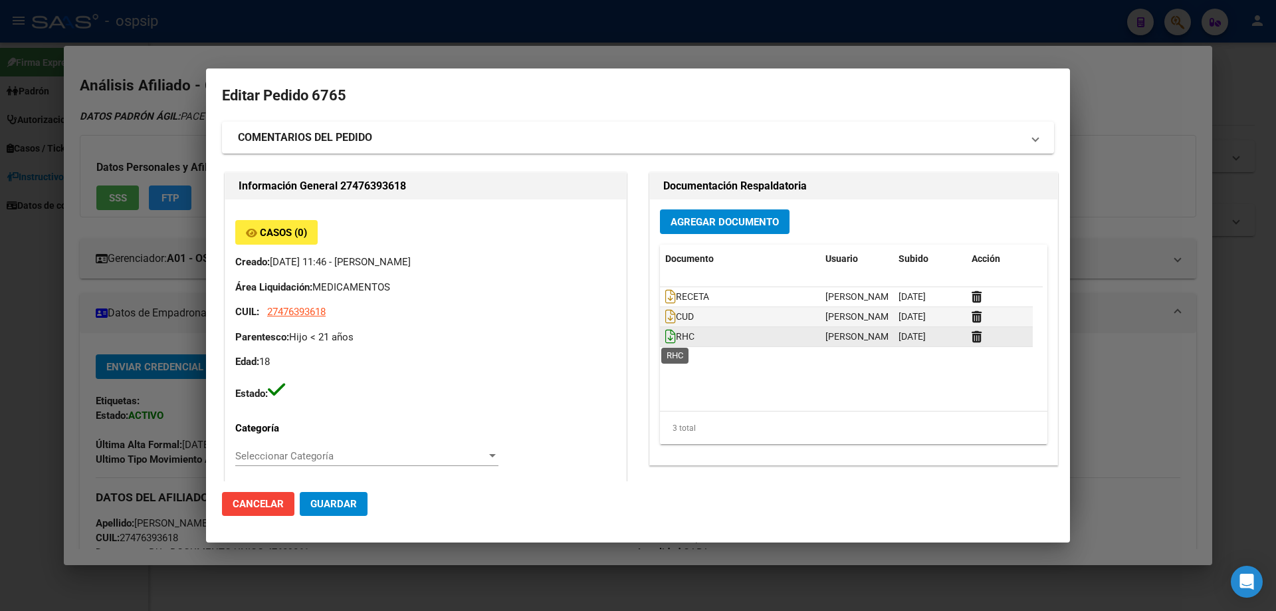
click at [665, 336] on icon at bounding box center [670, 336] width 11 height 15
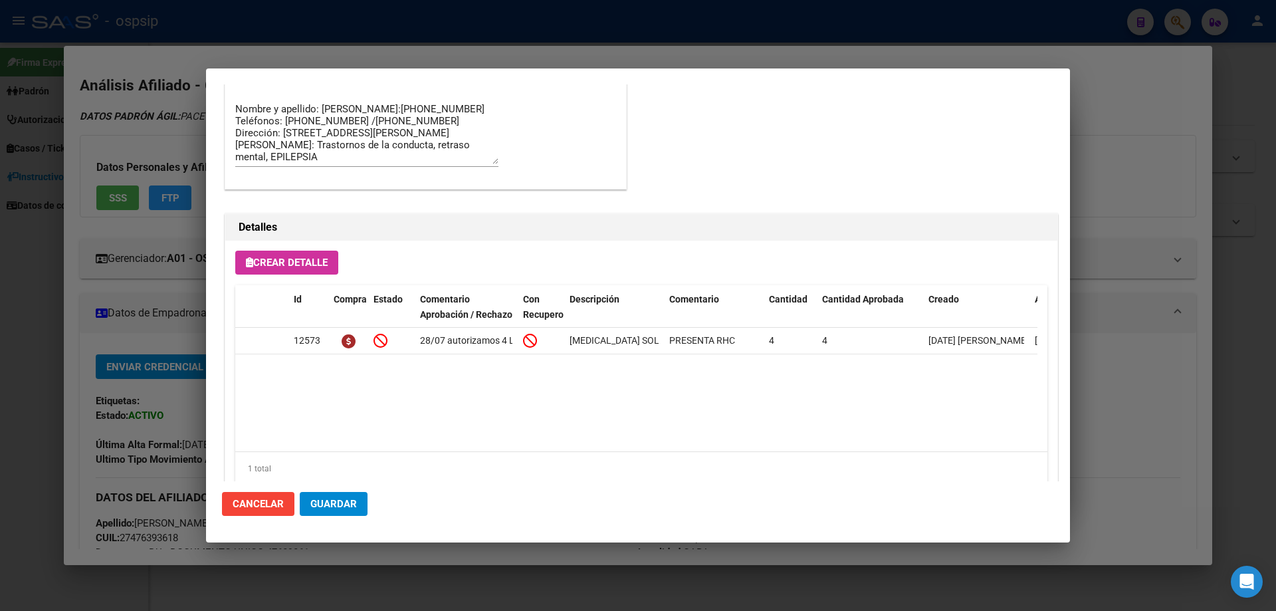
scroll to position [864, 0]
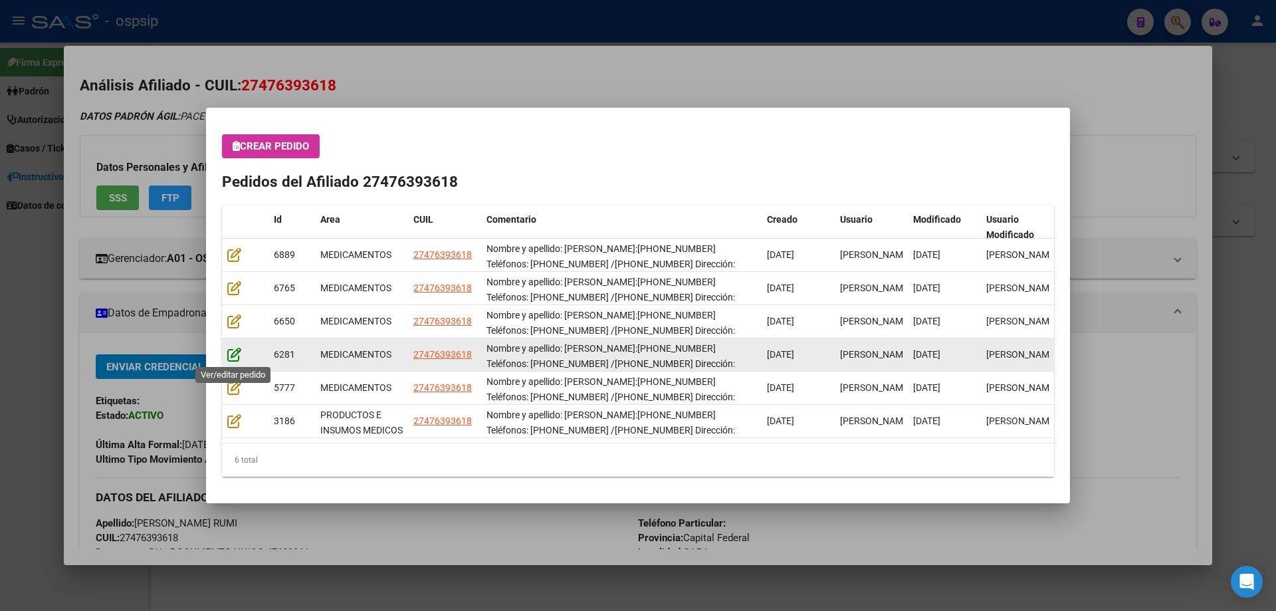
click at [238, 354] on icon at bounding box center [234, 354] width 14 height 15
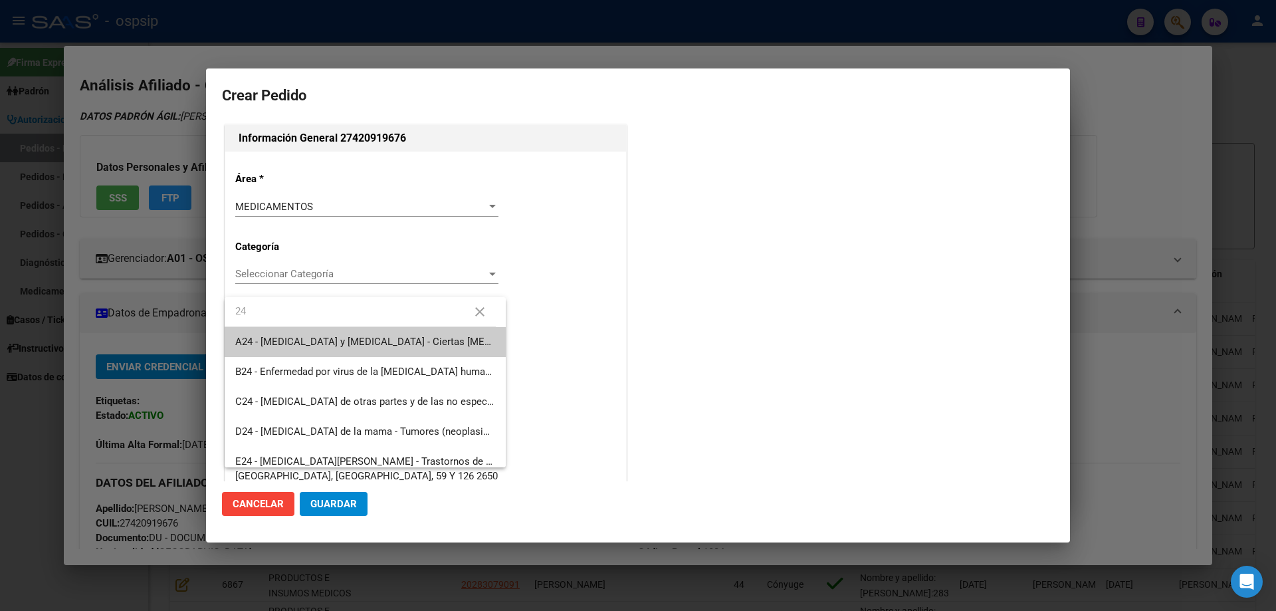
scroll to position [298, 0]
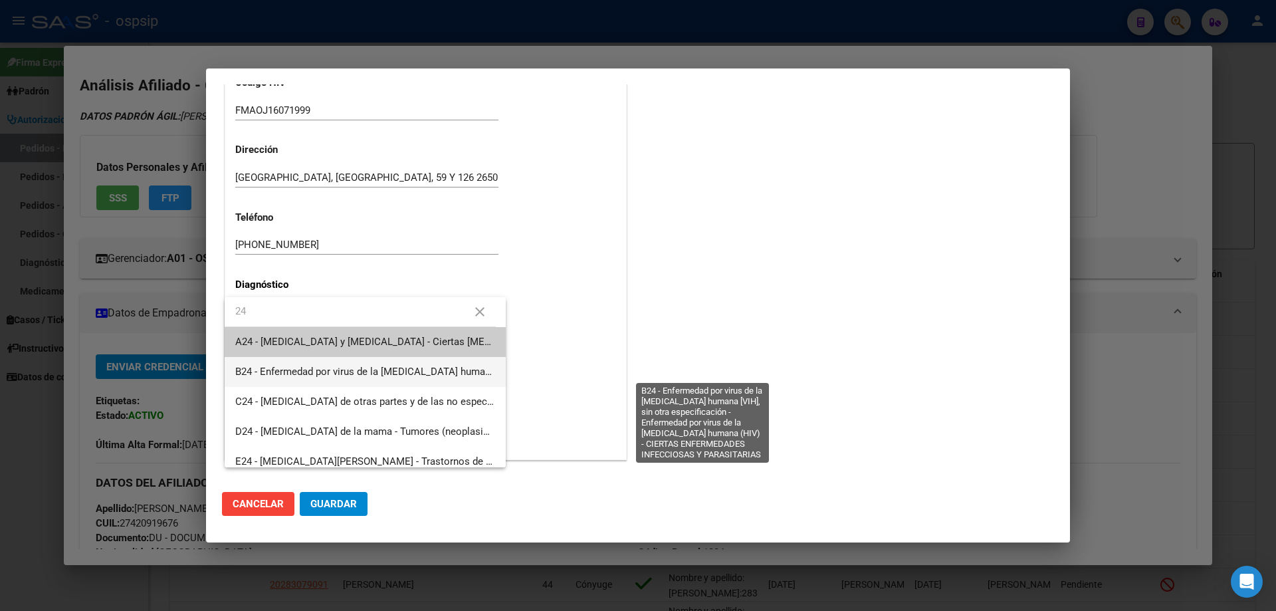
type input "24"
click at [305, 372] on span "B24 - Enfermedad por virus de la [MEDICAL_DATA] humana [VIH], sin otra especifi…" at bounding box center [700, 372] width 930 height 12
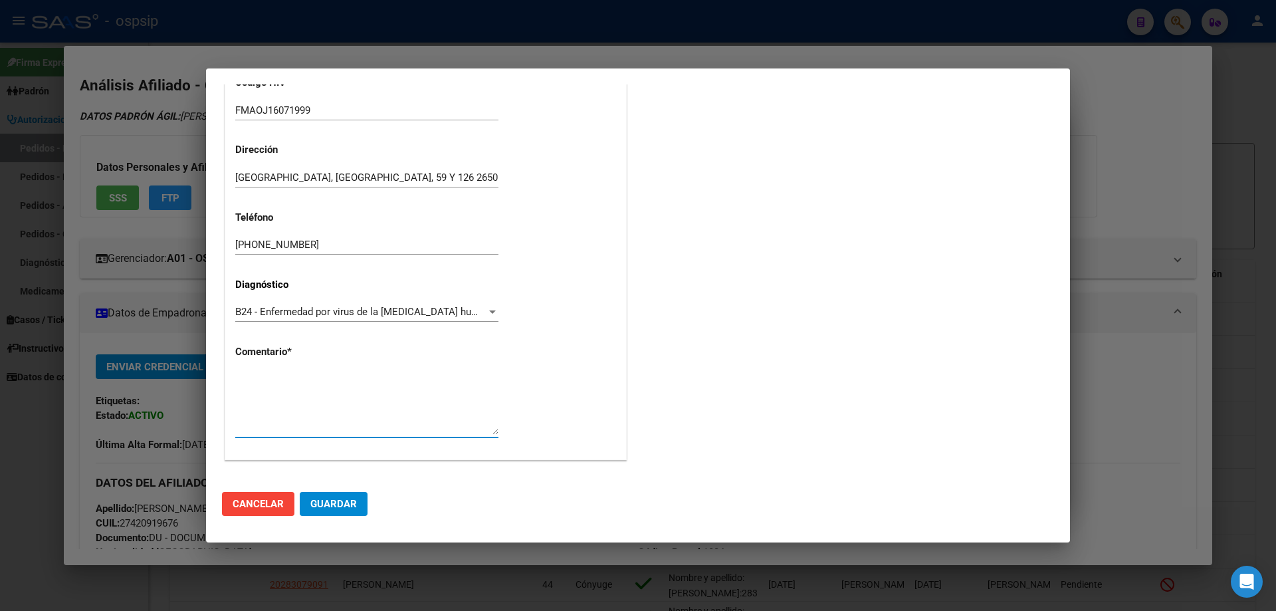
paste textarea "AFILIADO: FMAOJ16071999 Médico Tratante: [PERSON_NAME] Teléfono: [PHONE_NUMBER]…"
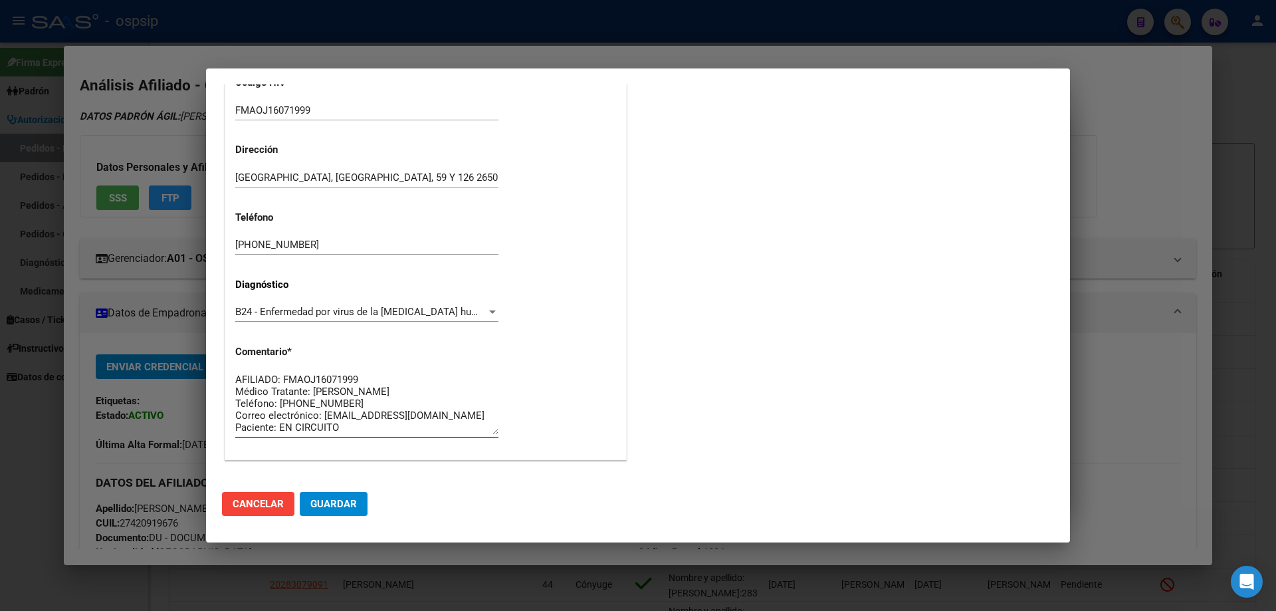
type textarea "AFILIADO: FMAOJ16071999 Médico Tratante: [PERSON_NAME] Teléfono: [PHONE_NUMBER]…"
click at [338, 498] on span "Guardar" at bounding box center [333, 504] width 47 height 12
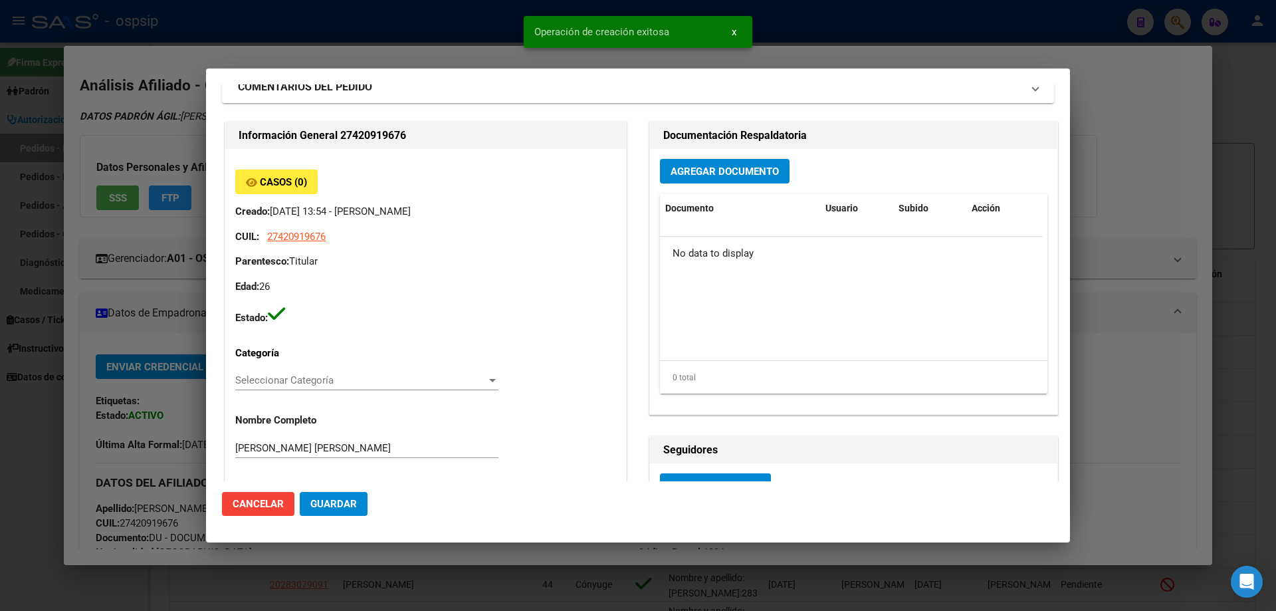
scroll to position [0, 0]
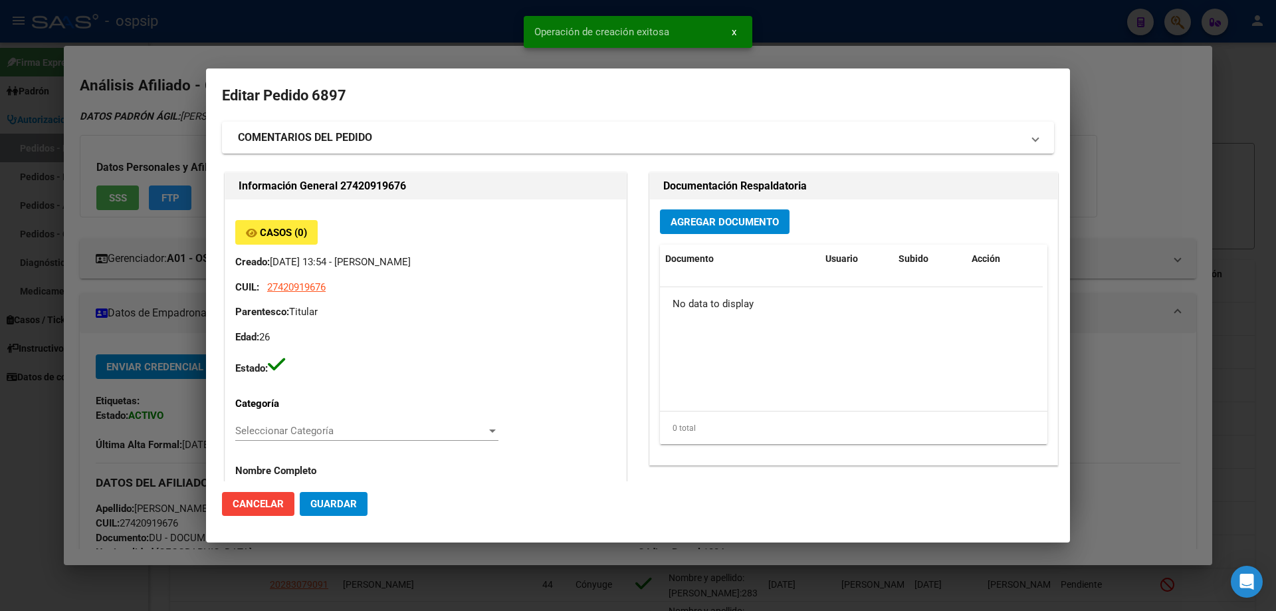
click at [705, 234] on div "Agregar Documento Documento Usuario Subido Acción No data to display 0 total 1" at bounding box center [853, 331] width 407 height 265
click at [701, 230] on button "Agregar Documento" at bounding box center [725, 221] width 130 height 25
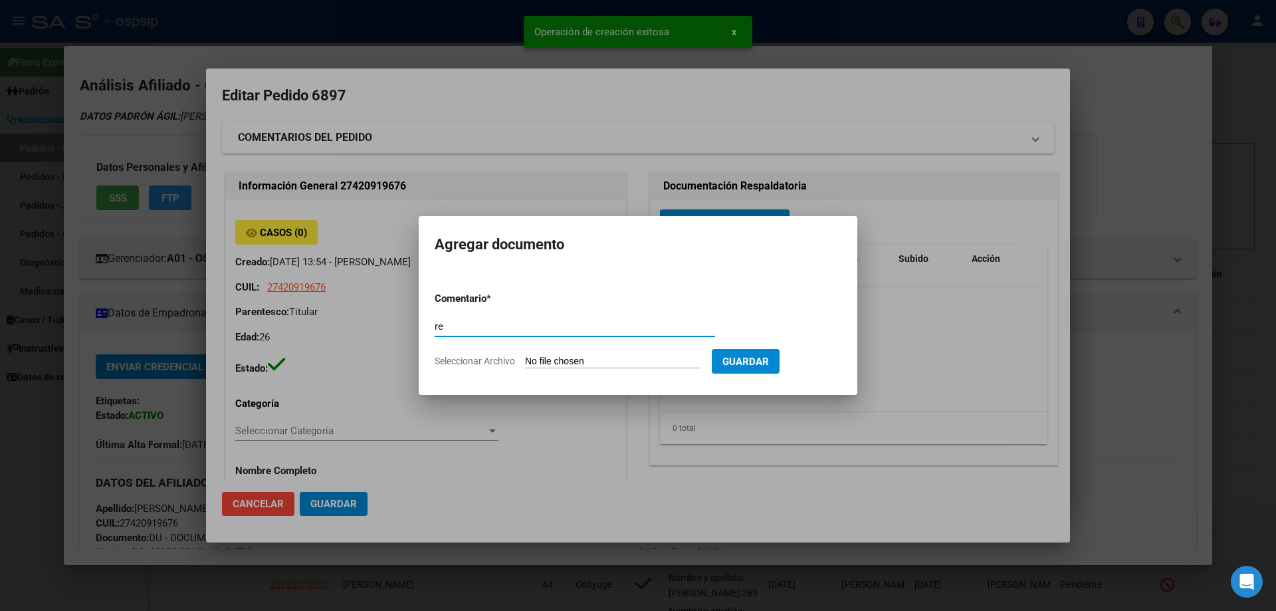
type input "r"
type input "RECETA"
click at [558, 364] on input "Seleccionar Archivo" at bounding box center [613, 362] width 176 height 13
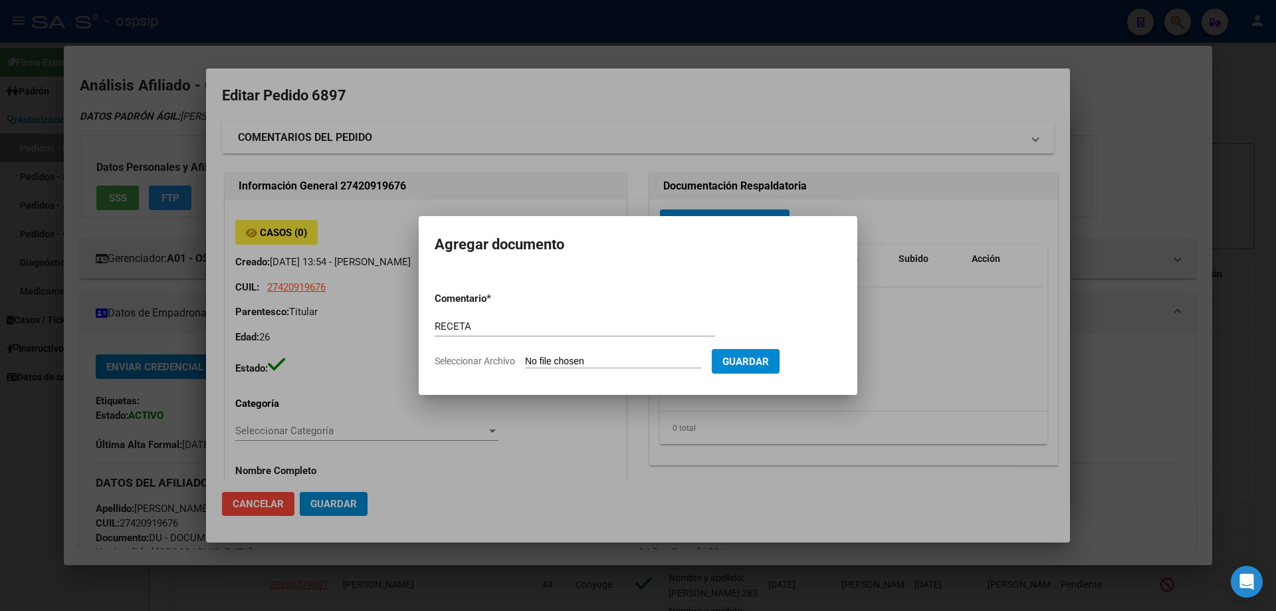
type input "C:\fakepath\a86dd528-87a9-4537-be0d-a7d448d1b83e.pdf"
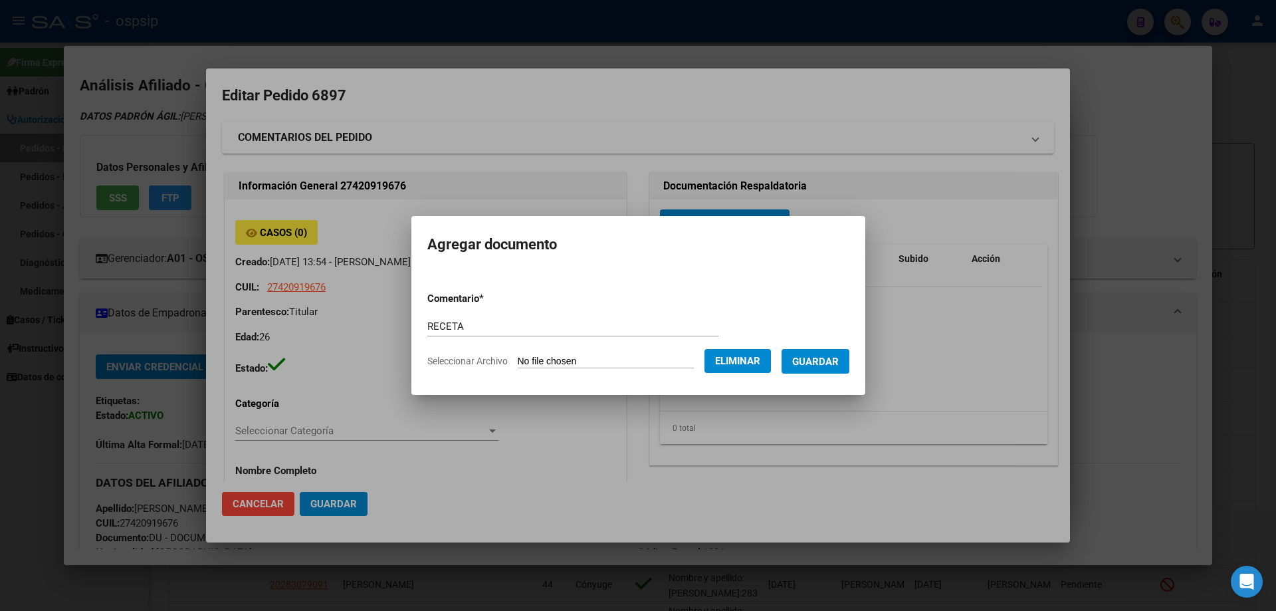
click at [830, 365] on span "Guardar" at bounding box center [815, 362] width 47 height 12
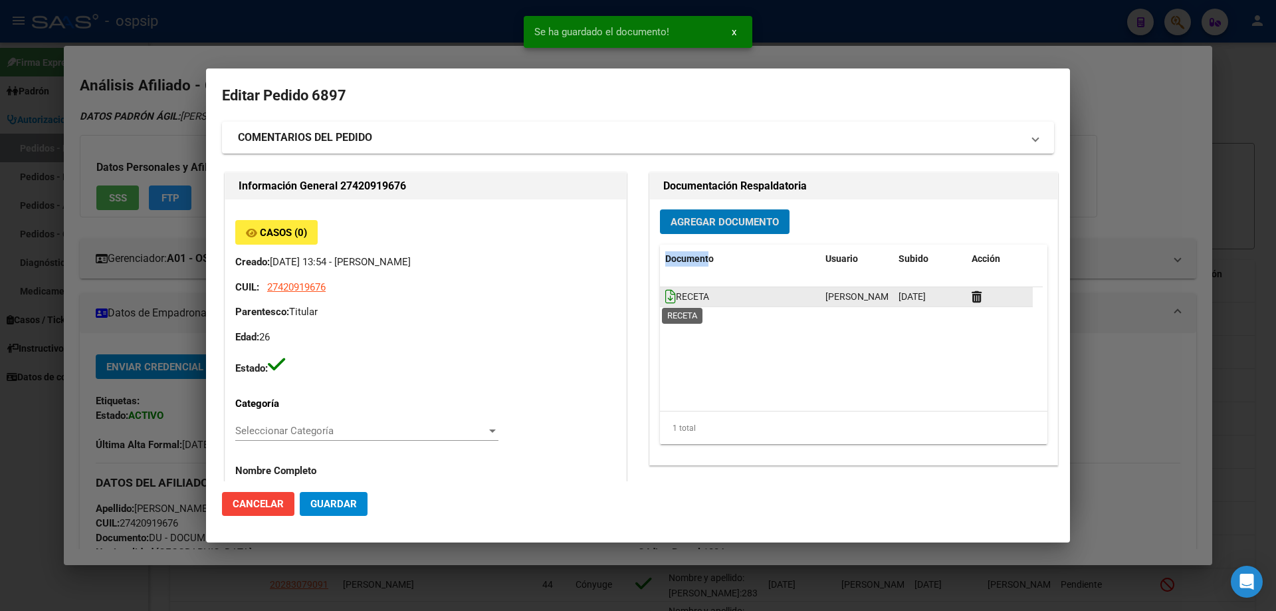
click at [665, 300] on icon at bounding box center [670, 296] width 11 height 15
click at [966, 295] on datatable-body-cell at bounding box center [999, 296] width 66 height 19
click at [972, 298] on icon at bounding box center [977, 296] width 10 height 13
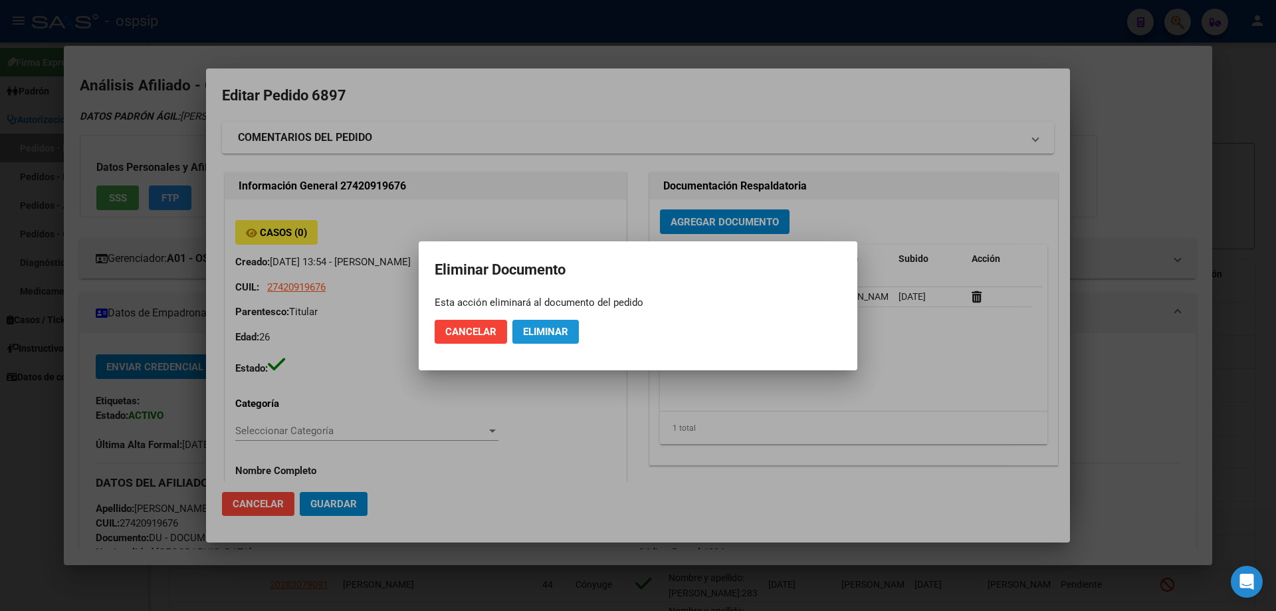
click at [567, 339] on button "Eliminar" at bounding box center [545, 332] width 66 height 24
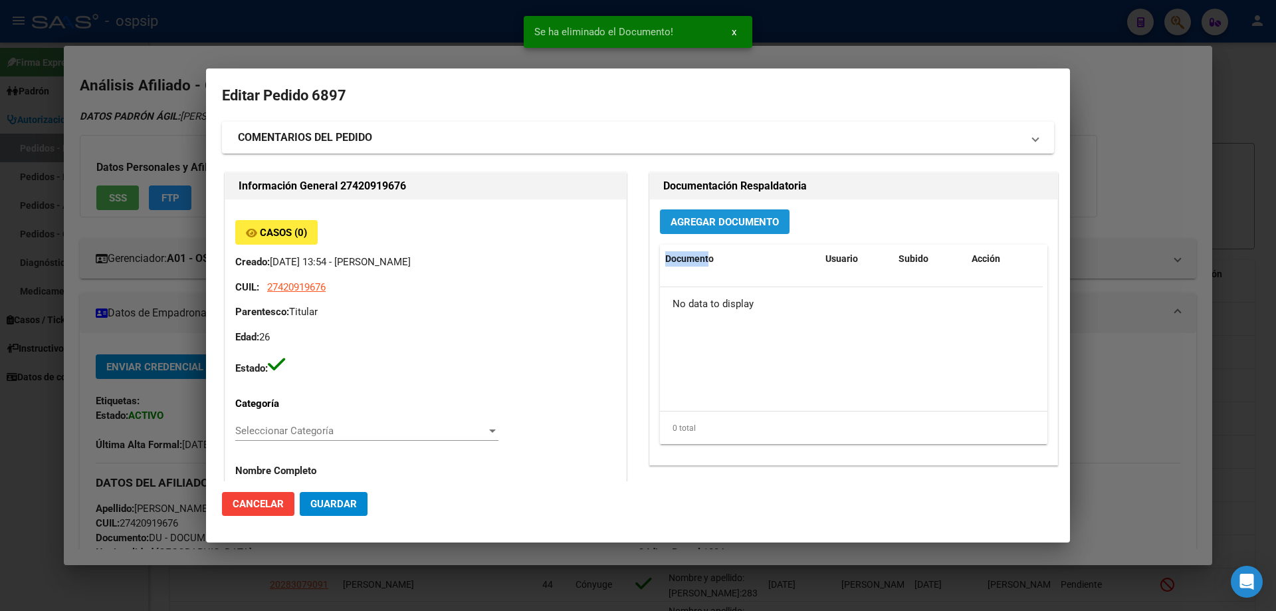
click at [689, 229] on button "Agregar Documento" at bounding box center [725, 221] width 130 height 25
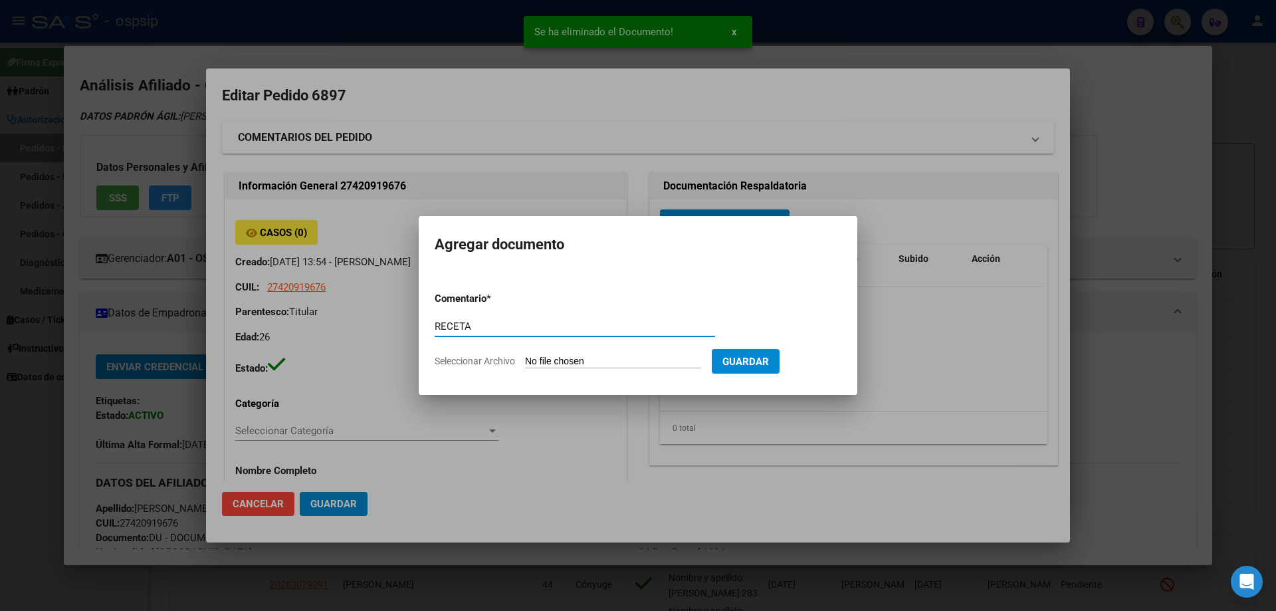
type input "RECETA"
click at [568, 362] on input "Seleccionar Archivo" at bounding box center [613, 362] width 176 height 13
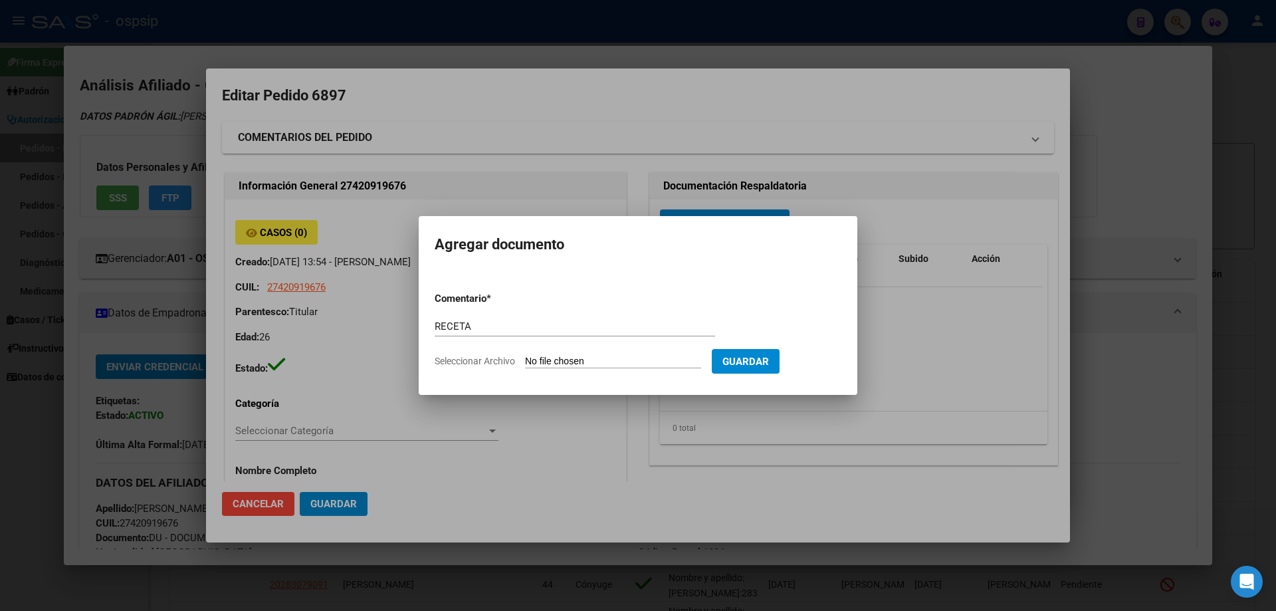
type input "C:\fakepath\a86dd528-87a9-4537-be0d-a7d448d1b83e.pdf"
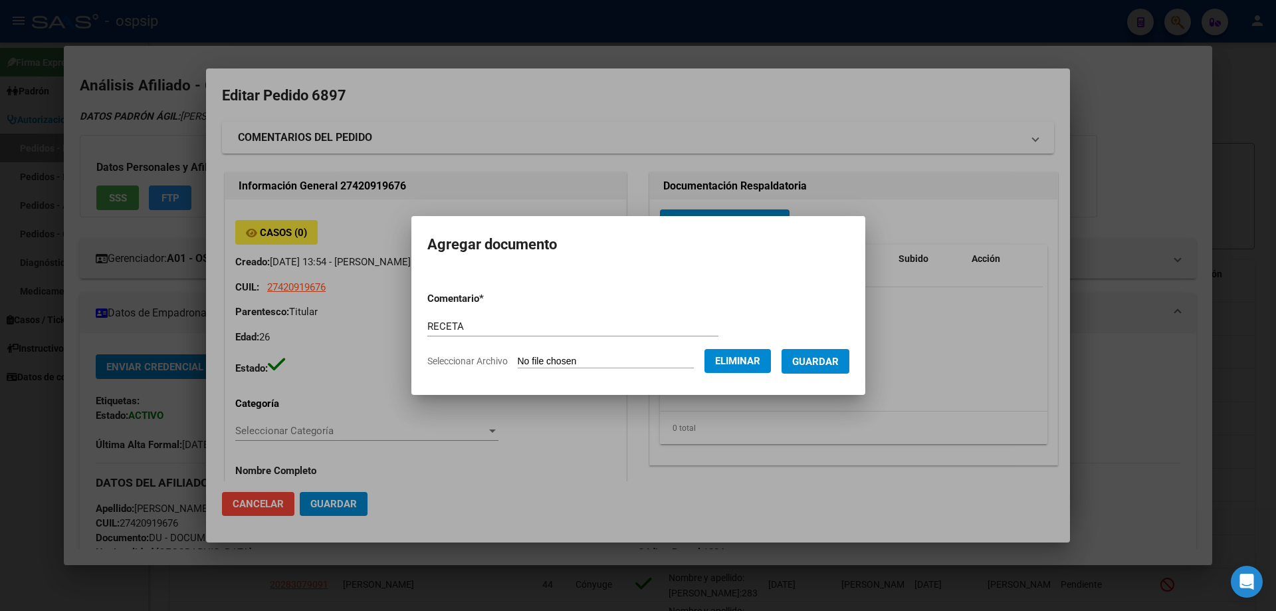
click at [827, 360] on span "Guardar" at bounding box center [815, 362] width 47 height 12
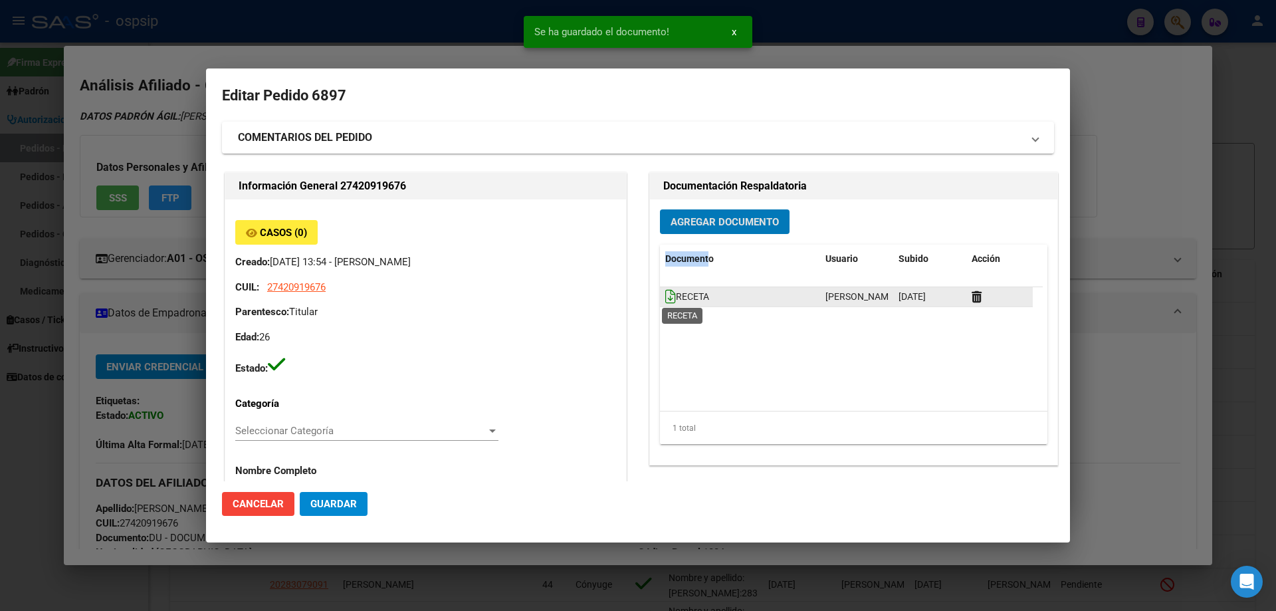
click at [665, 296] on icon at bounding box center [670, 296] width 11 height 15
click at [972, 294] on icon at bounding box center [977, 296] width 10 height 13
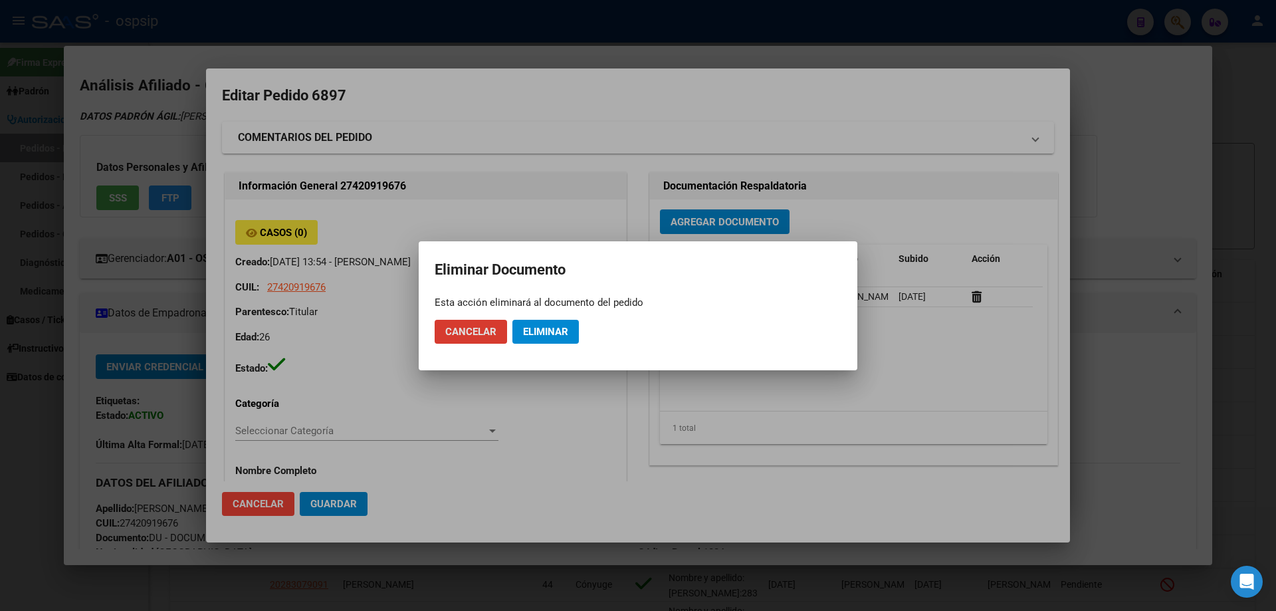
click at [568, 338] on button "Eliminar" at bounding box center [545, 332] width 66 height 24
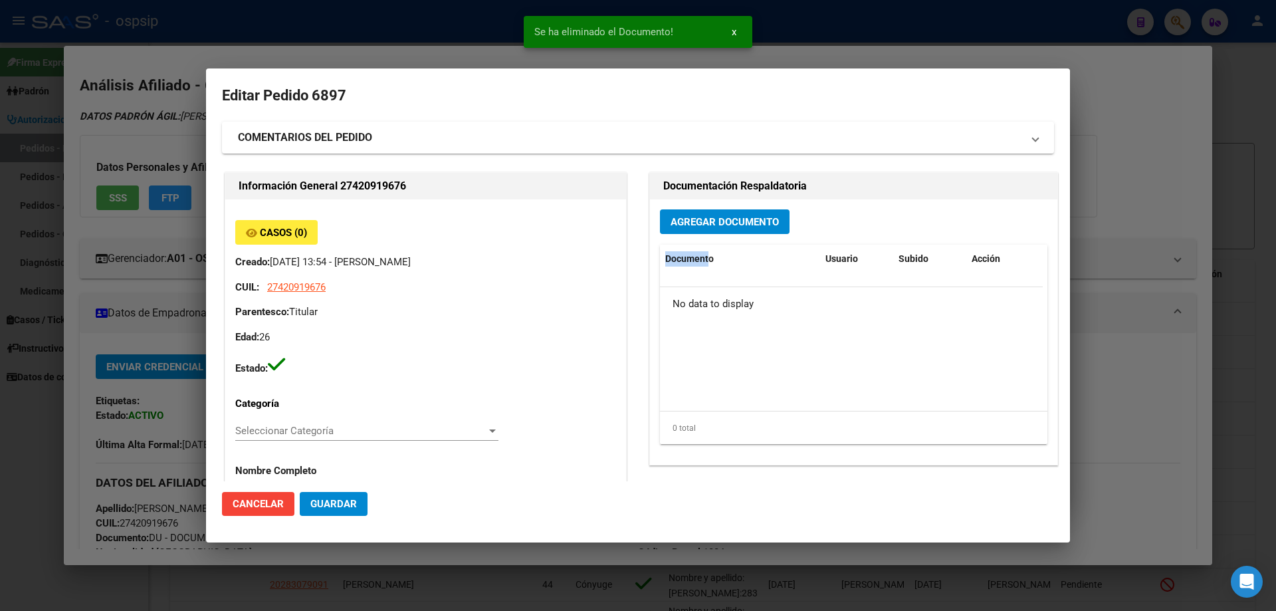
click at [722, 215] on span "Agregar Documento" at bounding box center [725, 221] width 108 height 12
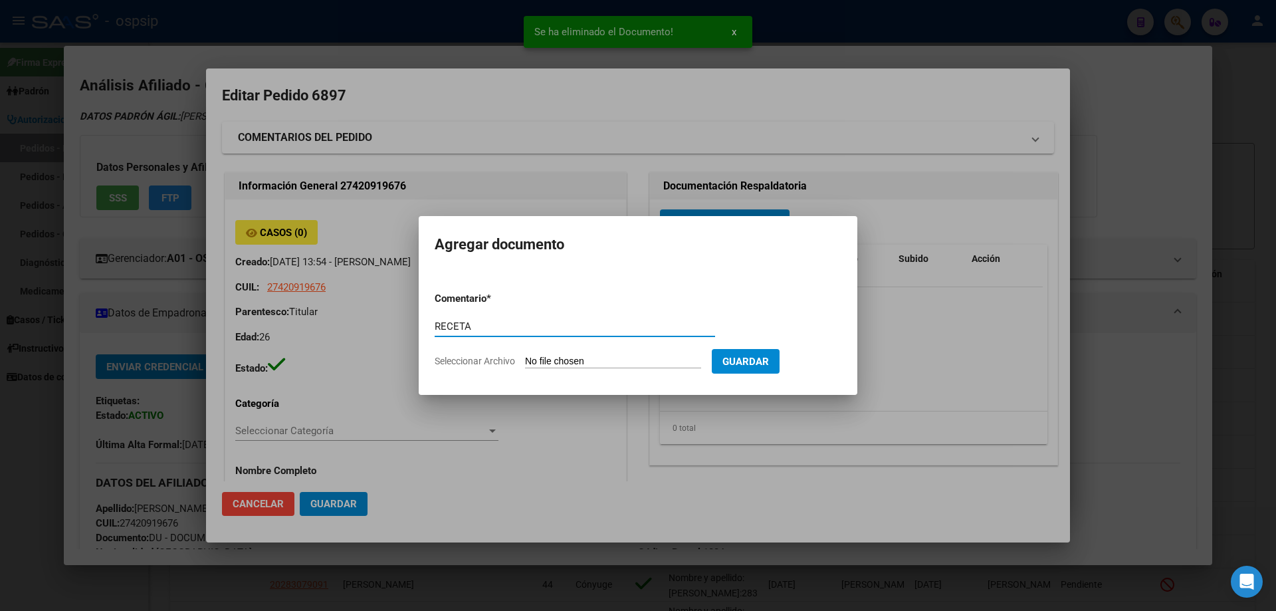
type input "RECETA"
click at [556, 359] on input "Seleccionar Archivo" at bounding box center [613, 362] width 176 height 13
type input "C:\fakepath\receta_1 (18).pdf"
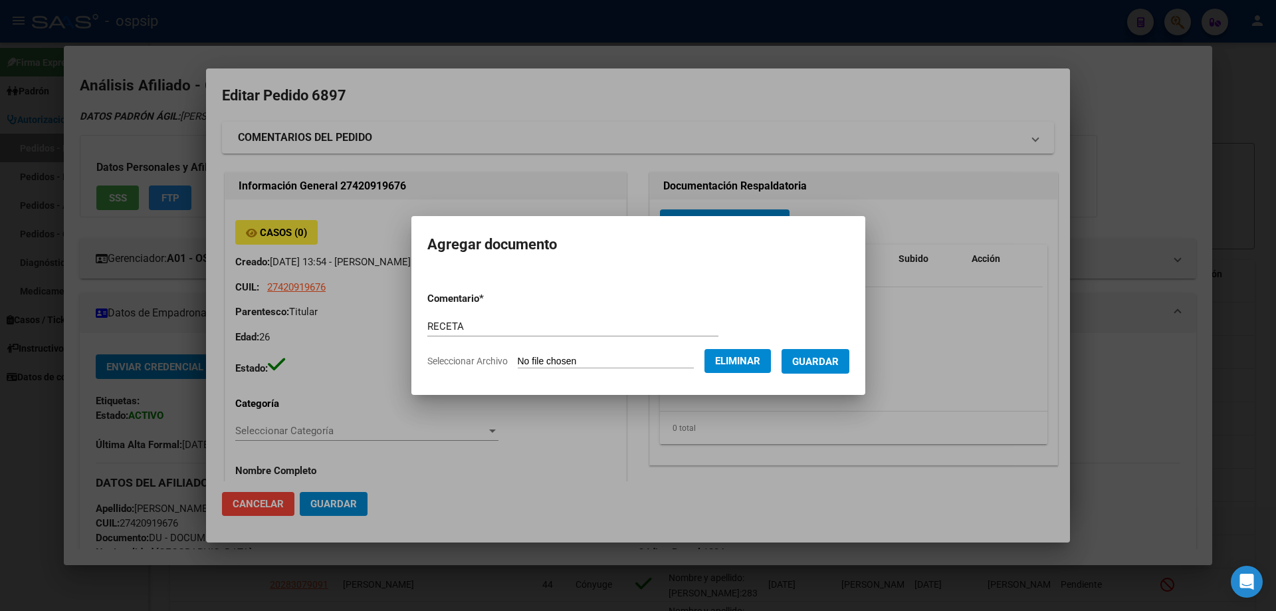
click at [823, 359] on span "Guardar" at bounding box center [815, 362] width 47 height 12
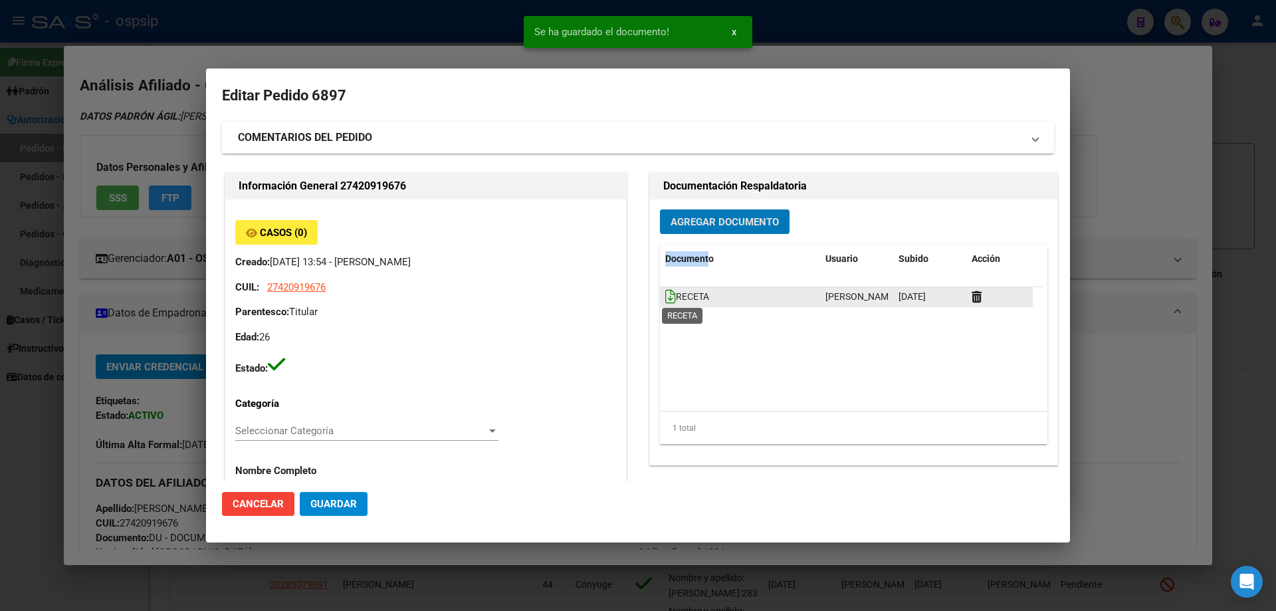
click at [667, 300] on icon at bounding box center [670, 296] width 11 height 15
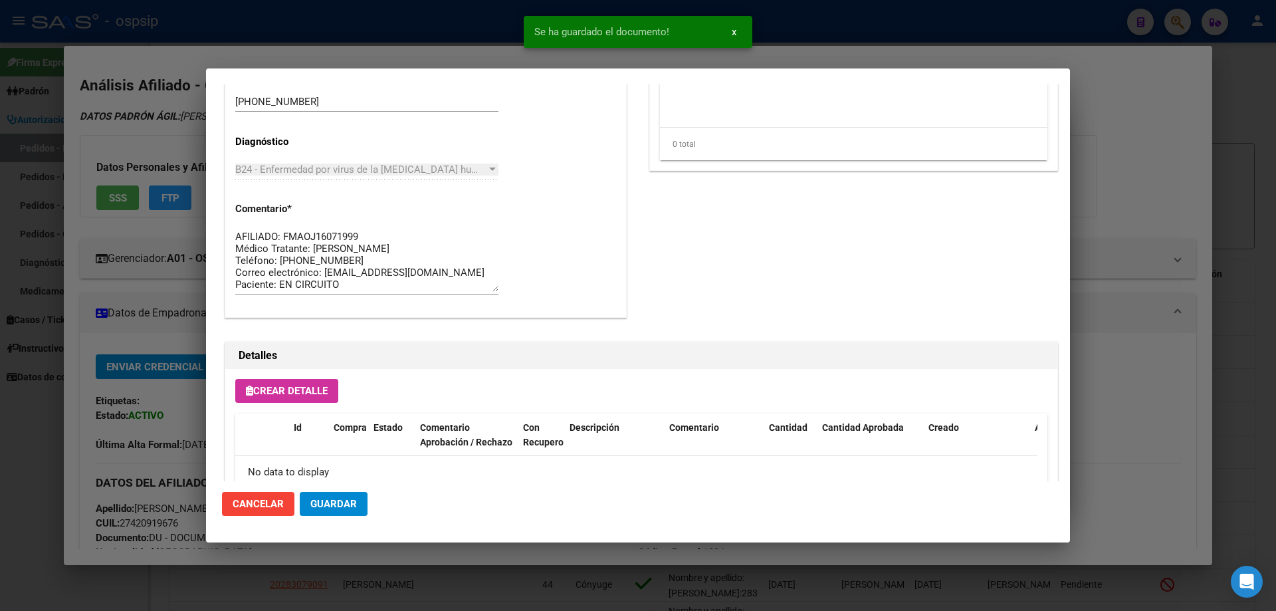
scroll to position [772, 0]
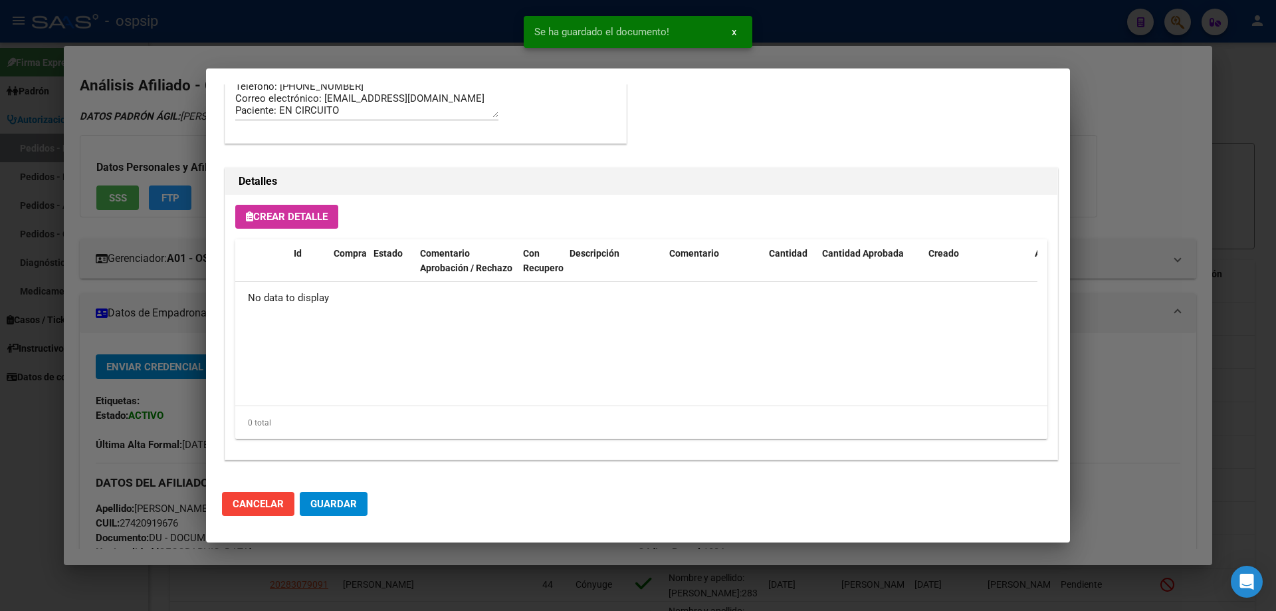
click at [298, 211] on span "Crear Detalle" at bounding box center [287, 217] width 82 height 12
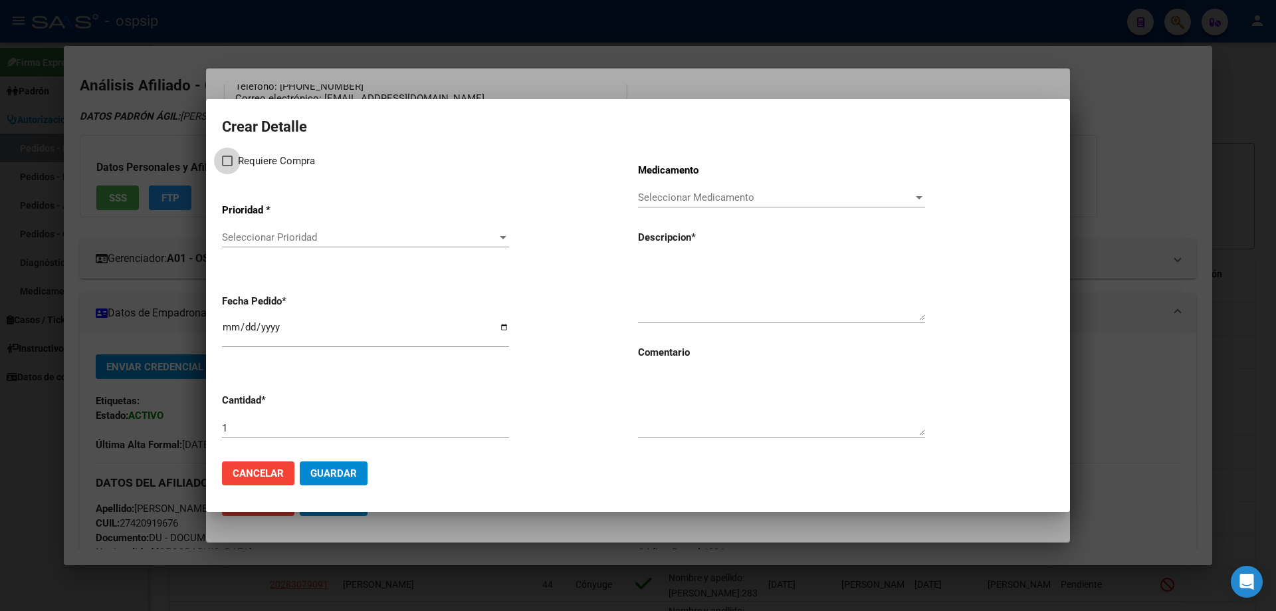
click at [231, 159] on span at bounding box center [227, 161] width 11 height 11
click at [227, 166] on input "Requiere Compra" at bounding box center [227, 166] width 1 height 1
checkbox input "true"
click at [253, 223] on app-drop-down-list "Prioridad * Seleccionar Prioridad Seleccionar Prioridad" at bounding box center [430, 226] width 416 height 67
click at [261, 236] on span "Seleccionar Prioridad" at bounding box center [359, 237] width 275 height 12
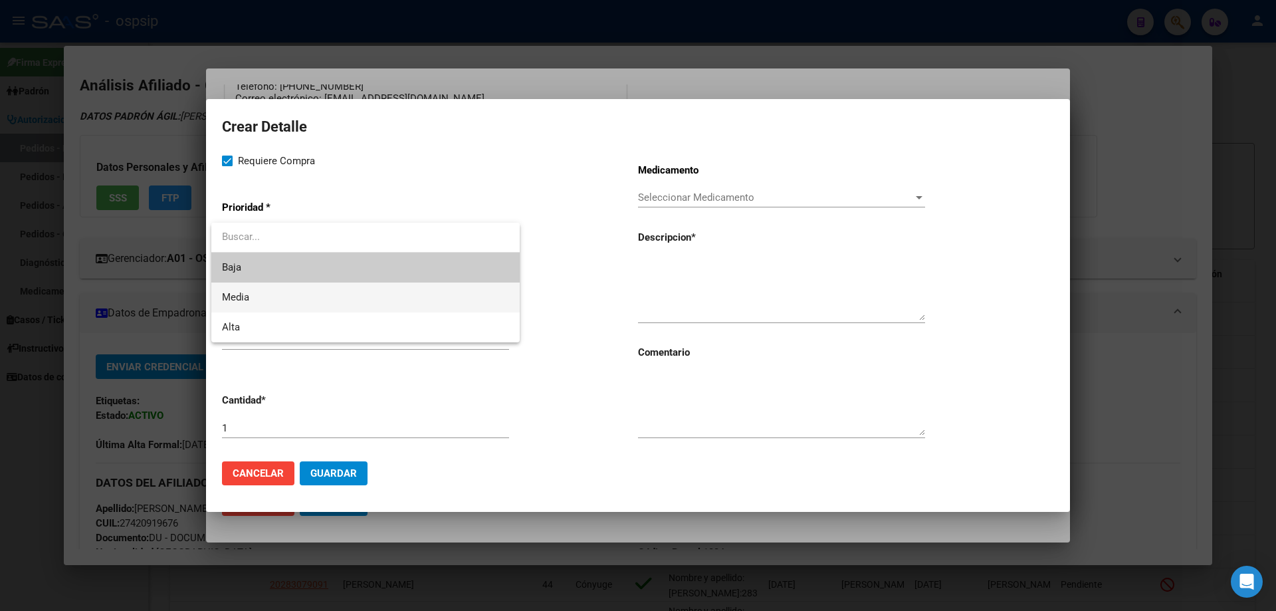
click at [276, 292] on span "Media" at bounding box center [365, 297] width 287 height 30
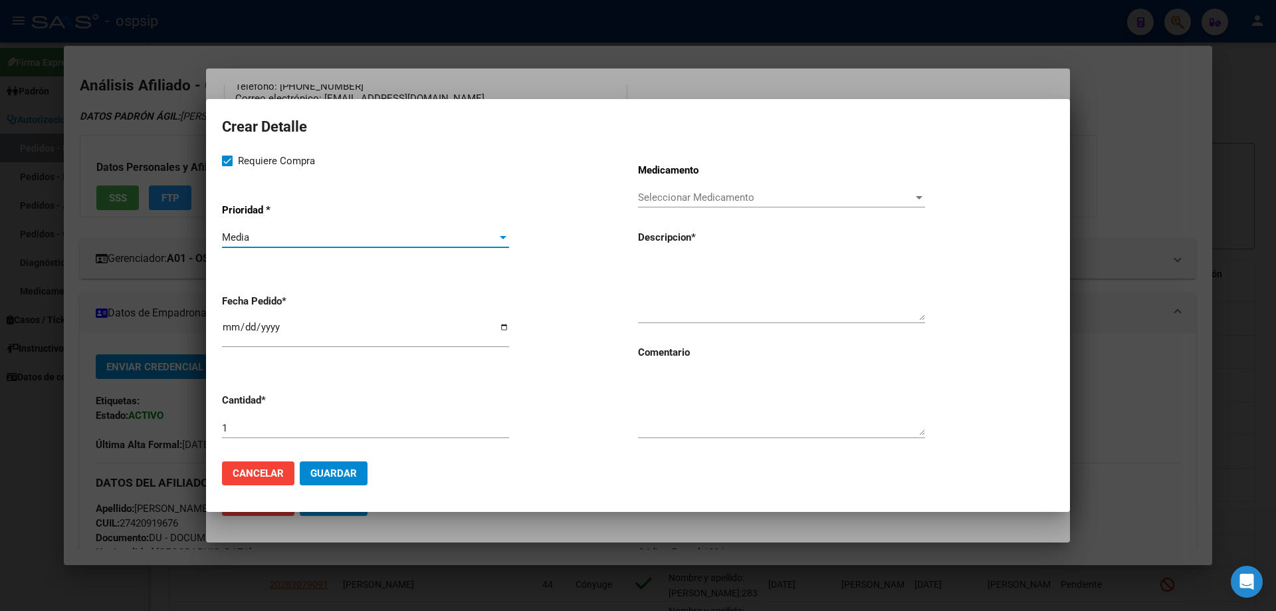
click at [225, 324] on input "[DATE]" at bounding box center [365, 332] width 287 height 21
type input "2025-08-17"
type input "2025-07-17"
paste textarea "dolutegravir 50 mg comp x 30 (DTG)"
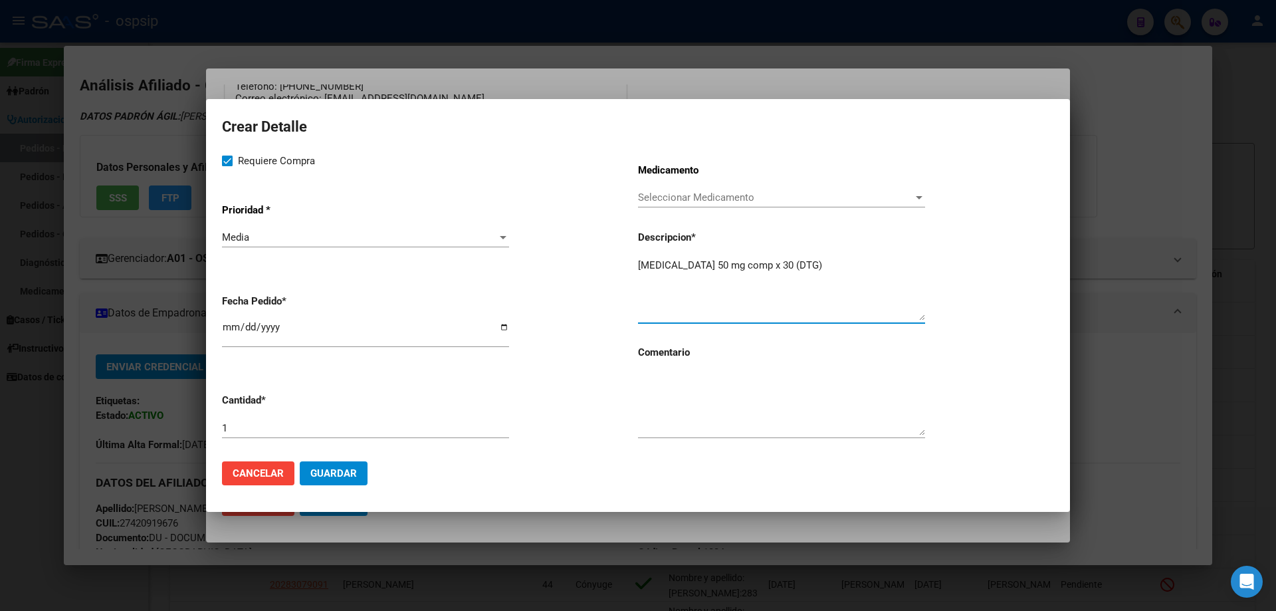
type textarea "dolutegravir 50 mg comp x 30 (DTG)"
click at [695, 404] on textarea at bounding box center [781, 404] width 287 height 62
type textarea "MISMO TTO"
click at [335, 474] on span "Guardar" at bounding box center [333, 473] width 47 height 12
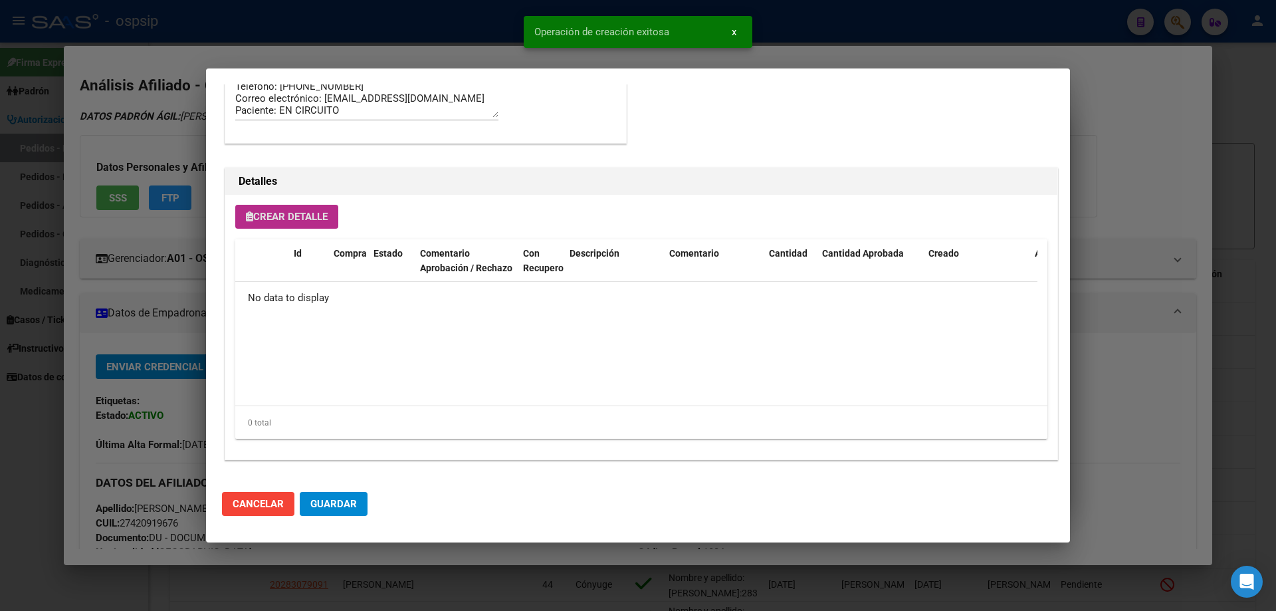
scroll to position [797, 0]
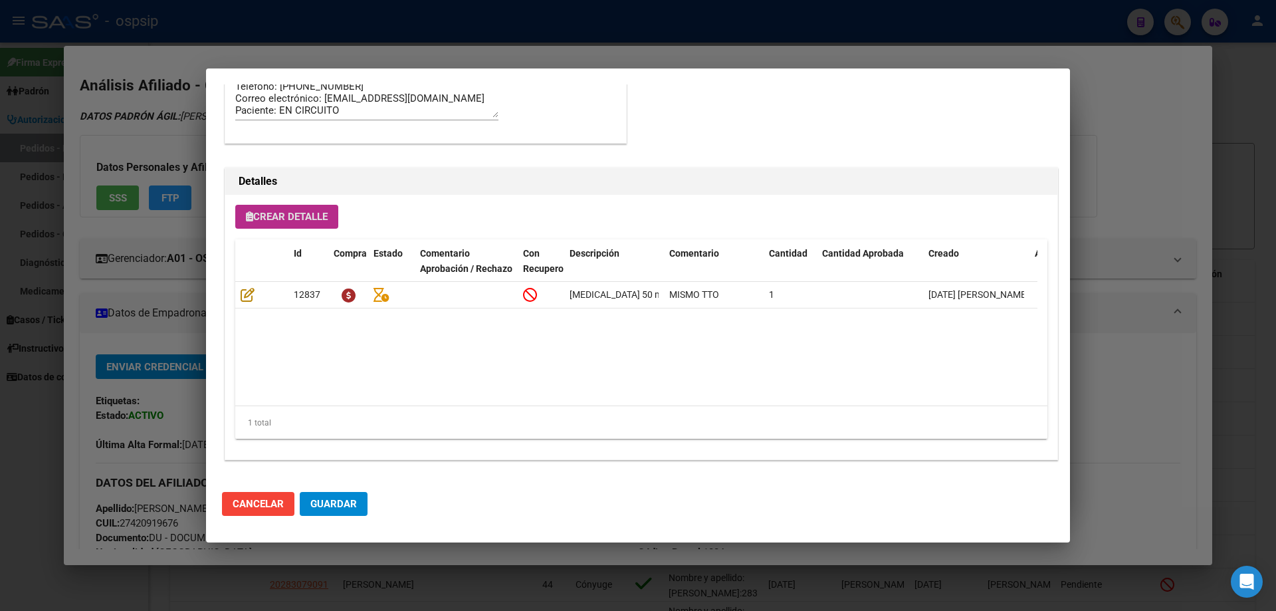
click at [314, 211] on span "Crear Detalle" at bounding box center [287, 217] width 82 height 12
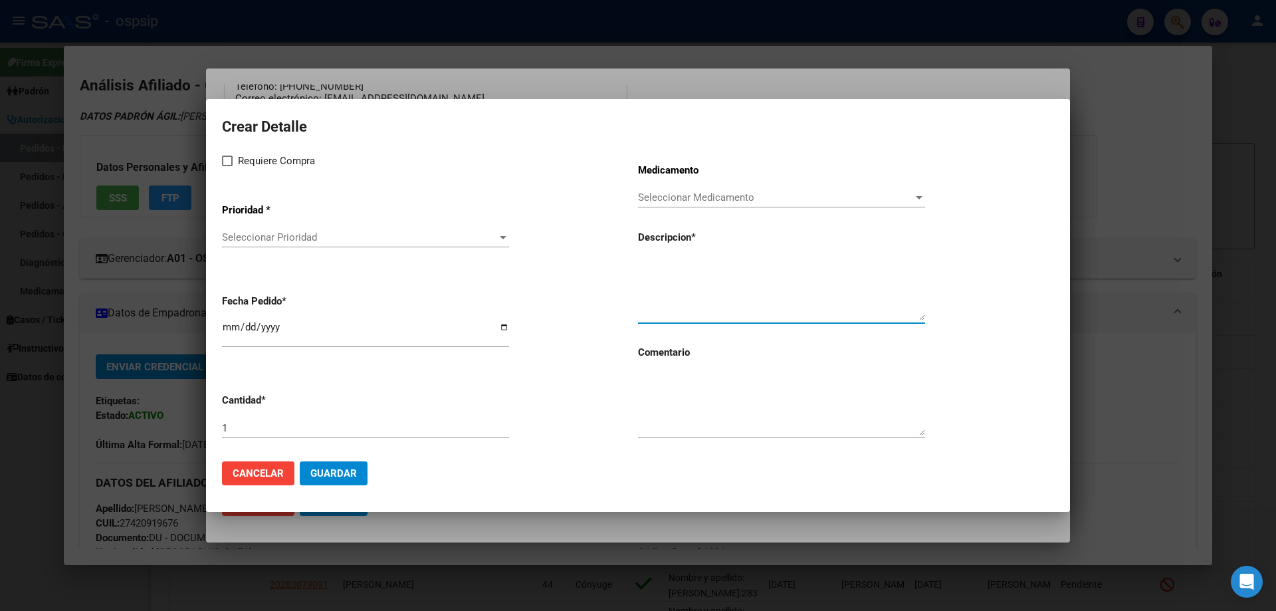
paste textarea "Tenofovir disoproxil+lamivudina 300mg/300mg comp.rec.x 30 (TFD/3TC)"
type textarea "Tenofovir disoproxil+lamivudina 300mg/300mg comp.rec.x 30 (TFD/3TC)"
click at [716, 409] on textarea at bounding box center [781, 404] width 287 height 62
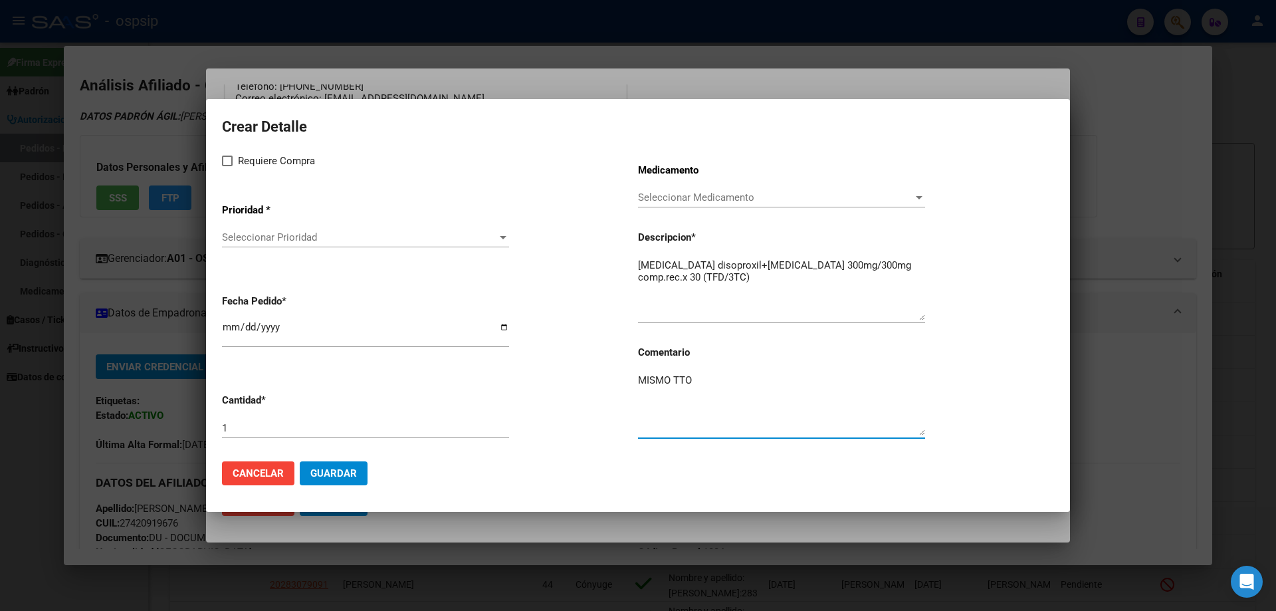
type textarea "MISMO TTO"
click at [234, 165] on label "Requiere Compra" at bounding box center [268, 161] width 93 height 16
click at [227, 166] on input "Requiere Compra" at bounding box center [227, 166] width 1 height 1
checkbox input "true"
click at [274, 246] on div "Seleccionar Prioridad Seleccionar Prioridad" at bounding box center [365, 237] width 287 height 20
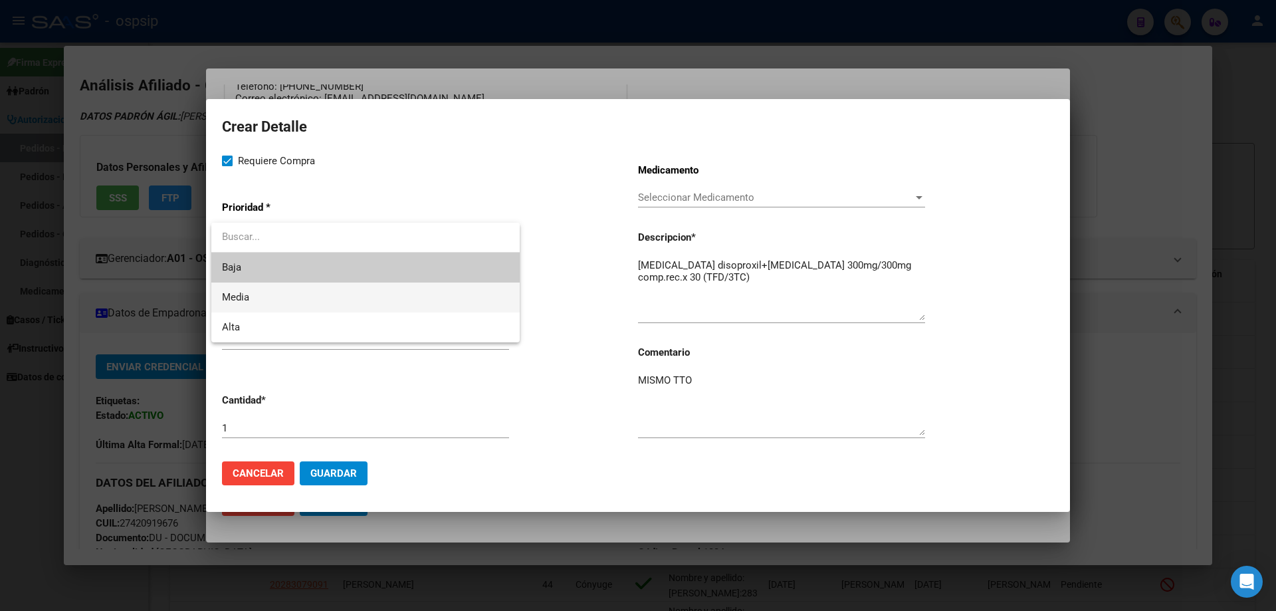
click at [280, 303] on span "Media" at bounding box center [365, 297] width 287 height 30
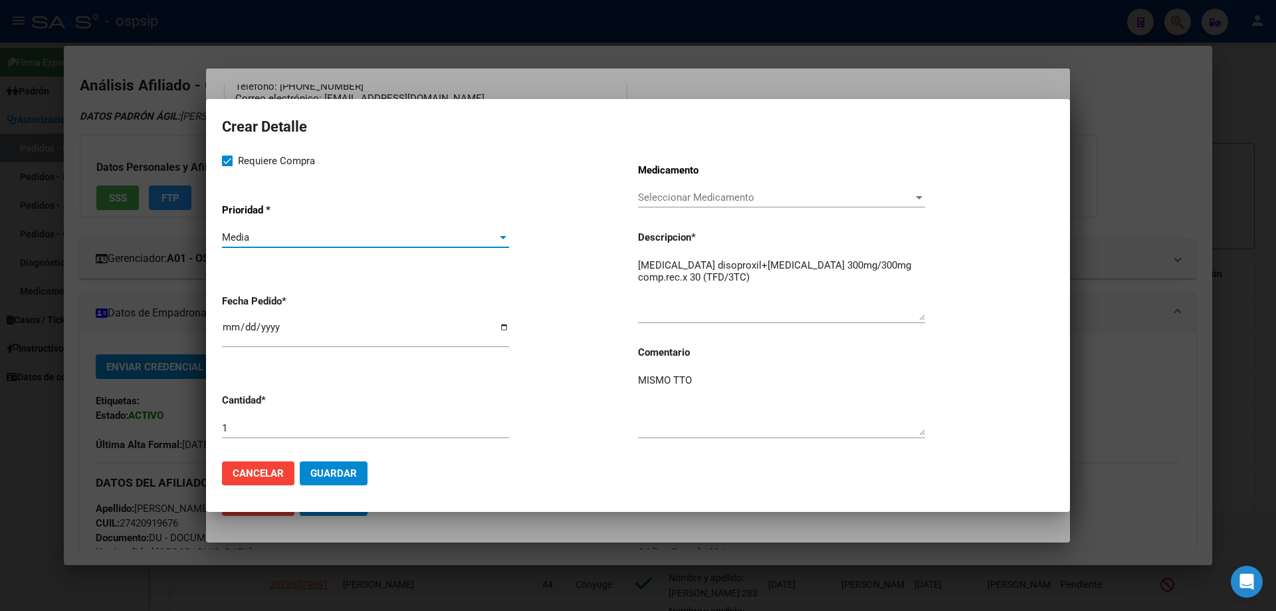
click at [232, 332] on input "[DATE]" at bounding box center [365, 332] width 287 height 21
type input "2025-08-17"
type input "2025-07-17"
click at [341, 467] on span "Guardar" at bounding box center [333, 473] width 47 height 12
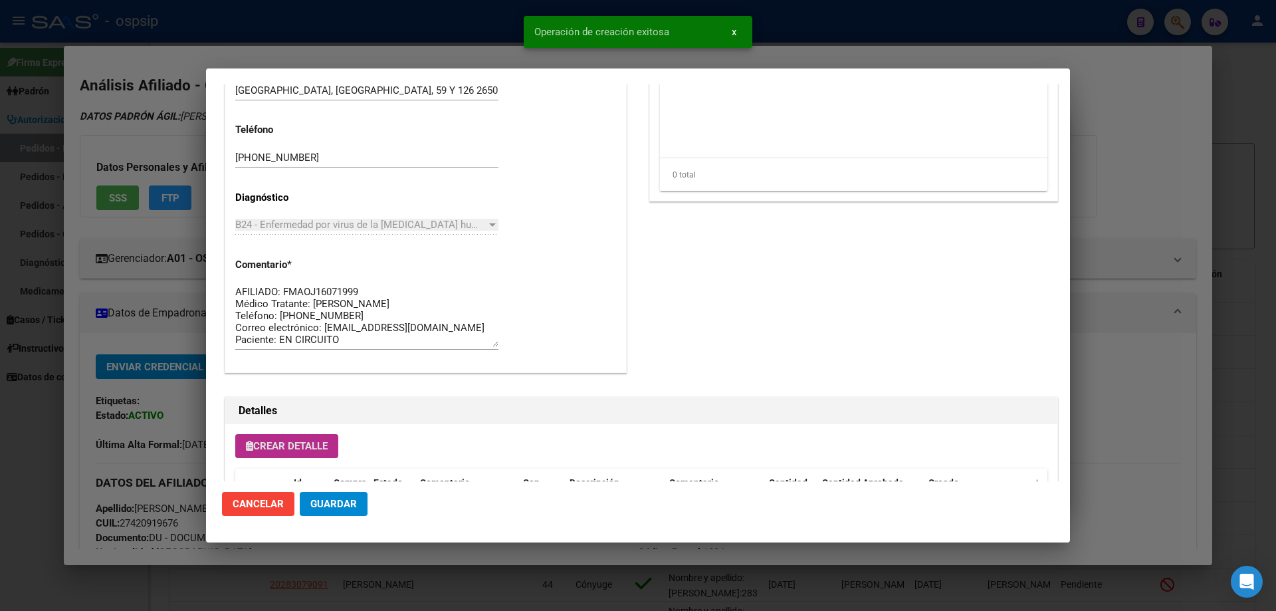
scroll to position [665, 0]
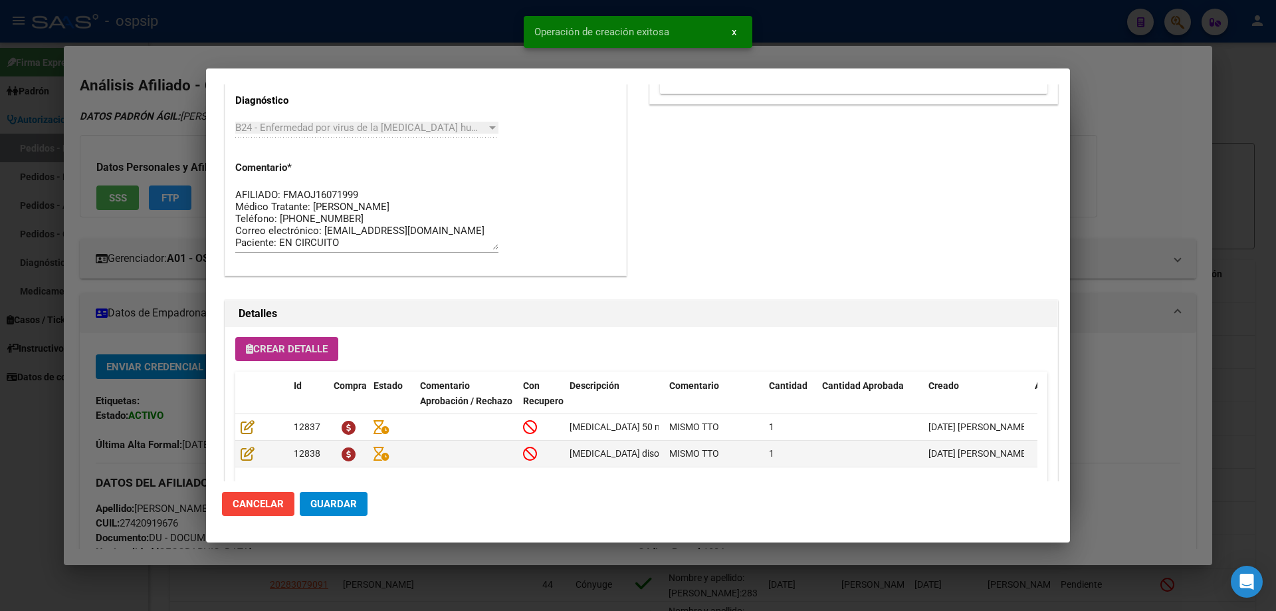
click at [316, 512] on button "Guardar" at bounding box center [334, 504] width 68 height 24
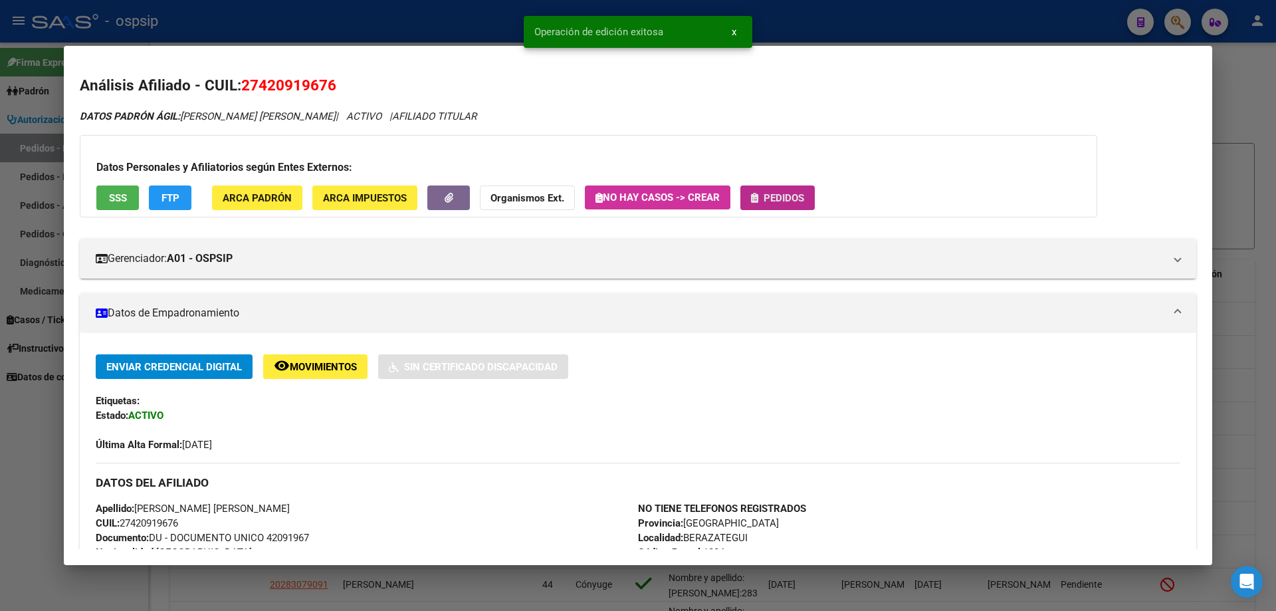
click at [794, 198] on span "Pedidos" at bounding box center [784, 198] width 41 height 12
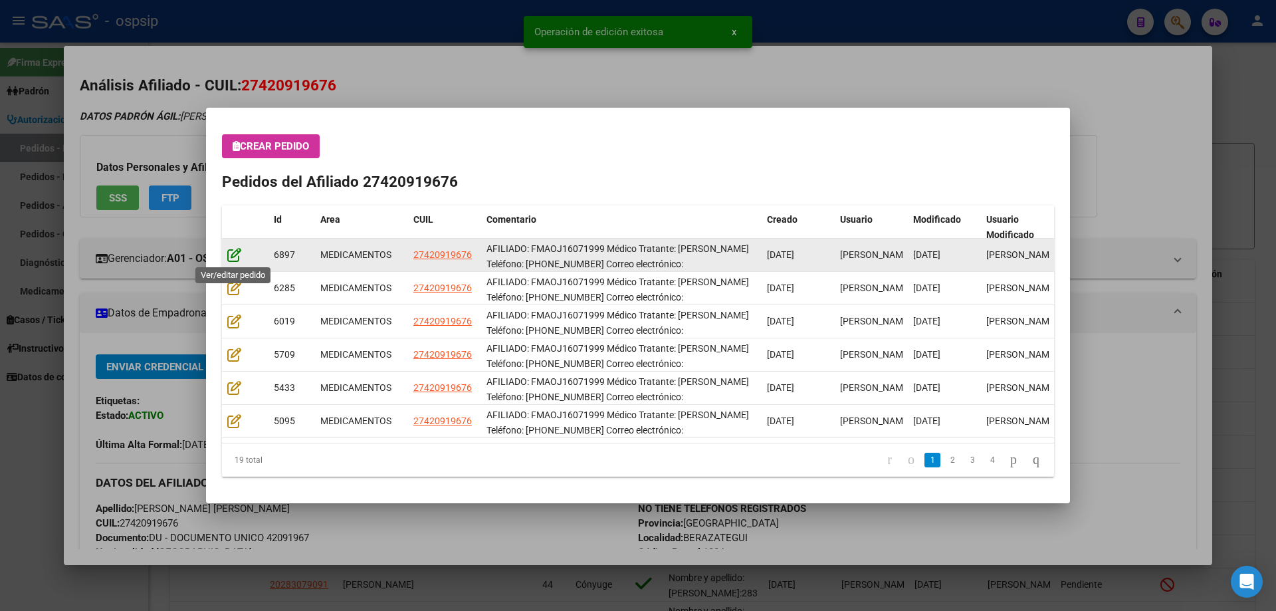
click at [234, 258] on icon at bounding box center [234, 254] width 14 height 15
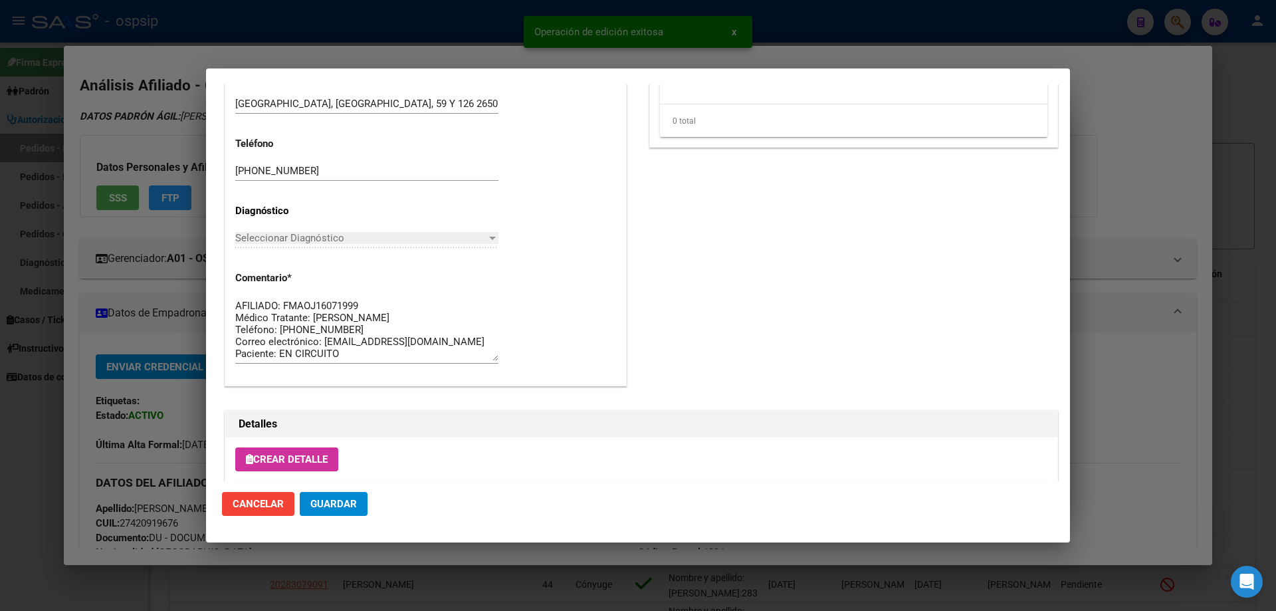
scroll to position [864, 0]
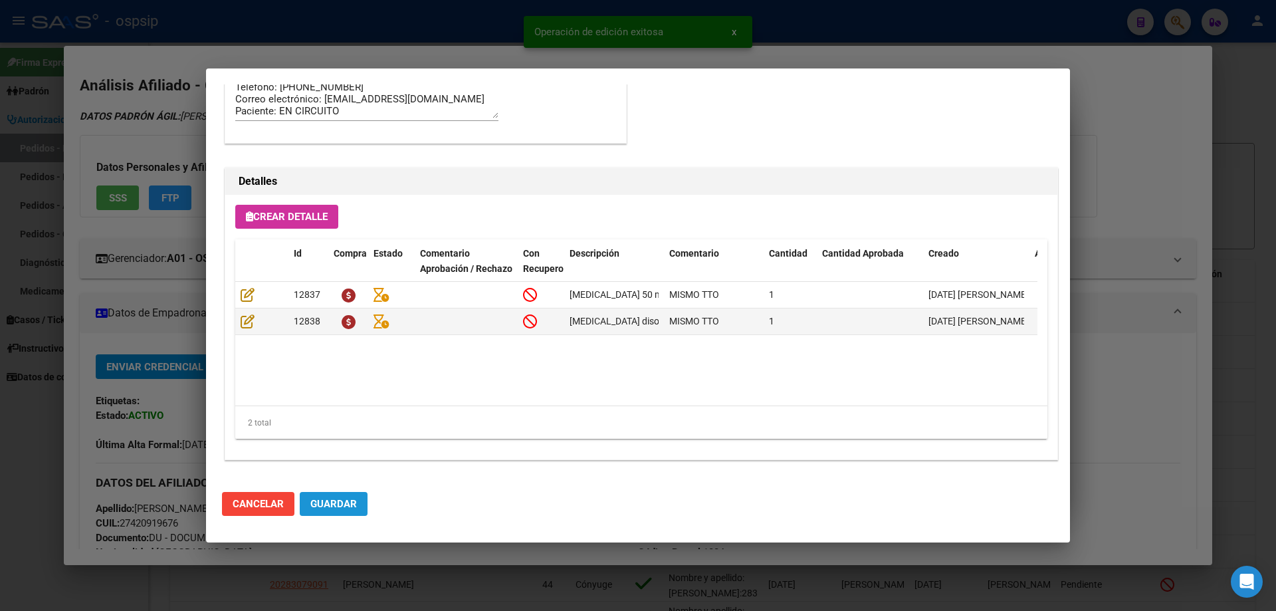
click at [347, 512] on button "Guardar" at bounding box center [334, 504] width 68 height 24
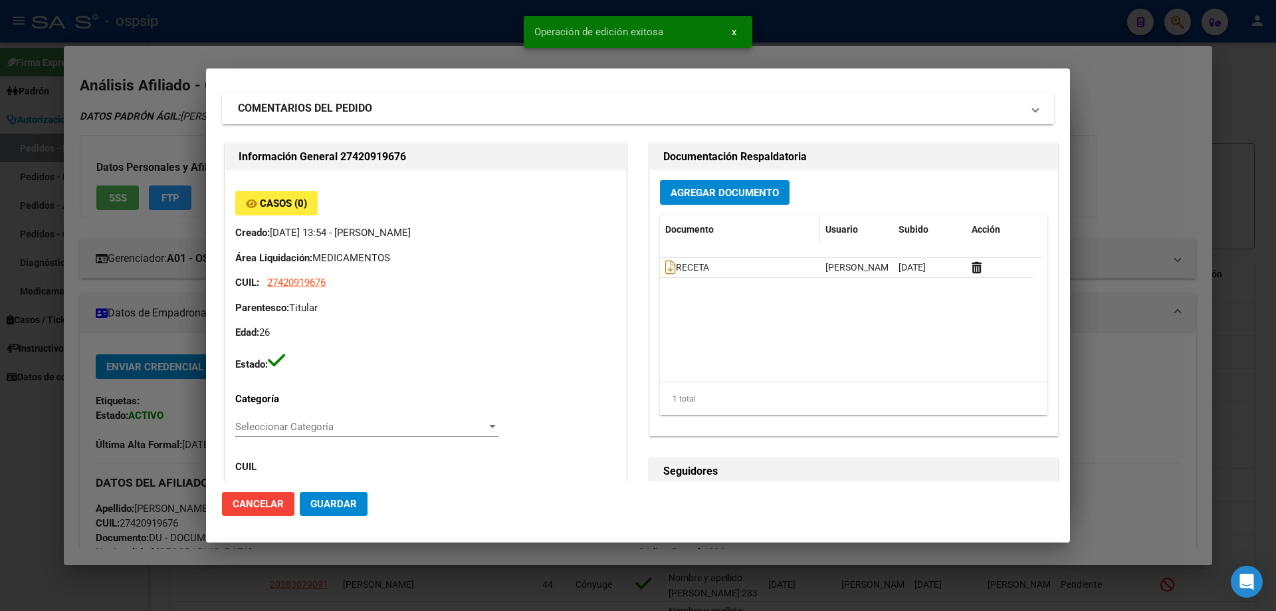
scroll to position [0, 0]
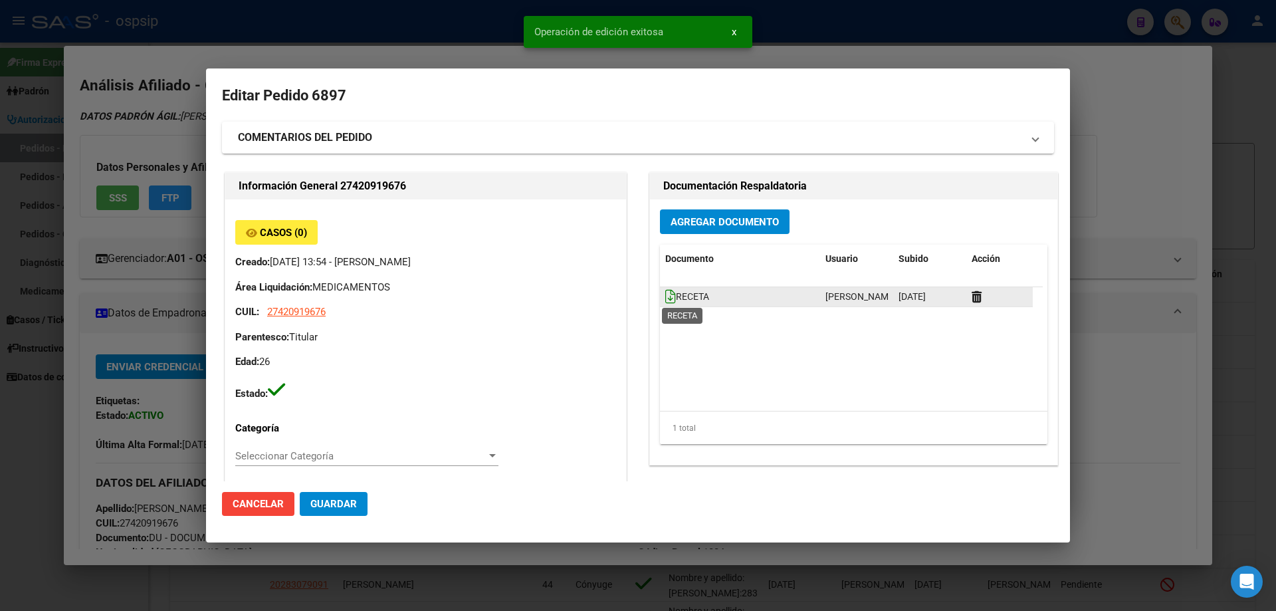
click at [665, 299] on icon at bounding box center [670, 296] width 11 height 15
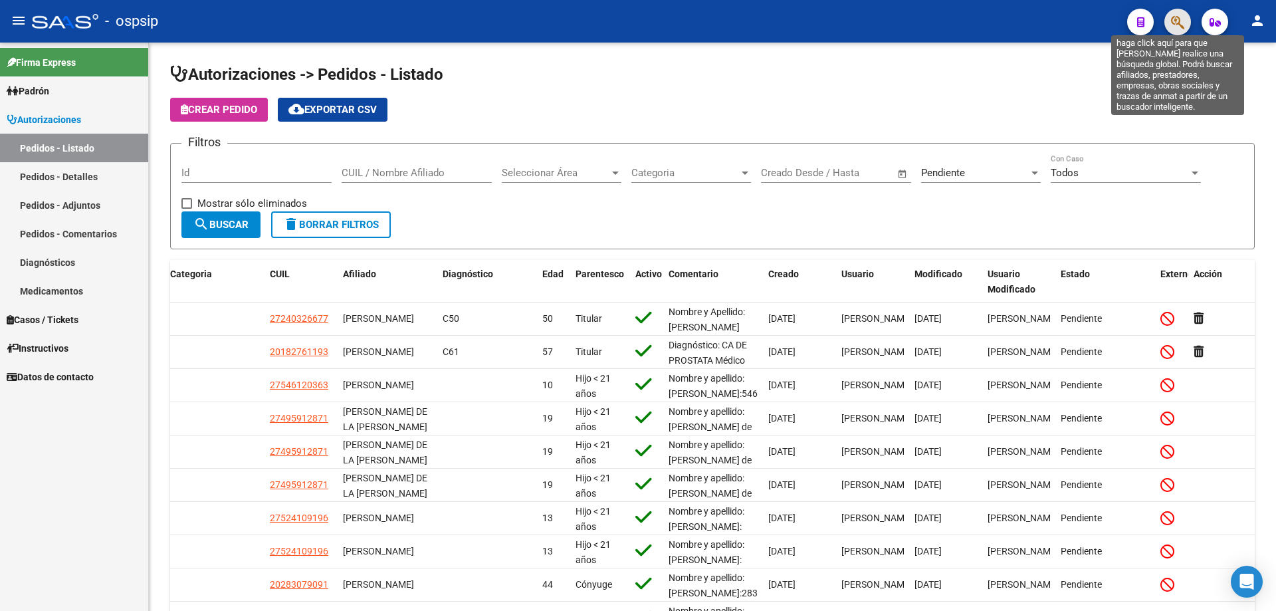
click at [1174, 27] on icon "button" at bounding box center [1177, 22] width 13 height 15
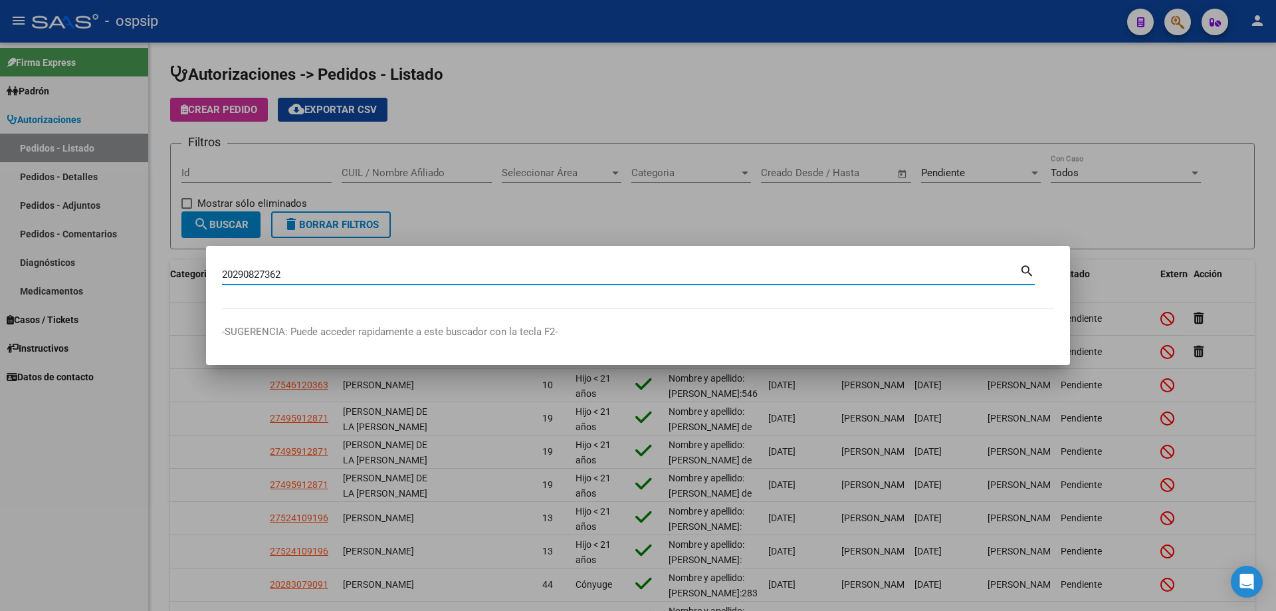
type input "20290827362"
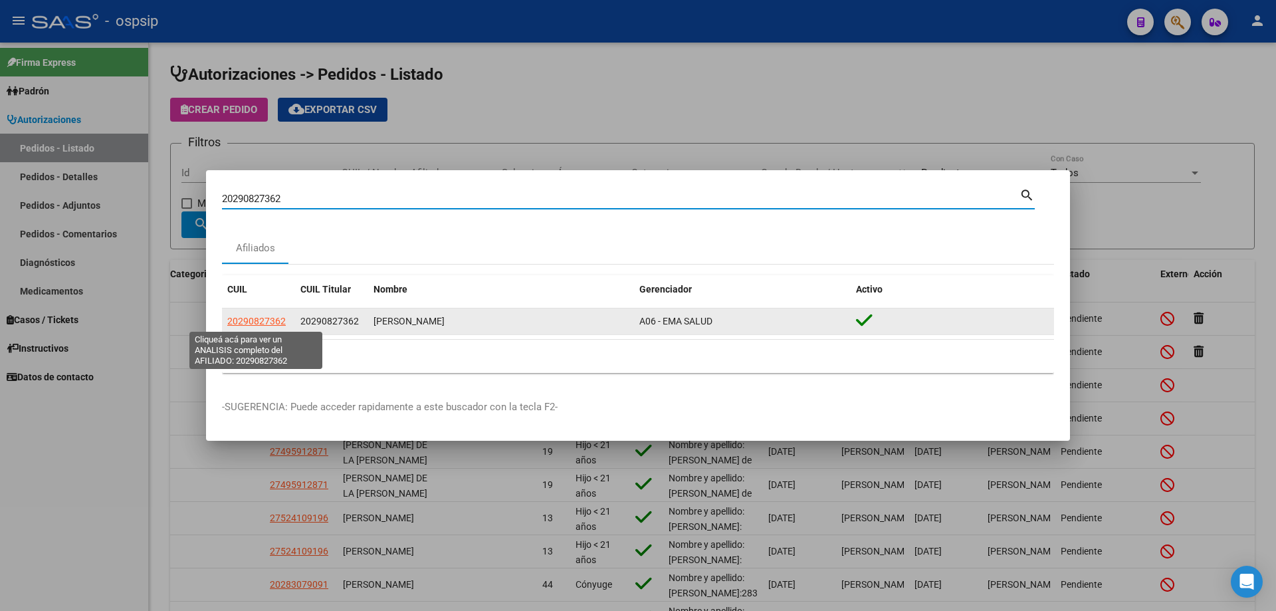
click at [261, 318] on span "20290827362" at bounding box center [256, 321] width 58 height 11
type textarea "20290827362"
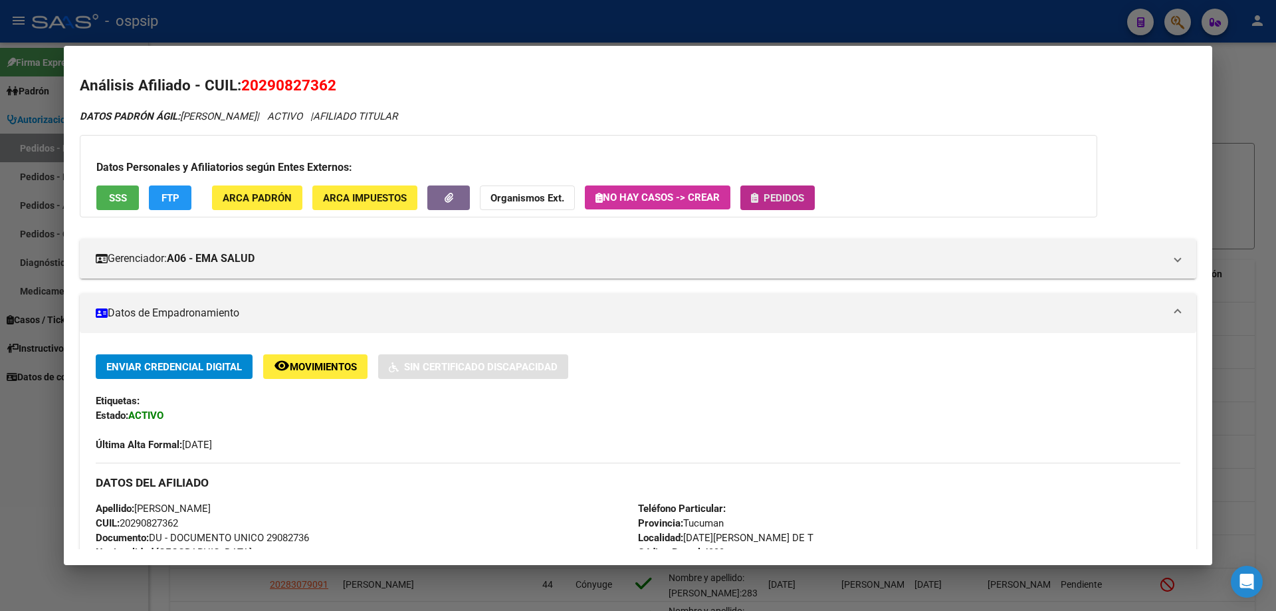
click at [796, 193] on span "Pedidos" at bounding box center [784, 198] width 41 height 12
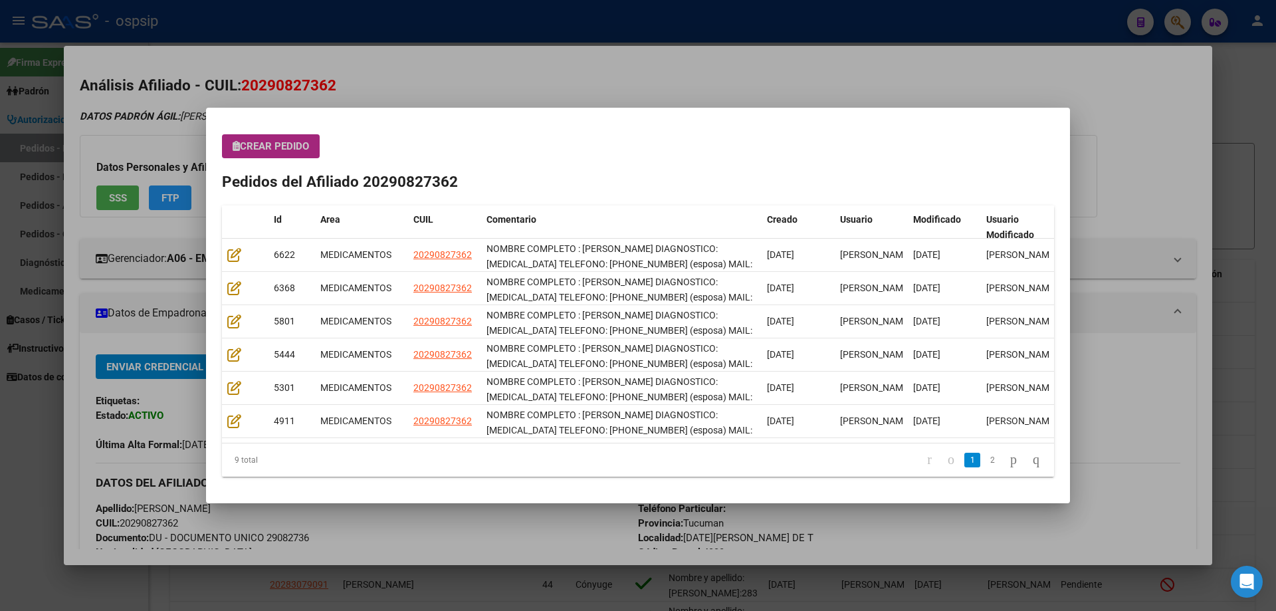
click at [272, 146] on span "Crear Pedido" at bounding box center [271, 146] width 76 height 12
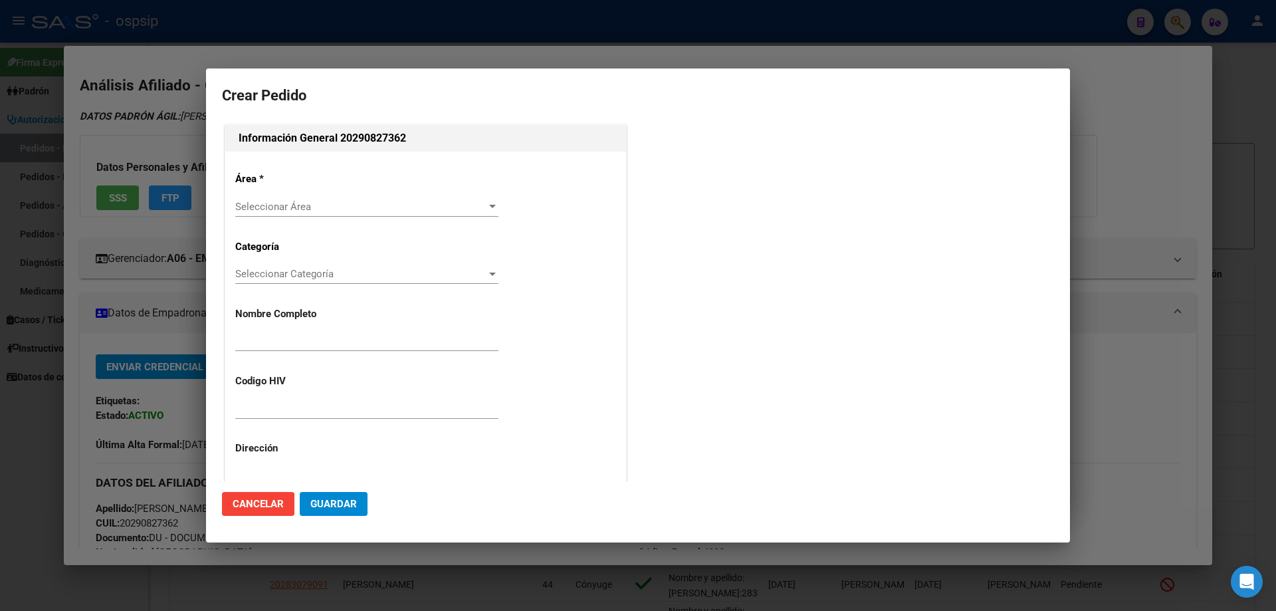
type input "JULIO DIEGO CARDOZO"
type input "NO CORRESPONDE"
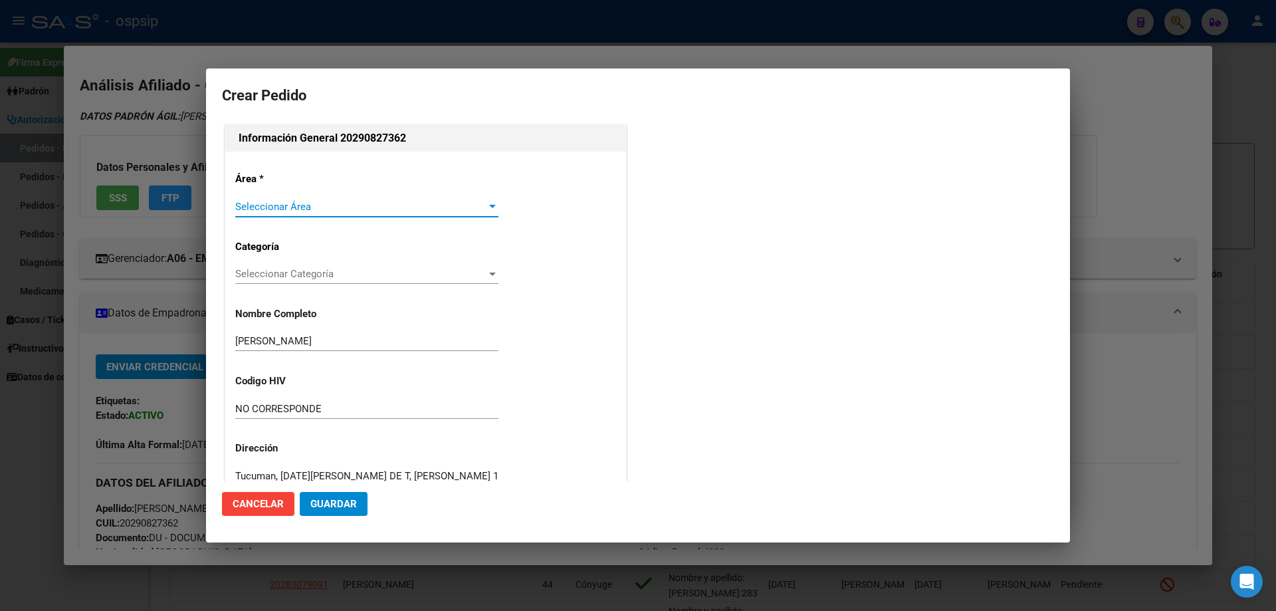
type input "TUCUMAN, SAN MIGUEL DE T, RAUL COLOMBRES 1019"
click at [264, 208] on span "Seleccionar Área" at bounding box center [360, 207] width 251 height 12
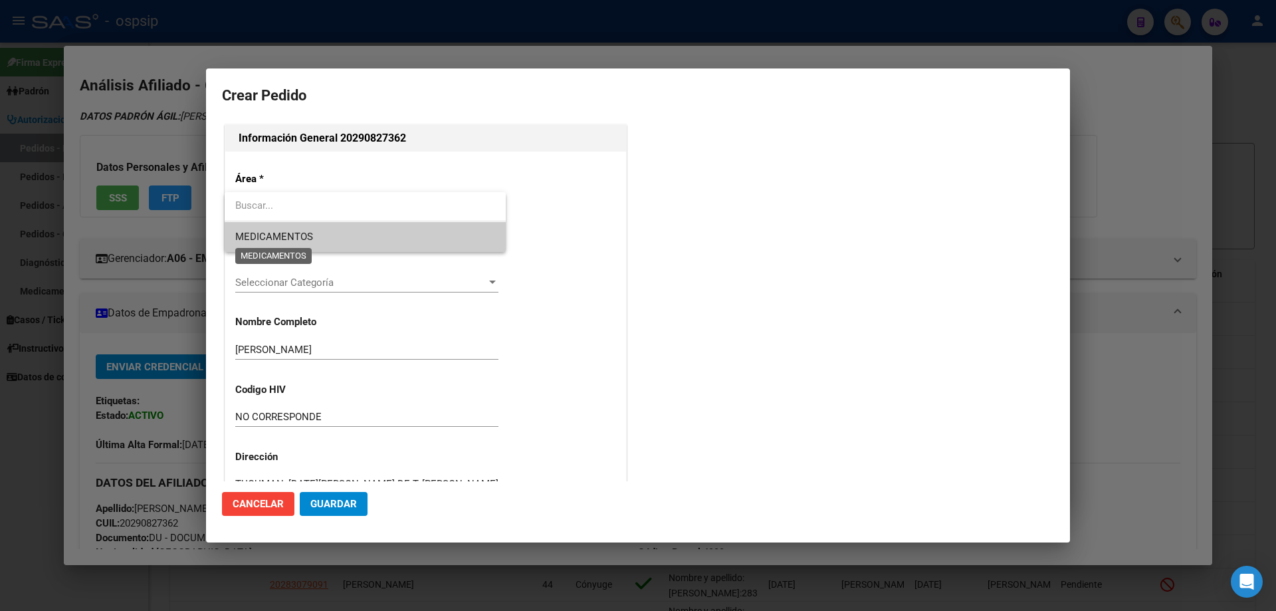
click at [273, 240] on span "MEDICAMENTOS" at bounding box center [274, 237] width 78 height 12
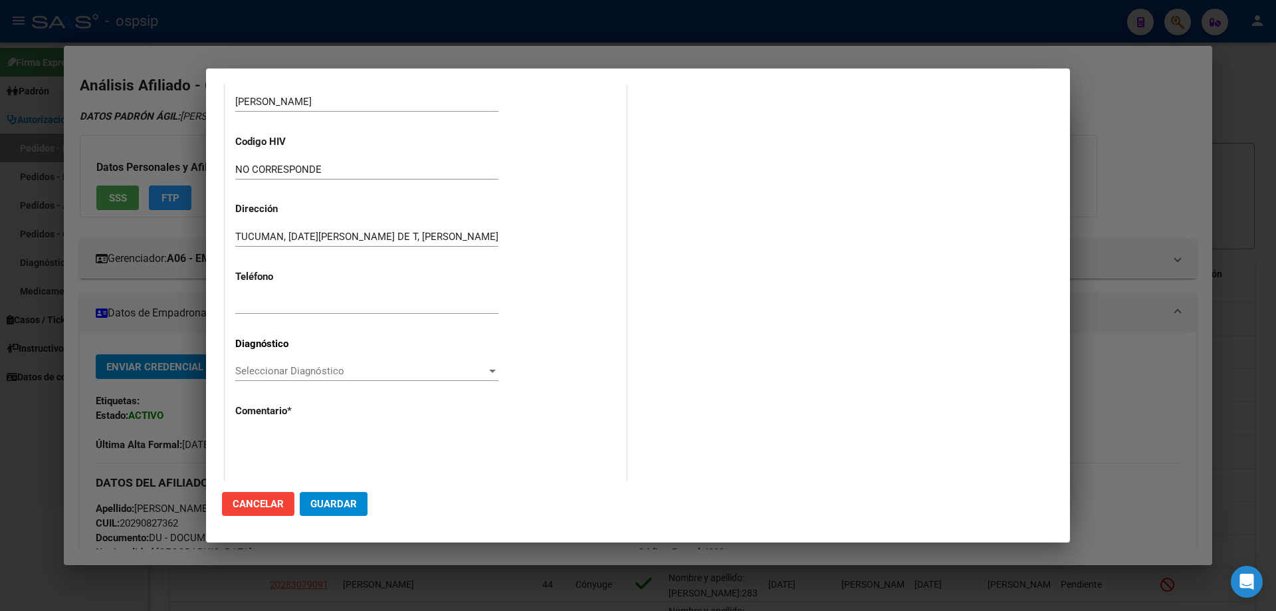
scroll to position [298, 0]
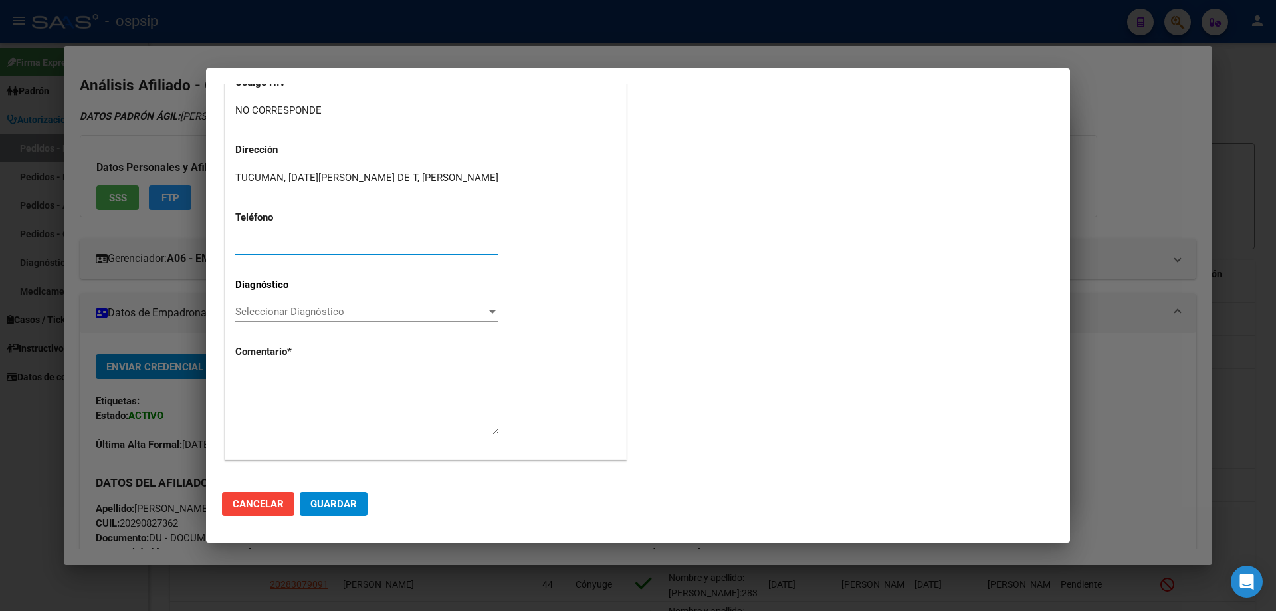
paste input "3815434199 (esposa)"
type input "3815434199 (esposa)"
click at [261, 316] on span "Seleccionar Diagnóstico" at bounding box center [360, 312] width 251 height 12
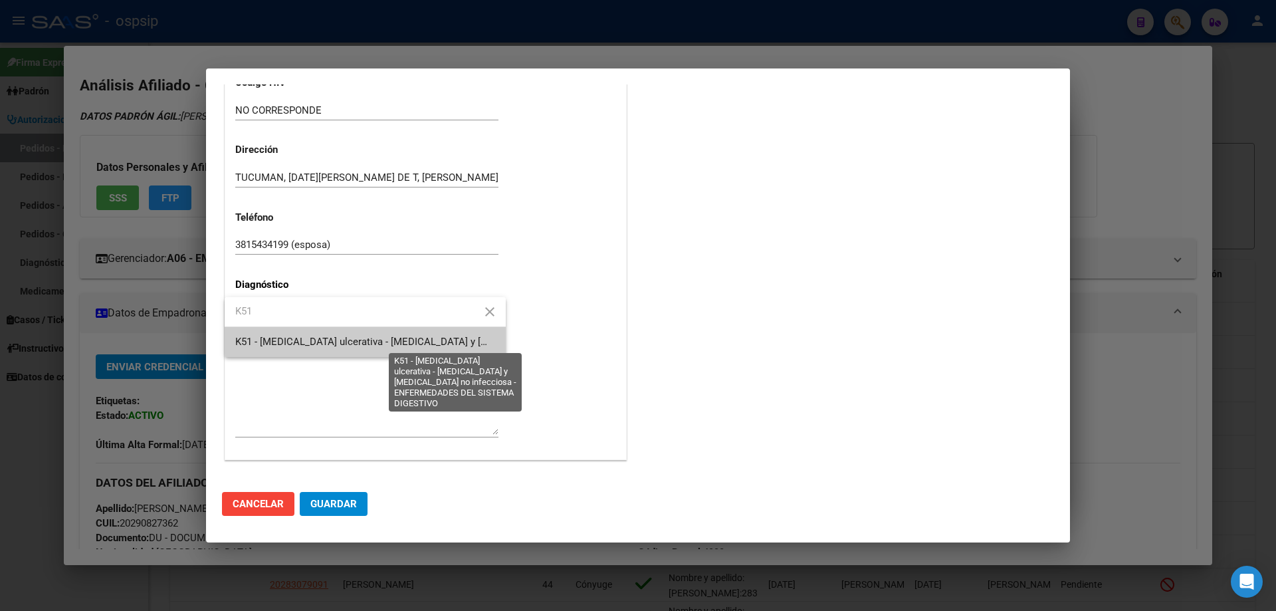
type input "K51"
click at [284, 347] on span "K51 - [MEDICAL_DATA] ulcerativa - [MEDICAL_DATA] y [MEDICAL_DATA] no infecciosa…" at bounding box center [528, 342] width 586 height 12
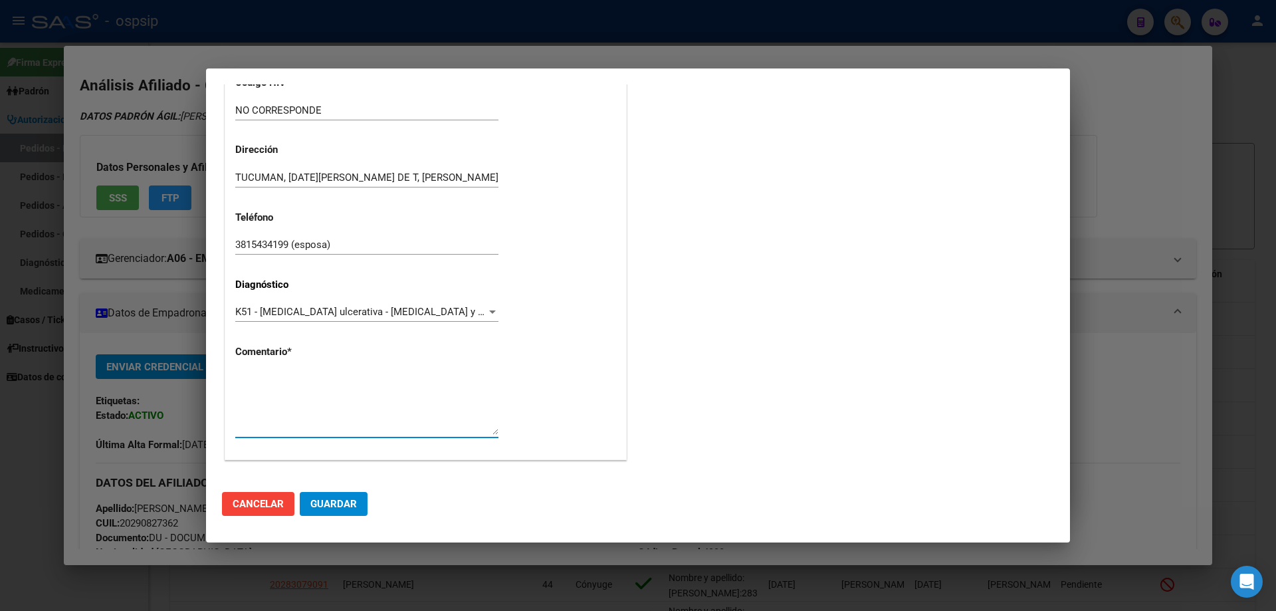
paste textarea "NOMBRE COMPLETO : JULIO DIEGO CARDOZO DIAGNOSTICO: COLITIS ULCEROSA TELEFONO: 3…"
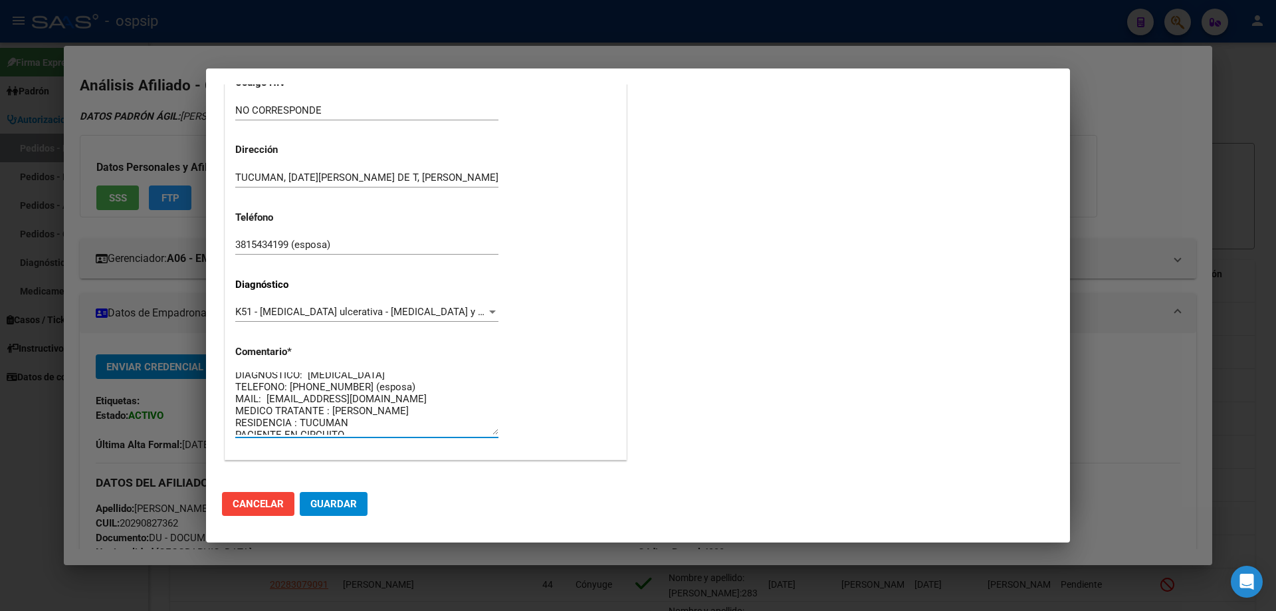
scroll to position [24, 0]
type textarea "NOMBRE COMPLETO : JULIO DIEGO CARDOZO DIAGNOSTICO: COLITIS ULCEROSA TELEFONO: 3…"
click at [343, 514] on button "Guardar" at bounding box center [334, 504] width 68 height 24
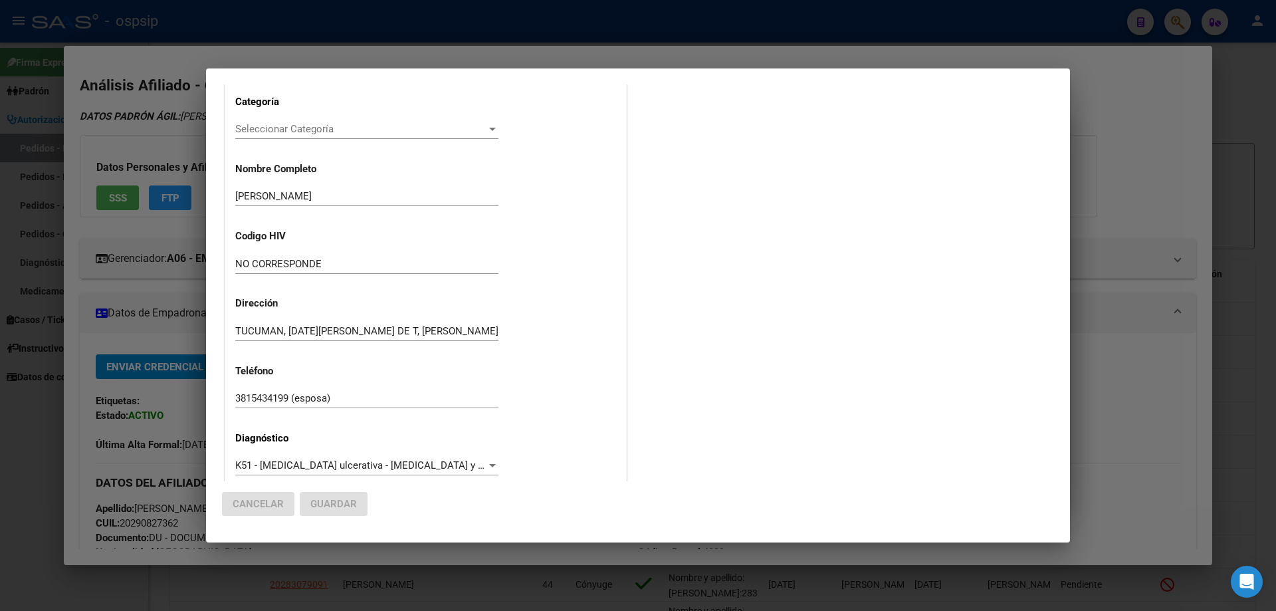
scroll to position [0, 0]
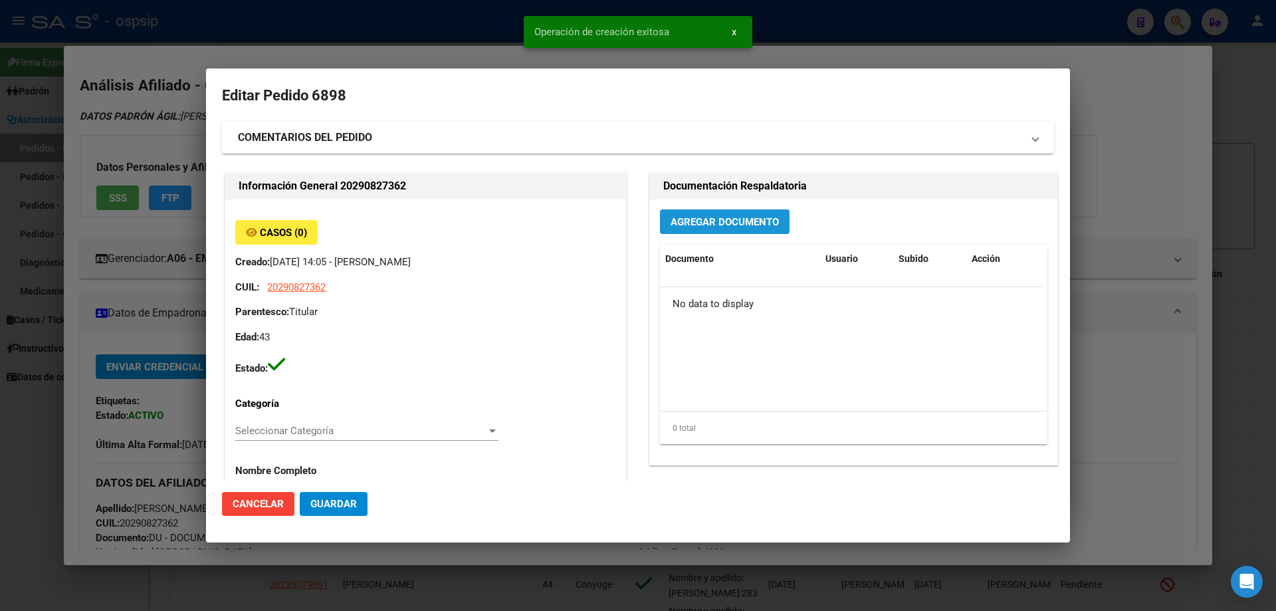
click at [670, 231] on button "Agregar Documento" at bounding box center [725, 221] width 130 height 25
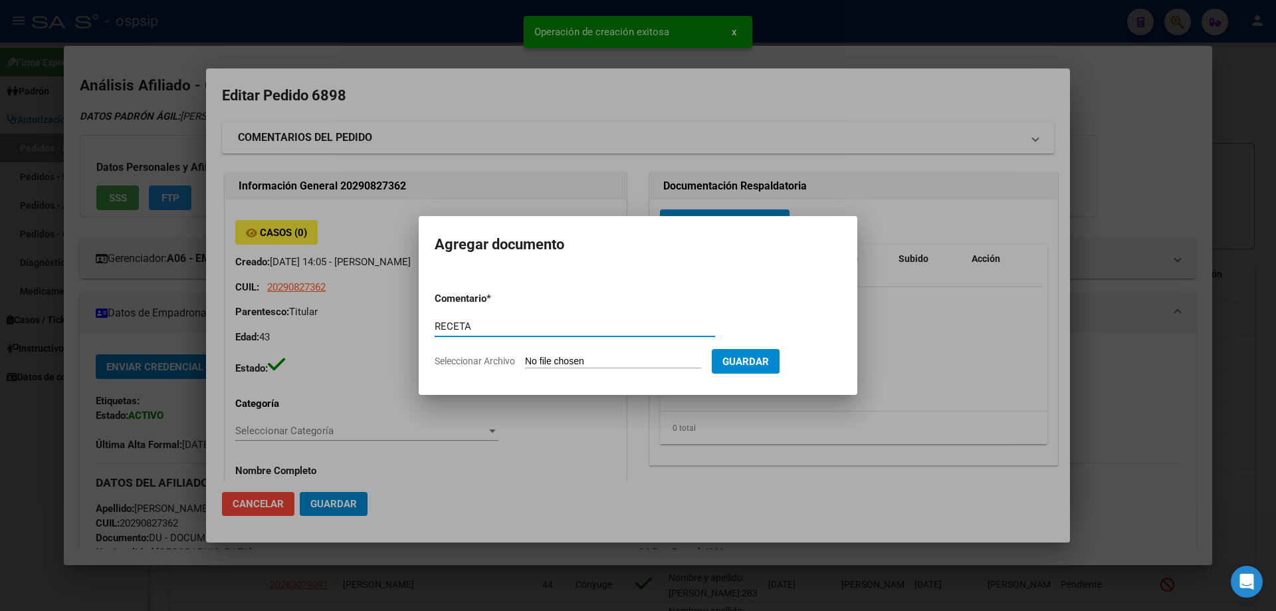
type input "RECETA"
click at [556, 360] on input "Seleccionar Archivo" at bounding box center [613, 362] width 176 height 13
type input "C:\fakepath\1000179698.jpg"
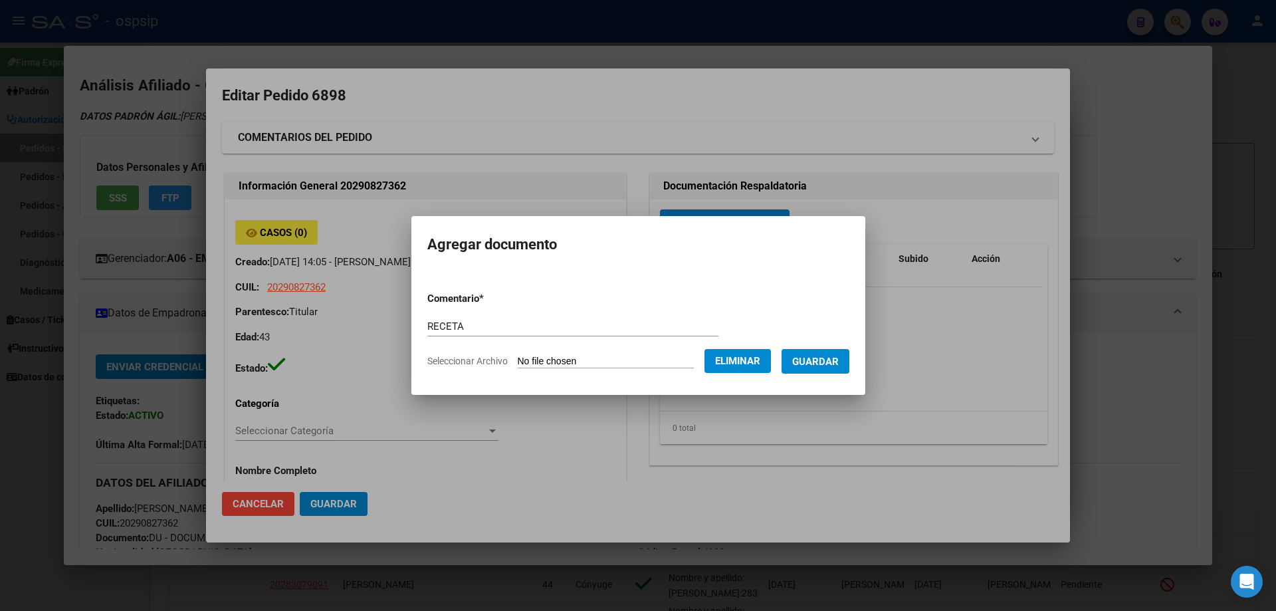
click at [834, 361] on span "Guardar" at bounding box center [815, 362] width 47 height 12
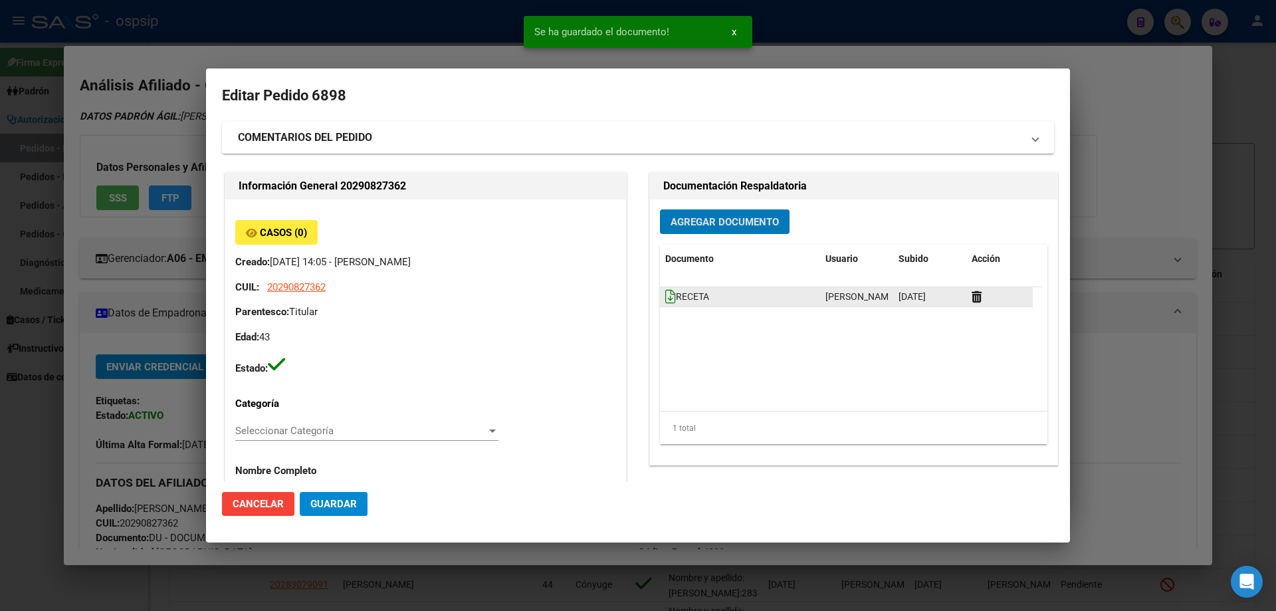
click at [665, 295] on icon at bounding box center [670, 296] width 11 height 15
click at [972, 292] on icon at bounding box center [977, 296] width 10 height 13
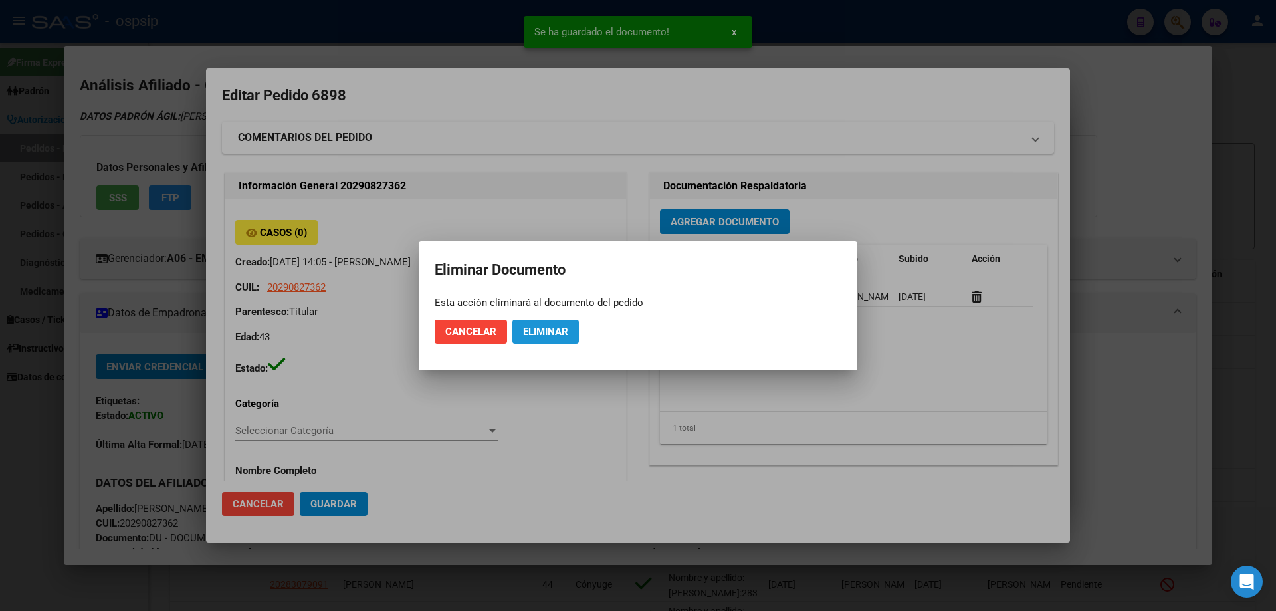
click at [552, 343] on button "Eliminar" at bounding box center [545, 332] width 66 height 24
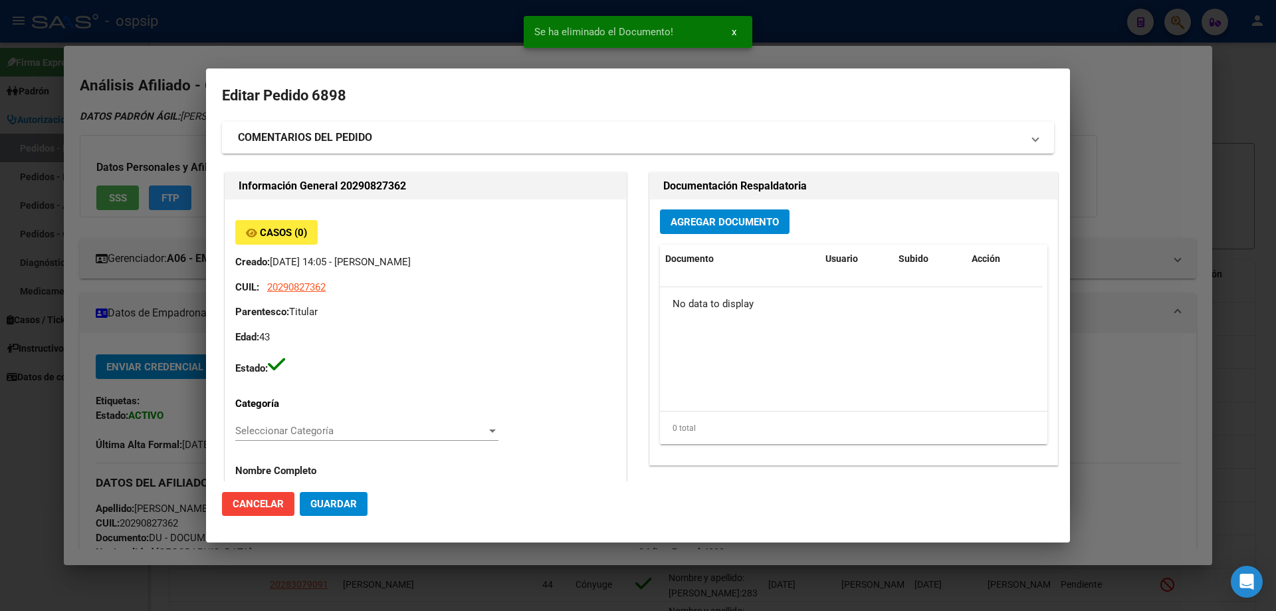
click at [693, 226] on span "Agregar Documento" at bounding box center [725, 222] width 108 height 12
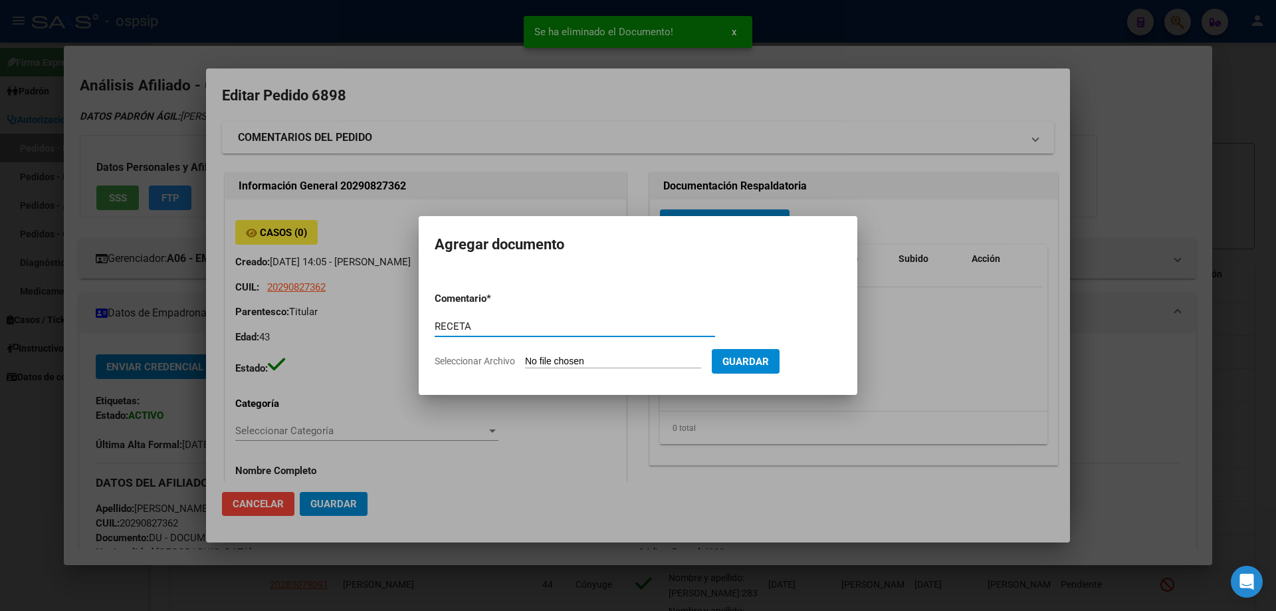
type input "RECETA"
click at [590, 352] on form "Comentario * RECETA Comentario Seleccionar Archivo Guardar" at bounding box center [638, 329] width 407 height 97
click at [589, 356] on input "Seleccionar Archivo" at bounding box center [613, 362] width 176 height 13
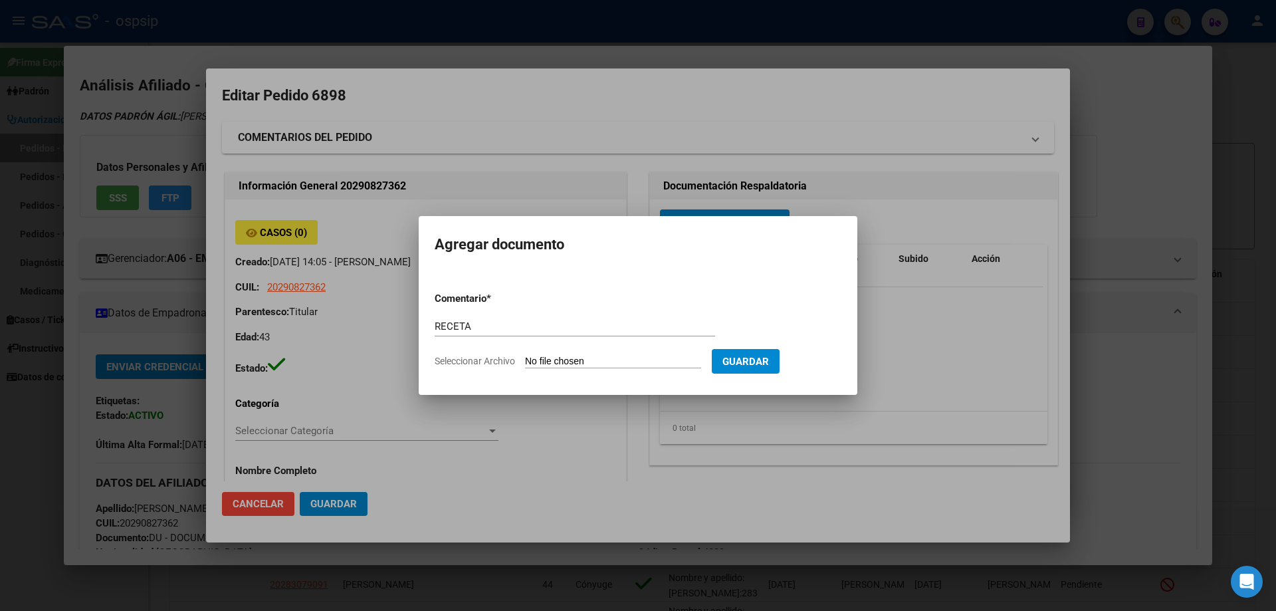
type input "C:\fakepath\1000179697.jpg"
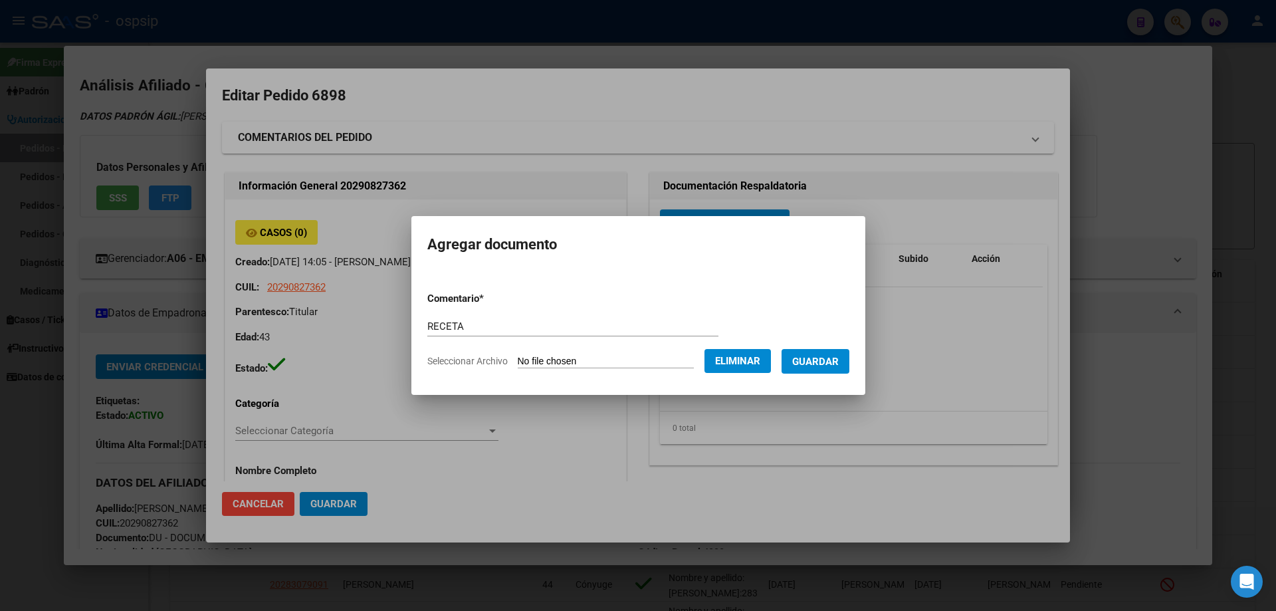
click at [831, 352] on button "Guardar" at bounding box center [816, 361] width 68 height 25
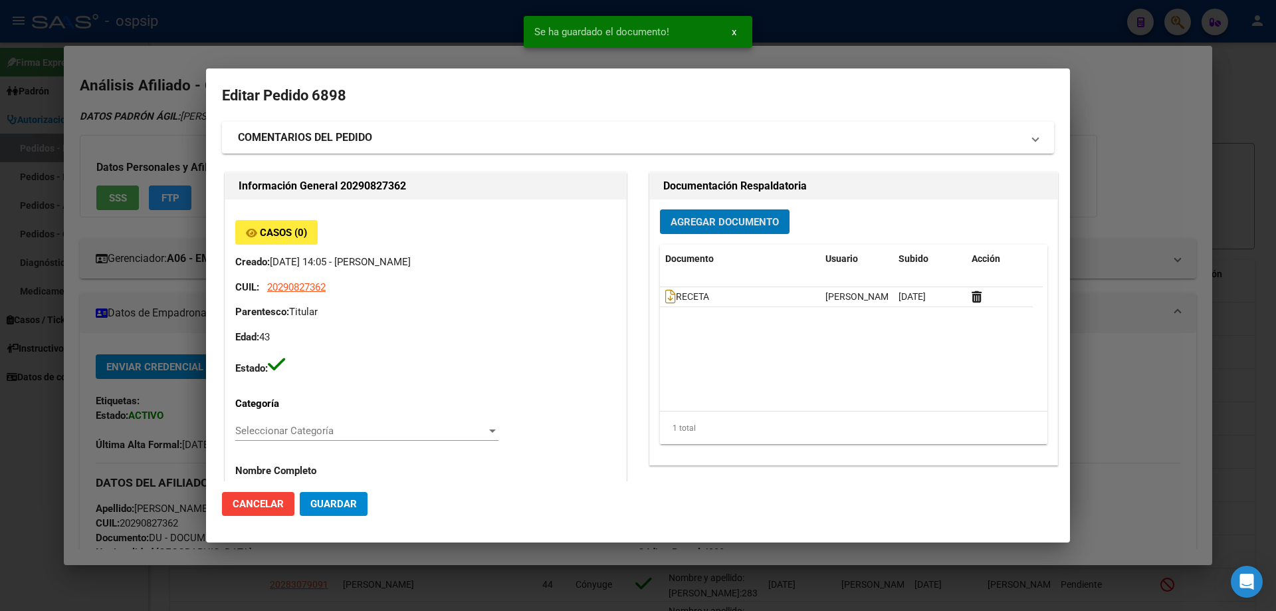
click at [703, 231] on button "Agregar Documento" at bounding box center [725, 221] width 130 height 25
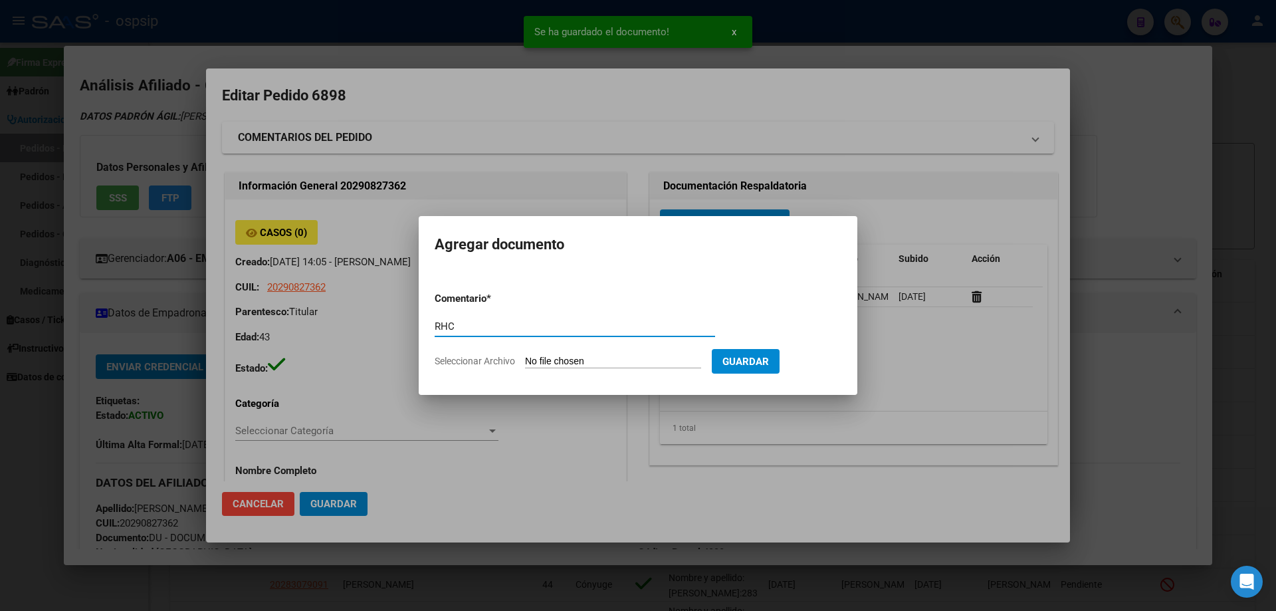
type input "RHC"
click at [573, 366] on input "Seleccionar Archivo" at bounding box center [613, 362] width 176 height 13
type input "C:\fakepath\1000179698.jpg"
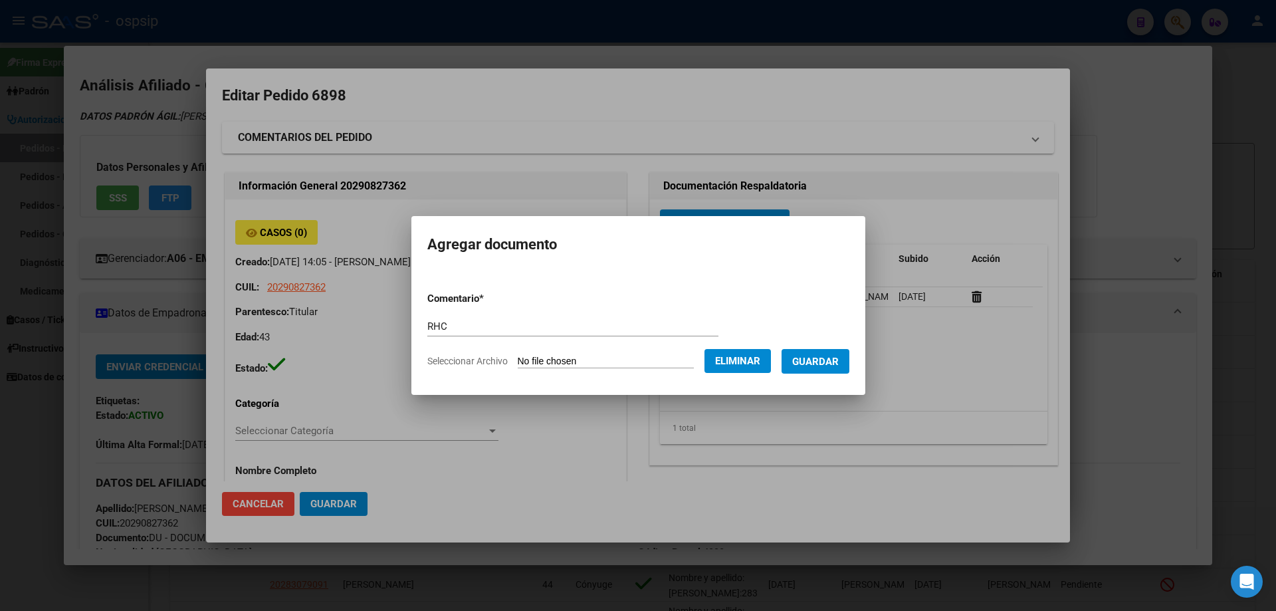
click at [833, 360] on span "Guardar" at bounding box center [815, 362] width 47 height 12
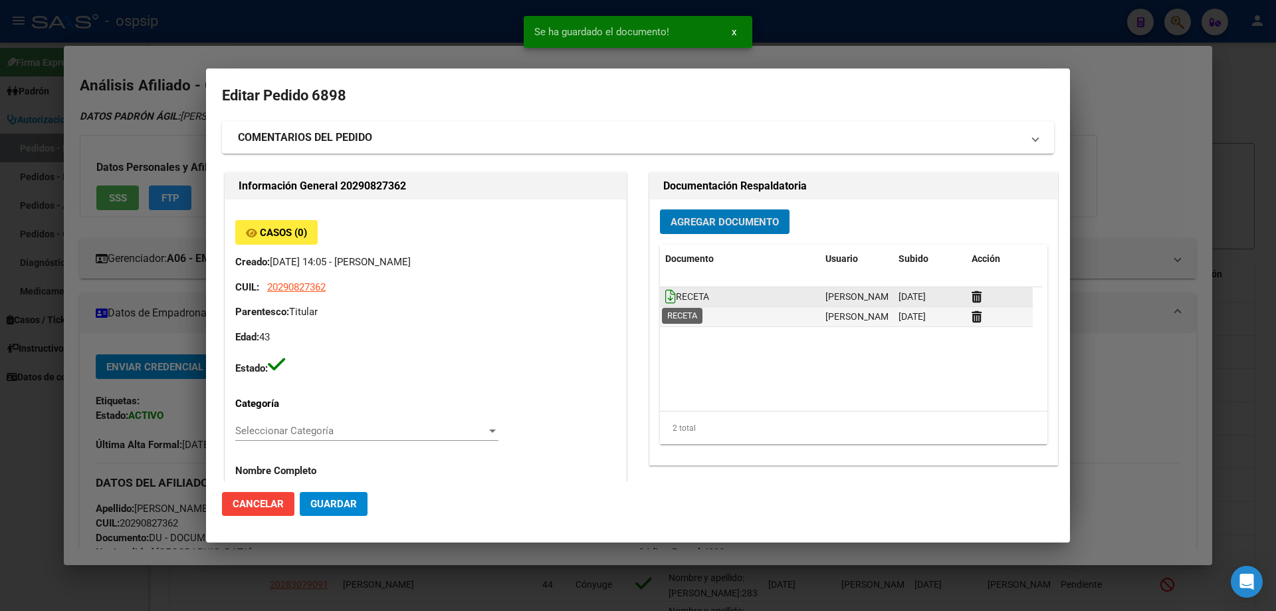
click at [667, 293] on icon at bounding box center [670, 296] width 11 height 15
click at [665, 320] on icon at bounding box center [670, 316] width 11 height 15
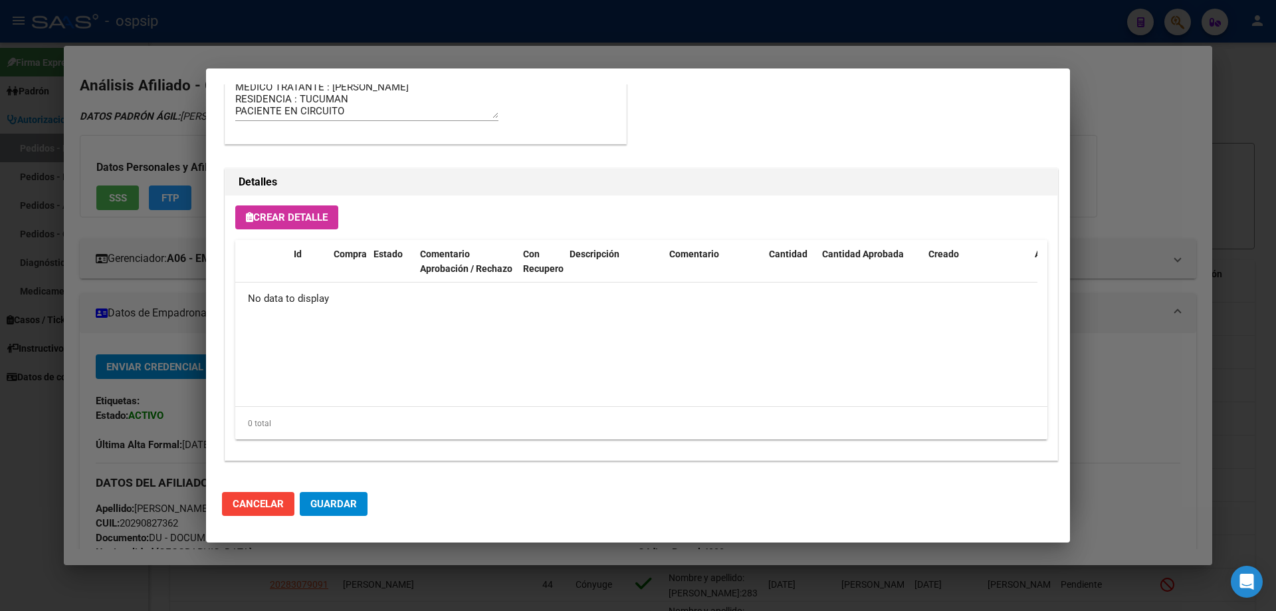
scroll to position [772, 0]
click at [262, 207] on button "Crear Detalle" at bounding box center [286, 217] width 103 height 24
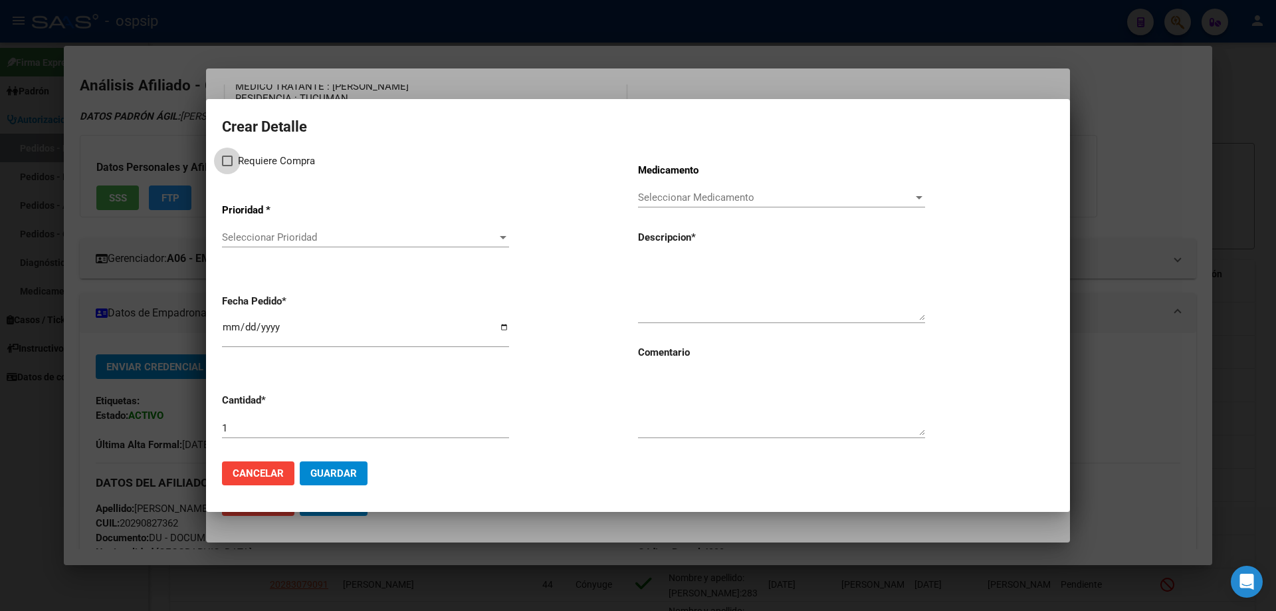
click at [226, 161] on span at bounding box center [227, 161] width 11 height 11
click at [227, 166] on input "Requiere Compra" at bounding box center [227, 166] width 1 height 1
checkbox input "true"
click at [261, 249] on div "Seleccionar Prioridad Seleccionar Prioridad" at bounding box center [365, 243] width 287 height 33
click at [263, 240] on span "Seleccionar Prioridad" at bounding box center [359, 237] width 275 height 12
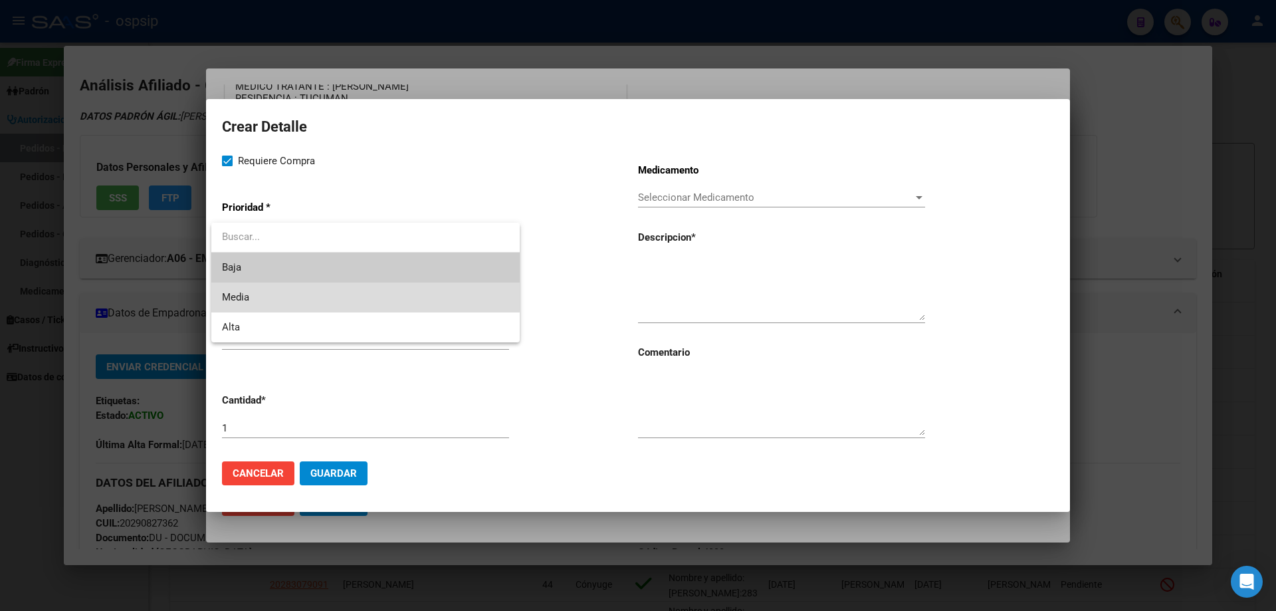
click at [274, 293] on span "Media" at bounding box center [365, 297] width 287 height 30
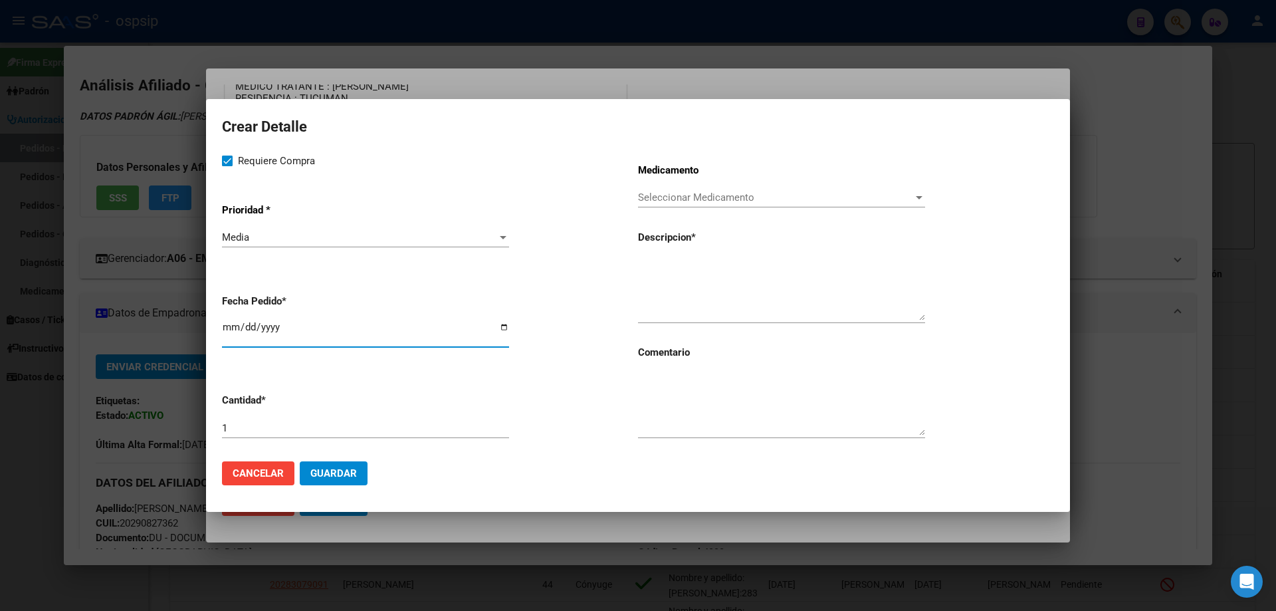
click at [227, 334] on input "2025-08-20" at bounding box center [365, 332] width 287 height 21
type input "2025-08-12"
paste textarea "adalimumab 40mg/0.4ml lap.prell.x 2"
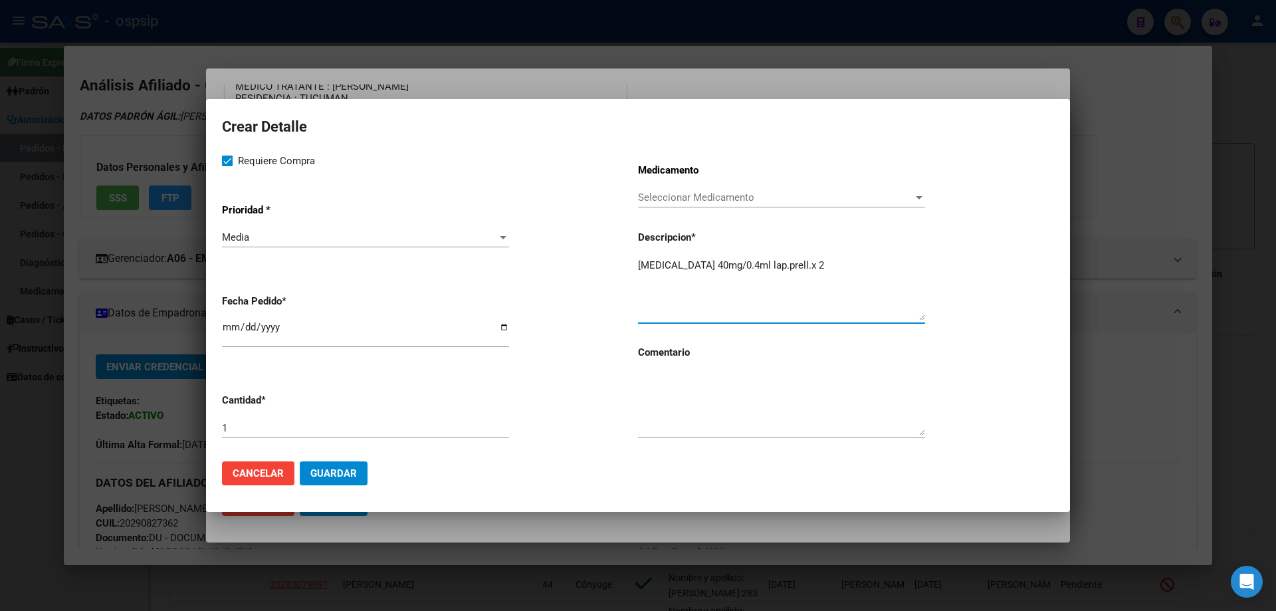
type textarea "adalimumab 40mg/0.4ml lap.prell.x 2"
click at [713, 407] on textarea at bounding box center [781, 404] width 287 height 62
type textarea "MISMO TTO"
click at [358, 475] on button "Guardar" at bounding box center [334, 473] width 68 height 24
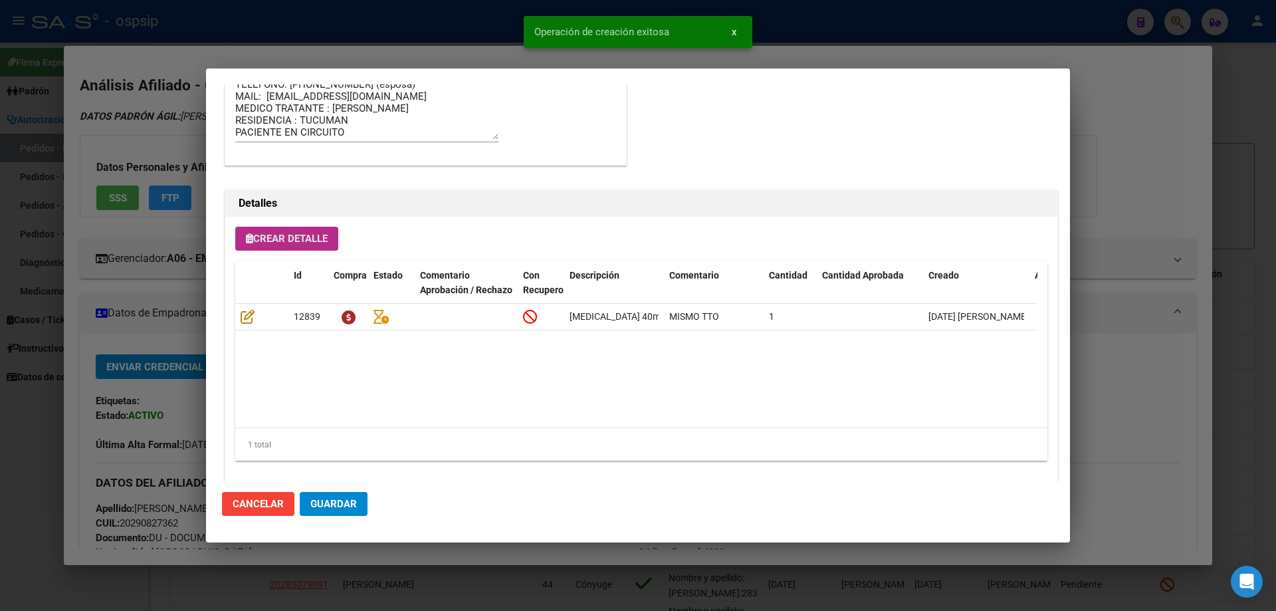
scroll to position [797, 0]
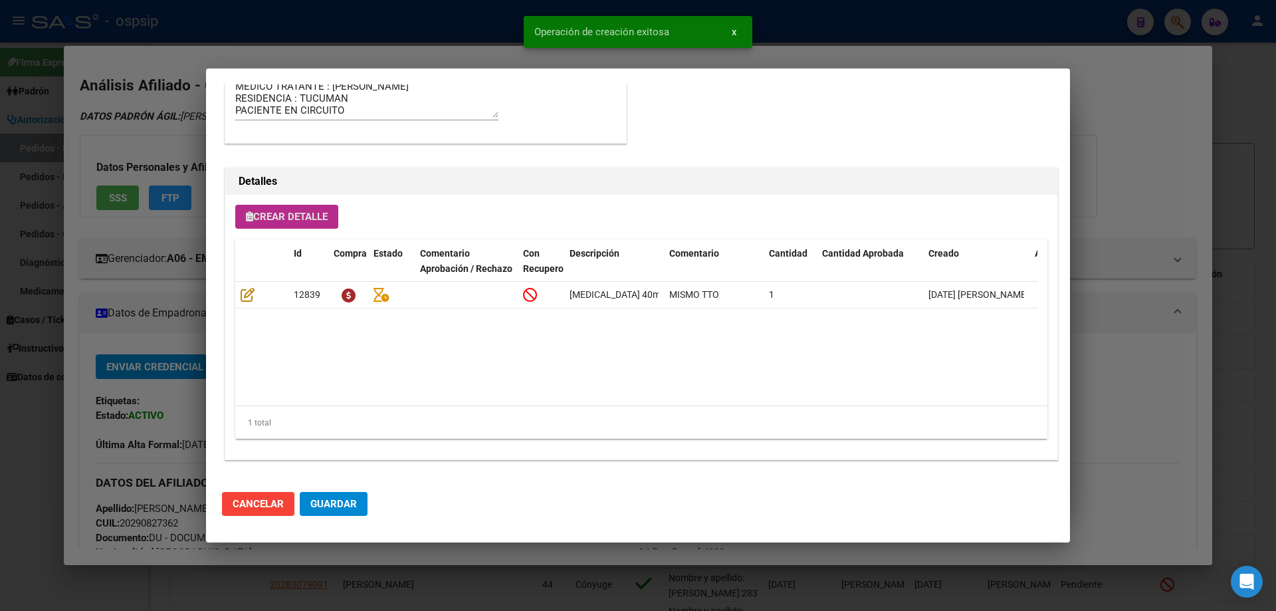
click at [350, 500] on span "Guardar" at bounding box center [333, 504] width 47 height 12
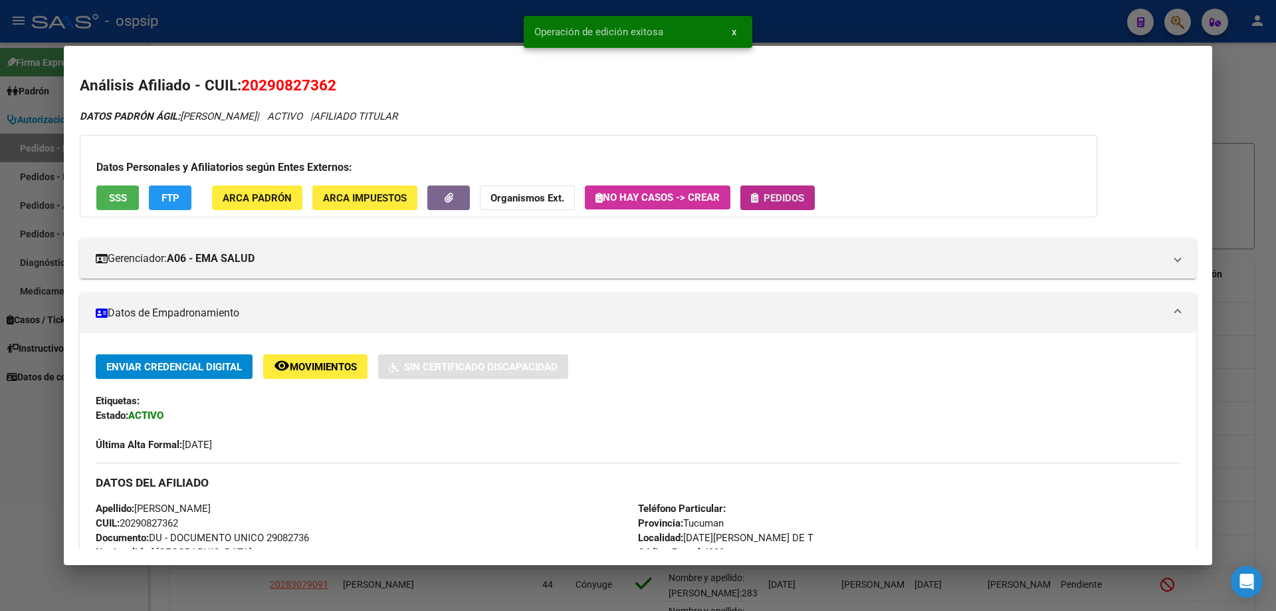
click at [777, 199] on span "Pedidos" at bounding box center [784, 198] width 41 height 12
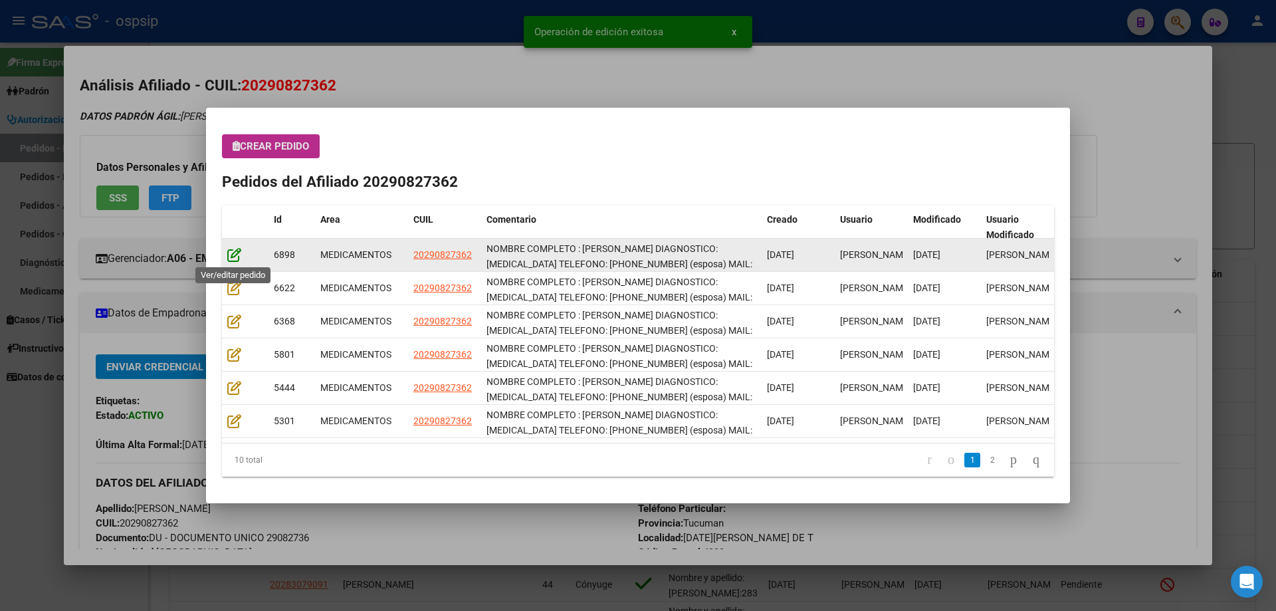
click at [231, 256] on icon at bounding box center [234, 254] width 14 height 15
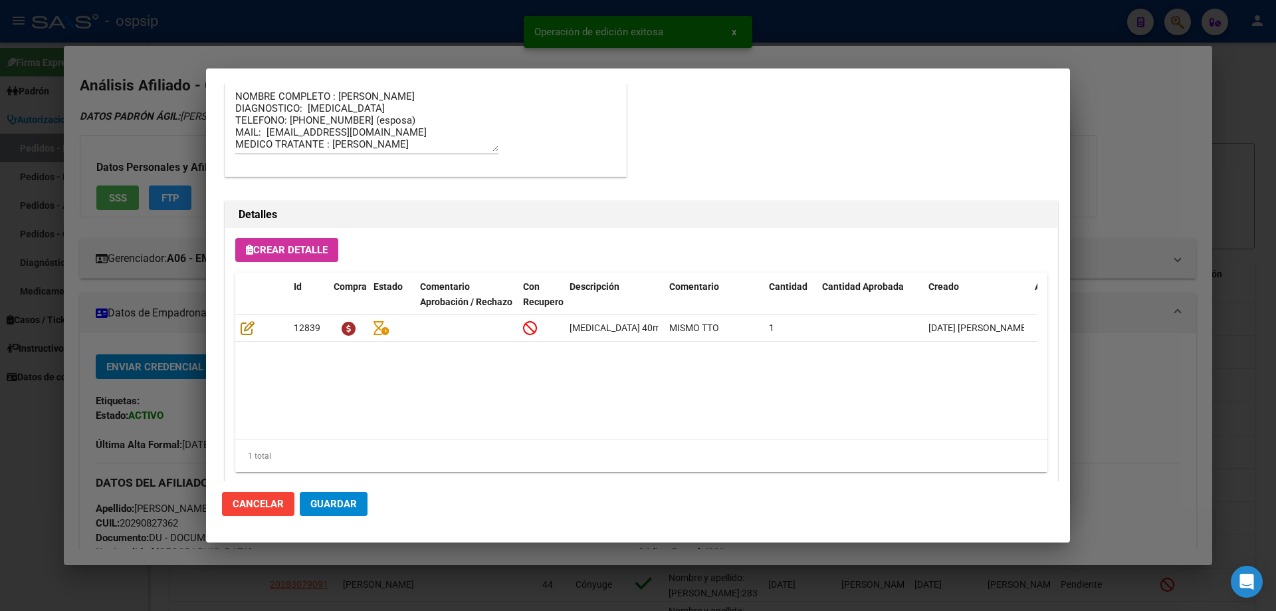
scroll to position [864, 0]
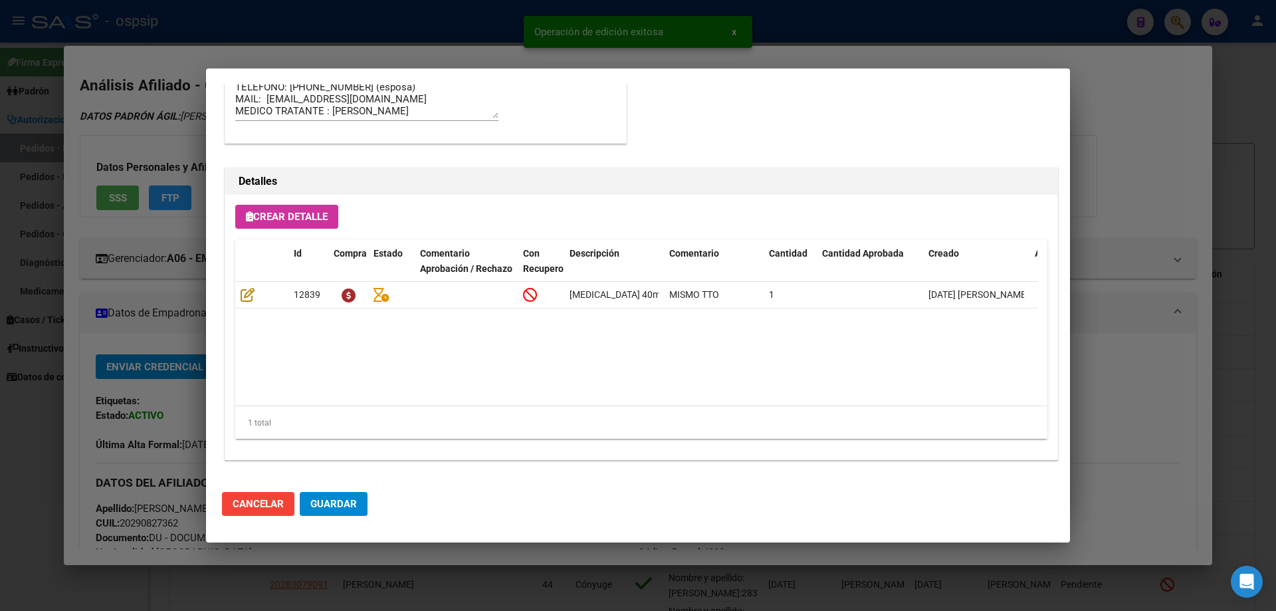
click at [339, 505] on span "Guardar" at bounding box center [333, 504] width 47 height 12
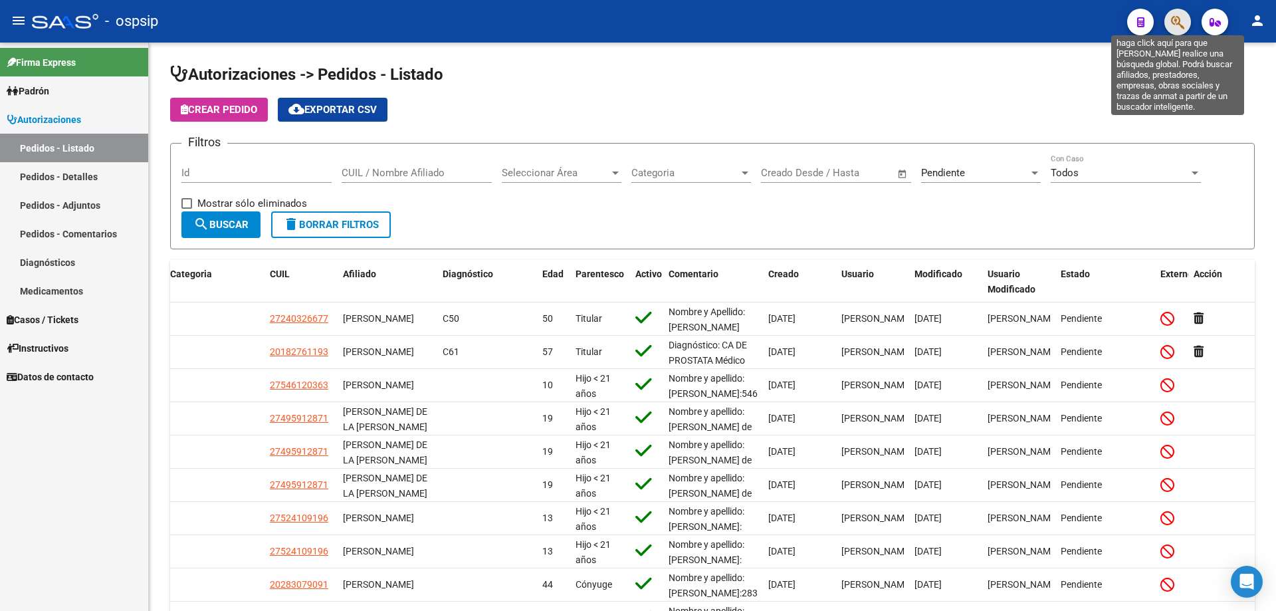
click at [1178, 23] on icon "button" at bounding box center [1177, 22] width 13 height 15
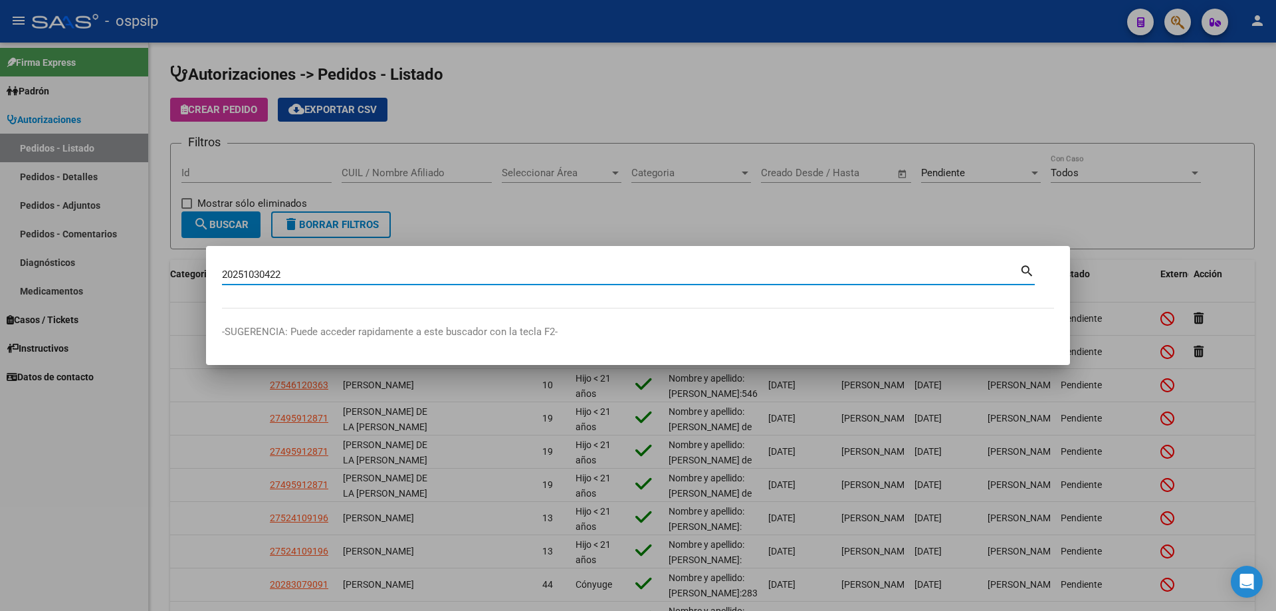
type input "20251030422"
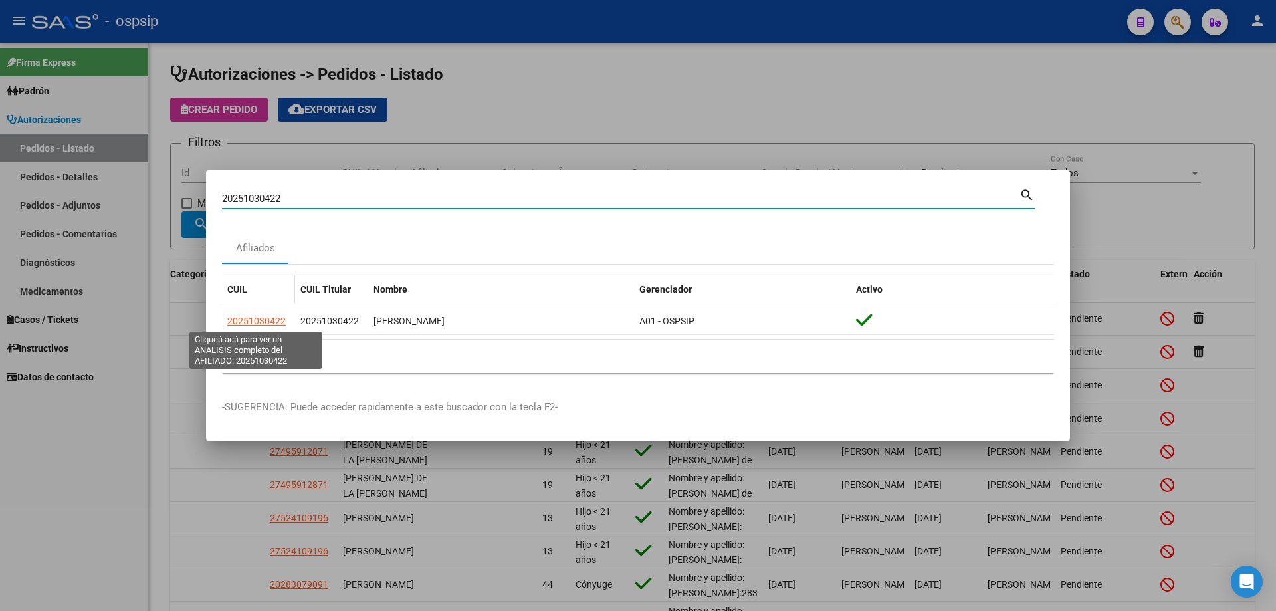
click at [264, 322] on span "20251030422" at bounding box center [256, 321] width 58 height 11
type textarea "20251030422"
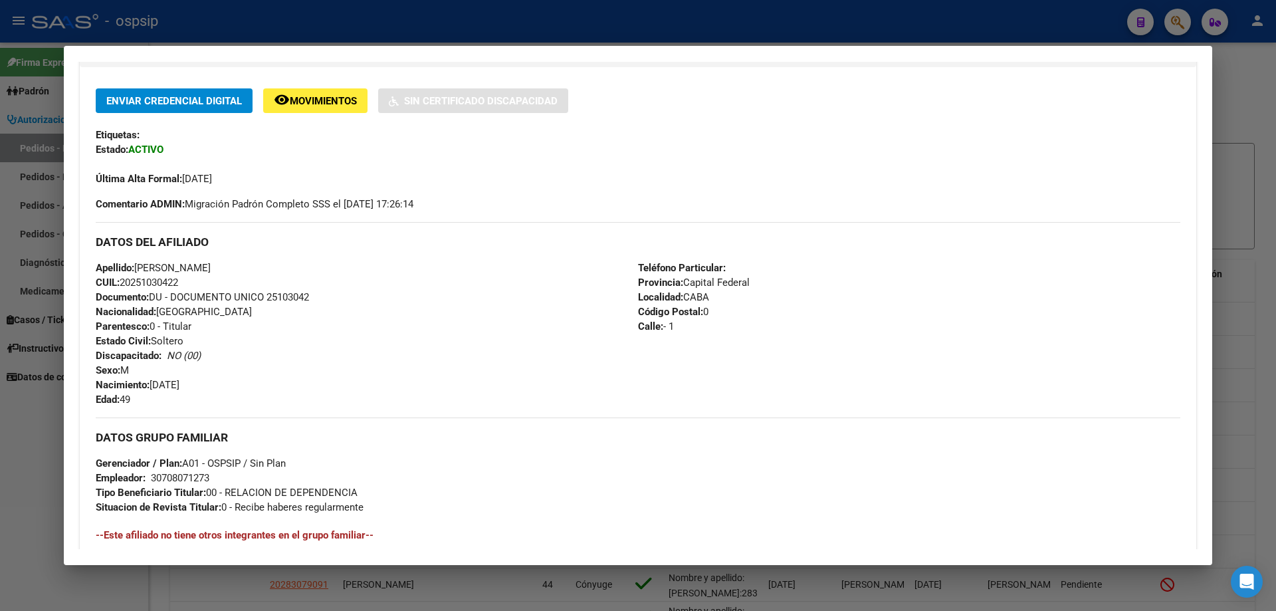
scroll to position [0, 0]
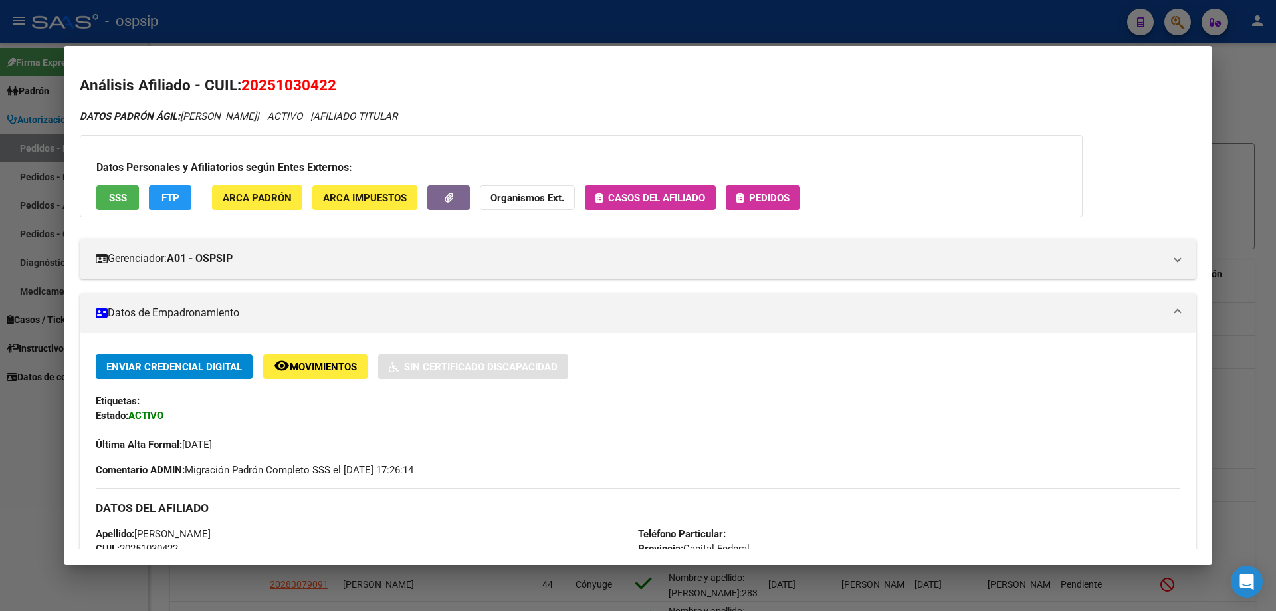
click at [760, 196] on span "Pedidos" at bounding box center [769, 198] width 41 height 12
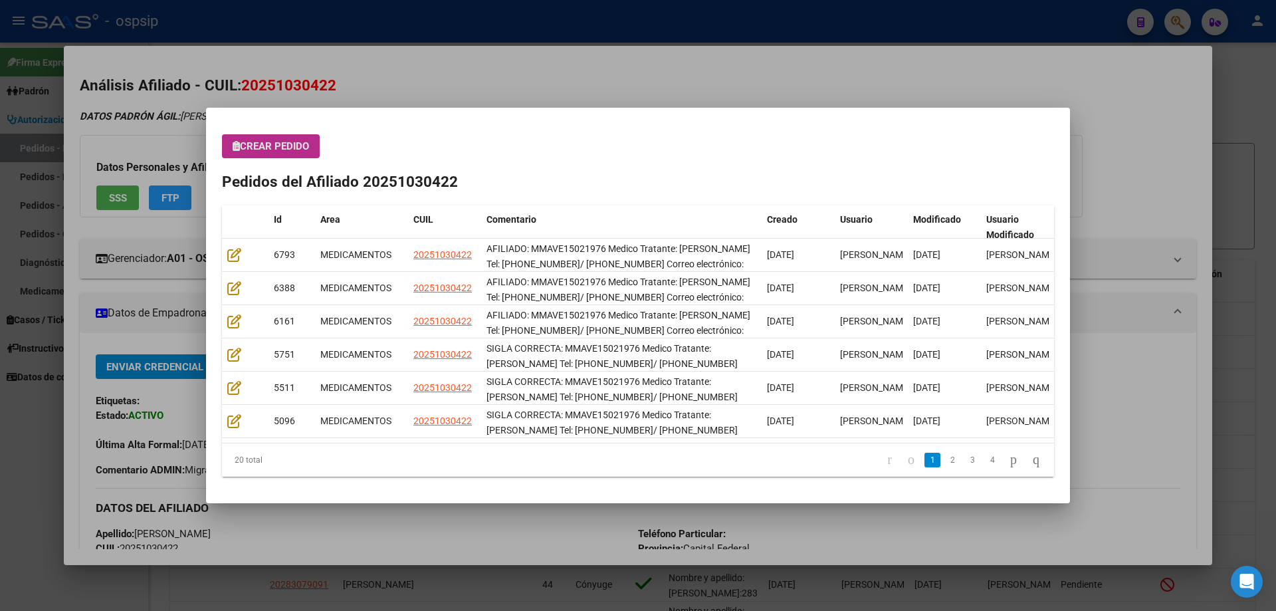
click at [246, 144] on span "Crear Pedido" at bounding box center [271, 146] width 76 height 12
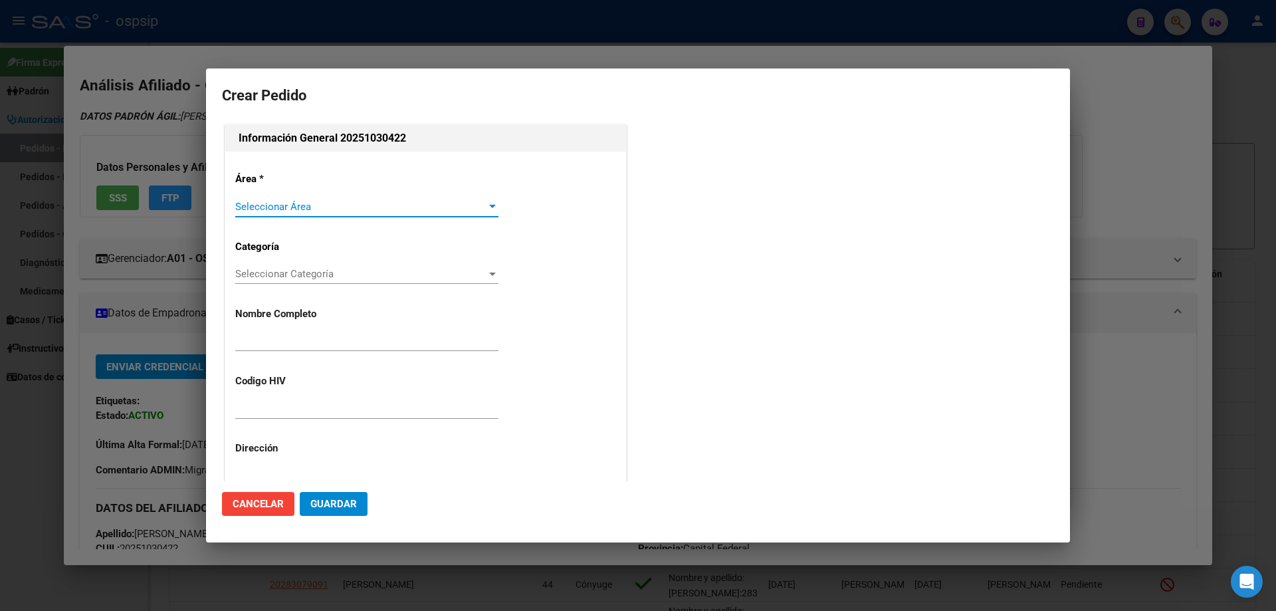
type input "MARTIN ORLANDO VERON"
type input "MMAVE15021976"
type input "Capital Federal, CABA, - 1"
type input "VERON MARTIN ORLANDO"
type input "undefined, undefined, undefined undefined"
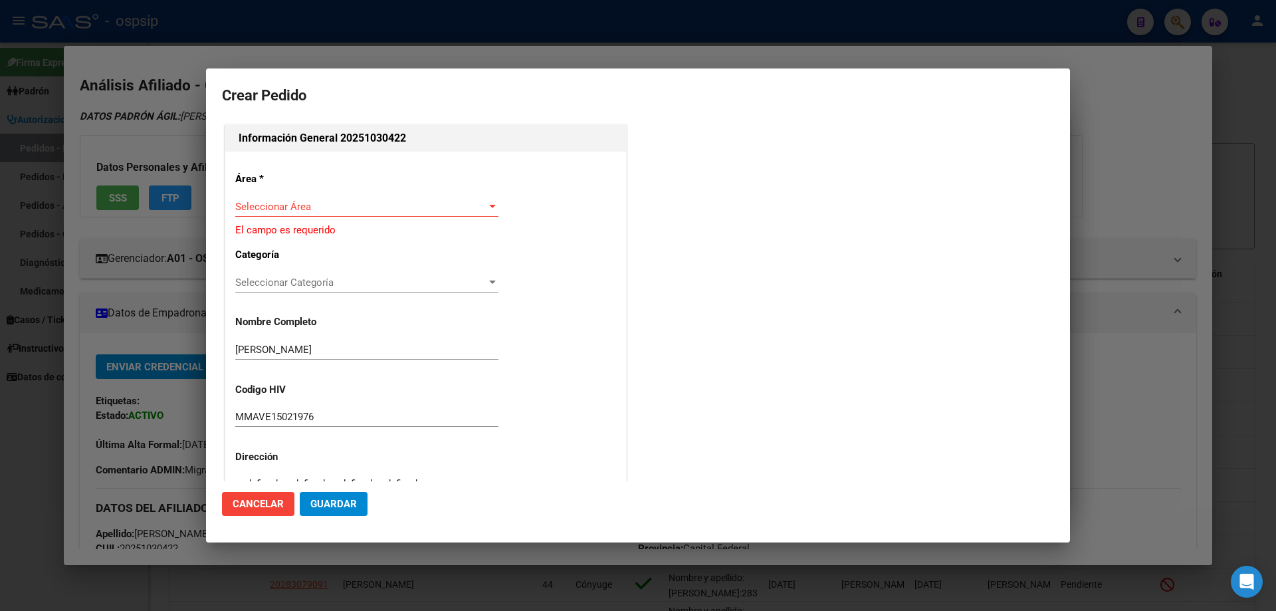
click at [309, 197] on div "Seleccionar Área Seleccionar Área" at bounding box center [366, 207] width 263 height 20
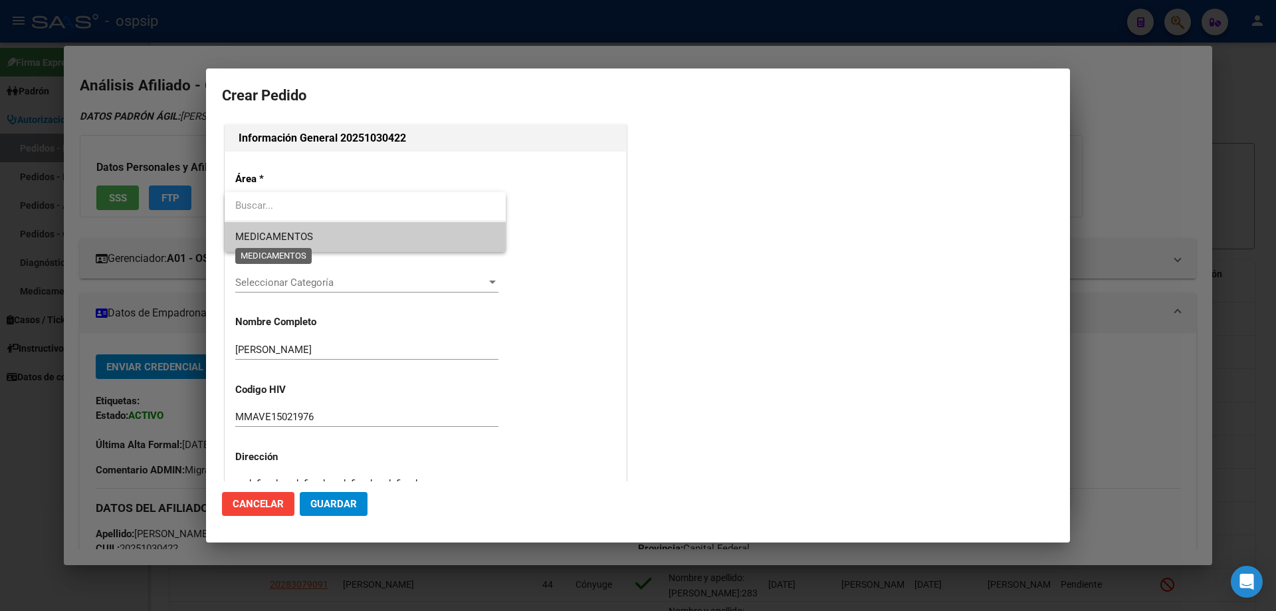
click at [304, 231] on span "MEDICAMENTOS" at bounding box center [274, 237] width 78 height 12
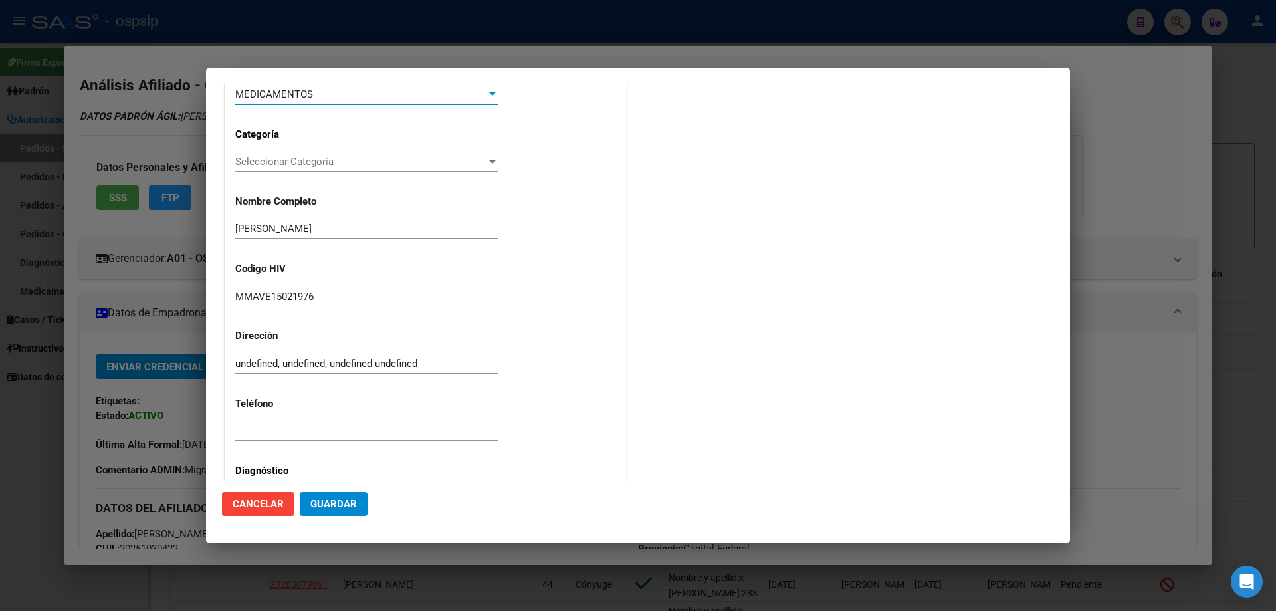
scroll to position [133, 0]
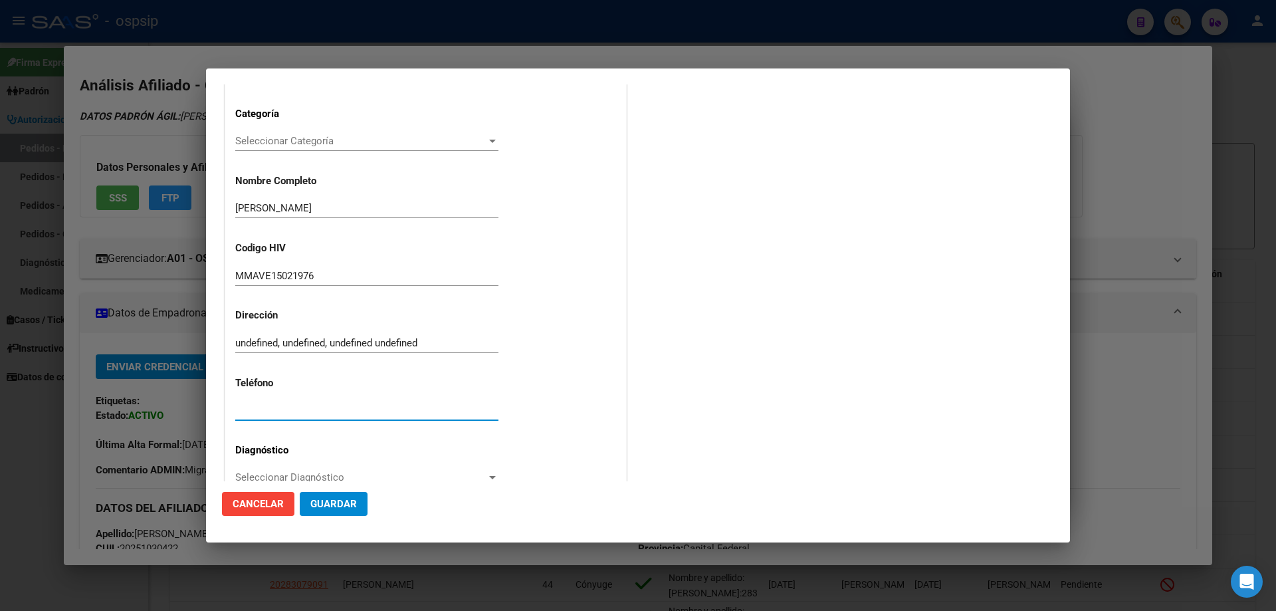
paste input "25103042"
type input "25103042"
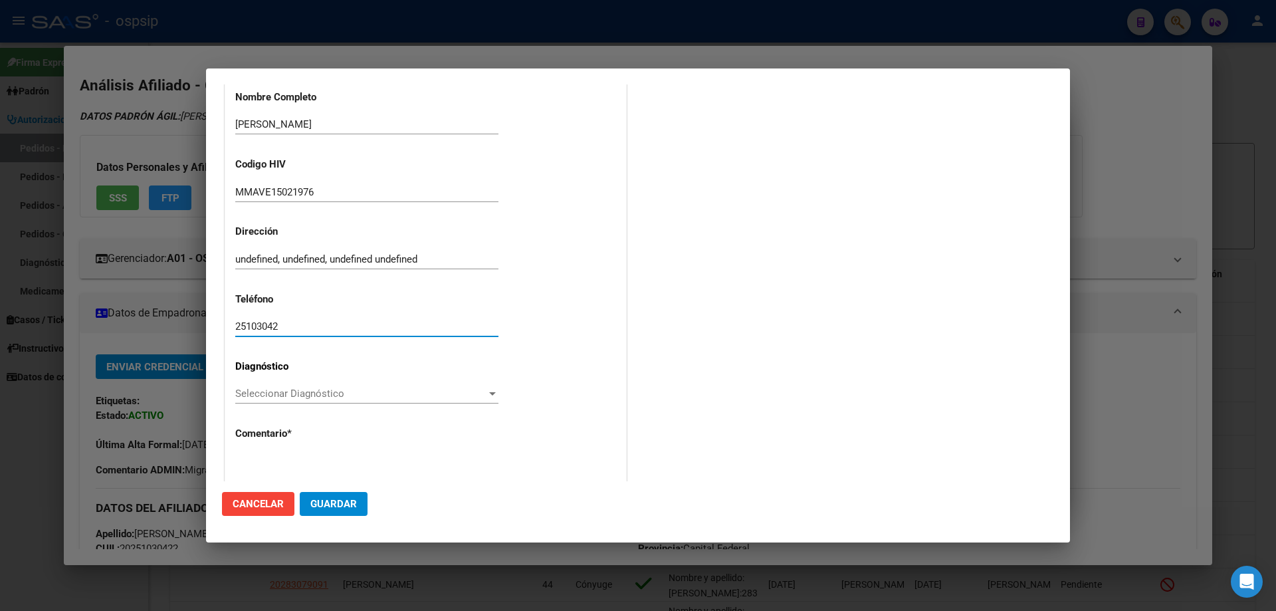
scroll to position [298, 0]
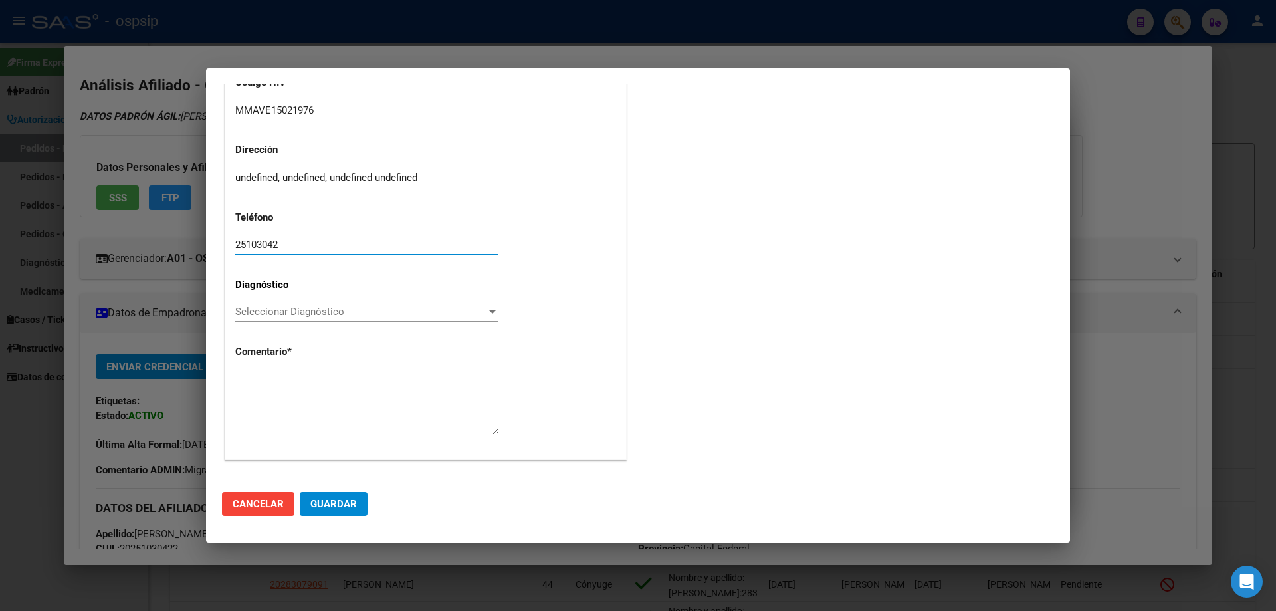
drag, startPoint x: 294, startPoint y: 247, endPoint x: 181, endPoint y: 247, distance: 113.0
click at [181, 247] on div "20251030422 Buscar (apellido, dni, cuil, nro traspaso, cuit, obra social) searc…" at bounding box center [638, 305] width 1276 height 611
paste input "15-6756-4756/ 4733-3660"
type input "15-6756-4756/ 4733-3660"
click at [251, 314] on span "Seleccionar Diagnóstico" at bounding box center [360, 312] width 251 height 12
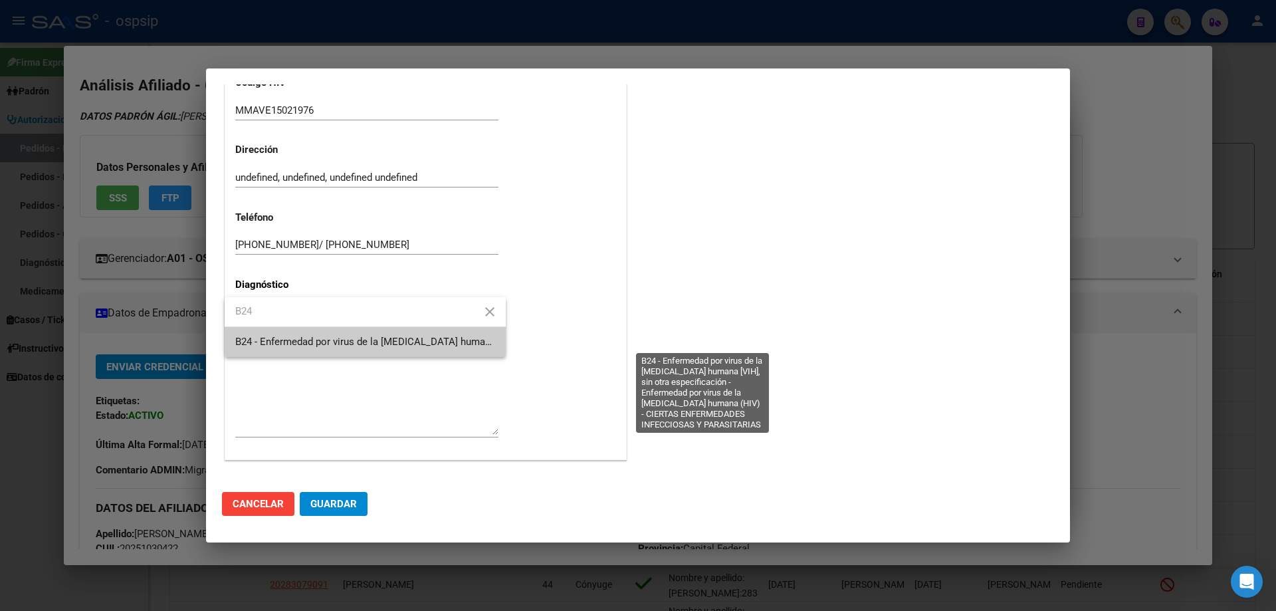
type input "B24"
click at [273, 336] on span "B24 - Enfermedad por virus de la [MEDICAL_DATA] humana [VIH], sin otra especifi…" at bounding box center [700, 342] width 930 height 12
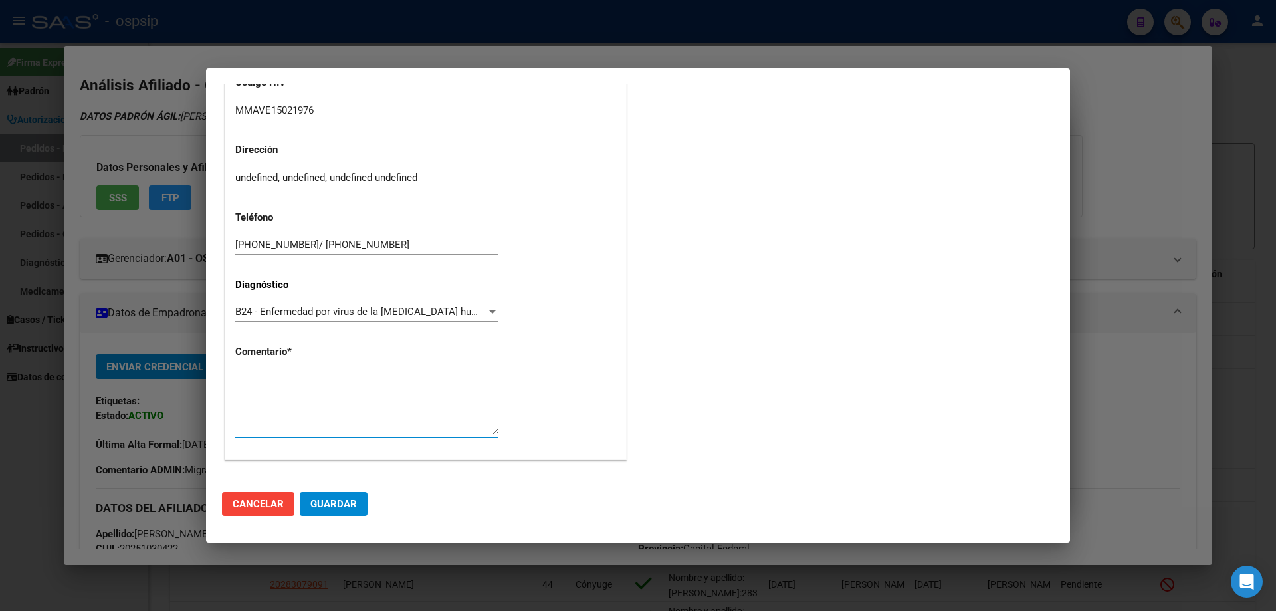
paste textarea "AFILIADO: MMAVE15021976 Medico Tratante: RICCO Tel: 15-6756-4756/ 4733-3660 Cor…"
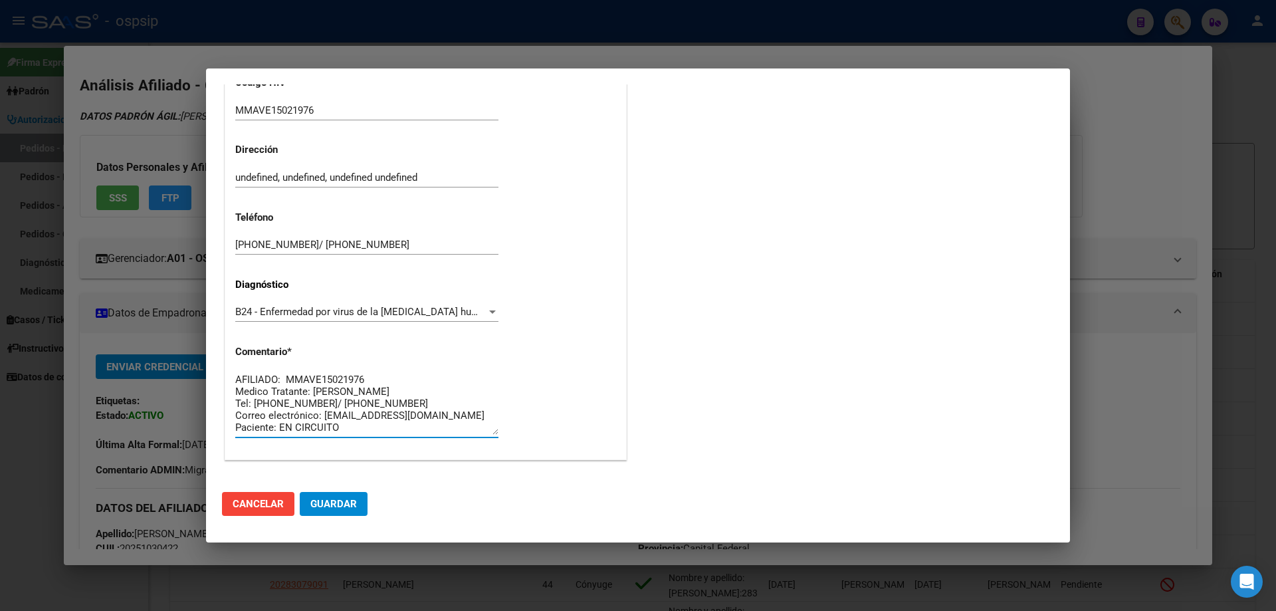
type textarea "AFILIADO: MMAVE15021976 Medico Tratante: RICCO Tel: 15-6756-4756/ 4733-3660 Cor…"
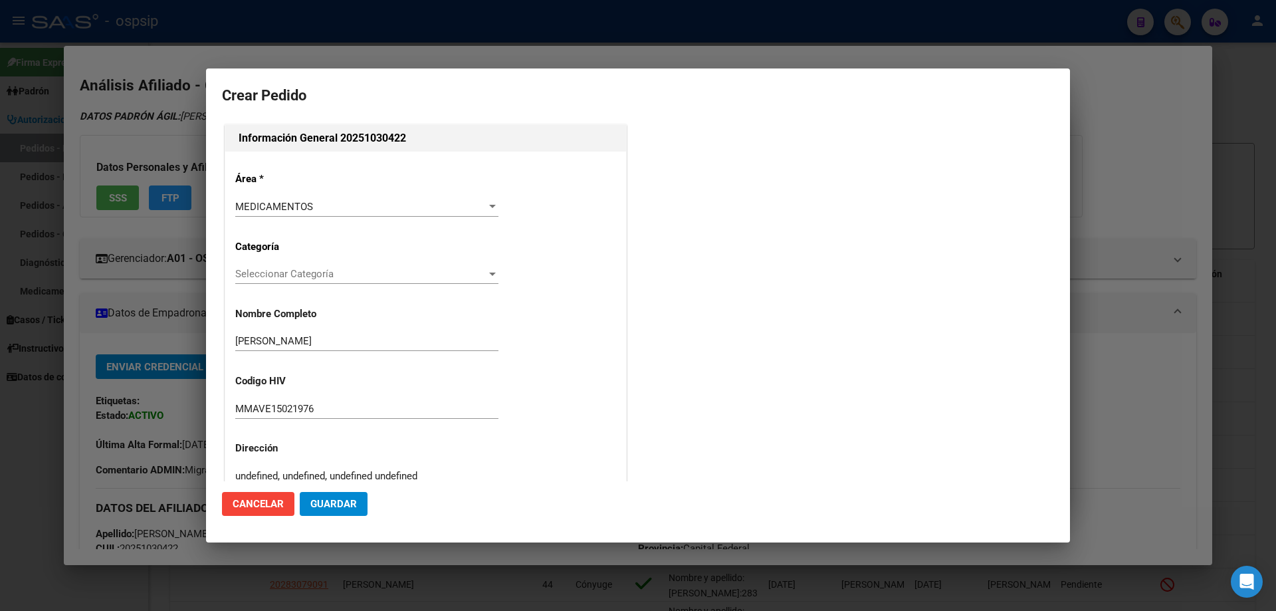
scroll to position [298, 0]
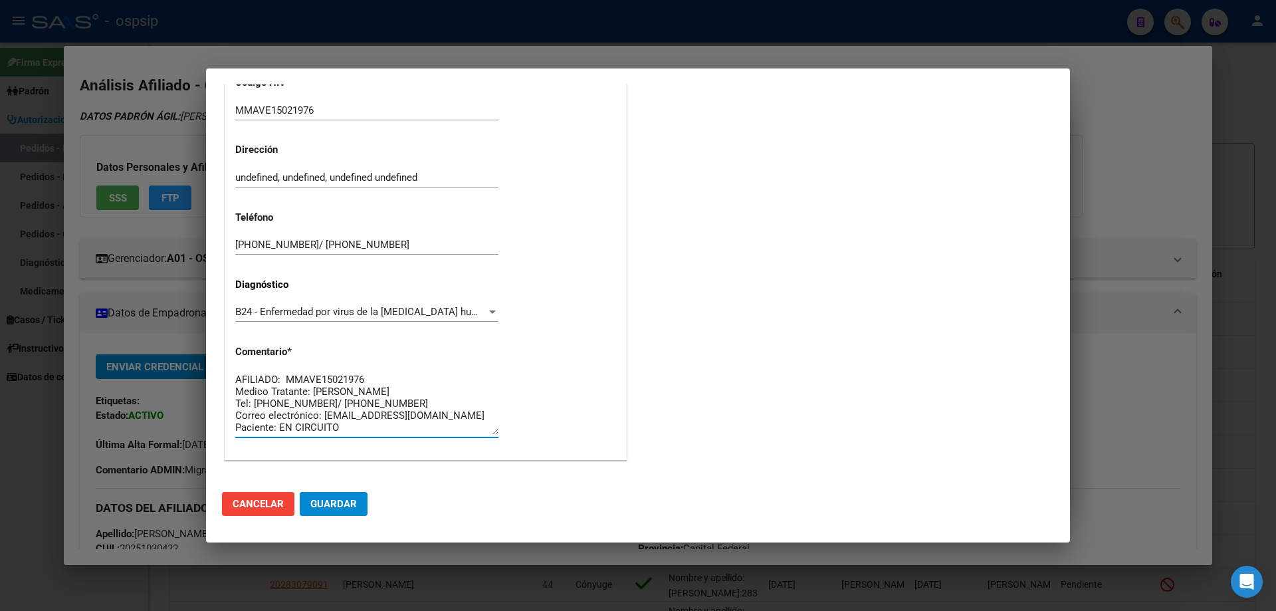
click at [345, 506] on span "Guardar" at bounding box center [333, 504] width 47 height 12
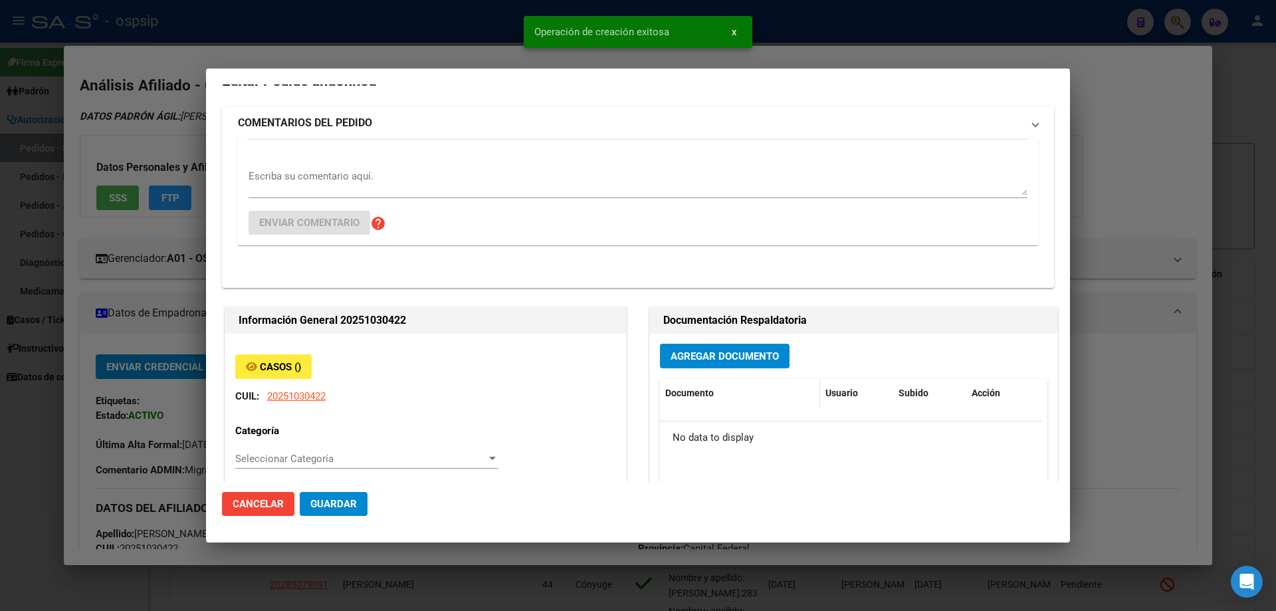
scroll to position [0, 0]
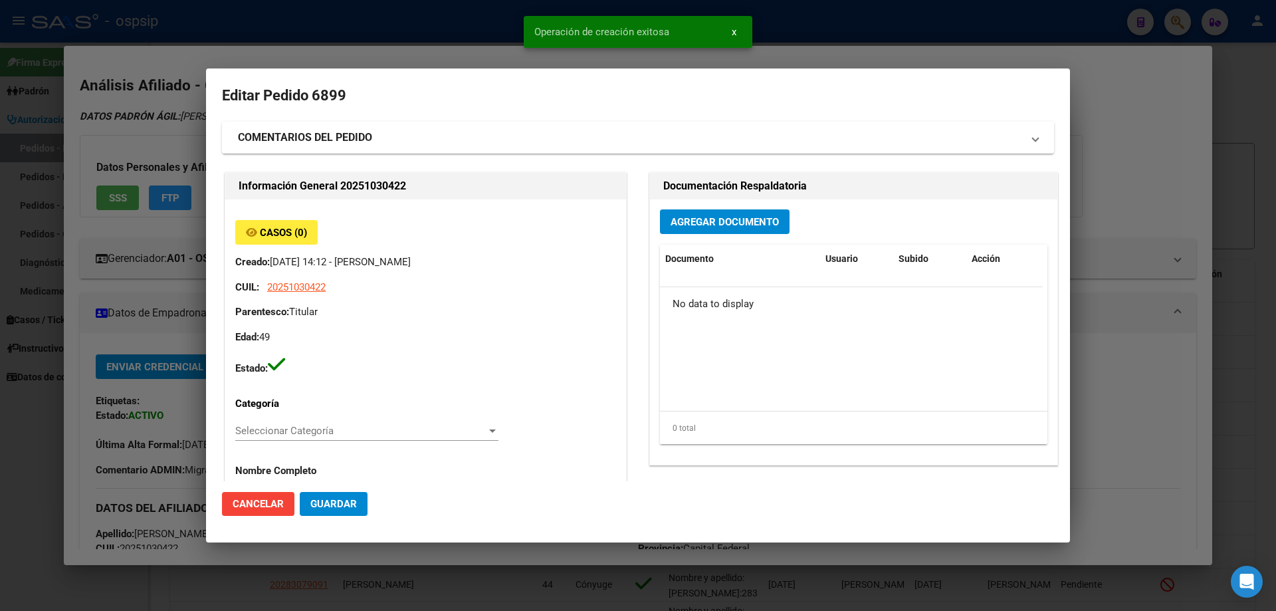
click at [714, 237] on div "Agregar Documento Documento Usuario Subido Acción No data to display 0 total 1" at bounding box center [853, 331] width 407 height 265
click at [714, 234] on button "Agregar Documento" at bounding box center [725, 221] width 130 height 25
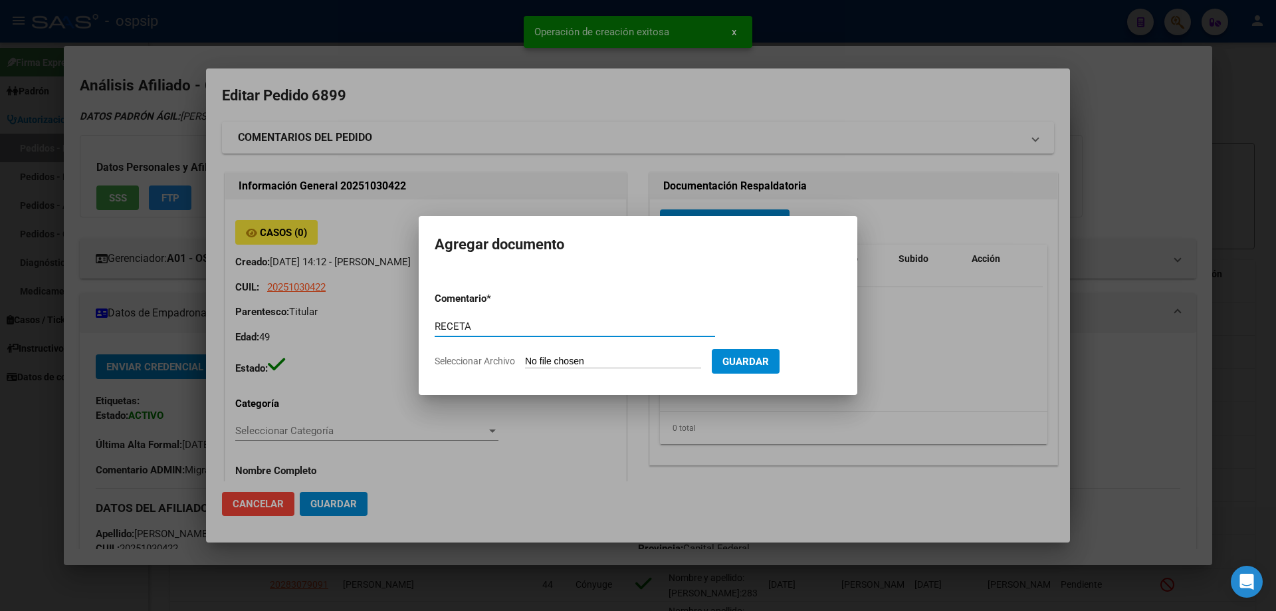
type input "RECETA"
click at [590, 366] on input "Seleccionar Archivo" at bounding box center [613, 362] width 176 height 13
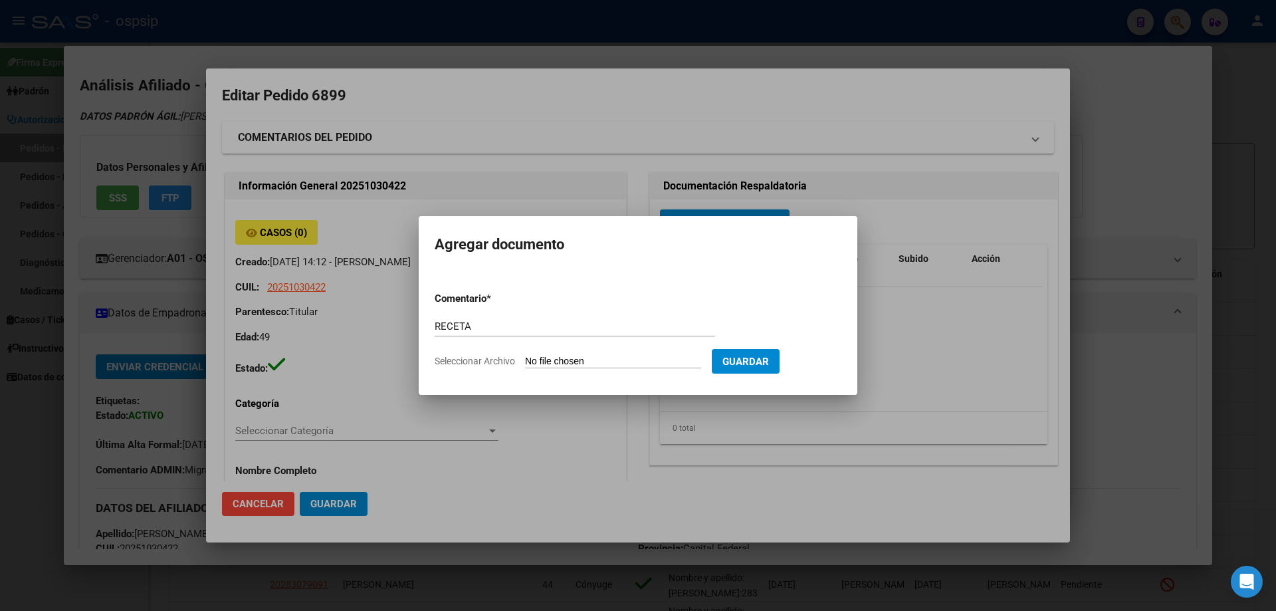
type input "C:\fakepath\receta_2-14.pdf"
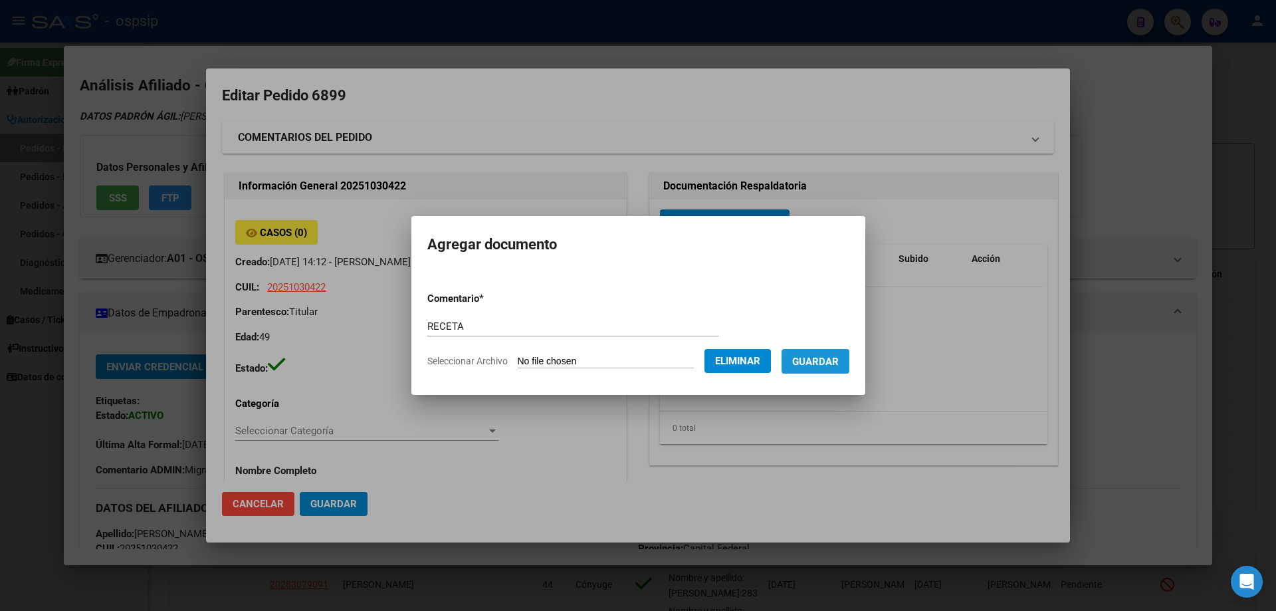
click at [829, 371] on button "Guardar" at bounding box center [816, 361] width 68 height 25
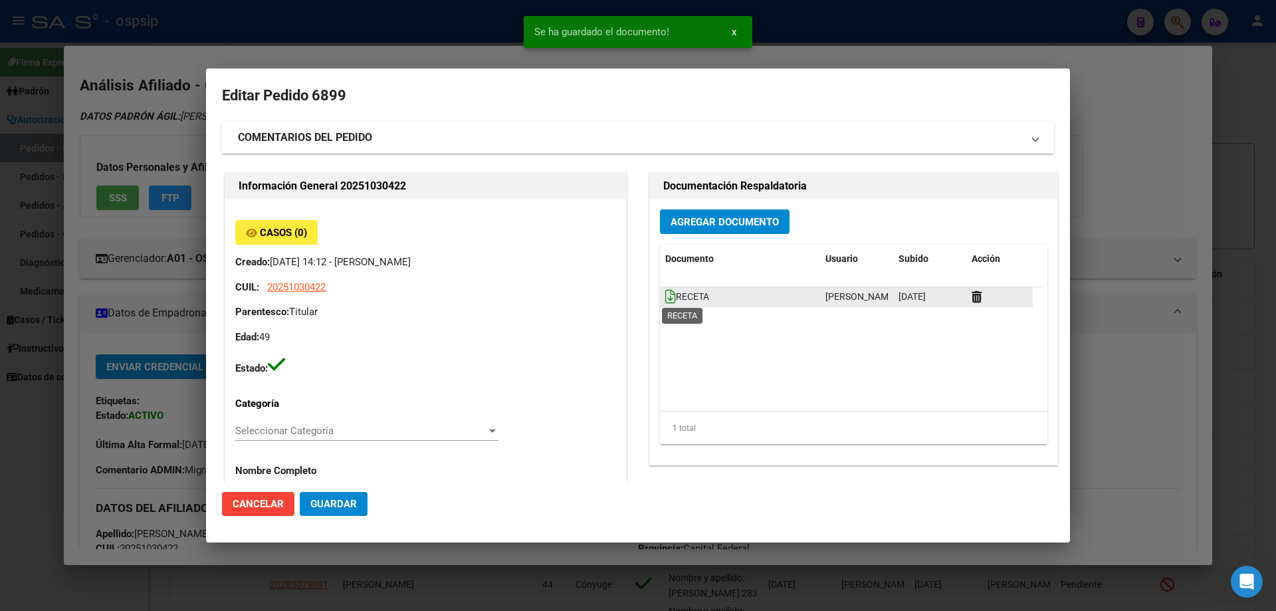
click at [669, 303] on icon at bounding box center [670, 296] width 11 height 15
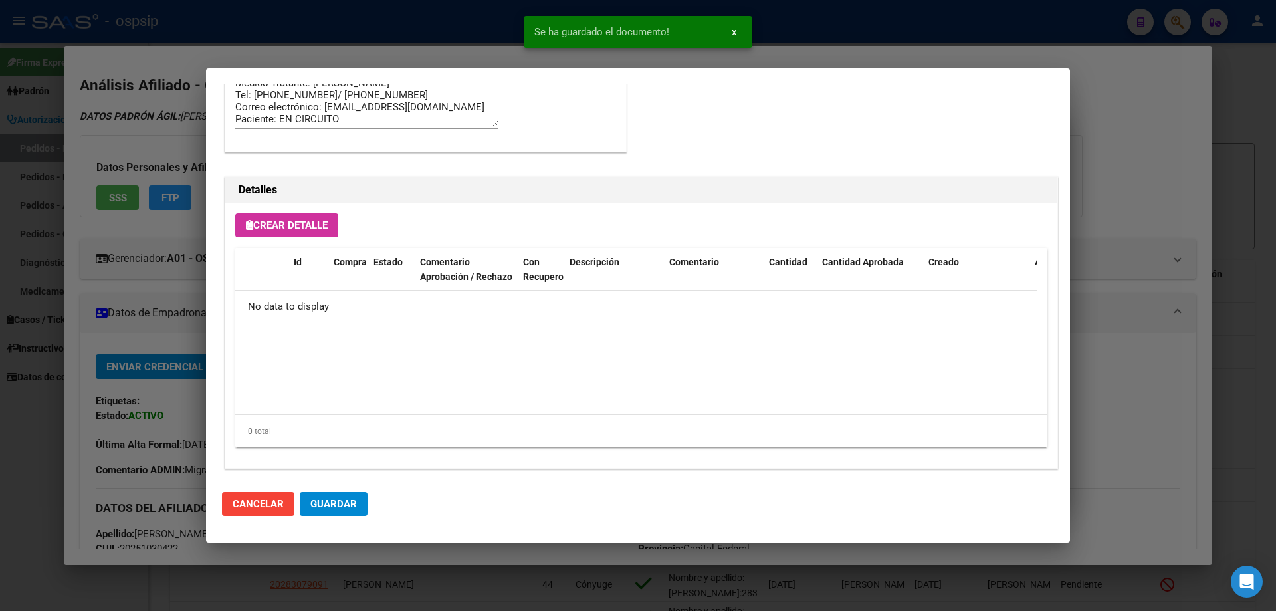
scroll to position [772, 0]
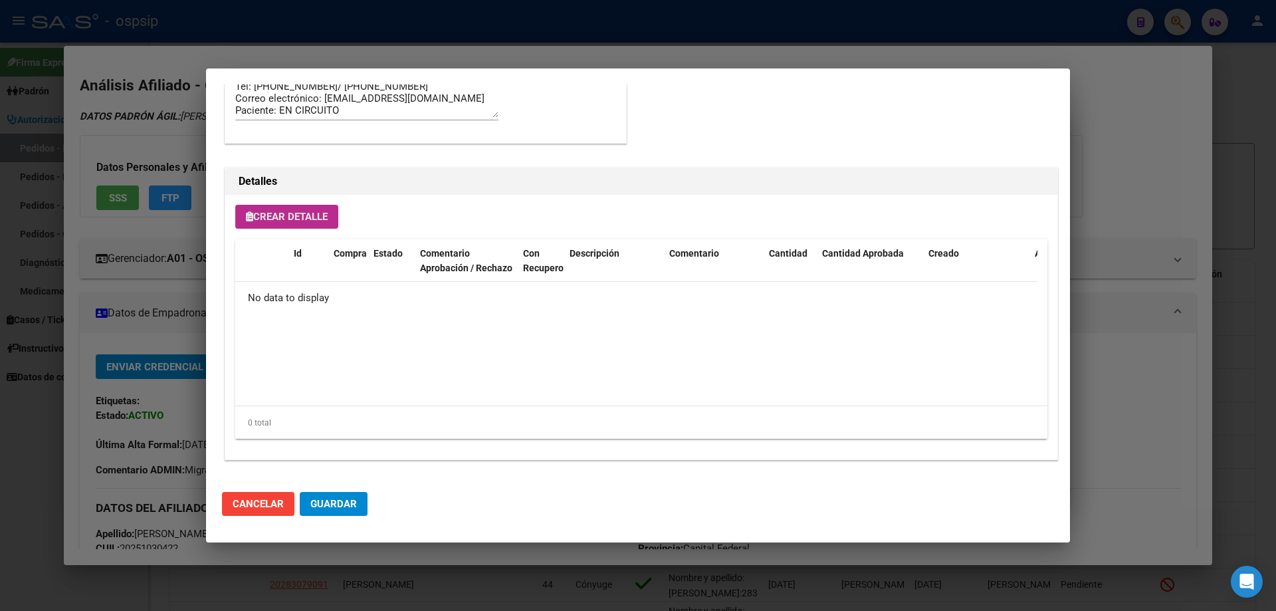
click at [299, 224] on button "Crear Detalle" at bounding box center [286, 217] width 103 height 24
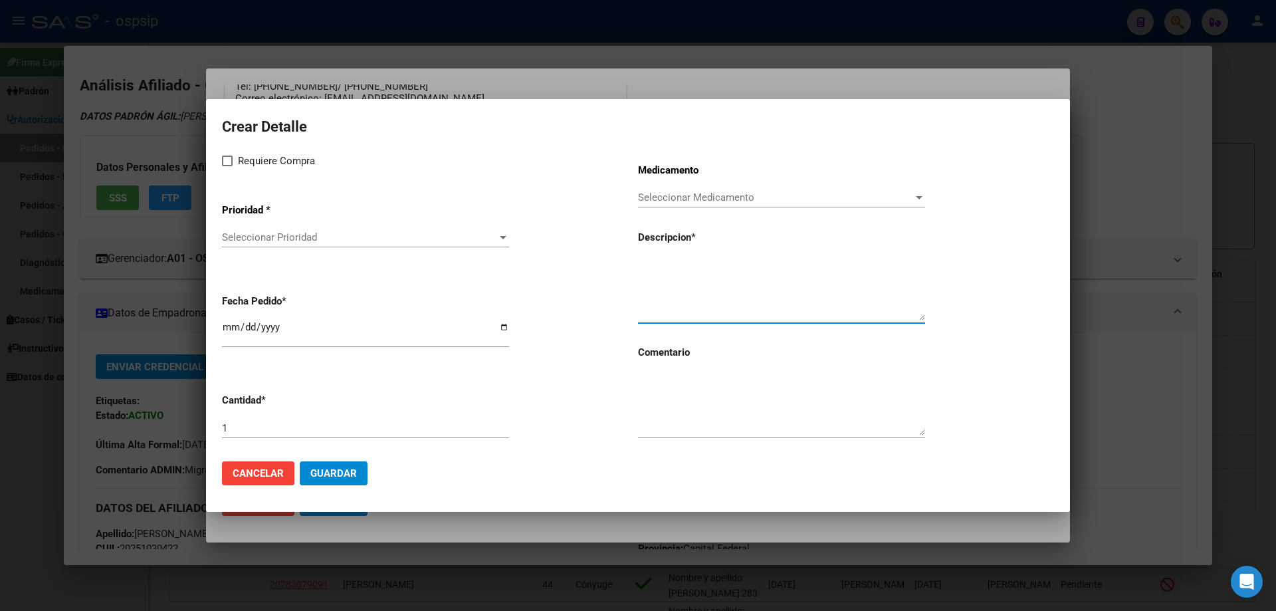
paste textarea "[MEDICAL_DATA]+[MEDICAL_DATA] 50mg/300mg comp. x 30 (DTG/3TC)"
type textarea "[MEDICAL_DATA]+[MEDICAL_DATA] 50mg/300mg comp. x 30 (DTG/3TC)"
click at [708, 390] on textarea at bounding box center [781, 404] width 287 height 62
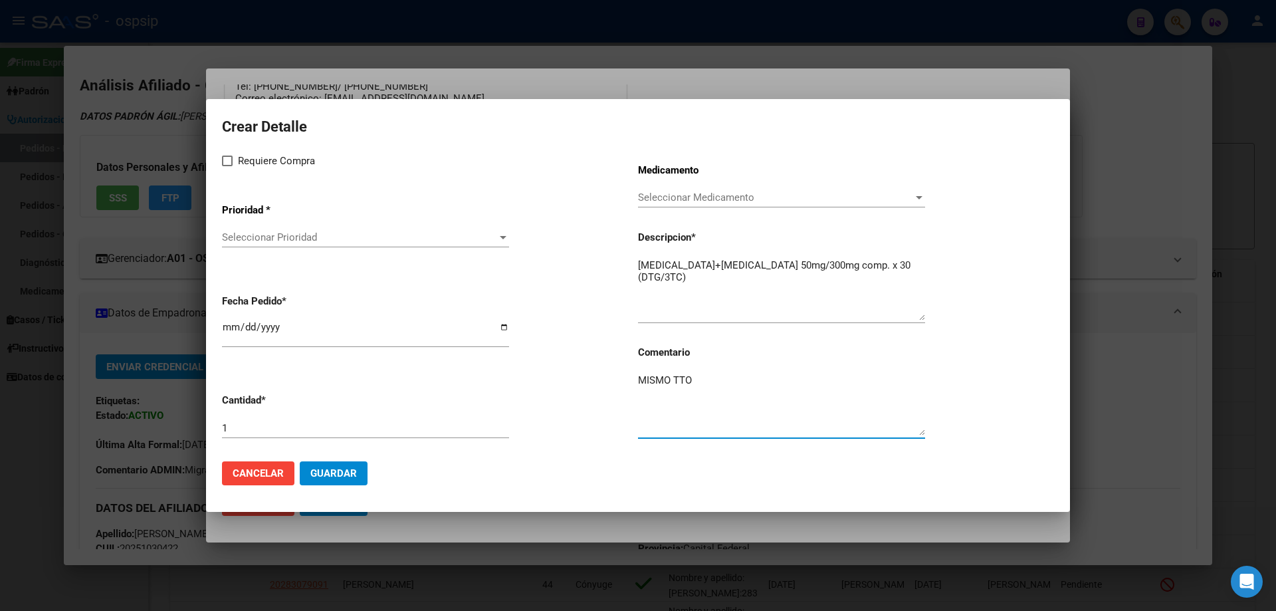
type textarea "MISMO TTO"
click at [229, 159] on span at bounding box center [227, 161] width 11 height 11
click at [227, 166] on input "Requiere Compra" at bounding box center [227, 166] width 1 height 1
checkbox input "true"
click at [270, 235] on span "Seleccionar Prioridad" at bounding box center [359, 237] width 275 height 12
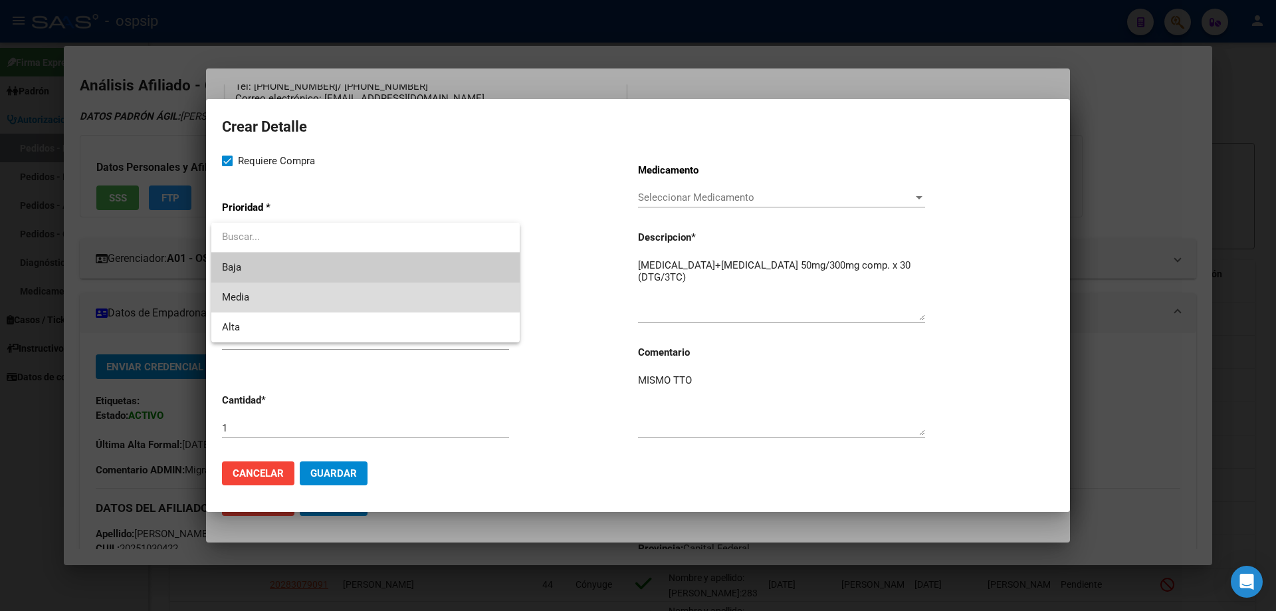
click at [261, 294] on span "Media" at bounding box center [365, 297] width 287 height 30
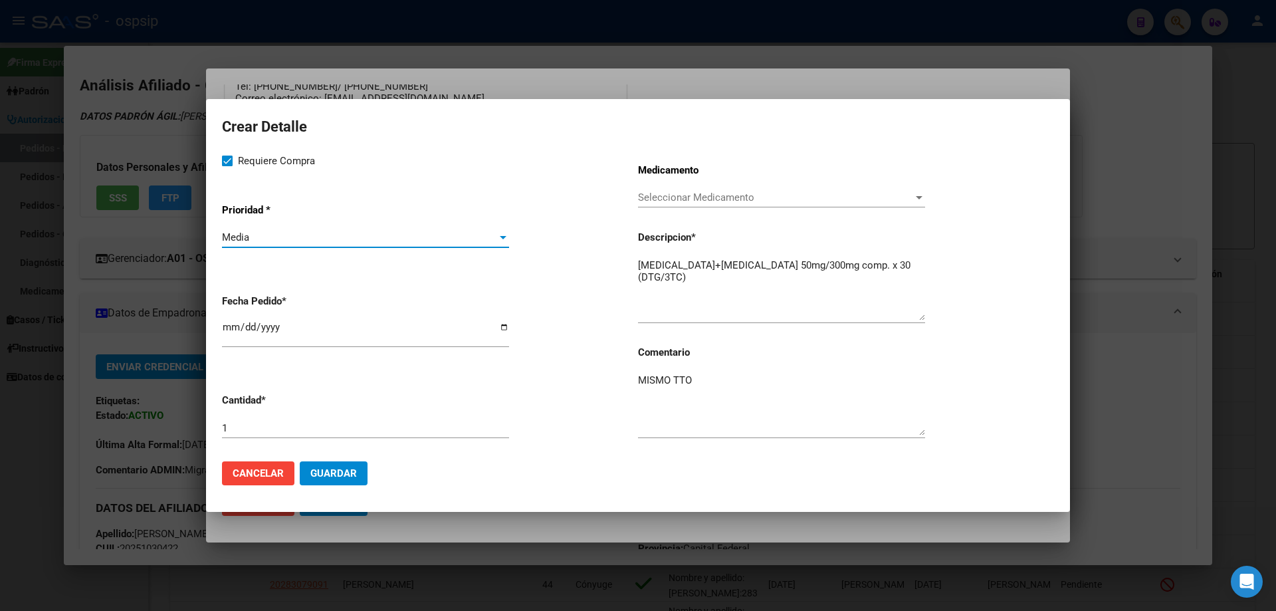
click at [233, 326] on input "[DATE]" at bounding box center [365, 332] width 287 height 21
type input "[DATE]"
click at [331, 465] on button "Guardar" at bounding box center [334, 473] width 68 height 24
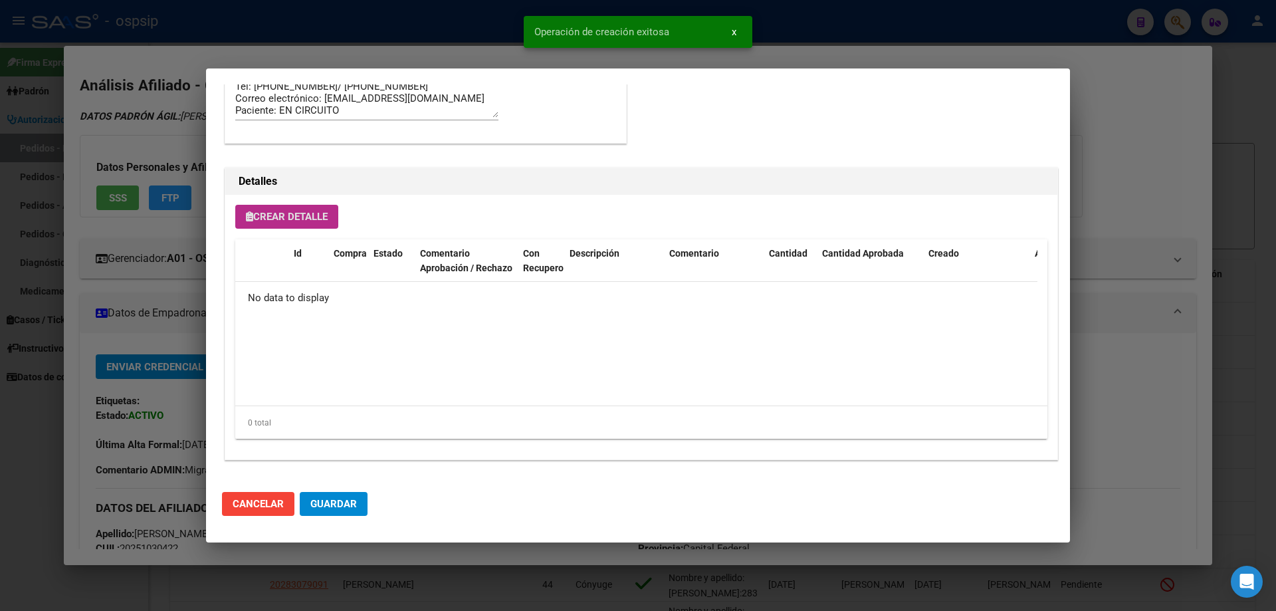
scroll to position [797, 0]
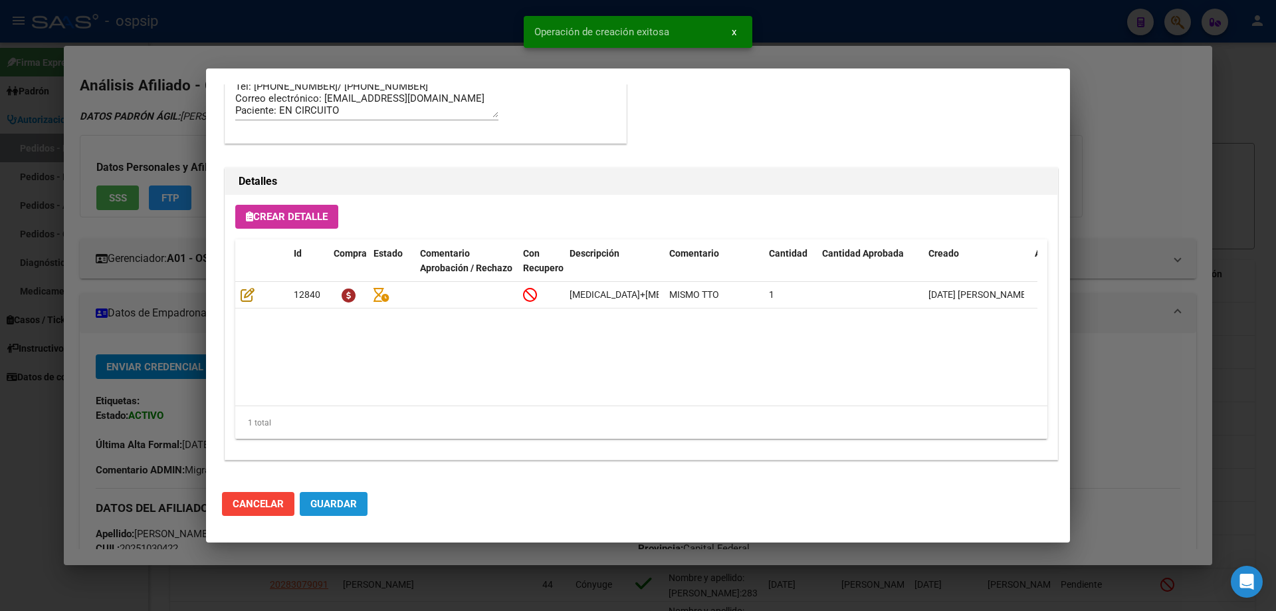
click at [336, 506] on span "Guardar" at bounding box center [333, 504] width 47 height 12
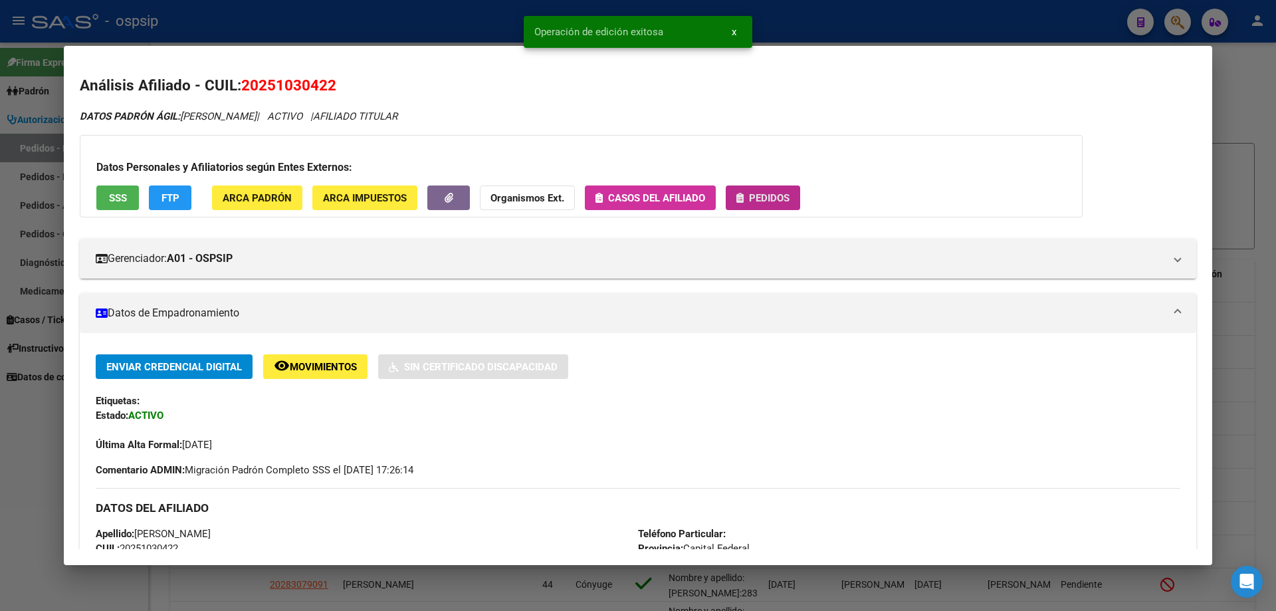
click at [750, 198] on span "Pedidos" at bounding box center [769, 198] width 41 height 12
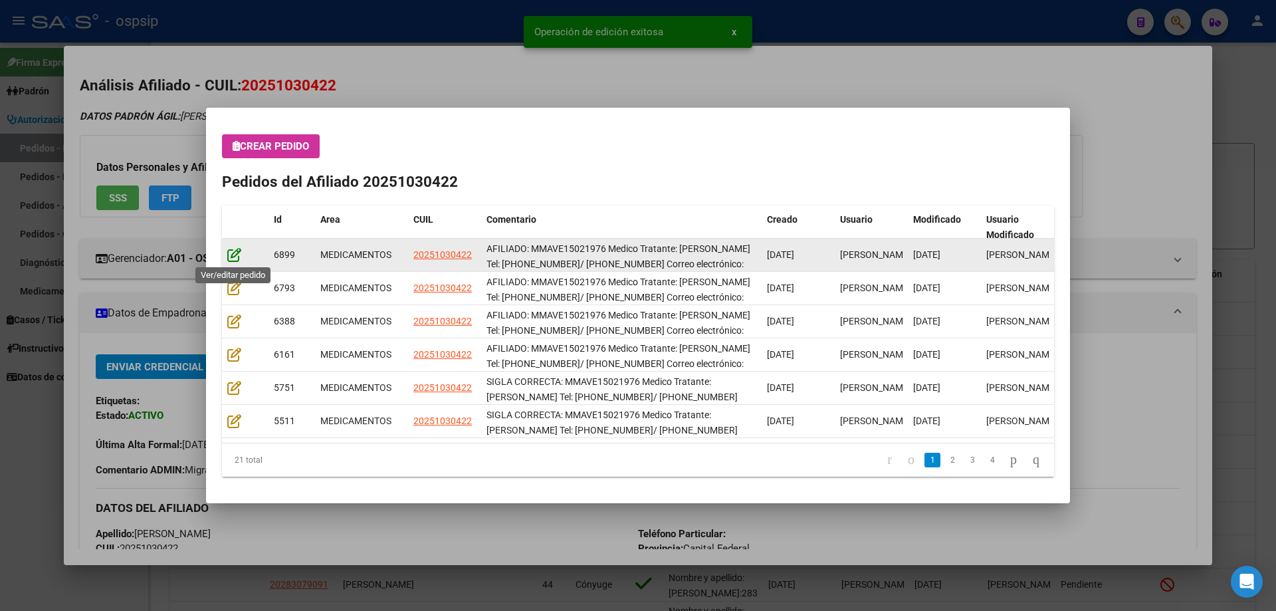
click at [231, 255] on icon at bounding box center [234, 254] width 14 height 15
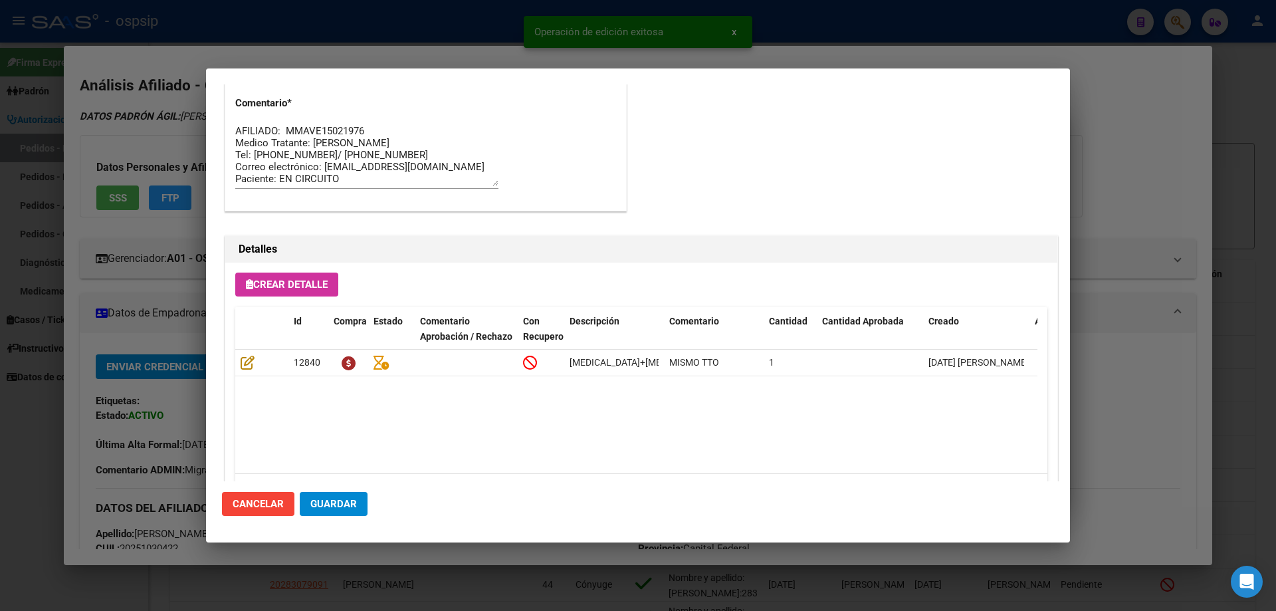
scroll to position [864, 0]
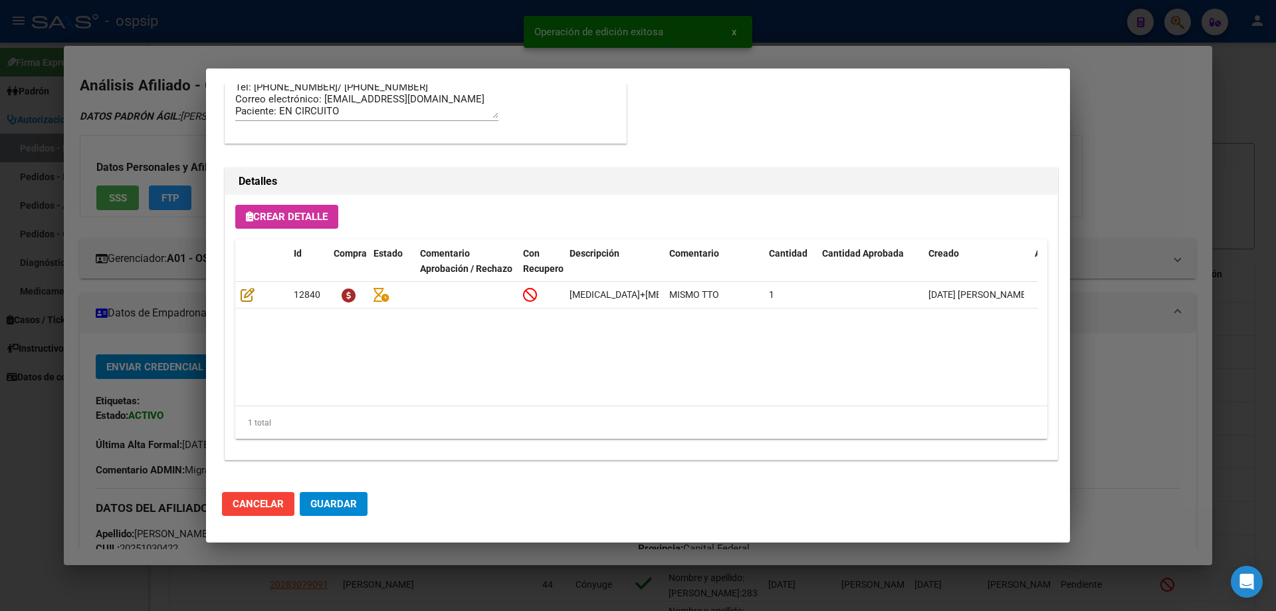
click at [334, 500] on span "Guardar" at bounding box center [333, 504] width 47 height 12
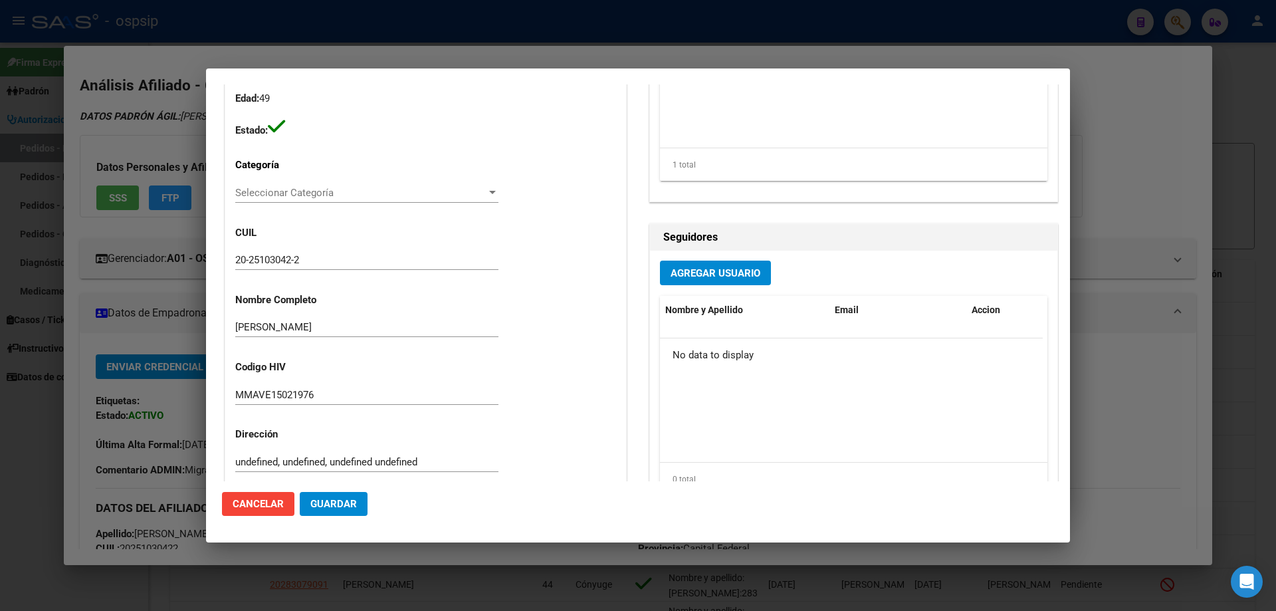
scroll to position [0, 0]
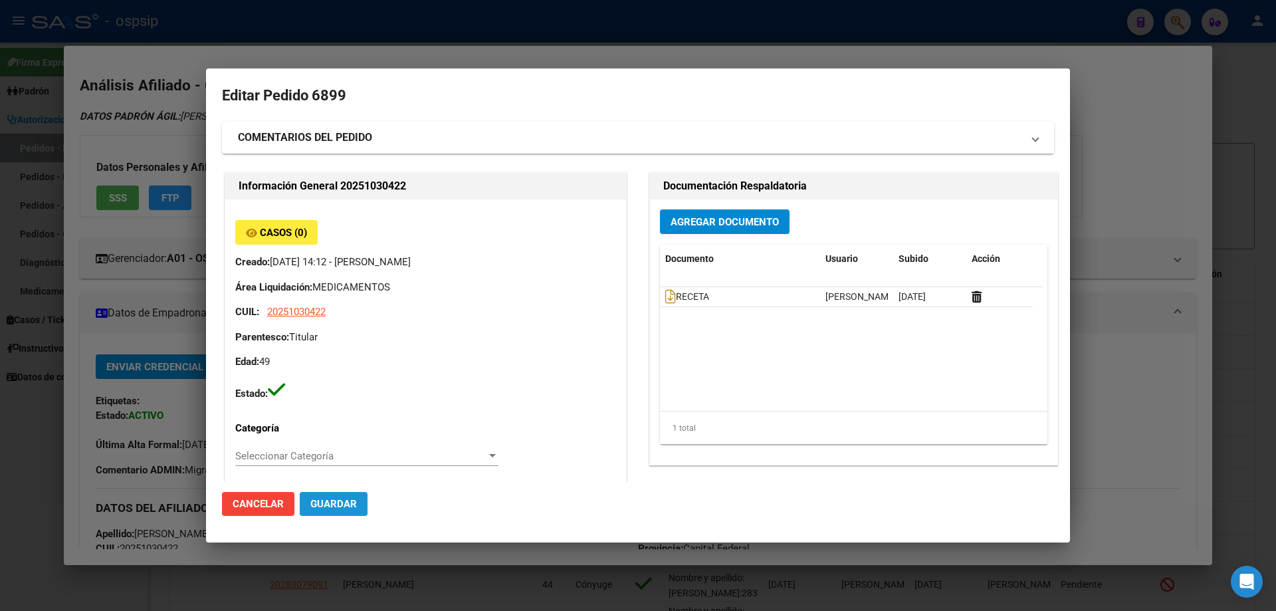
click at [330, 510] on span "Guardar" at bounding box center [333, 504] width 47 height 12
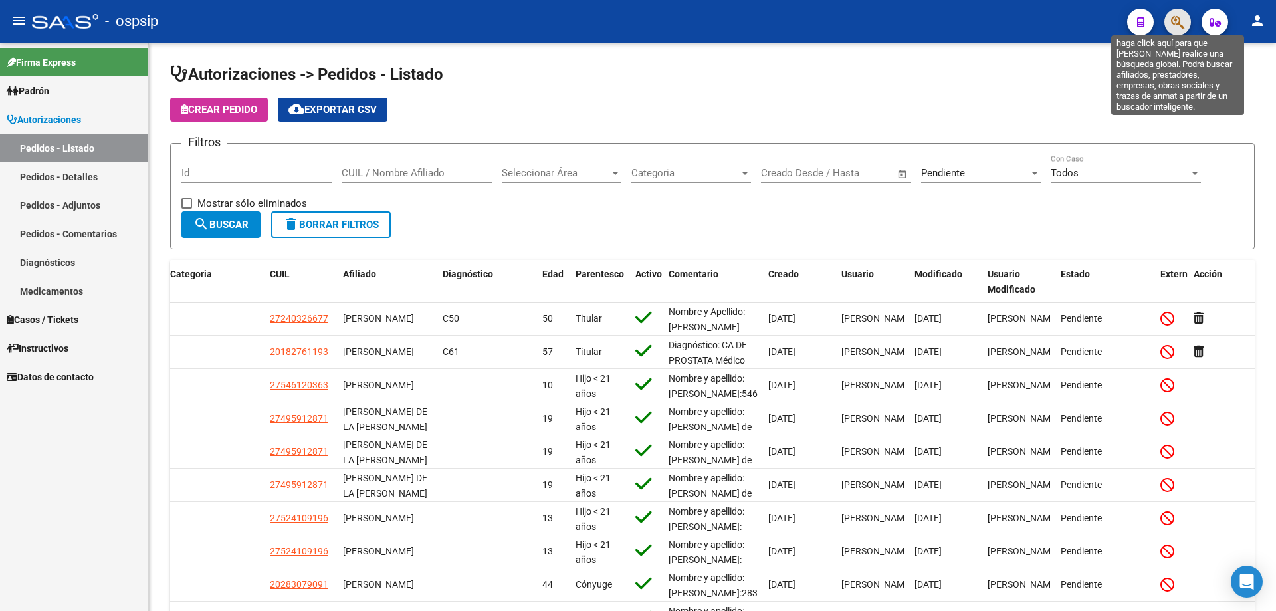
click at [1180, 21] on icon "button" at bounding box center [1177, 22] width 13 height 15
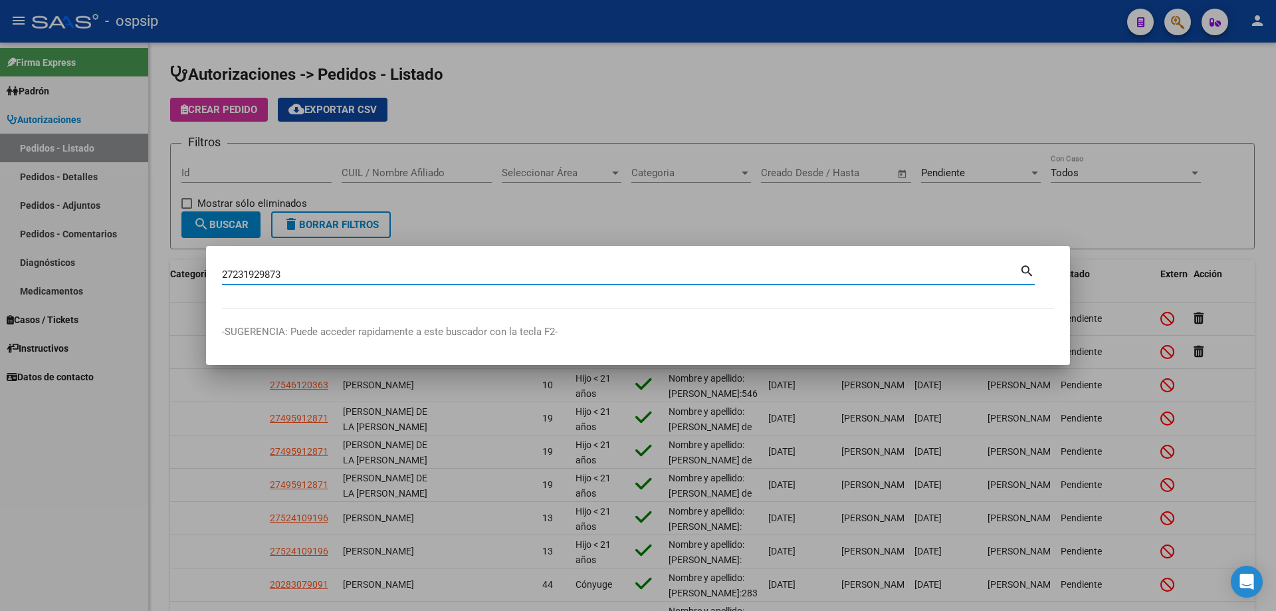
type input "27231929873"
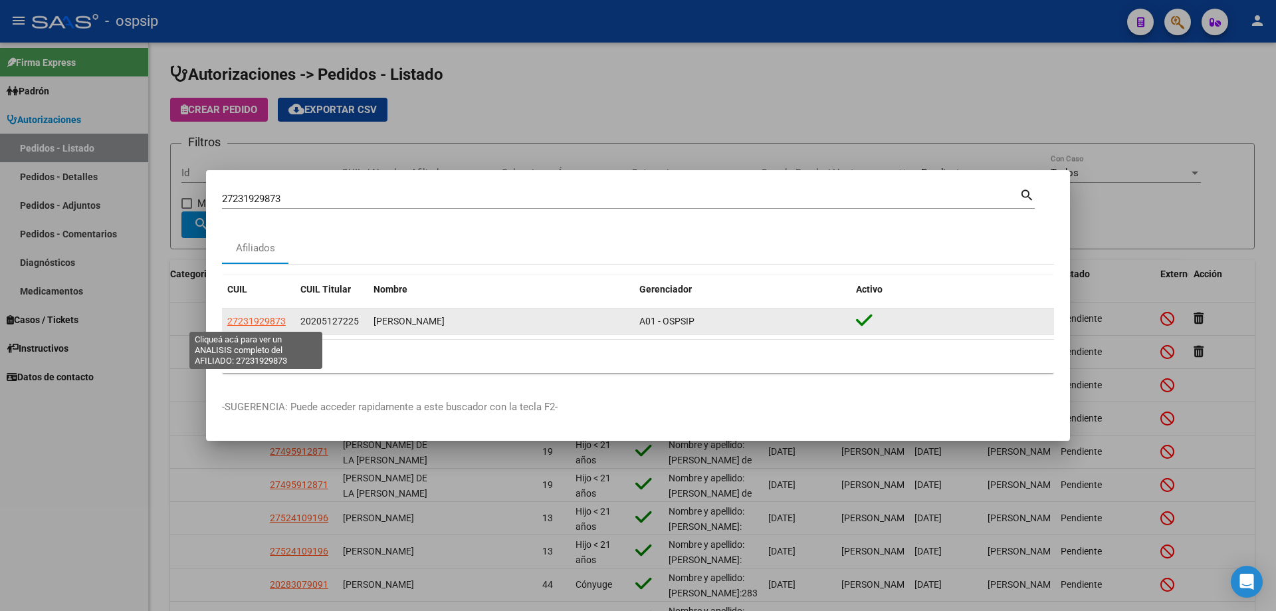
click at [262, 324] on span "27231929873" at bounding box center [256, 321] width 58 height 11
type textarea "27231929873"
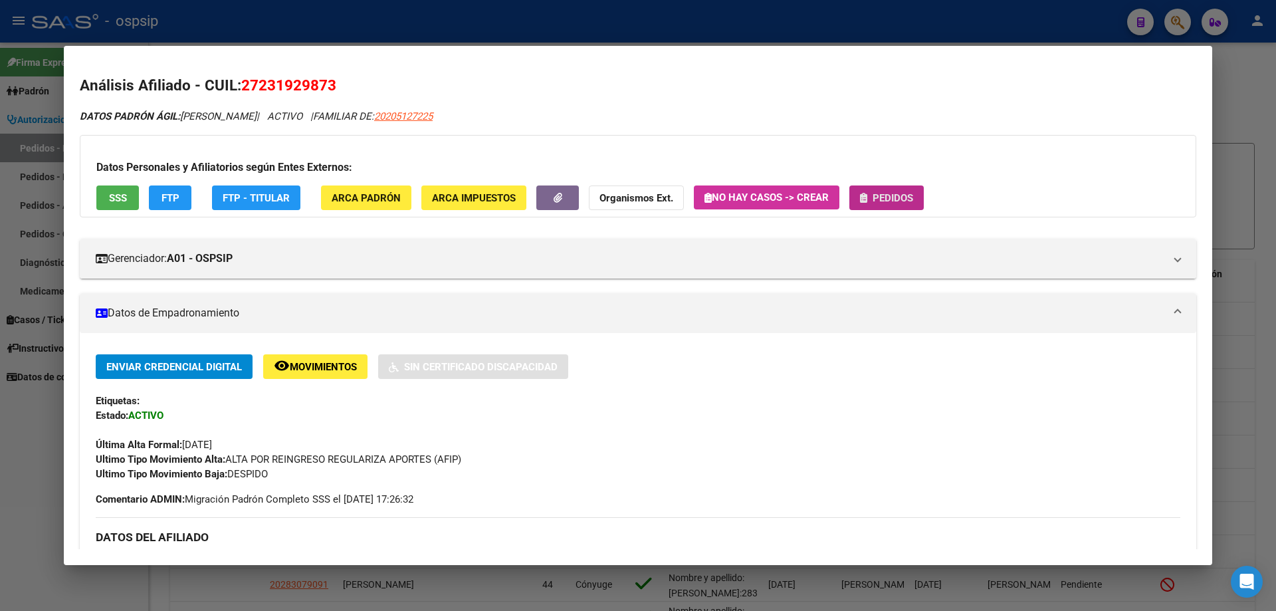
click at [890, 204] on button "Pedidos" at bounding box center [886, 197] width 74 height 25
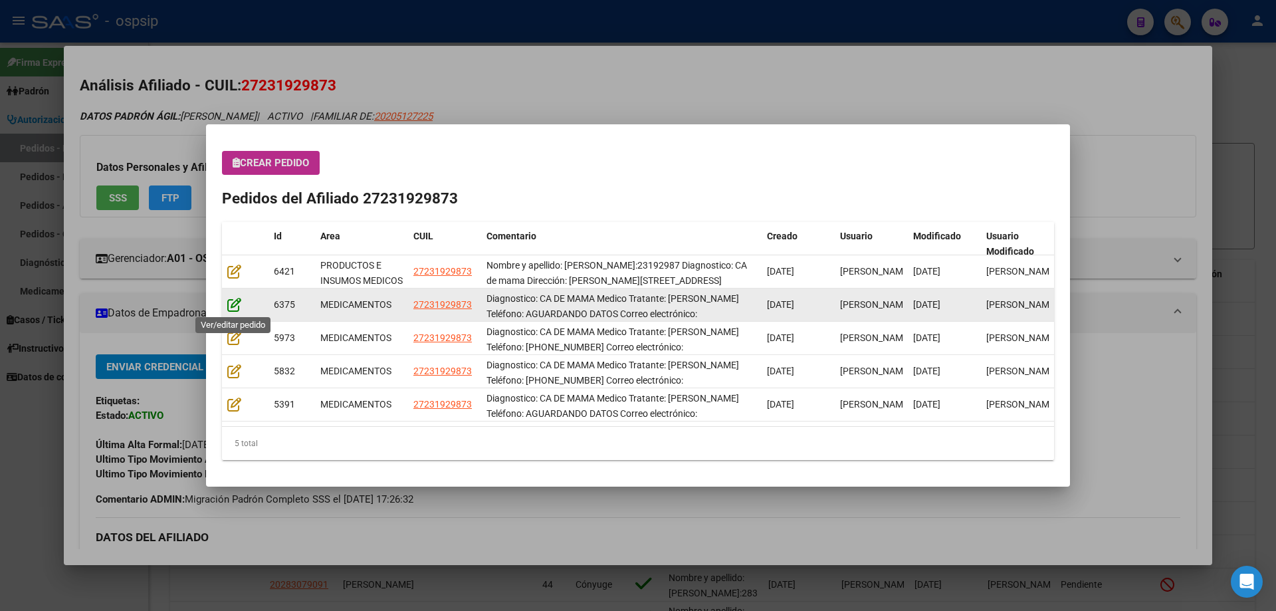
click at [236, 307] on icon at bounding box center [234, 304] width 14 height 15
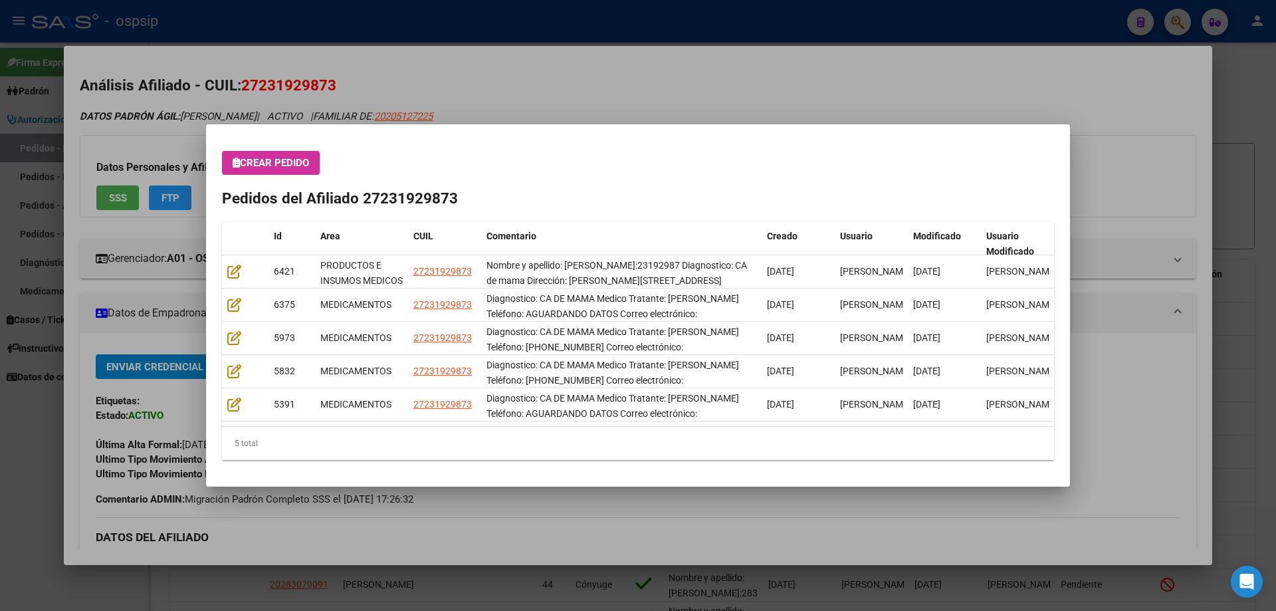
click at [302, 166] on span "Crear Pedido" at bounding box center [271, 163] width 76 height 12
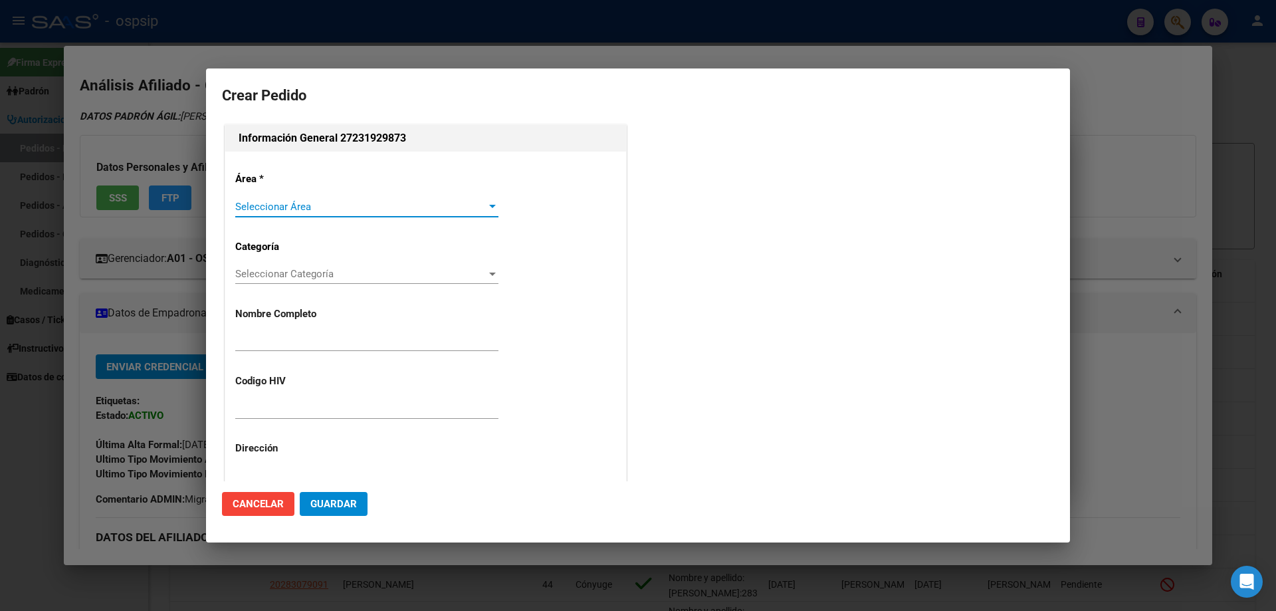
type input "[PERSON_NAME]"
type input "NO CORRESPONDE"
type input "[GEOGRAPHIC_DATA], [GEOGRAPHIC_DATA][PERSON_NAME] 8773"
type input "Particular: 02320-403133"
type input "[GEOGRAPHIC_DATA], [GEOGRAPHIC_DATA][PERSON_NAME] 8773"
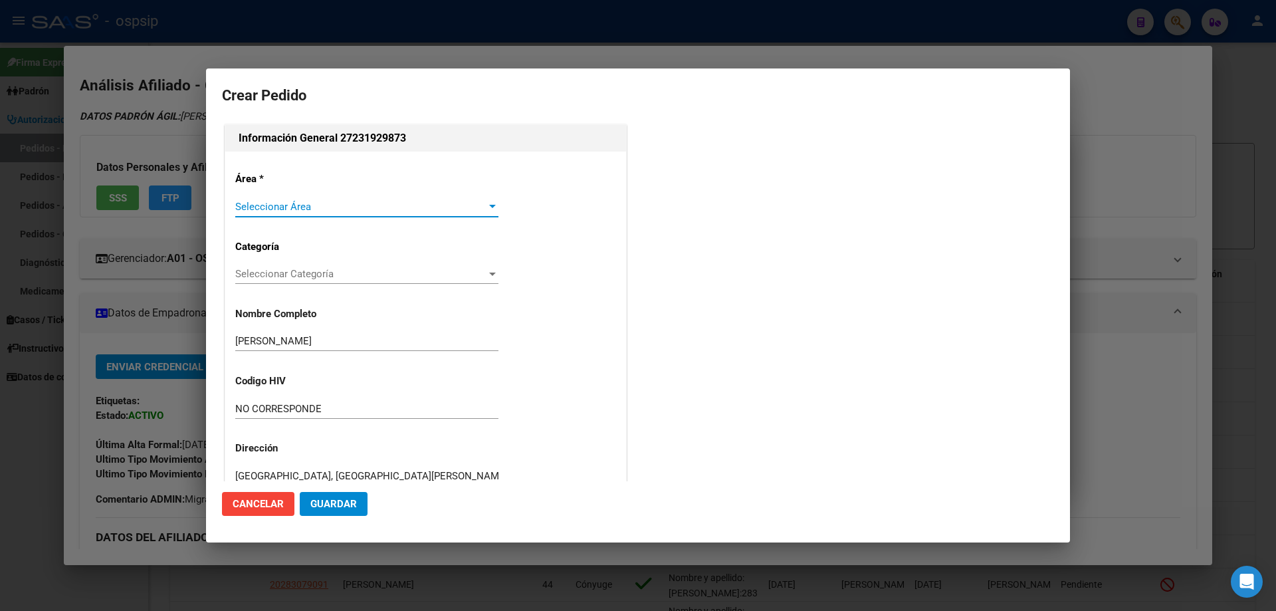
click at [298, 201] on span "Seleccionar Área" at bounding box center [360, 207] width 251 height 12
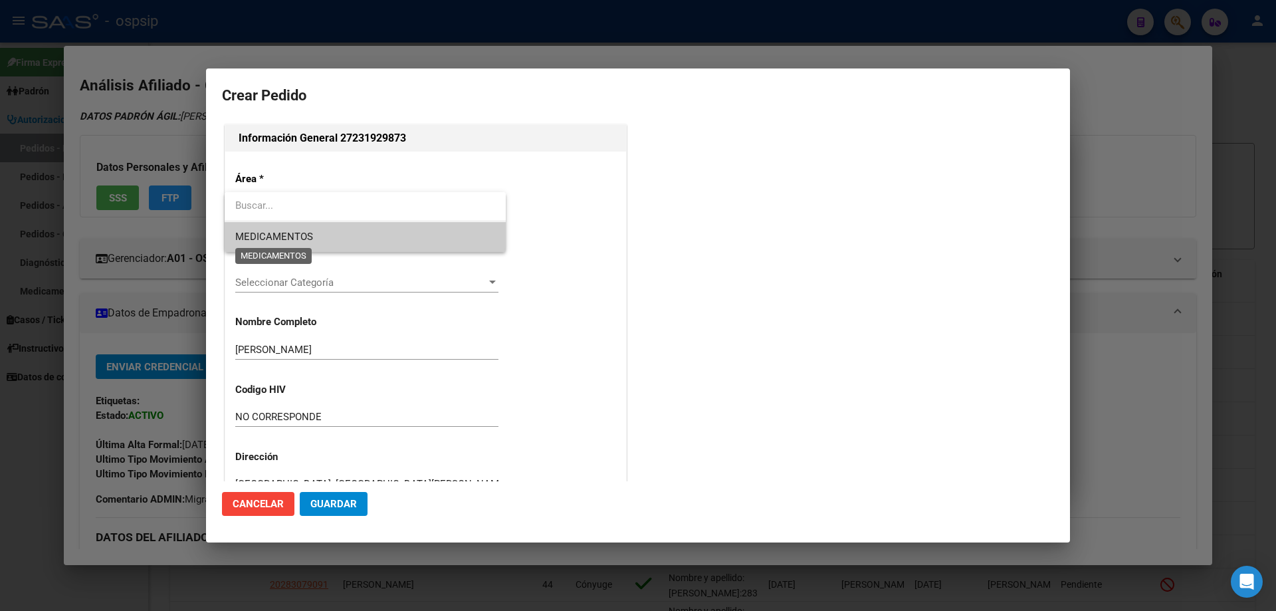
click at [295, 234] on span "MEDICAMENTOS" at bounding box center [274, 237] width 78 height 12
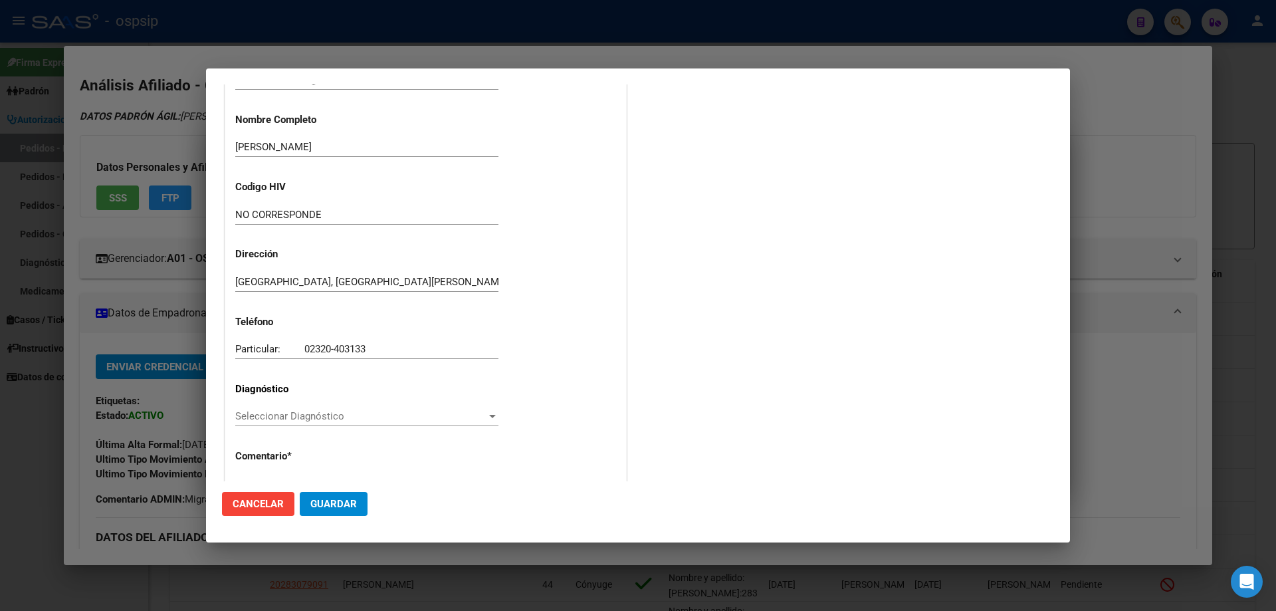
scroll to position [266, 0]
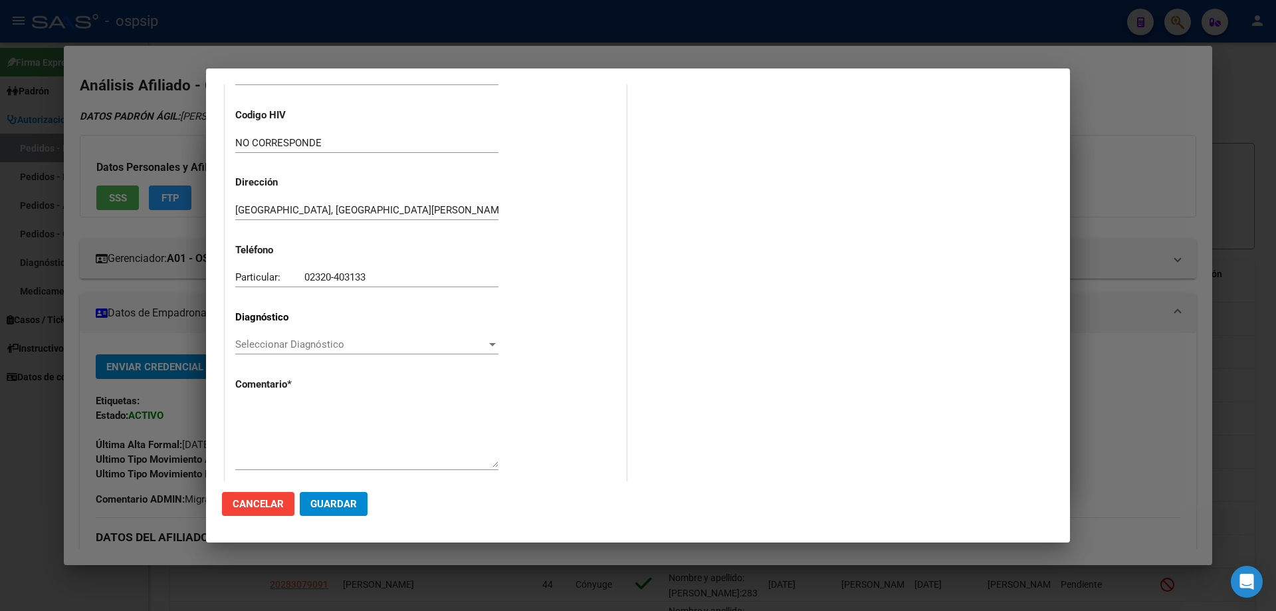
click at [247, 350] on span "Seleccionar Diagnóstico" at bounding box center [360, 344] width 251 height 12
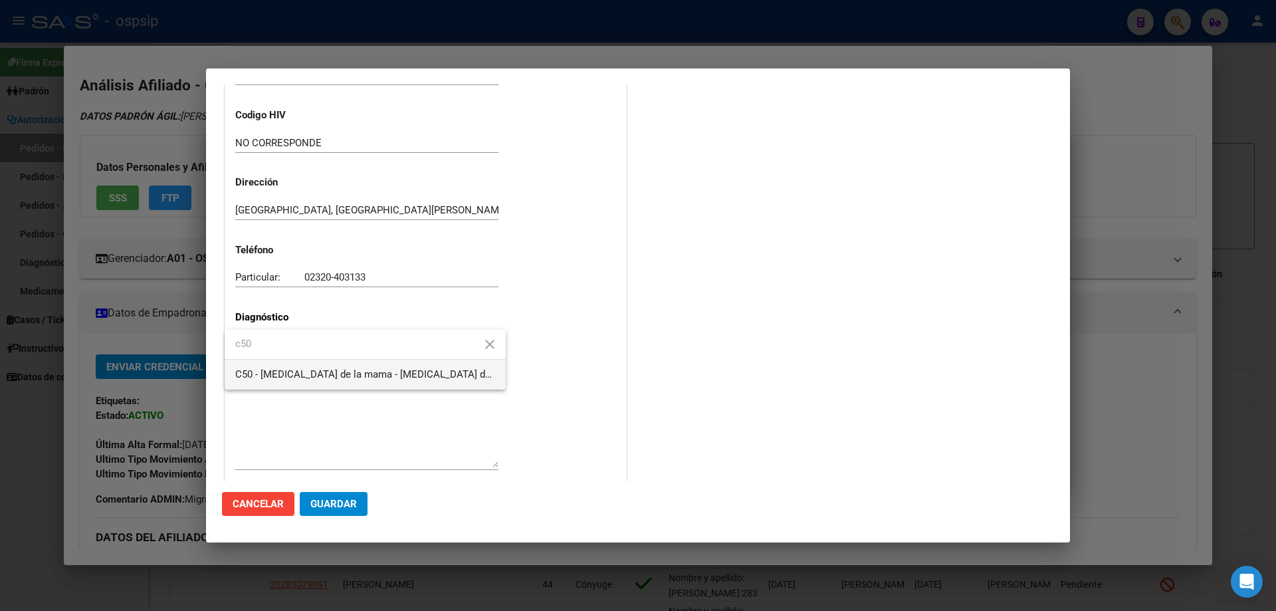
type input "c50"
click at [286, 385] on span "C50 - [MEDICAL_DATA] de la mama - [MEDICAL_DATA] de mama - Tumores (neoplasias)…" at bounding box center [365, 375] width 260 height 30
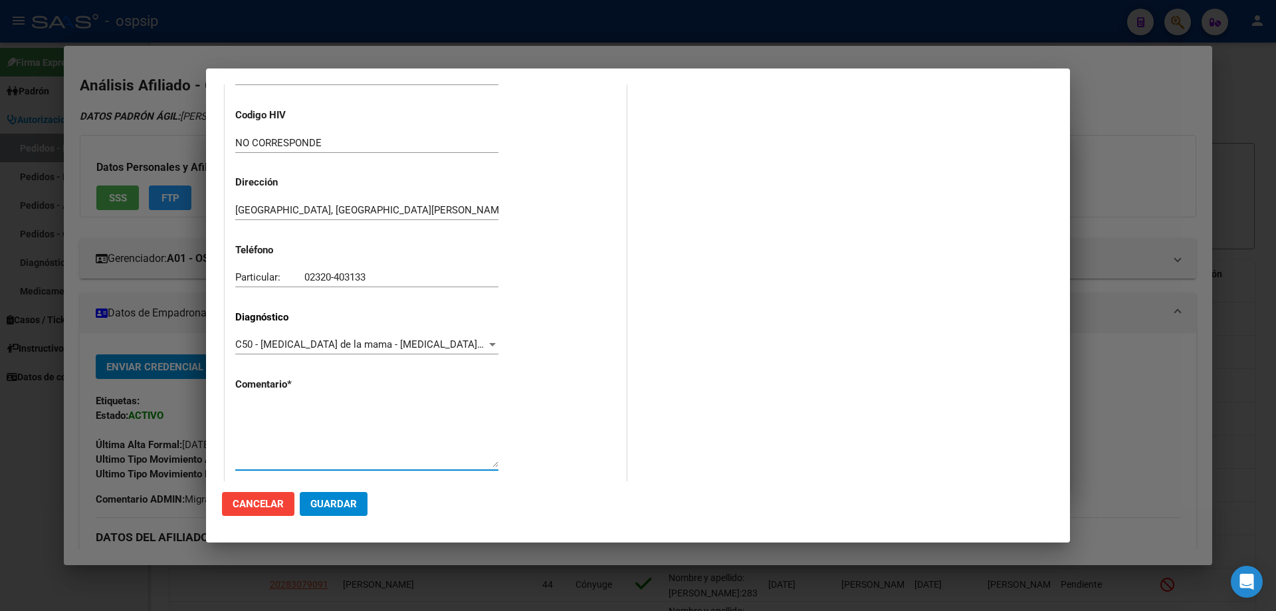
paste textarea "Diagnostico: CA DE MAMA Medico Tratante: [PERSON_NAME] Teléfono: AGUARDANDO DAT…"
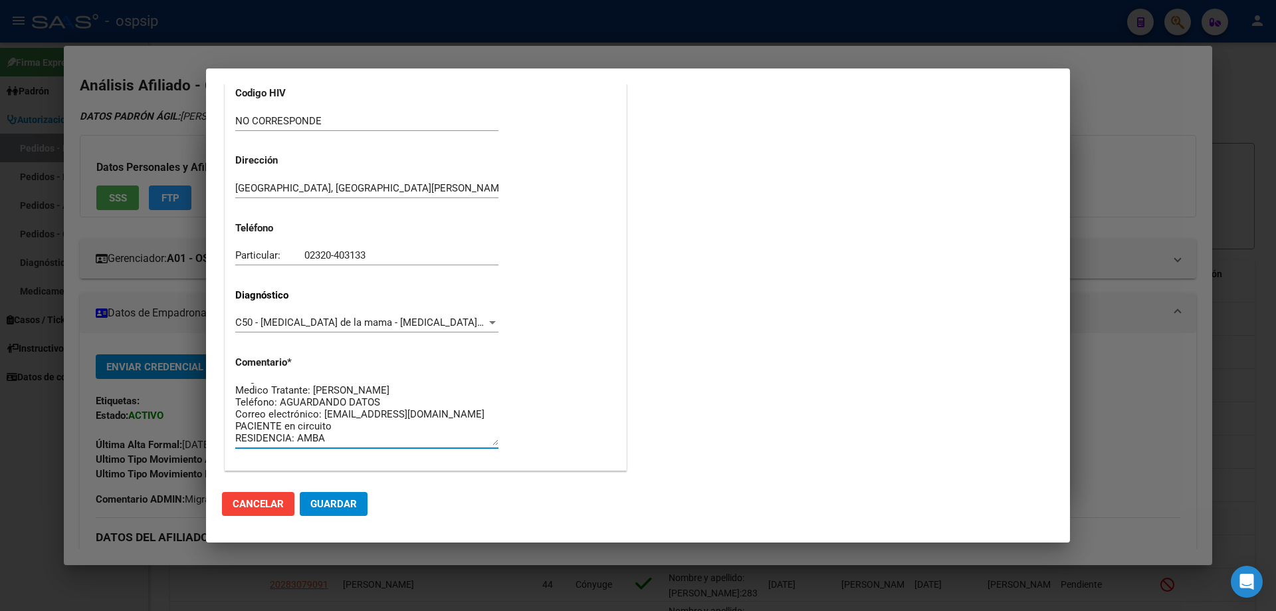
scroll to position [298, 0]
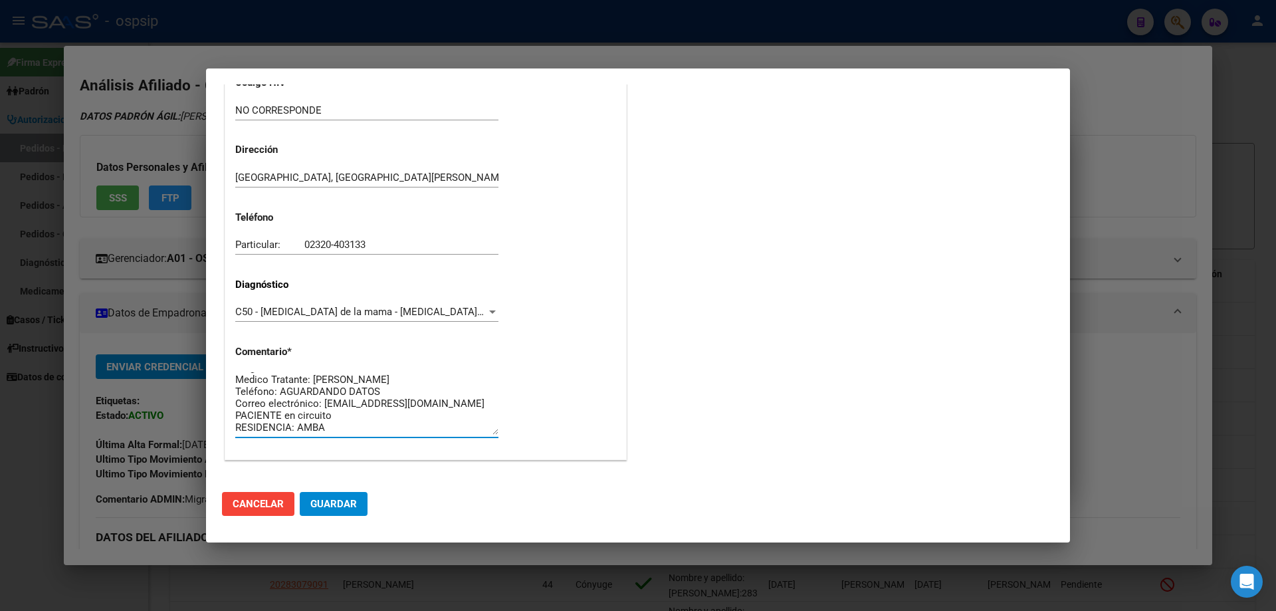
type textarea "Diagnostico: CA DE MAMA Medico Tratante: [PERSON_NAME] Teléfono: AGUARDANDO DAT…"
click at [346, 507] on span "Guardar" at bounding box center [333, 504] width 47 height 12
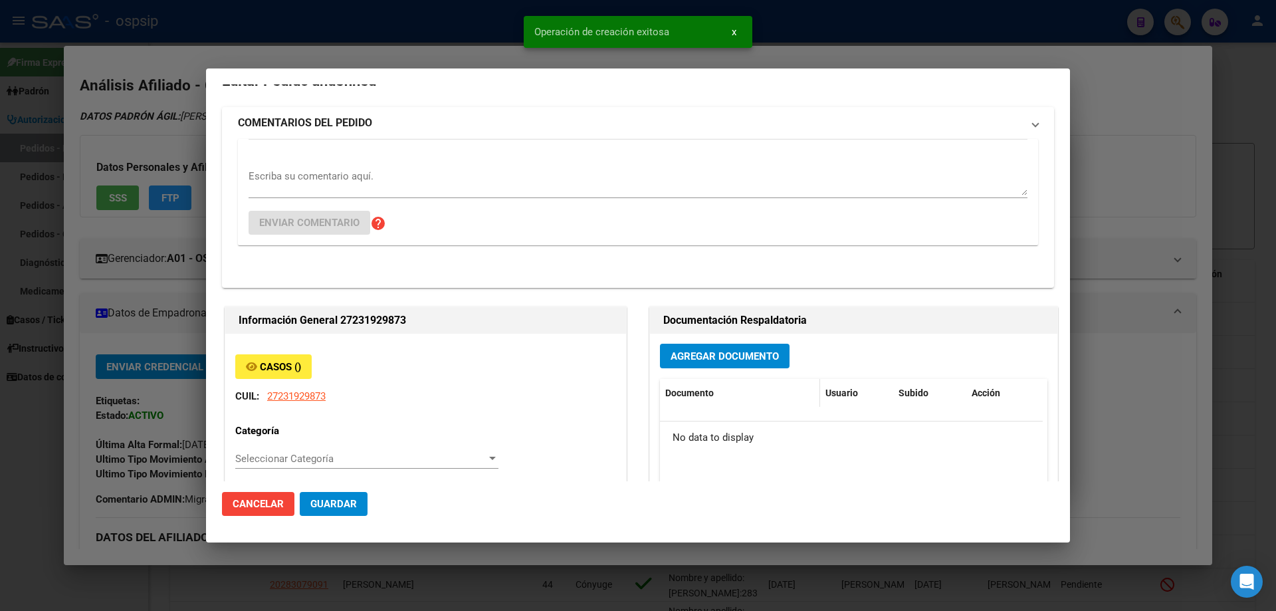
scroll to position [0, 0]
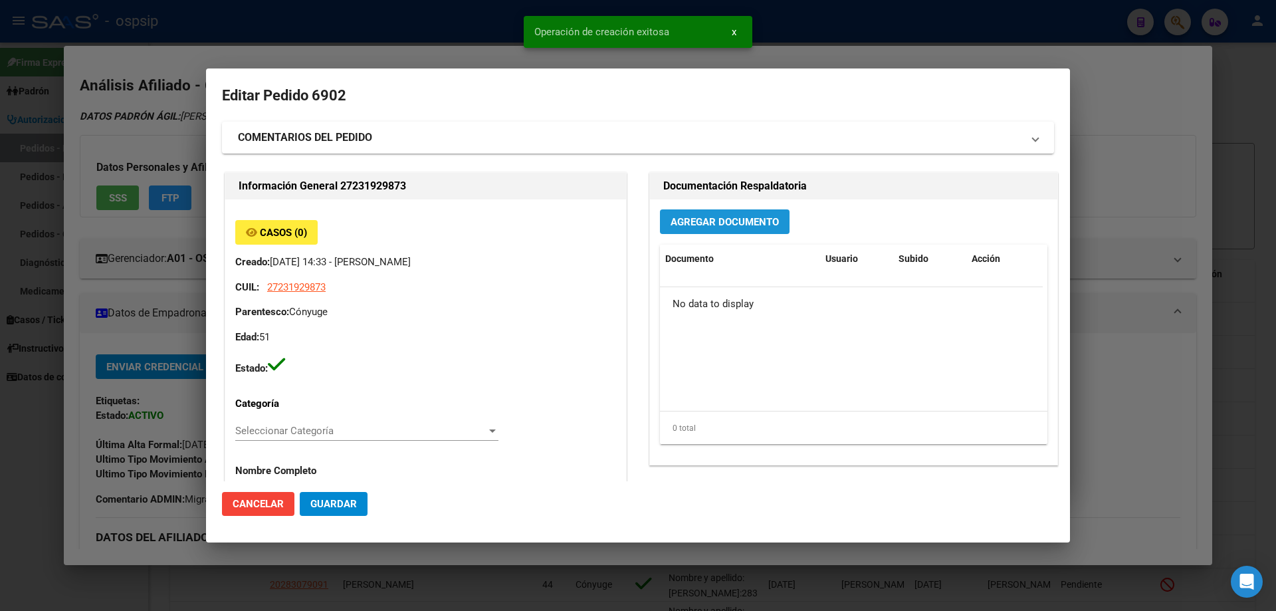
click at [687, 226] on span "Agregar Documento" at bounding box center [725, 222] width 108 height 12
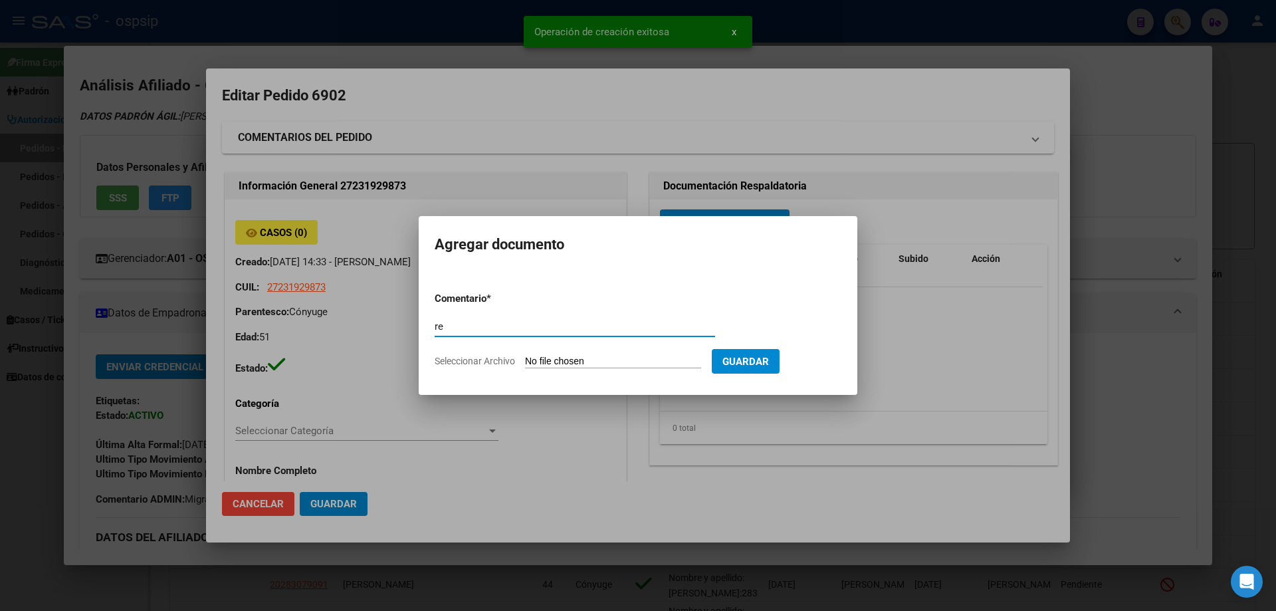
type input "r"
type input "RECETA"
click at [577, 366] on input "Seleccionar Archivo" at bounding box center [613, 362] width 176 height 13
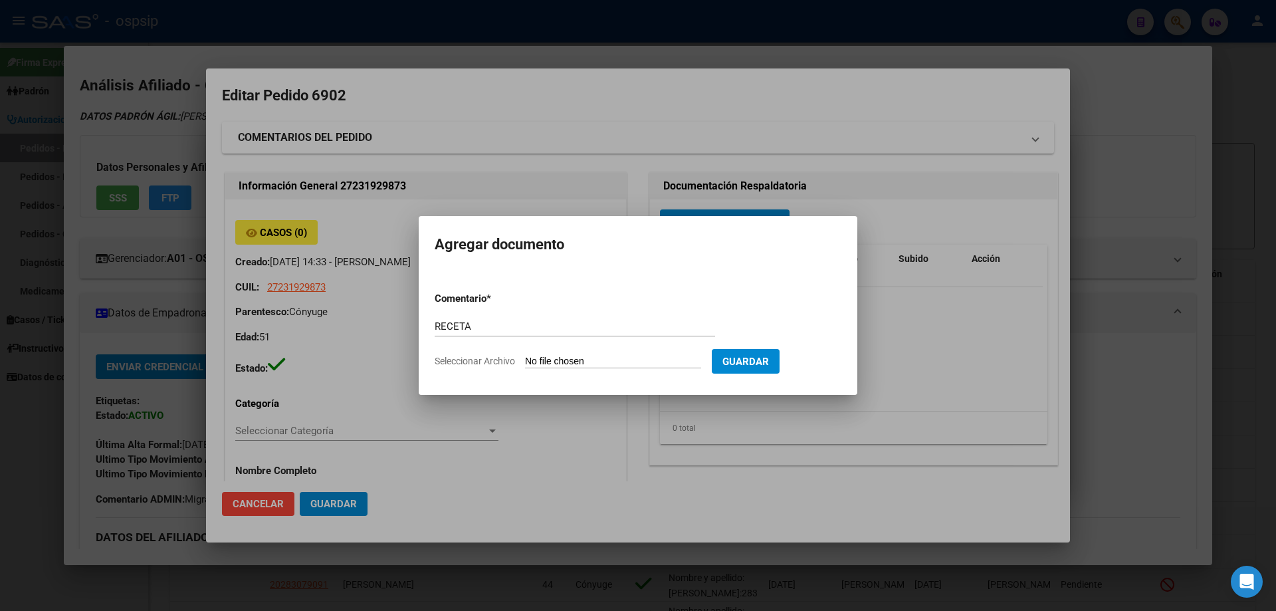
type input "C:\fakepath\103150_5225422KBQ2A9CRJ84QK9JYYZIJ3P0O4OLZ7T (2).pdf"
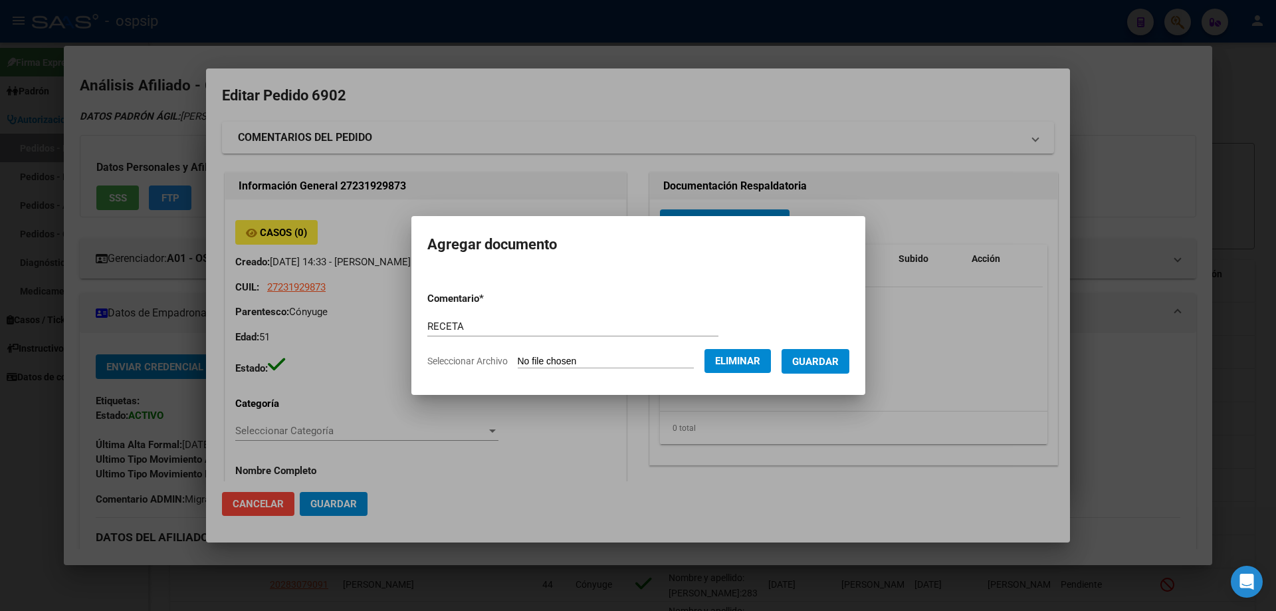
click at [838, 368] on button "Guardar" at bounding box center [816, 361] width 68 height 25
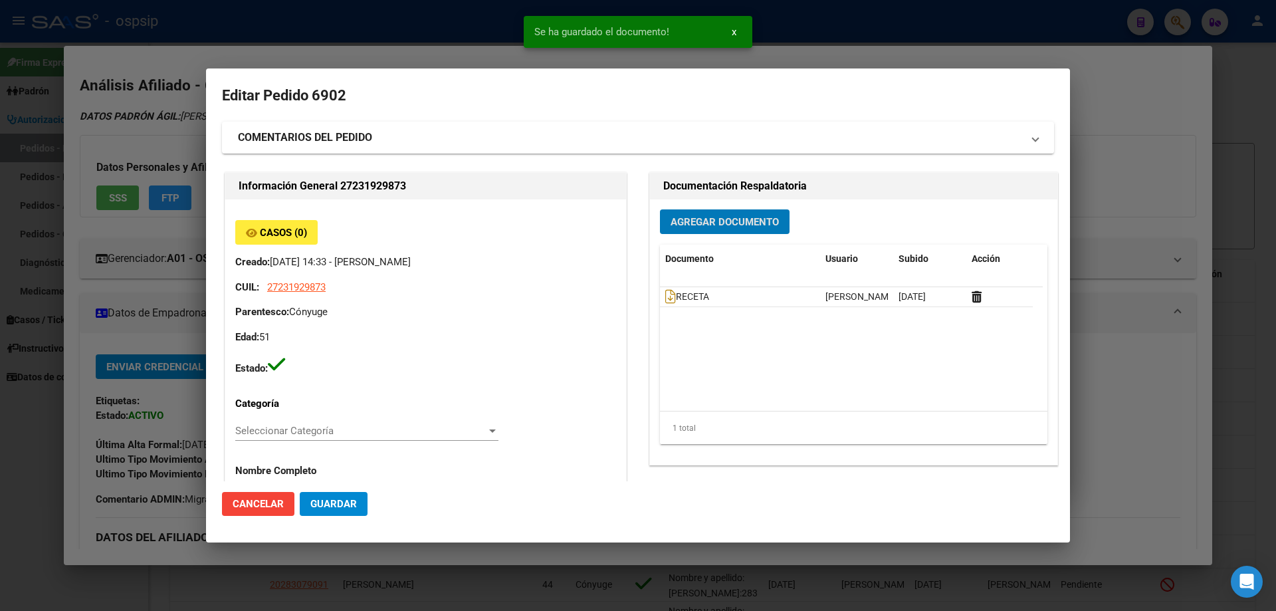
click at [683, 231] on button "Agregar Documento" at bounding box center [725, 221] width 130 height 25
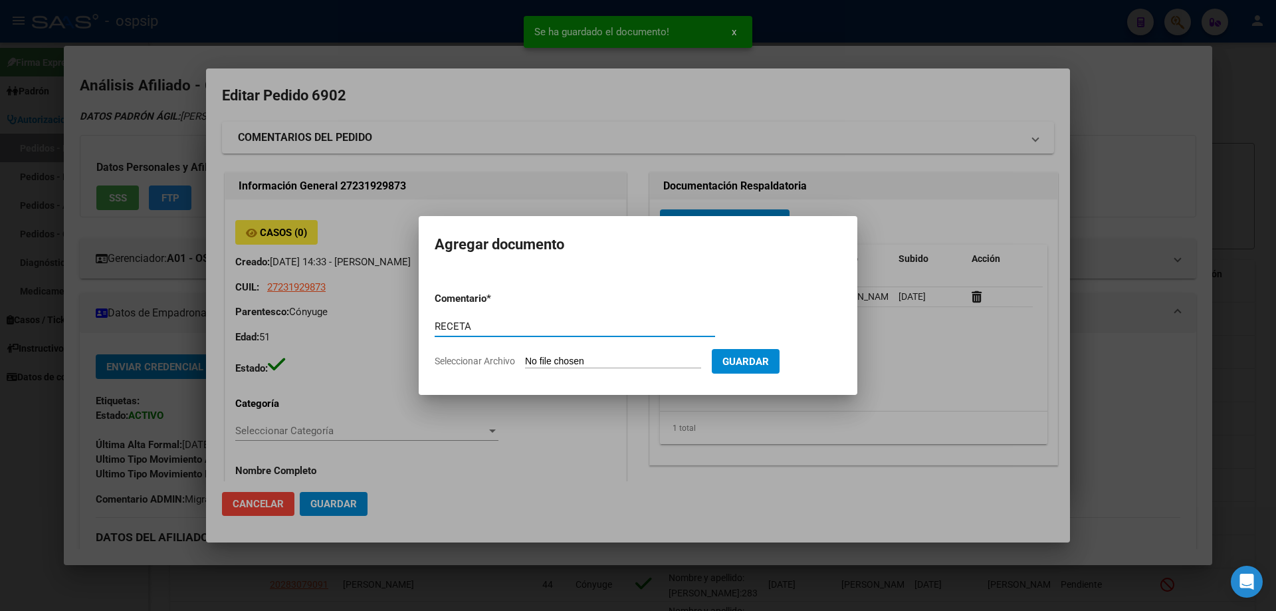
type input "RECETA"
click at [588, 356] on form "Comentario * RECETA Comentario Seleccionar Archivo Guardar" at bounding box center [638, 329] width 407 height 97
click at [587, 361] on input "Seleccionar Archivo" at bounding box center [613, 362] width 176 height 13
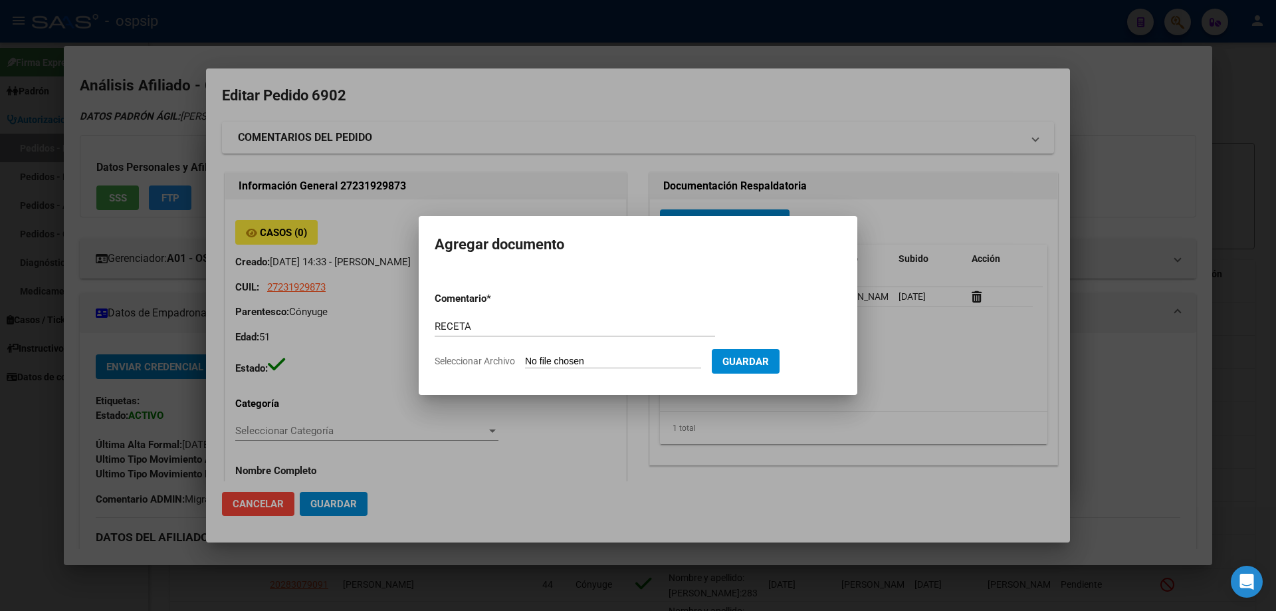
type input "C:\fakepath\103150_5225422KV1AT159JJ3P2EOWAO2ONHBPJDANL4 (2).pdf"
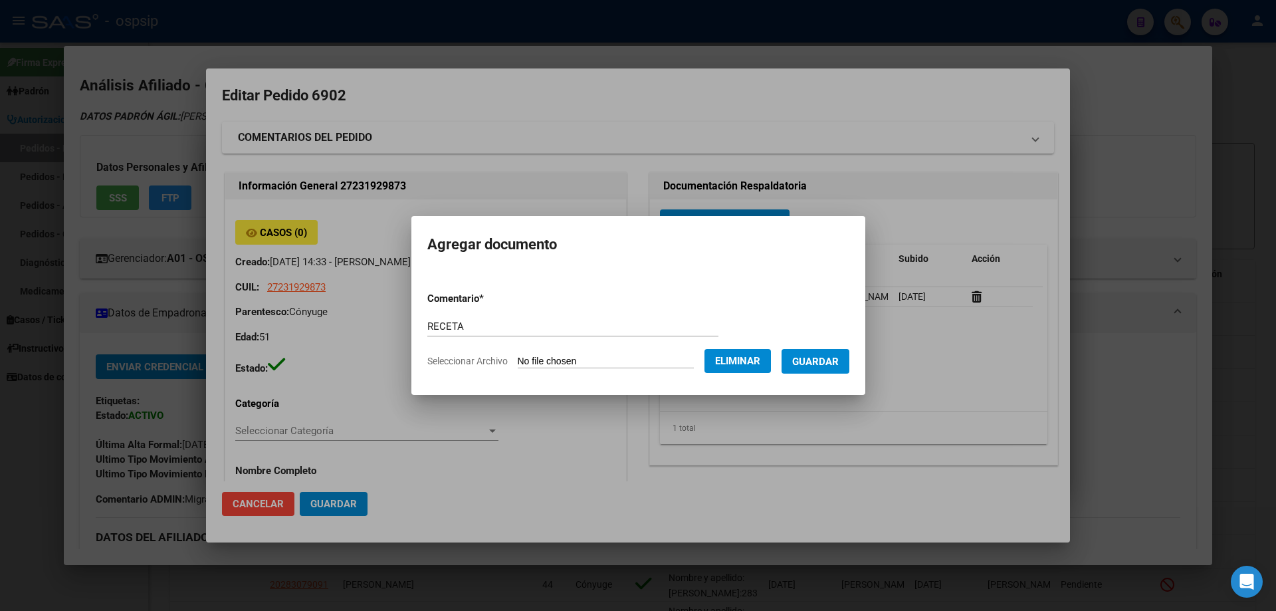
click at [832, 371] on button "Guardar" at bounding box center [816, 361] width 68 height 25
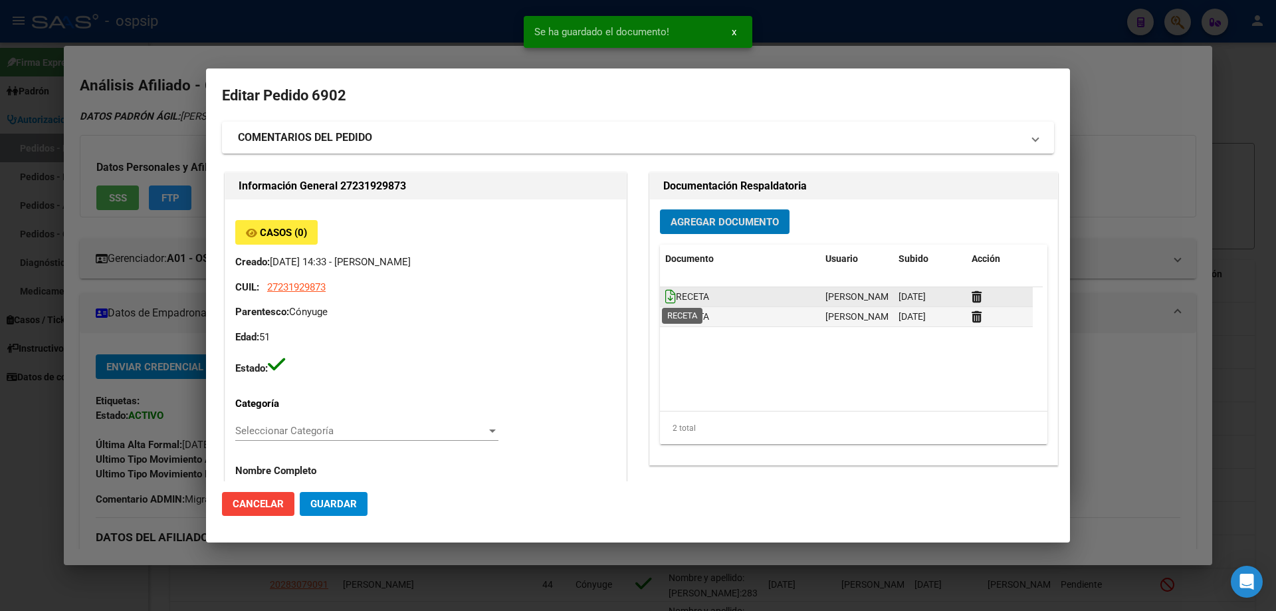
click at [665, 297] on icon at bounding box center [670, 296] width 11 height 15
click at [665, 314] on icon at bounding box center [670, 316] width 11 height 15
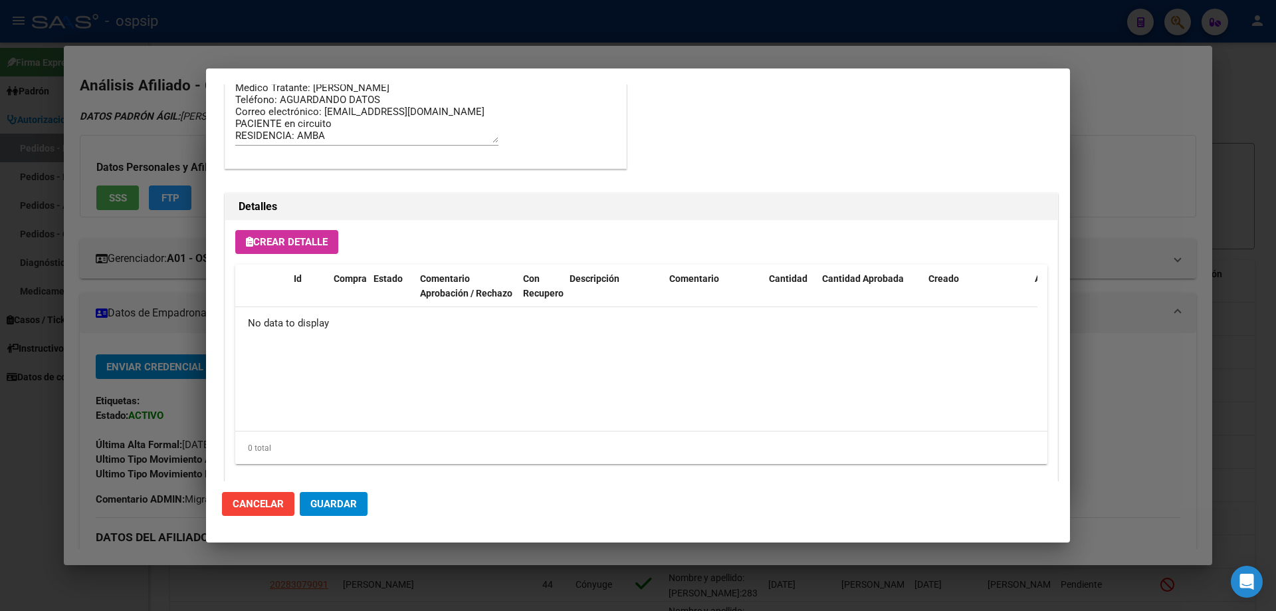
scroll to position [772, 0]
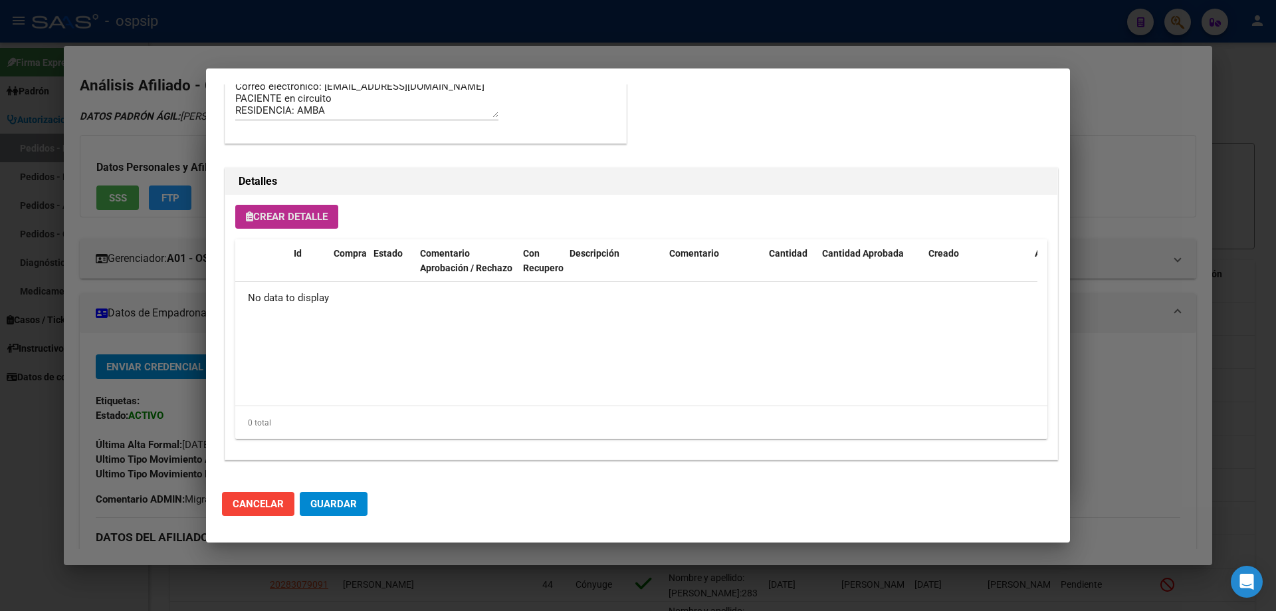
click at [292, 212] on span "Crear Detalle" at bounding box center [287, 217] width 82 height 12
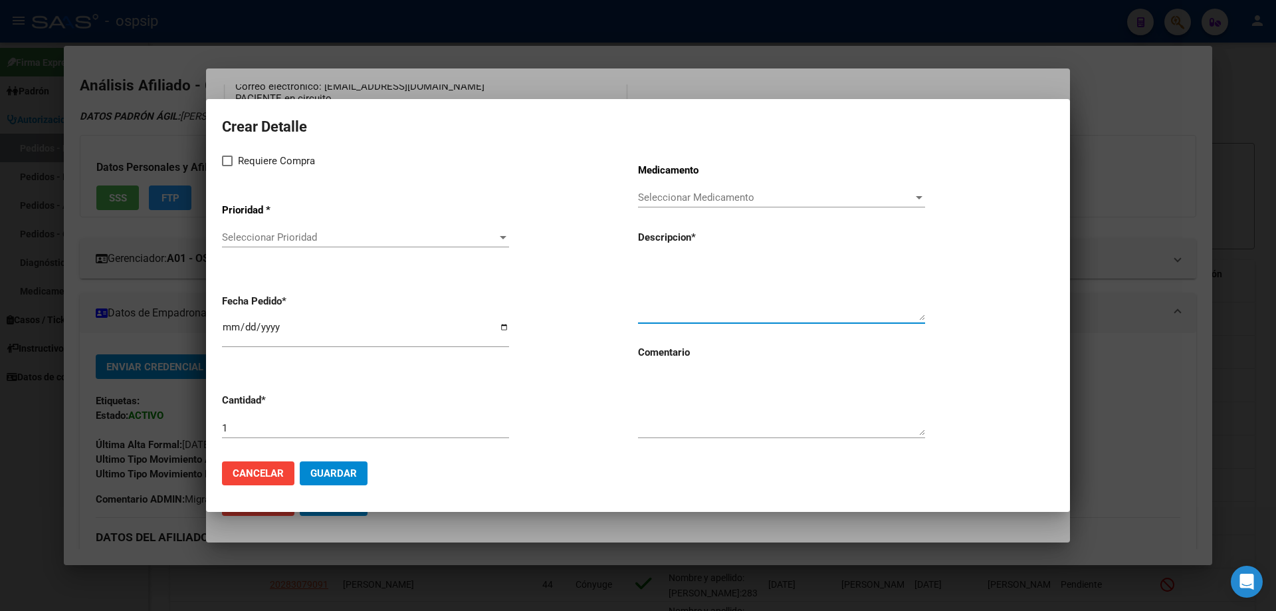
paste textarea "[MEDICAL_DATA] 8 mg comp.x 10"
type textarea "[MEDICAL_DATA] 8 mg comp.x 10"
click at [704, 405] on textarea at bounding box center [781, 404] width 287 height 62
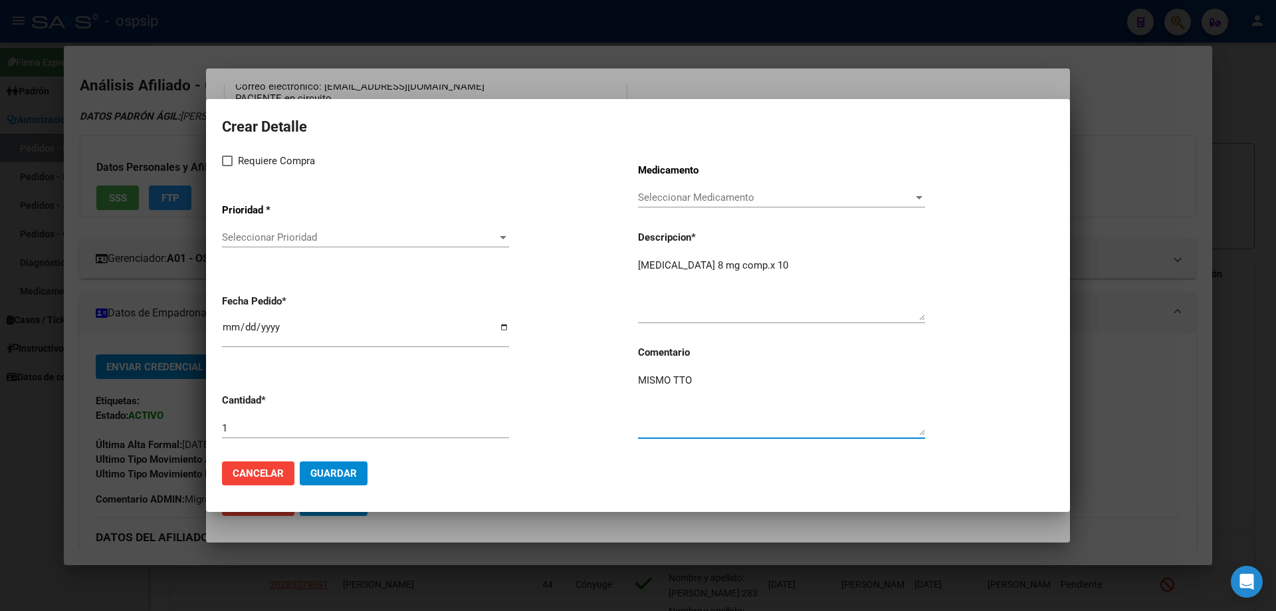
type textarea "MISMO TTO"
click at [227, 159] on span at bounding box center [227, 161] width 11 height 11
click at [227, 166] on input "Requiere Compra" at bounding box center [227, 166] width 1 height 1
checkbox input "true"
click at [254, 236] on span "Seleccionar Prioridad" at bounding box center [359, 237] width 275 height 12
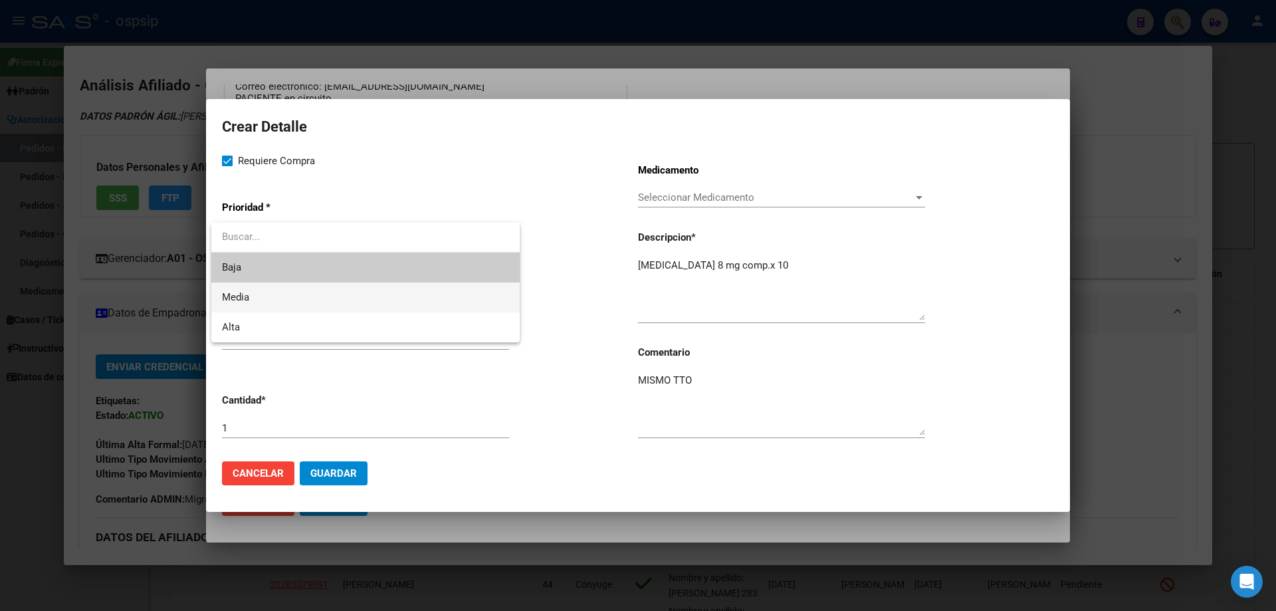
click at [251, 299] on span "Media" at bounding box center [365, 297] width 287 height 30
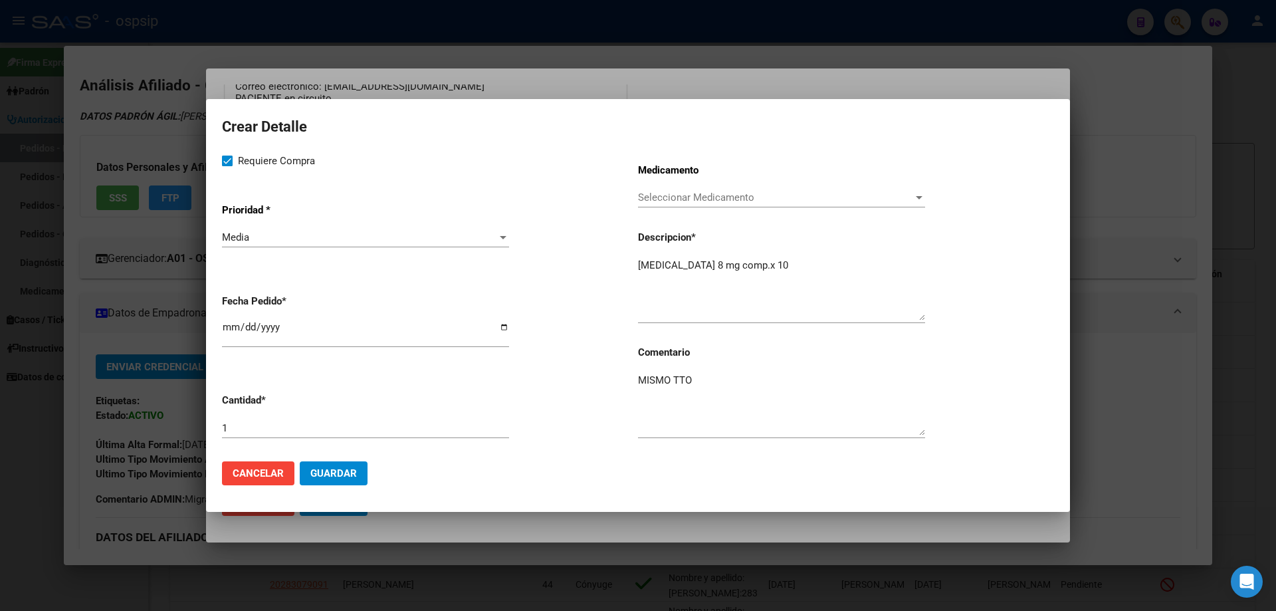
click at [226, 327] on mat-dialog-content "Crear Detalle Requiere Compra Prioridad * Media Seleccionar Prioridad Fecha Ped…" at bounding box center [638, 282] width 864 height 335
click at [227, 328] on input "2025-08-20" at bounding box center [365, 332] width 287 height 21
type input "2025-08-13"
click at [362, 474] on button "Guardar" at bounding box center [334, 473] width 68 height 24
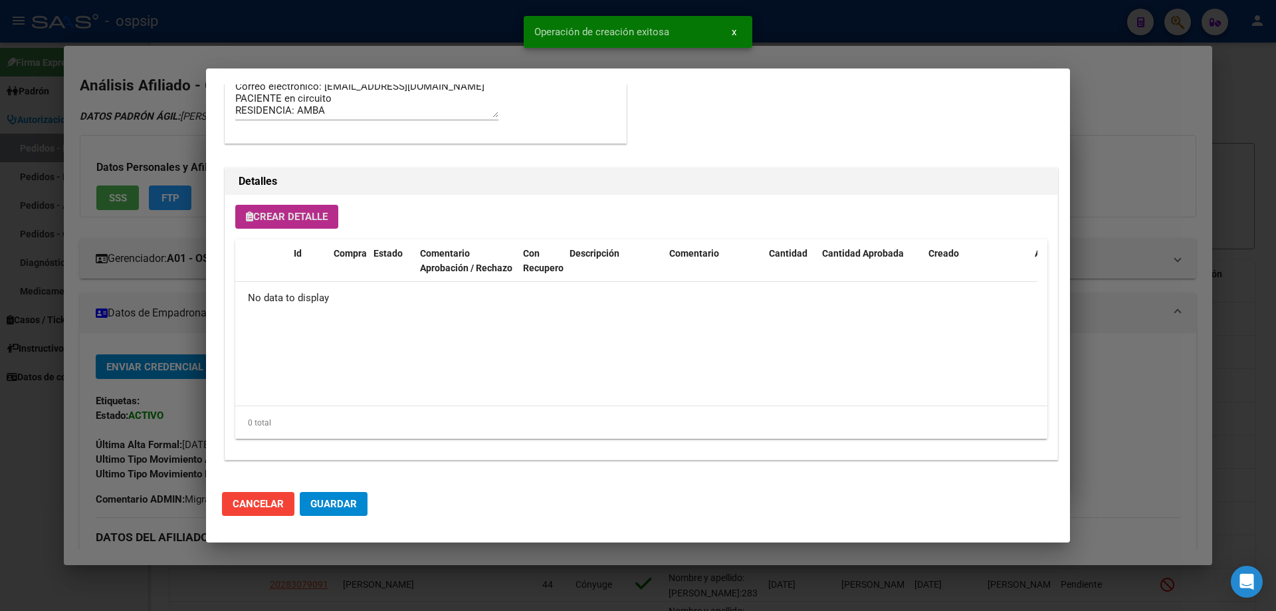
scroll to position [797, 0]
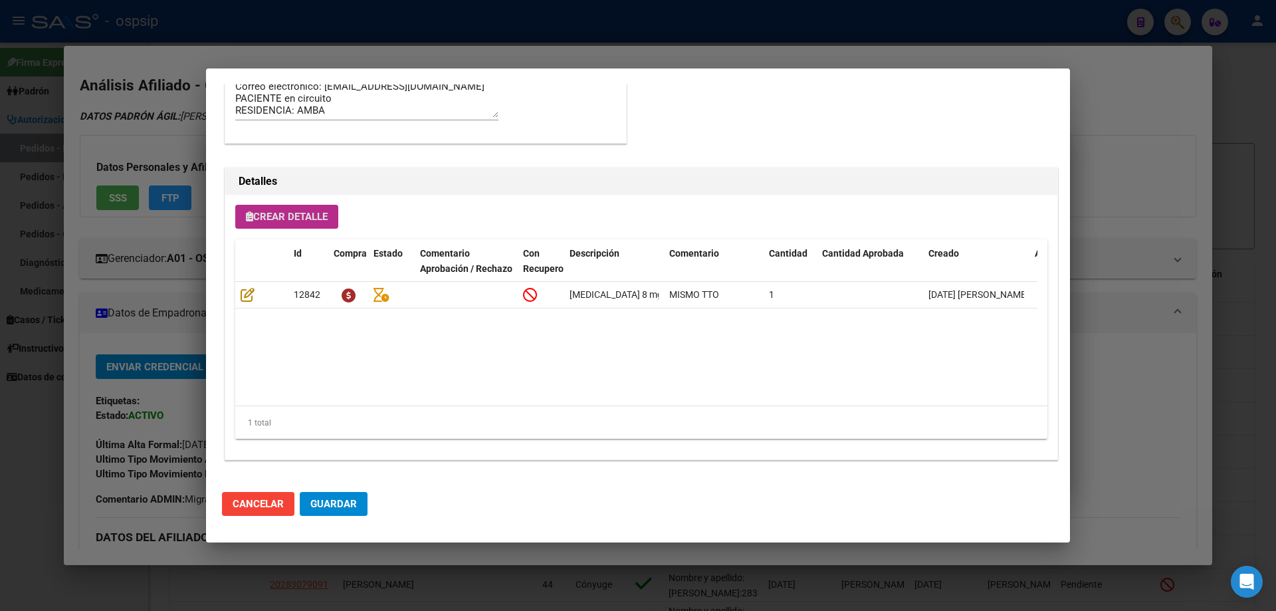
click at [272, 217] on span "Crear Detalle" at bounding box center [287, 217] width 82 height 12
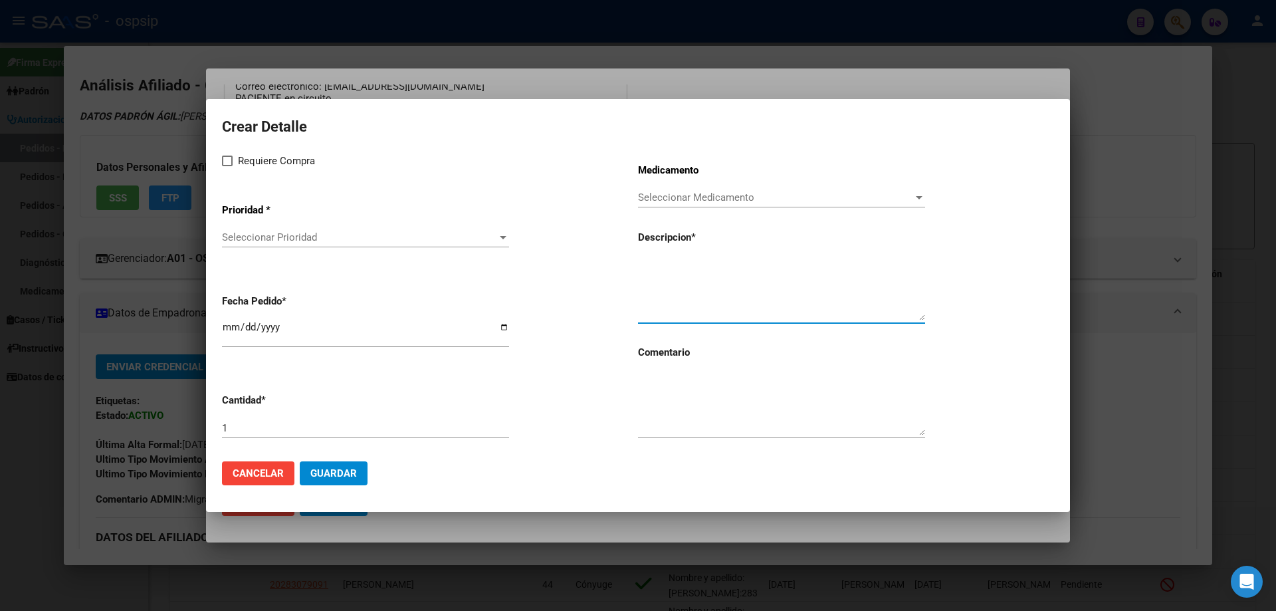
paste textarea "[MEDICAL_DATA] 80 mg f.a.+solv.x 1"
type textarea "[MEDICAL_DATA] 80 mg f.a.+solv.x 1"
click at [265, 415] on app-form-text-field "Cantidad * 1" at bounding box center [430, 416] width 416 height 67
click at [255, 431] on input "1" at bounding box center [365, 428] width 287 height 12
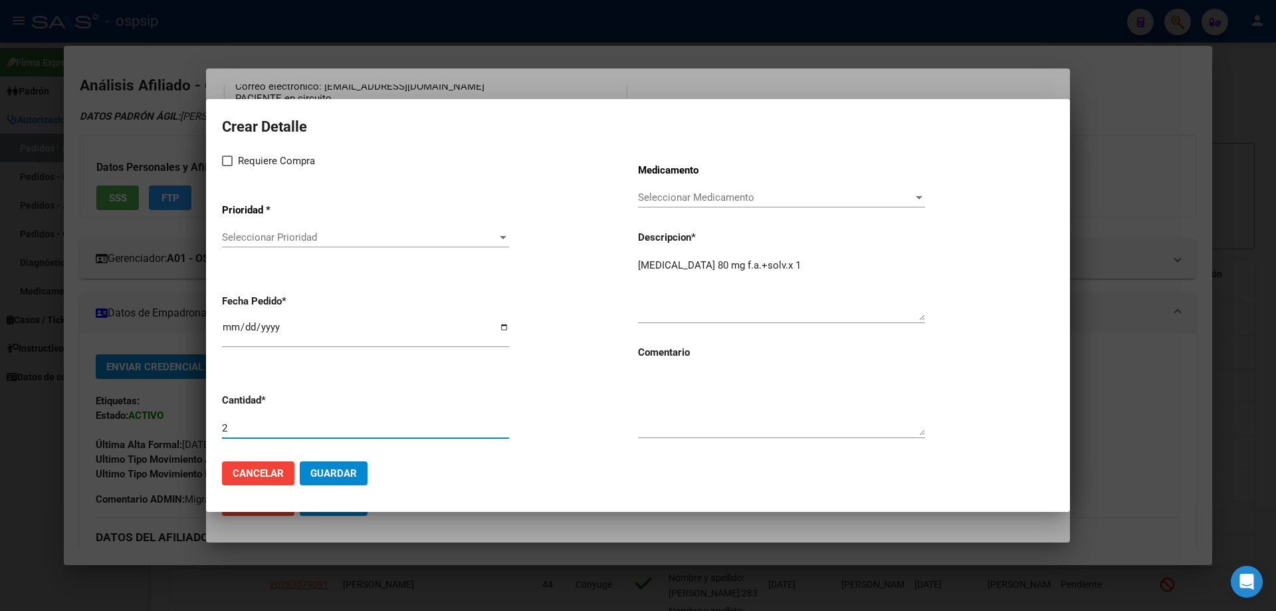
type input "2"
click at [695, 410] on textarea at bounding box center [781, 404] width 287 height 62
type textarea "MISMO TTO"
click at [234, 160] on label "Requiere Compra" at bounding box center [268, 161] width 93 height 16
click at [227, 166] on input "Requiere Compra" at bounding box center [227, 166] width 1 height 1
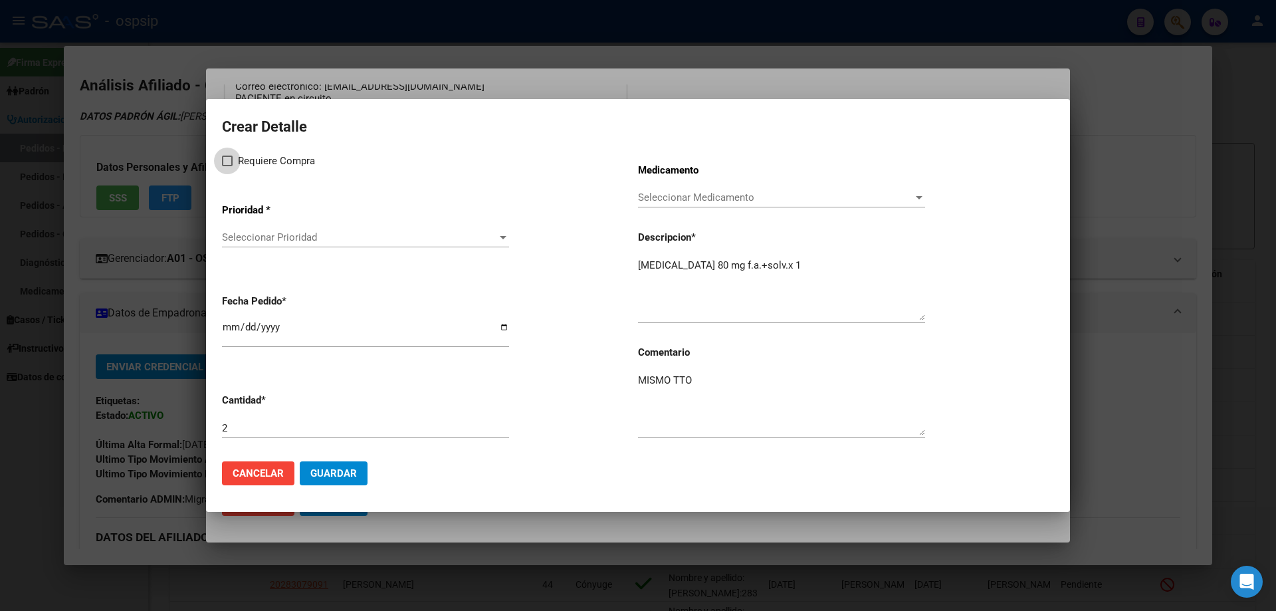
checkbox input "true"
click at [274, 236] on span "Seleccionar Prioridad" at bounding box center [359, 237] width 275 height 12
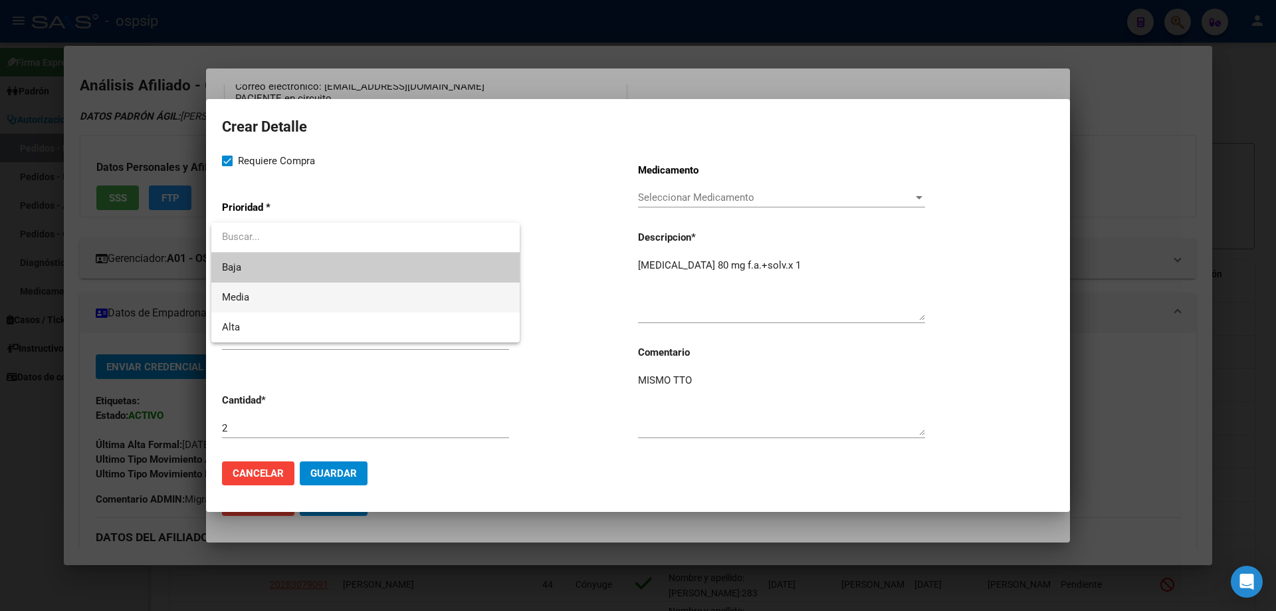
click at [264, 297] on span "Media" at bounding box center [365, 297] width 287 height 30
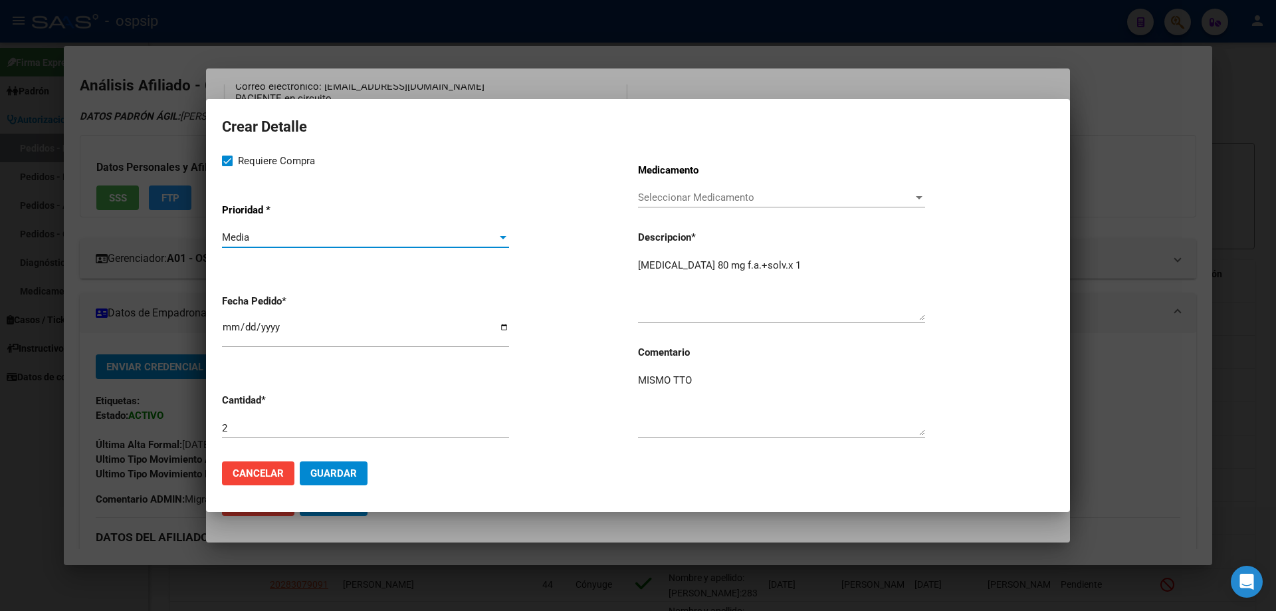
click at [229, 332] on input "2025-08-20" at bounding box center [365, 332] width 287 height 21
type input "2025-08-13"
click at [338, 473] on span "Guardar" at bounding box center [333, 473] width 47 height 12
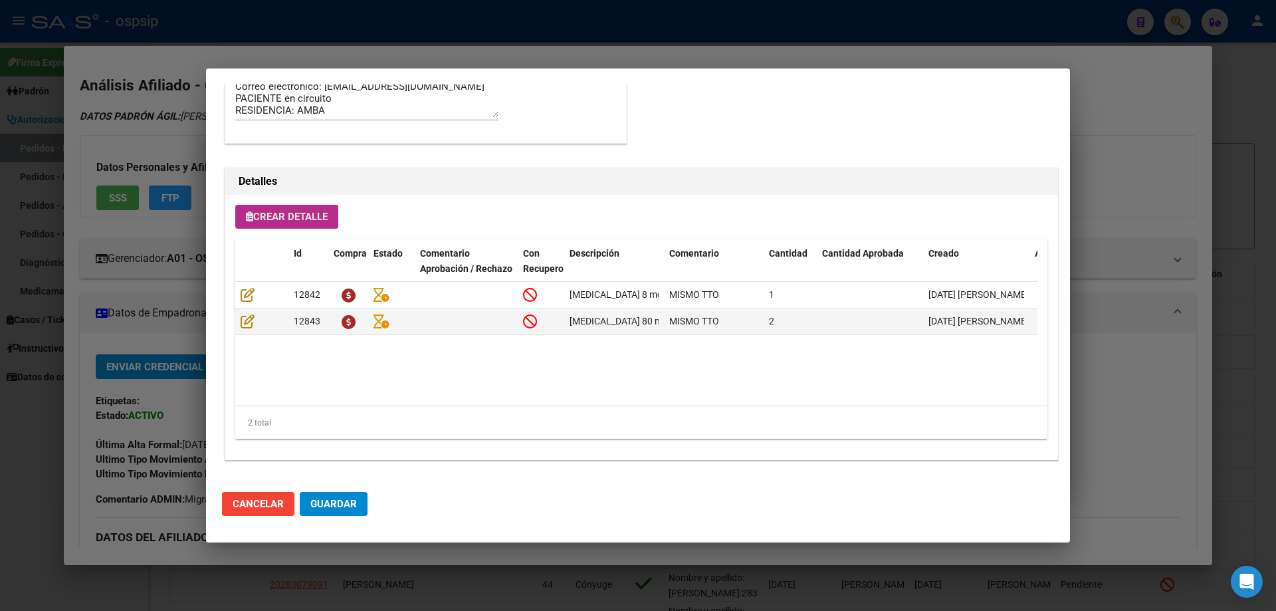
click at [312, 221] on span "Crear Detalle" at bounding box center [287, 217] width 82 height 12
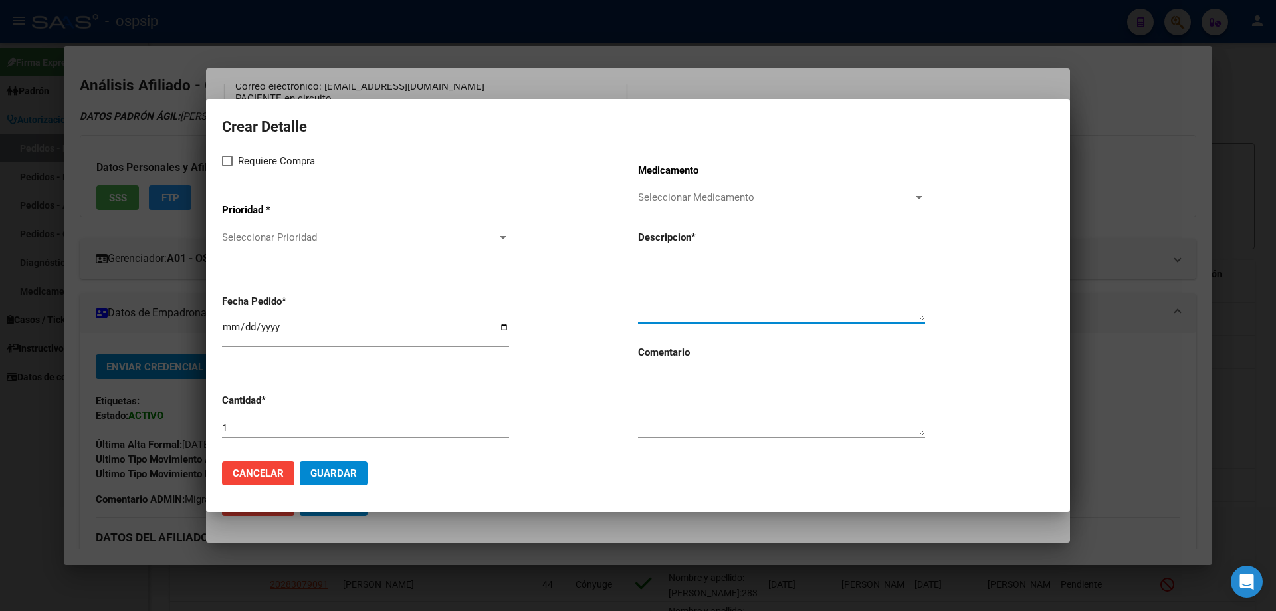
paste textarea "[MEDICAL_DATA] 1000 mg f.a.x 1"
type textarea "[MEDICAL_DATA] 1000 mg f.a.x 1"
click at [700, 402] on textarea at bounding box center [781, 404] width 287 height 62
type textarea "m"
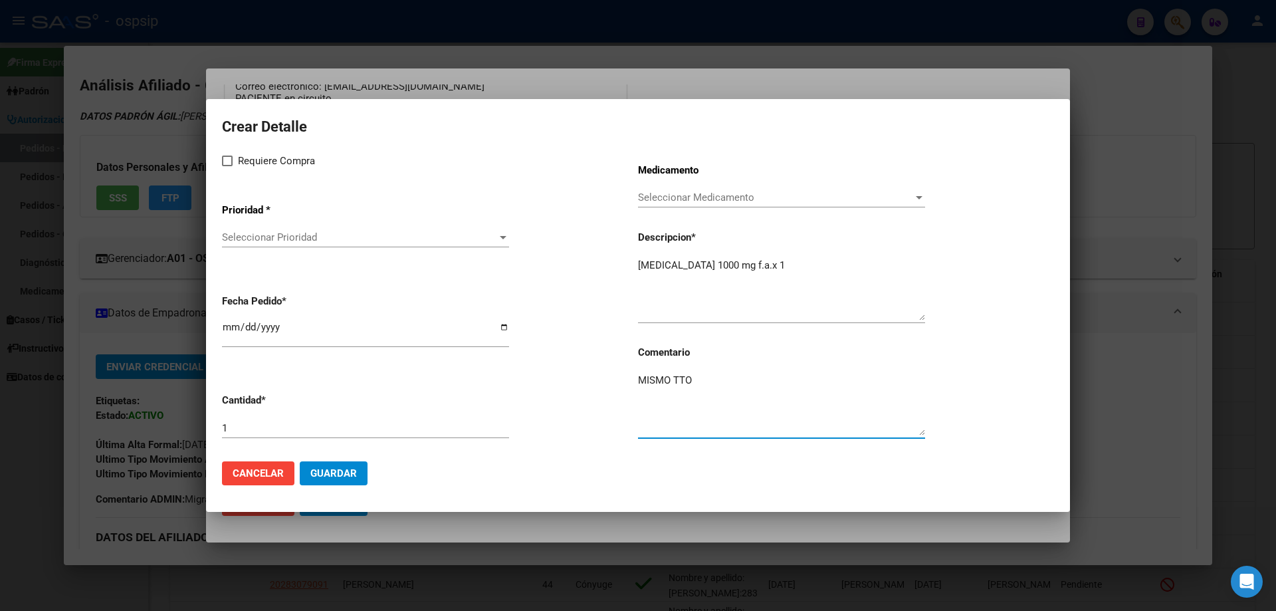
type textarea "MISMO TTO"
click at [228, 330] on input "2025-08-20" at bounding box center [365, 332] width 287 height 21
type input "2025-08-13"
click at [229, 150] on div "Crear Detalle Requiere Compra Prioridad * Seleccionar Prioridad Seleccionar Pri…" at bounding box center [638, 282] width 832 height 336
click at [227, 164] on span at bounding box center [227, 161] width 11 height 11
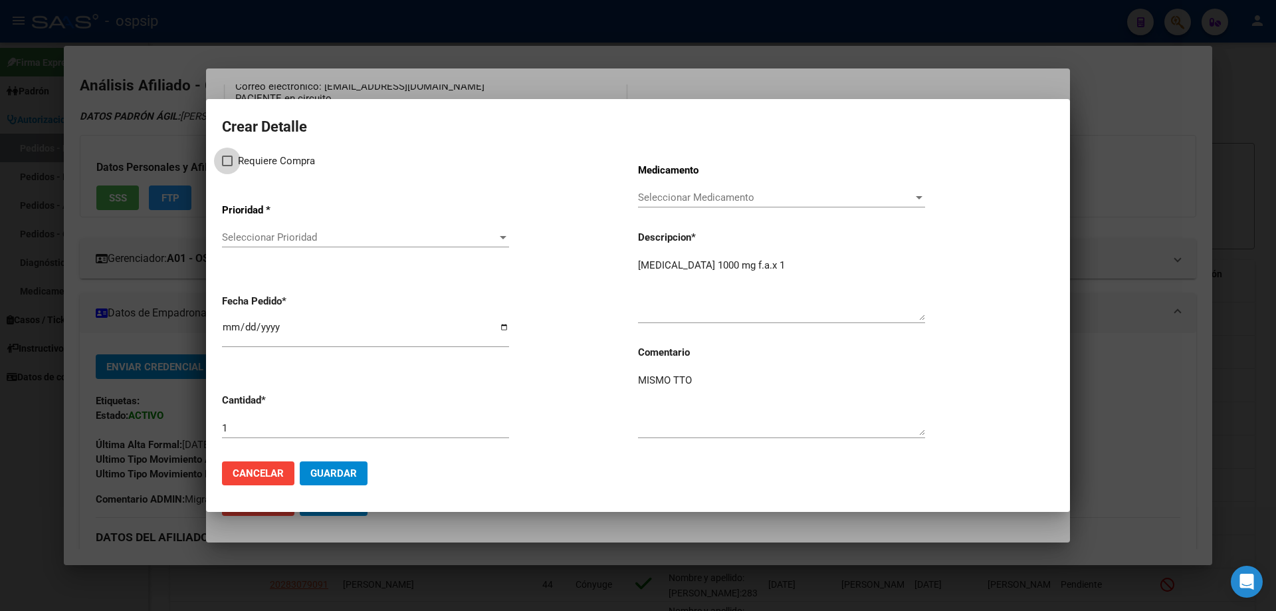
click at [227, 166] on input "Requiere Compra" at bounding box center [227, 166] width 1 height 1
checkbox input "true"
click at [279, 235] on span "Seleccionar Prioridad" at bounding box center [359, 237] width 275 height 12
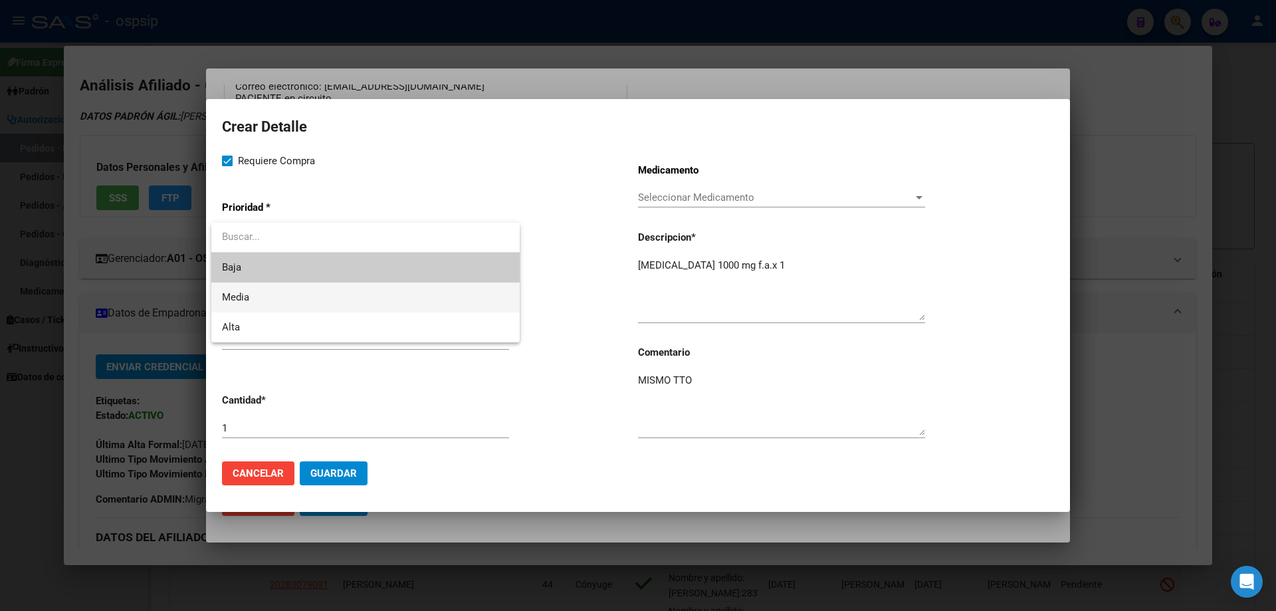
click at [255, 298] on span "Media" at bounding box center [365, 297] width 287 height 30
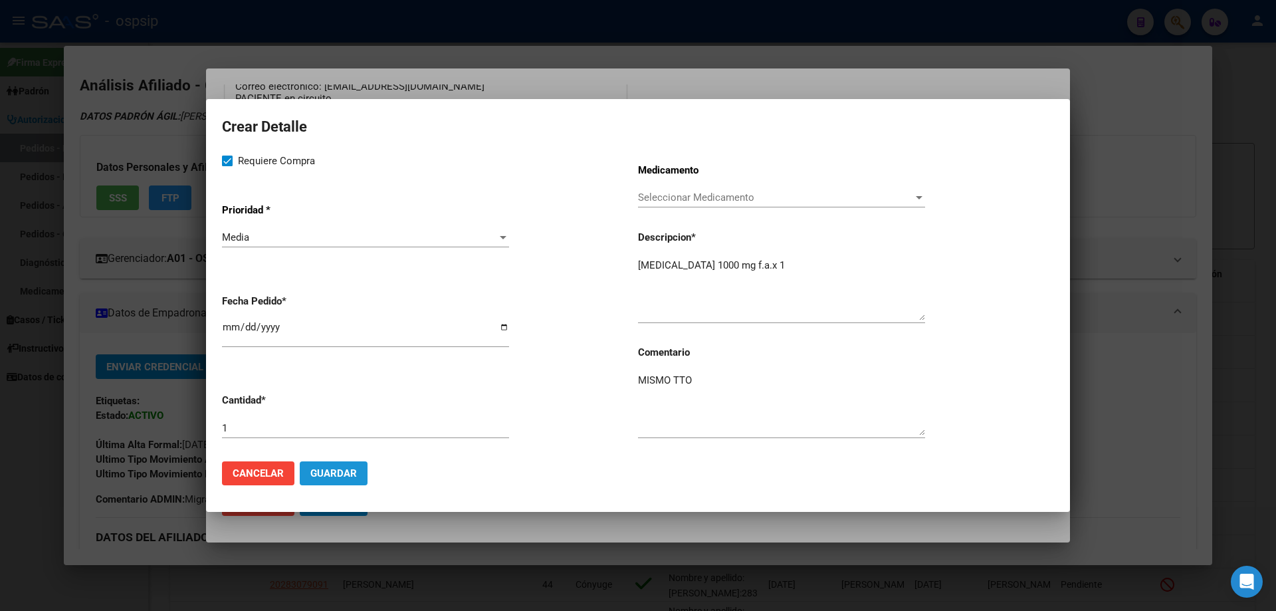
click at [346, 467] on span "Guardar" at bounding box center [333, 473] width 47 height 12
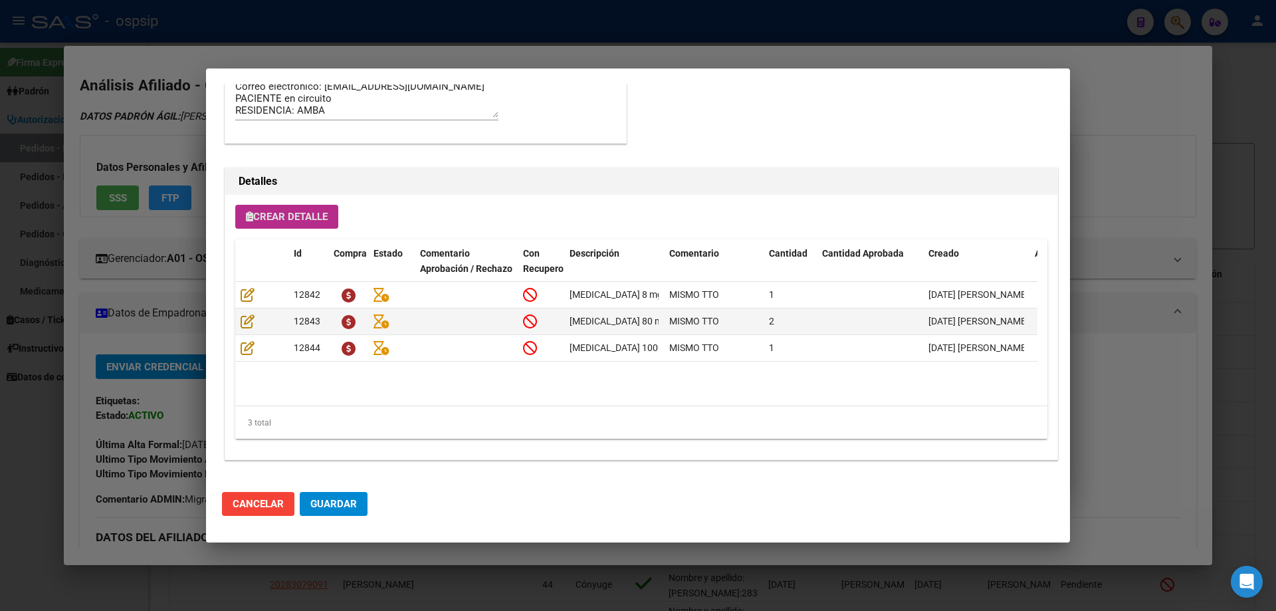
click at [350, 514] on button "Guardar" at bounding box center [334, 504] width 68 height 24
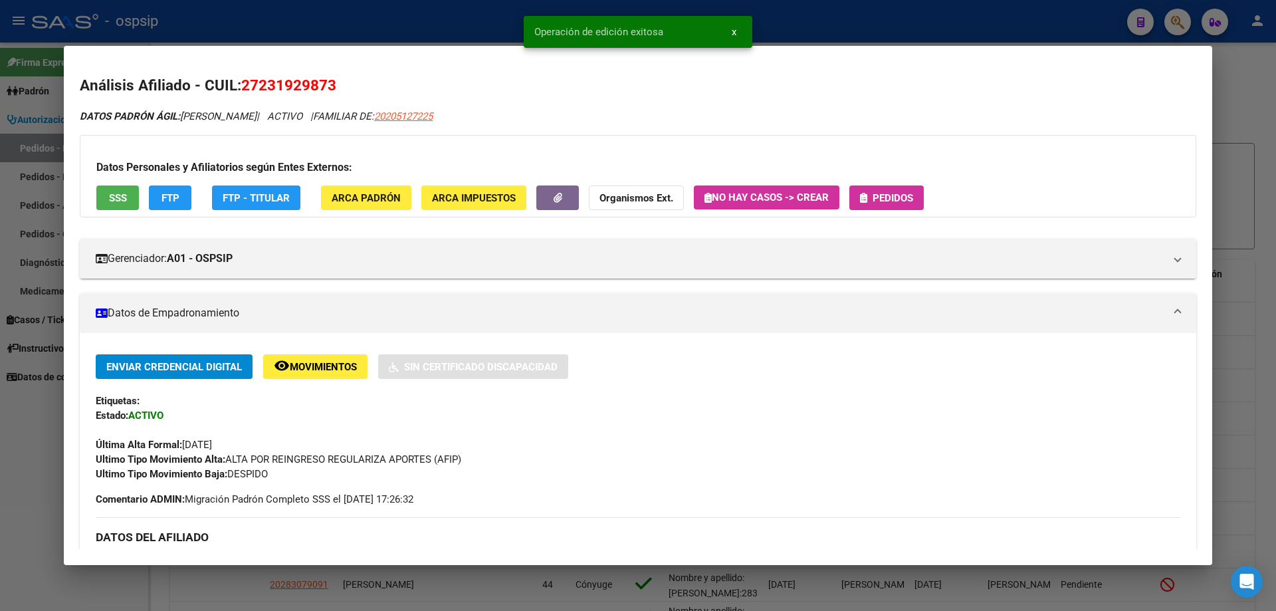
click at [919, 193] on button "Pedidos" at bounding box center [886, 197] width 74 height 25
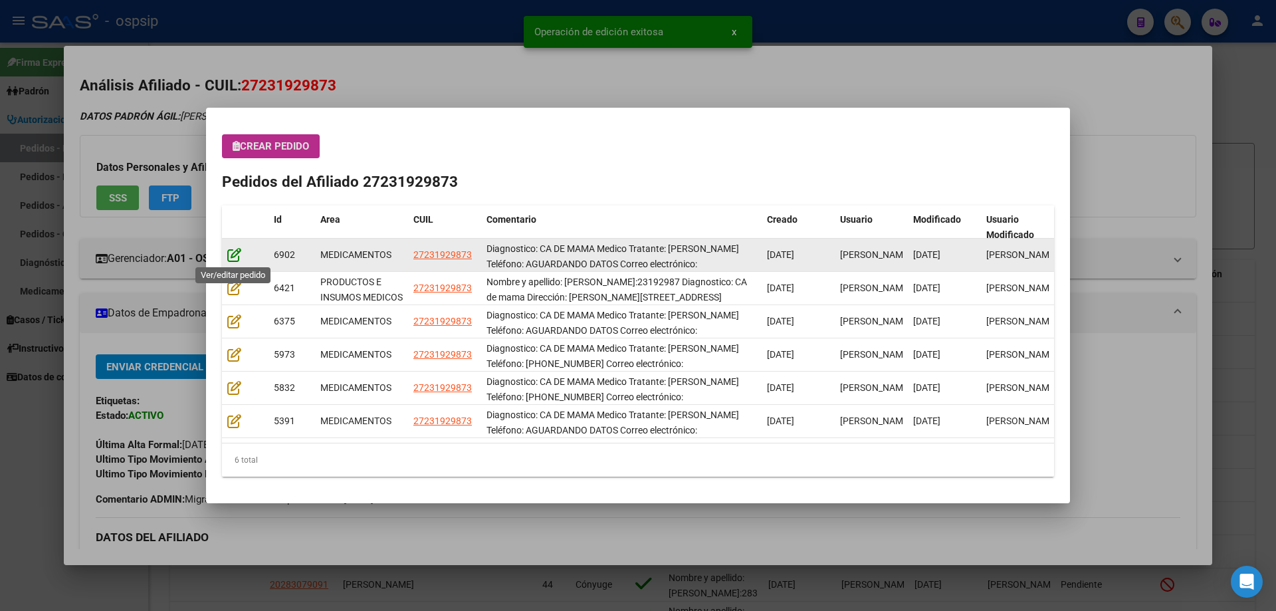
click at [235, 258] on icon at bounding box center [234, 254] width 14 height 15
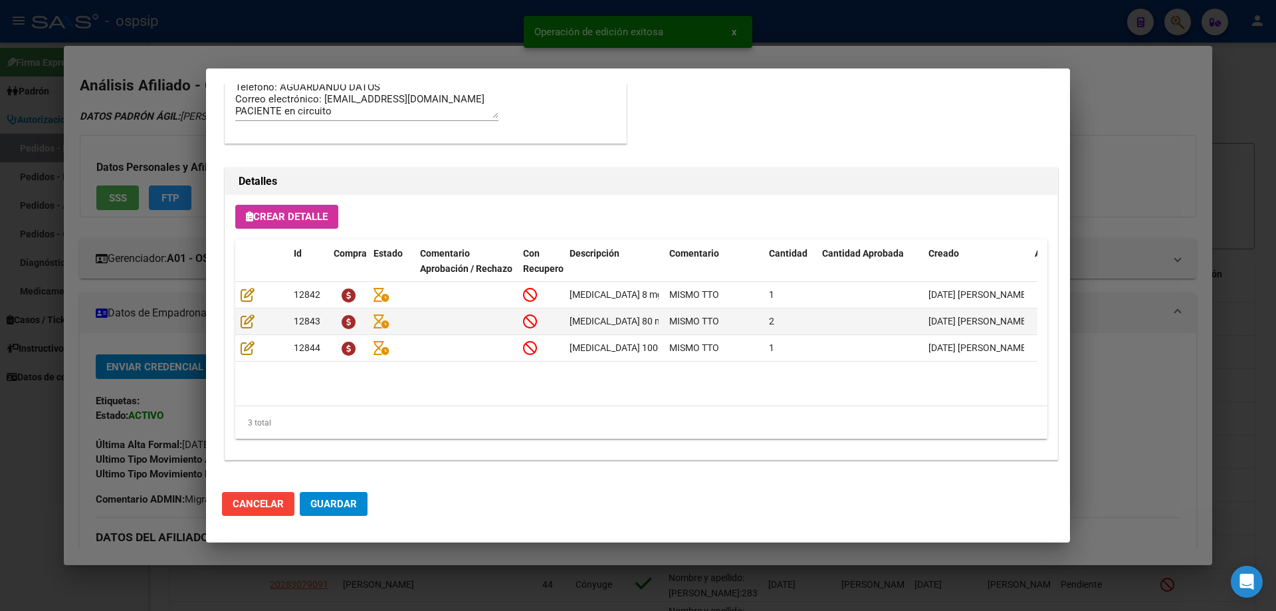
click at [356, 504] on span "Guardar" at bounding box center [333, 504] width 47 height 12
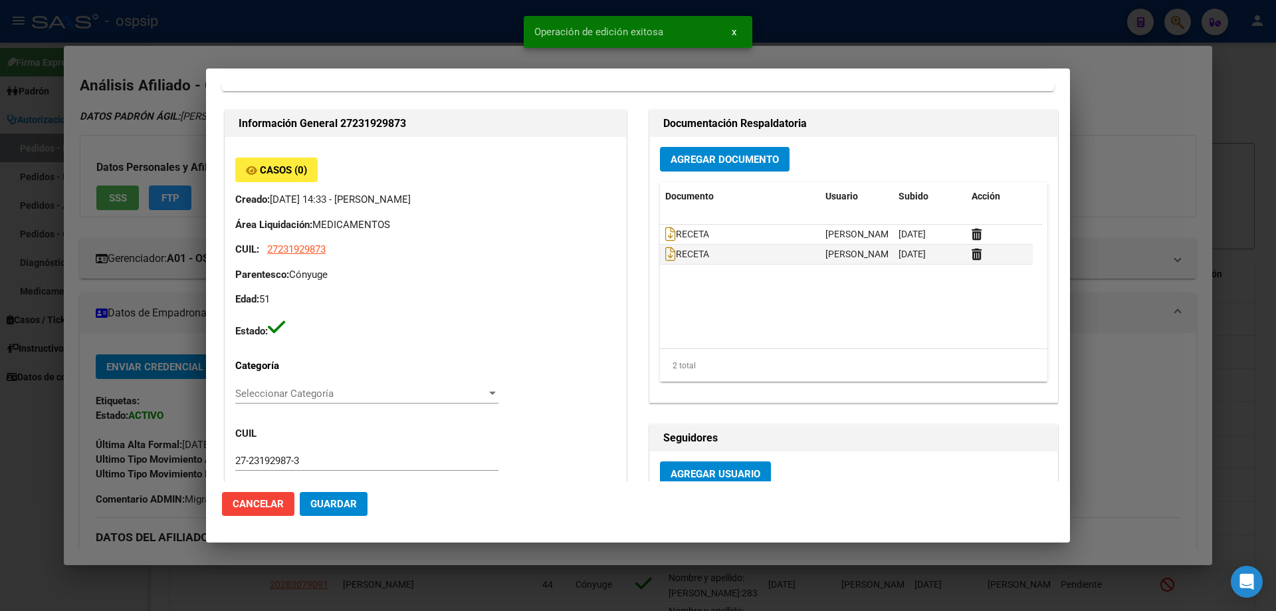
scroll to position [0, 0]
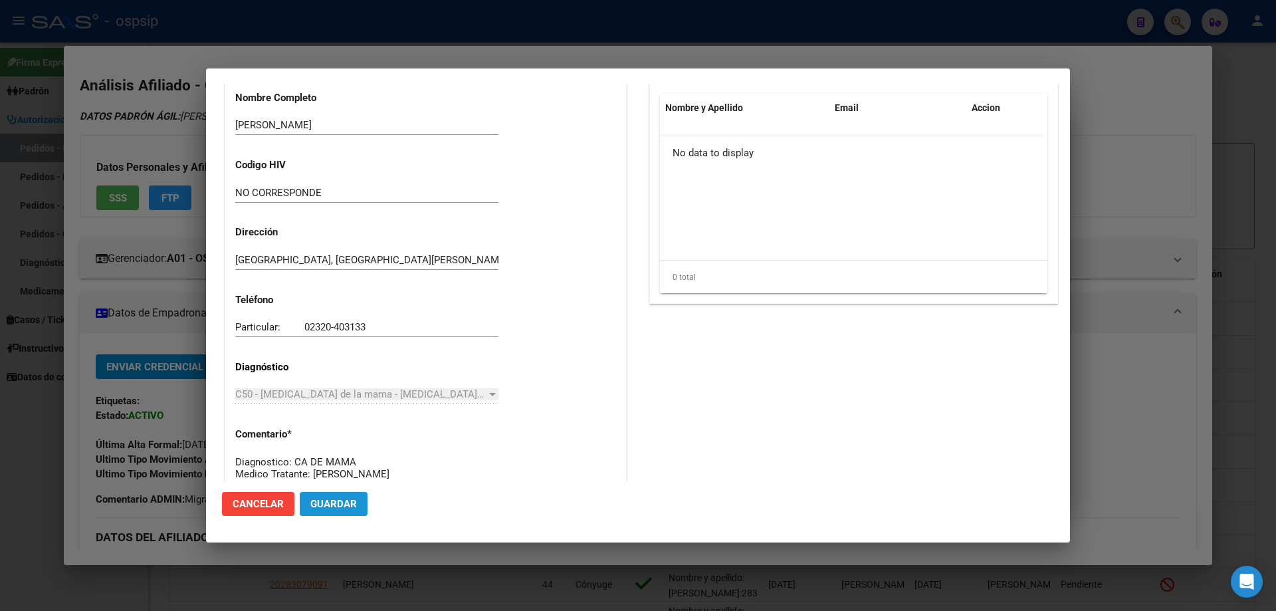
click at [359, 506] on button "Guardar" at bounding box center [334, 504] width 68 height 24
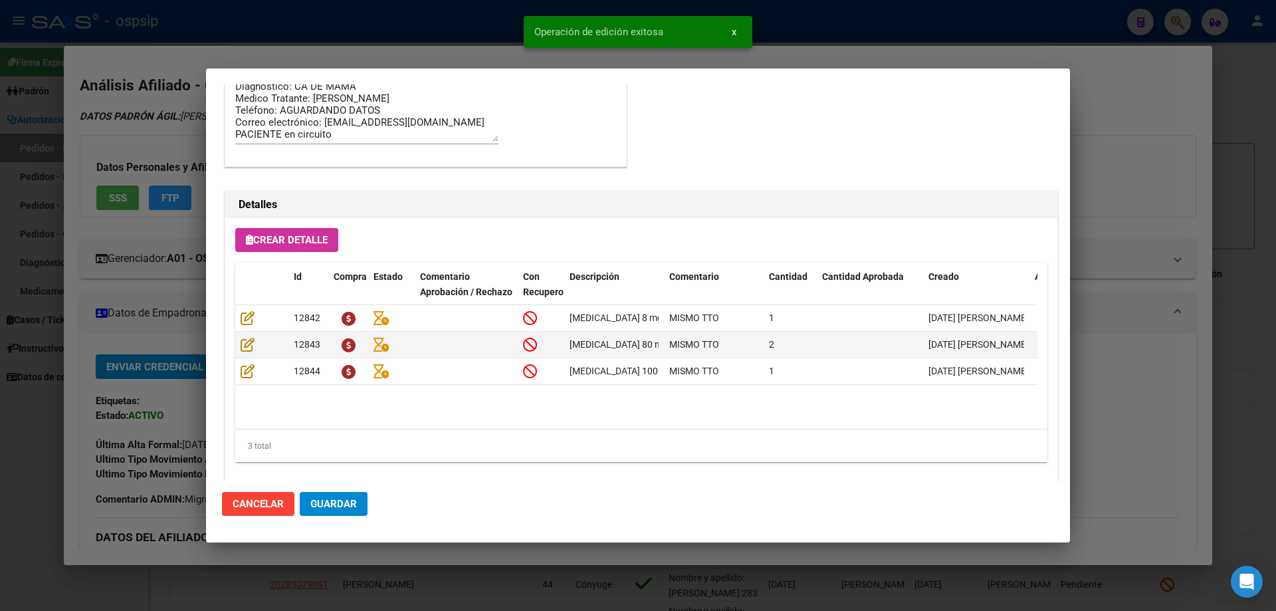
scroll to position [864, 0]
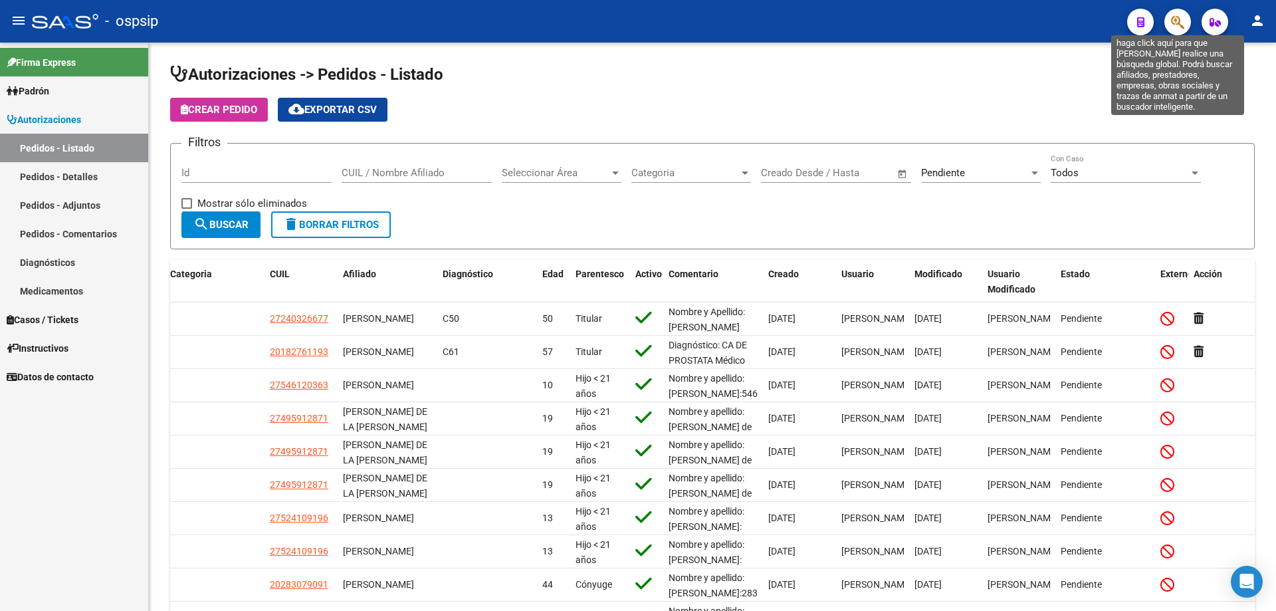
click at [1182, 17] on icon "button" at bounding box center [1177, 22] width 13 height 15
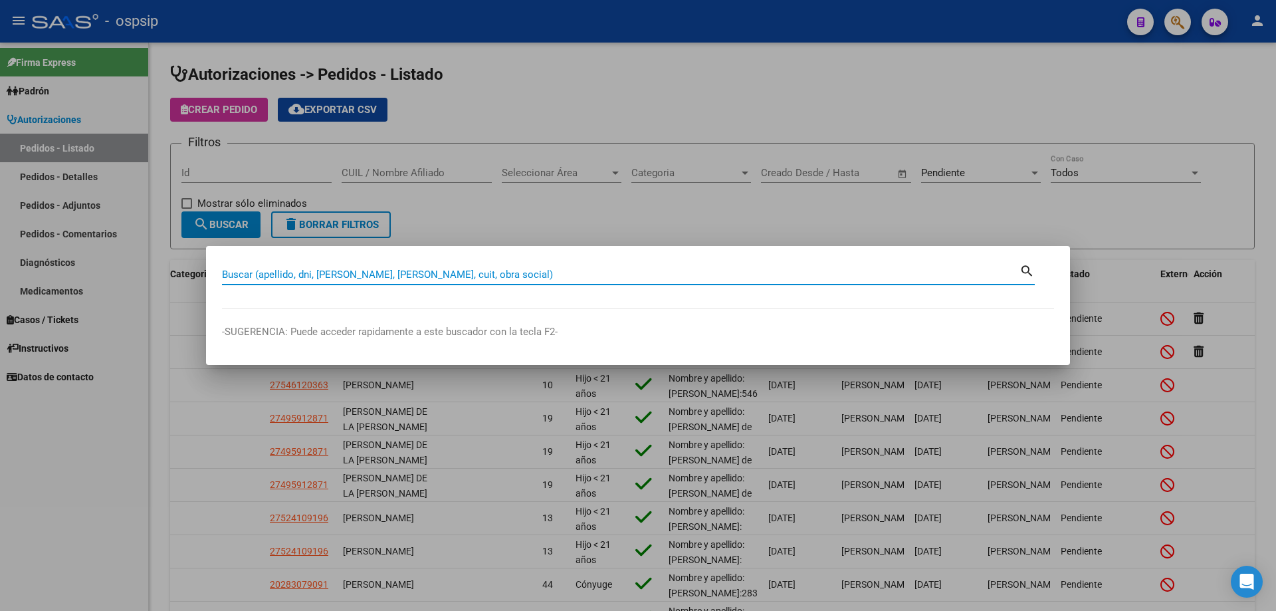
paste input "20170330987"
type input "20170330987"
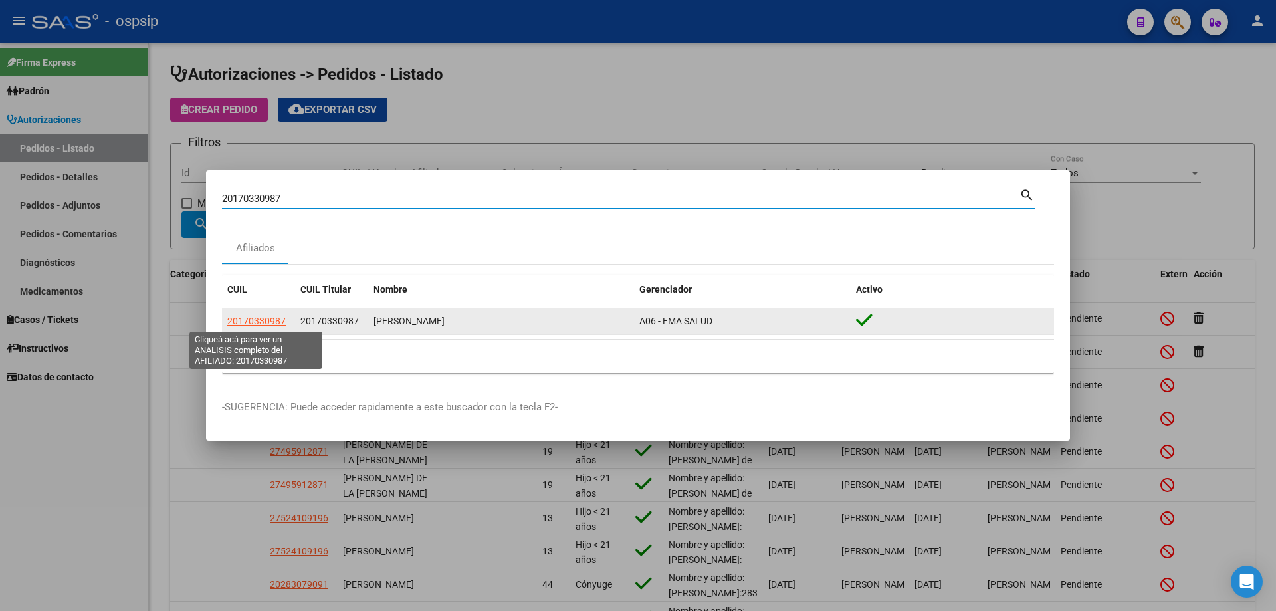
click at [281, 317] on span "20170330987" at bounding box center [256, 321] width 58 height 11
type textarea "20170330987"
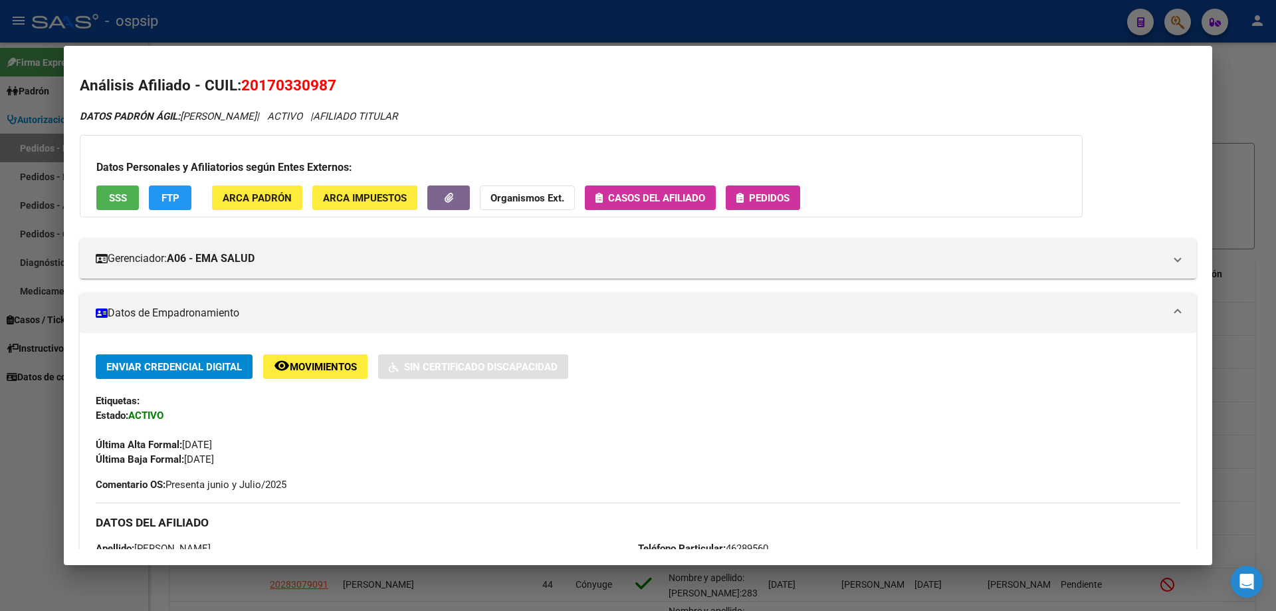
click at [778, 211] on div "Datos Personales y Afiliatorios según Entes Externos: SSS FTP ARCA Padrón ARCA …" at bounding box center [581, 176] width 1003 height 82
click at [770, 201] on span "Pedidos" at bounding box center [769, 198] width 41 height 12
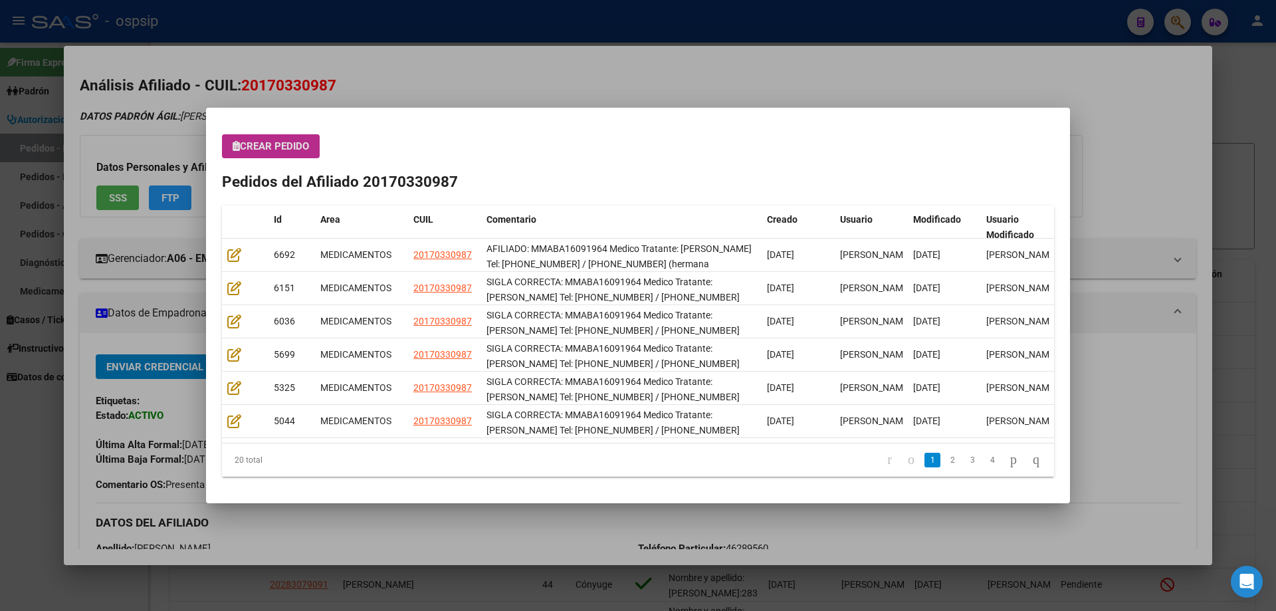
click at [261, 154] on button "Crear Pedido" at bounding box center [271, 146] width 98 height 24
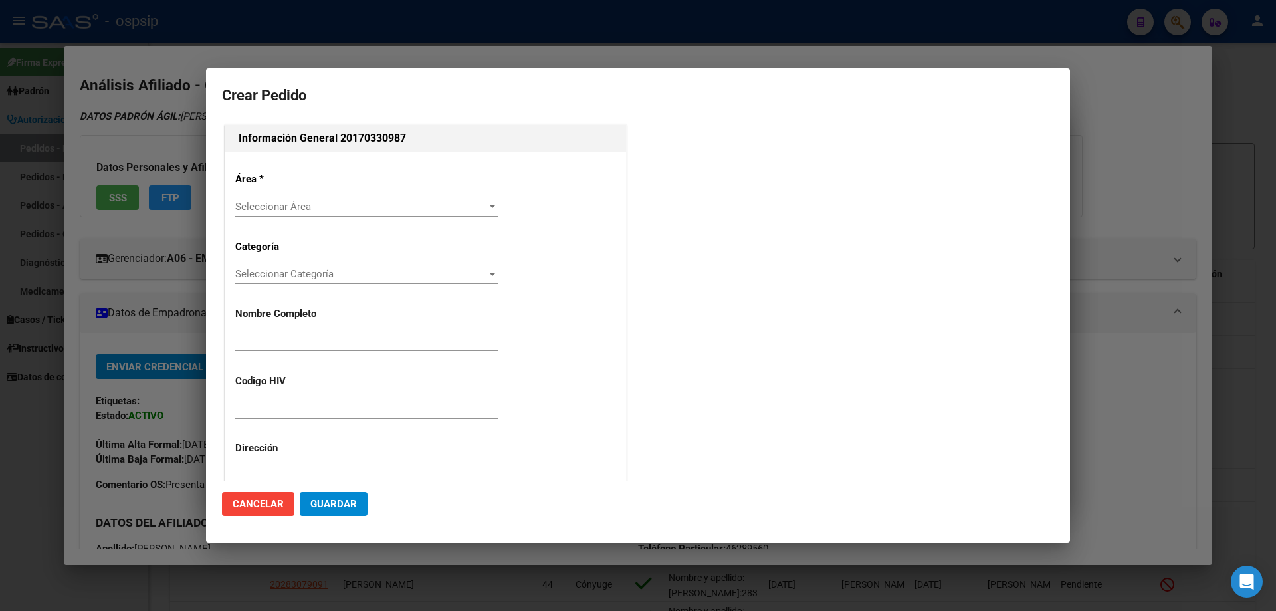
type input "[PERSON_NAME]"
type input "MMABA16091964"
type input "Chaco, VILLA ANGELA, 1 DE MAYO 153"
type input "Particular: 46289560"
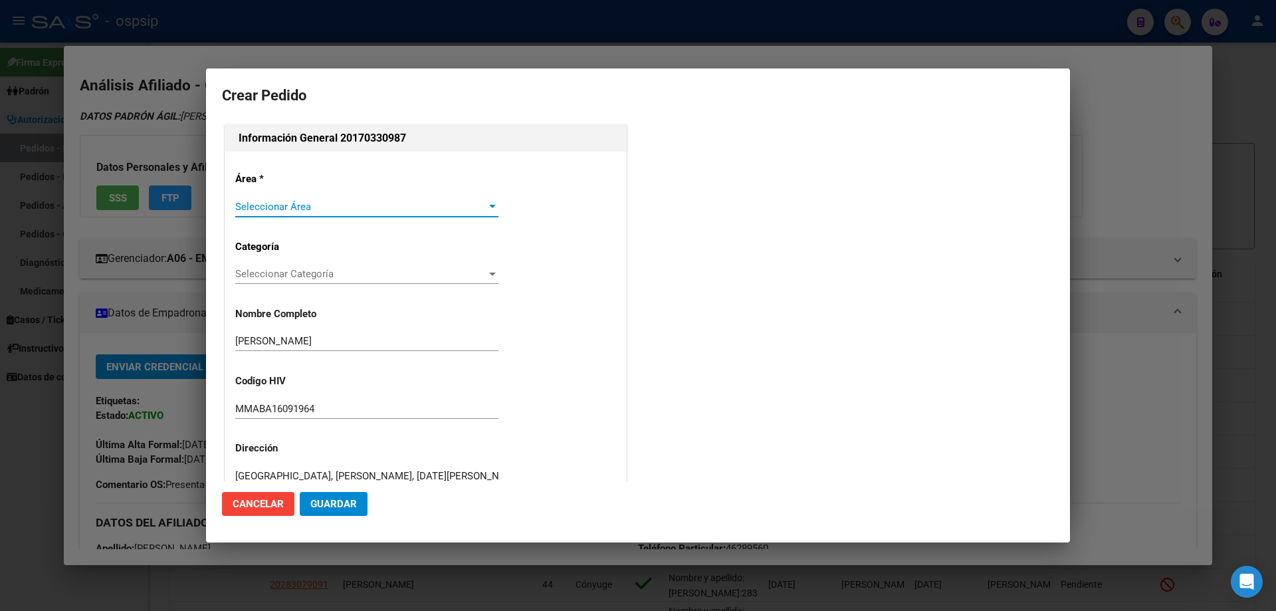
type input "[GEOGRAPHIC_DATA], [PERSON_NAME], [DATE][PERSON_NAME]"
click at [262, 203] on span "Seleccionar Área" at bounding box center [360, 207] width 251 height 12
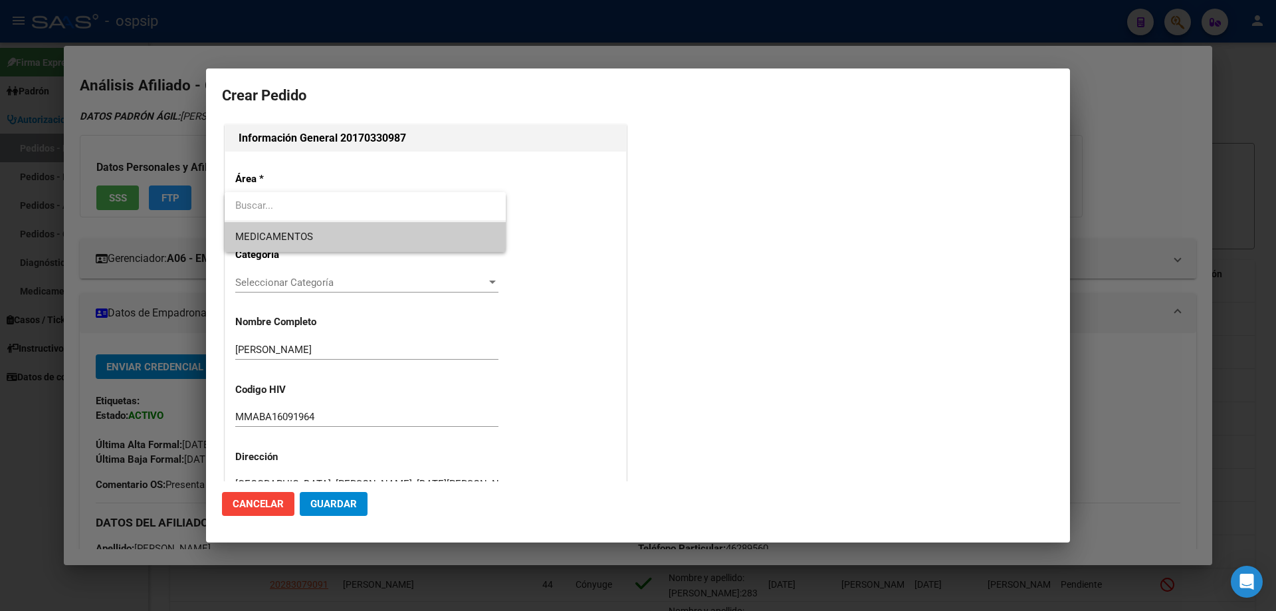
click at [271, 242] on span "MEDICAMENTOS" at bounding box center [274, 237] width 78 height 12
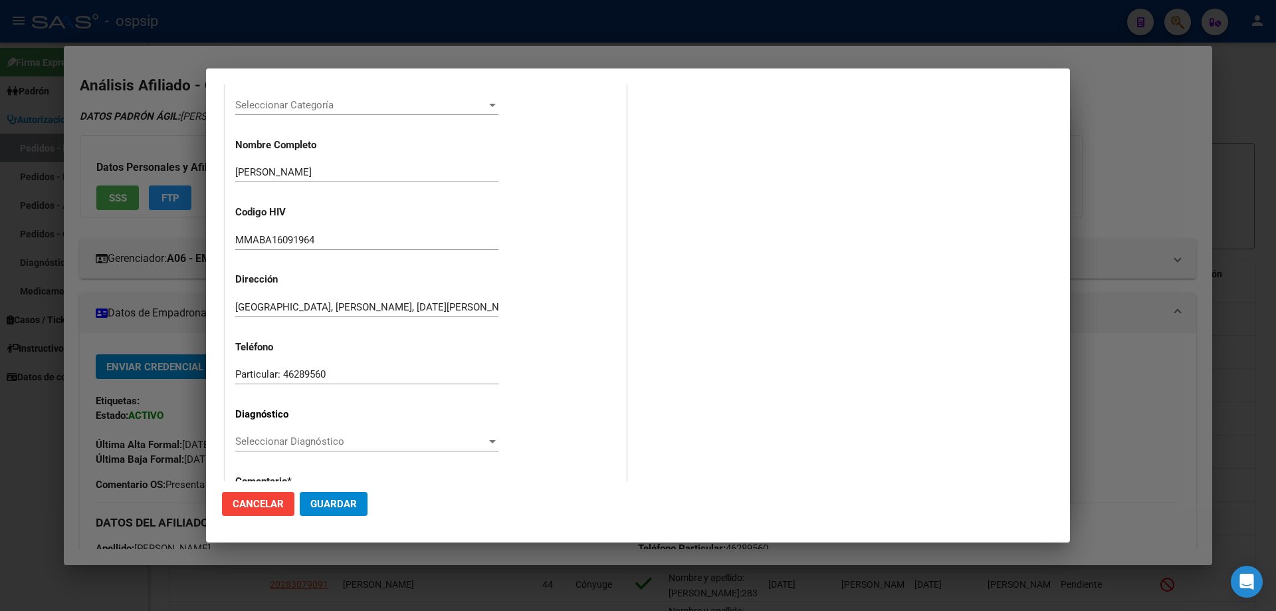
scroll to position [199, 0]
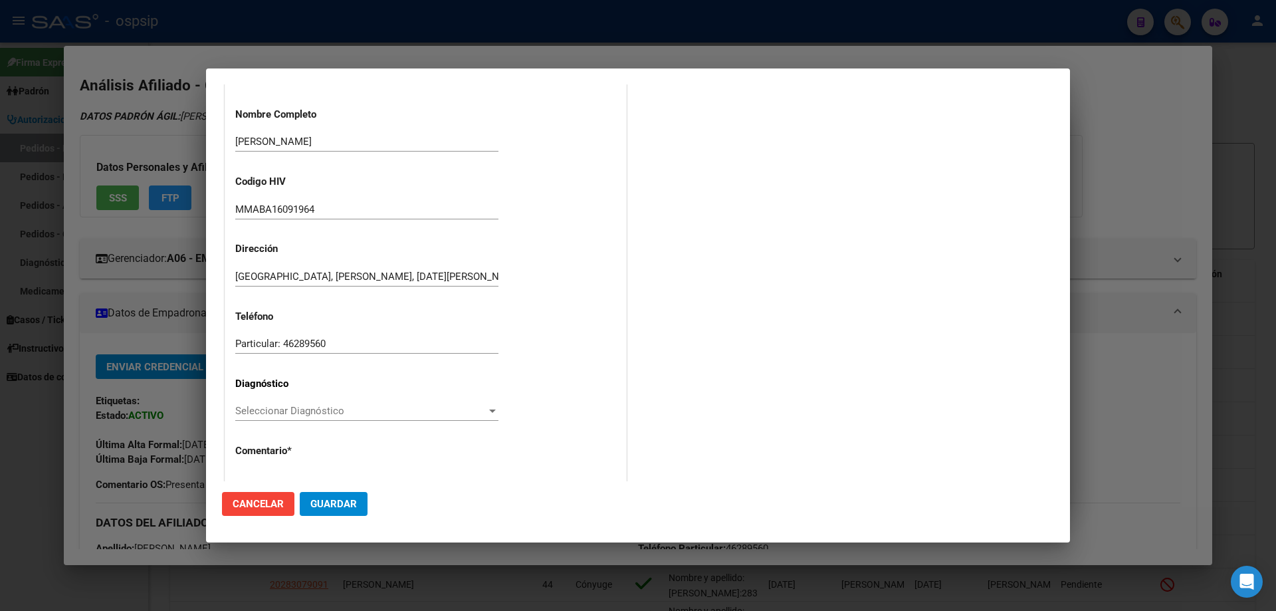
click at [267, 414] on span "Seleccionar Diagnóstico" at bounding box center [360, 411] width 251 height 12
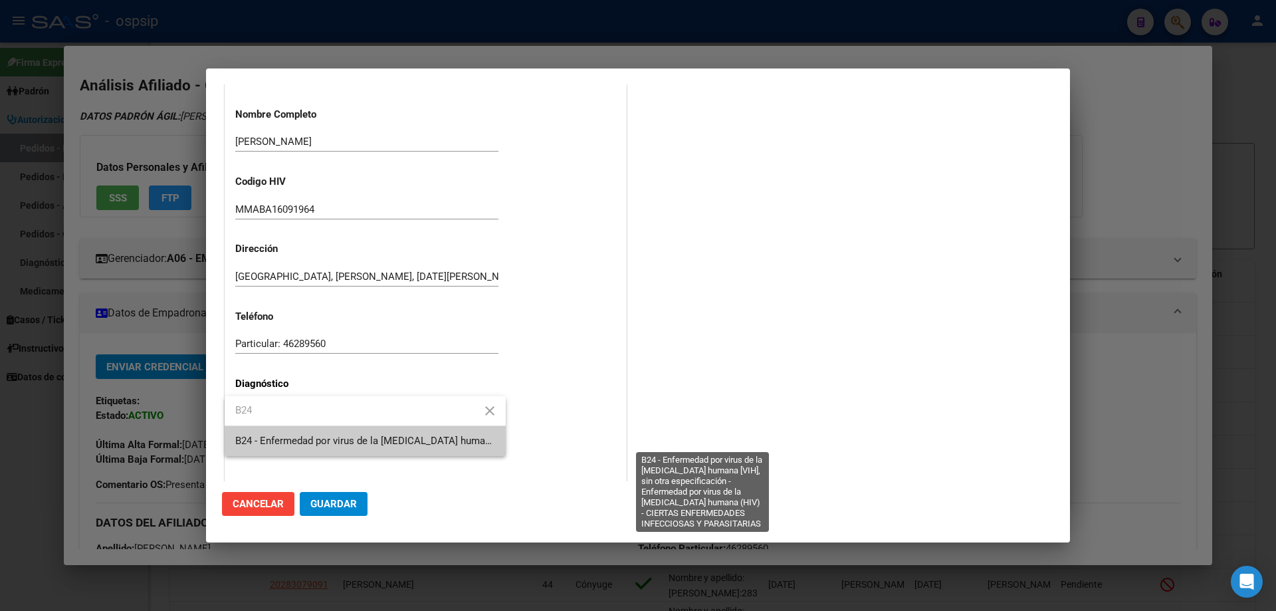
type input "B24"
click at [274, 438] on span "B24 - Enfermedad por virus de la [MEDICAL_DATA] humana [VIH], sin otra especifi…" at bounding box center [700, 441] width 930 height 12
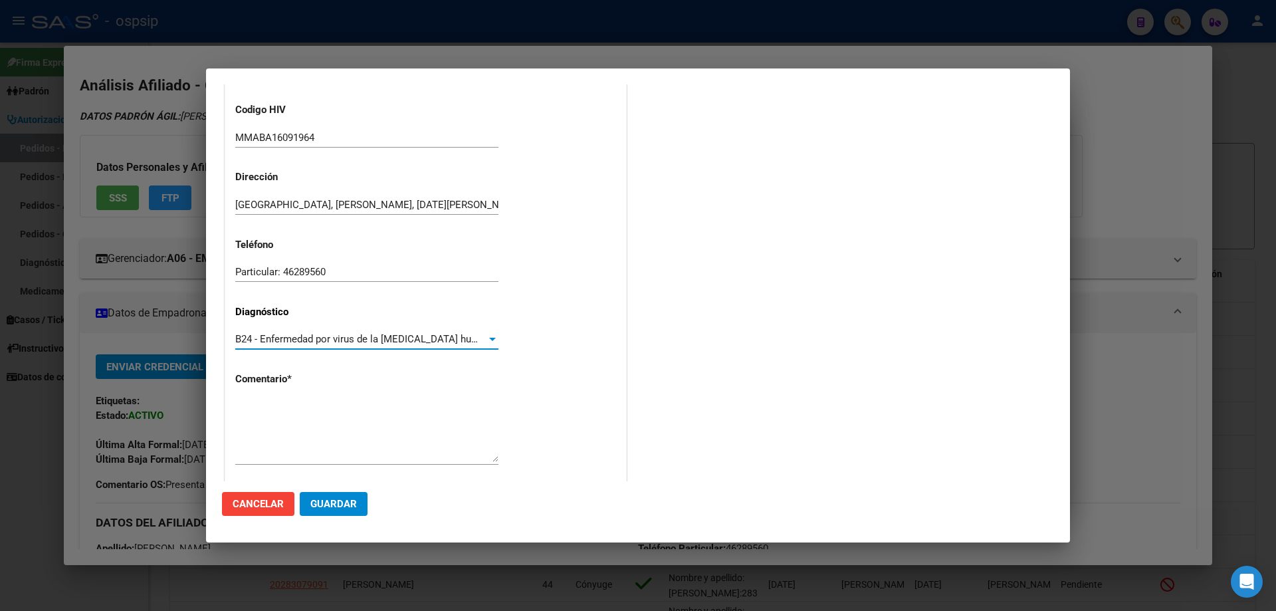
scroll to position [298, 0]
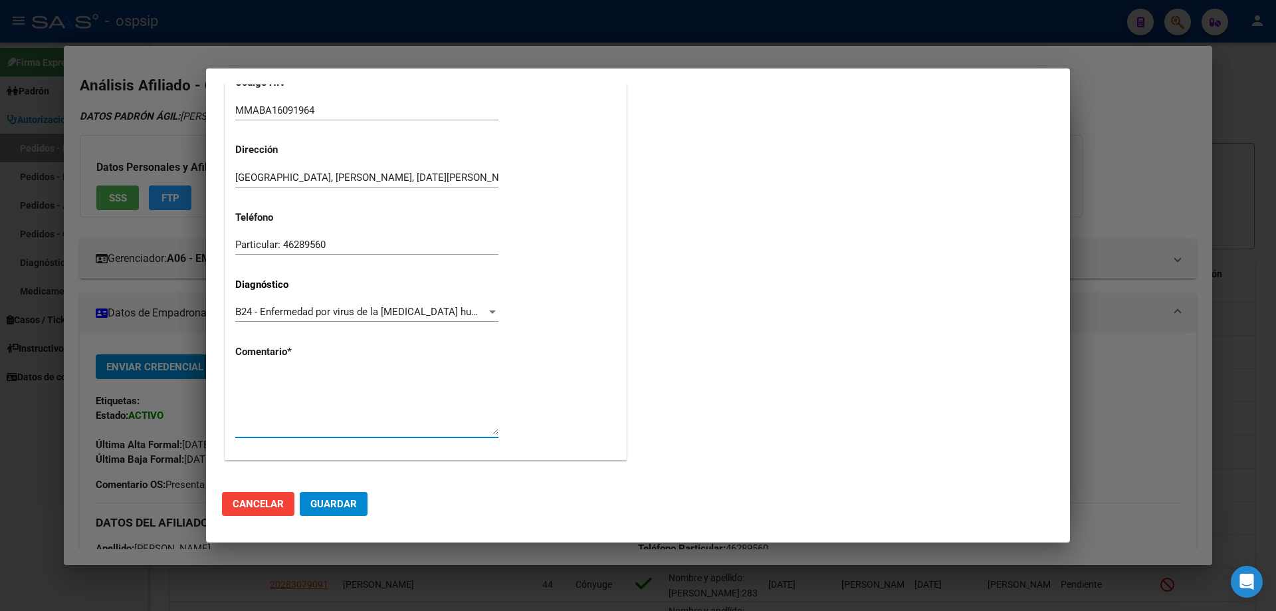
paste textarea "AFILIADO: MMABA16091964 Medico Tratante: [PERSON_NAME] Tel: [PHONE_NUMBER] / [P…"
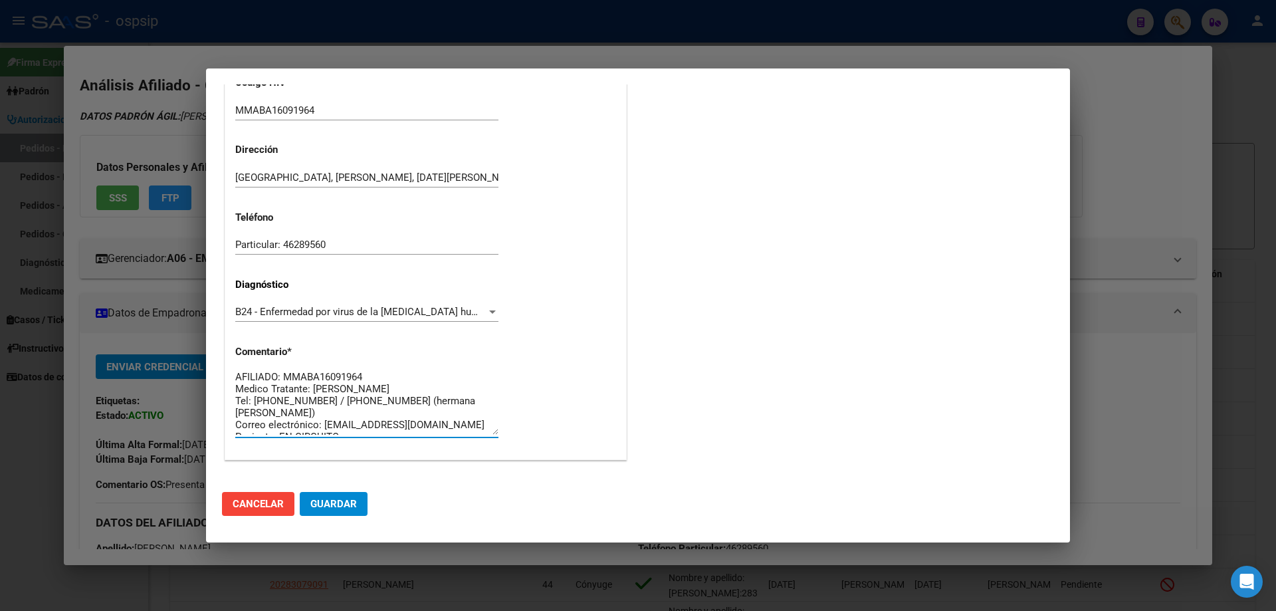
scroll to position [0, 0]
type textarea "AFILIADO: MMABA16091964 Medico Tratante: [PERSON_NAME] Tel: [PHONE_NUMBER] / [P…"
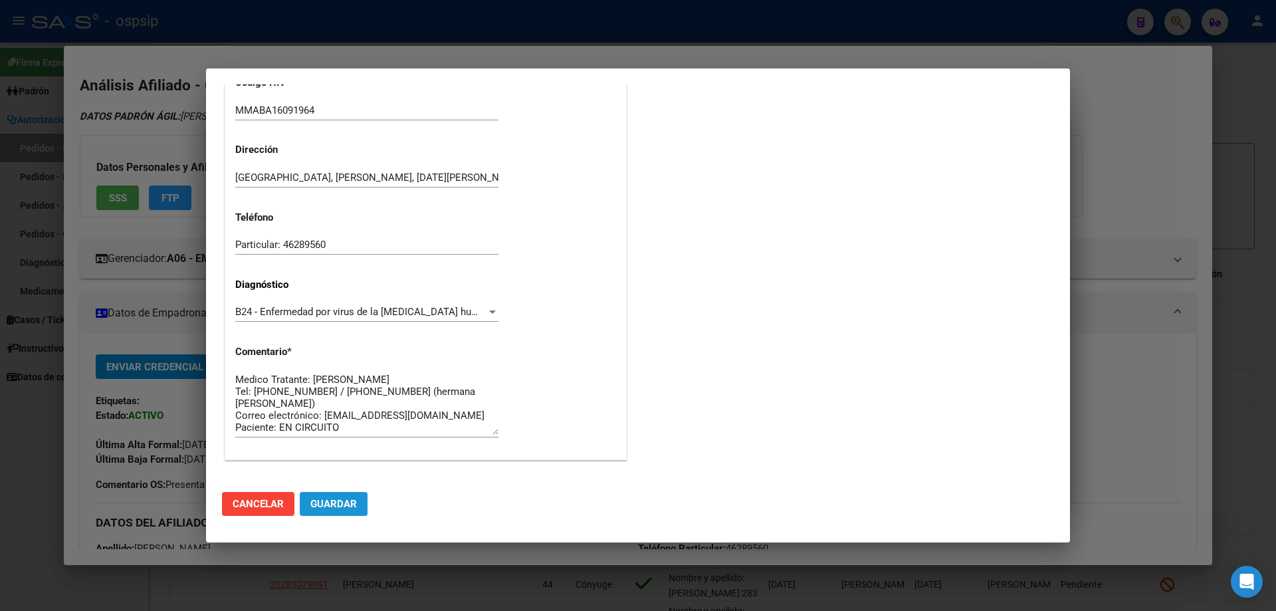
click at [356, 509] on button "Guardar" at bounding box center [334, 504] width 68 height 24
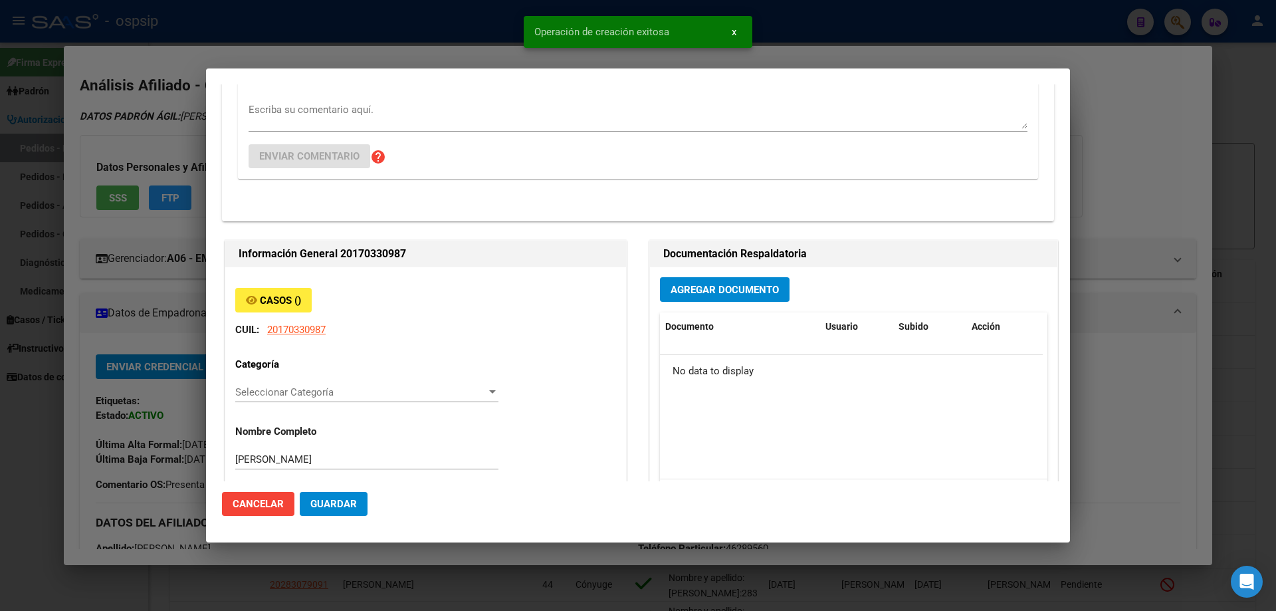
scroll to position [0, 0]
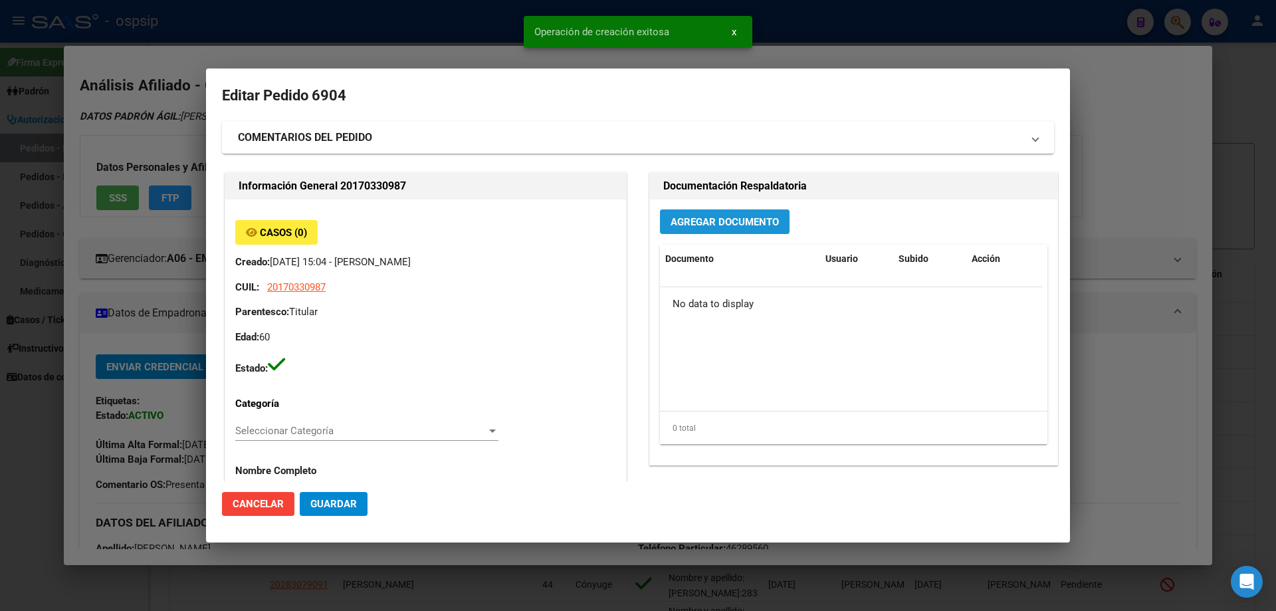
click at [699, 222] on span "Agregar Documento" at bounding box center [725, 222] width 108 height 12
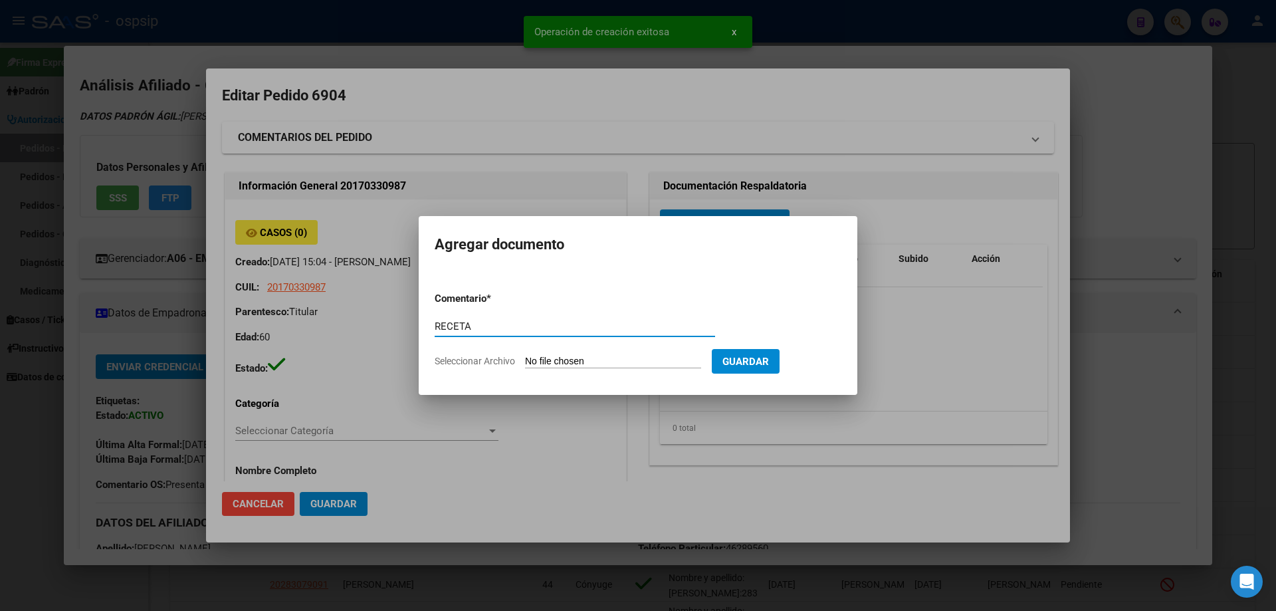
type input "RECETA"
click at [562, 364] on input "Seleccionar Archivo" at bounding box center [613, 362] width 176 height 13
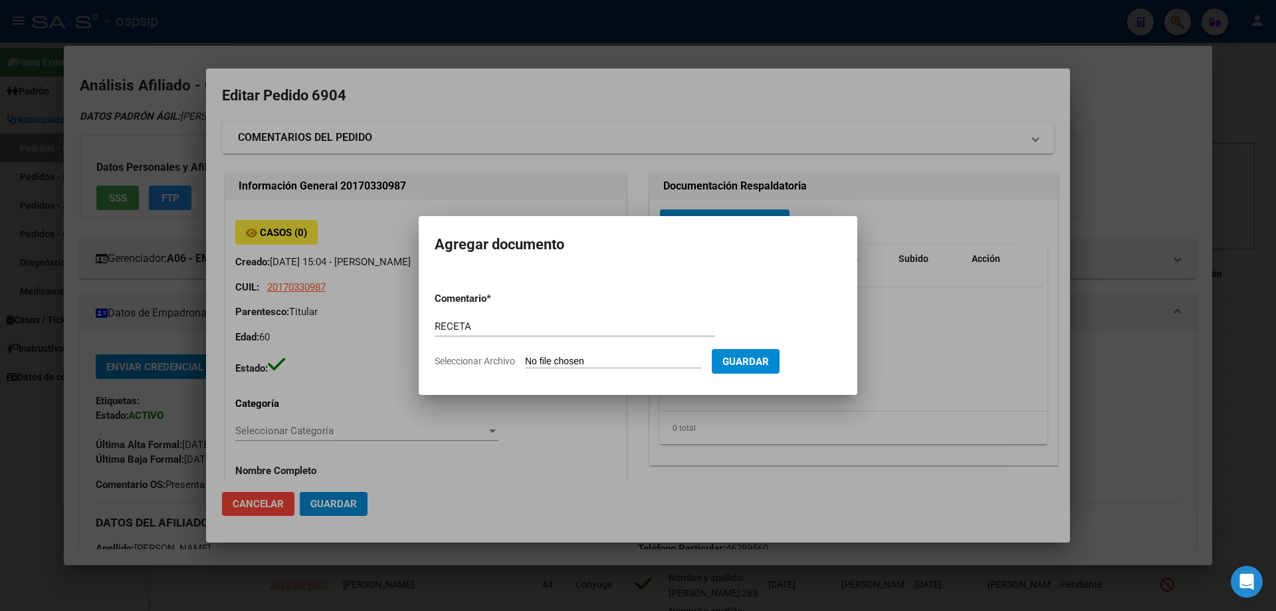
type input "C:\fakepath\00e950da-34c7-4b0d-b2a9-70ab924fe6a0.pdf"
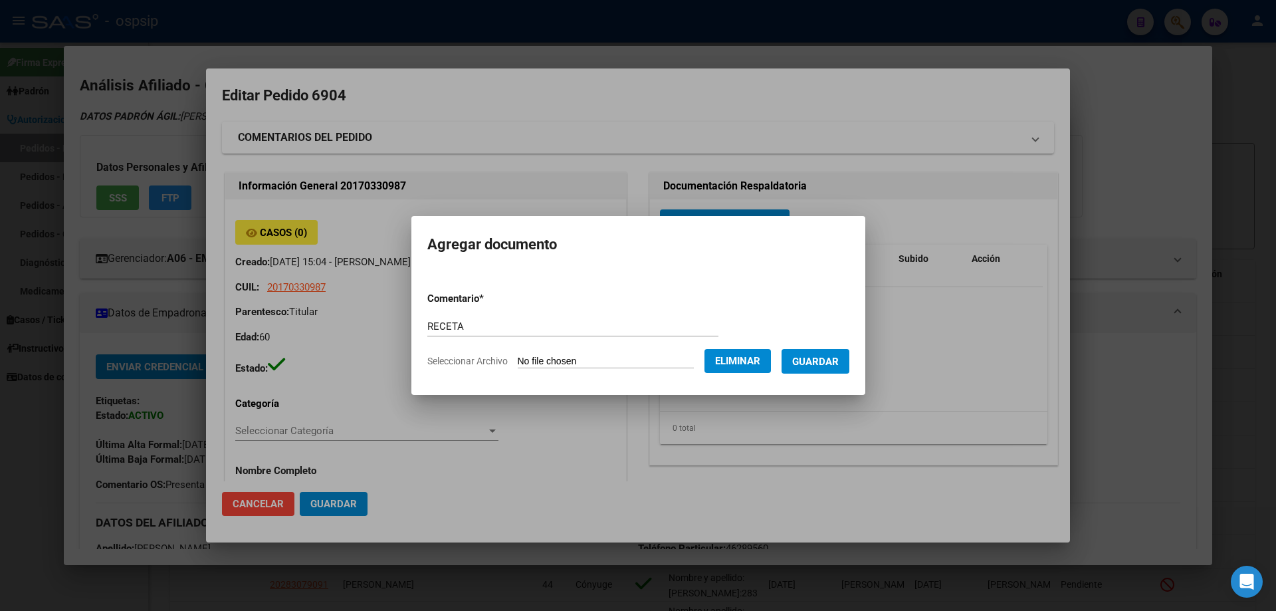
click at [834, 372] on button "Guardar" at bounding box center [816, 361] width 68 height 25
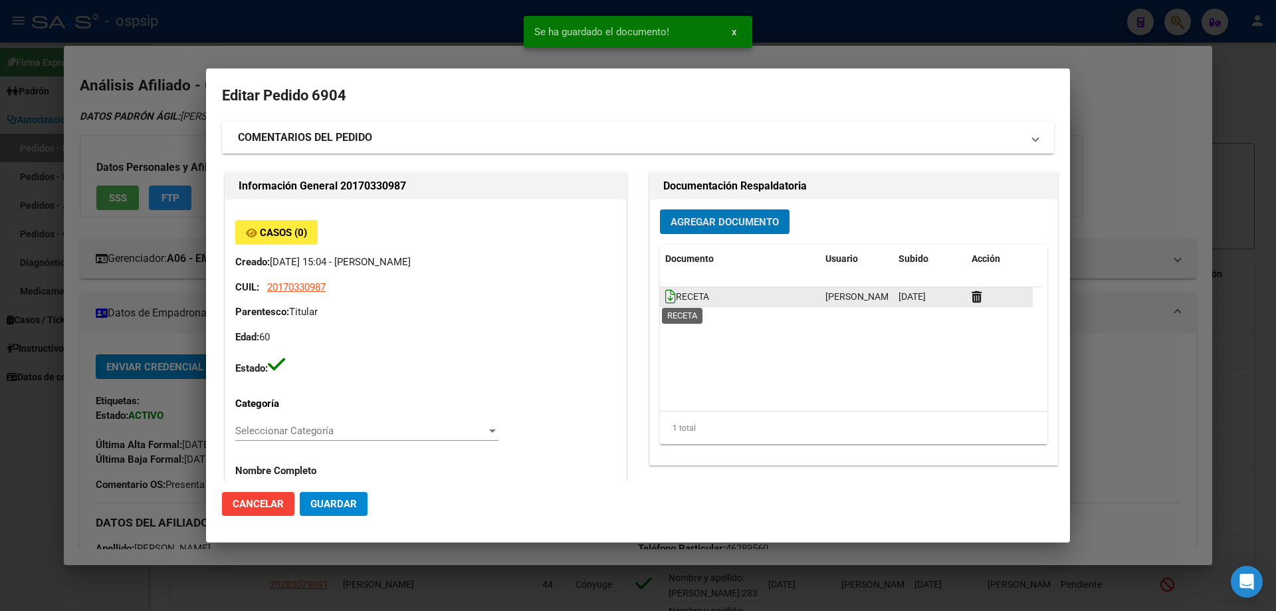
click at [668, 296] on icon at bounding box center [670, 296] width 11 height 15
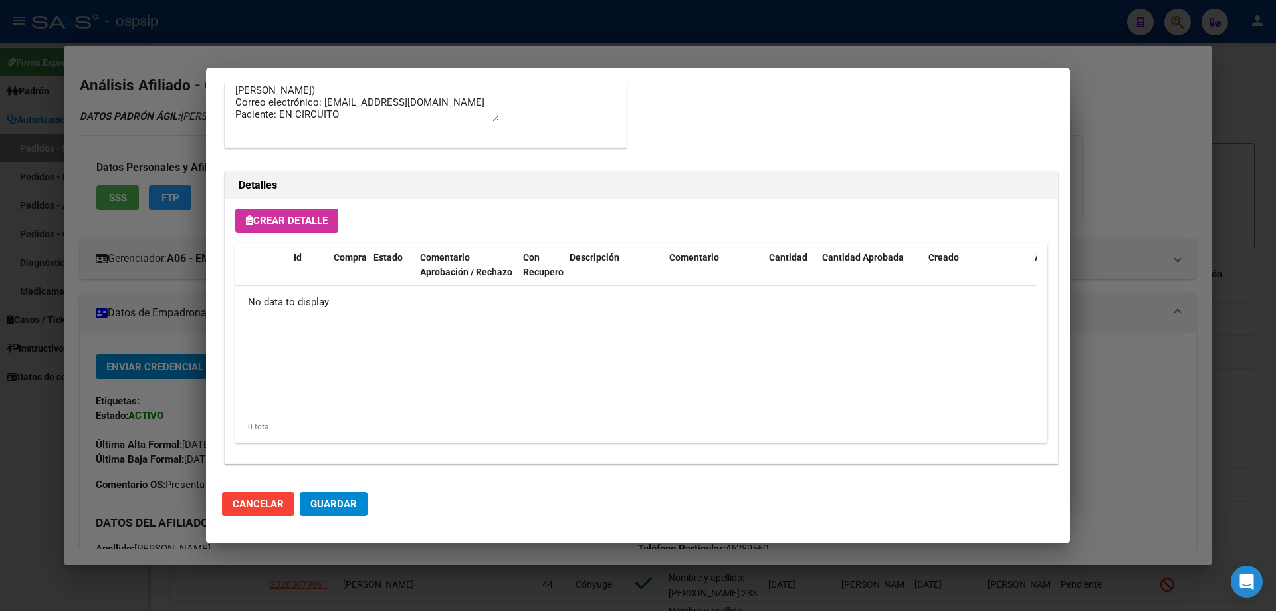
scroll to position [772, 0]
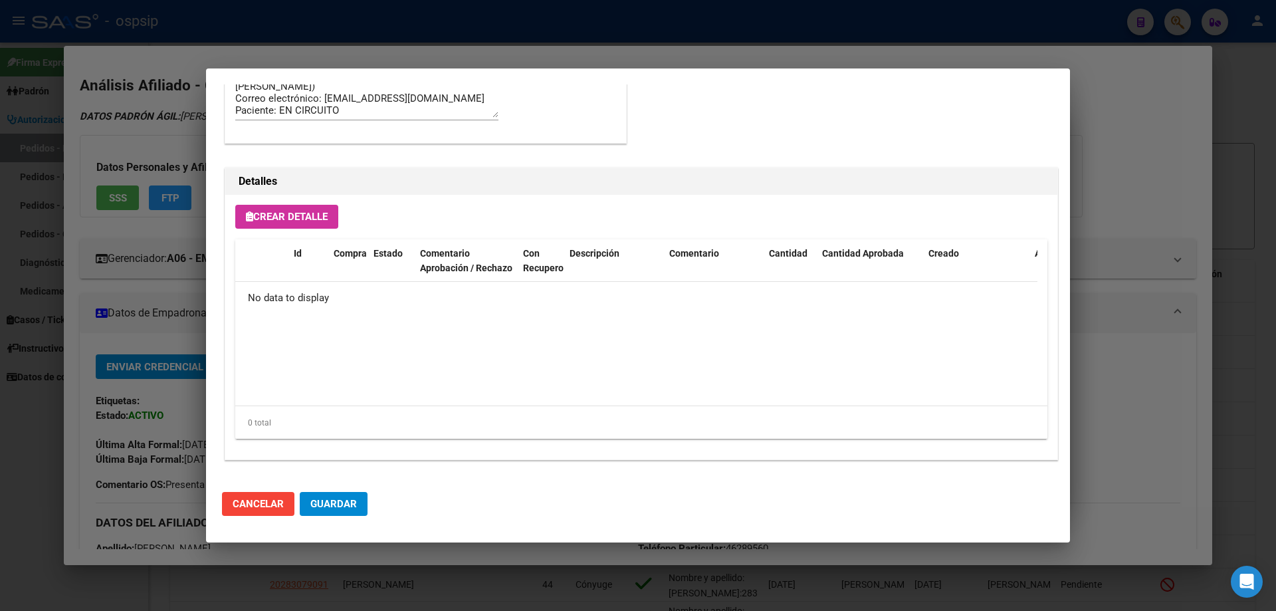
click at [295, 223] on button "Crear Detalle" at bounding box center [286, 217] width 103 height 24
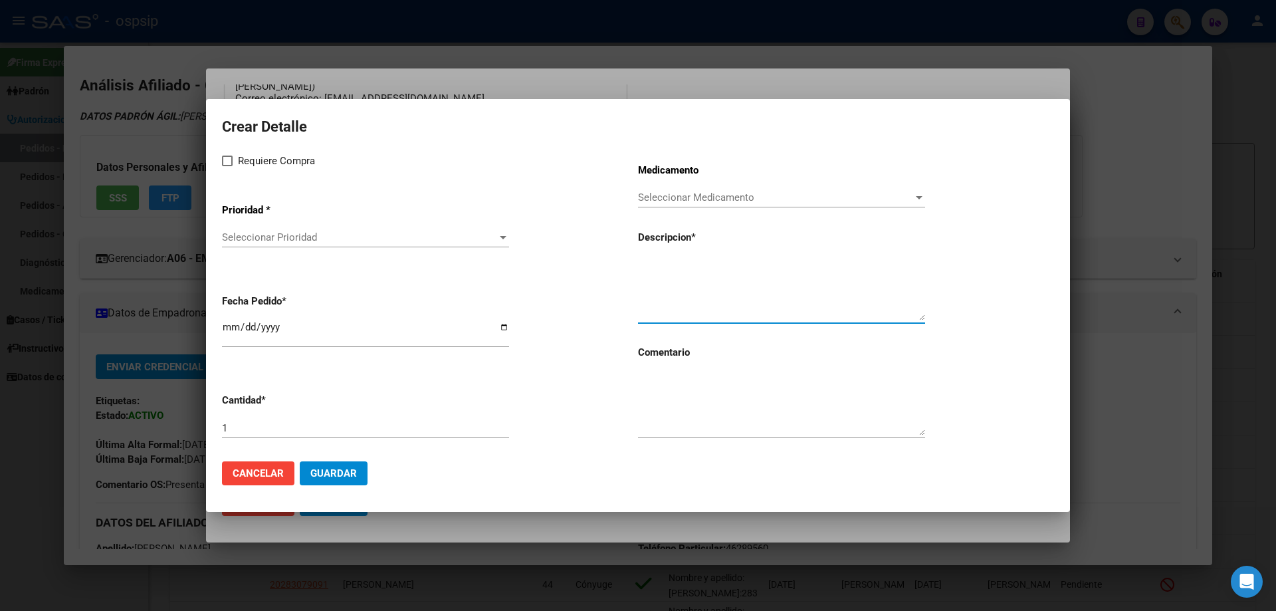
paste textarea "[MEDICAL_DATA]+[MEDICAL_DATA]+tenofov. 600mg/200mg/300mg comp.rec.x 30 (EFV/ FT…"
type textarea "[MEDICAL_DATA]+[MEDICAL_DATA]+tenofov. 600mg/200mg/300mg comp.rec.x 30 (EFV/ FT…"
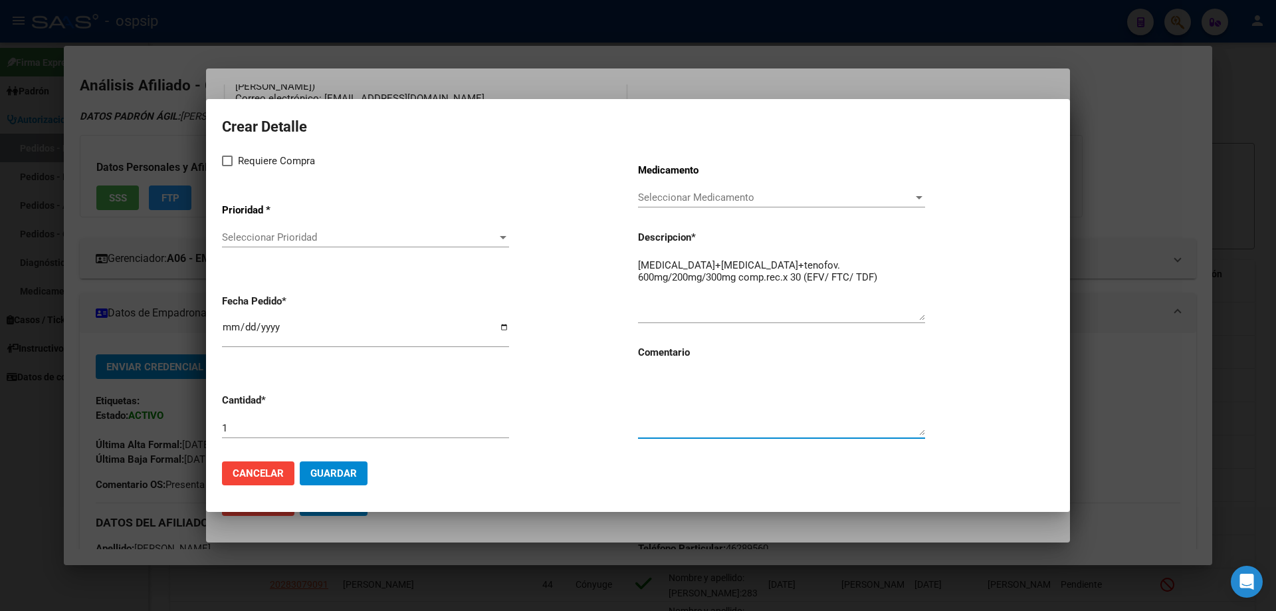
click at [693, 403] on textarea at bounding box center [781, 404] width 287 height 62
type textarea "MISMO TTO"
click at [228, 166] on label "Requiere Compra" at bounding box center [268, 161] width 93 height 16
click at [227, 166] on input "Requiere Compra" at bounding box center [227, 166] width 1 height 1
checkbox input "true"
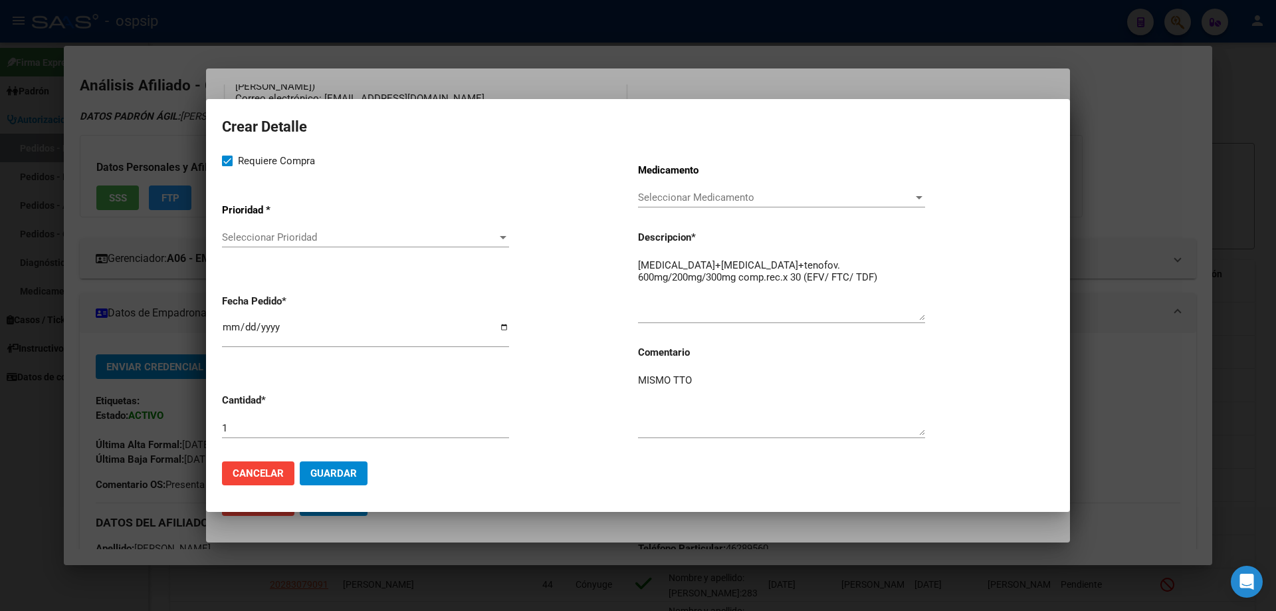
drag, startPoint x: 251, startPoint y: 219, endPoint x: 255, endPoint y: 231, distance: 12.8
click at [253, 221] on app-drop-down-list "Prioridad * Seleccionar Prioridad Seleccionar Prioridad" at bounding box center [430, 226] width 416 height 67
click at [262, 245] on div "Seleccionar Prioridad Seleccionar Prioridad" at bounding box center [365, 237] width 287 height 20
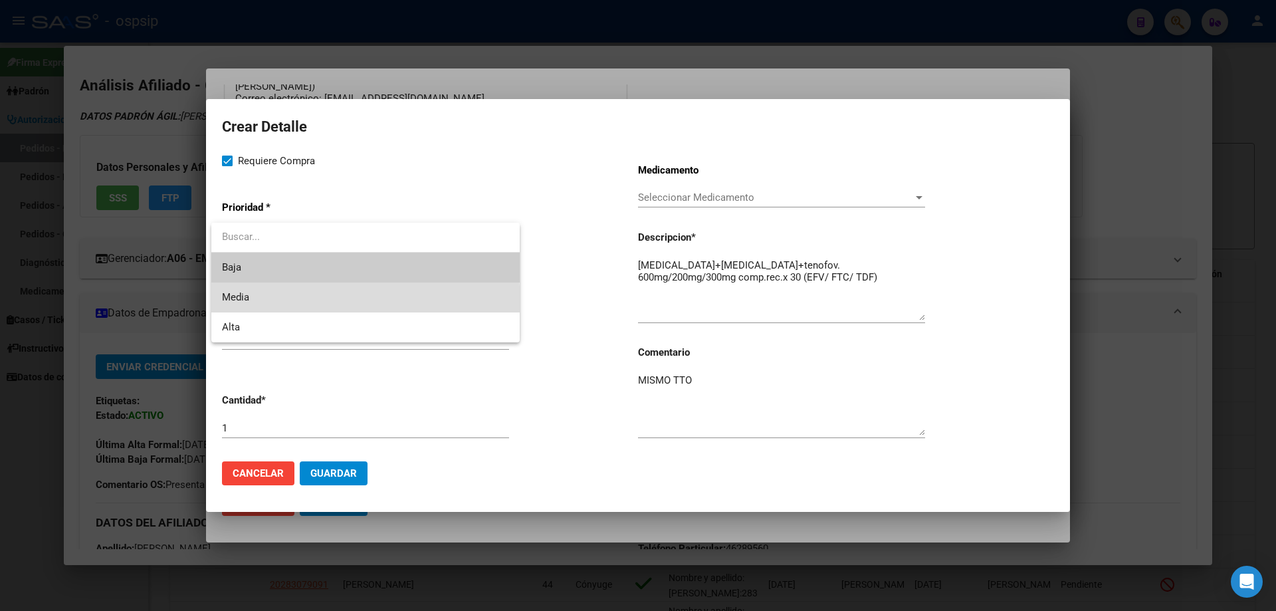
click at [269, 304] on span "Media" at bounding box center [365, 297] width 287 height 30
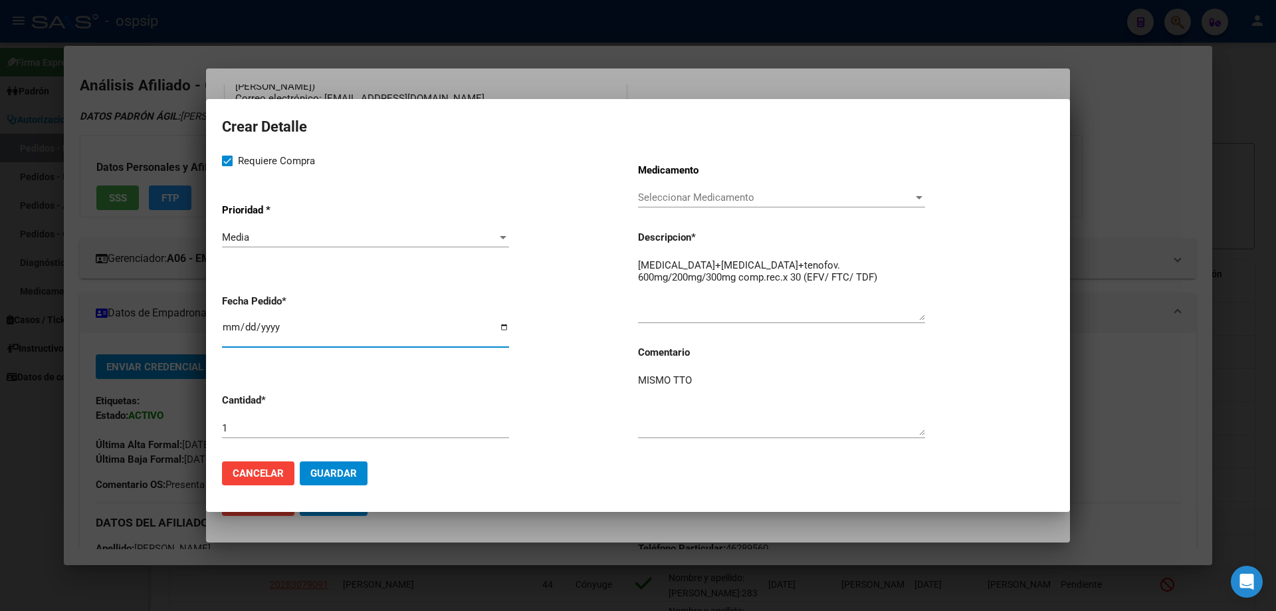
click at [226, 327] on input "2025-08-20" at bounding box center [365, 332] width 287 height 21
type input "2025-08-14"
click at [329, 472] on span "Guardar" at bounding box center [333, 473] width 47 height 12
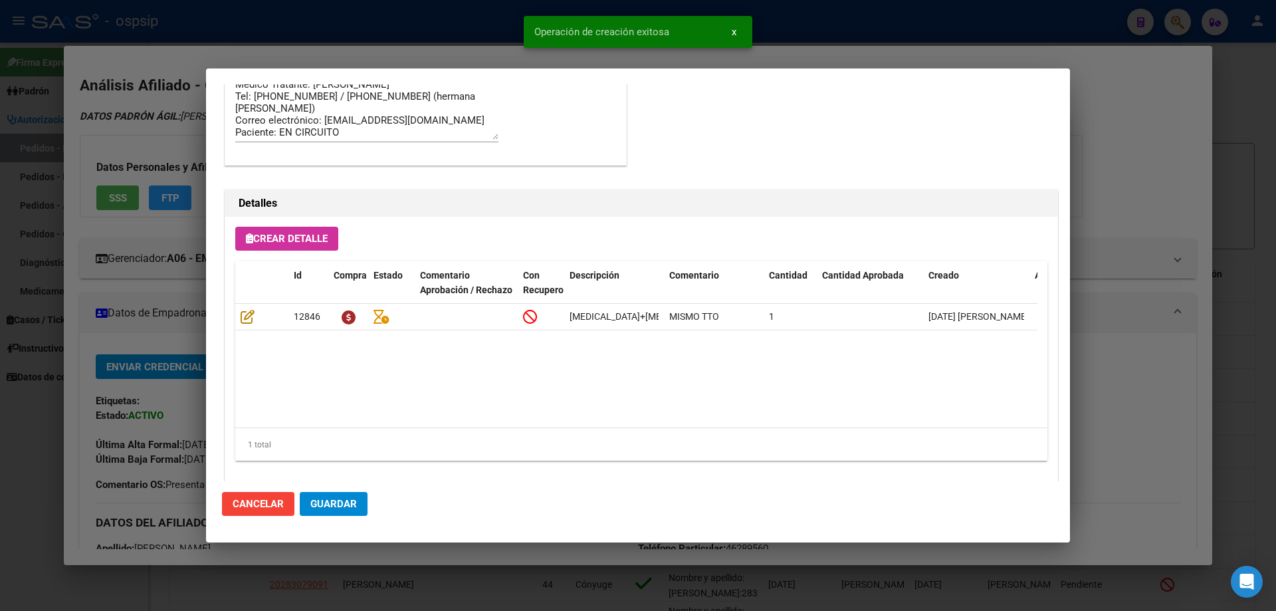
scroll to position [797, 0]
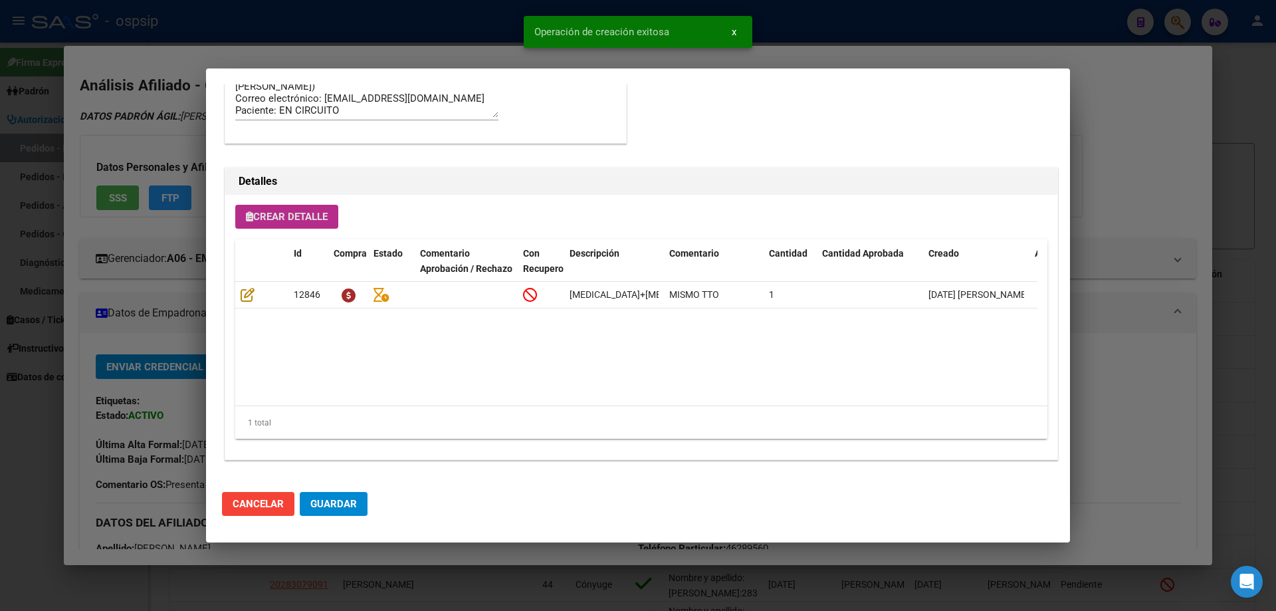
click at [341, 507] on span "Guardar" at bounding box center [333, 504] width 47 height 12
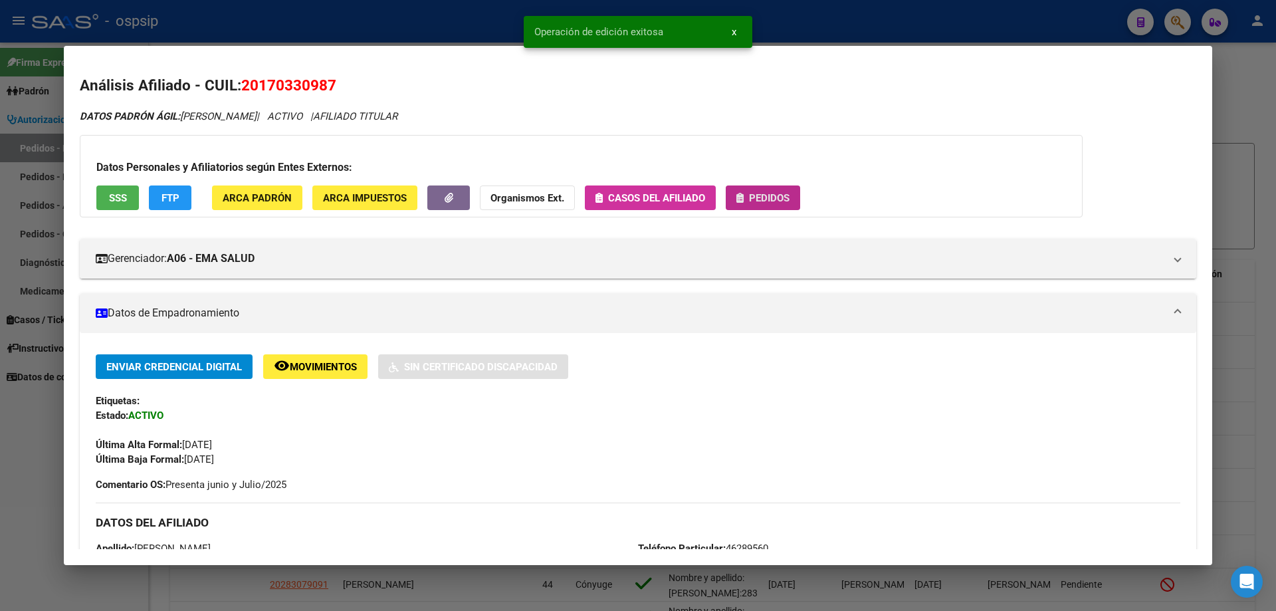
click at [781, 193] on span "Pedidos" at bounding box center [769, 198] width 41 height 12
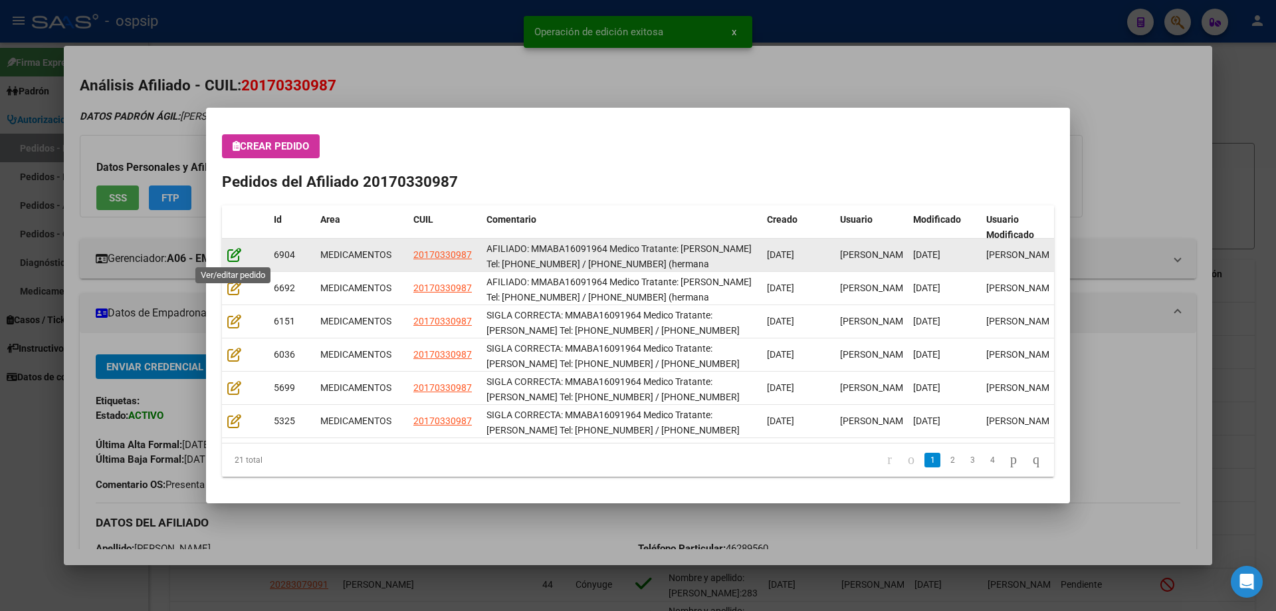
click at [235, 260] on icon at bounding box center [234, 254] width 14 height 15
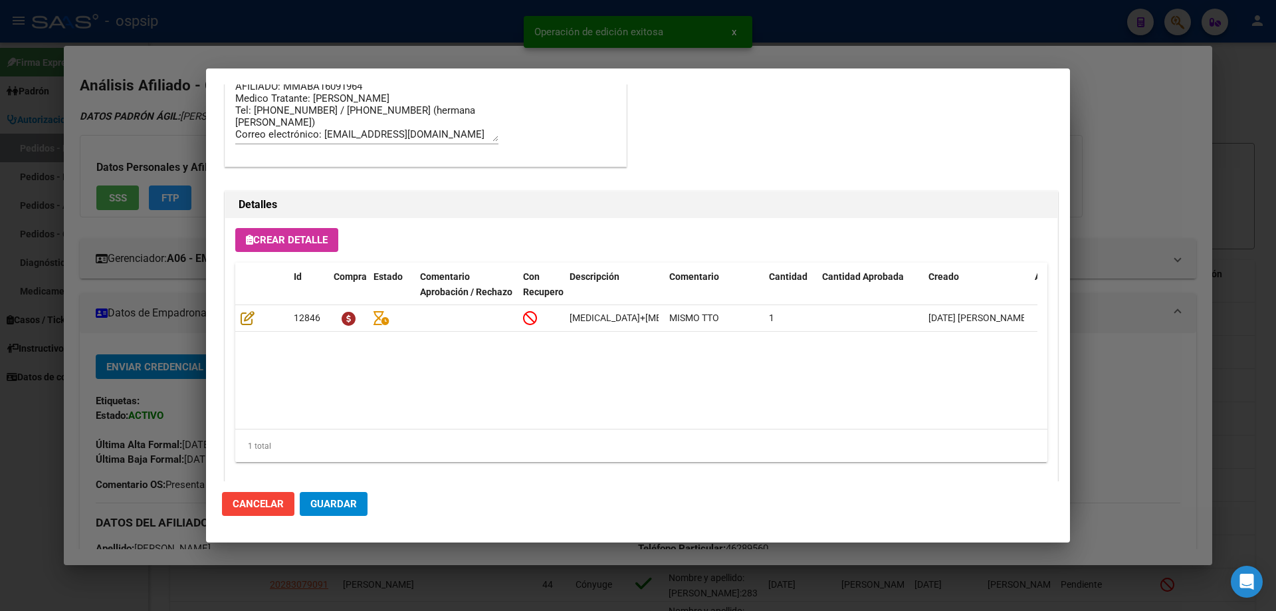
scroll to position [798, 0]
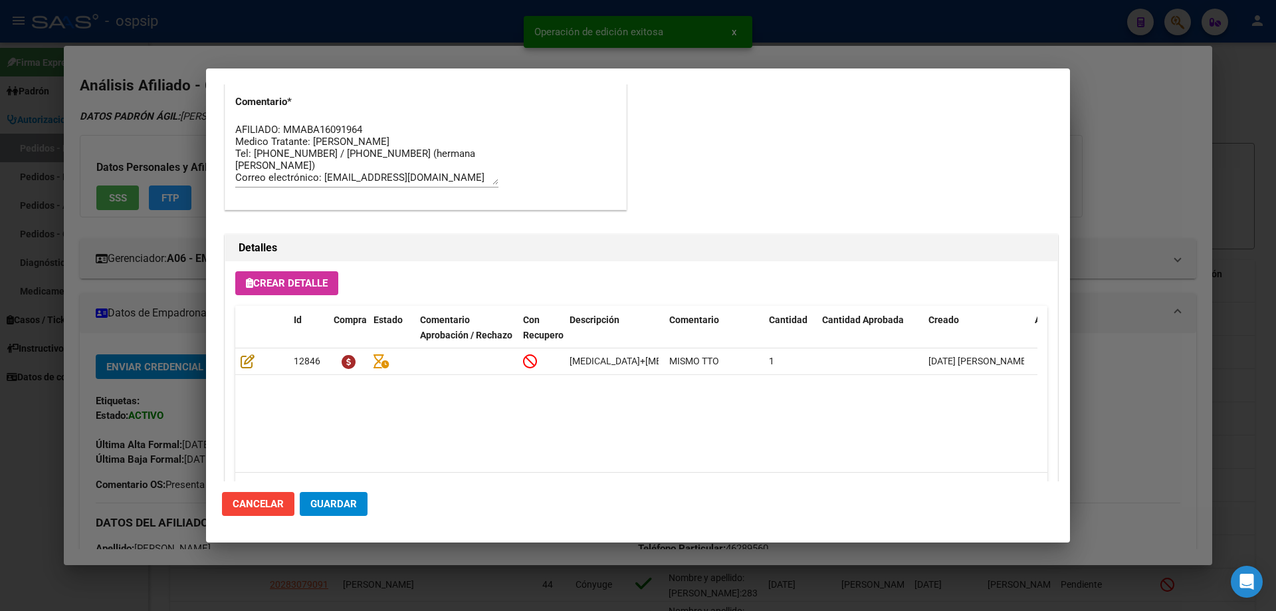
click at [336, 511] on button "Guardar" at bounding box center [334, 504] width 68 height 24
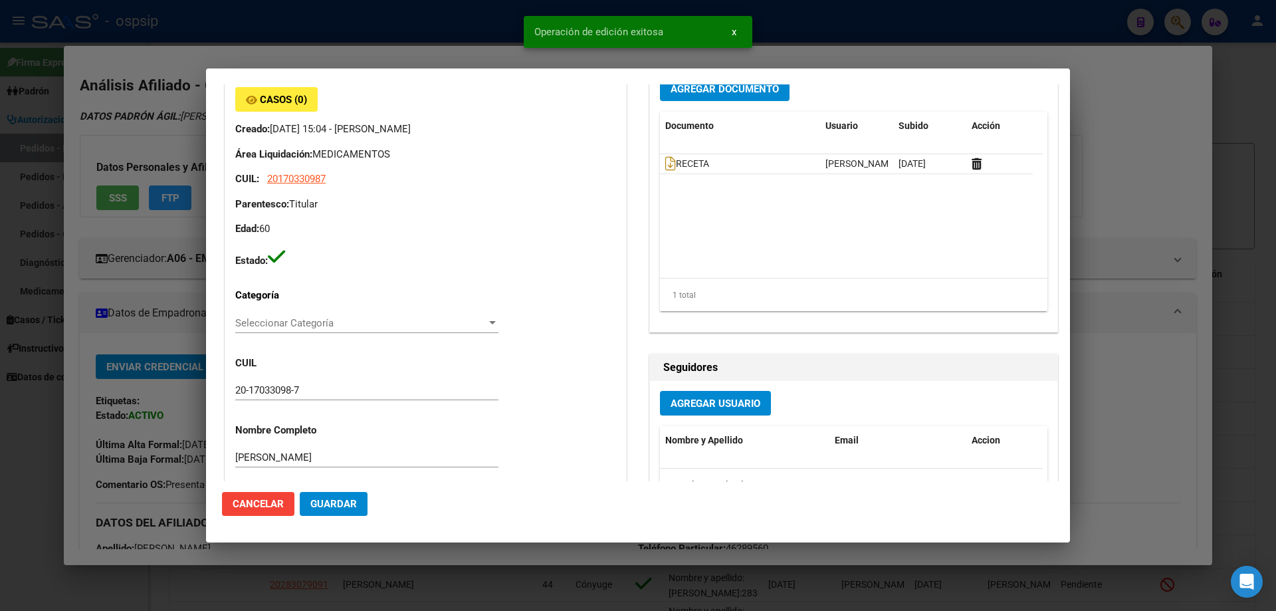
scroll to position [0, 0]
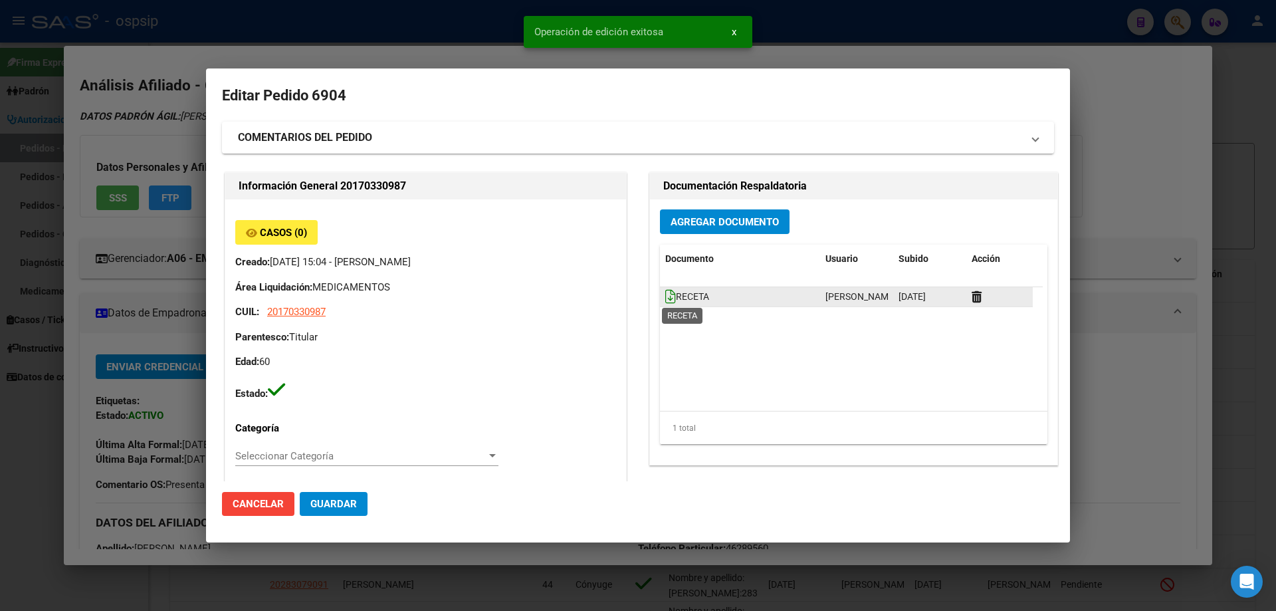
click at [667, 301] on icon at bounding box center [670, 296] width 11 height 15
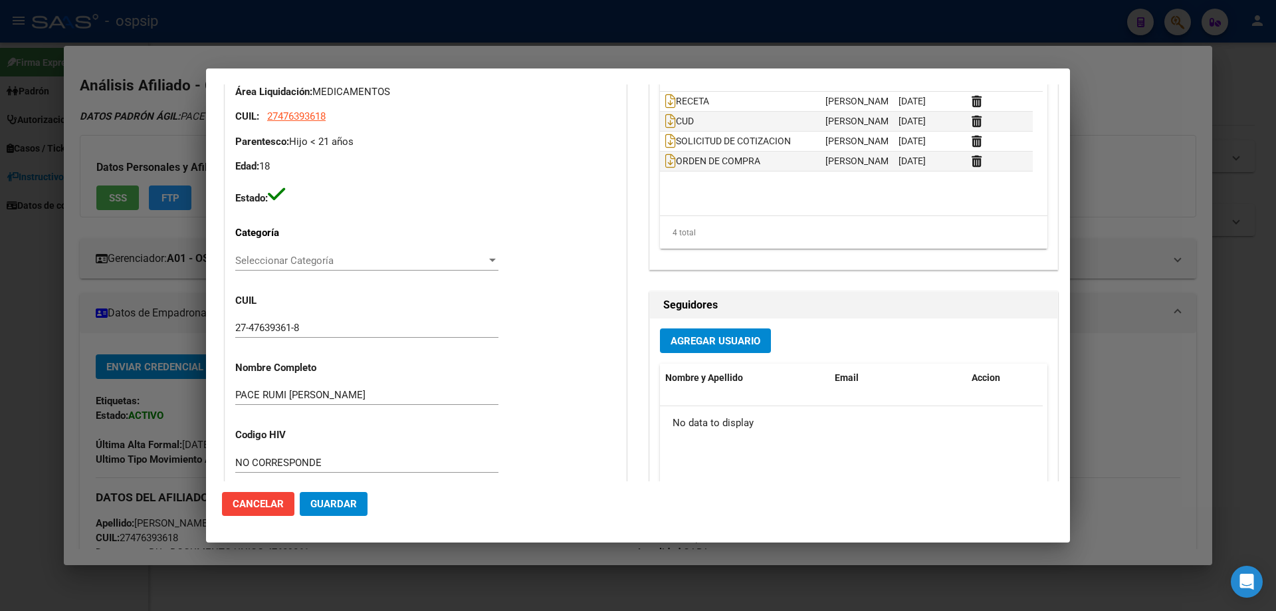
scroll to position [332, 0]
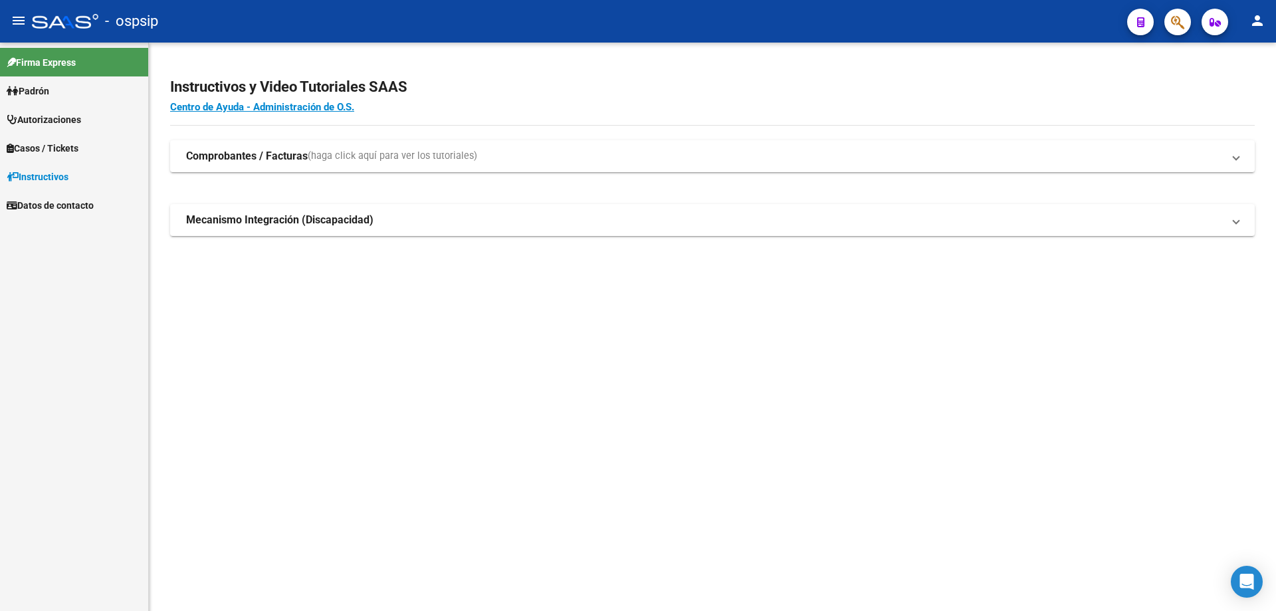
click at [1172, 21] on icon "button" at bounding box center [1177, 22] width 13 height 15
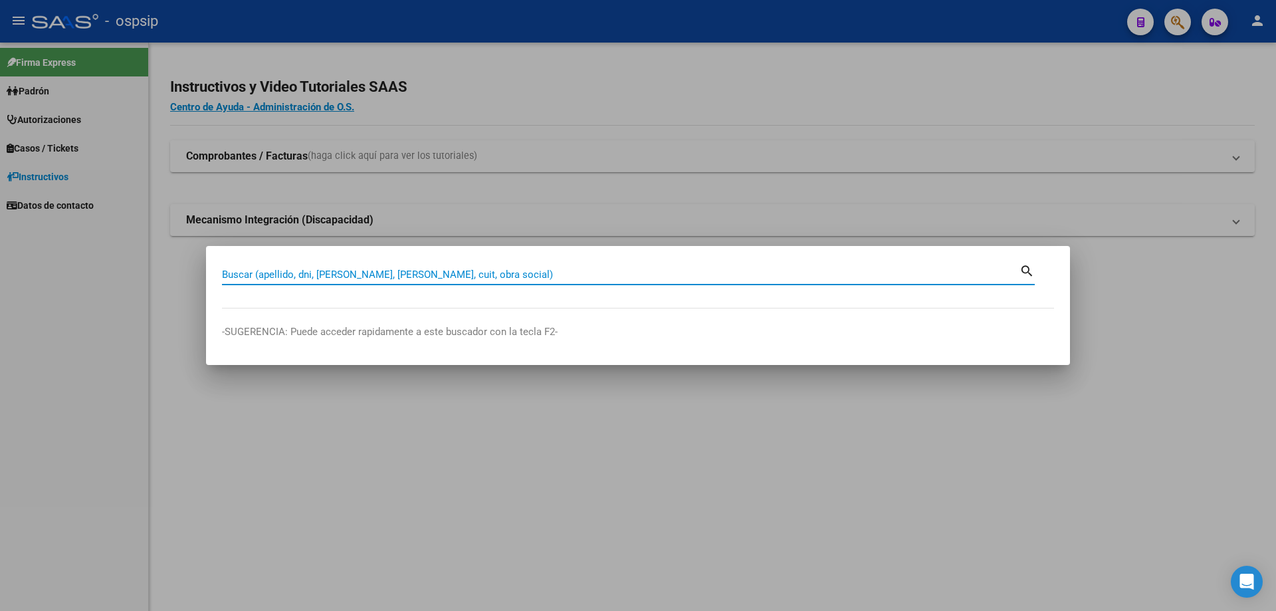
paste input "23192987"
type input "23192987"
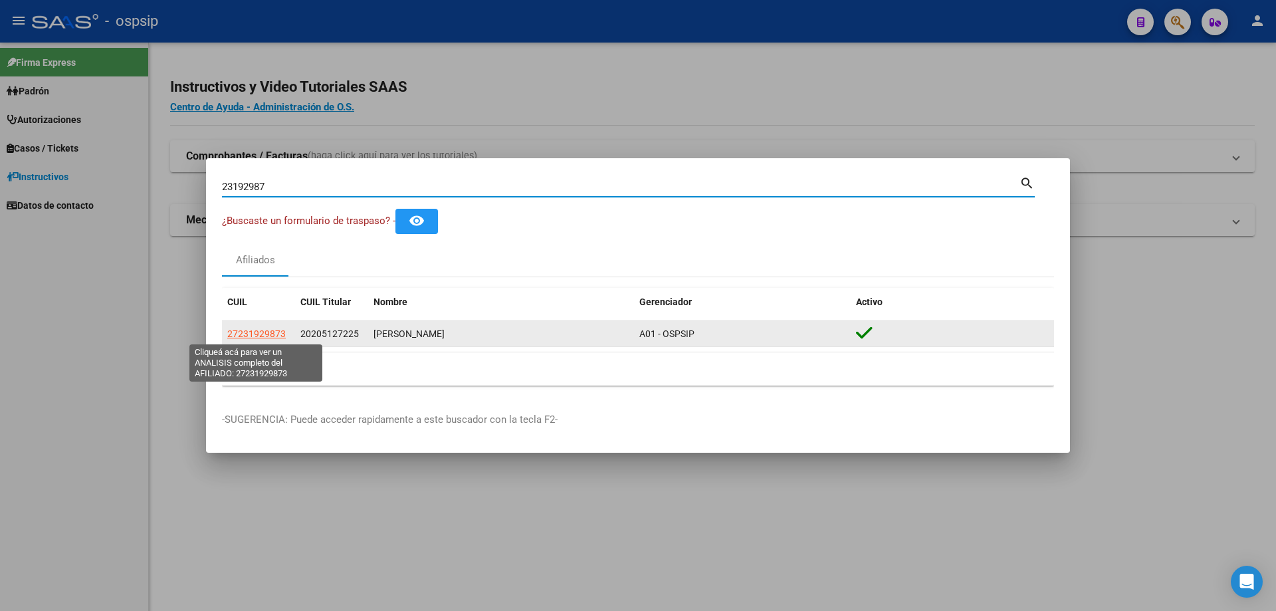
click at [259, 332] on span "27231929873" at bounding box center [256, 333] width 58 height 11
type textarea "27231929873"
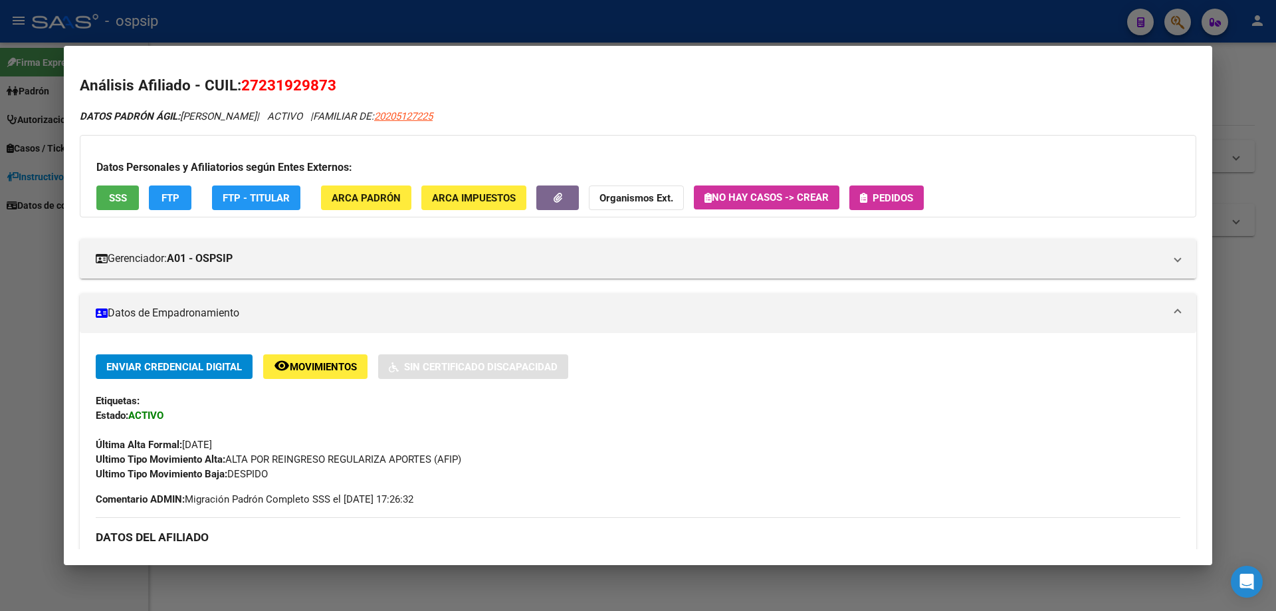
click at [895, 190] on button "Pedidos" at bounding box center [886, 197] width 74 height 25
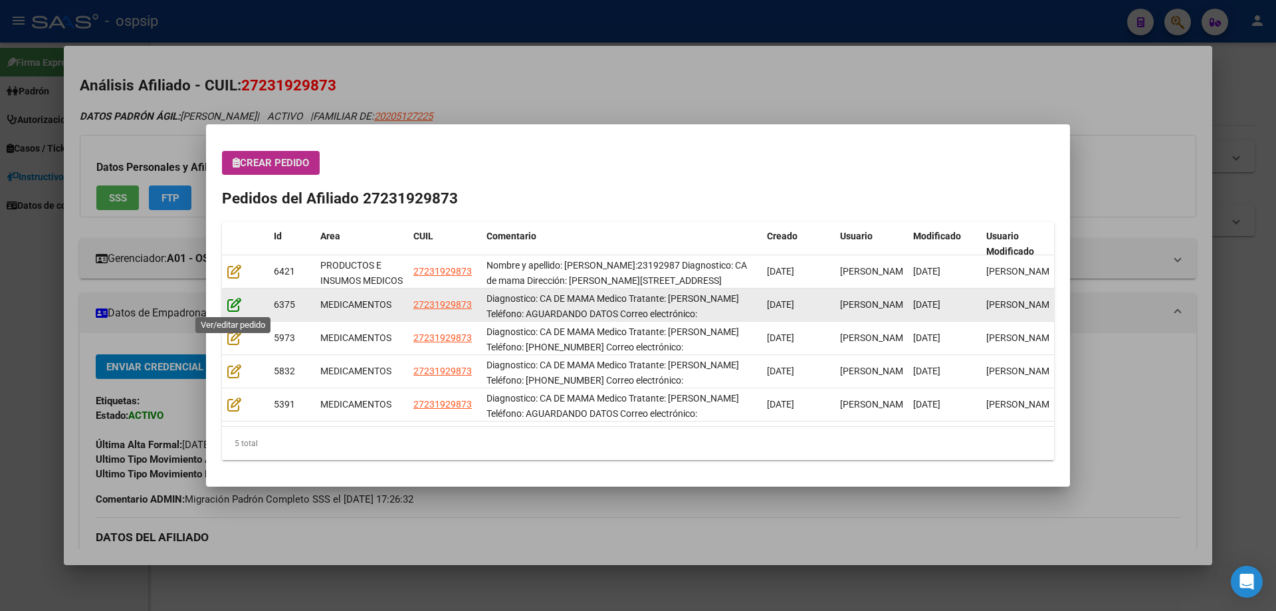
click at [233, 308] on icon at bounding box center [234, 304] width 14 height 15
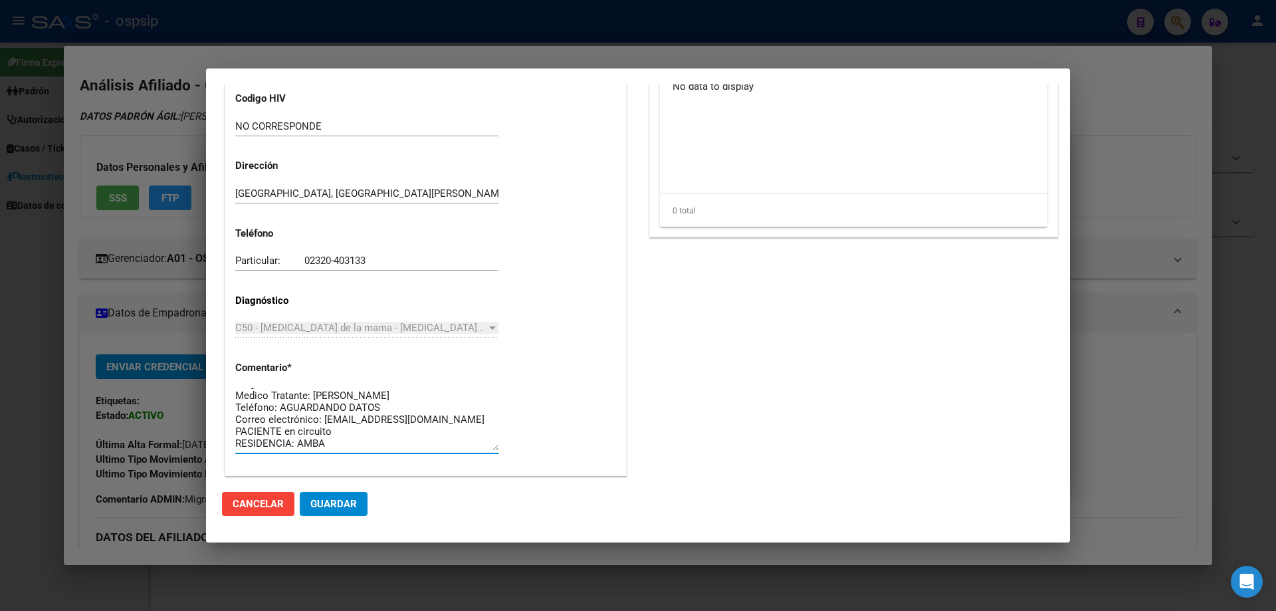
scroll to position [0, 0]
drag, startPoint x: 332, startPoint y: 445, endPoint x: 209, endPoint y: 366, distance: 146.8
click at [209, 366] on mat-dialog-content "Editar Pedido 6375 COMENTARIOS DEL PEDIDO Escriba su comentario aquí. Enviar co…" at bounding box center [638, 282] width 864 height 397
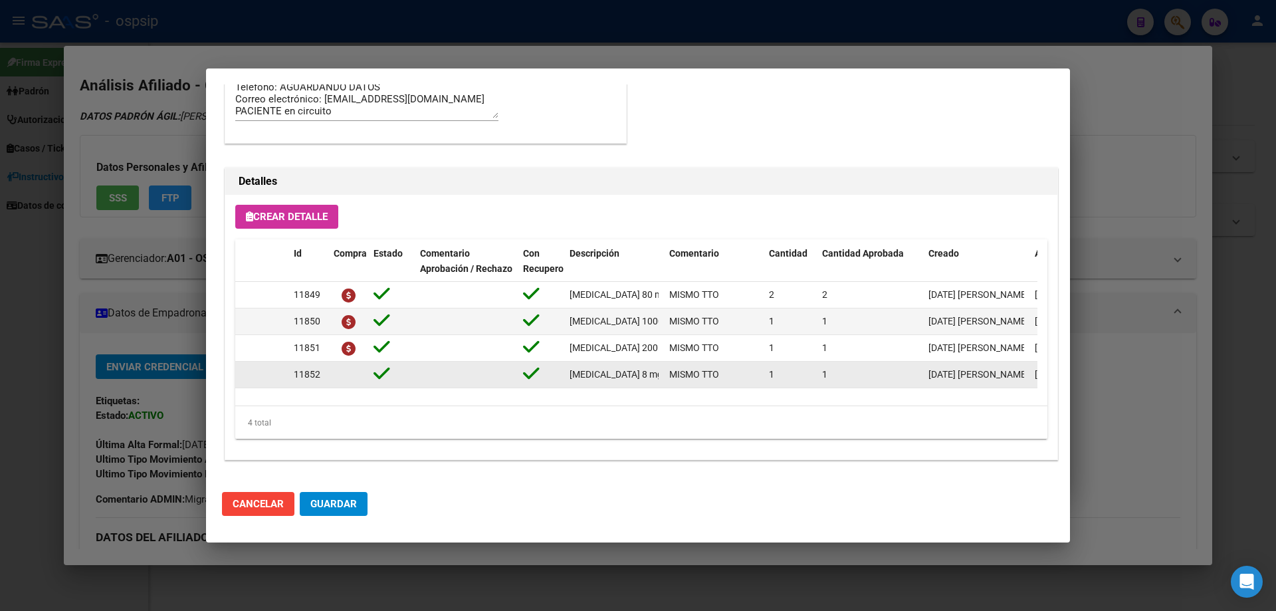
scroll to position [0, 32]
drag, startPoint x: 568, startPoint y: 375, endPoint x: 666, endPoint y: 378, distance: 98.4
click at [666, 378] on div "11852 [MEDICAL_DATA] 8 mg comp.x 10 MISMO TTO 1 1 [DATE] [PERSON_NAME] [DATE] […" at bounding box center [732, 375] width 994 height 27
copy span "[MEDICAL_DATA] 8 mg comp.x 10"
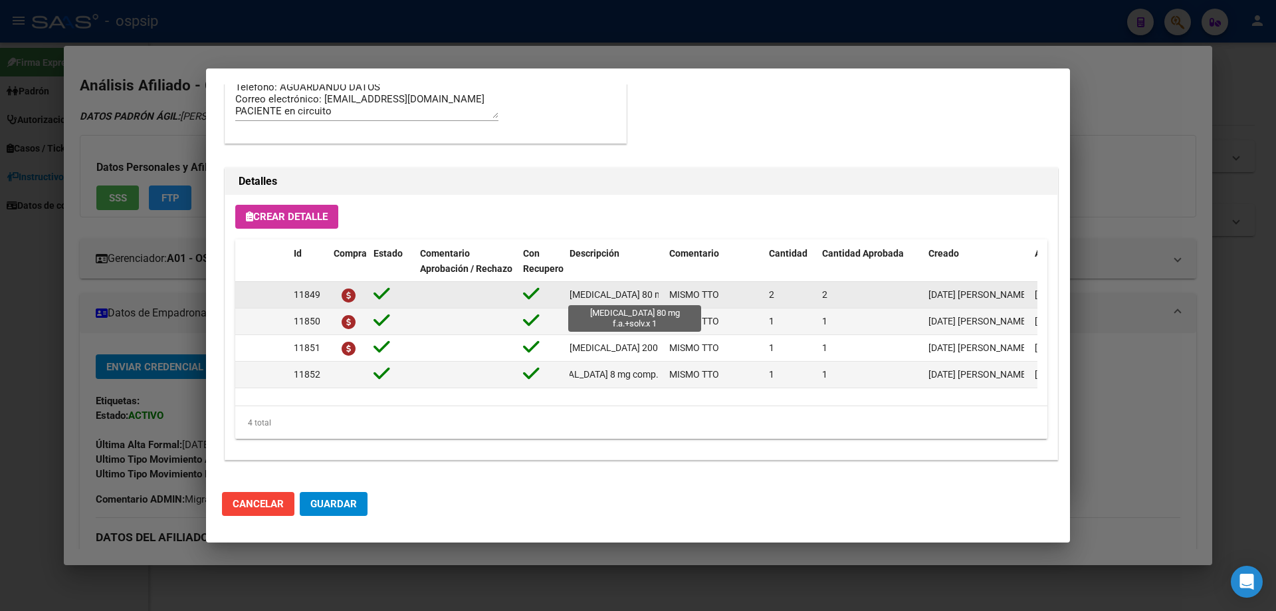
scroll to position [0, 31]
drag, startPoint x: 566, startPoint y: 295, endPoint x: 637, endPoint y: 296, distance: 70.5
click at [661, 296] on datatable-body-cell "[MEDICAL_DATA] 80 mg f.a.+solv.x 1" at bounding box center [614, 295] width 100 height 26
copy span "[MEDICAL_DATA] 80 mg f.a.+solv.x 1"
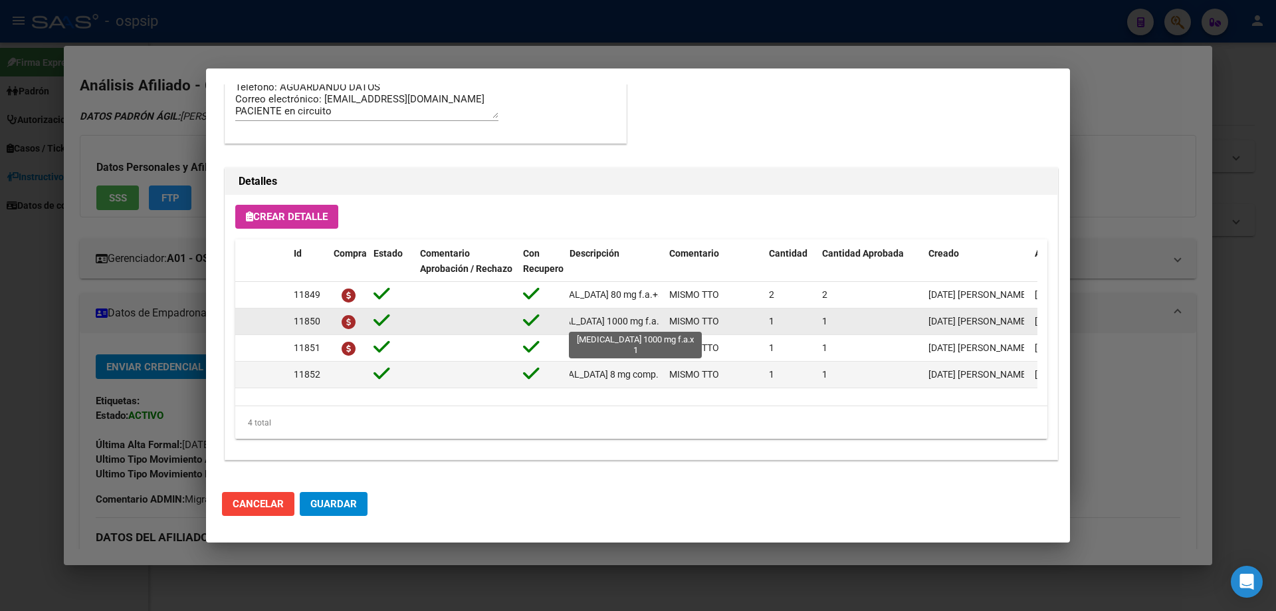
scroll to position [0, 39]
drag, startPoint x: 565, startPoint y: 318, endPoint x: 663, endPoint y: 325, distance: 98.6
click at [663, 325] on datatable-body-cell "[MEDICAL_DATA] 1000 mg f.a.x 1" at bounding box center [614, 321] width 100 height 26
copy span "[MEDICAL_DATA] 1000 mg f.a.x 1"
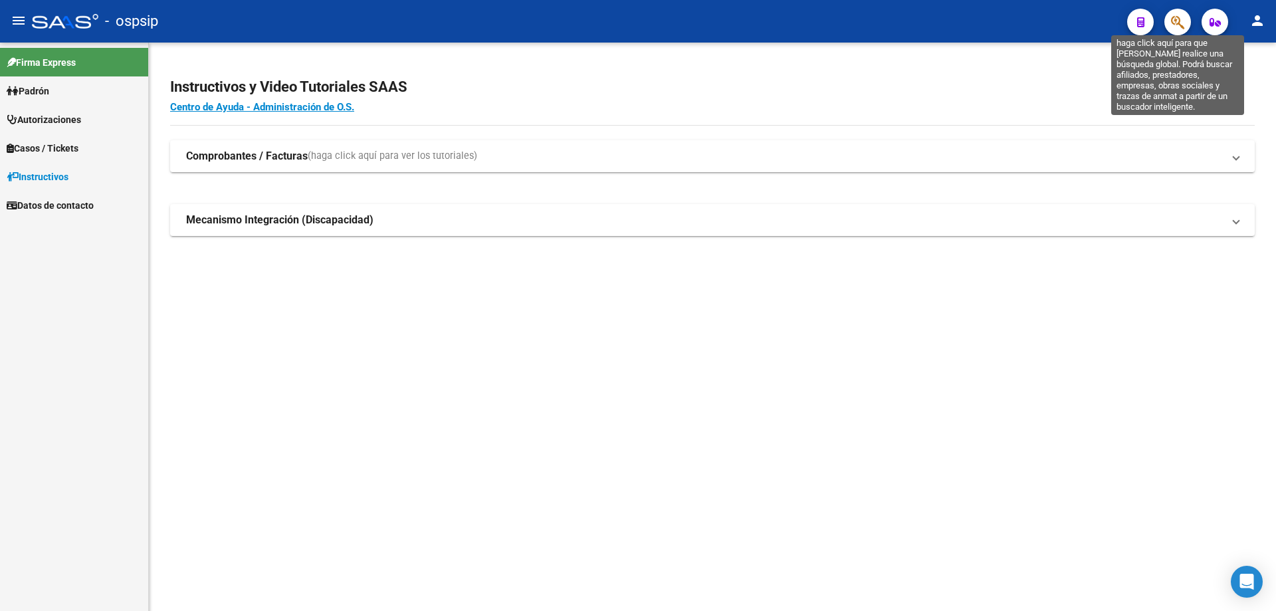
click at [1179, 20] on icon "button" at bounding box center [1177, 22] width 13 height 15
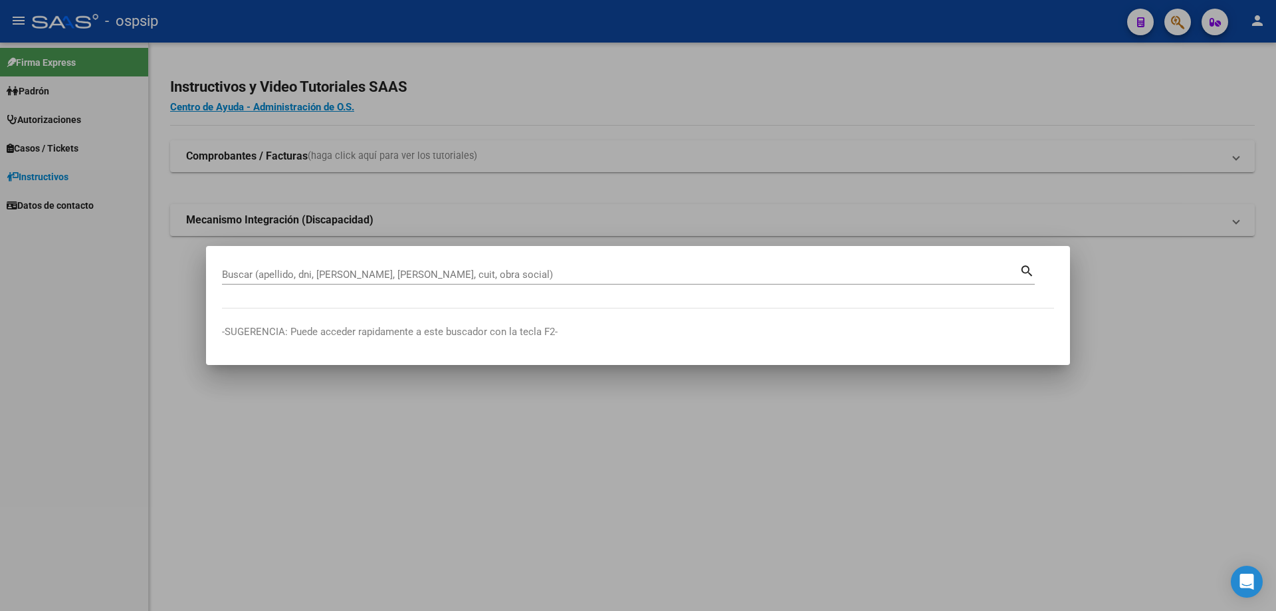
drag, startPoint x: 269, startPoint y: 266, endPoint x: 259, endPoint y: 270, distance: 10.4
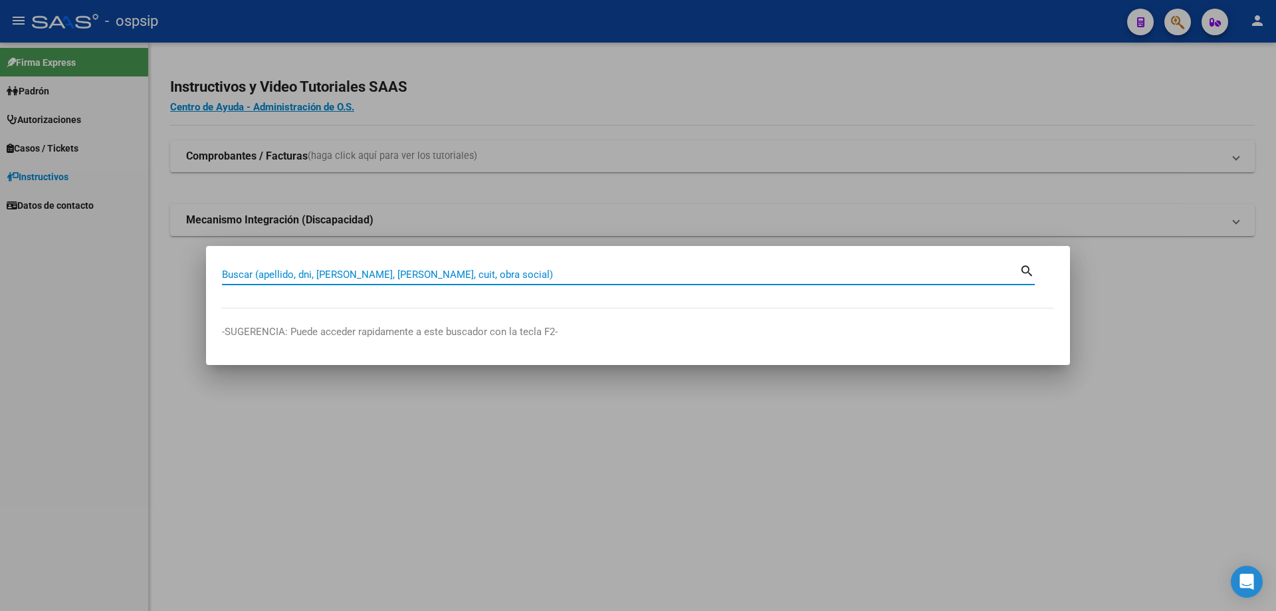
paste input "18331158"
type input "18331158"
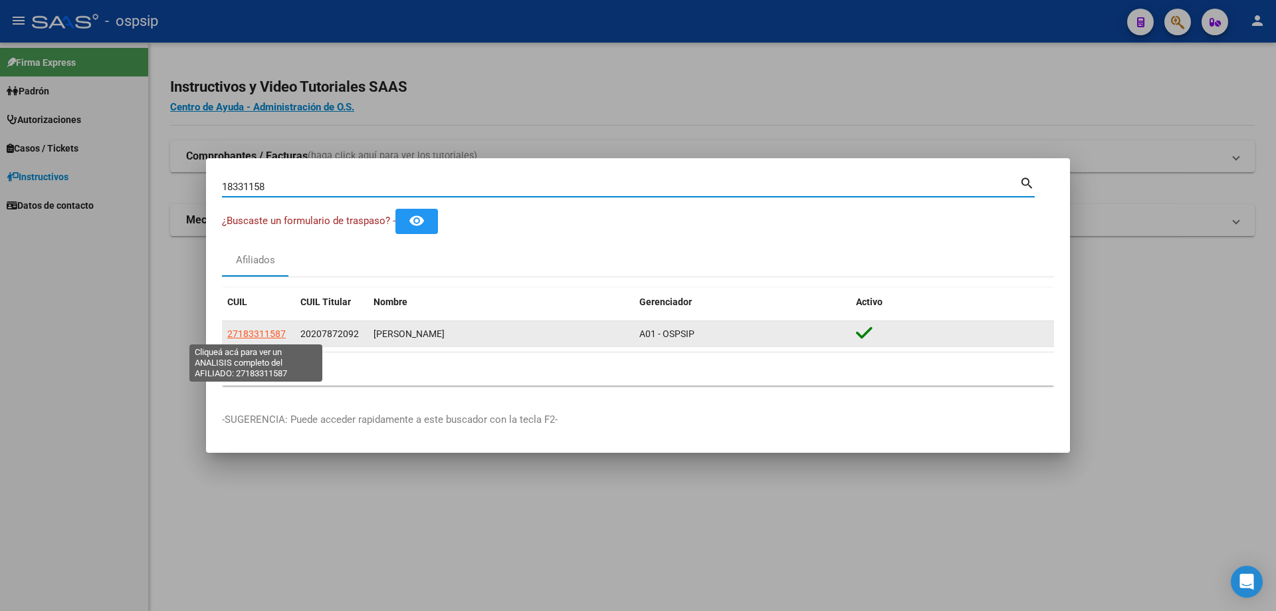
click at [253, 330] on span "27183311587" at bounding box center [256, 333] width 58 height 11
type textarea "27183311587"
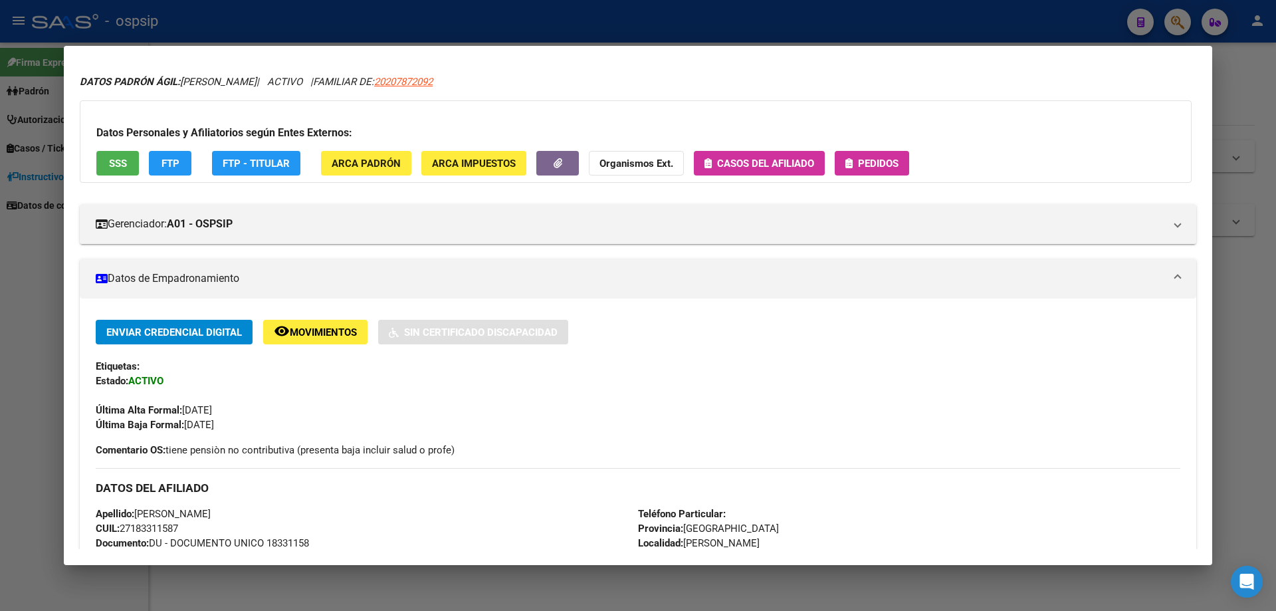
scroll to position [66, 0]
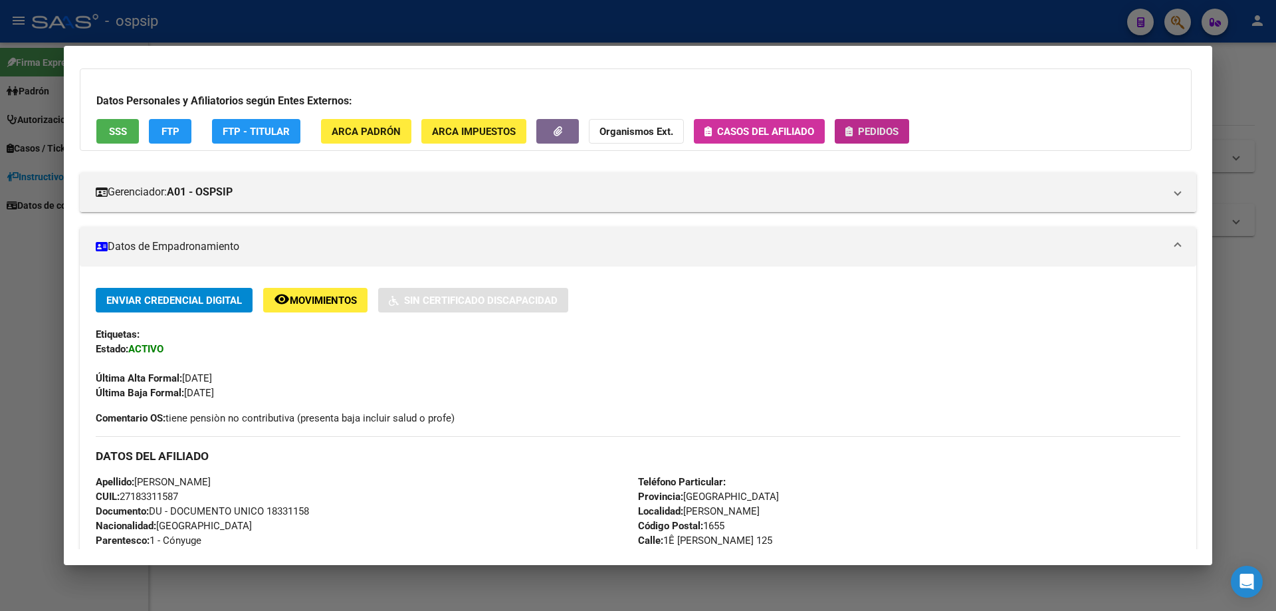
click at [861, 133] on span "Pedidos" at bounding box center [878, 132] width 41 height 12
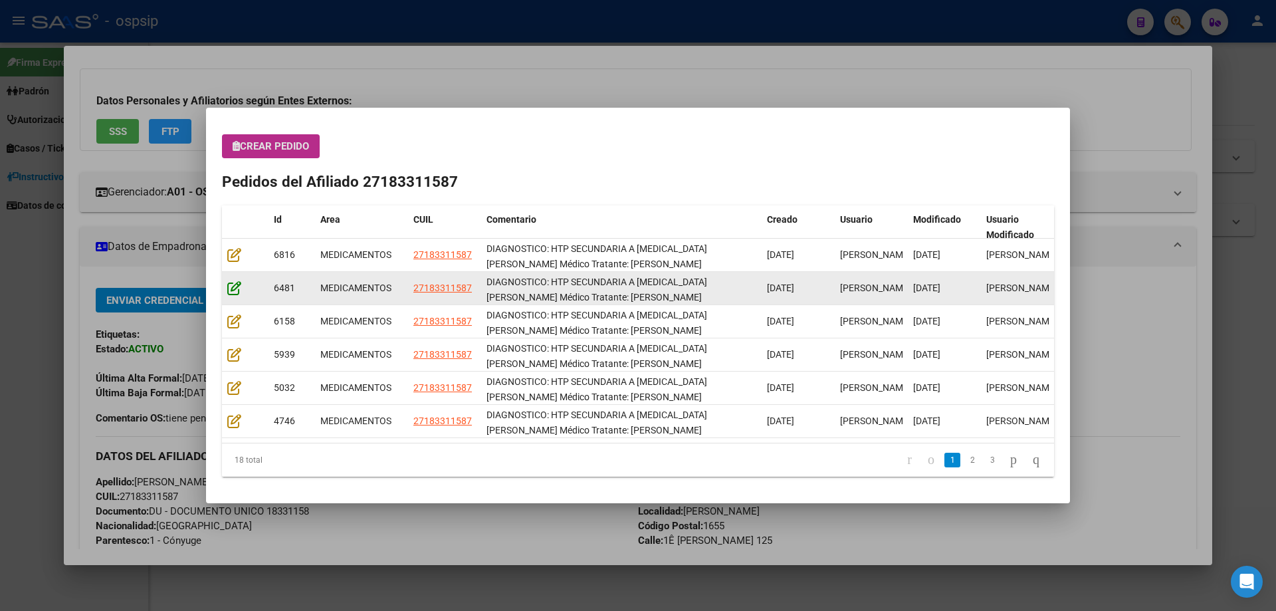
click at [237, 288] on icon at bounding box center [234, 287] width 14 height 15
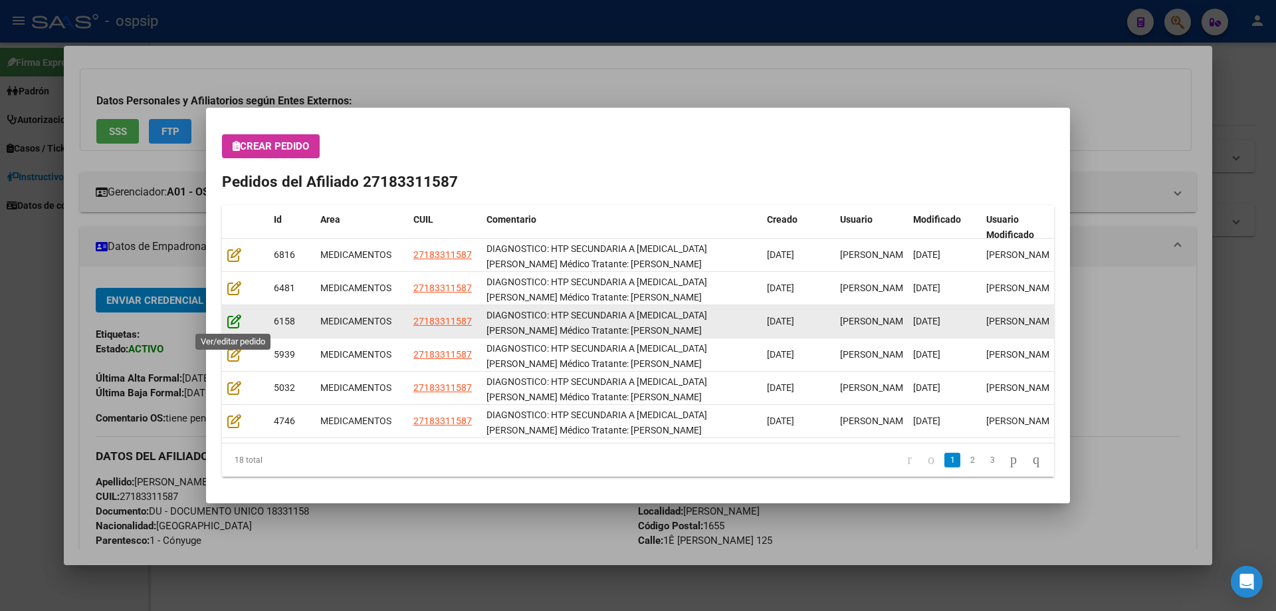
click at [239, 322] on icon at bounding box center [234, 321] width 14 height 15
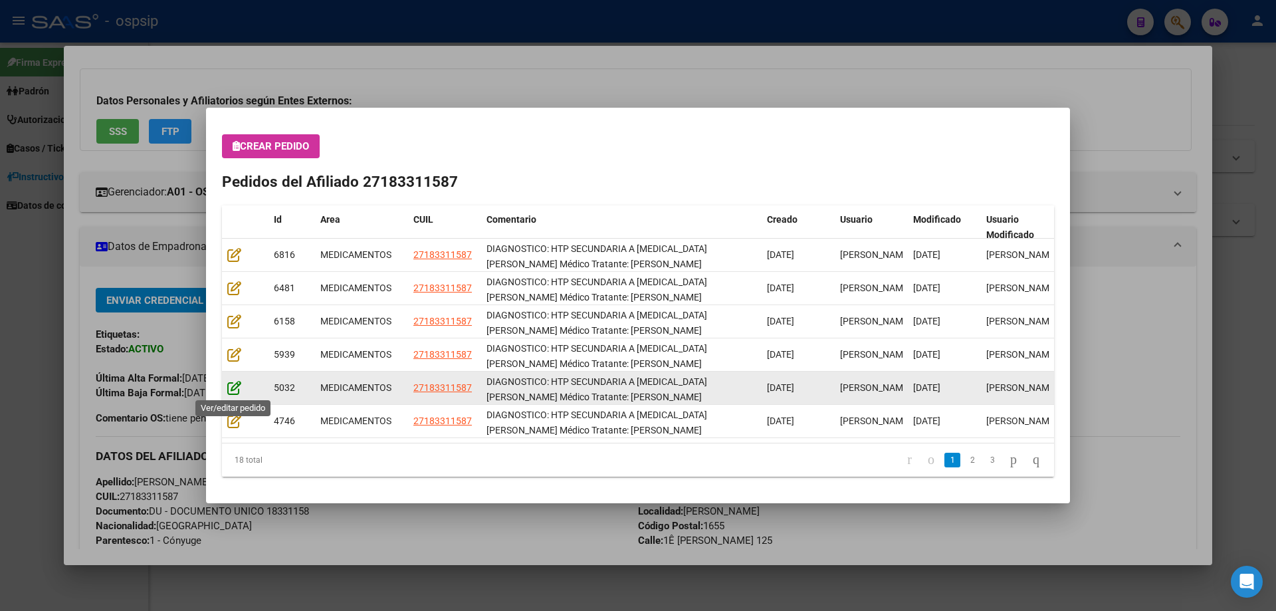
click at [241, 385] on icon at bounding box center [234, 387] width 14 height 15
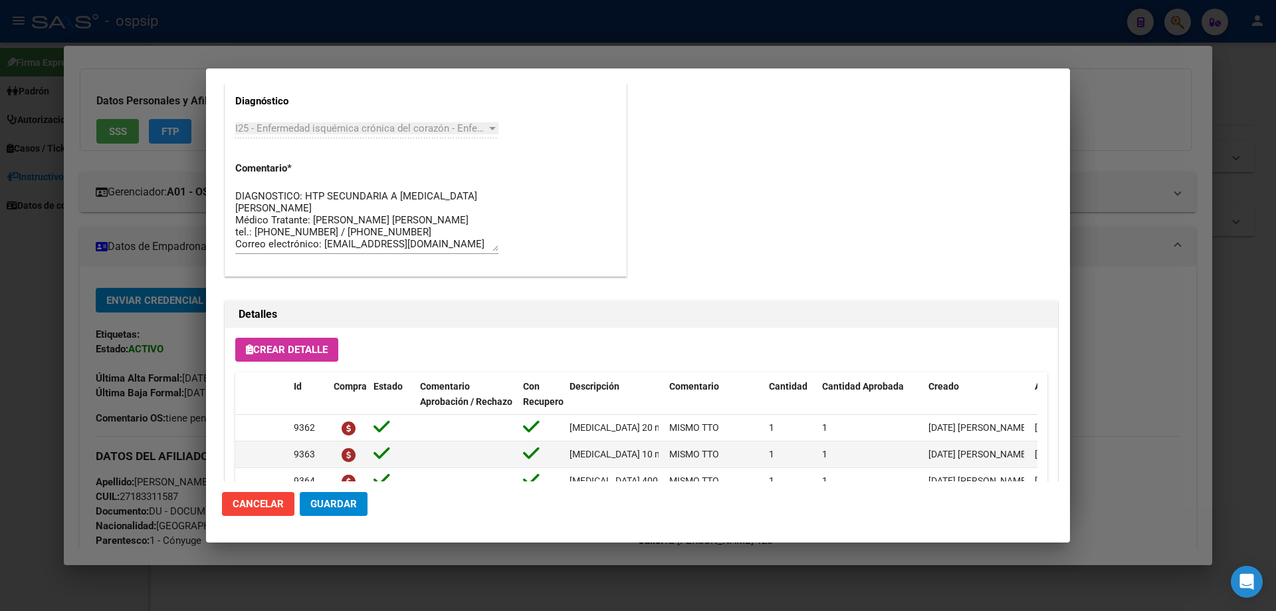
scroll to position [864, 0]
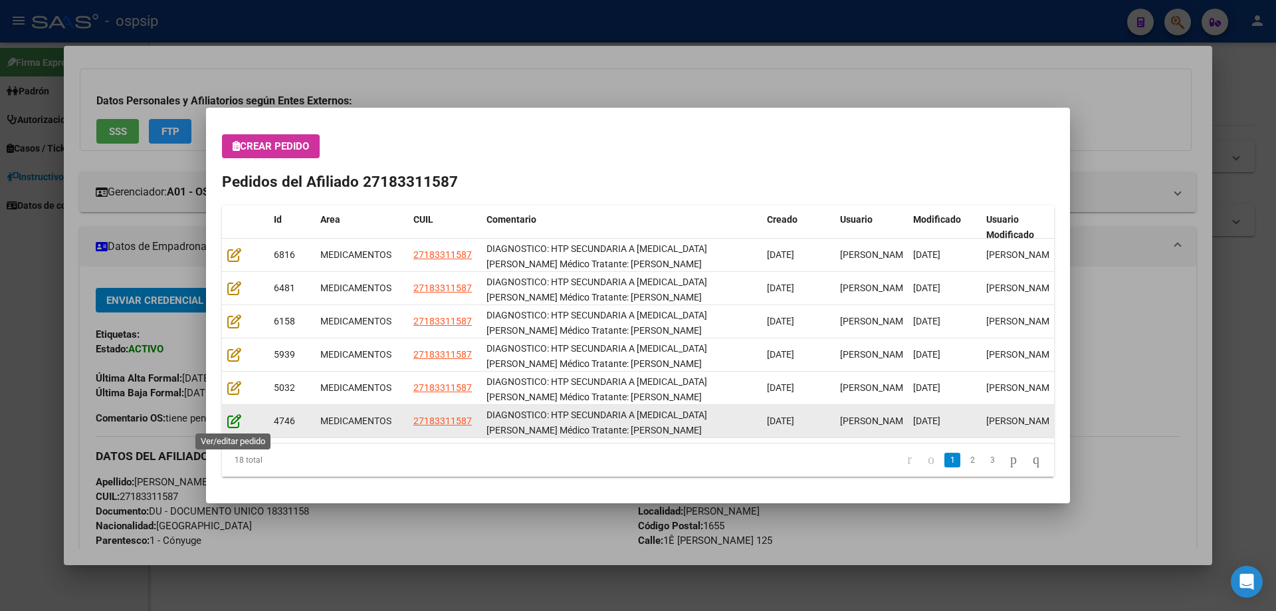
click at [232, 426] on icon at bounding box center [234, 420] width 14 height 15
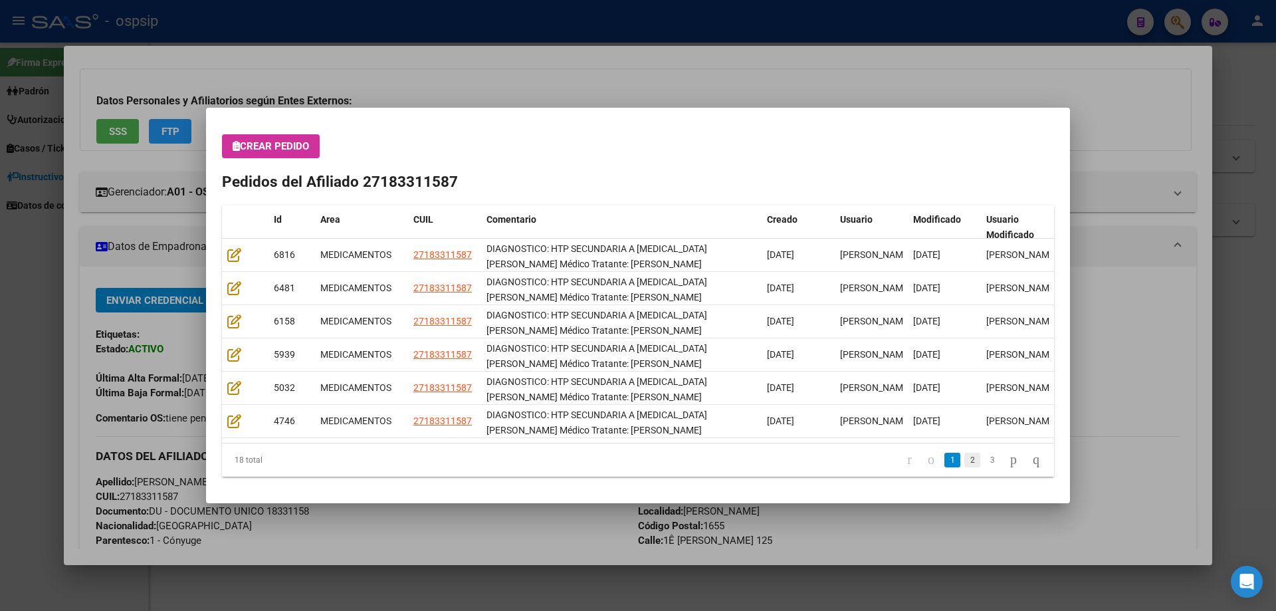
click at [964, 461] on link "2" at bounding box center [972, 460] width 16 height 15
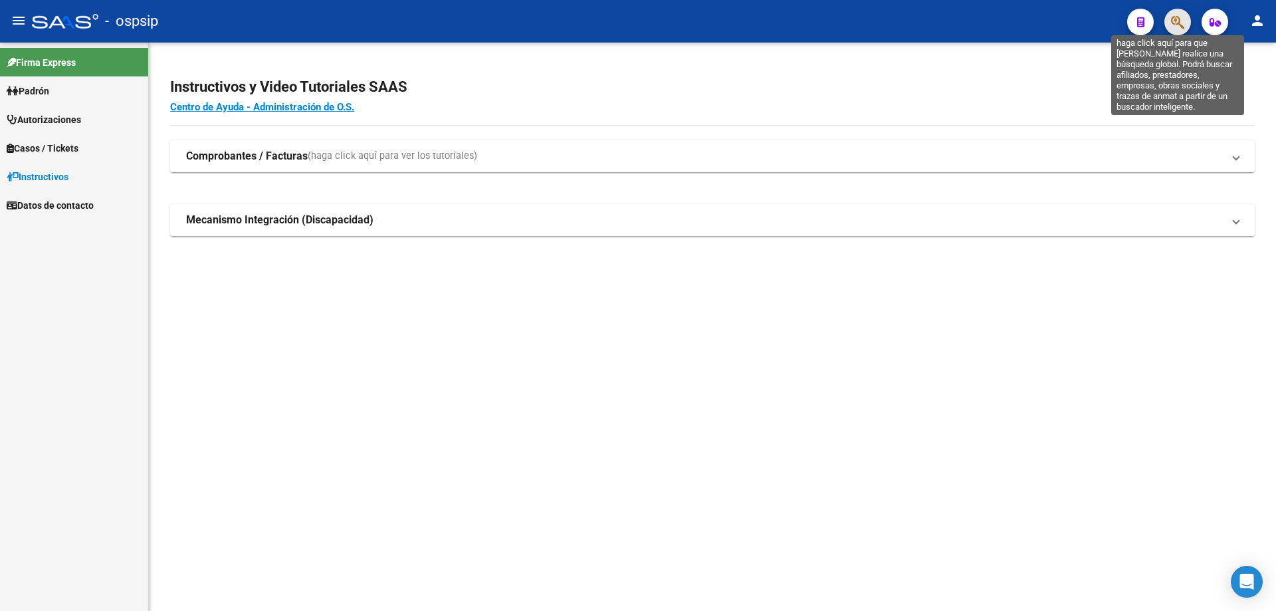
click at [1176, 29] on icon "button" at bounding box center [1177, 22] width 13 height 15
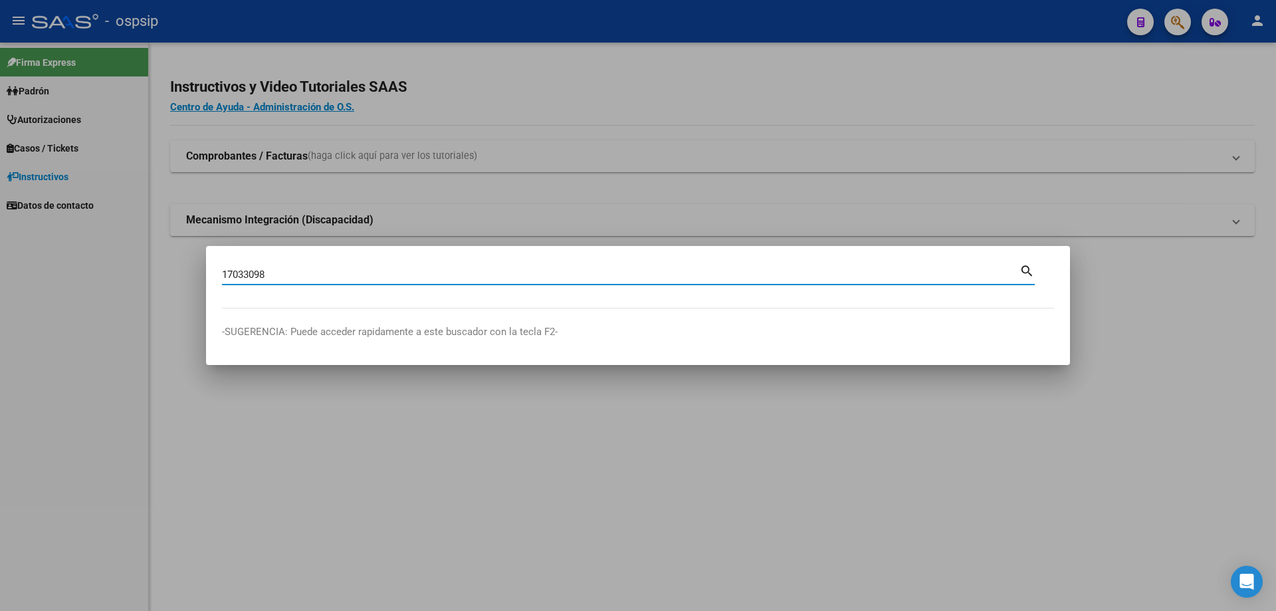
type input "17033098"
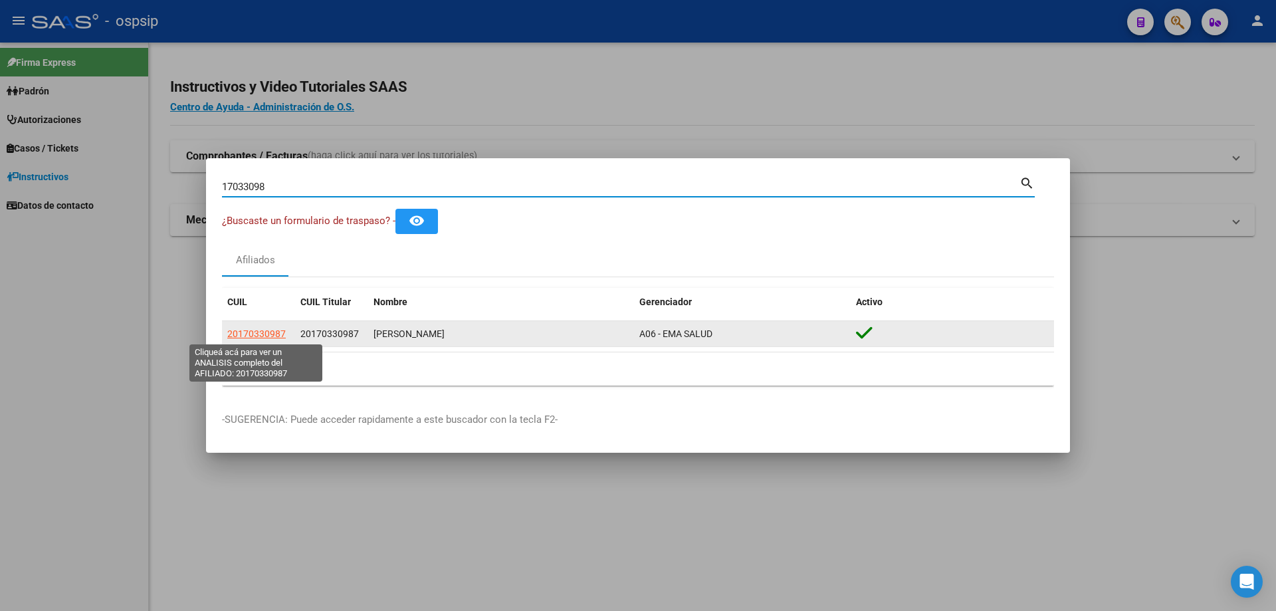
click at [255, 336] on span "20170330987" at bounding box center [256, 333] width 58 height 11
type textarea "20170330987"
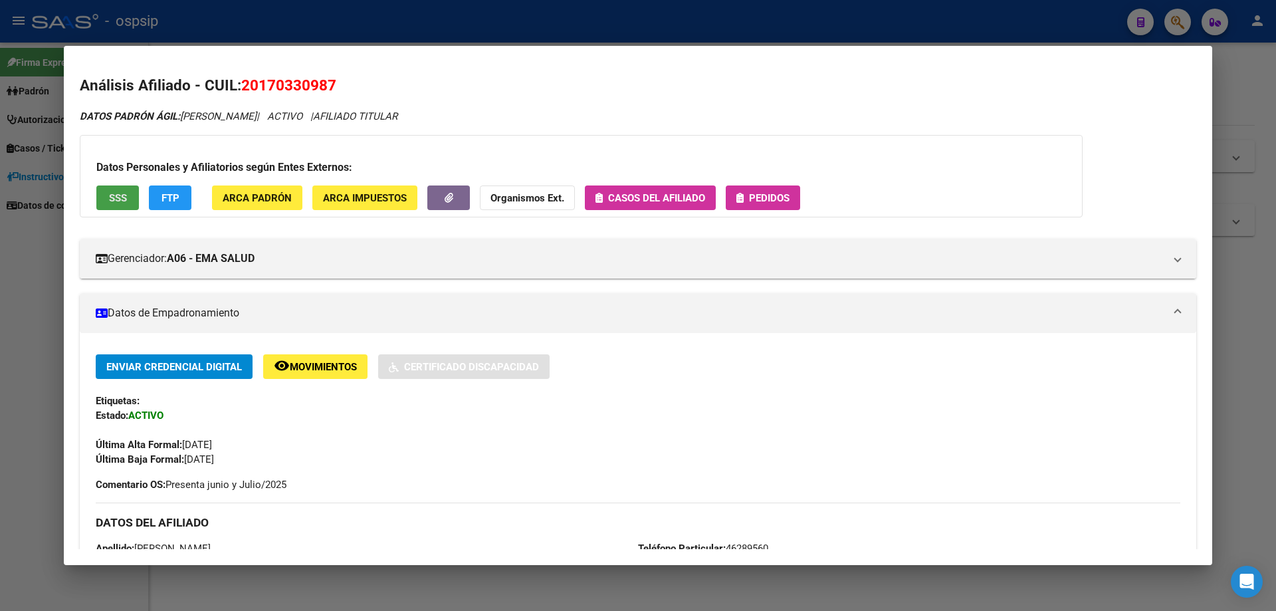
click at [105, 206] on button "SSS" at bounding box center [117, 197] width 43 height 25
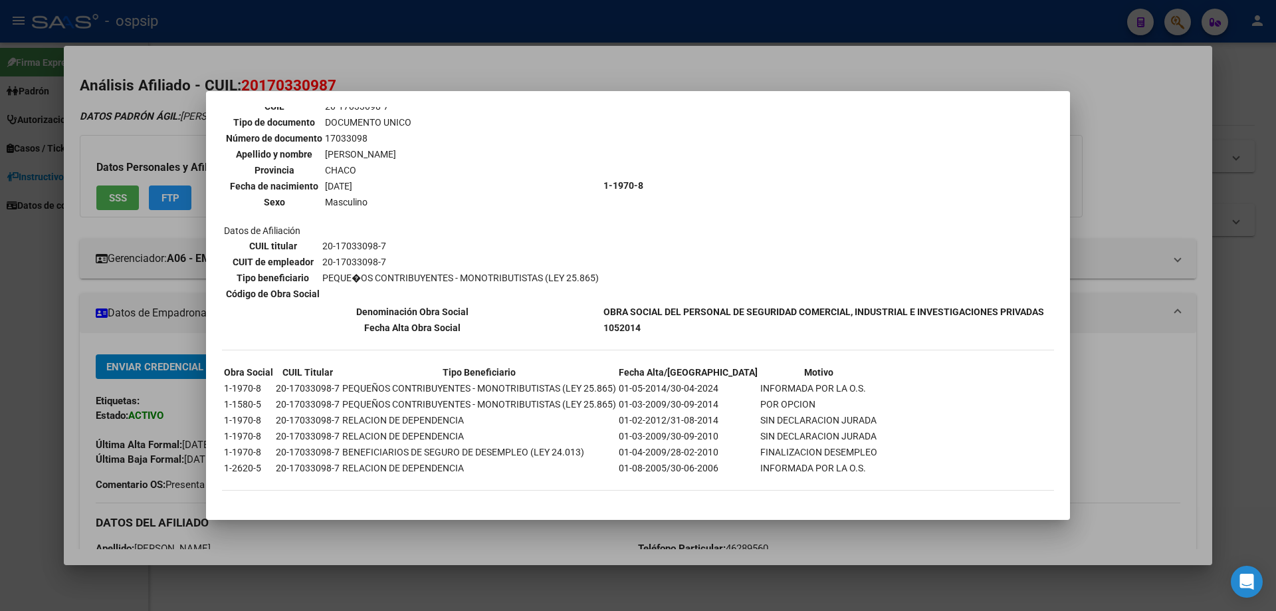
scroll to position [147, 0]
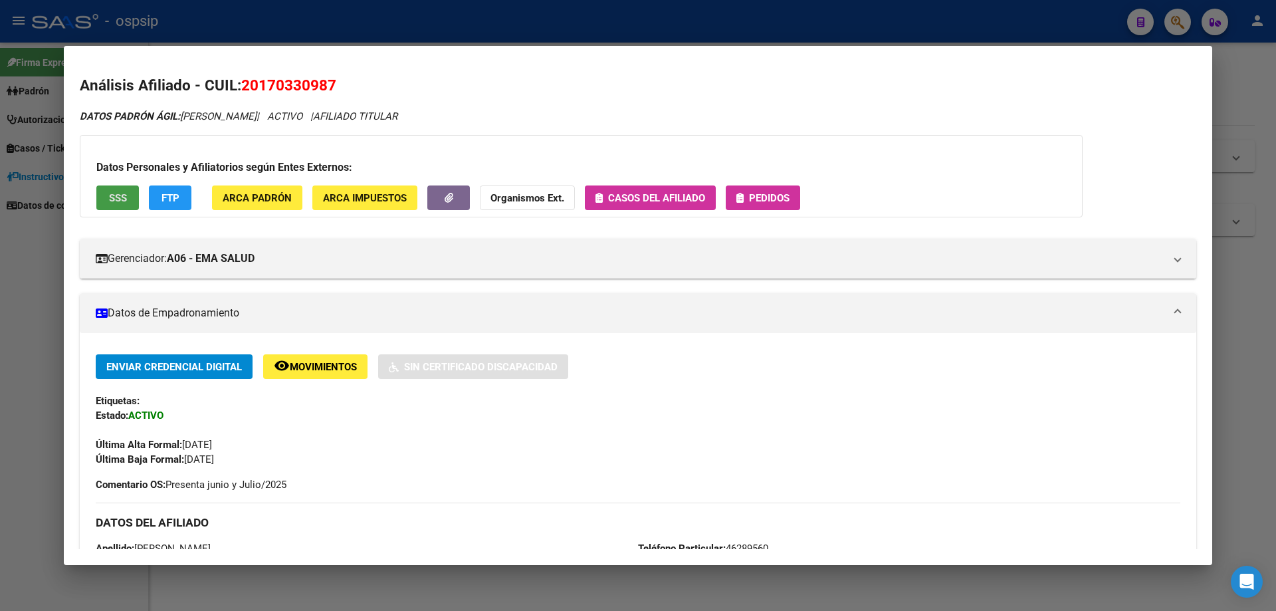
click at [744, 201] on span "Pedidos" at bounding box center [762, 197] width 53 height 12
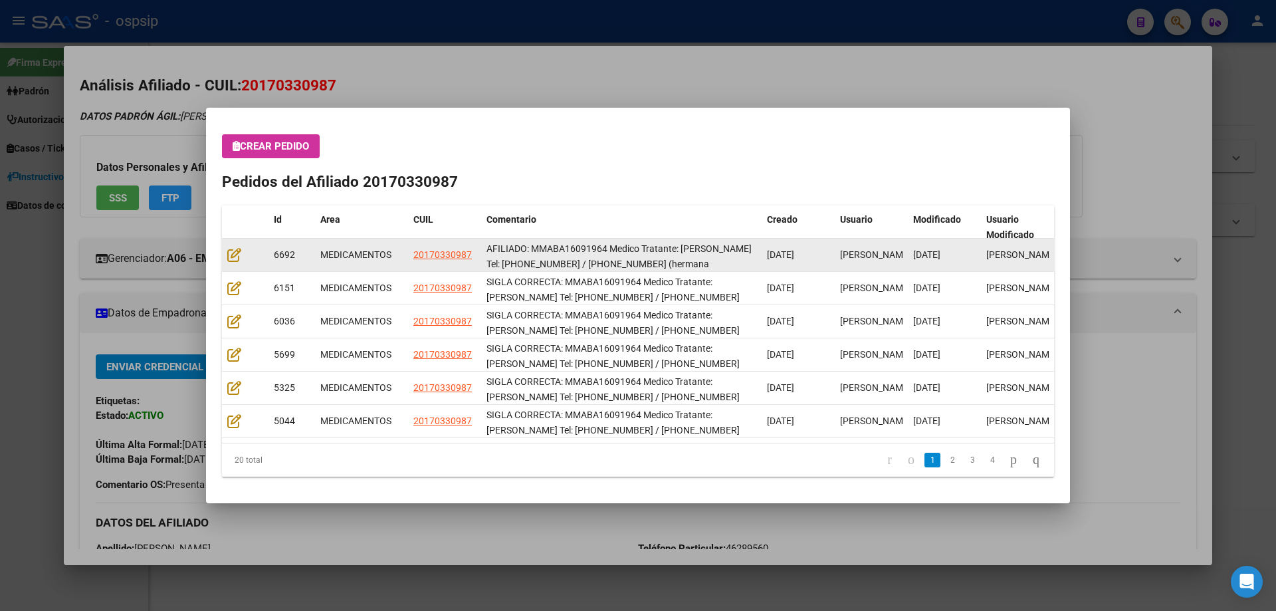
click at [227, 262] on div at bounding box center [245, 254] width 36 height 15
click at [228, 259] on icon at bounding box center [234, 254] width 14 height 15
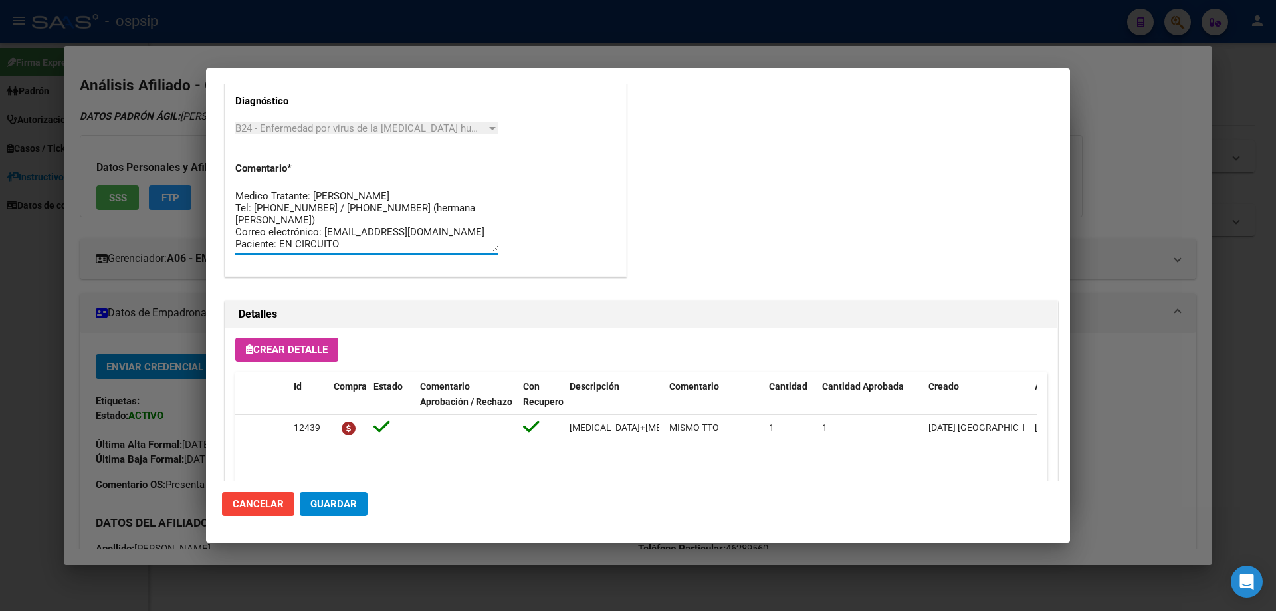
scroll to position [0, 0]
drag, startPoint x: 337, startPoint y: 249, endPoint x: 209, endPoint y: 140, distance: 167.8
click at [209, 140] on mat-dialog-content "Editar Pedido 6692 COMENTARIOS DEL PEDIDO Escriba su comentario aquí. Enviar co…" at bounding box center [638, 282] width 864 height 397
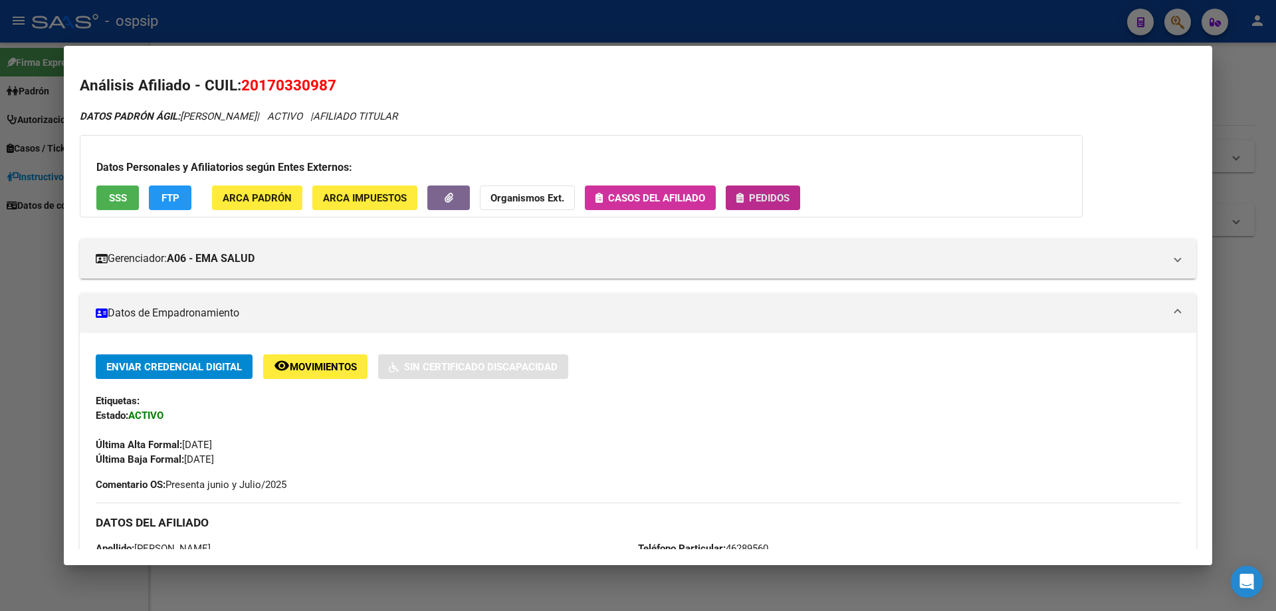
click at [761, 198] on span "Pedidos" at bounding box center [769, 198] width 41 height 12
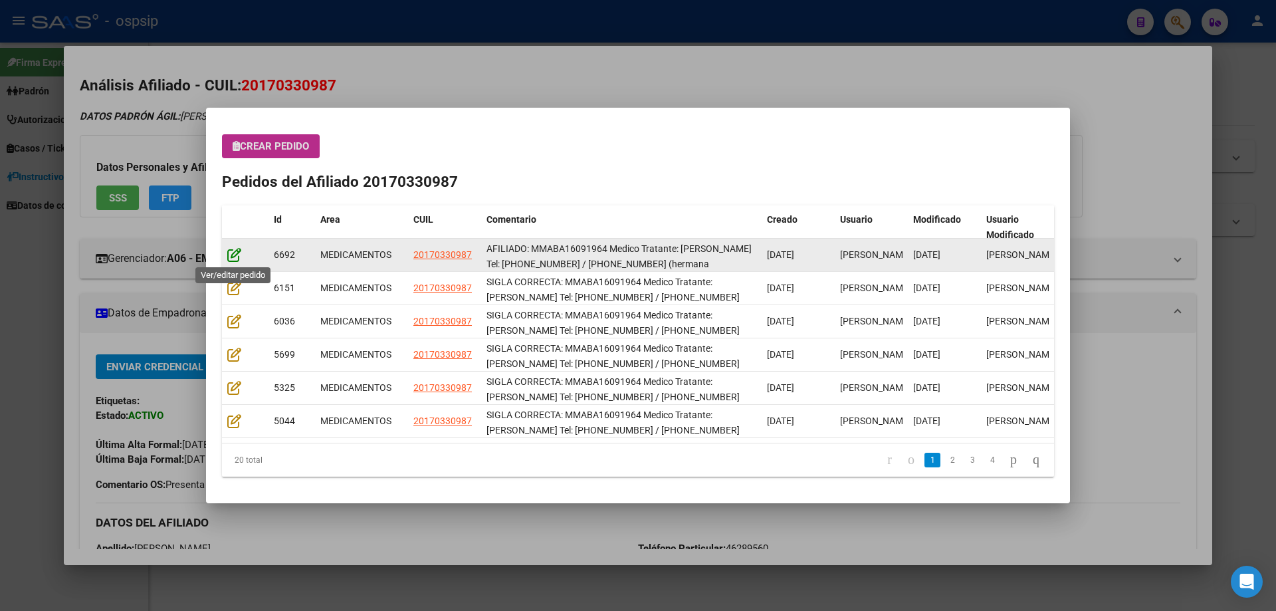
click at [231, 257] on icon at bounding box center [234, 254] width 14 height 15
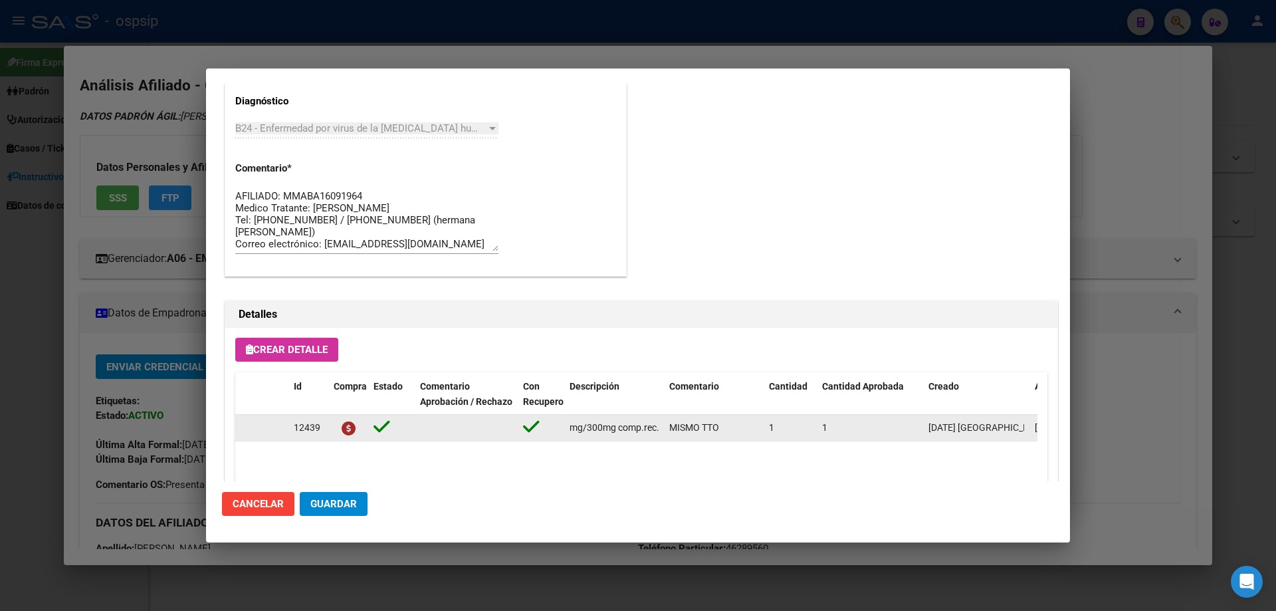
scroll to position [0, 276]
drag, startPoint x: 566, startPoint y: 431, endPoint x: 663, endPoint y: 430, distance: 97.0
click at [663, 430] on datatable-body-cell "[MEDICAL_DATA]+[MEDICAL_DATA]+tenofov. 600mg/200mg/300mg comp.rec.x 30 (EFV/ FT…" at bounding box center [614, 428] width 100 height 26
copy span "[MEDICAL_DATA]+[MEDICAL_DATA]+tenofov. 600mg/200mg/300mg comp.rec.x 30 (EFV/ FT…"
